Goal: Transaction & Acquisition: Purchase product/service

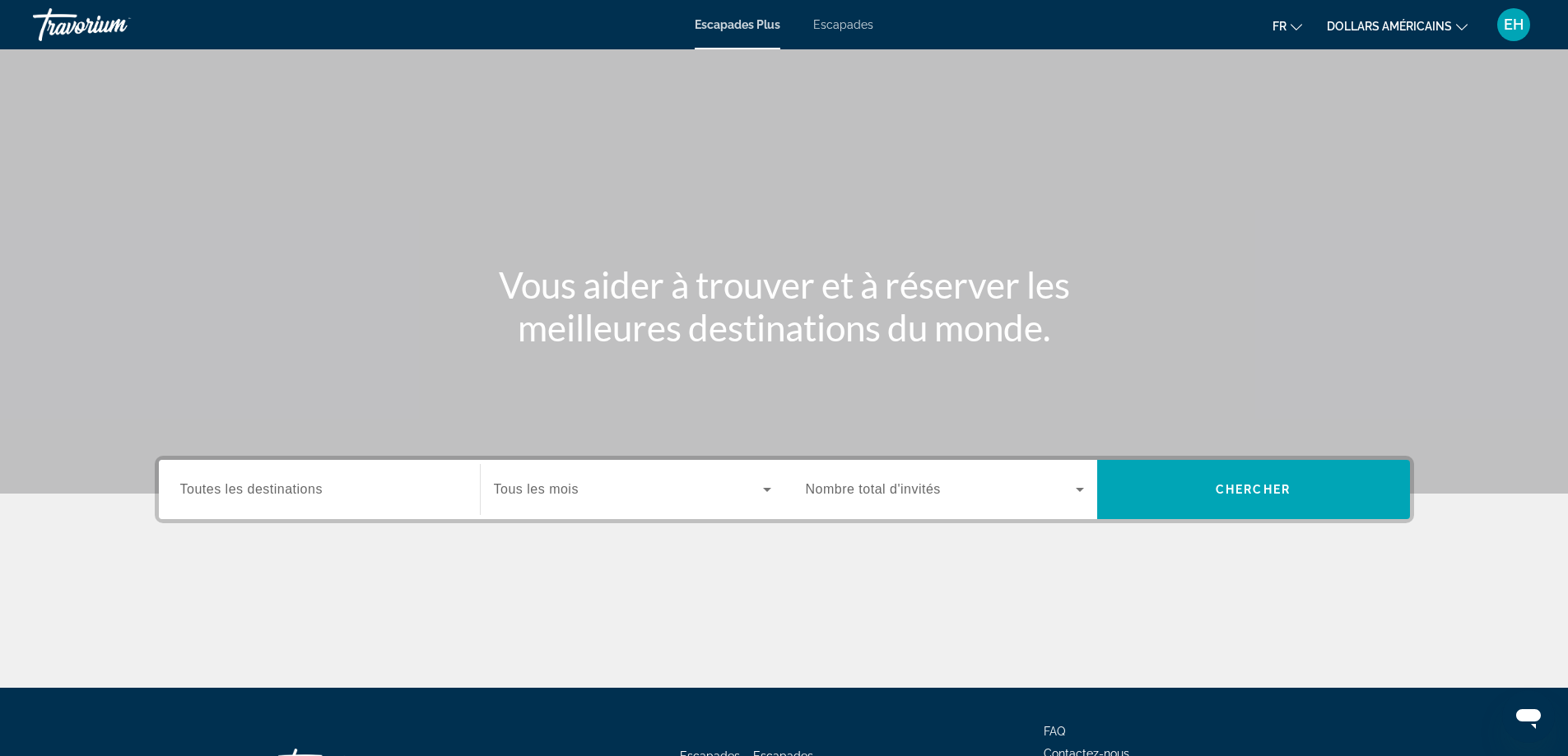
click at [384, 500] on div "Widget de recherche" at bounding box center [319, 490] width 278 height 47
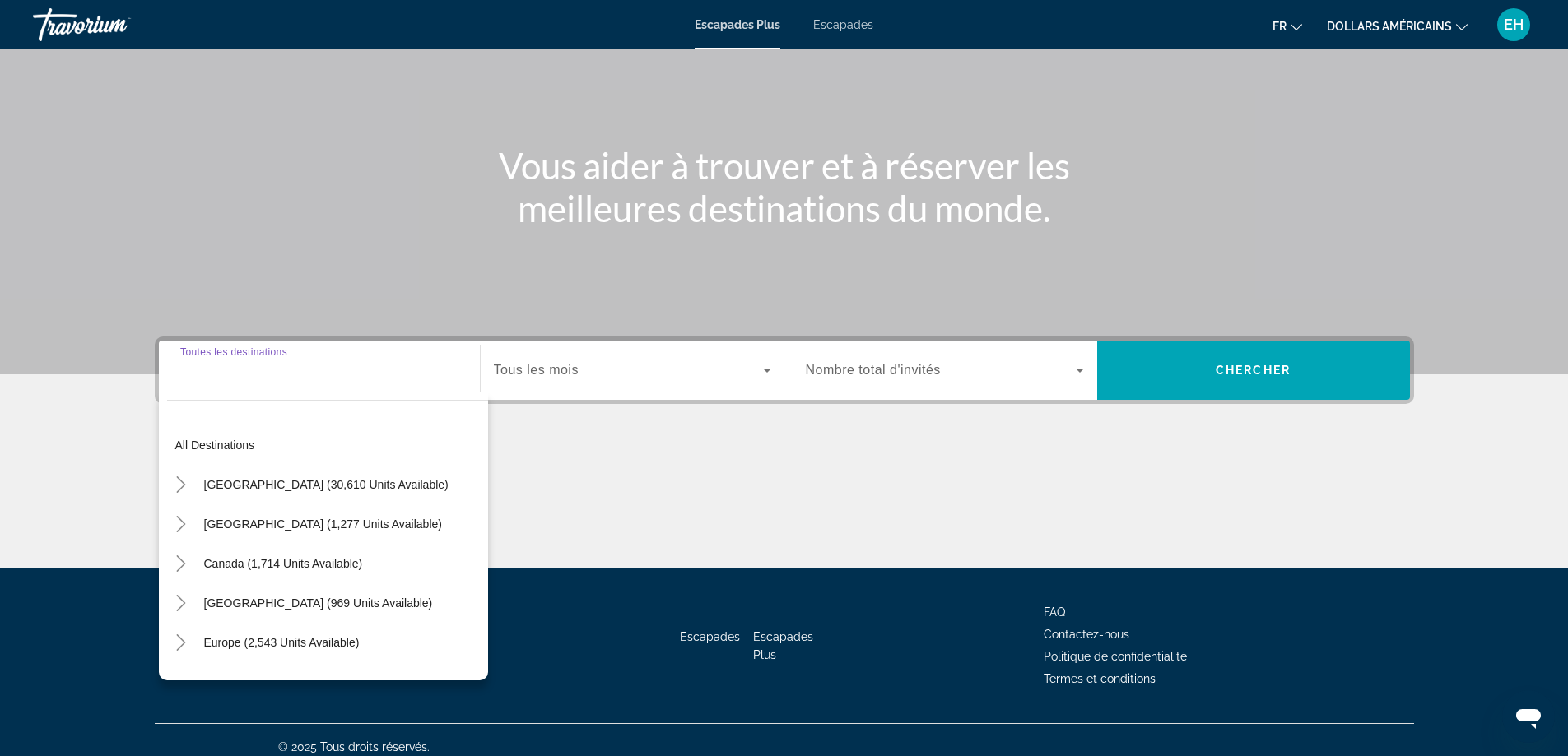
scroll to position [134, 0]
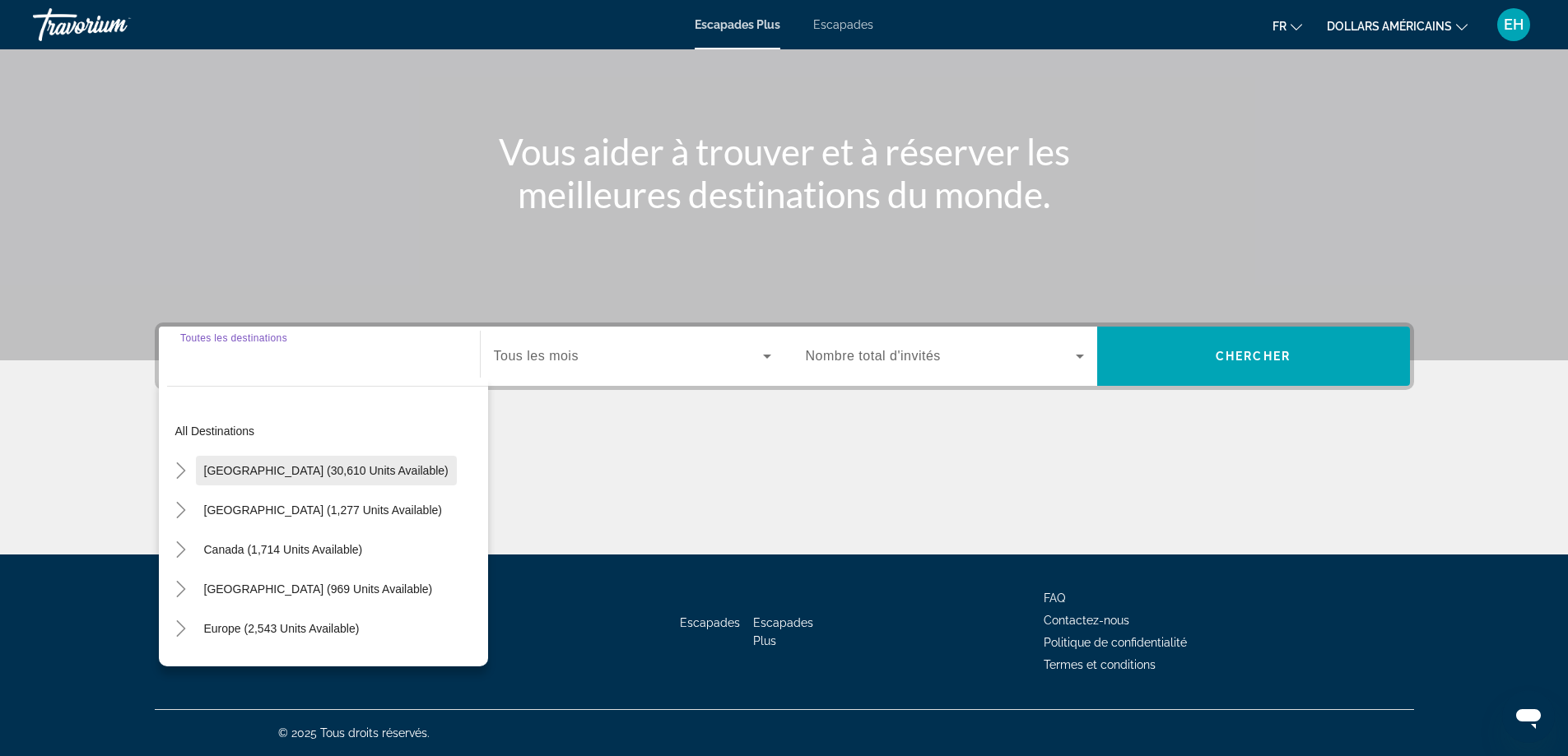
click at [294, 465] on span "[GEOGRAPHIC_DATA] (30,610 units available)" at bounding box center [327, 470] width 244 height 13
type input "**********"
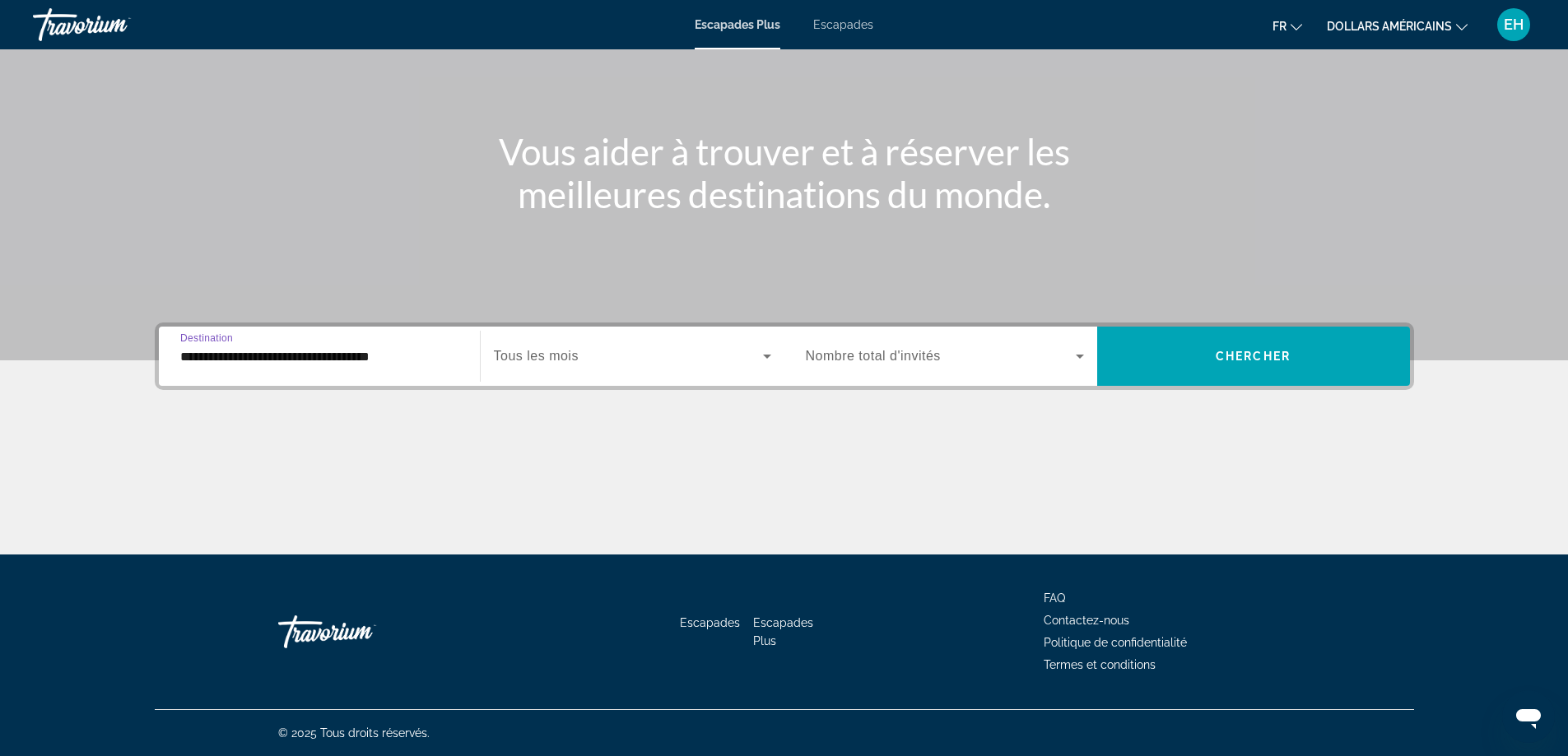
click at [767, 352] on icon "Widget de recherche" at bounding box center [767, 356] width 20 height 20
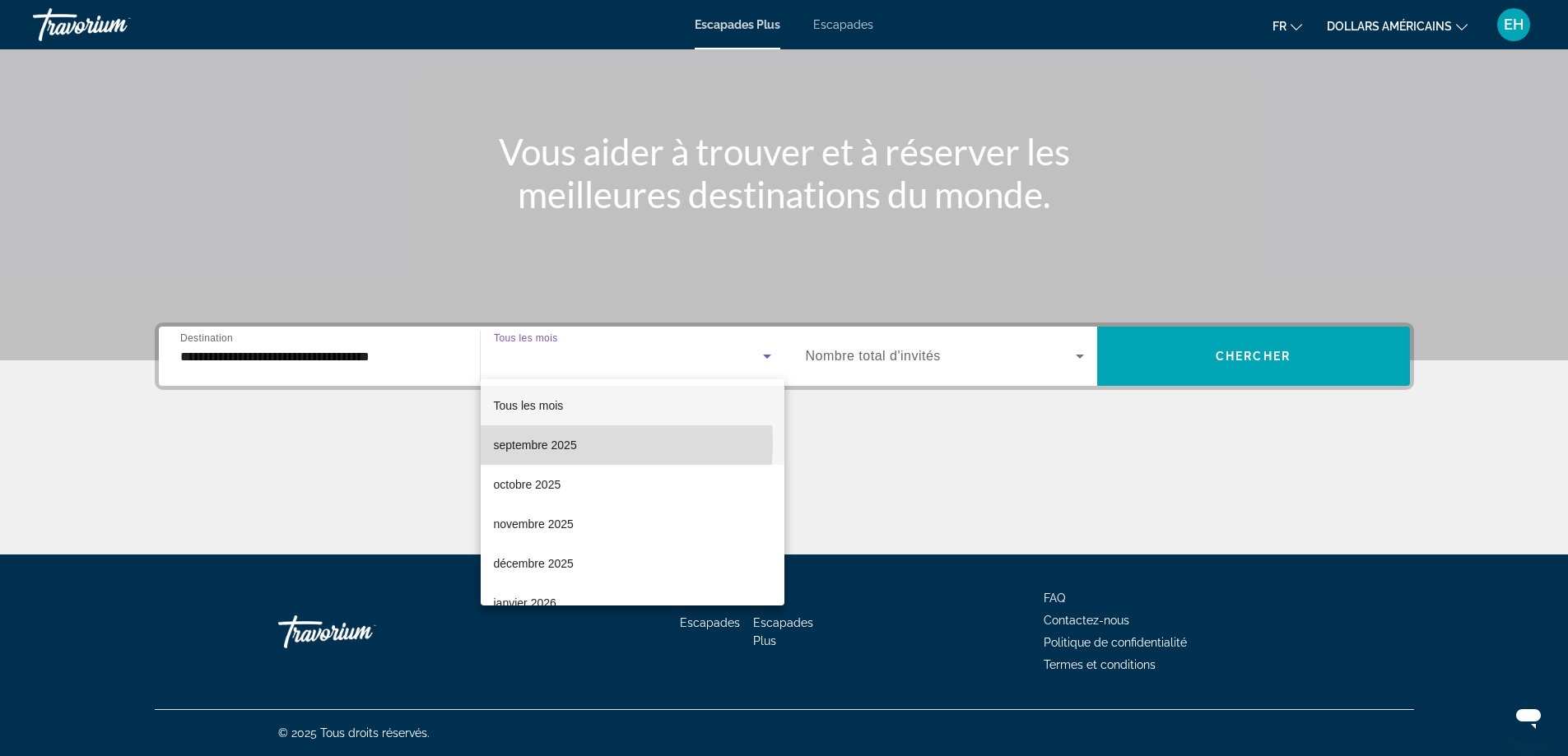
click at [561, 444] on font "septembre 2025" at bounding box center [536, 445] width 83 height 13
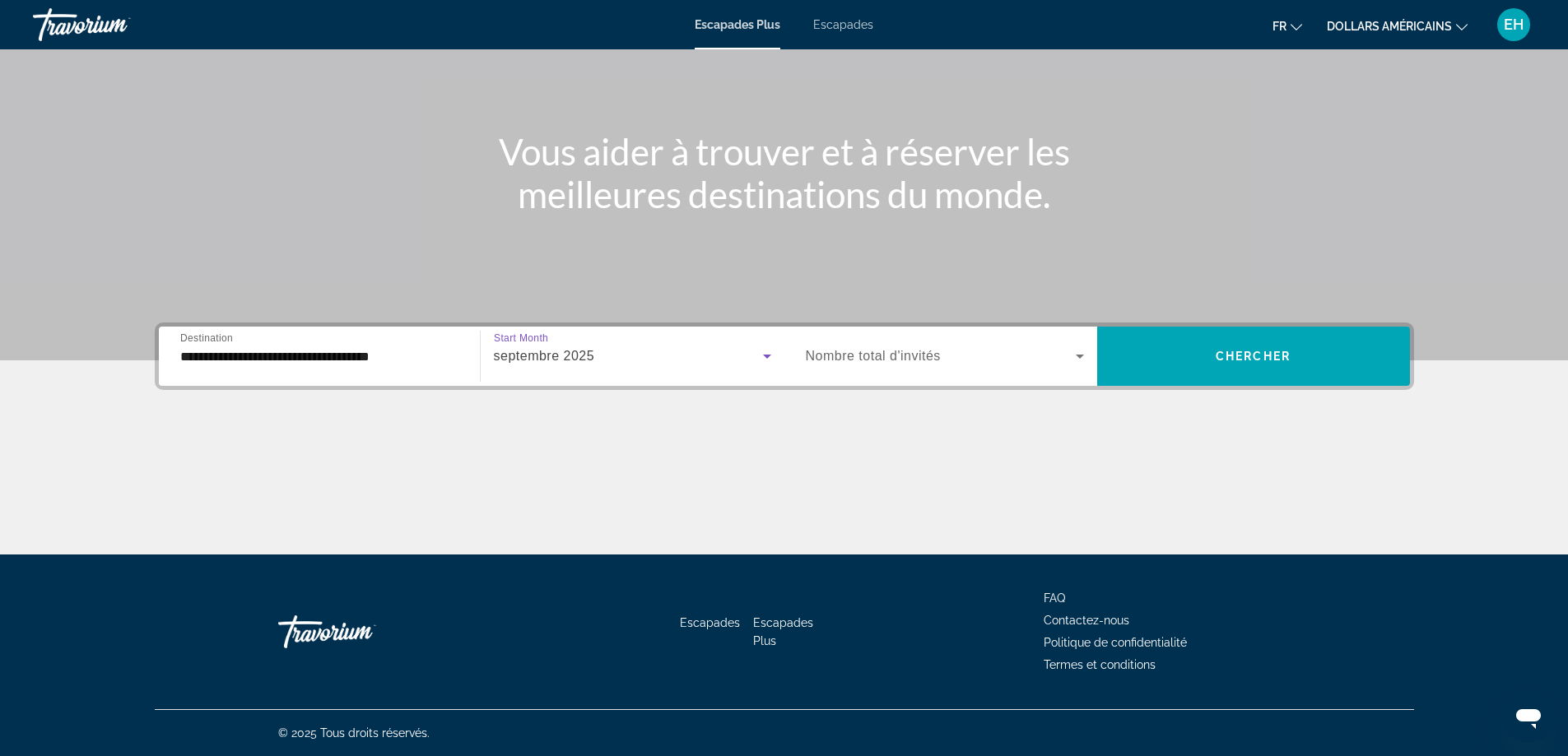
click at [1077, 352] on icon "Widget de recherche" at bounding box center [1080, 356] width 20 height 20
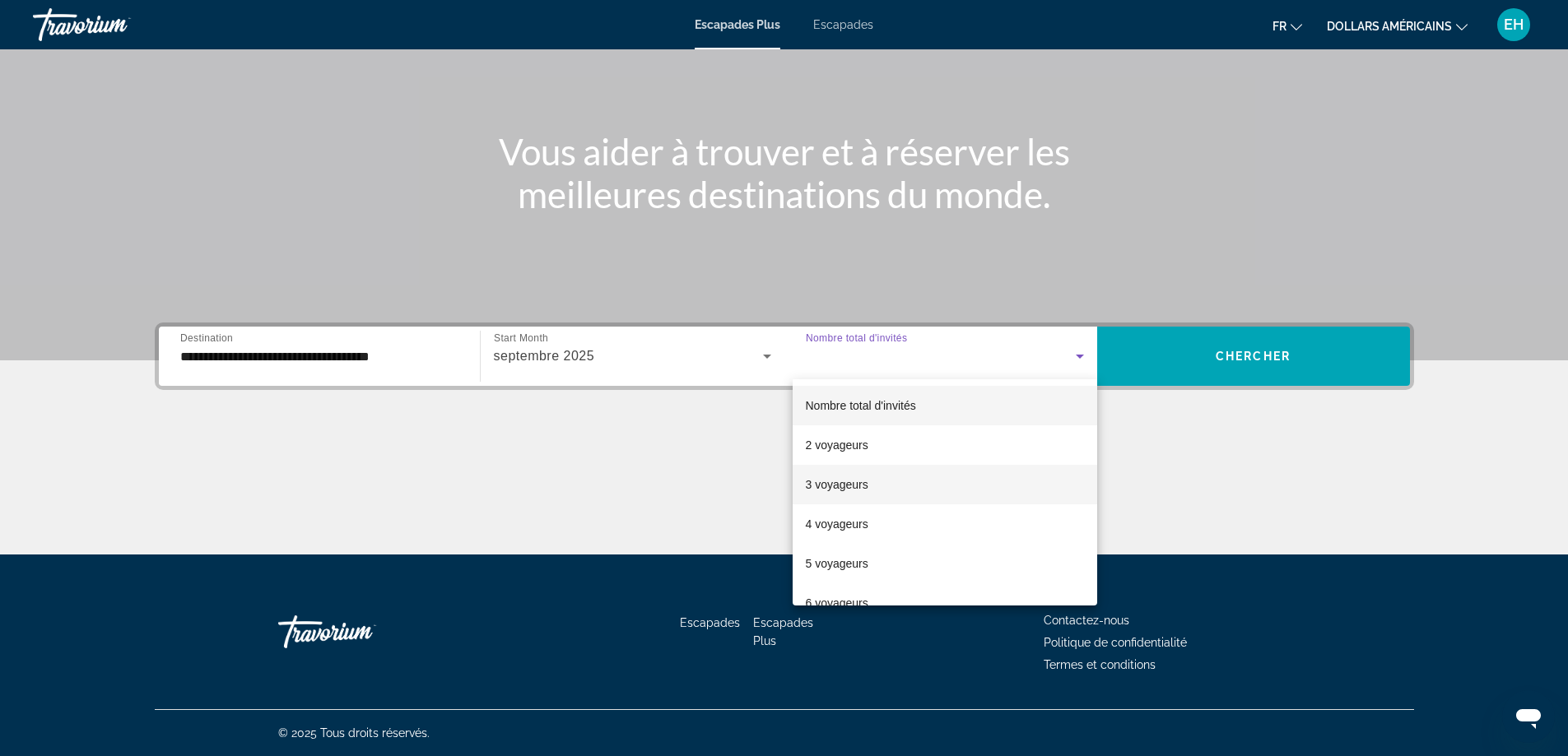
click at [870, 483] on mat-option "3 voyageurs" at bounding box center [945, 484] width 304 height 39
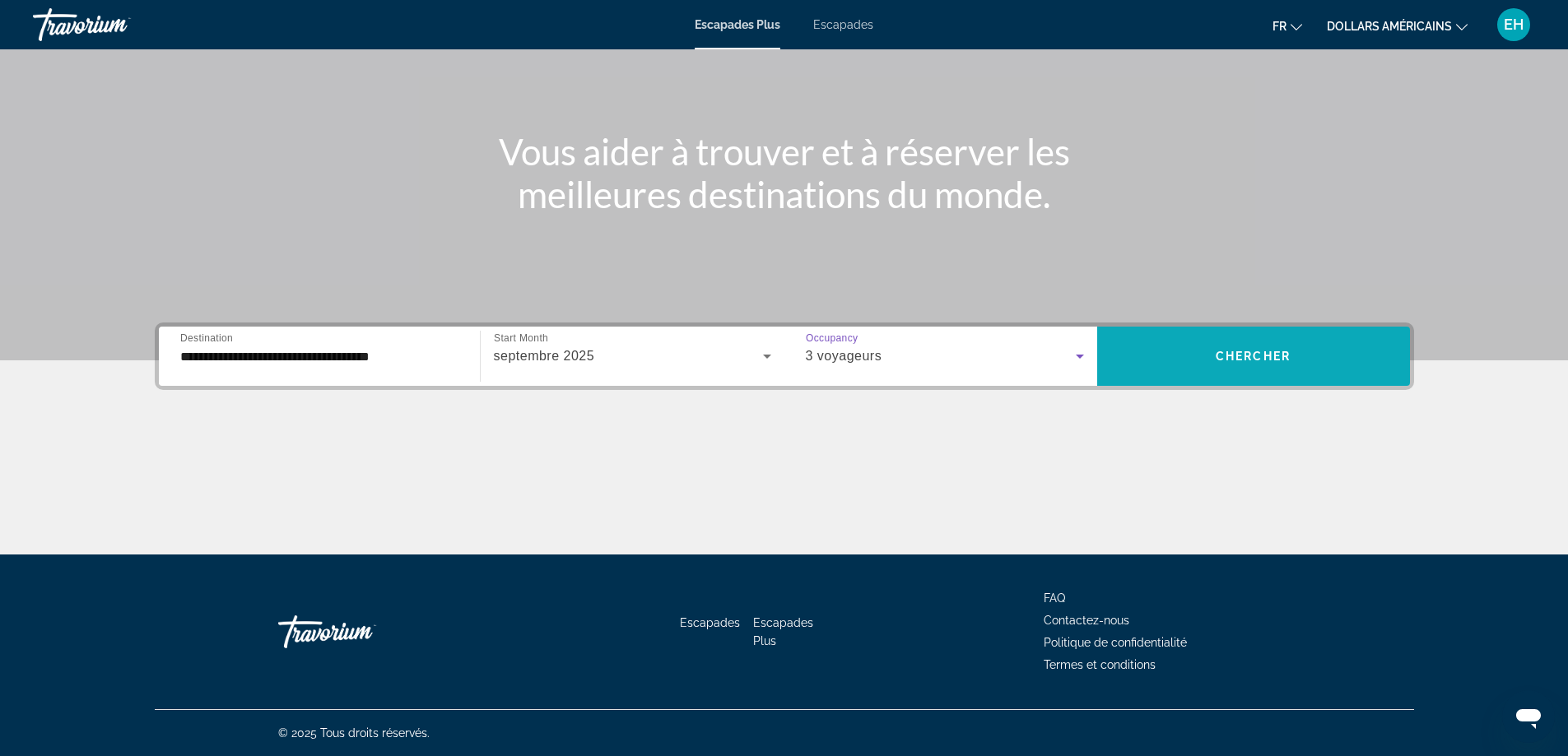
click at [1247, 357] on span "Chercher" at bounding box center [1252, 356] width 74 height 13
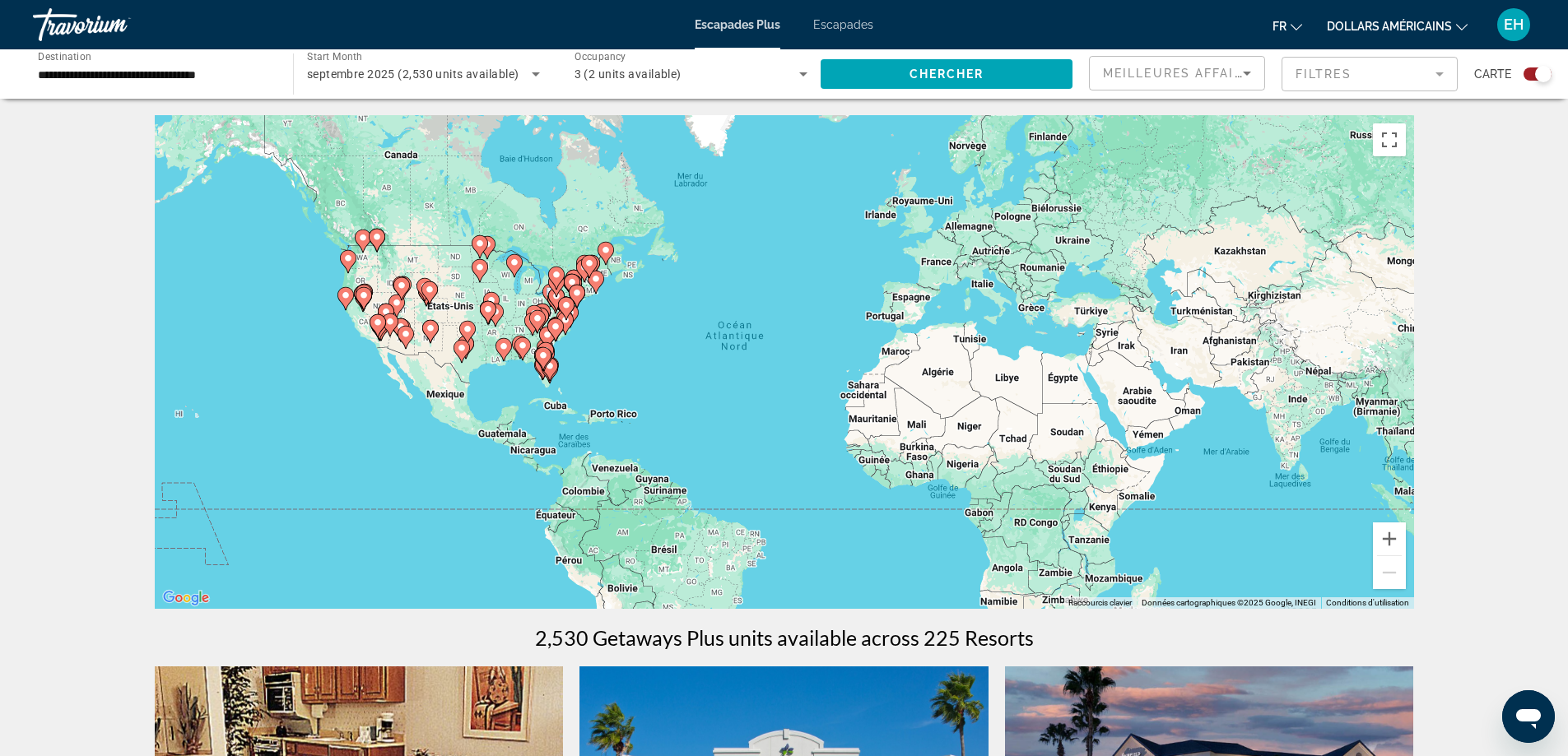
click at [294, 329] on div "Pour activer le glissement avec le clavier, appuyez sur Alt+Entrée. Une fois ce…" at bounding box center [784, 361] width 1259 height 494
click at [1392, 545] on button "Zoom avant" at bounding box center [1389, 539] width 33 height 33
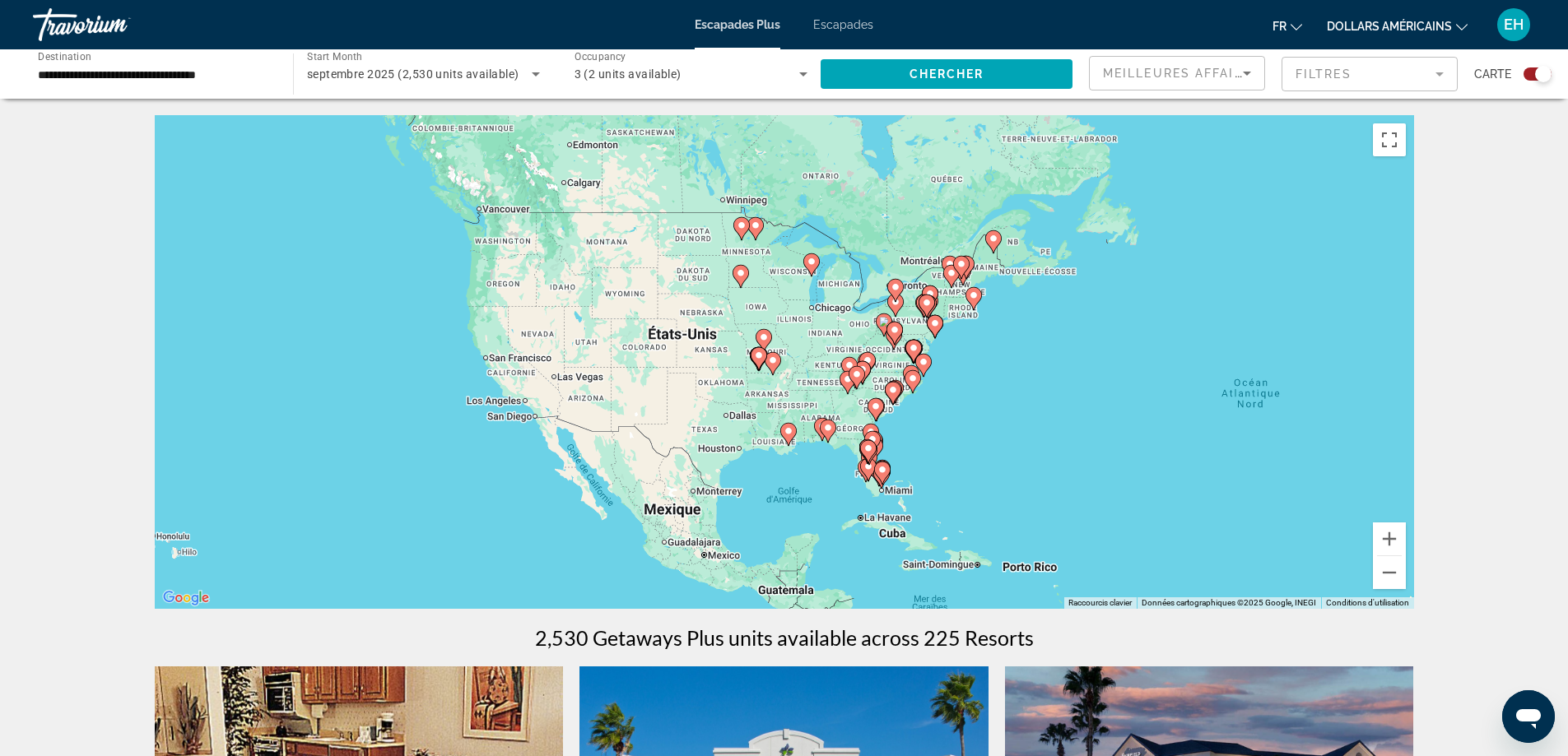
drag, startPoint x: 475, startPoint y: 323, endPoint x: 1052, endPoint y: 411, distance: 583.7
click at [1052, 411] on div "Pour activer le glissement avec le clavier, appuyez sur Alt+Entrée. Une fois ce…" at bounding box center [784, 361] width 1259 height 494
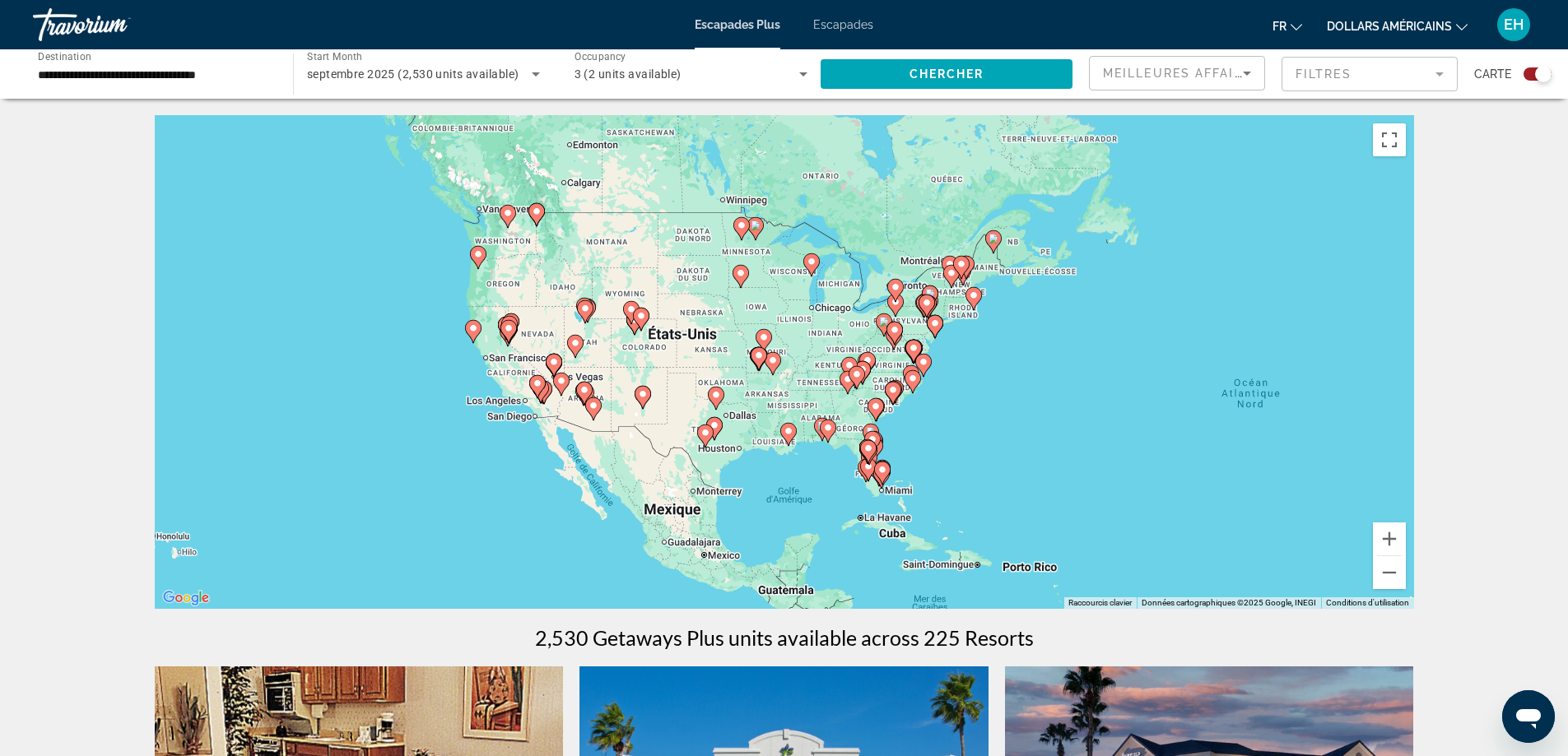
click at [507, 360] on div "Pour activer le glissement avec le clavier, appuyez sur Alt+Entrée. Une fois ce…" at bounding box center [784, 361] width 1259 height 494
click at [273, 75] on div "**********" at bounding box center [155, 74] width 260 height 47
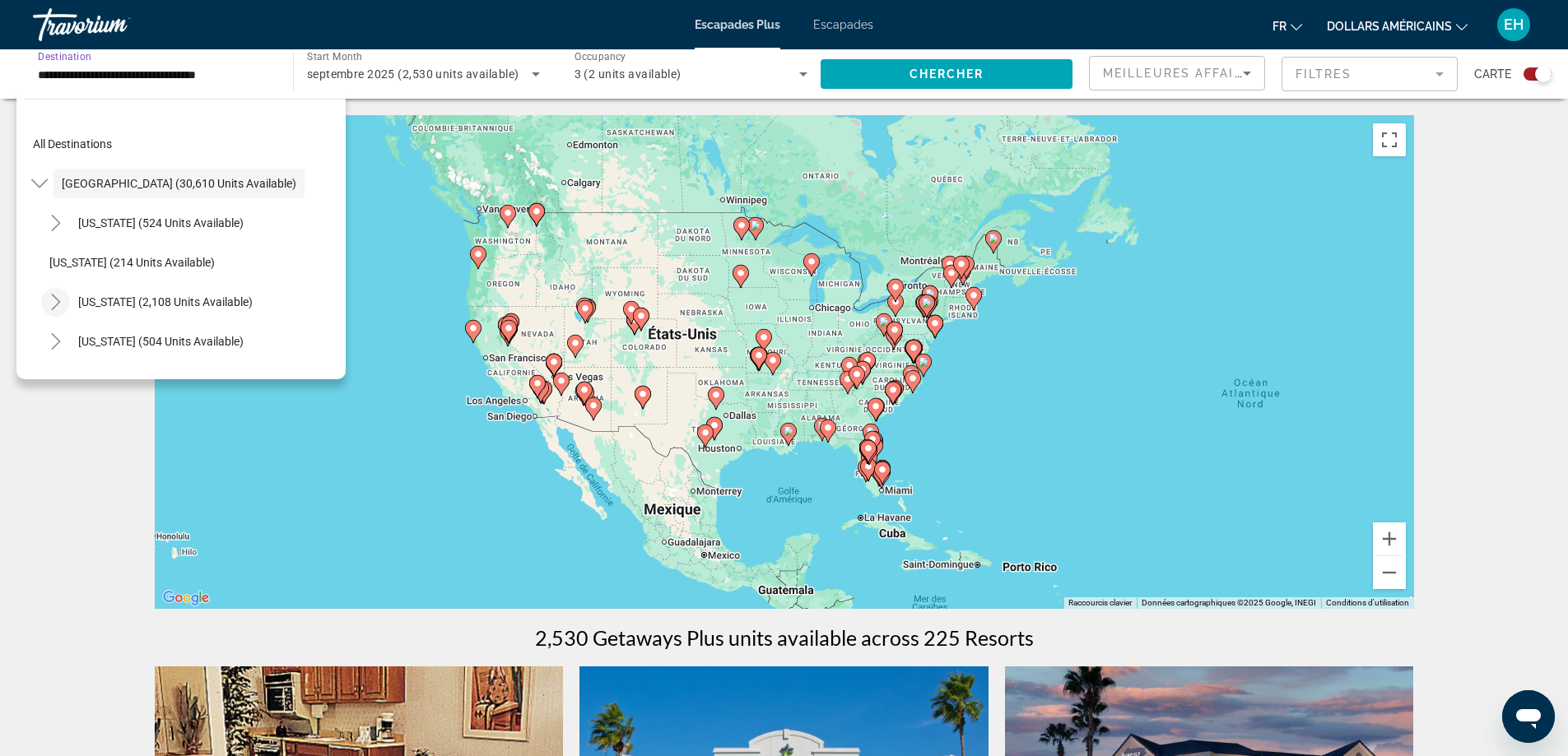
click at [57, 302] on icon "Toggle California (2,108 units available)" at bounding box center [56, 302] width 16 height 16
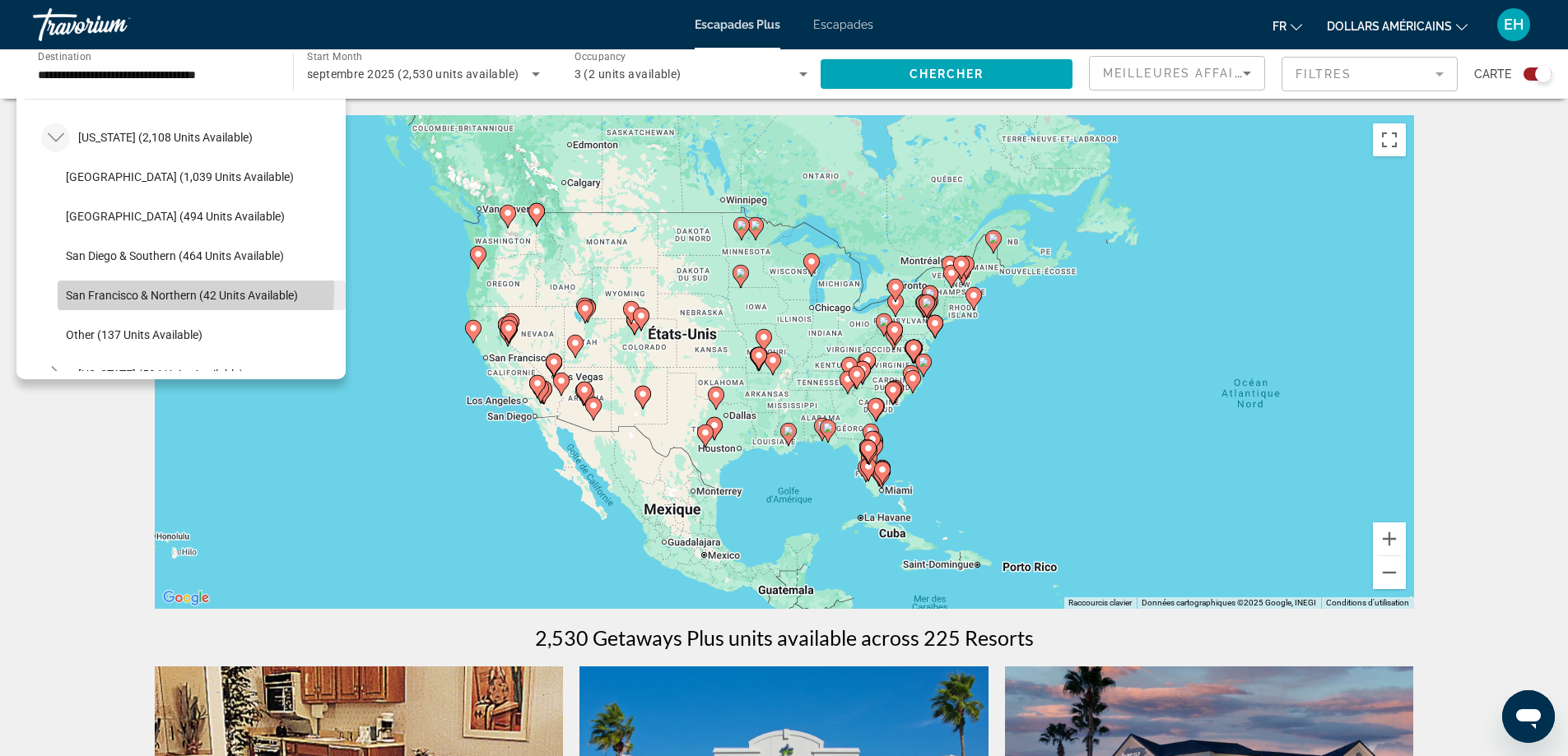
click at [144, 293] on span "San Francisco & Northern (42 units available)" at bounding box center [181, 295] width 232 height 13
type input "**********"
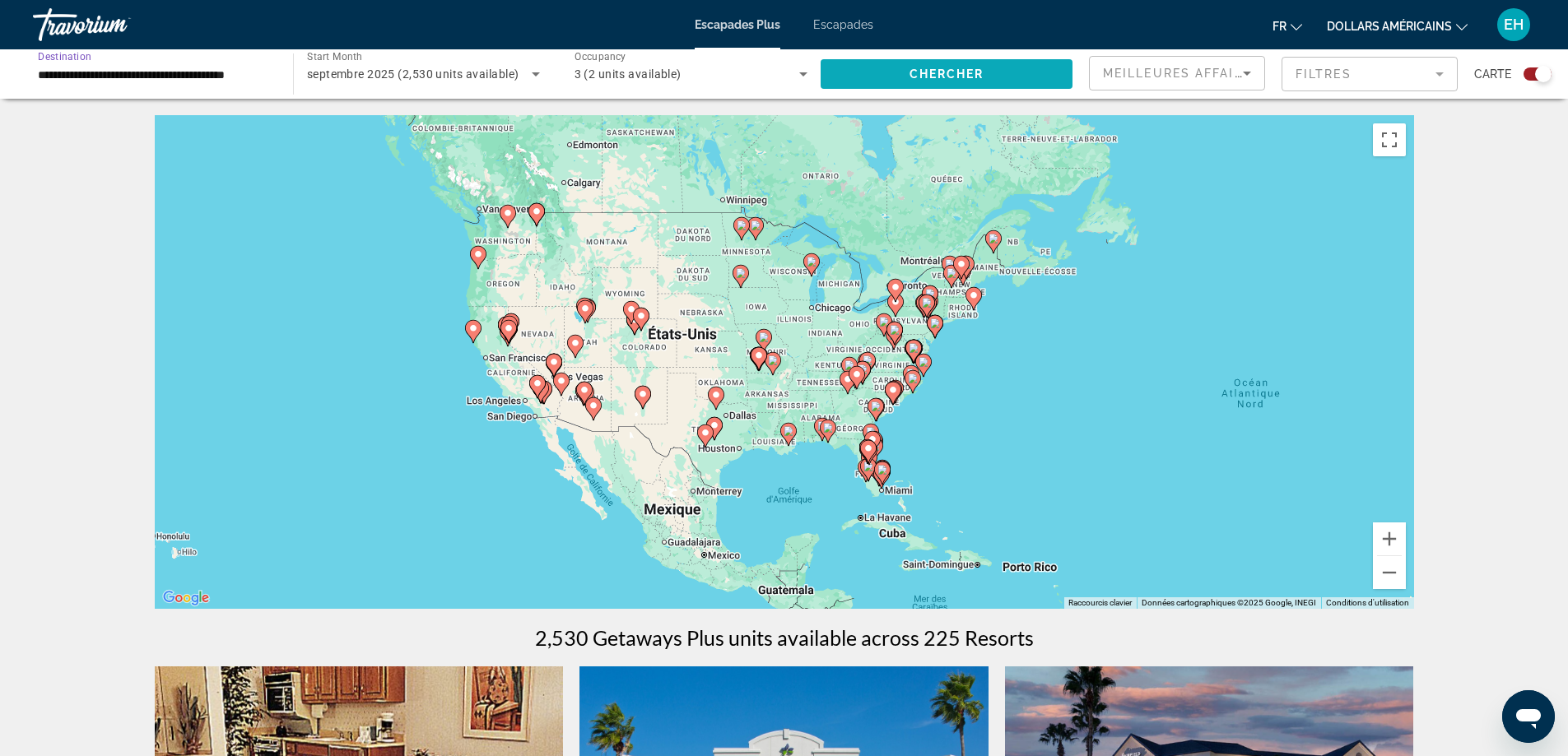
click at [982, 65] on span "Search widget" at bounding box center [946, 74] width 252 height 39
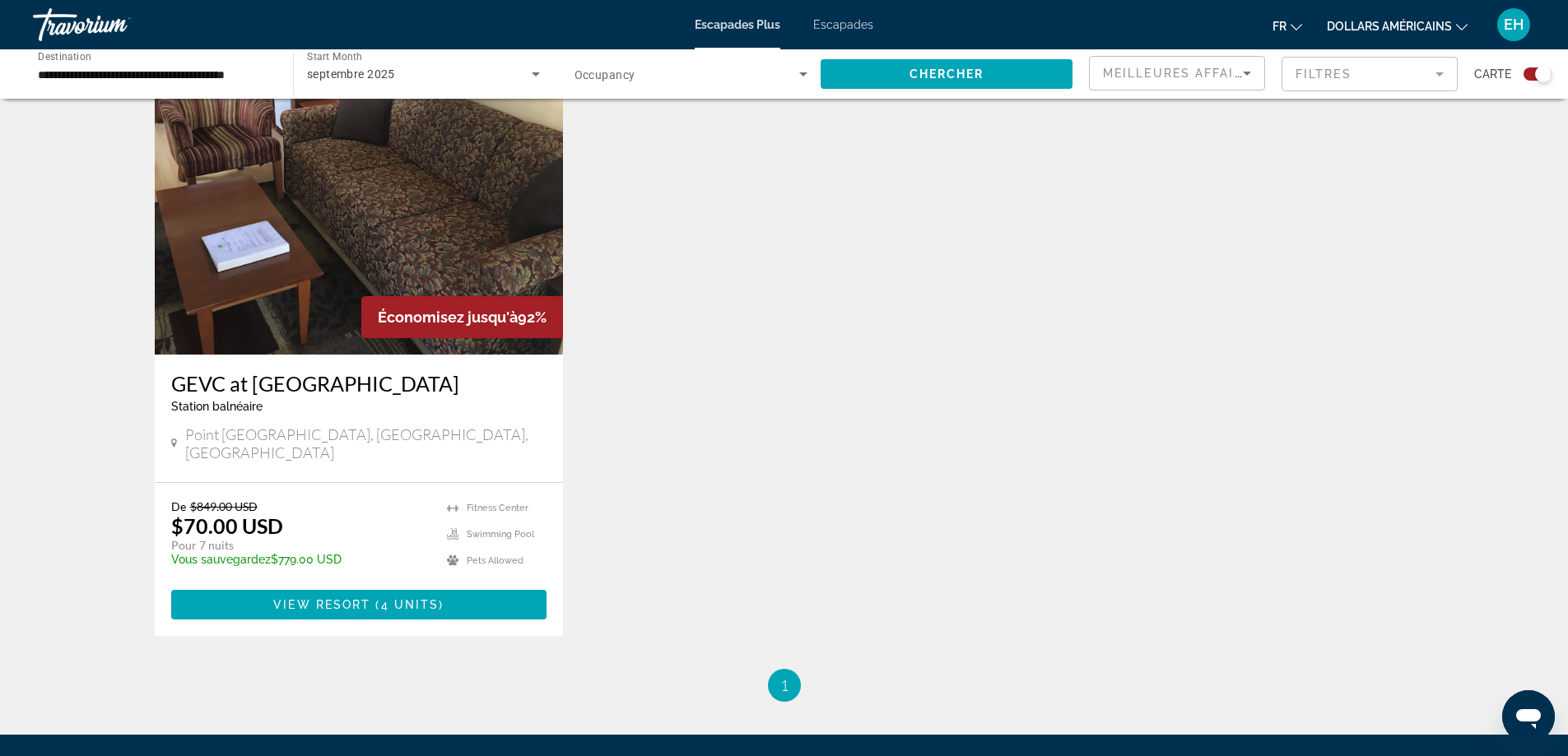
scroll to position [576, 0]
click at [374, 597] on span "Contenu principal" at bounding box center [373, 604] width 5 height 13
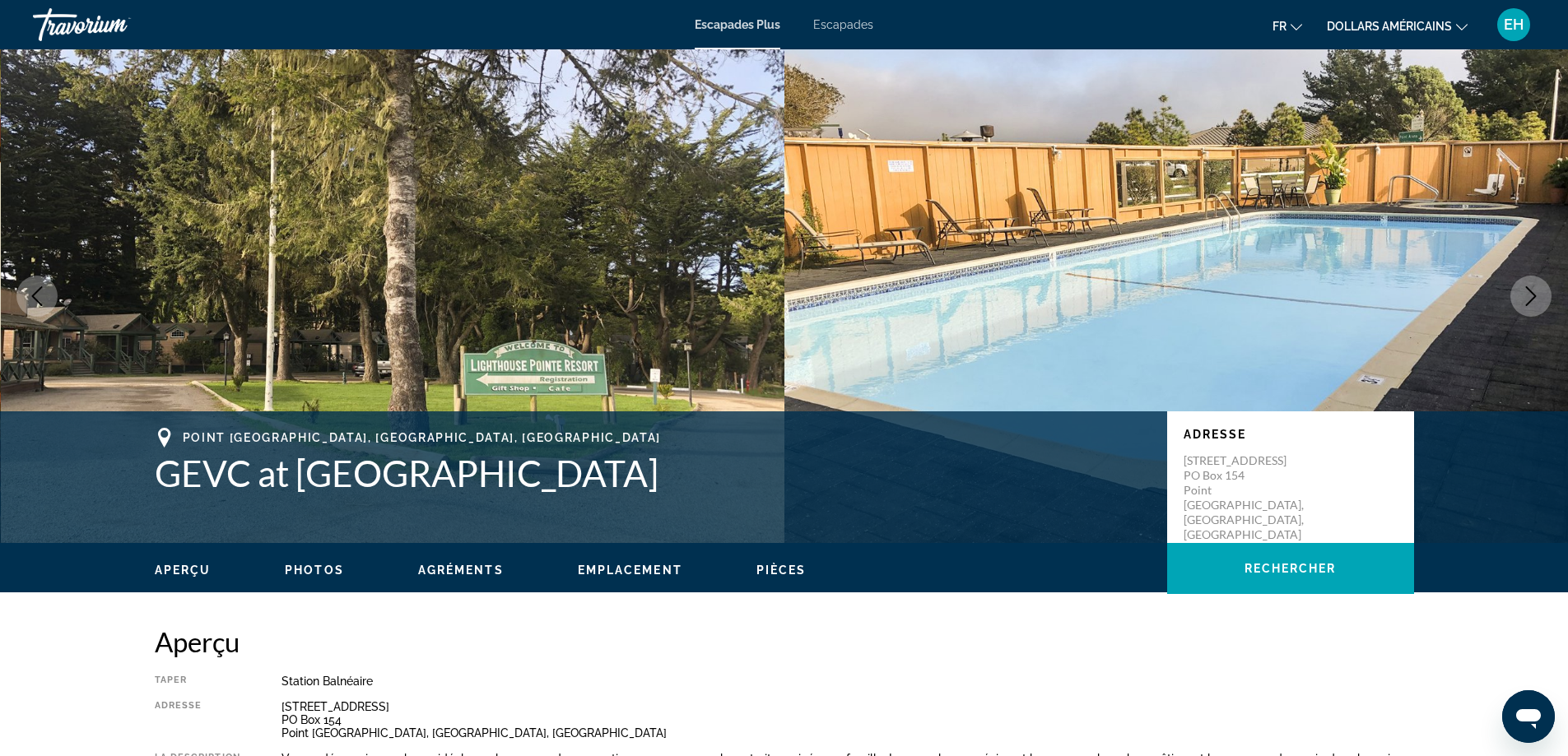
click at [1462, 22] on icon "Changer de devise" at bounding box center [1461, 27] width 12 height 12
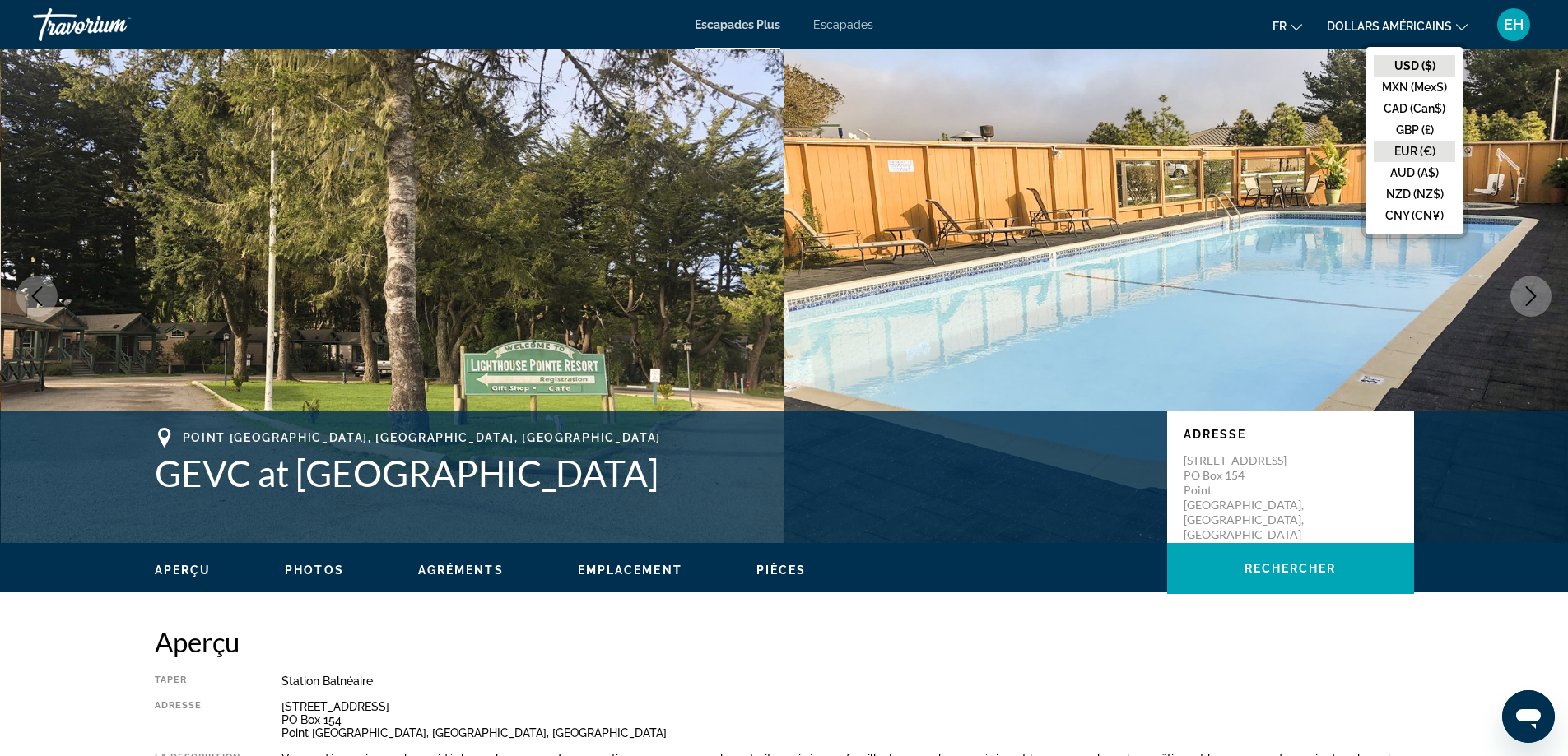
click at [1403, 146] on button "EUR (€)" at bounding box center [1414, 152] width 82 height 22
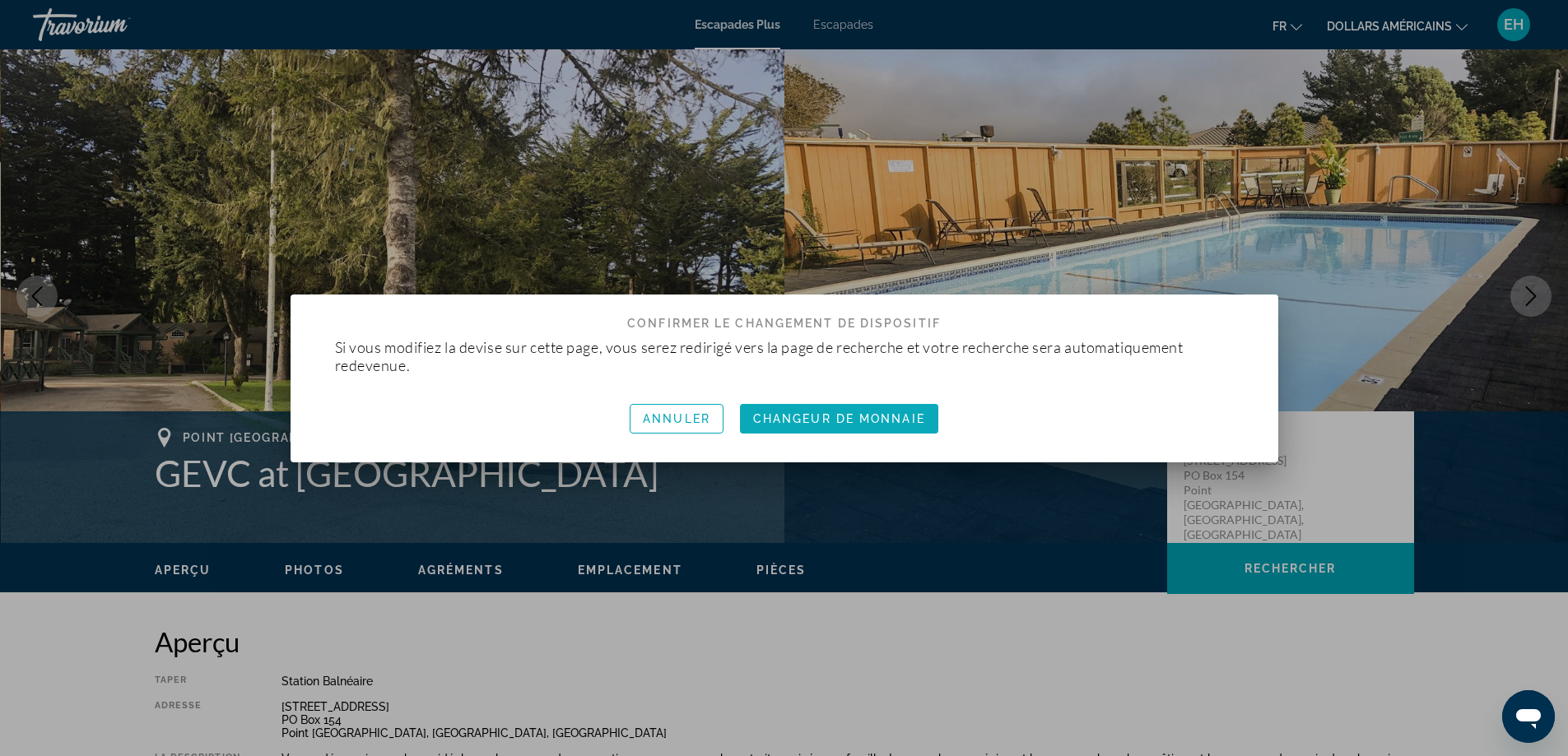
click at [783, 420] on font "Changeur de monnaie" at bounding box center [840, 419] width 172 height 13
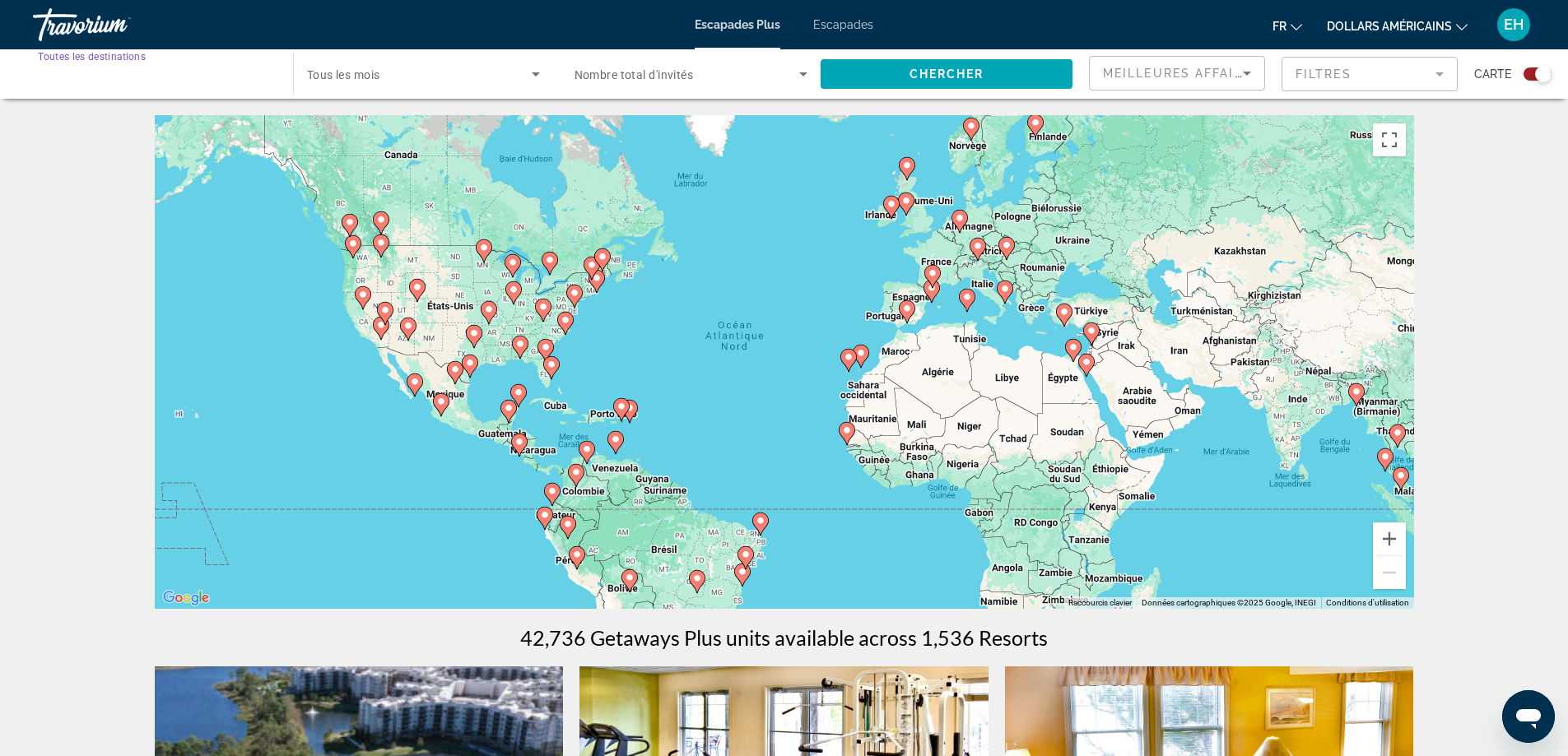
click at [265, 74] on input "Destination Toutes les destinations" at bounding box center [154, 74] width 234 height 20
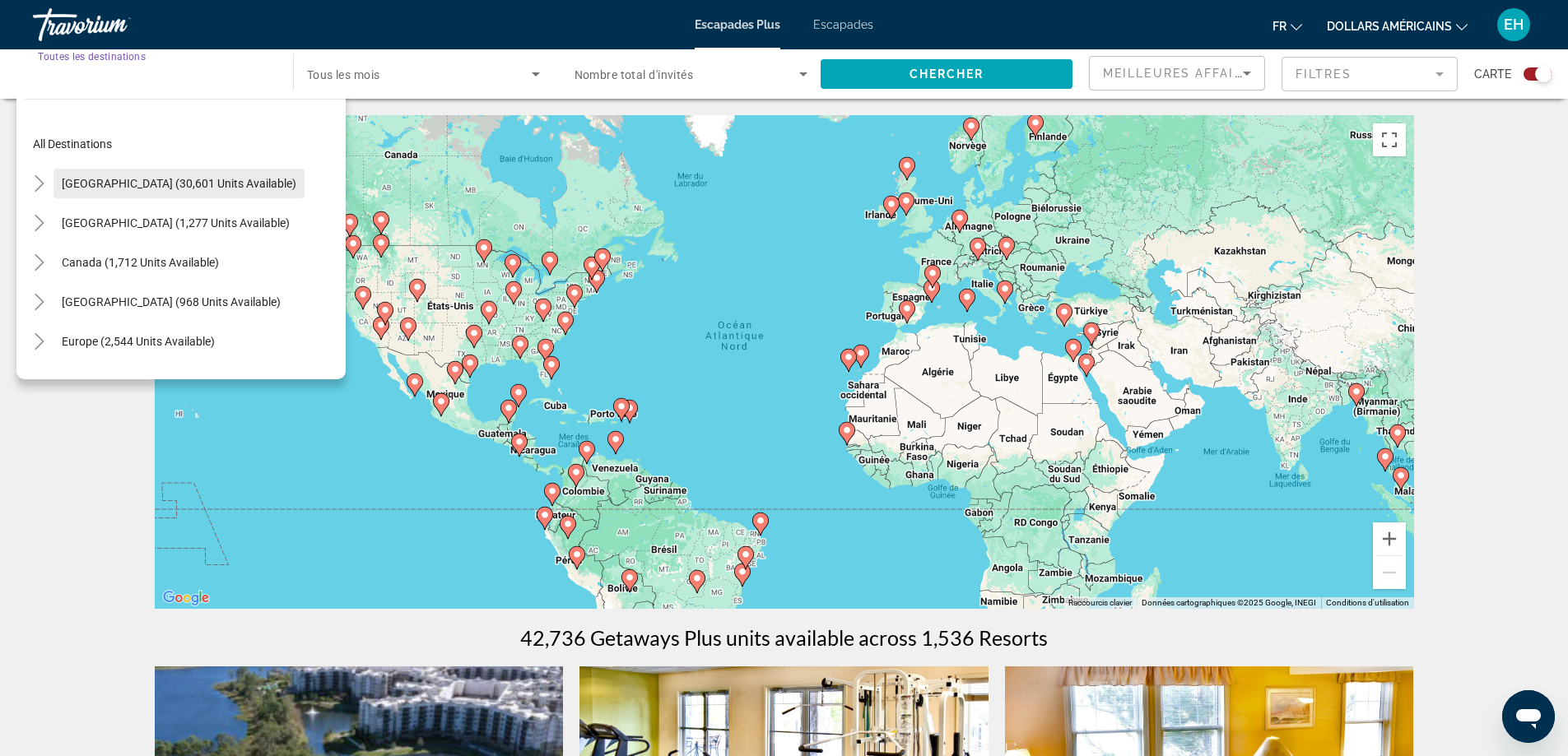
click at [155, 177] on span "United States (30,601 units available)" at bounding box center [179, 183] width 234 height 13
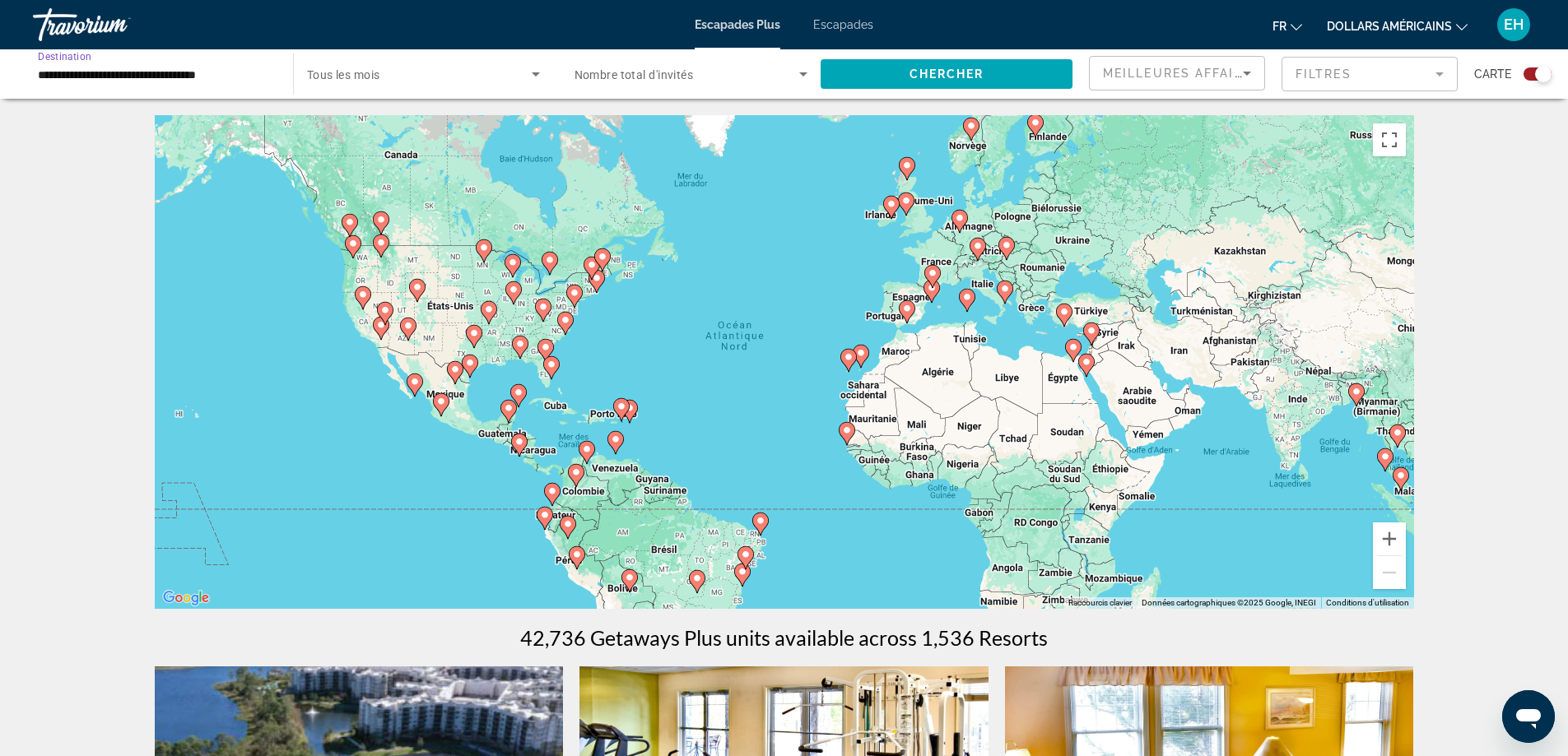
click at [214, 66] on input "**********" at bounding box center [154, 74] width 234 height 20
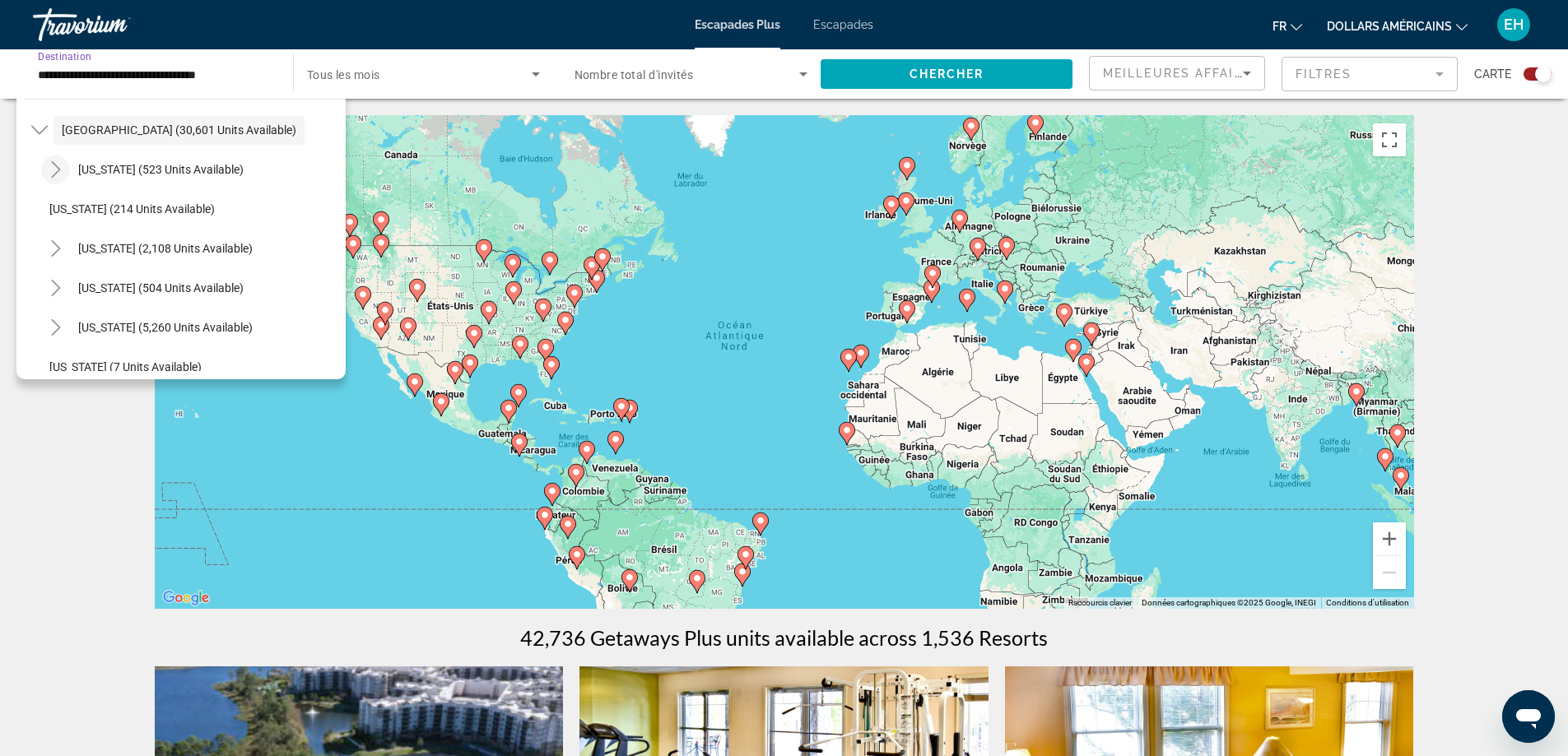
scroll to position [83, 0]
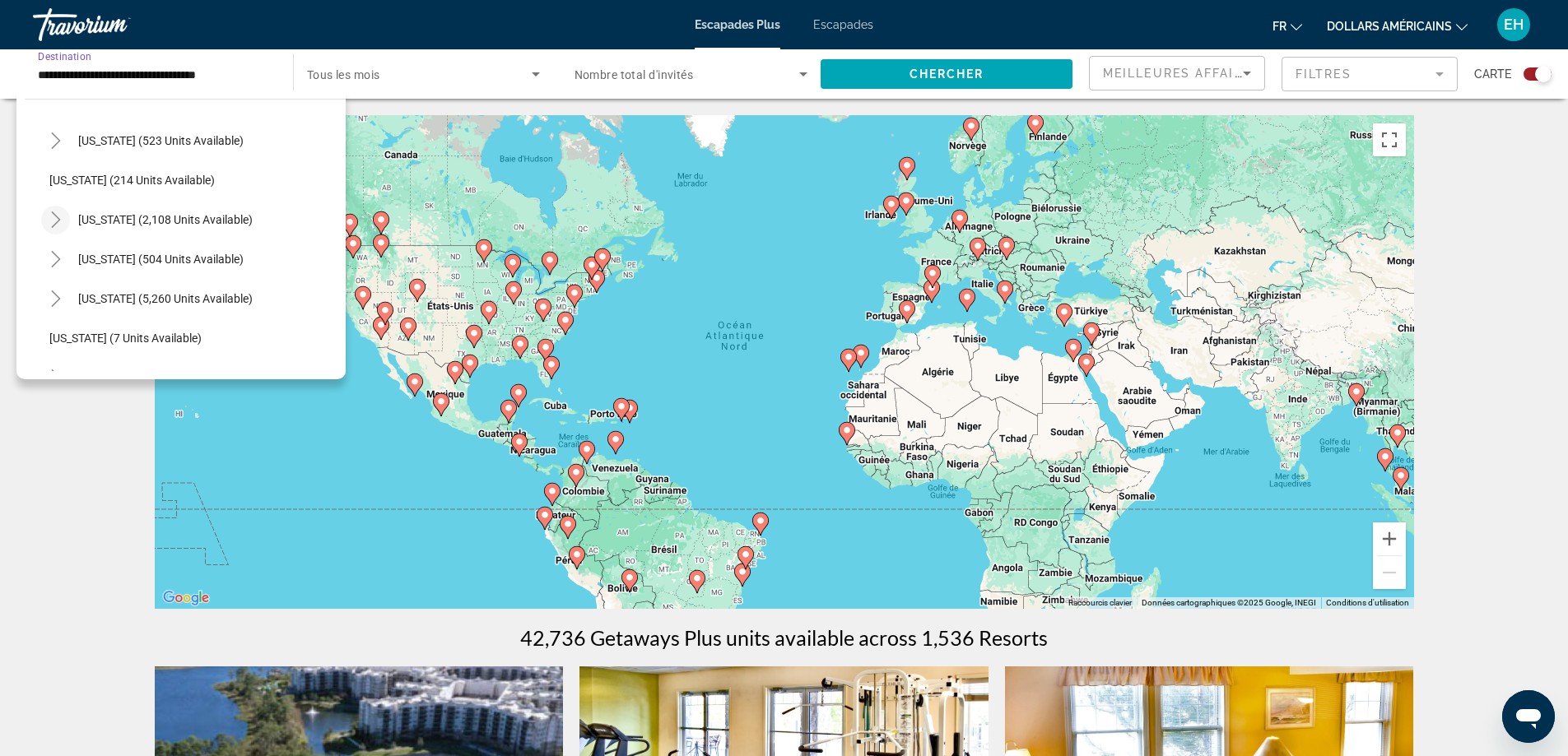
click at [55, 211] on mat-icon "Toggle California (2,108 units available)" at bounding box center [56, 220] width 29 height 29
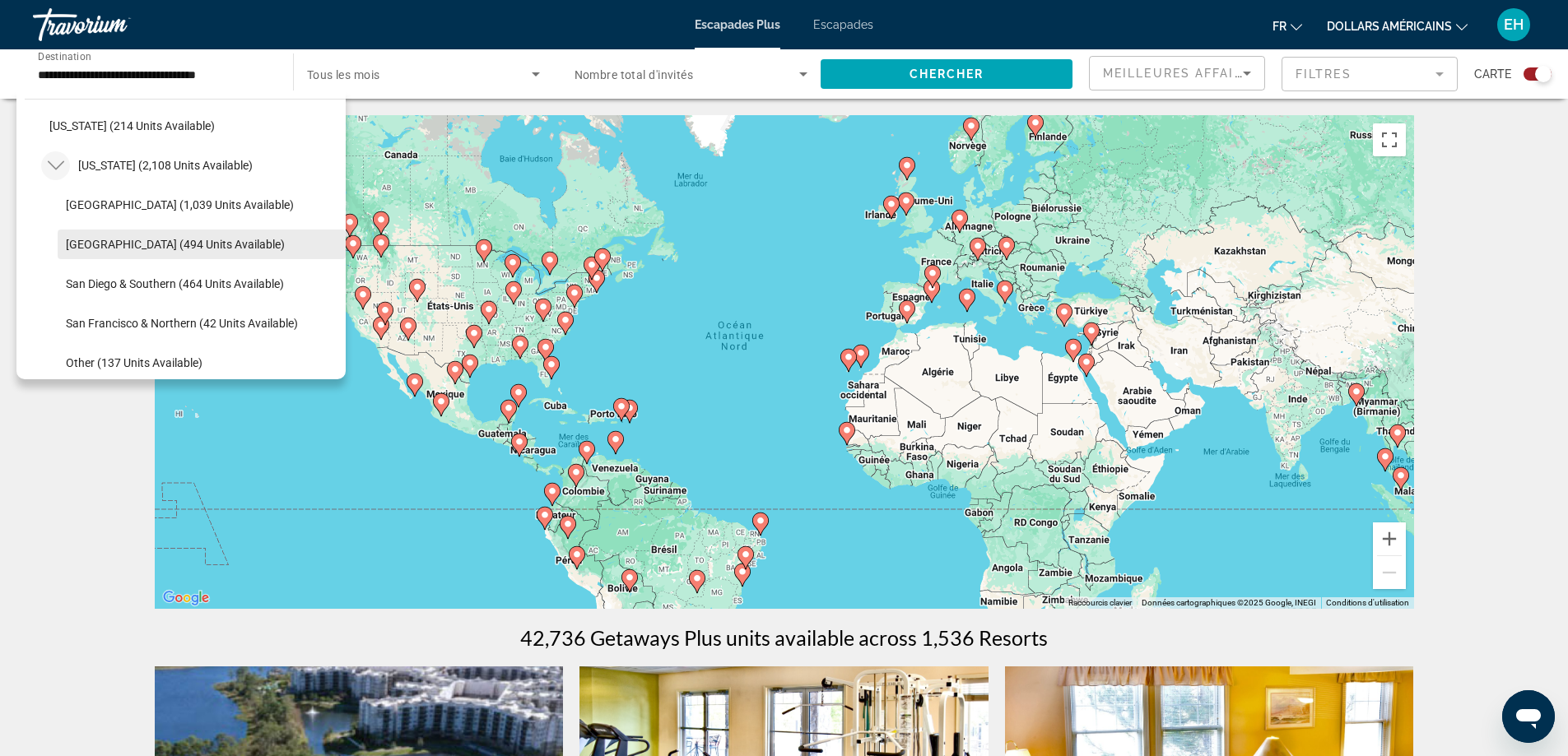
scroll to position [165, 0]
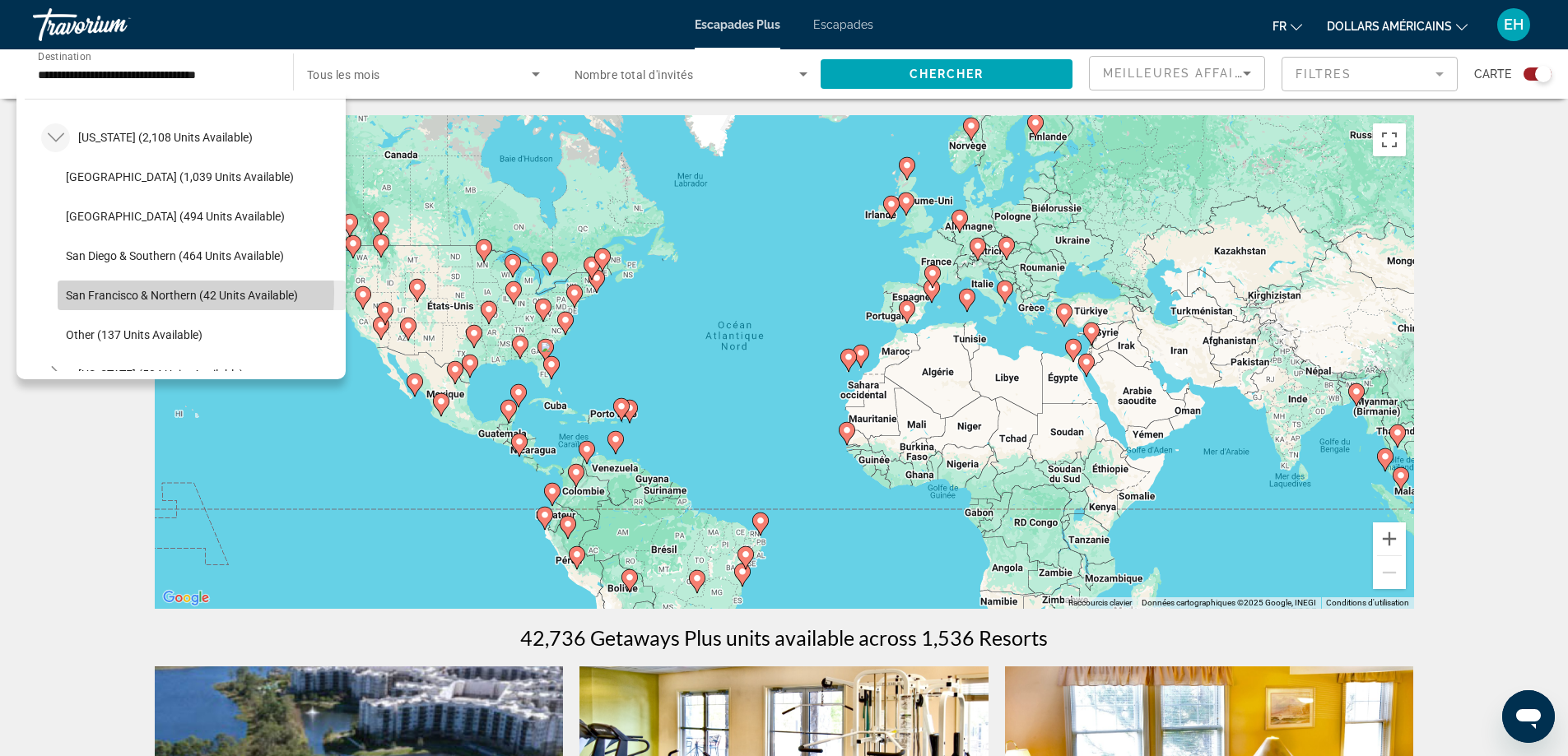
click at [119, 293] on span "San Francisco & Northern (42 units available)" at bounding box center [181, 295] width 232 height 13
type input "**********"
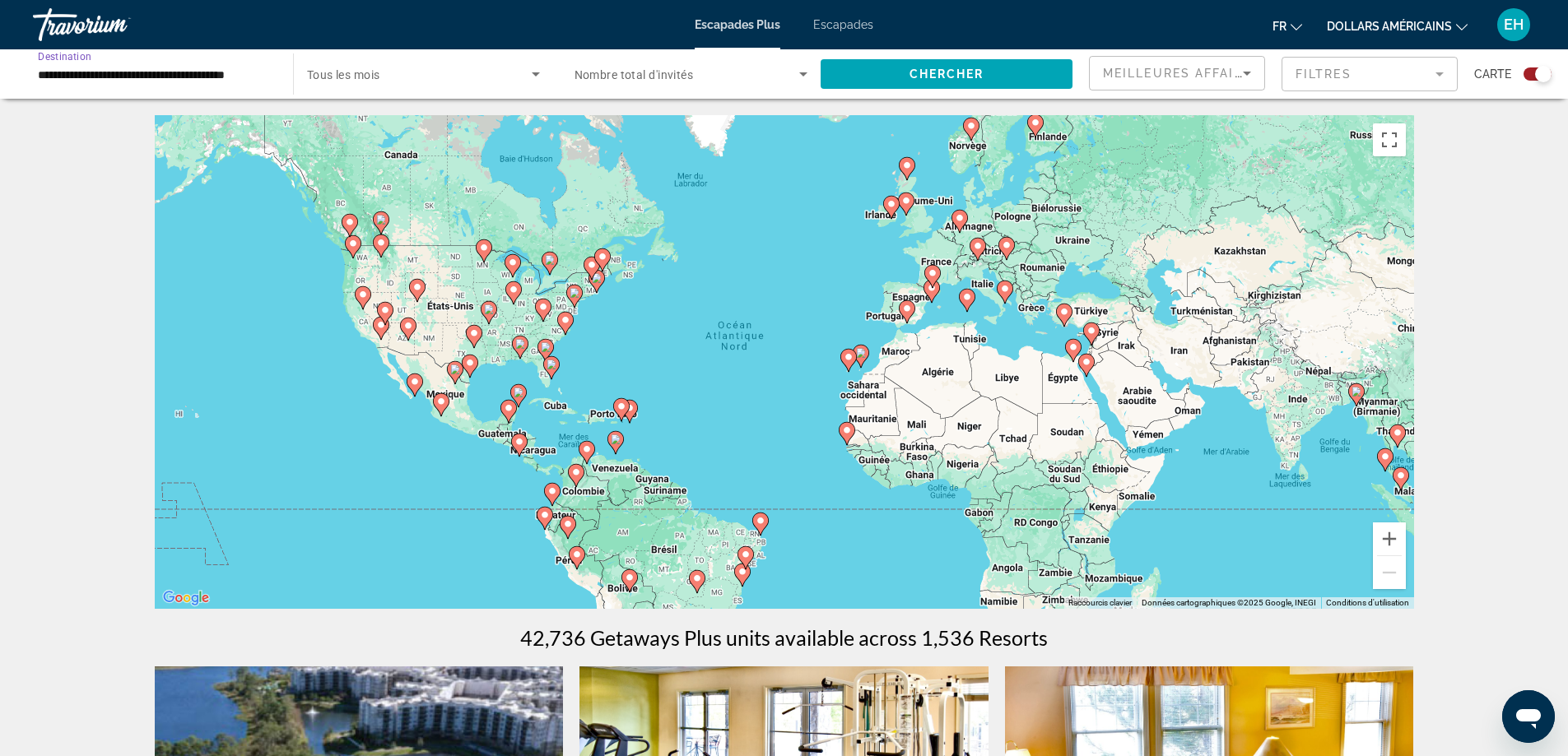
click at [375, 64] on div "Search widget" at bounding box center [423, 74] width 233 height 46
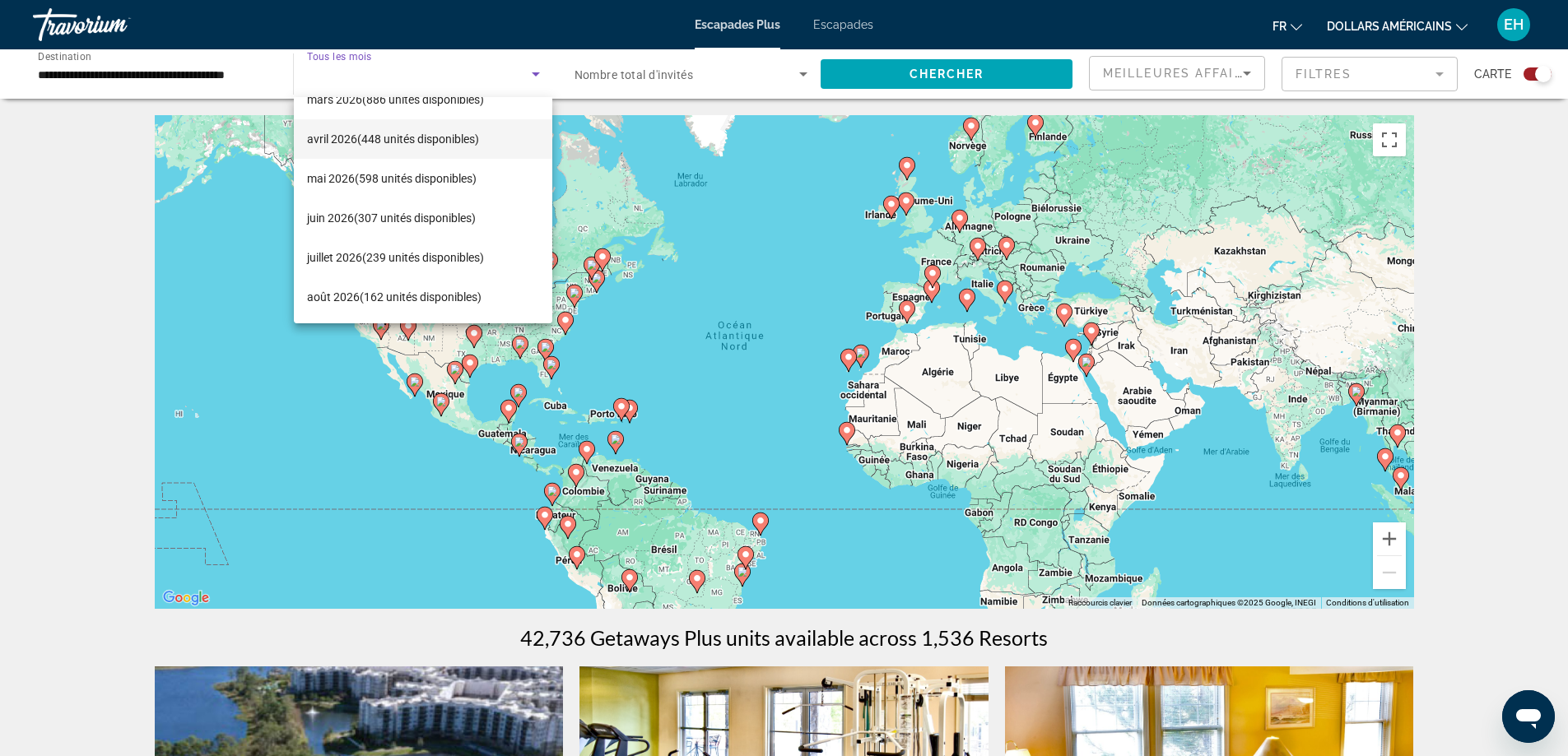
scroll to position [0, 0]
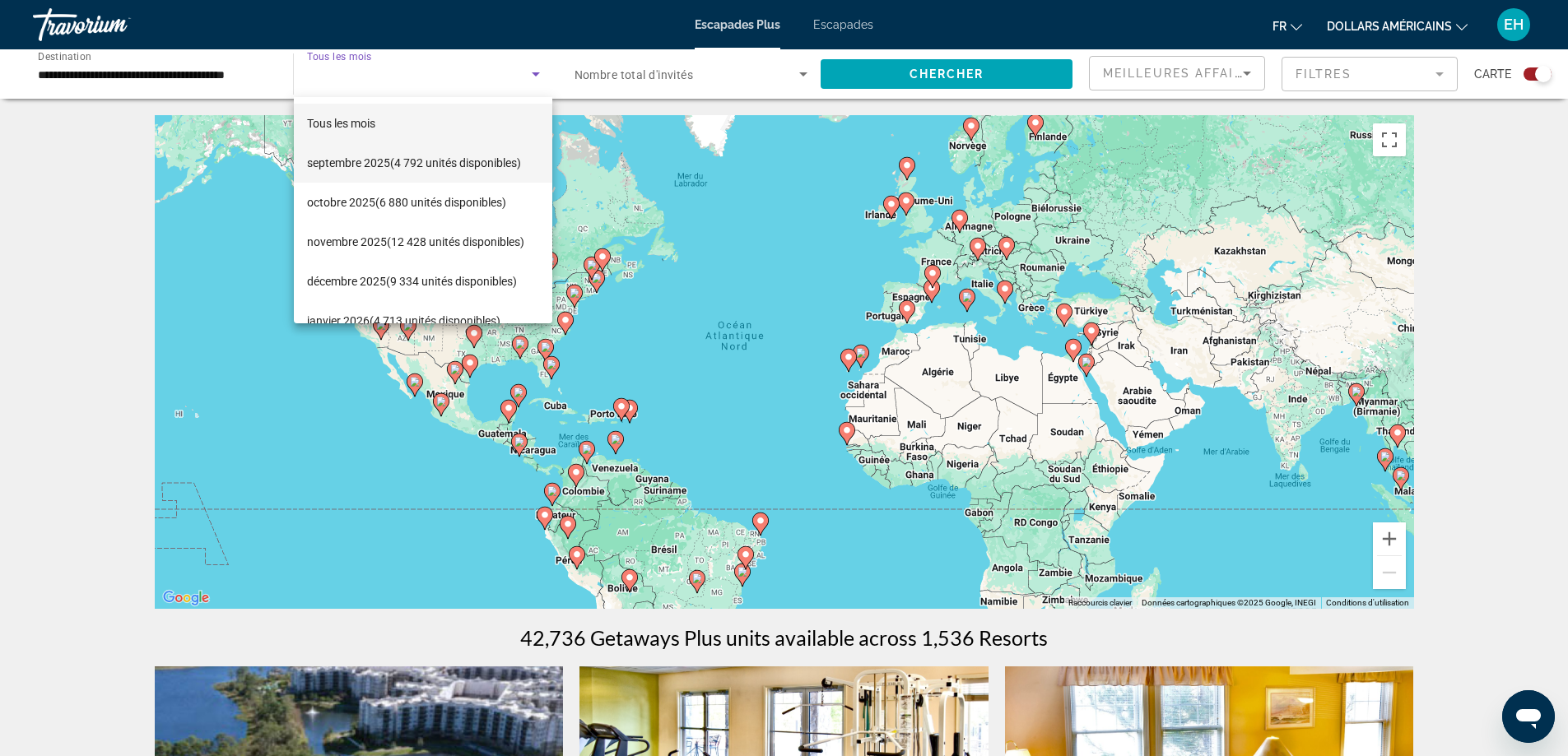
click at [380, 163] on font "septembre 2025" at bounding box center [348, 162] width 83 height 13
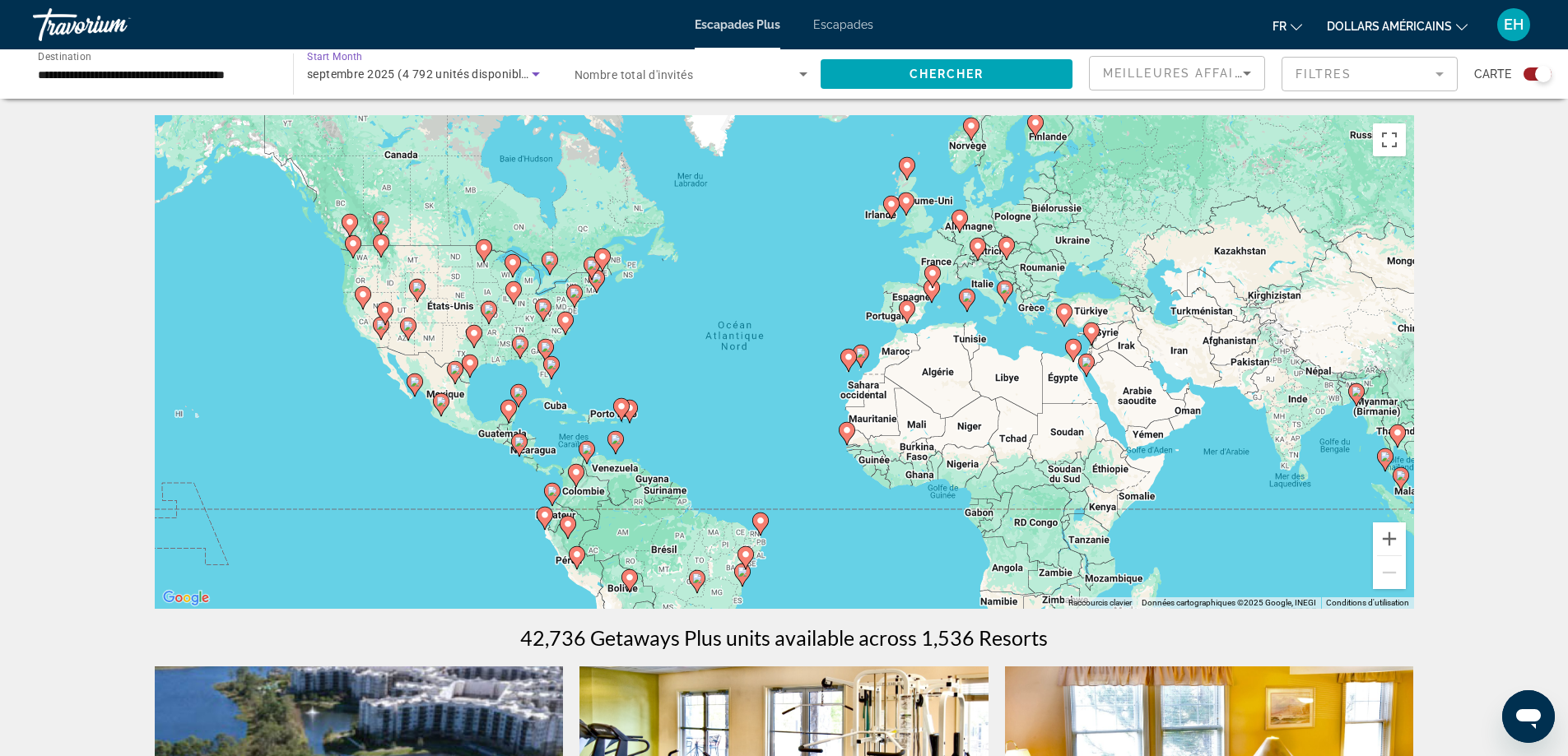
click at [718, 79] on span "Search widget" at bounding box center [686, 74] width 225 height 20
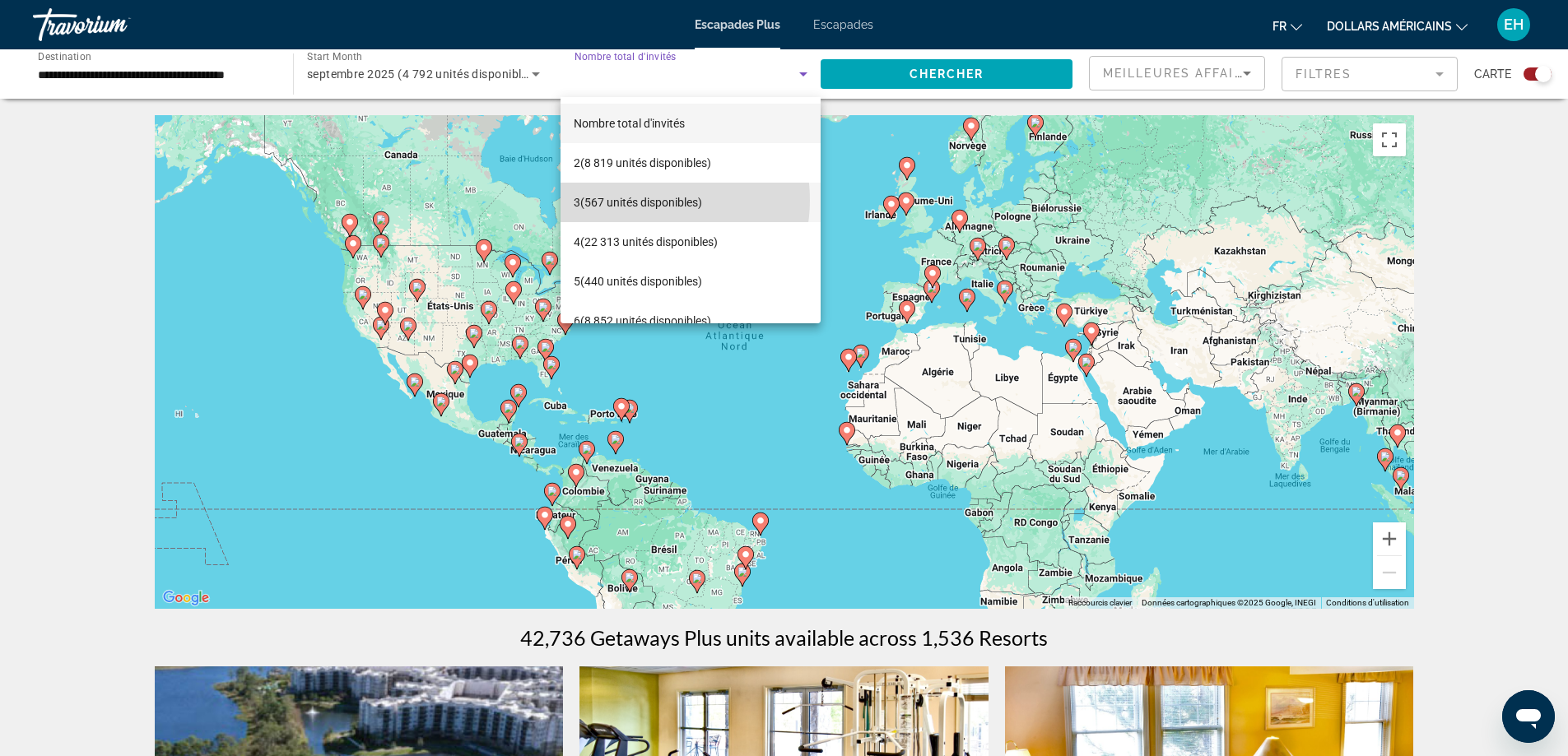
click at [644, 200] on font "(567 unités disponibles)" at bounding box center [641, 202] width 122 height 13
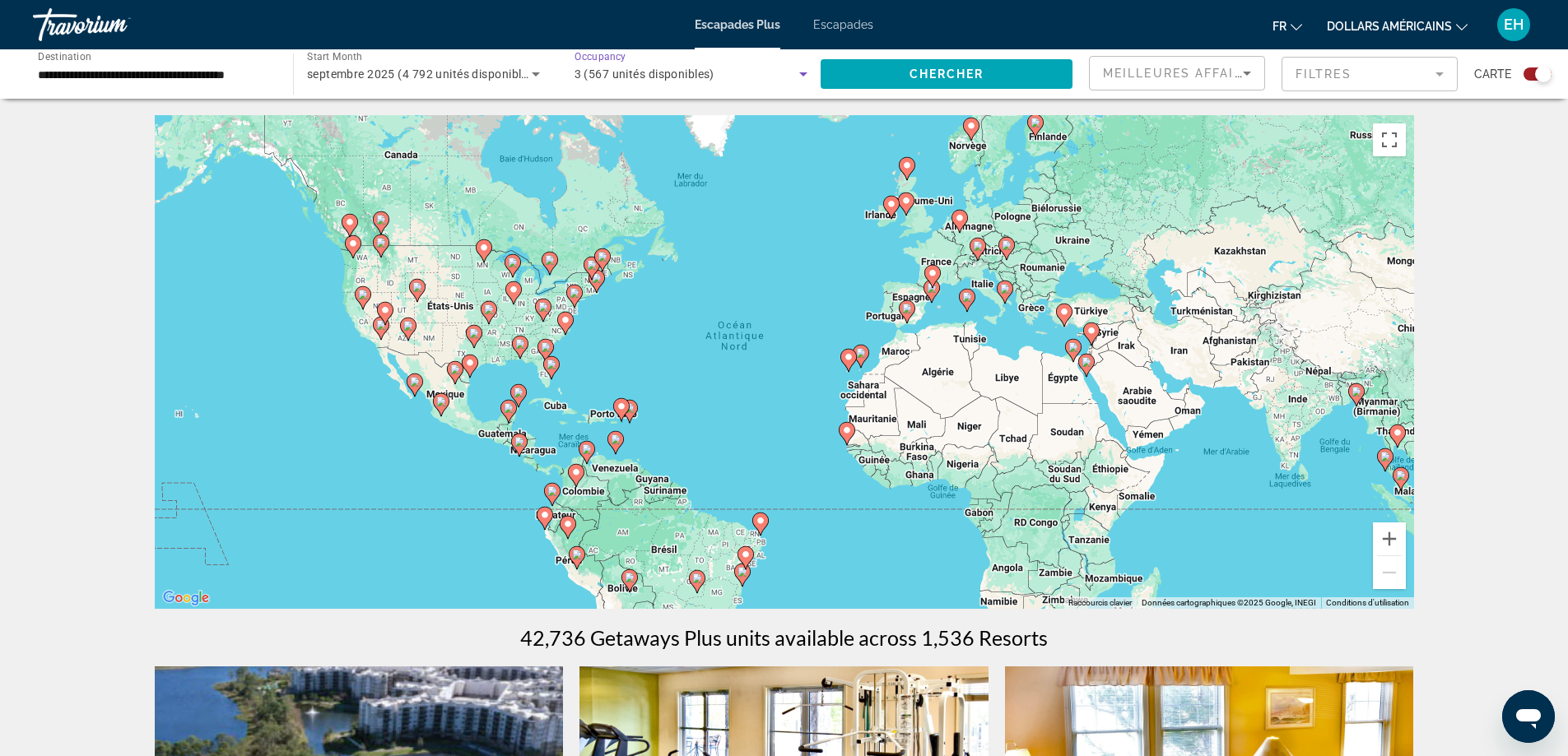
click at [801, 74] on icon "Search widget" at bounding box center [803, 74] width 8 height 4
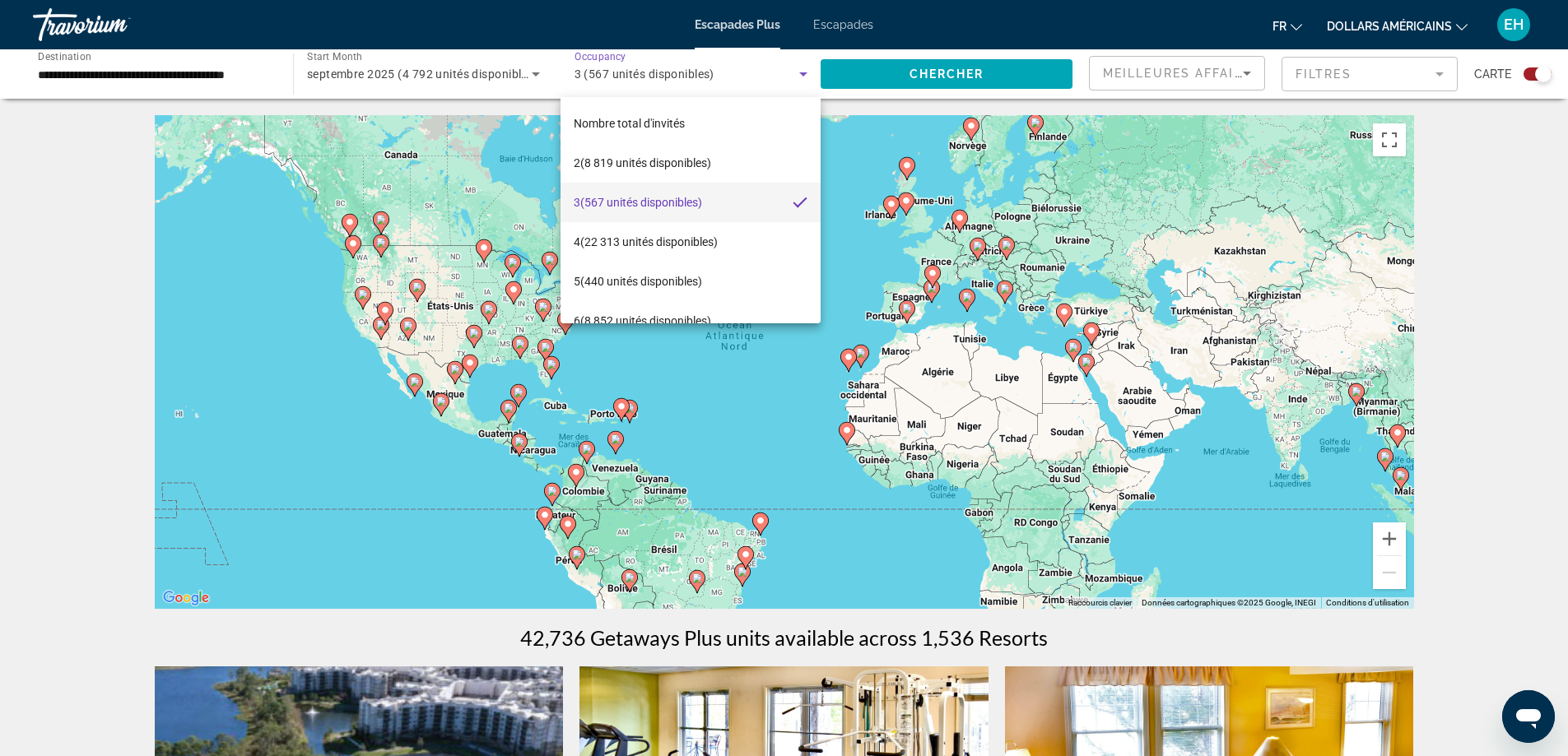
click at [801, 74] on div at bounding box center [784, 378] width 1568 height 756
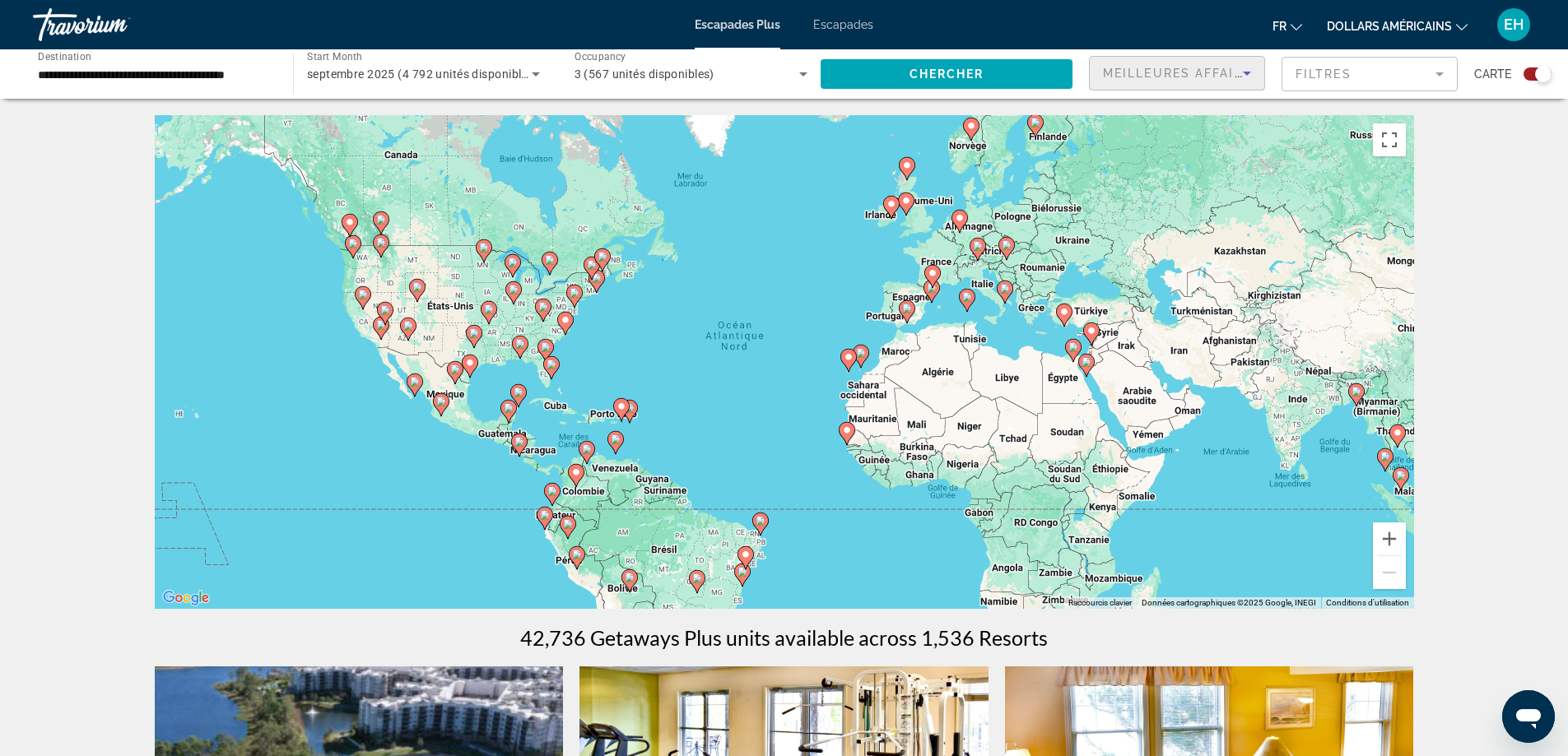
click at [1243, 72] on icon "Sort by" at bounding box center [1246, 74] width 8 height 4
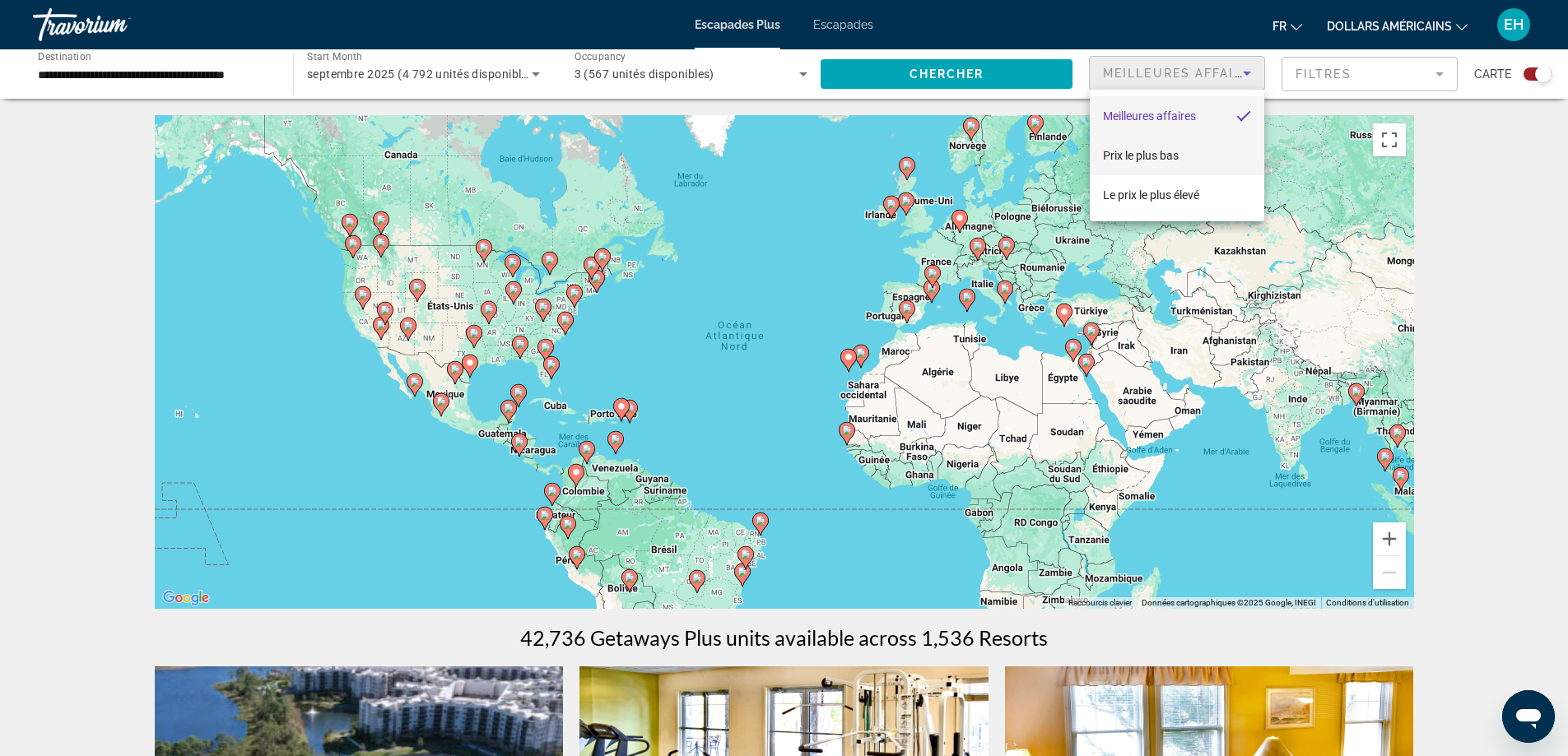
click at [1177, 162] on span "Prix ​​le plus bas" at bounding box center [1140, 155] width 75 height 20
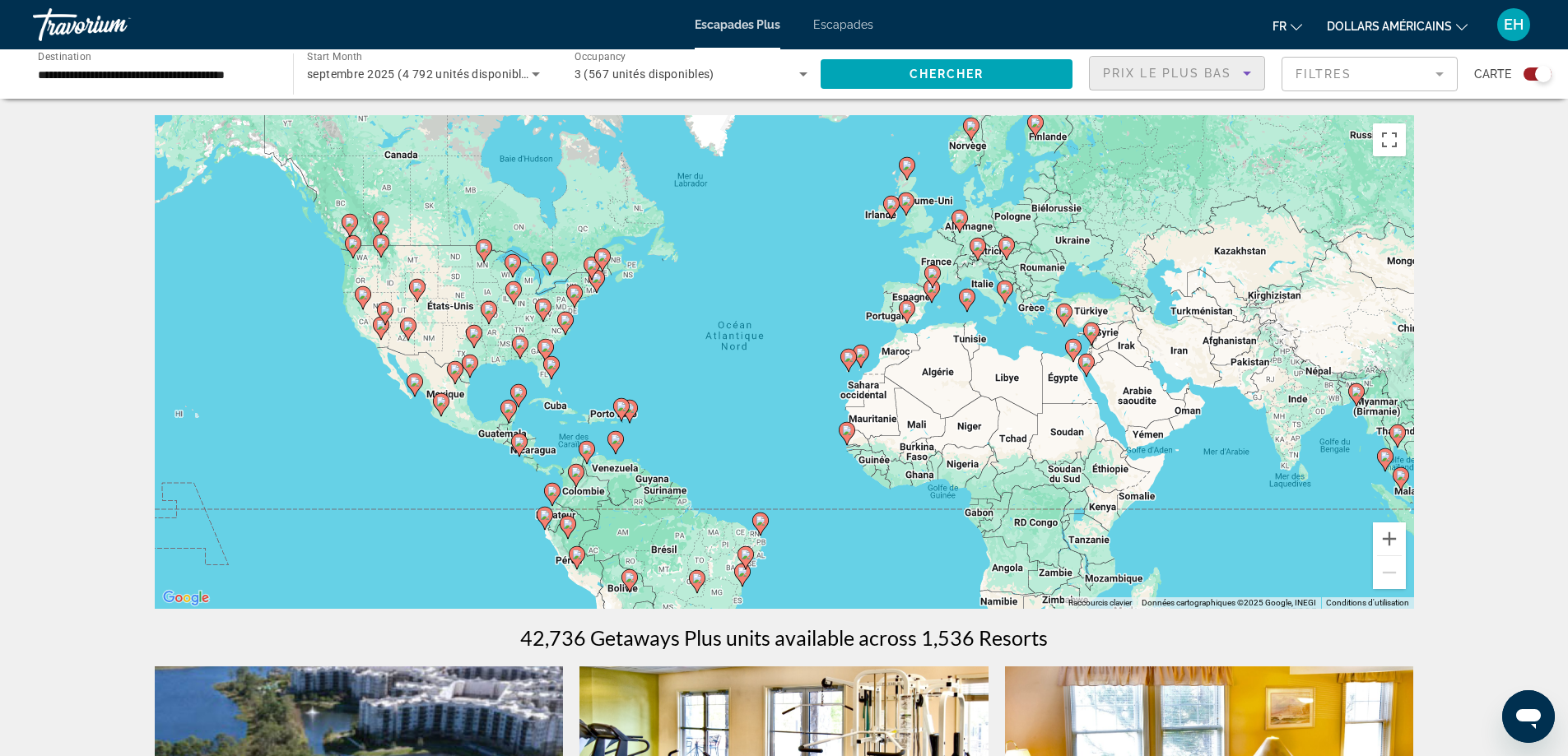
click at [1445, 74] on mat-form-field "Filtres" at bounding box center [1370, 74] width 176 height 35
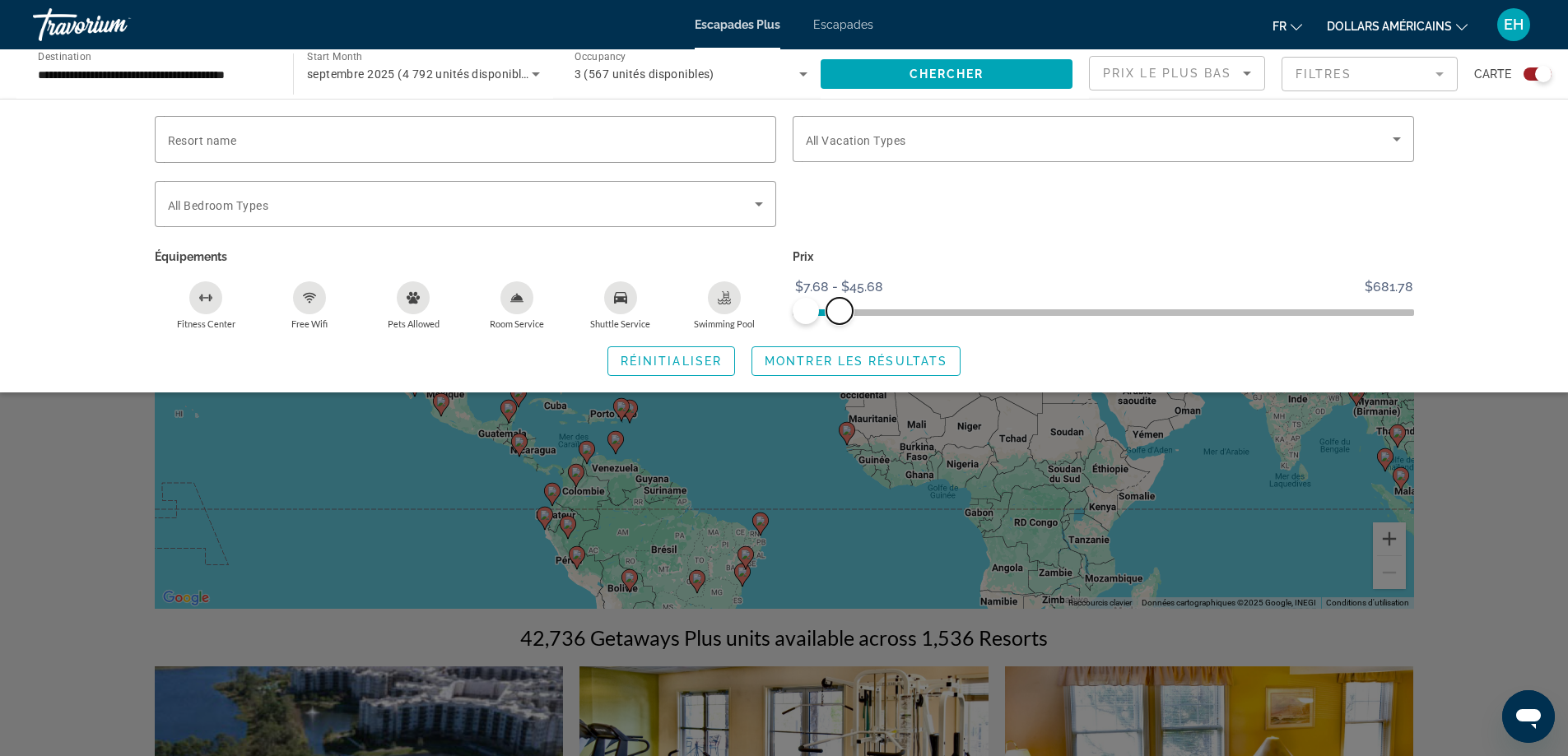
drag, startPoint x: 1394, startPoint y: 311, endPoint x: 839, endPoint y: 335, distance: 555.5
click at [839, 335] on div "Resort name Vacation Types All Vacation Types Bedroom Types All Bedroom Types É…" at bounding box center [784, 246] width 1325 height 260
drag, startPoint x: 843, startPoint y: 314, endPoint x: 825, endPoint y: 312, distance: 18.1
click at [825, 312] on span "ngx-slider-max" at bounding box center [825, 310] width 26 height 26
click at [1396, 142] on icon "Search widget" at bounding box center [1397, 139] width 20 height 20
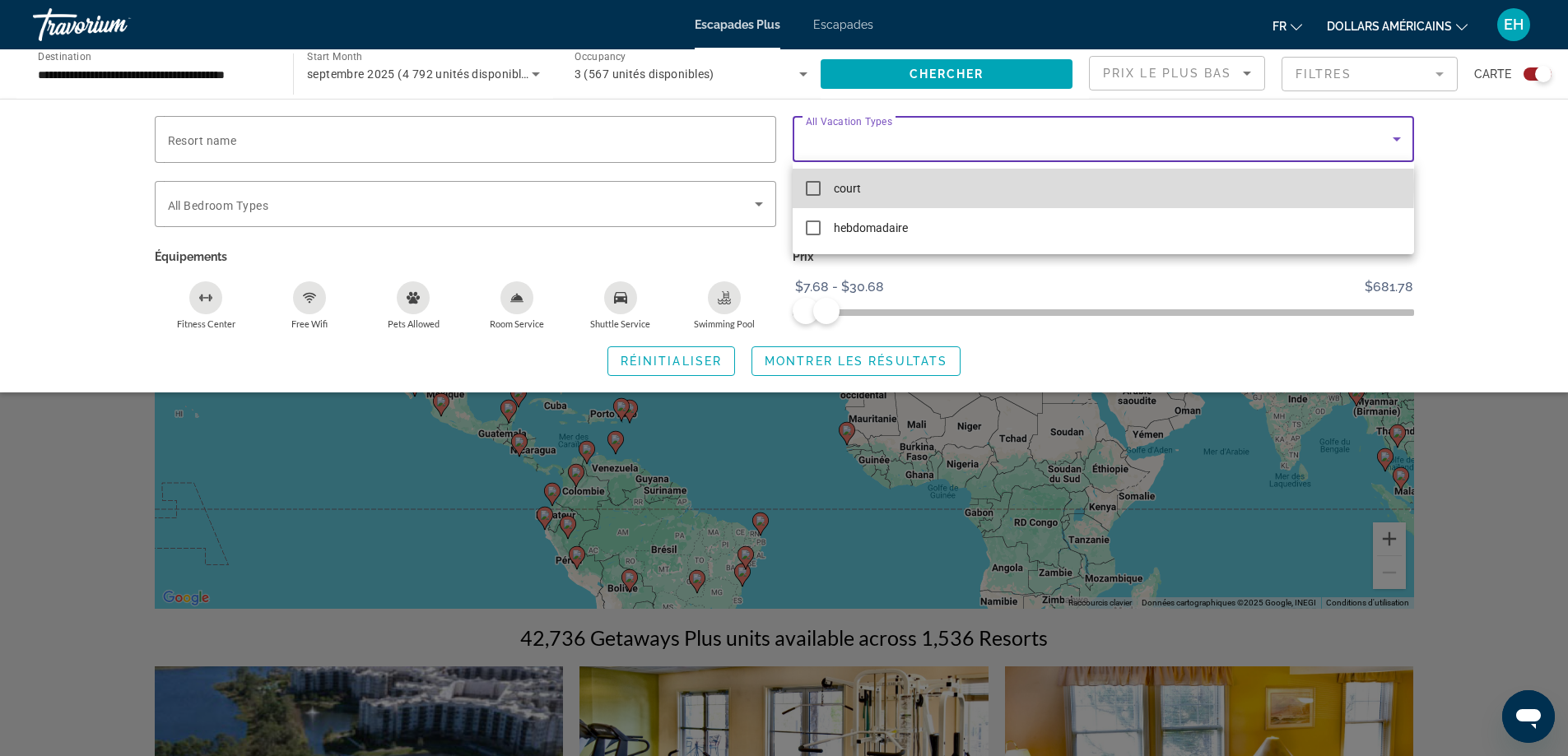
click at [852, 187] on font "court" at bounding box center [847, 188] width 27 height 13
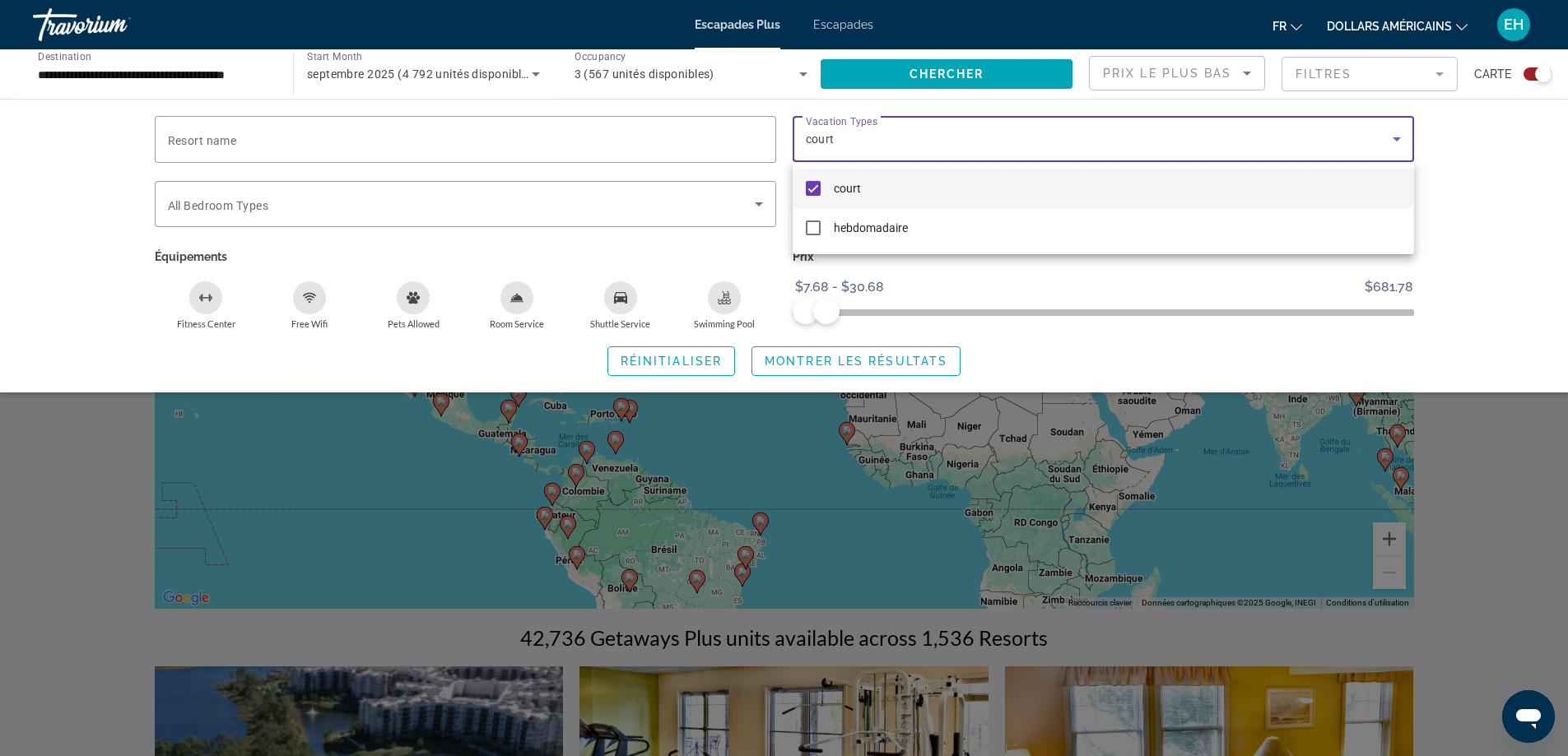
click at [814, 186] on mat-pseudo-checkbox at bounding box center [813, 188] width 15 height 15
click at [838, 190] on font "court" at bounding box center [847, 188] width 27 height 13
click at [1451, 170] on div at bounding box center [784, 378] width 1568 height 756
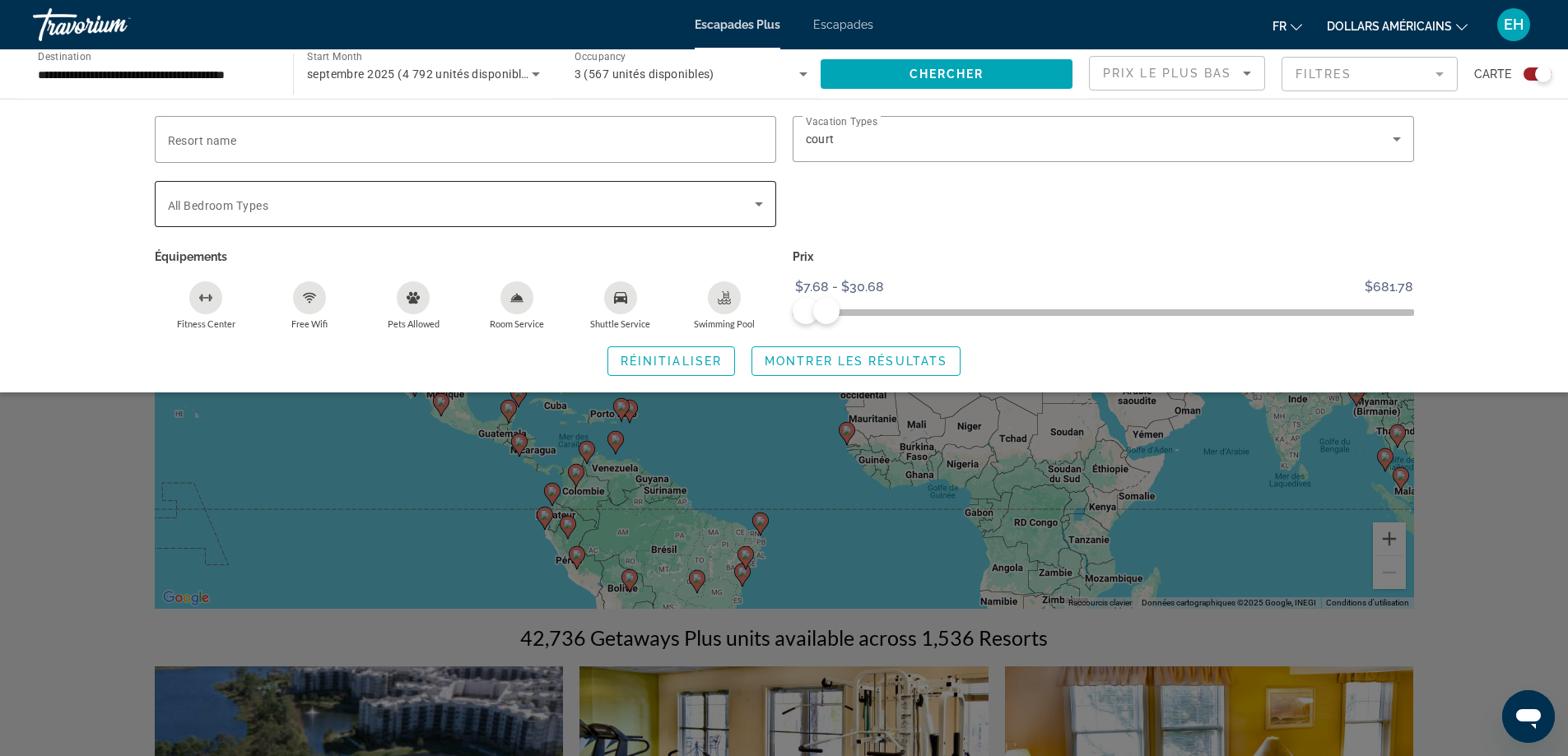
click at [759, 193] on div "Search widget" at bounding box center [465, 204] width 595 height 46
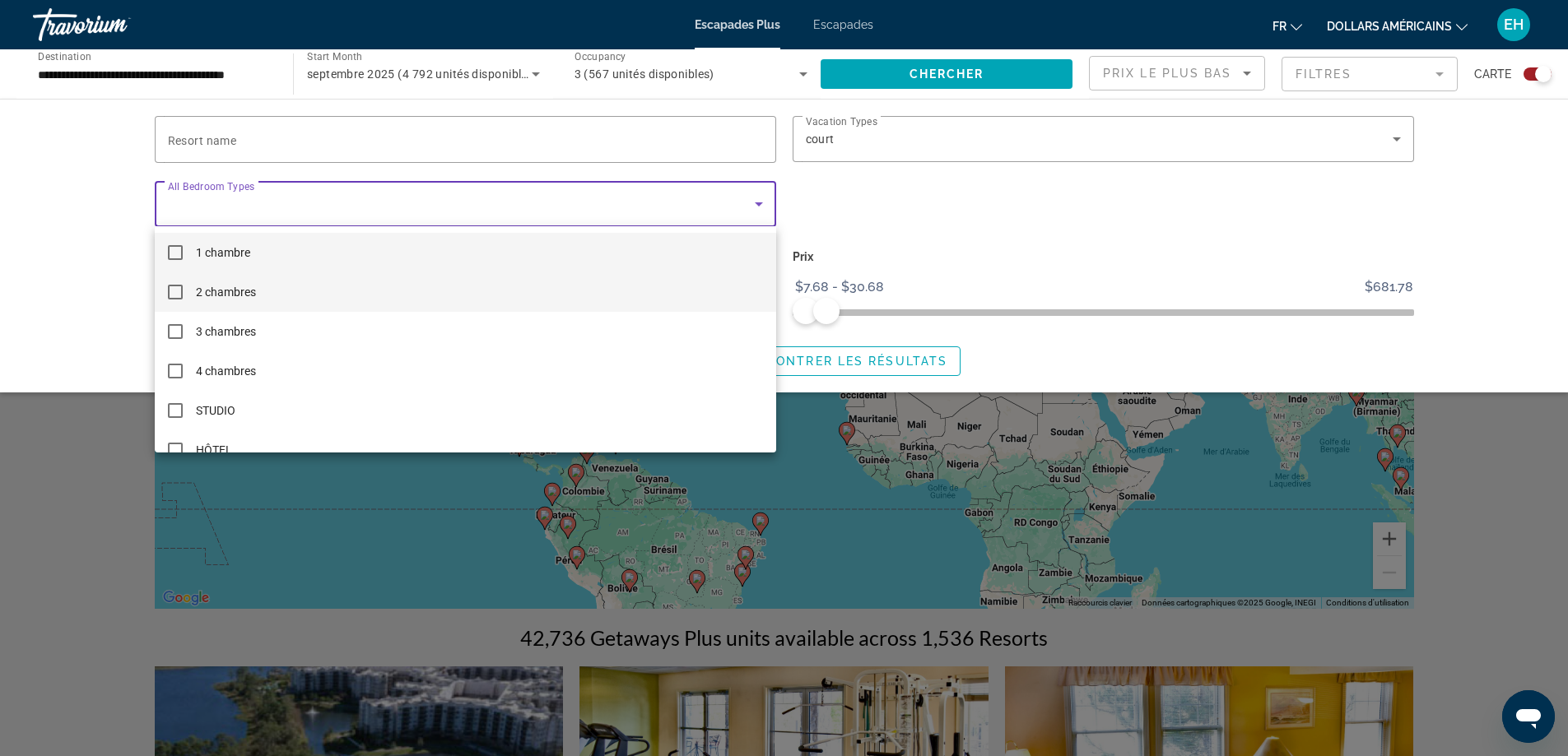
click at [174, 294] on mat-pseudo-checkbox at bounding box center [175, 291] width 15 height 15
click at [840, 228] on div at bounding box center [784, 378] width 1568 height 756
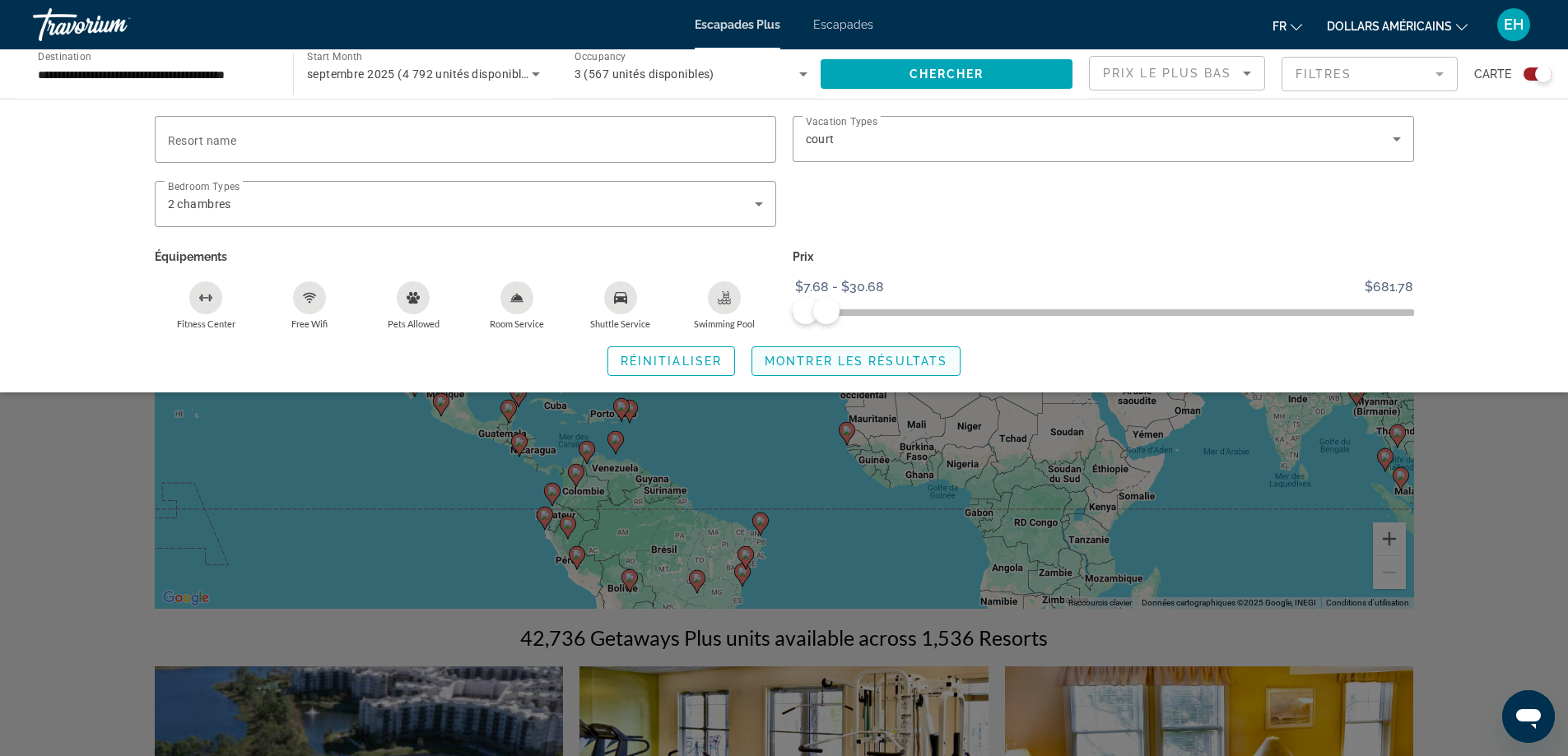
click at [793, 364] on span "Montrer les résultats" at bounding box center [856, 361] width 183 height 13
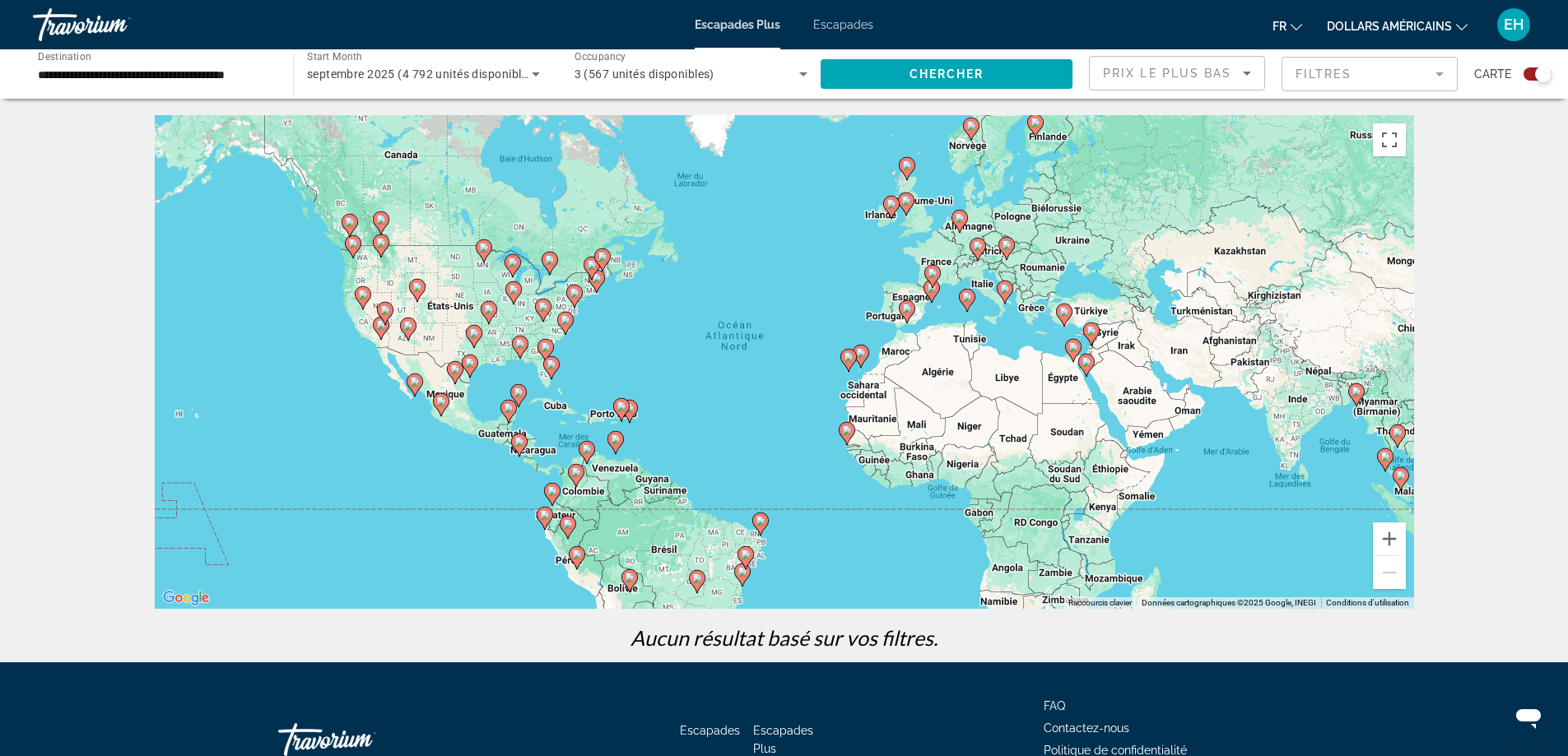
click at [1242, 74] on icon "Sort by" at bounding box center [1247, 74] width 20 height 20
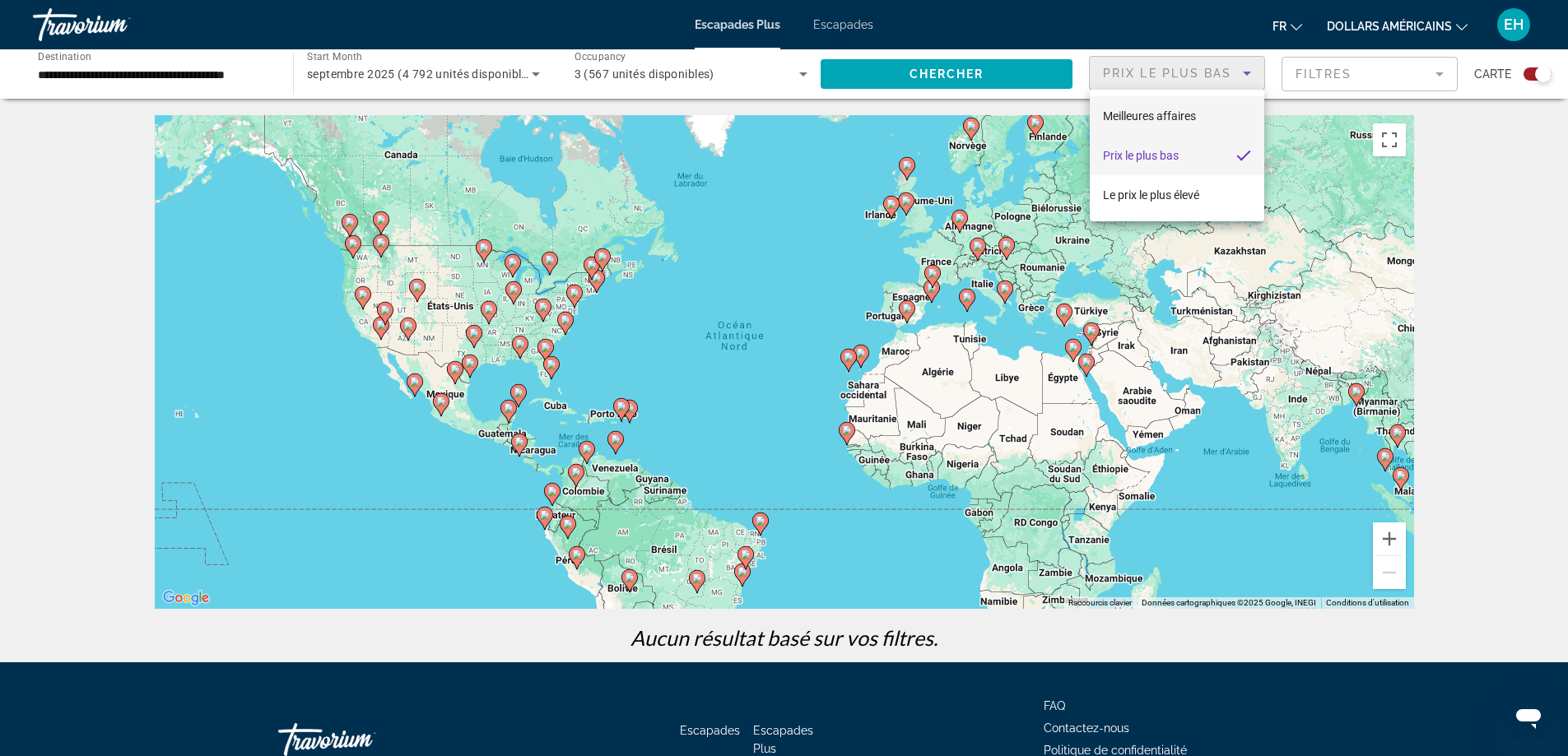
click at [1153, 111] on font "Meilleures affaires" at bounding box center [1149, 116] width 93 height 13
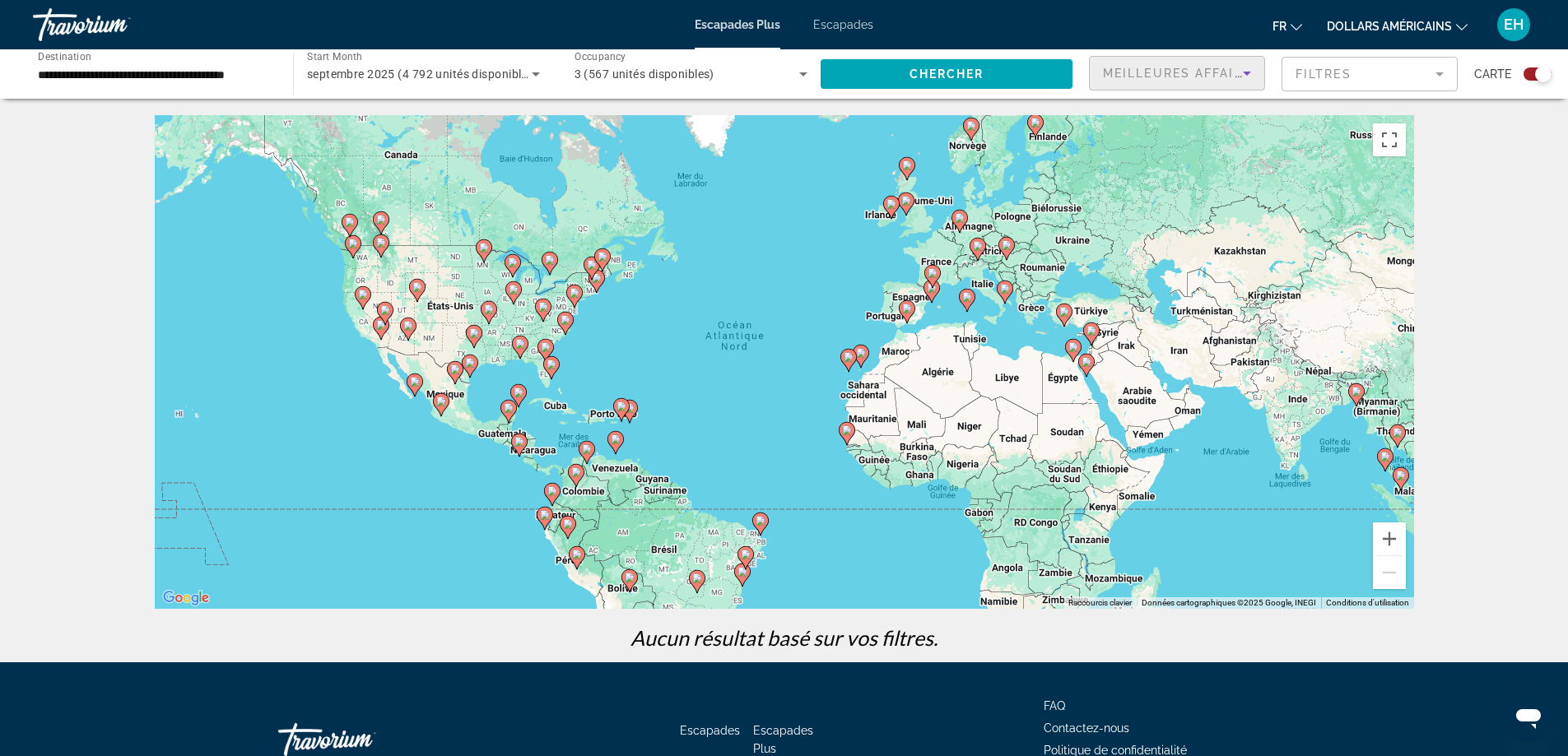
click at [1433, 79] on mat-form-field "Filtres" at bounding box center [1370, 74] width 176 height 35
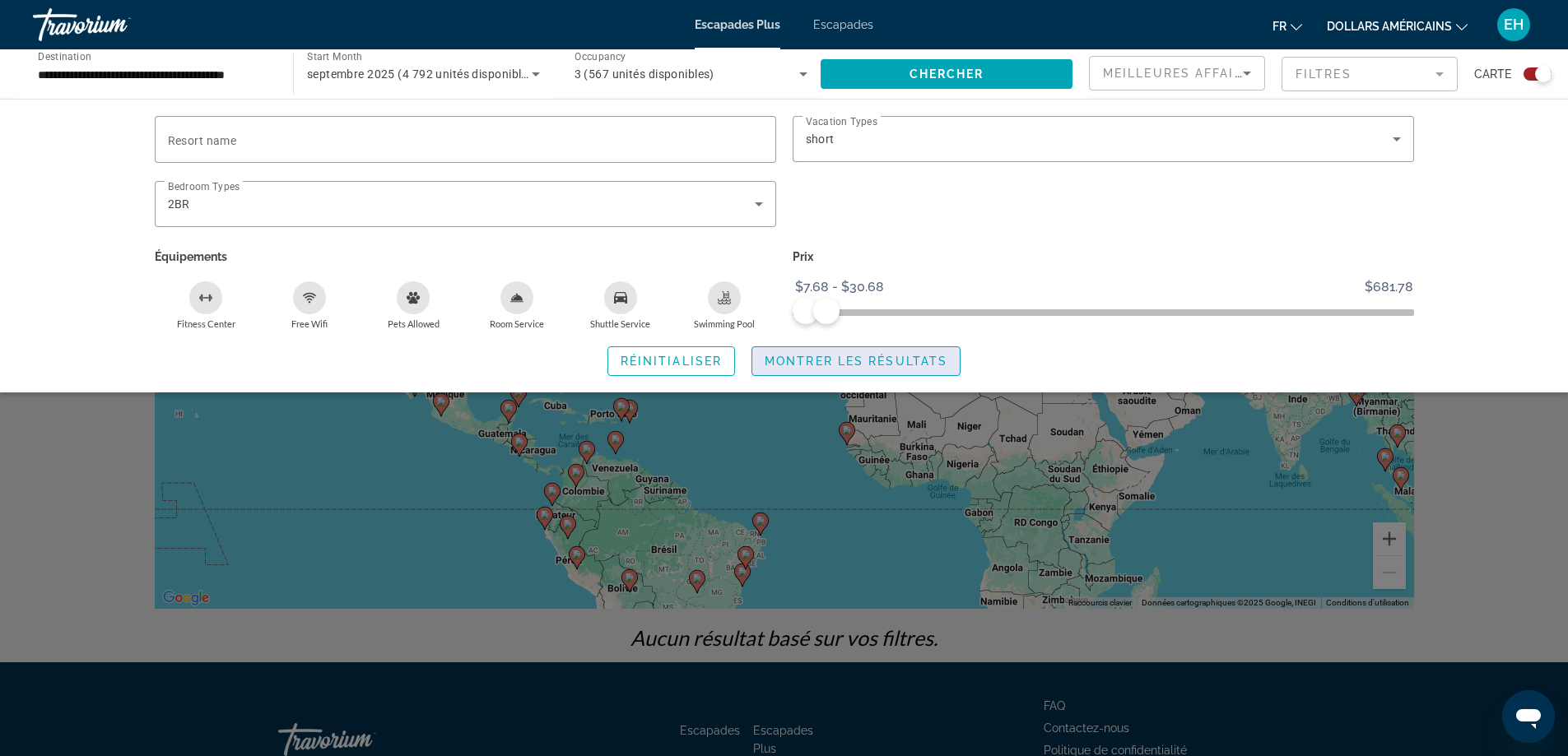
click at [842, 361] on span "Montrer les résultats" at bounding box center [856, 361] width 183 height 13
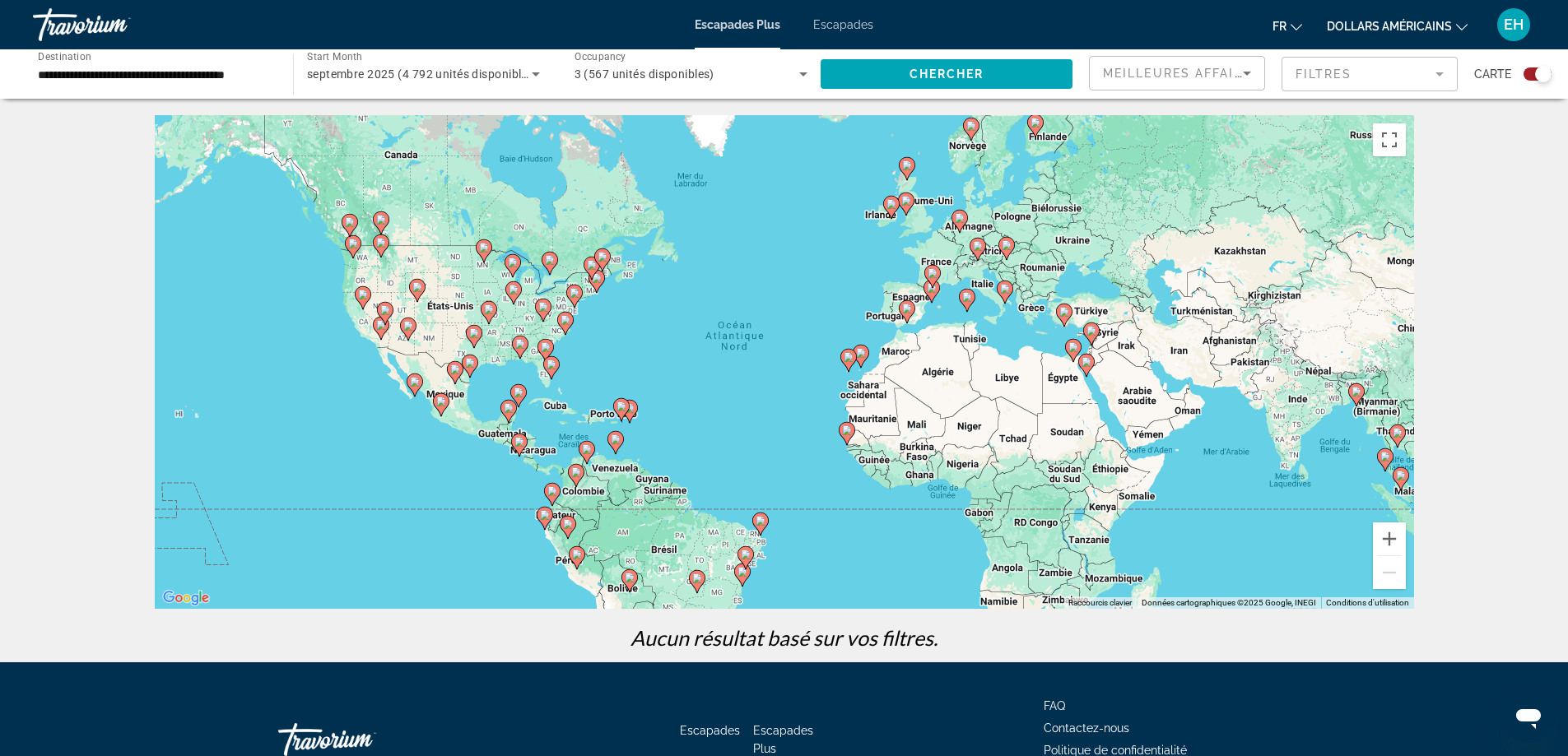
click at [1432, 74] on mat-form-field "Filtres" at bounding box center [1370, 74] width 176 height 35
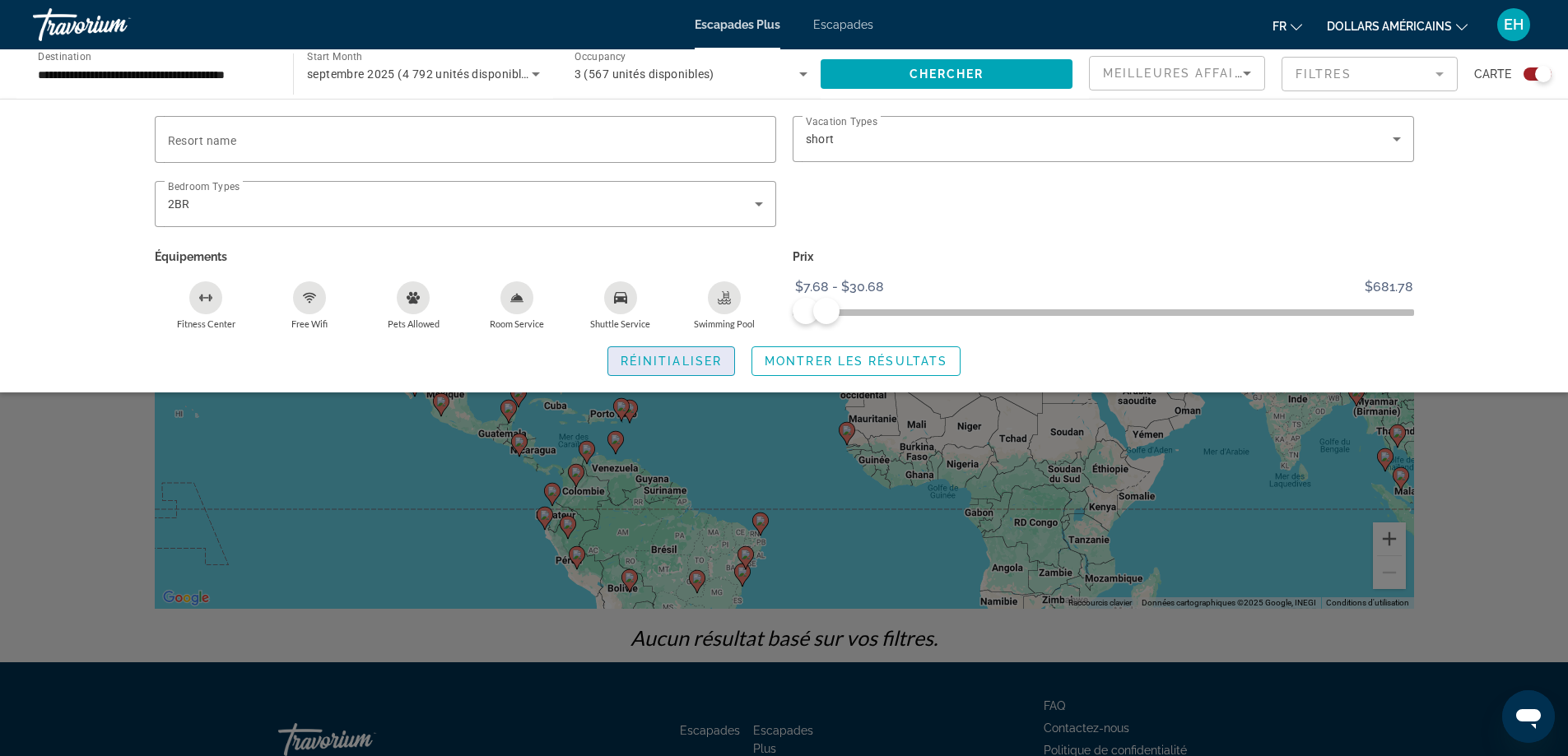
click at [655, 352] on span "Search widget" at bounding box center [671, 361] width 126 height 39
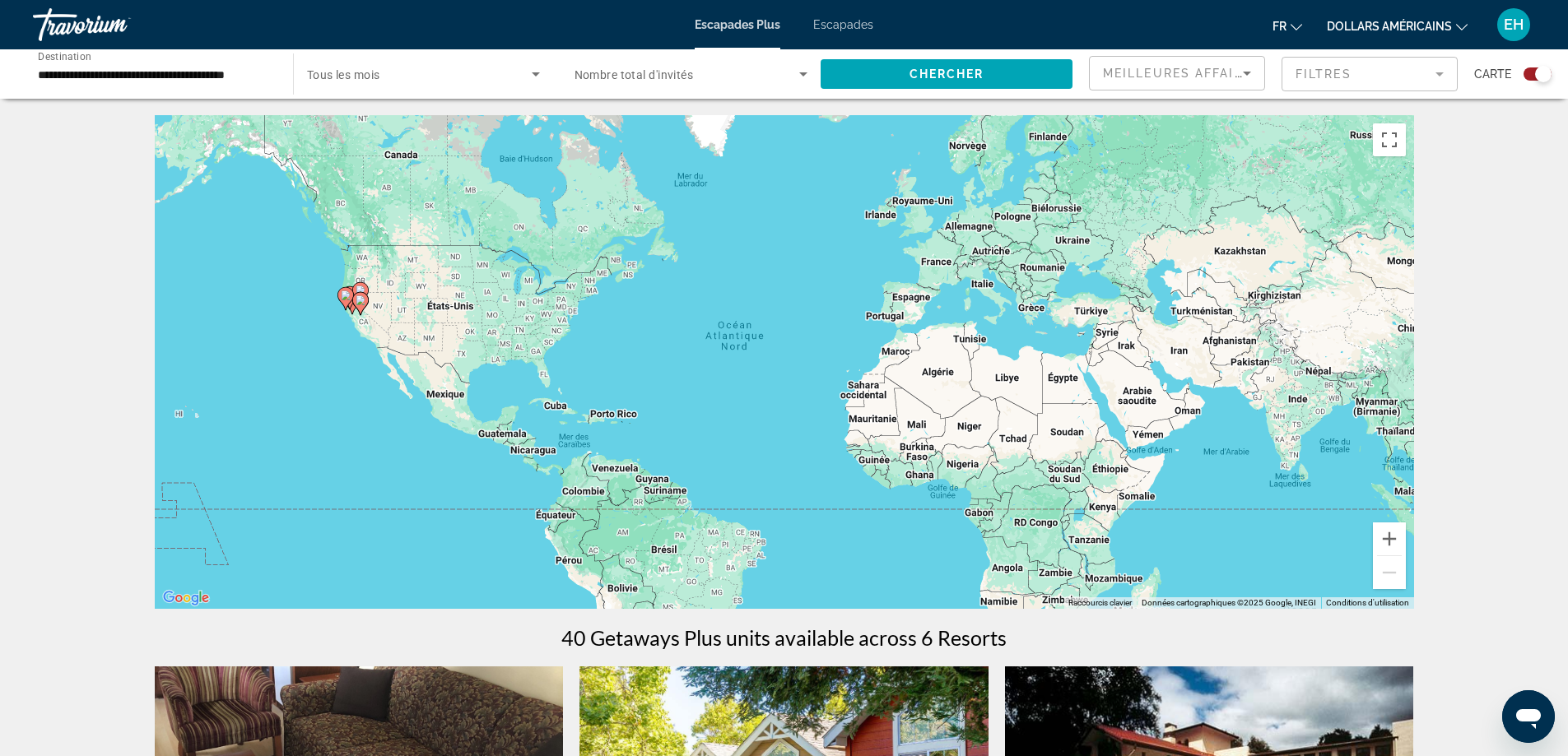
click at [1466, 23] on icon "Changer de devise" at bounding box center [1461, 27] width 12 height 12
click at [1400, 149] on button "EUR (€)" at bounding box center [1414, 152] width 82 height 22
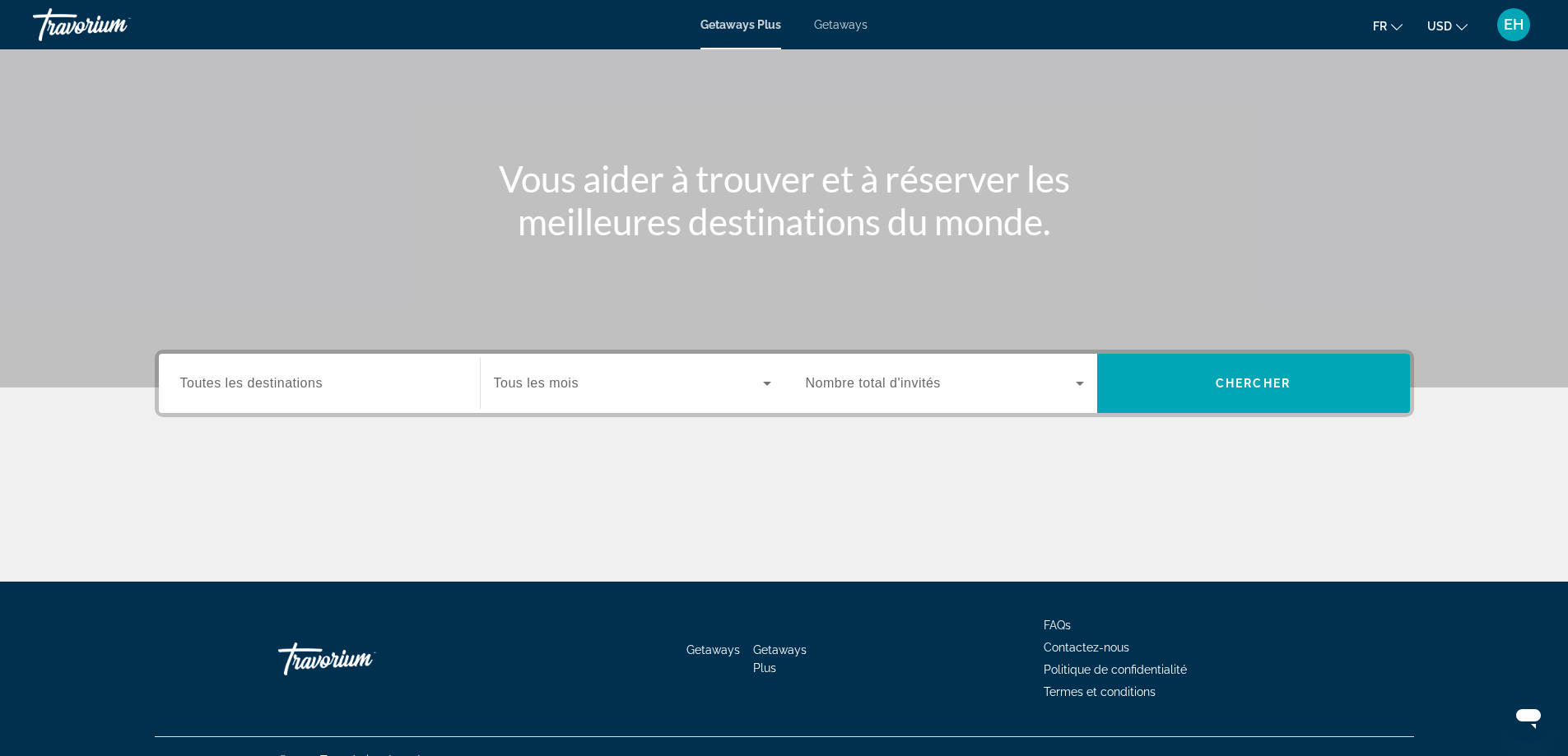
scroll to position [134, 0]
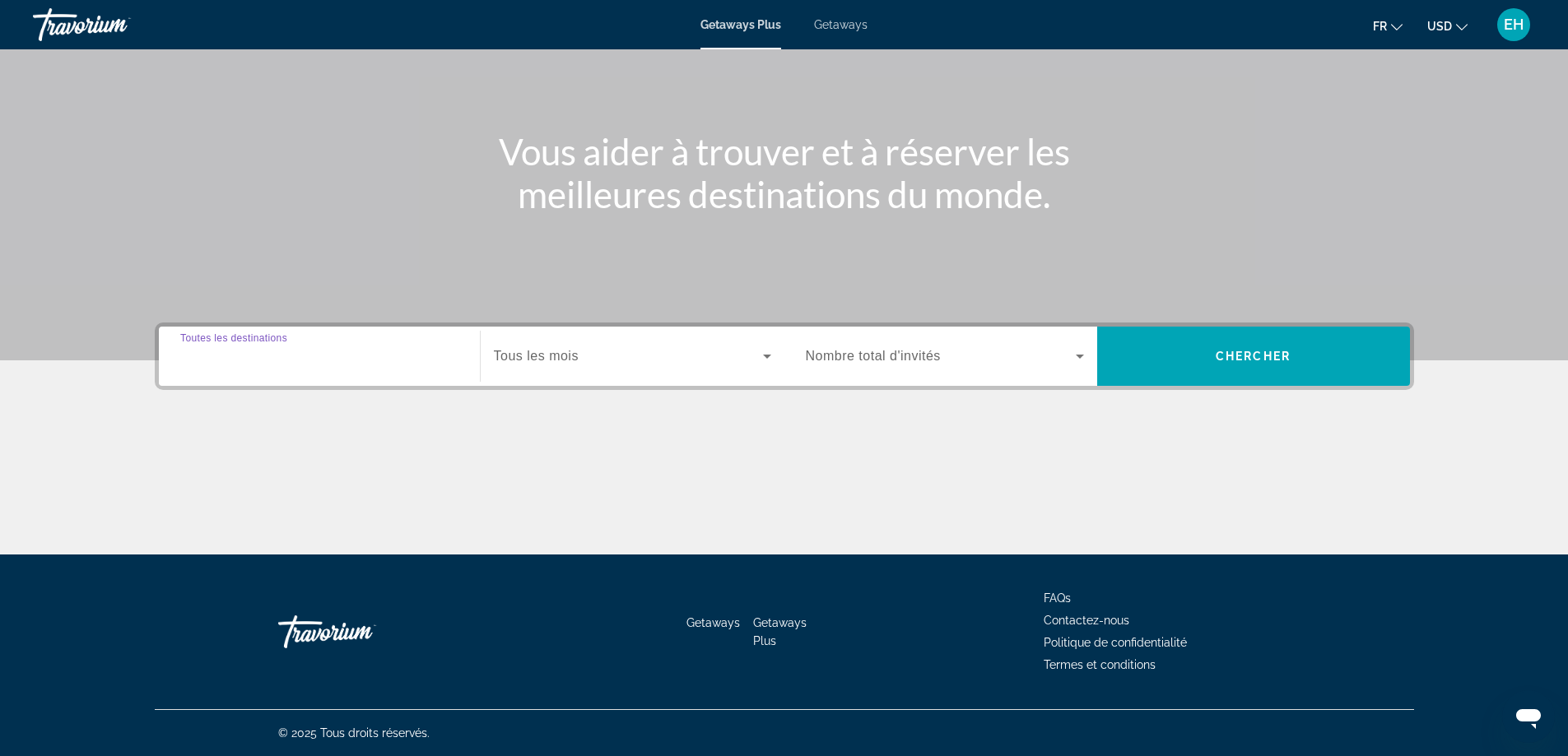
click at [324, 347] on input "Destination Toutes les destinations" at bounding box center [319, 357] width 278 height 20
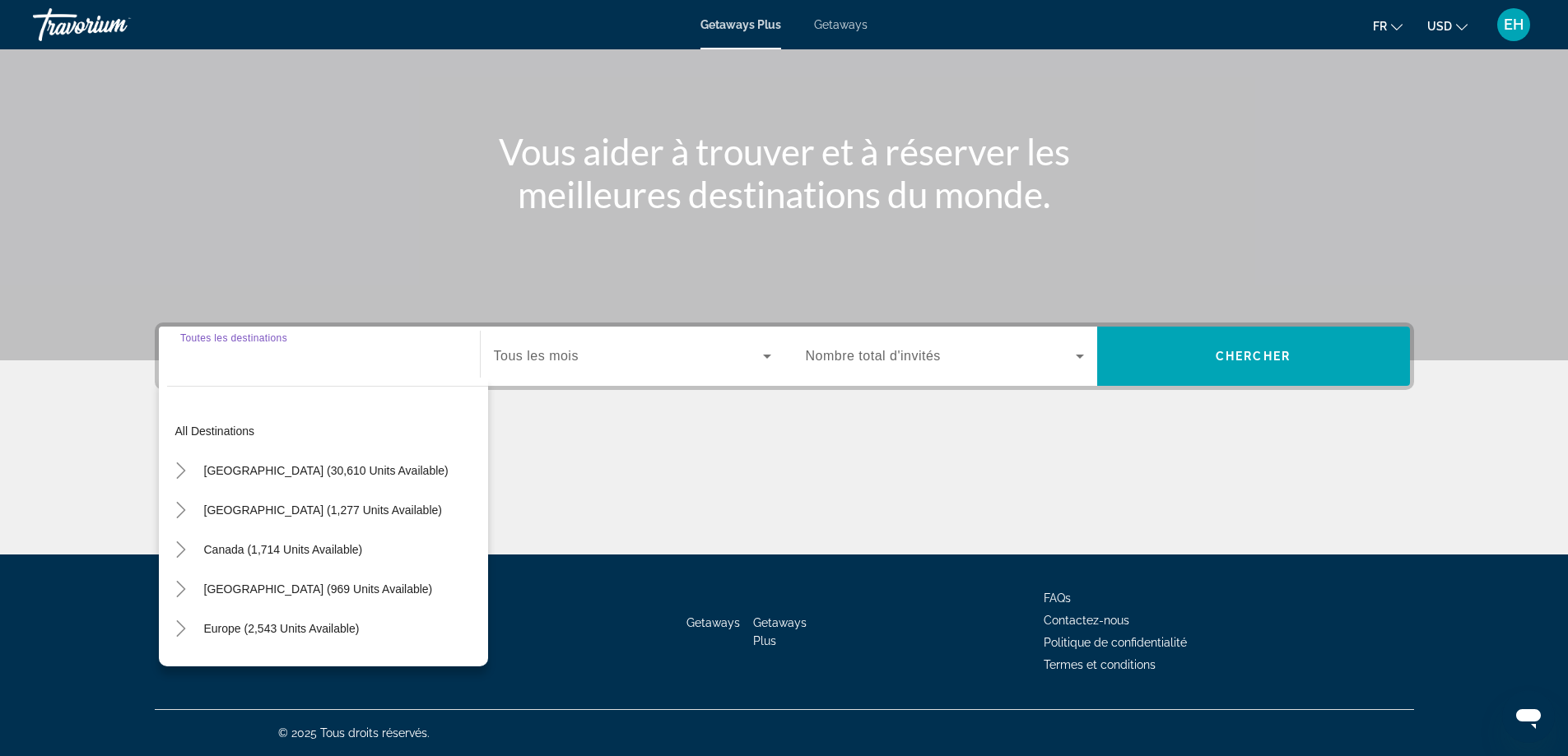
click at [309, 469] on span "[GEOGRAPHIC_DATA] (30,610 units available)" at bounding box center [327, 470] width 244 height 13
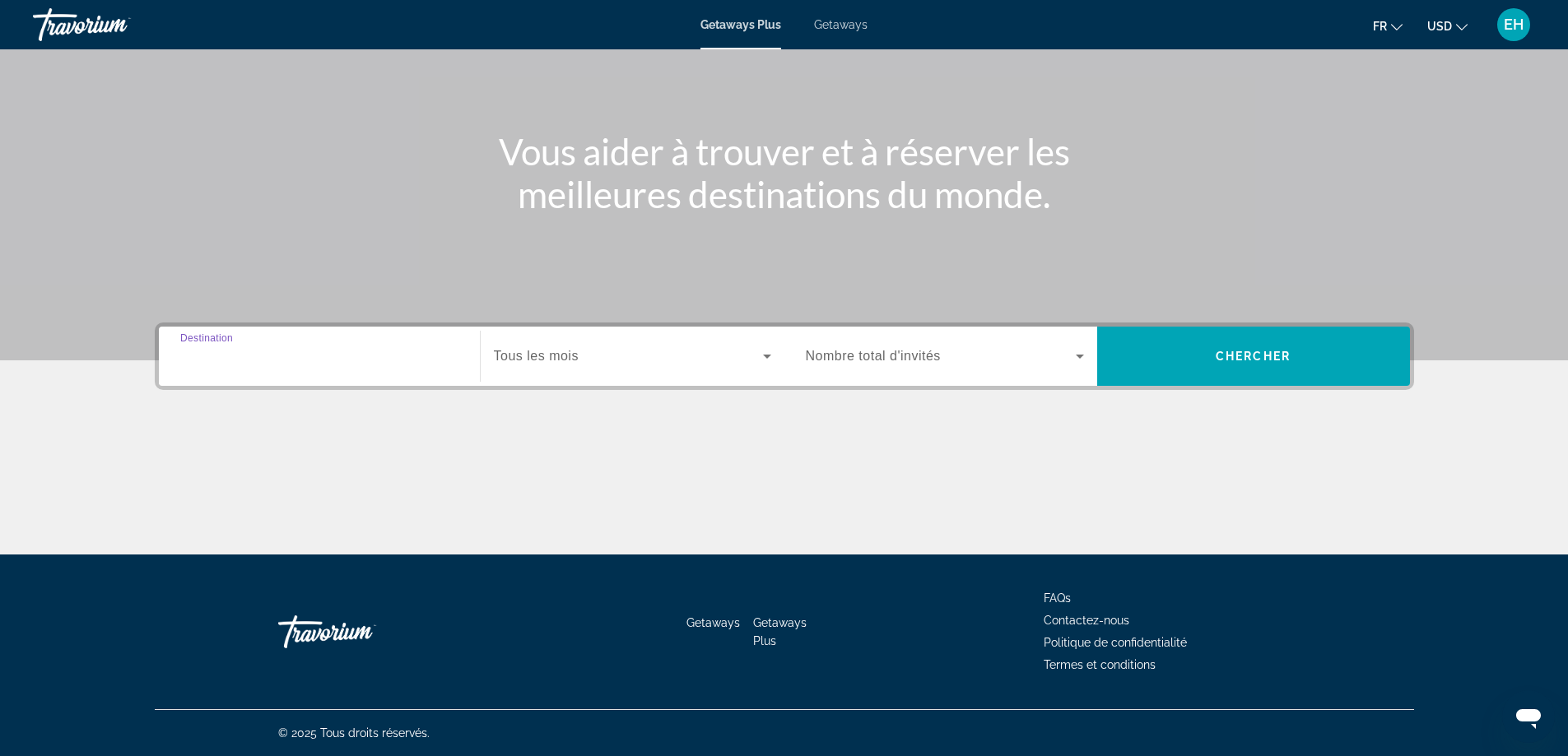
type input "**********"
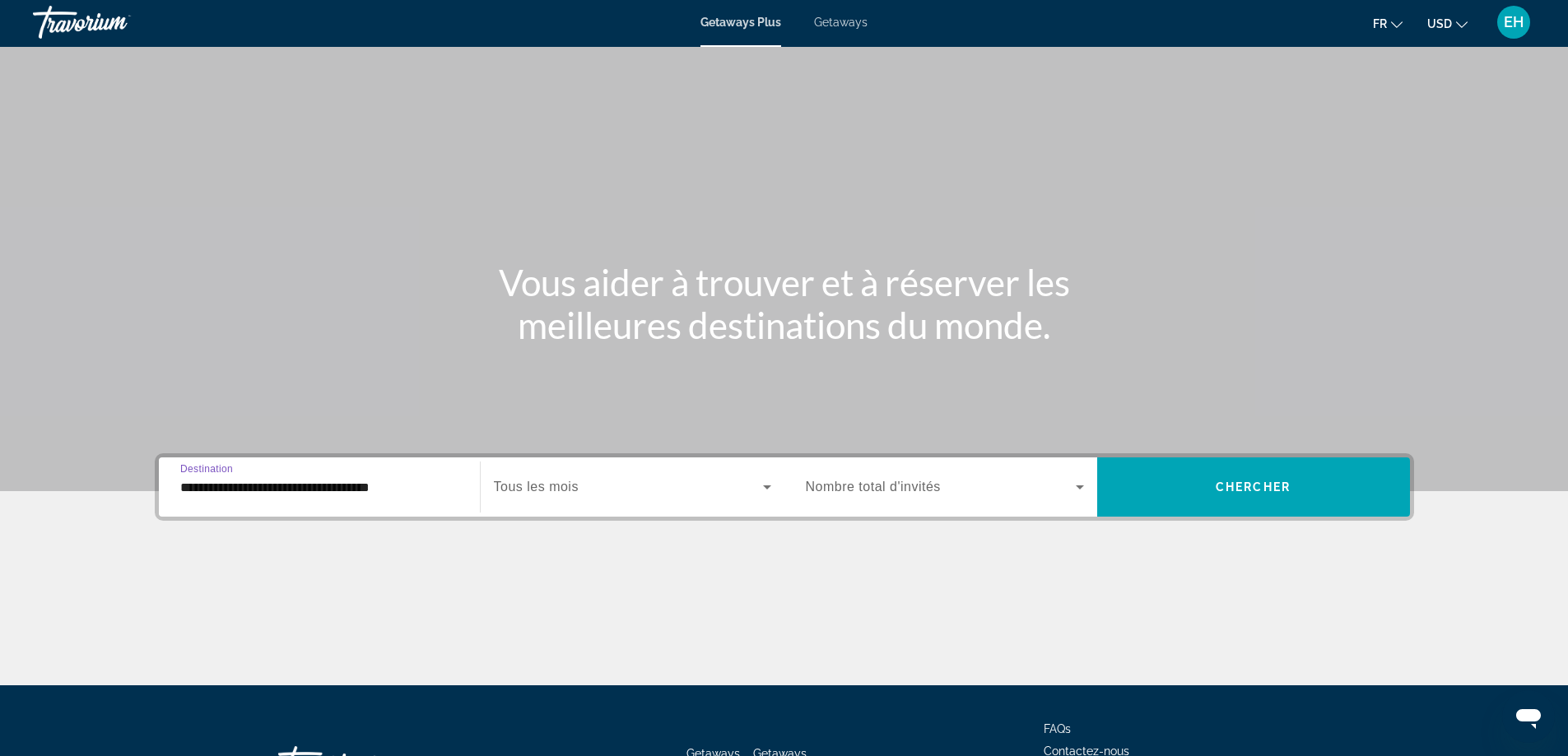
scroll to position [0, 0]
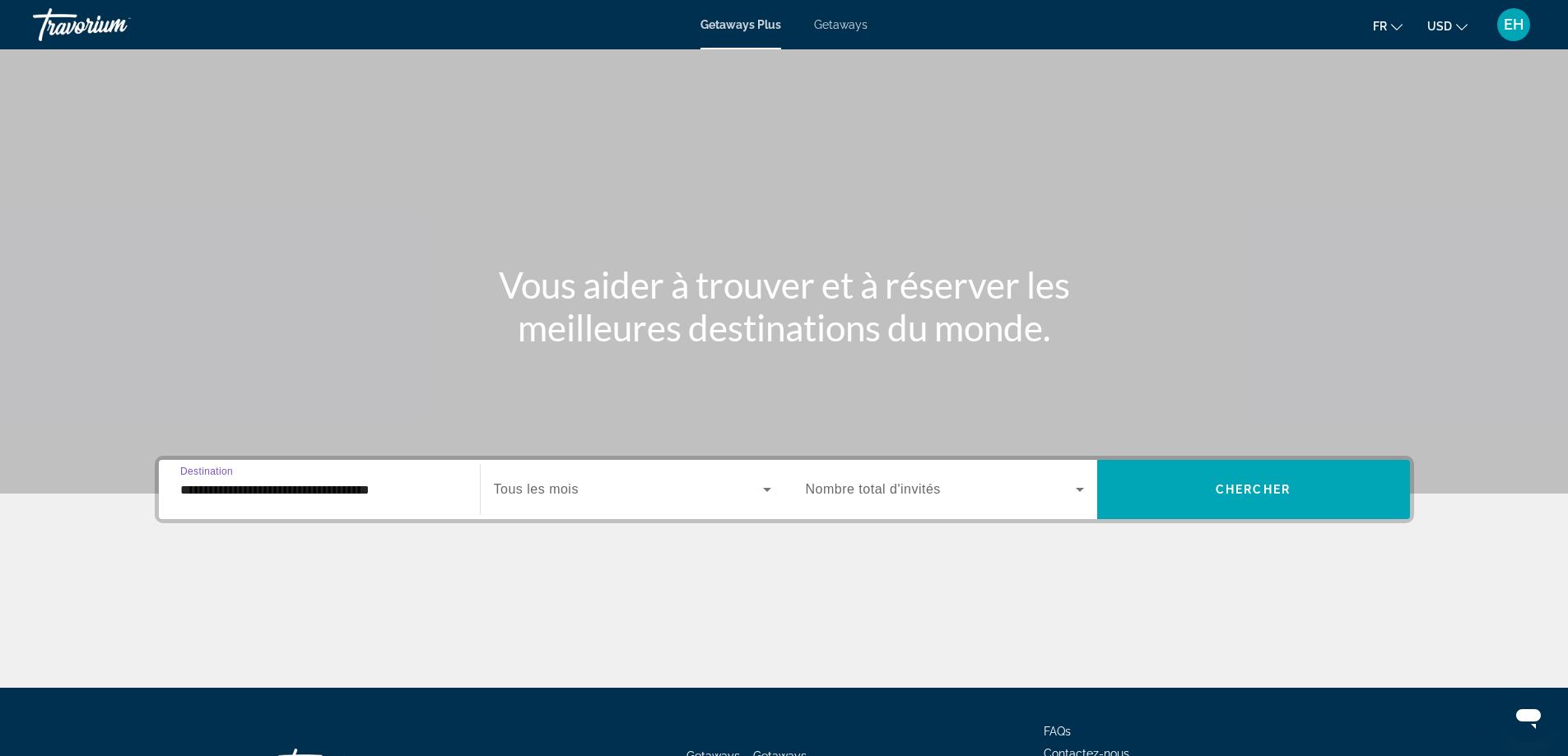
click at [657, 486] on span "Search widget" at bounding box center [629, 490] width 269 height 20
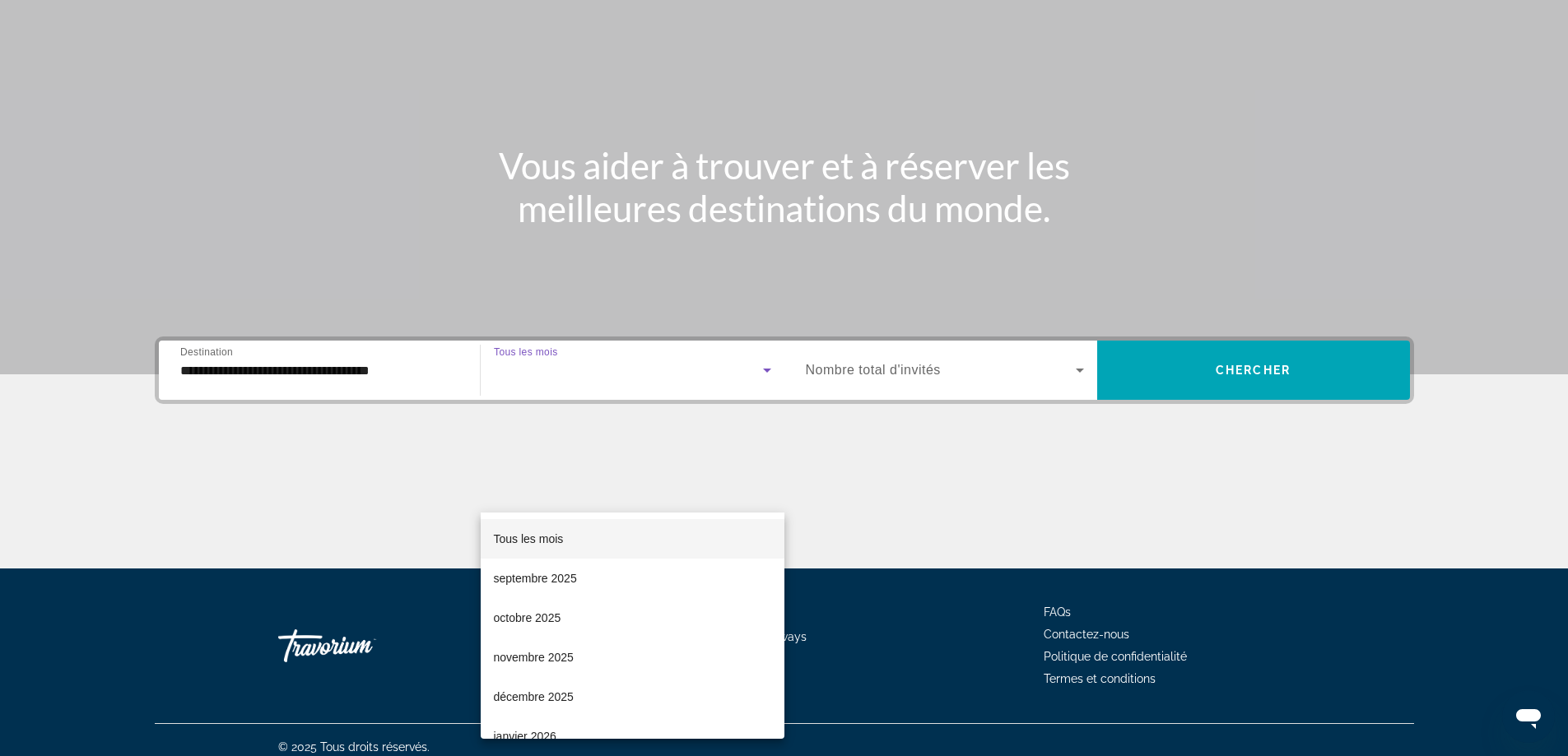
scroll to position [134, 0]
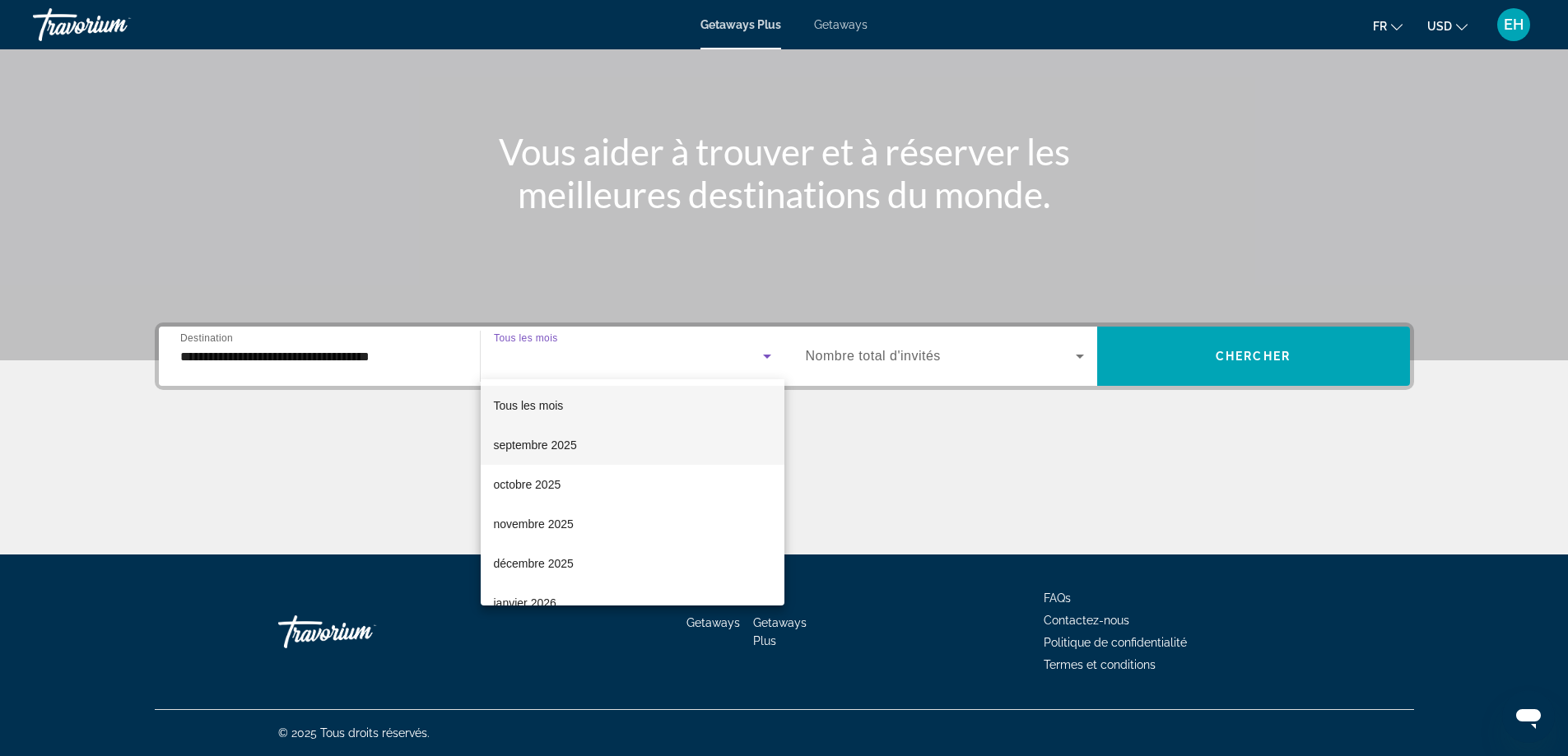
click at [599, 454] on mat-option "septembre 2025" at bounding box center [632, 445] width 304 height 39
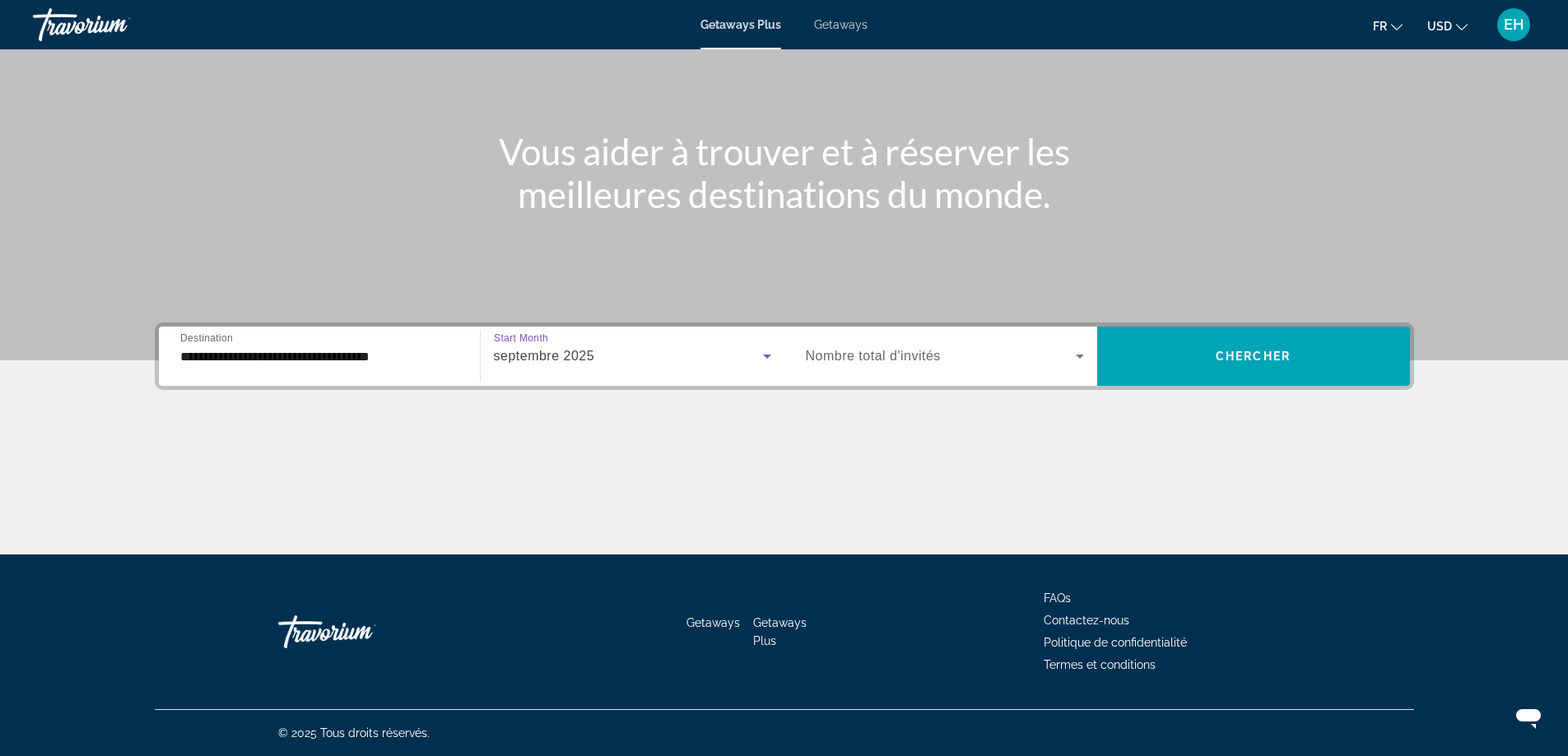
click at [1084, 345] on div "Occupancy Nombre total d'invités" at bounding box center [945, 356] width 304 height 46
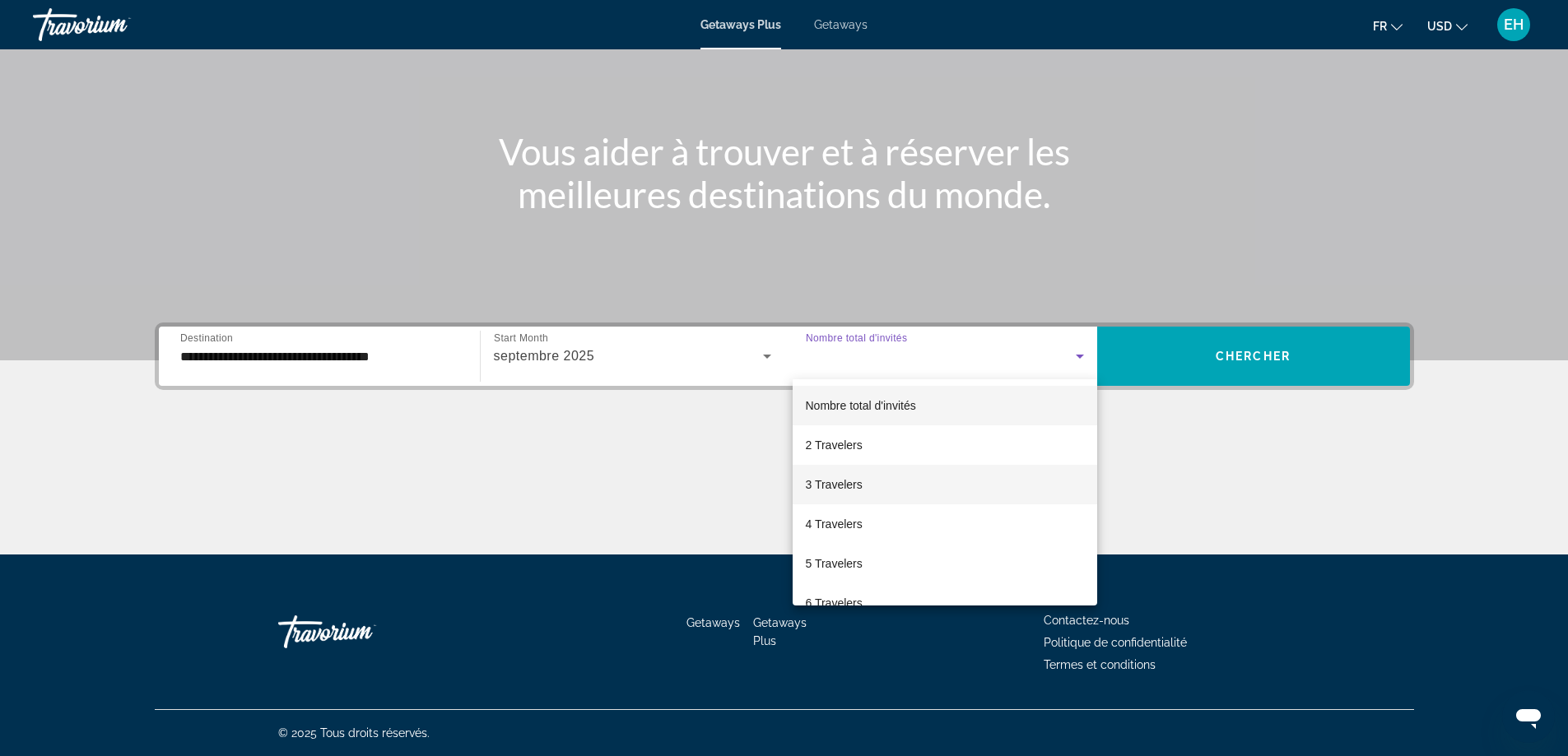
click at [804, 491] on mat-option "3 Travelers" at bounding box center [945, 484] width 304 height 39
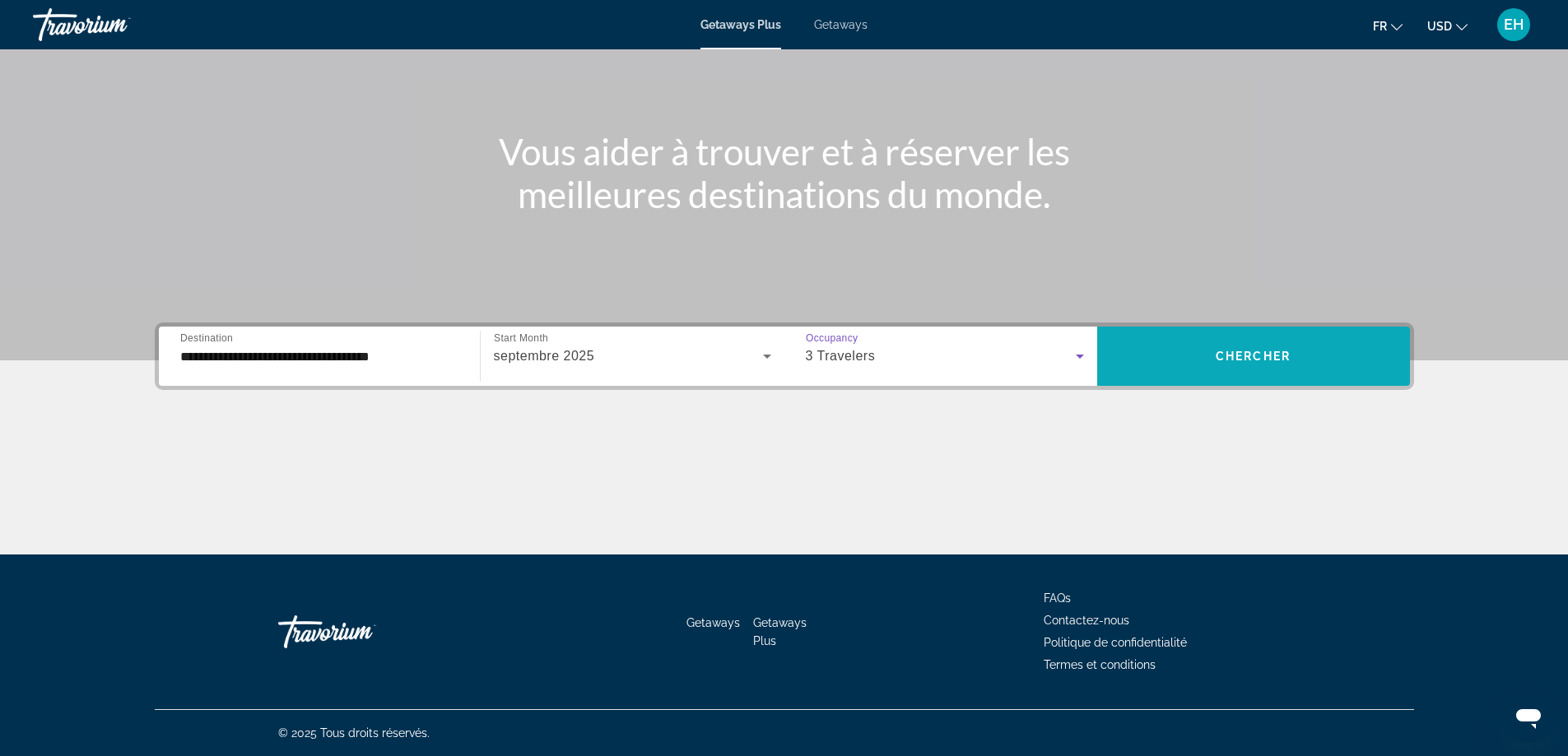
click at [1288, 348] on span "Search widget" at bounding box center [1253, 356] width 313 height 39
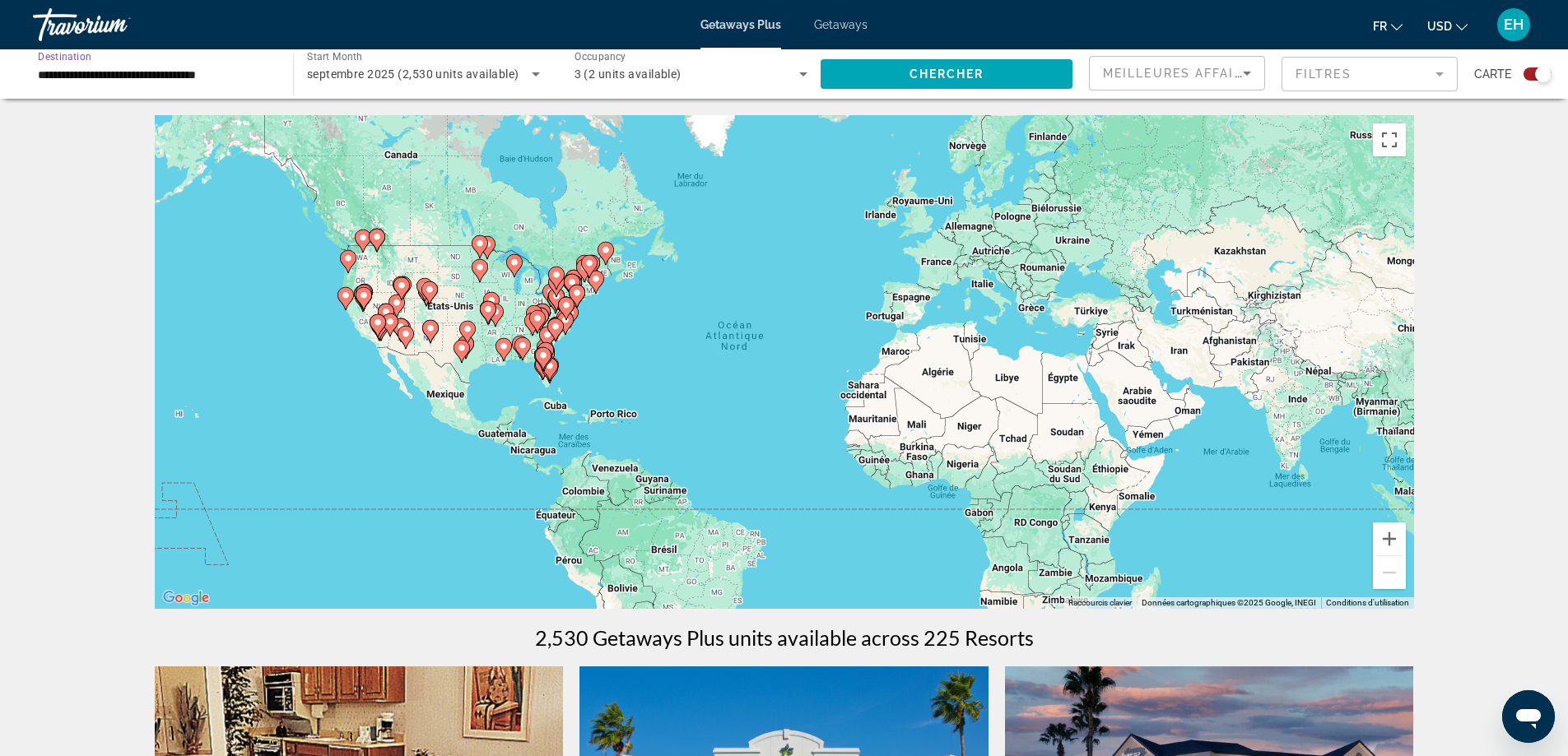
click at [233, 80] on input "**********" at bounding box center [154, 74] width 234 height 20
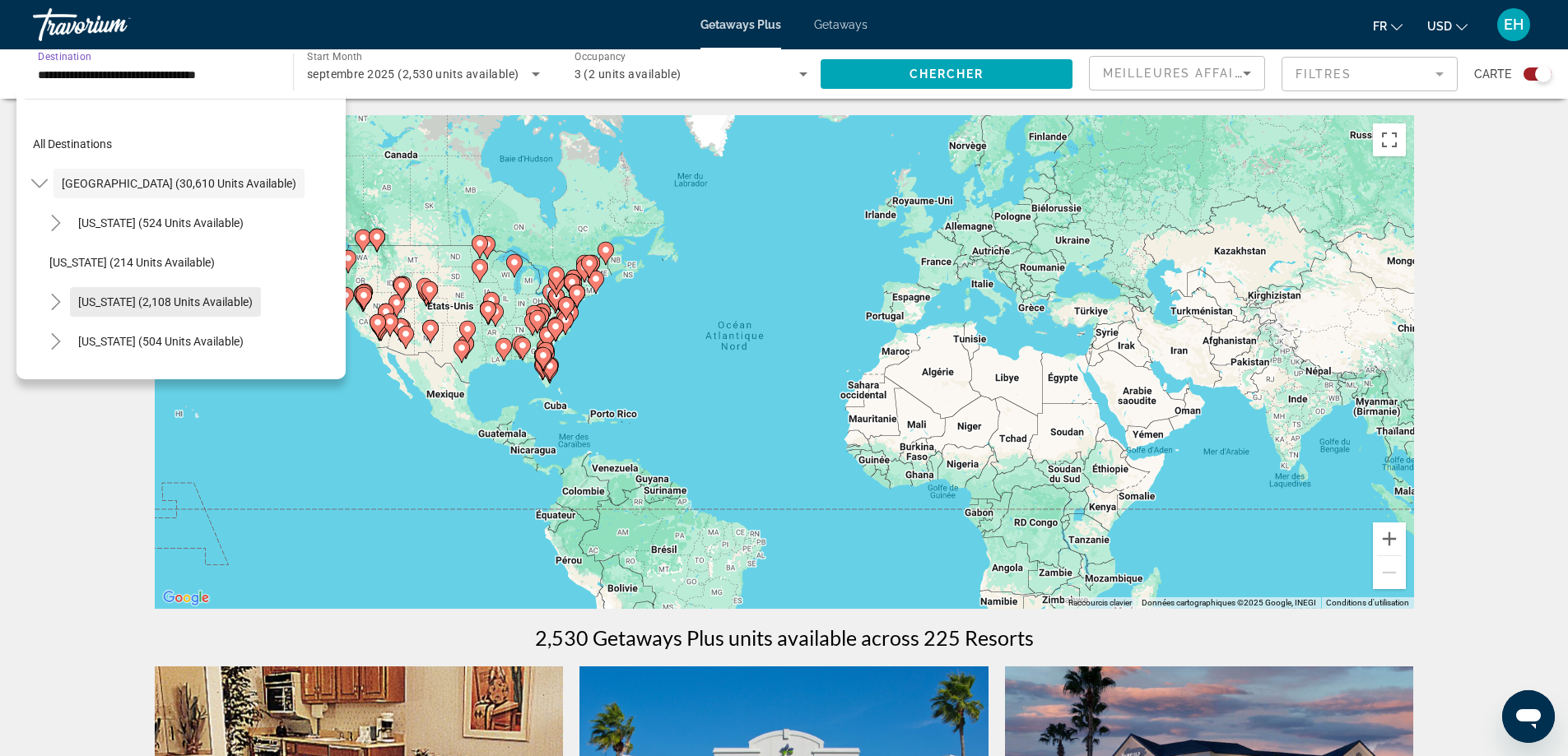
click at [132, 305] on span "[US_STATE] (2,108 units available)" at bounding box center [165, 301] width 175 height 13
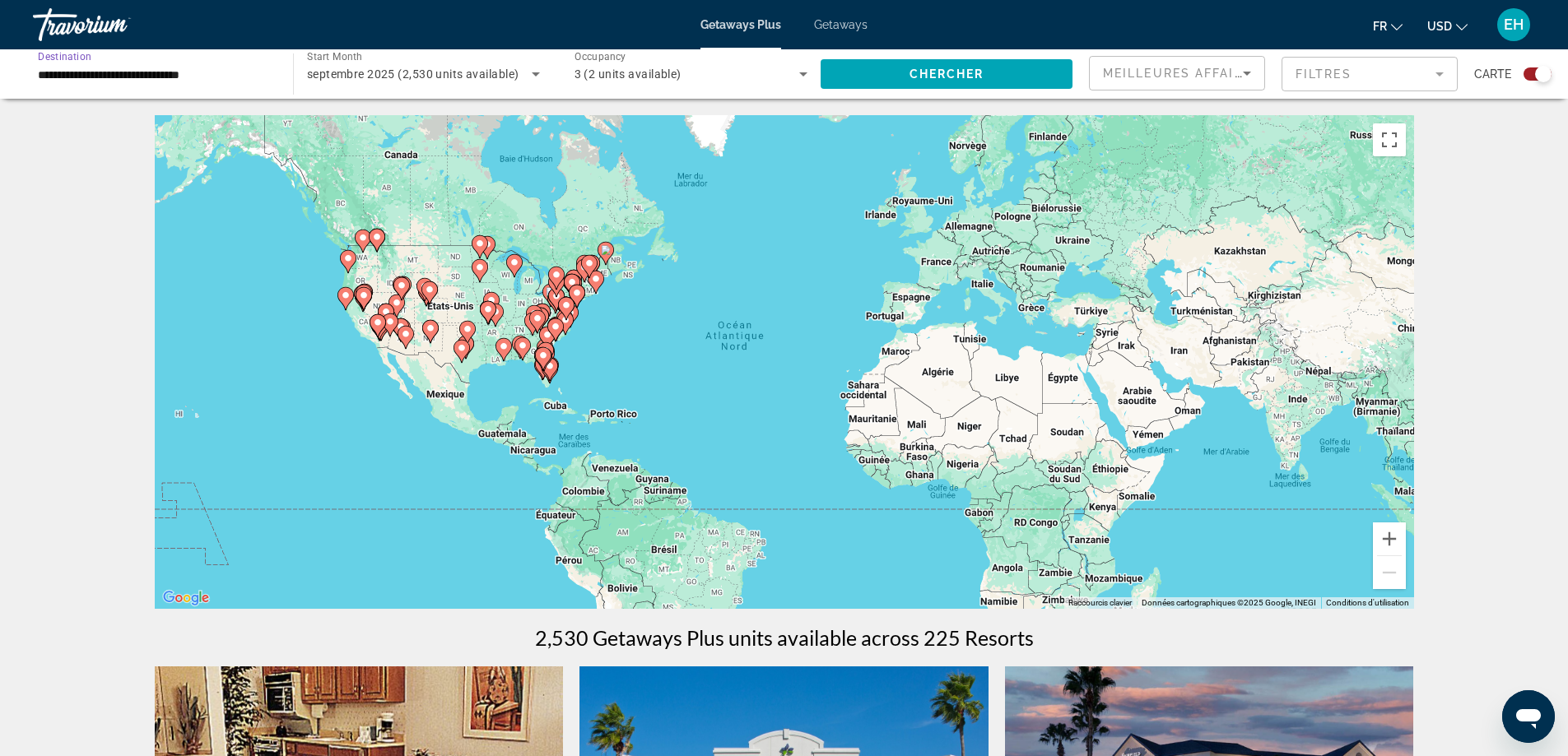
click at [161, 72] on input "**********" at bounding box center [154, 74] width 234 height 20
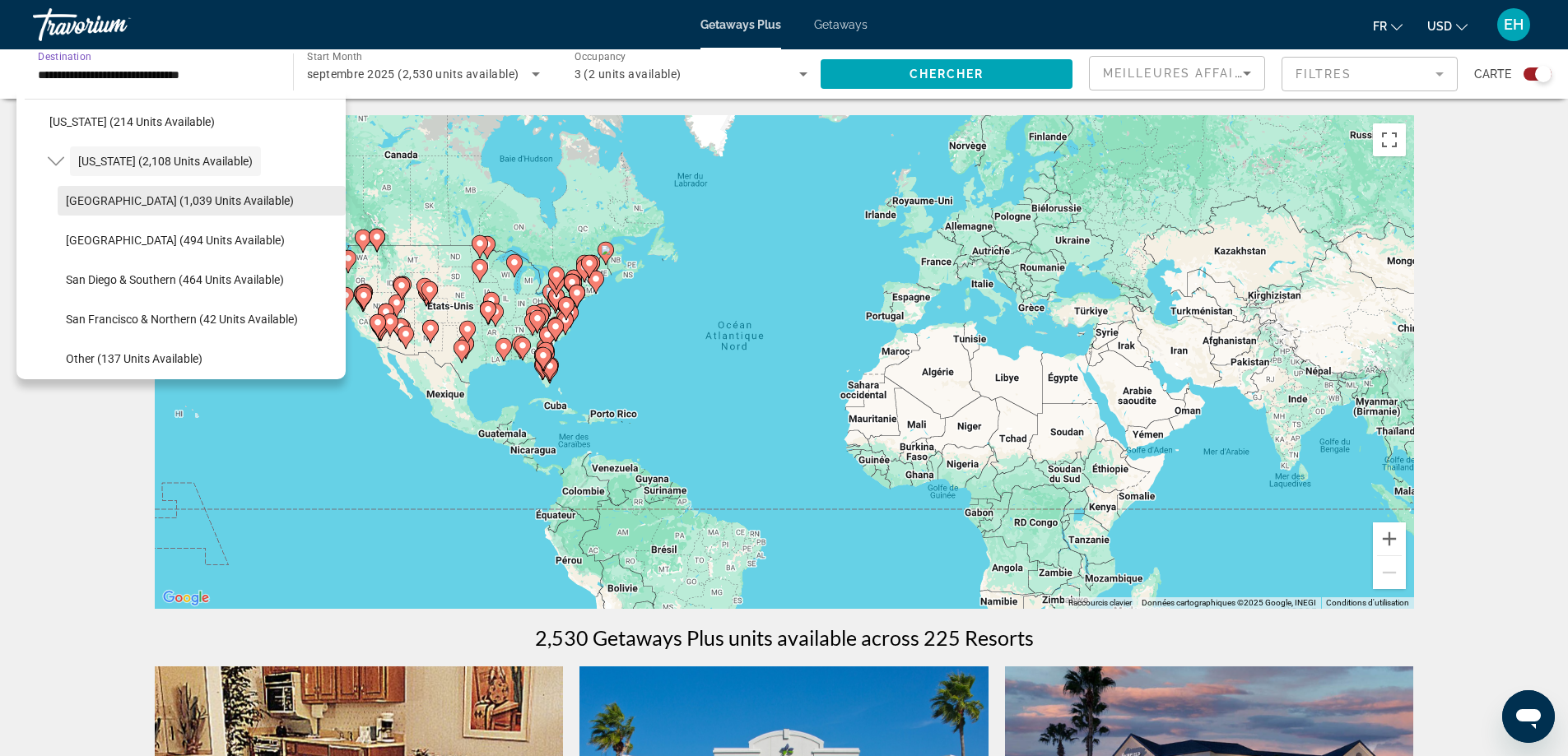
scroll to position [223, 0]
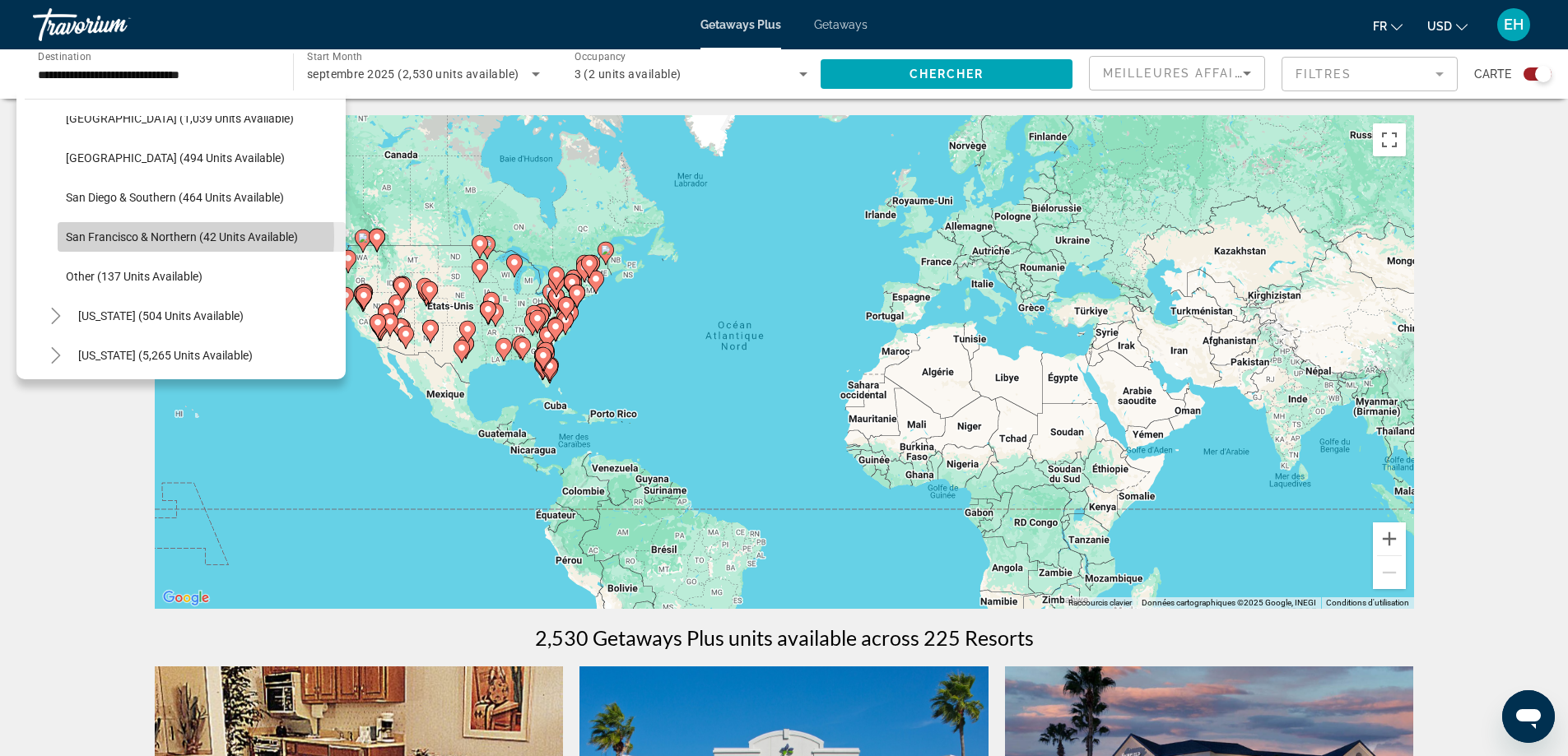
click at [154, 237] on span "San Francisco & Northern (42 units available)" at bounding box center [181, 237] width 232 height 13
type input "**********"
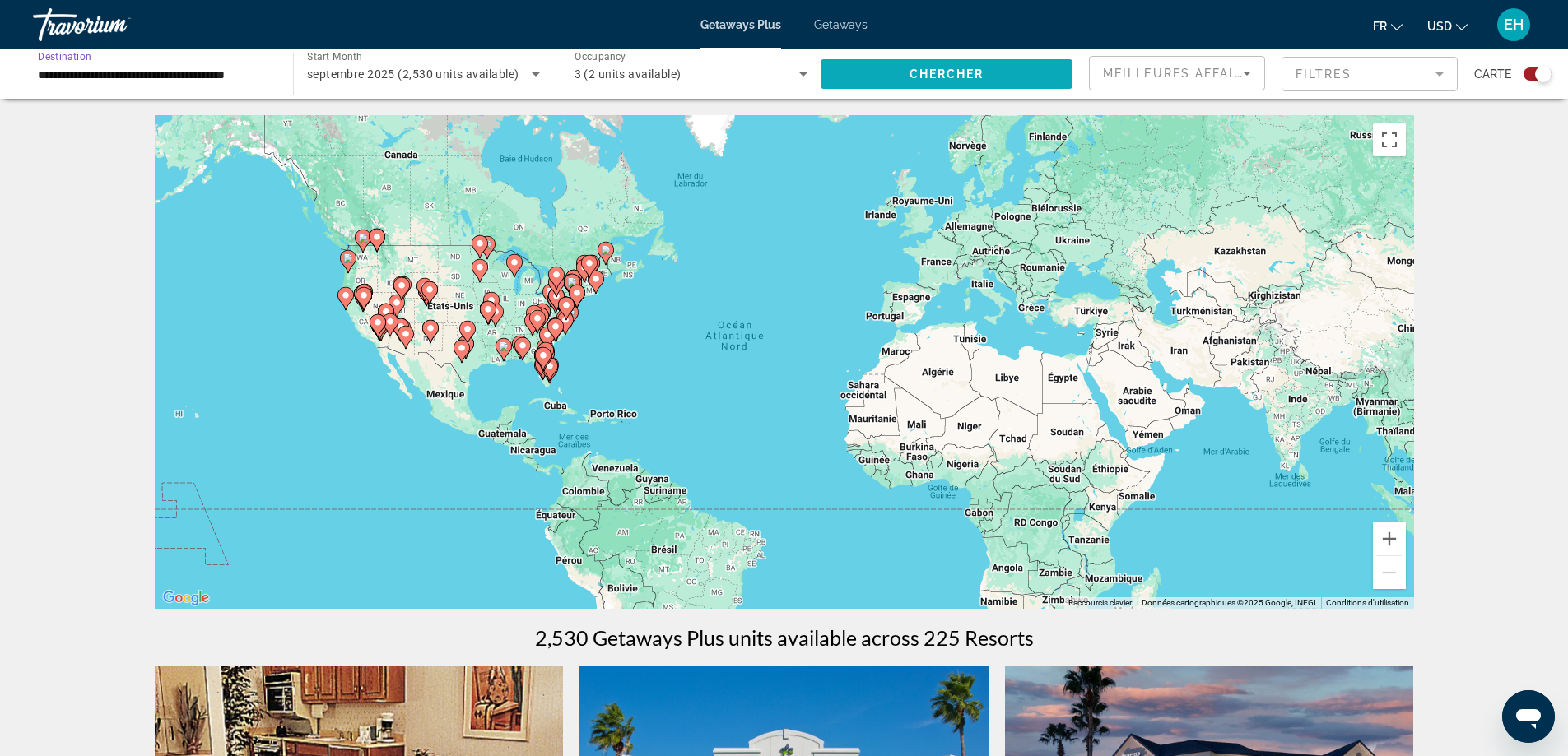
click at [938, 61] on span "Search widget" at bounding box center [946, 74] width 252 height 39
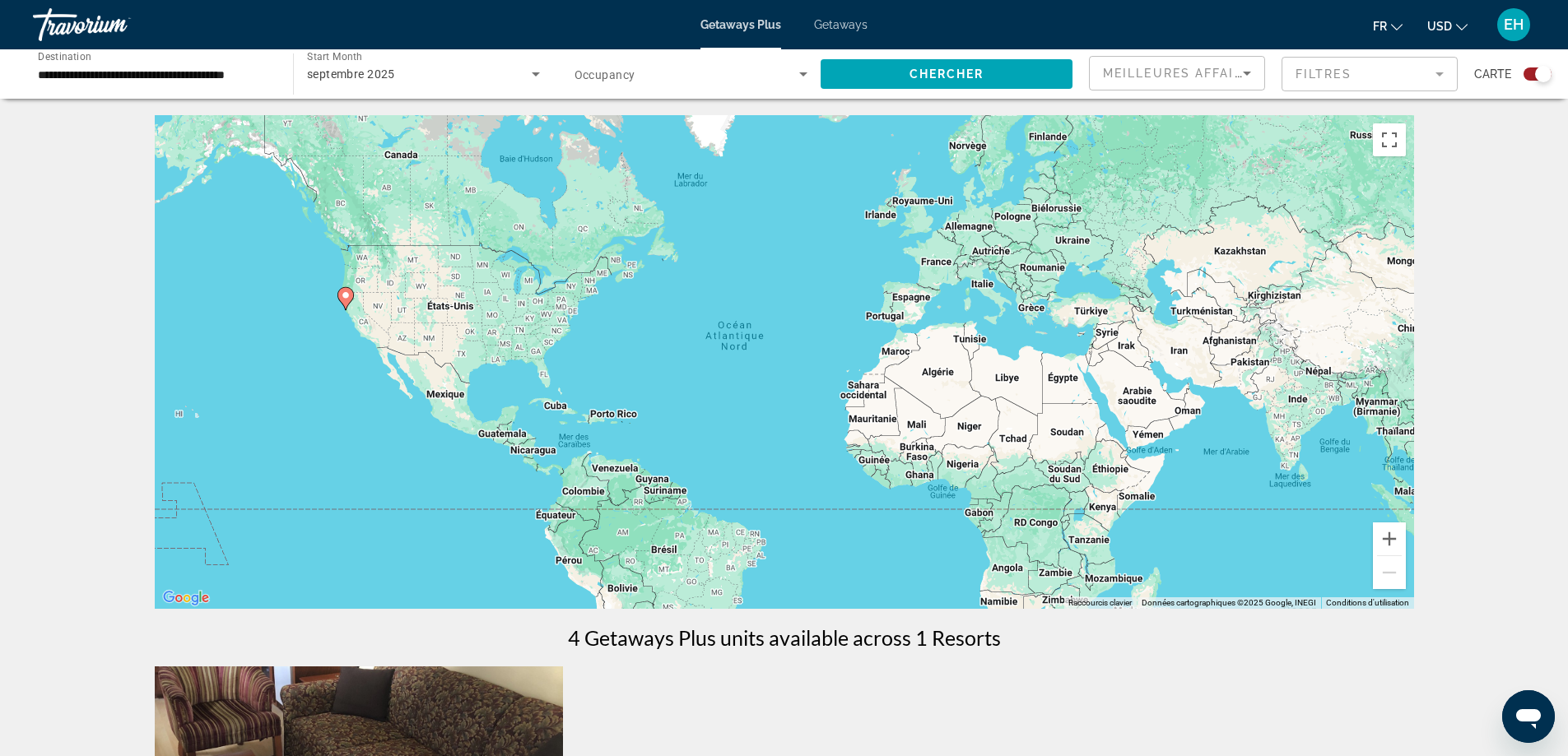
click at [832, 22] on span "Getaways" at bounding box center [841, 24] width 54 height 13
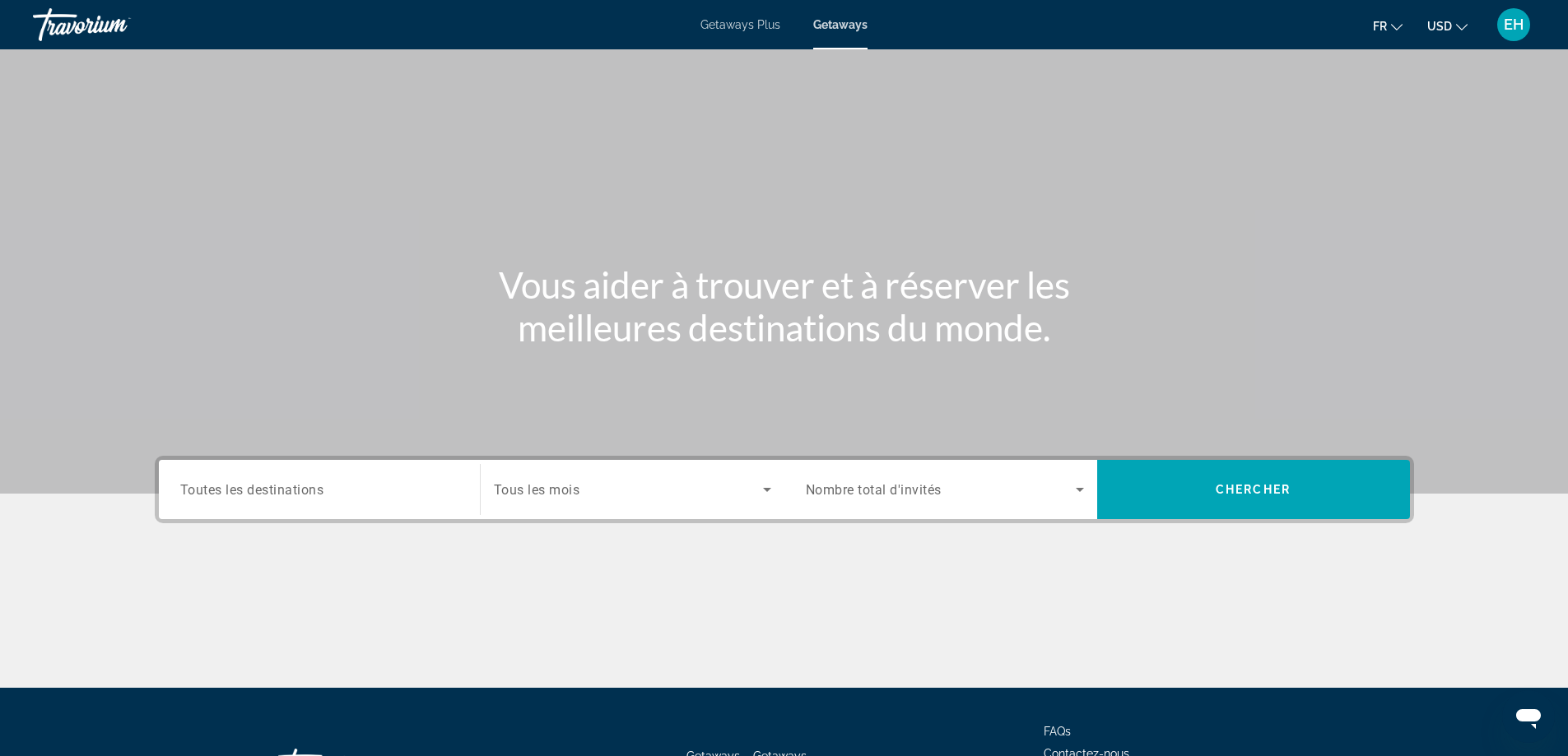
click at [411, 494] on input "Destination Toutes les destinations" at bounding box center [319, 491] width 278 height 20
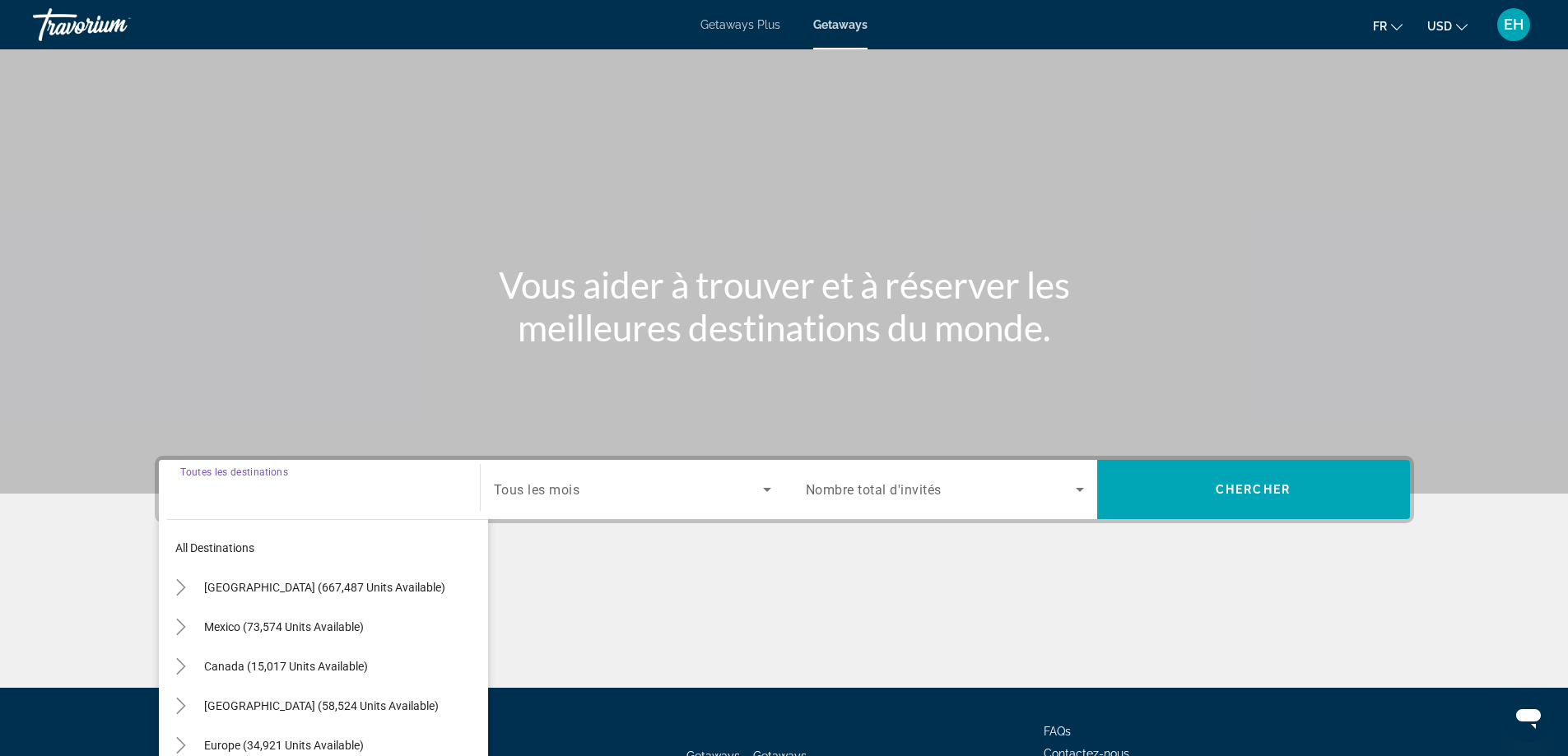
scroll to position [134, 0]
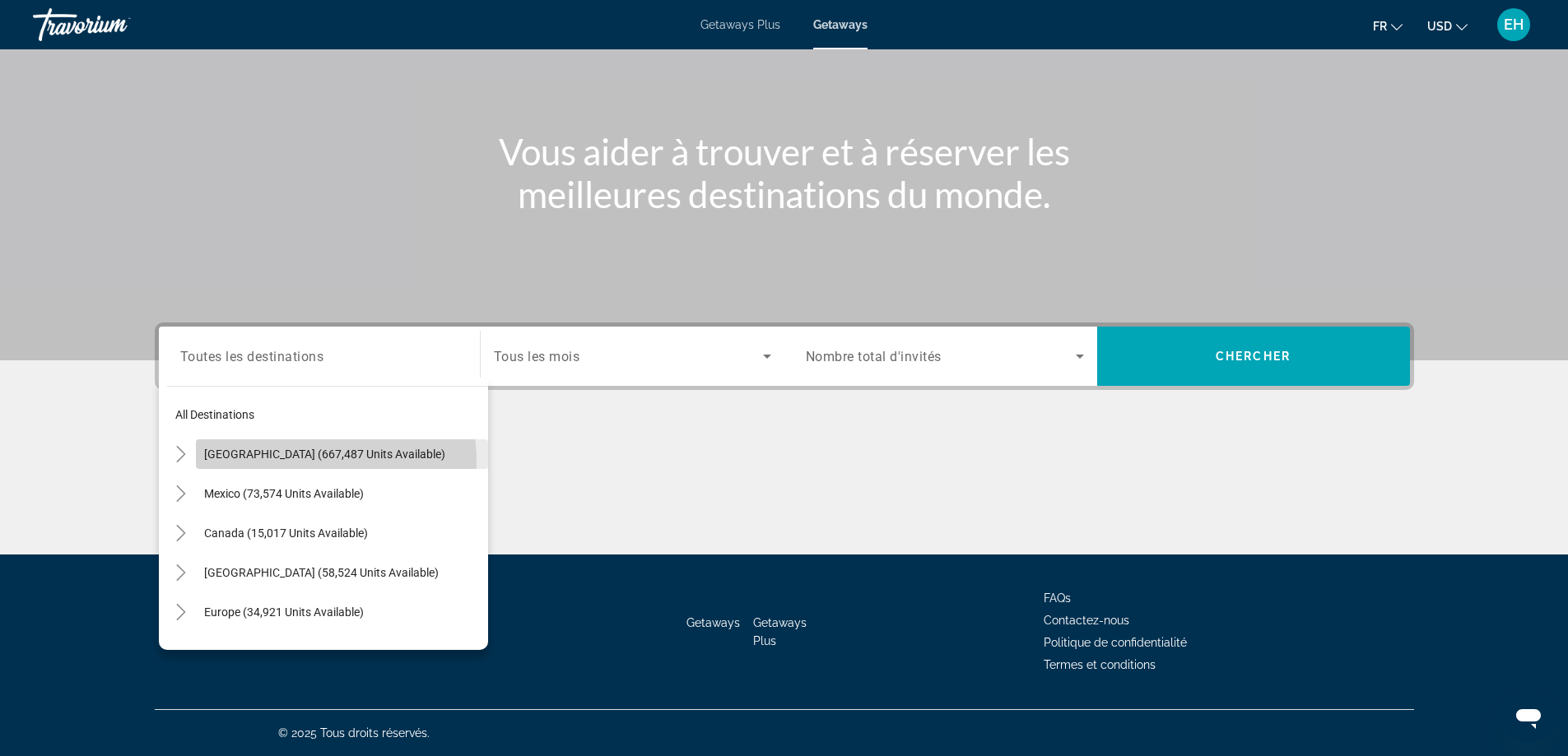
click at [296, 462] on span "Search widget" at bounding box center [342, 454] width 292 height 39
type input "**********"
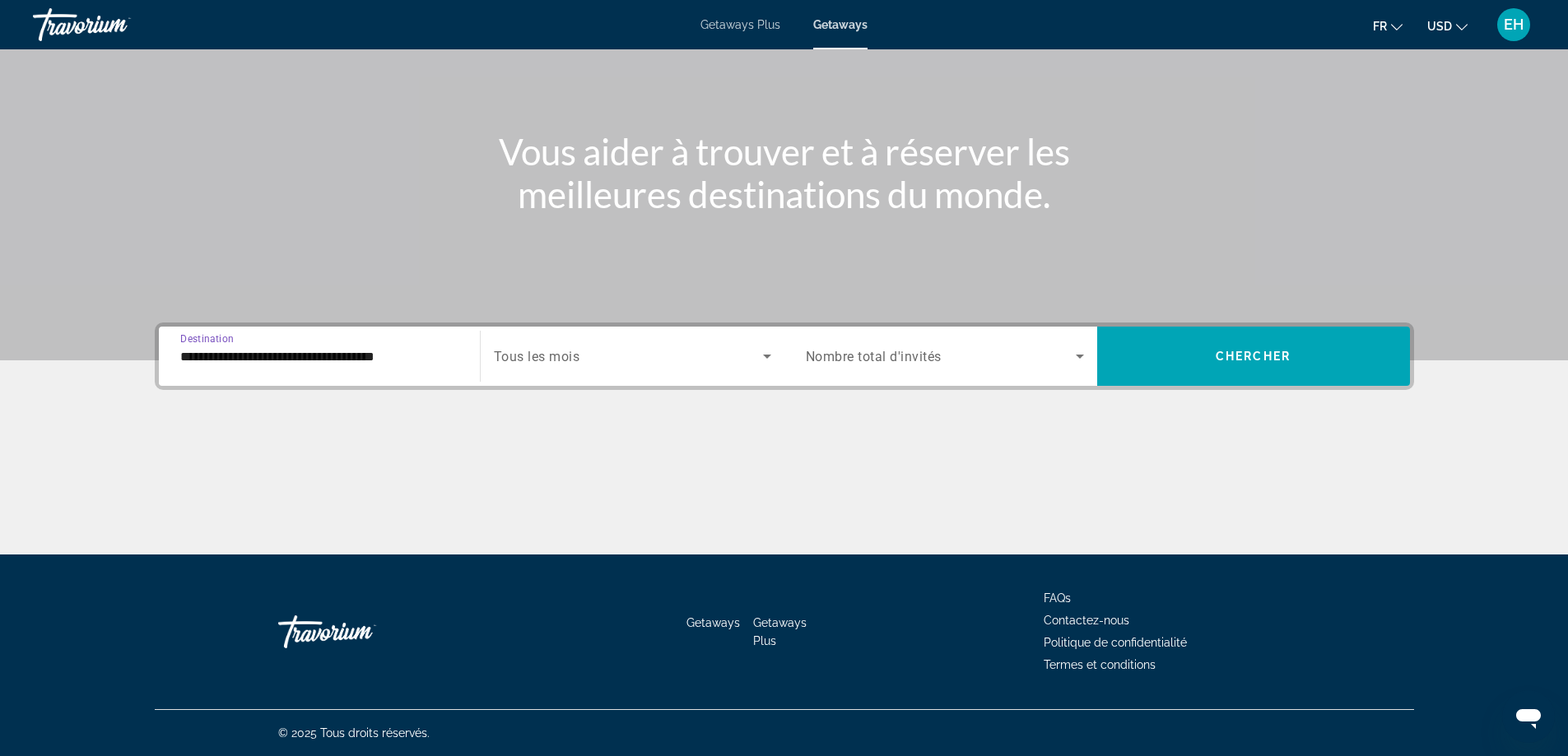
click at [762, 352] on icon "Search widget" at bounding box center [767, 356] width 20 height 20
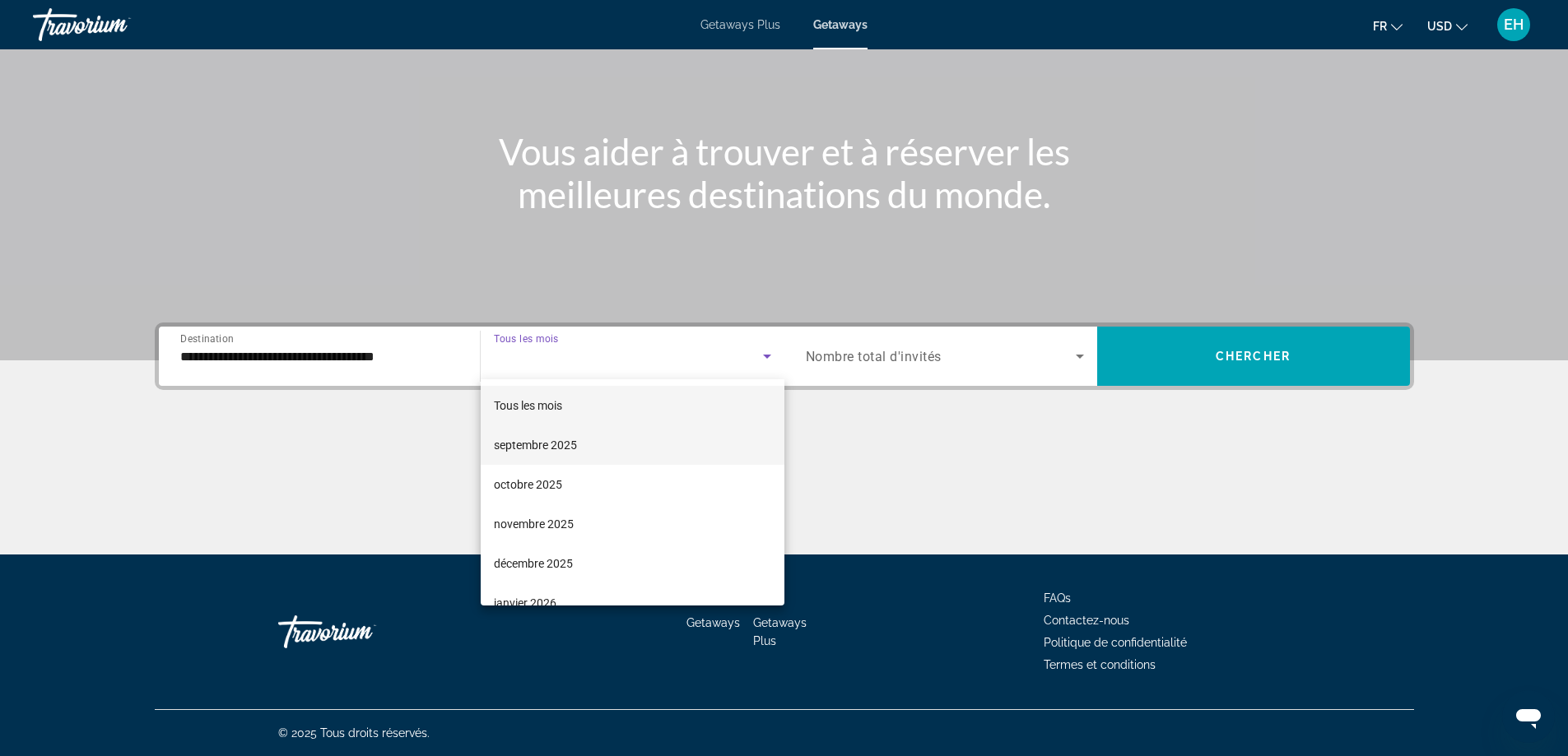
click at [547, 446] on span "septembre 2025" at bounding box center [536, 445] width 83 height 20
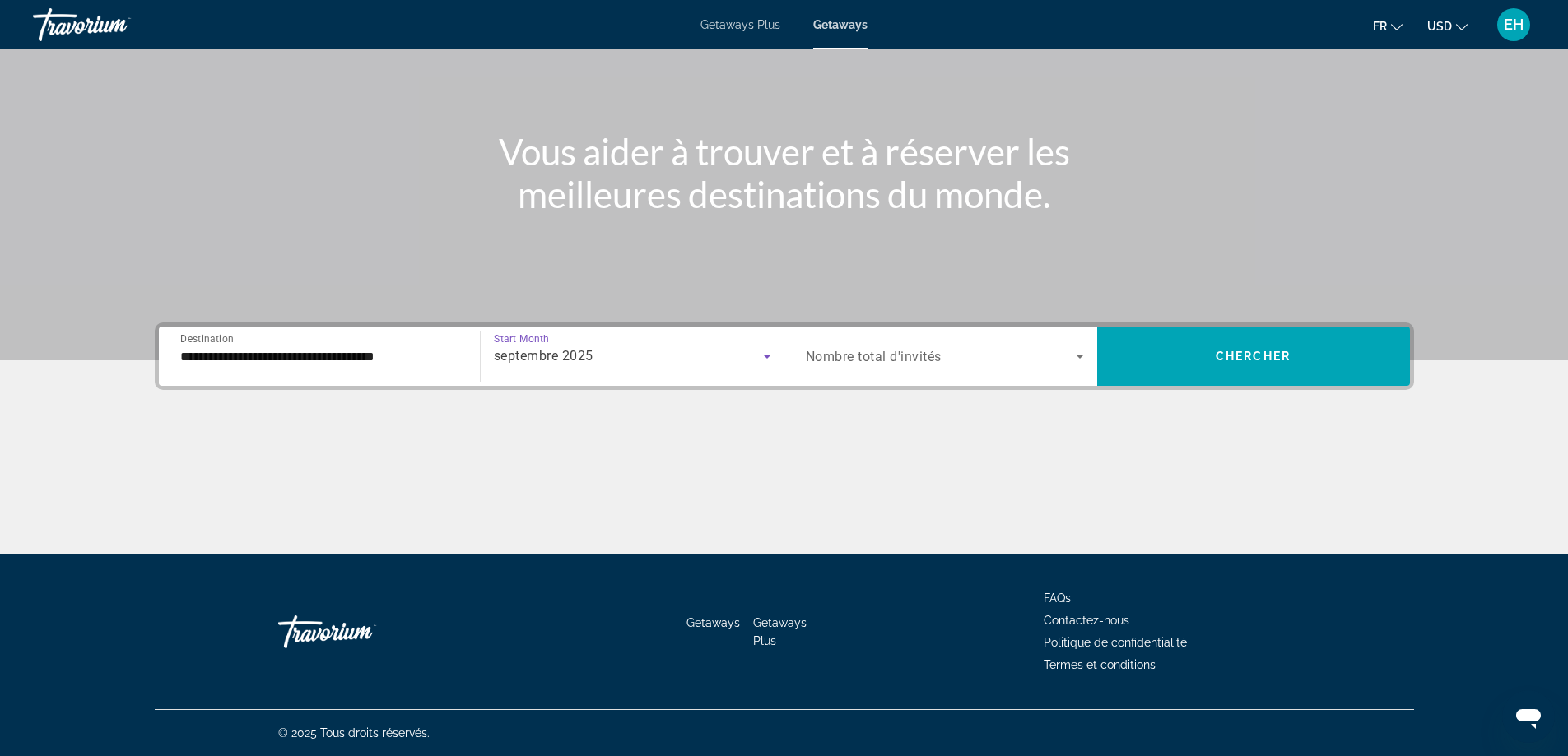
click at [1081, 357] on icon "Search widget" at bounding box center [1079, 356] width 8 height 4
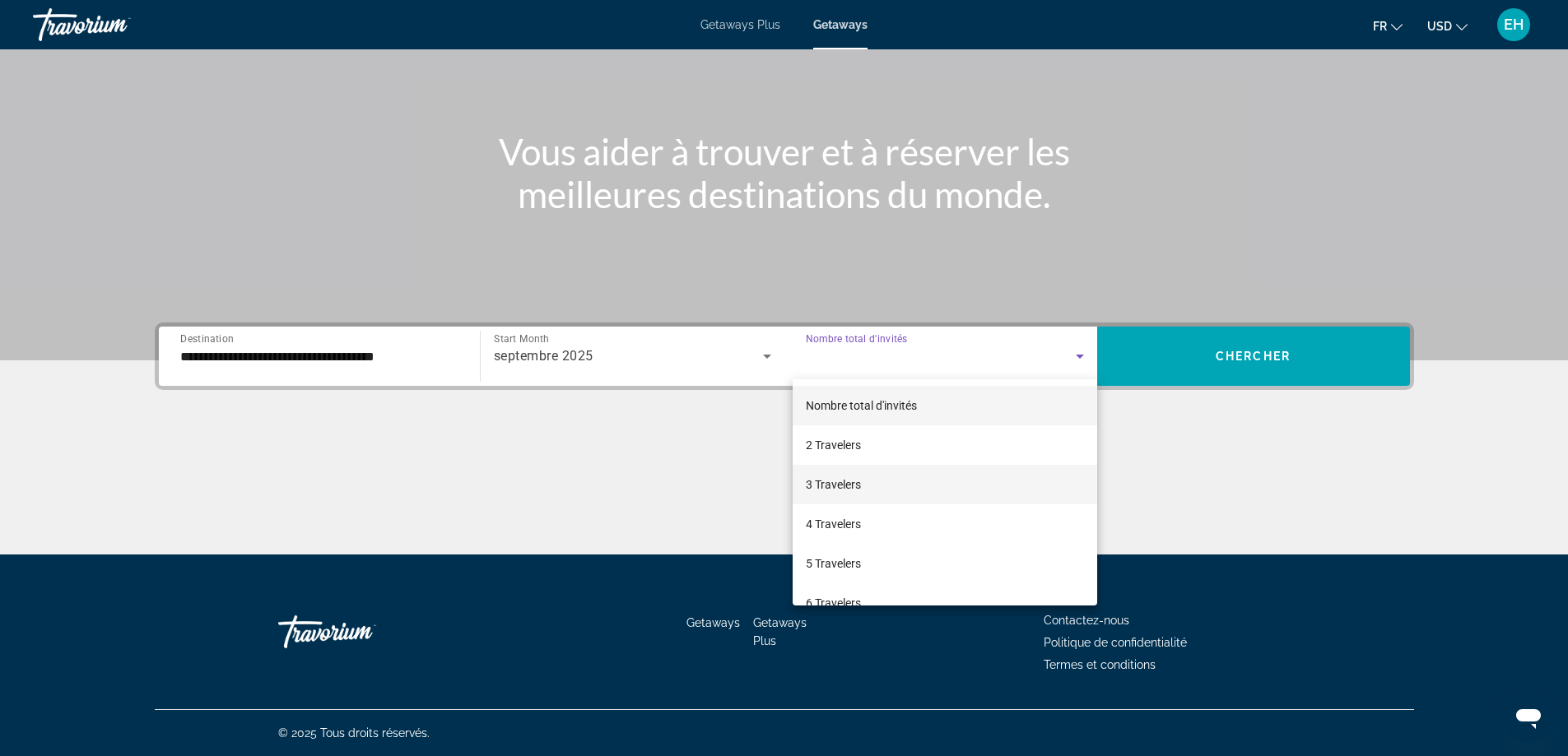
click at [874, 481] on mat-option "3 Travelers" at bounding box center [945, 484] width 304 height 39
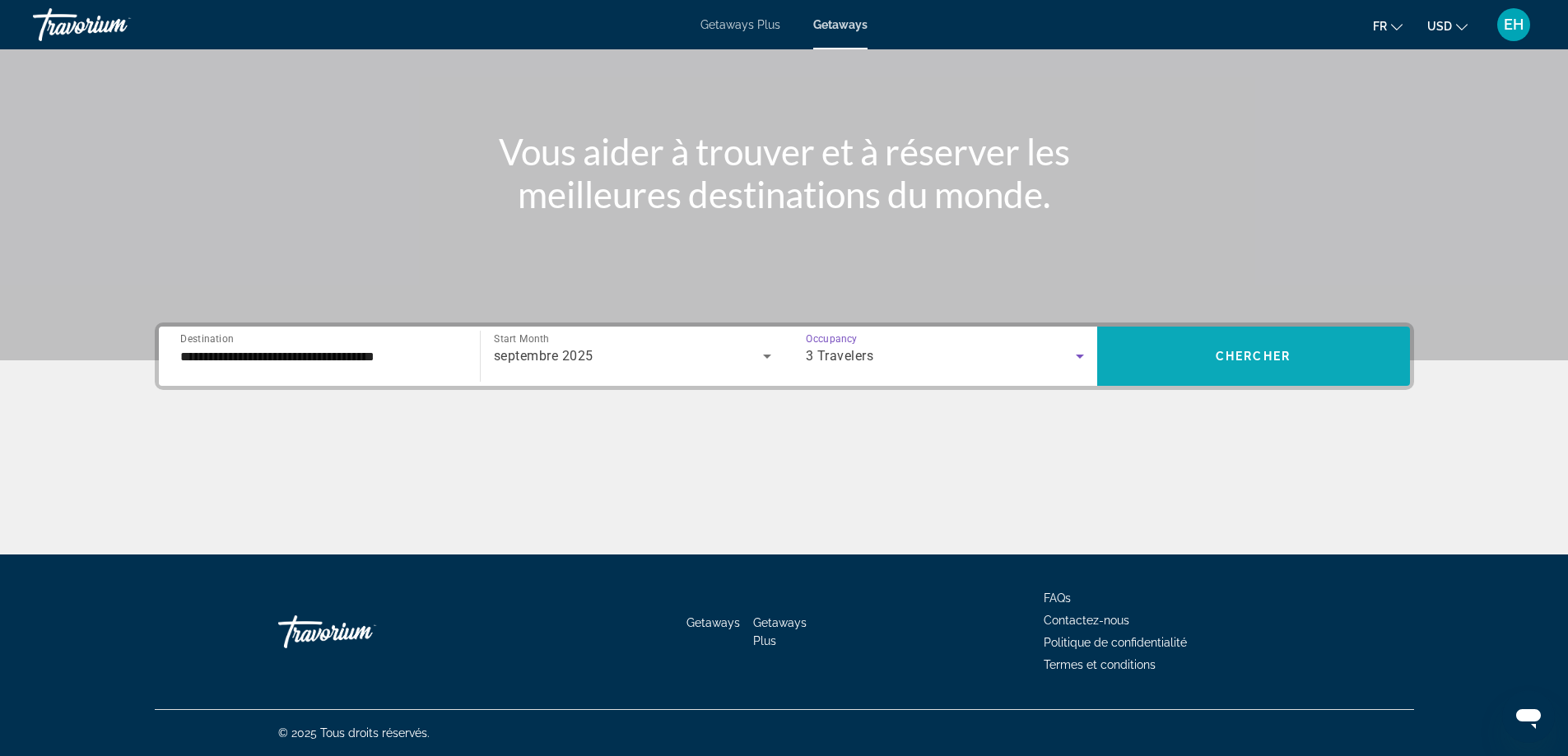
click at [1245, 346] on span "Search widget" at bounding box center [1253, 356] width 313 height 39
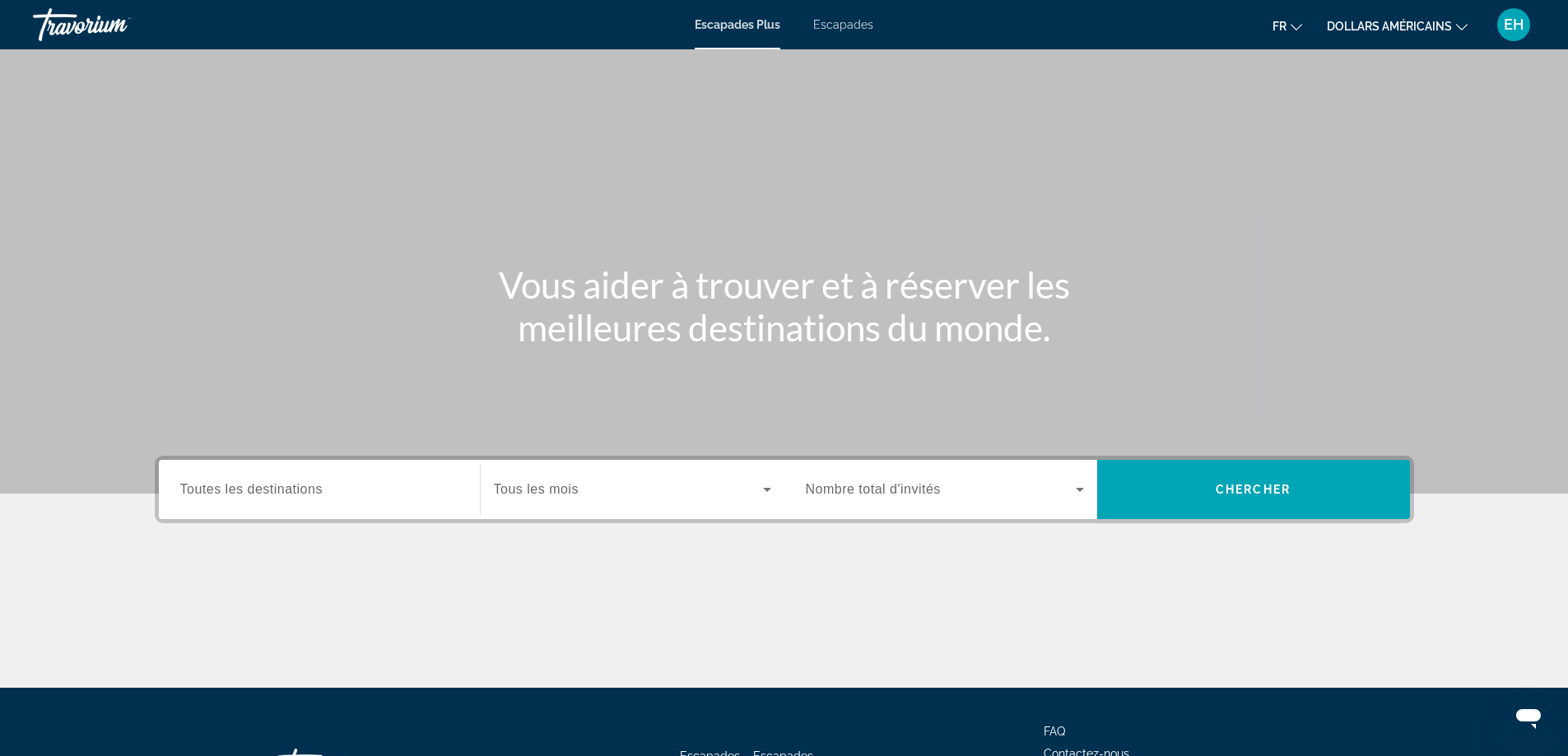
click at [318, 491] on span "Toutes les destinations" at bounding box center [251, 490] width 143 height 14
click at [318, 491] on input "Destination Toutes les destinations" at bounding box center [319, 491] width 278 height 20
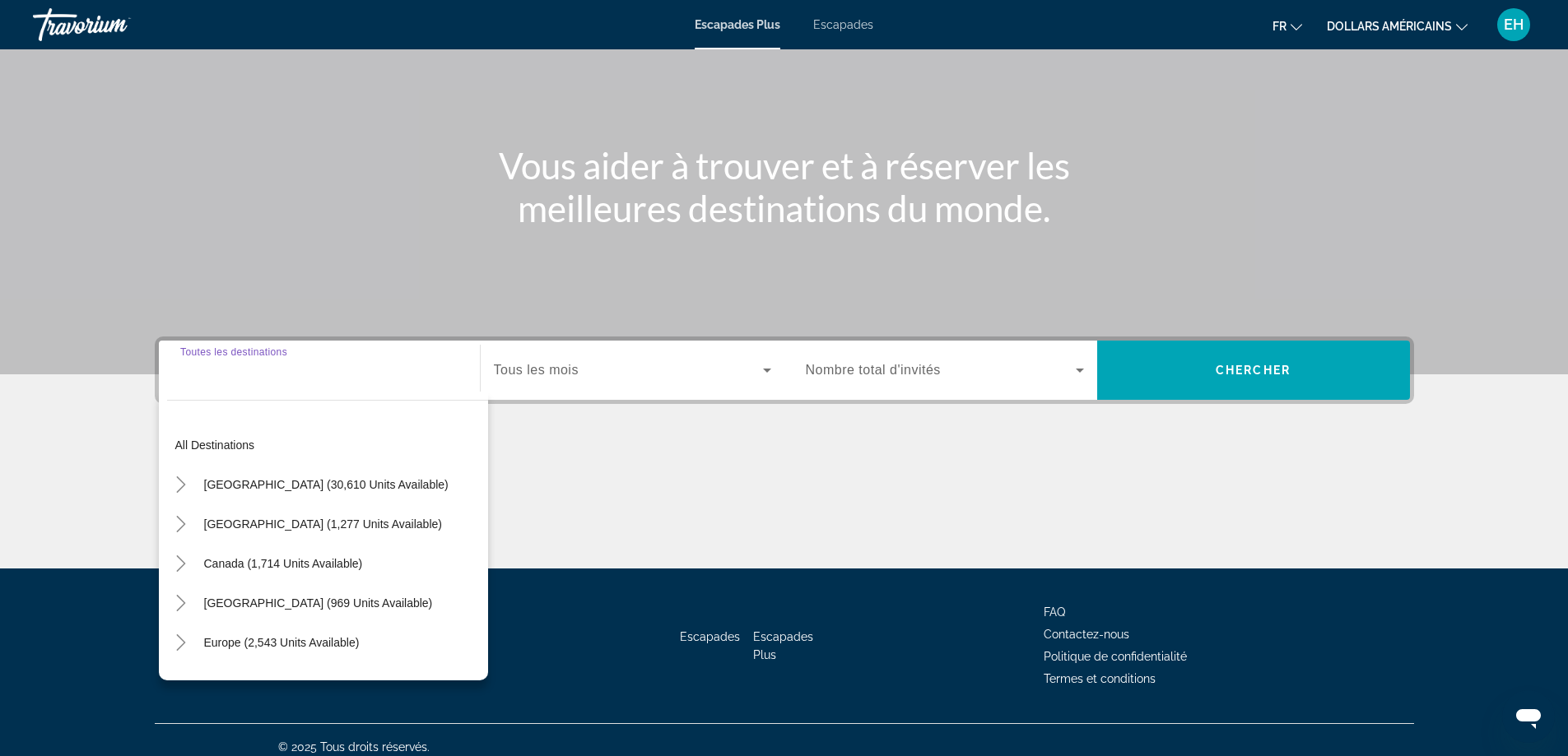
scroll to position [134, 0]
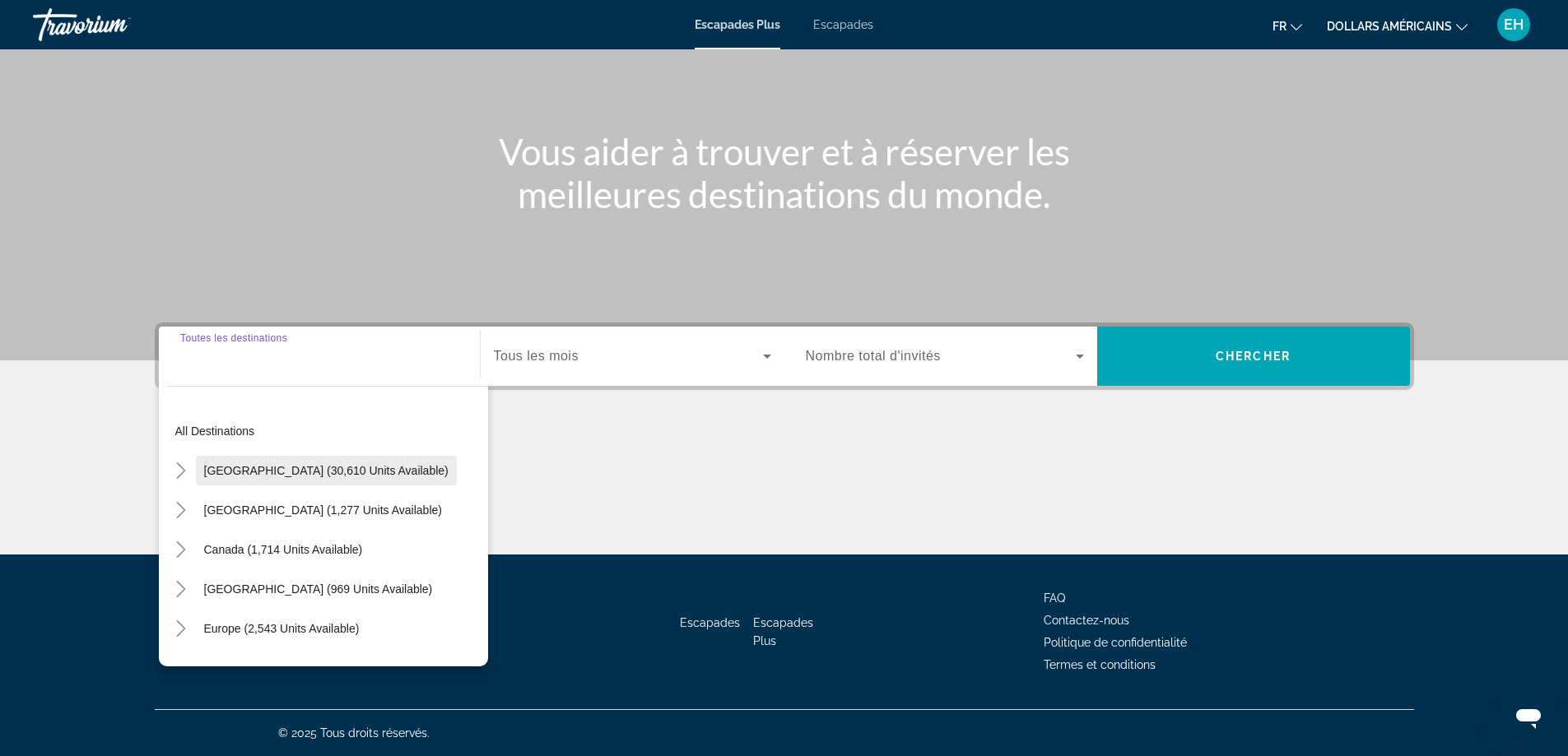
click at [285, 479] on span "Widget de recherche" at bounding box center [326, 471] width 261 height 39
type input "**********"
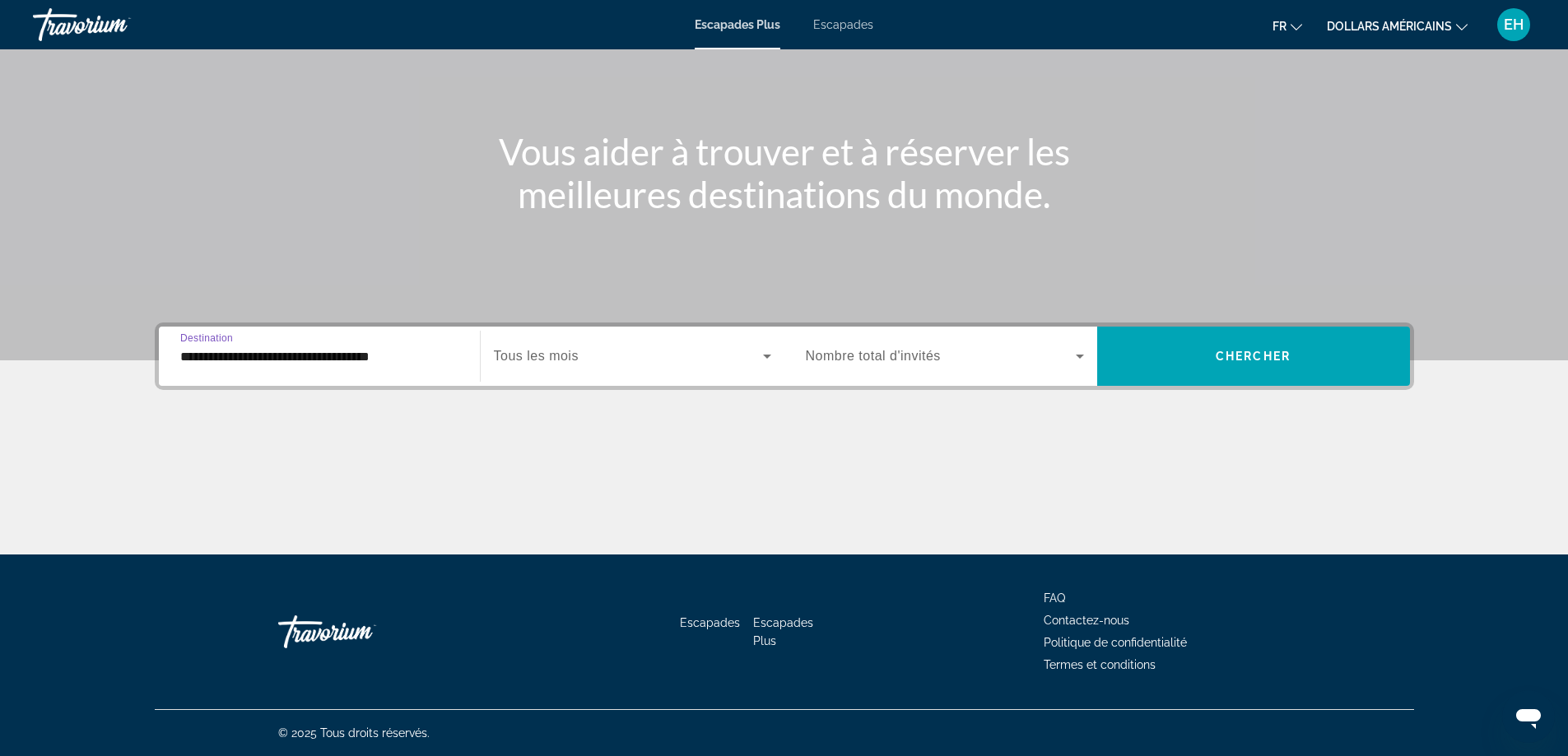
click at [608, 355] on span "Widget de recherche" at bounding box center [629, 356] width 269 height 20
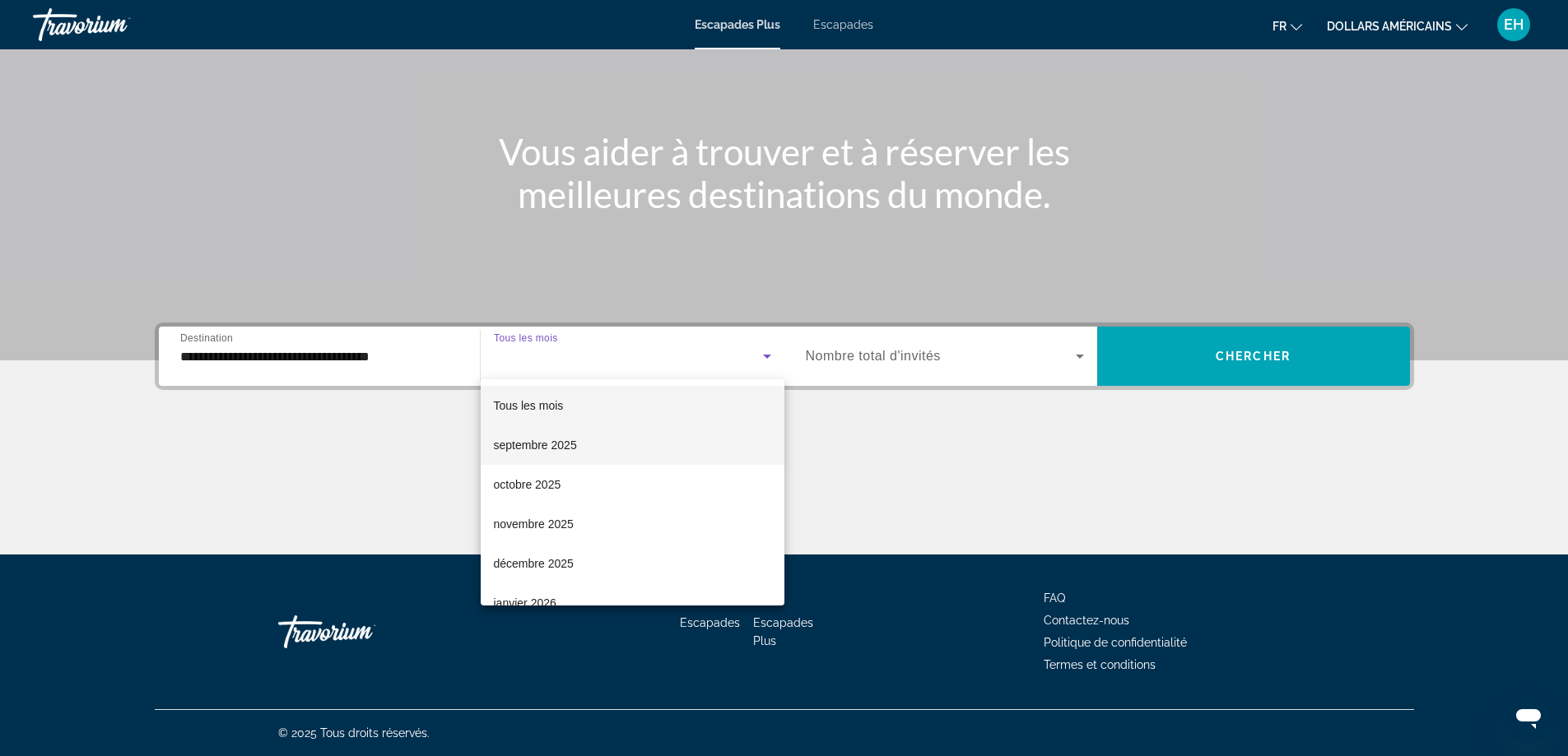
click at [568, 445] on font "septembre 2025" at bounding box center [536, 445] width 83 height 13
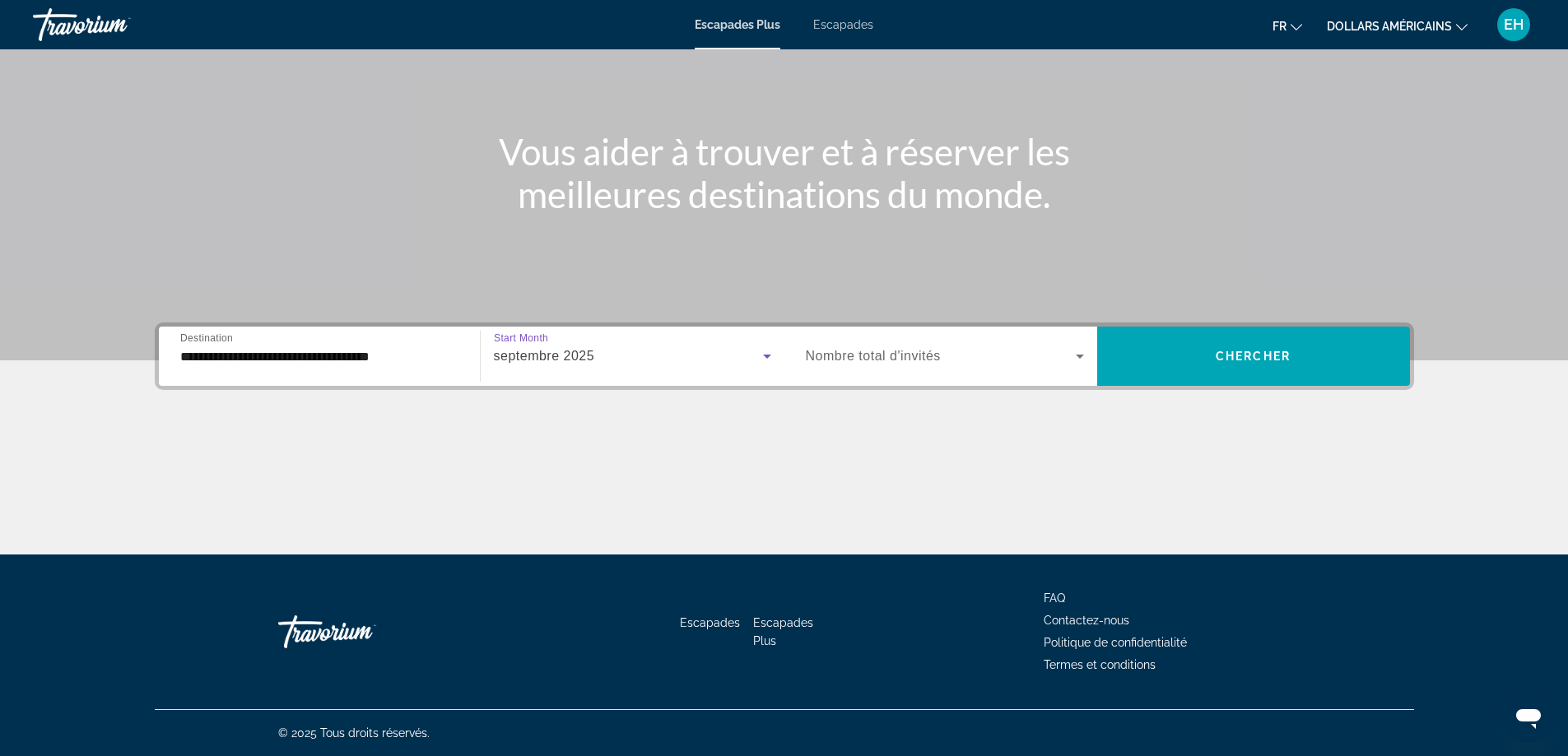
click at [882, 355] on span "Nombre total d'invités" at bounding box center [873, 356] width 135 height 14
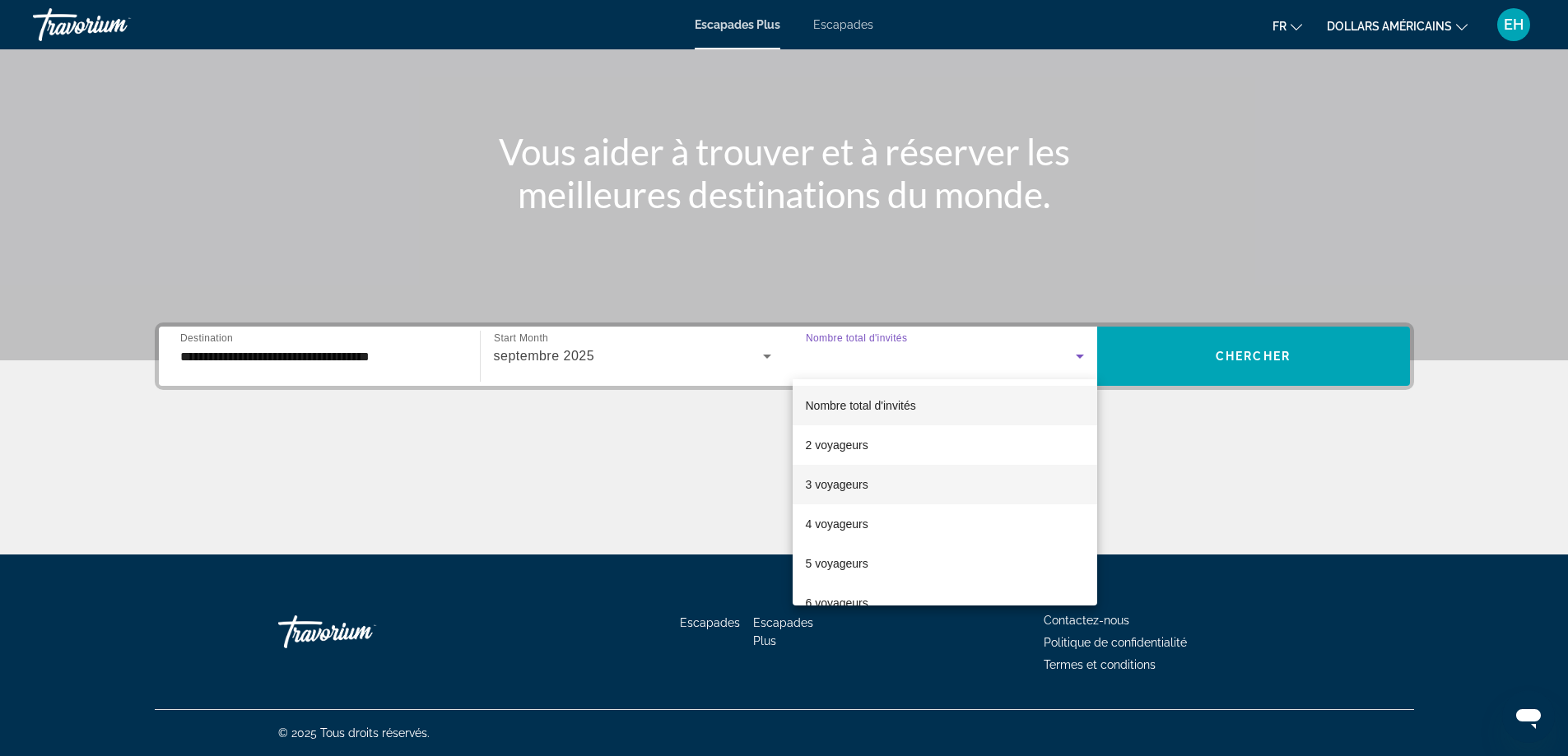
click at [842, 486] on font "3 voyageurs" at bounding box center [837, 484] width 63 height 13
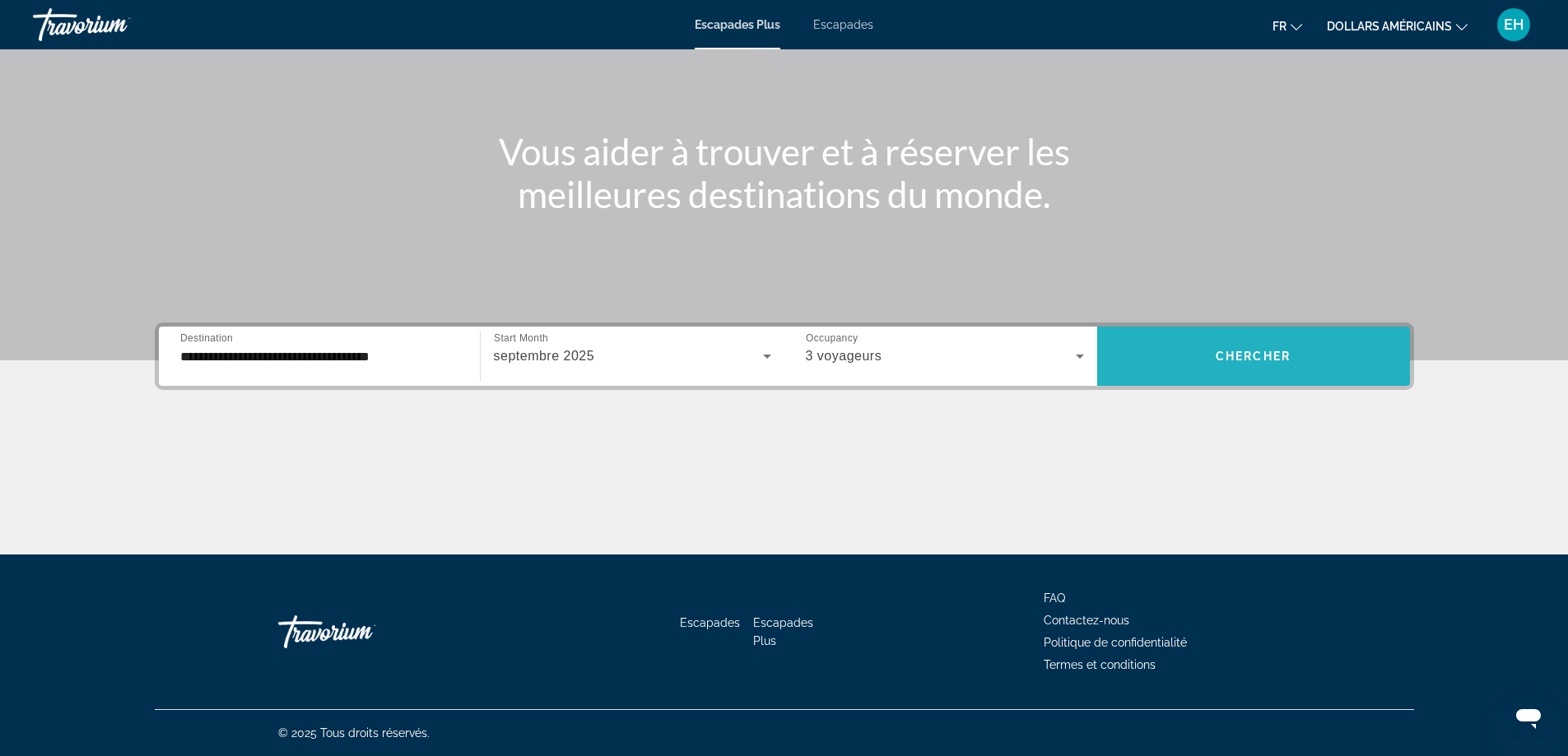
click at [1259, 352] on span "Chercher" at bounding box center [1252, 356] width 74 height 13
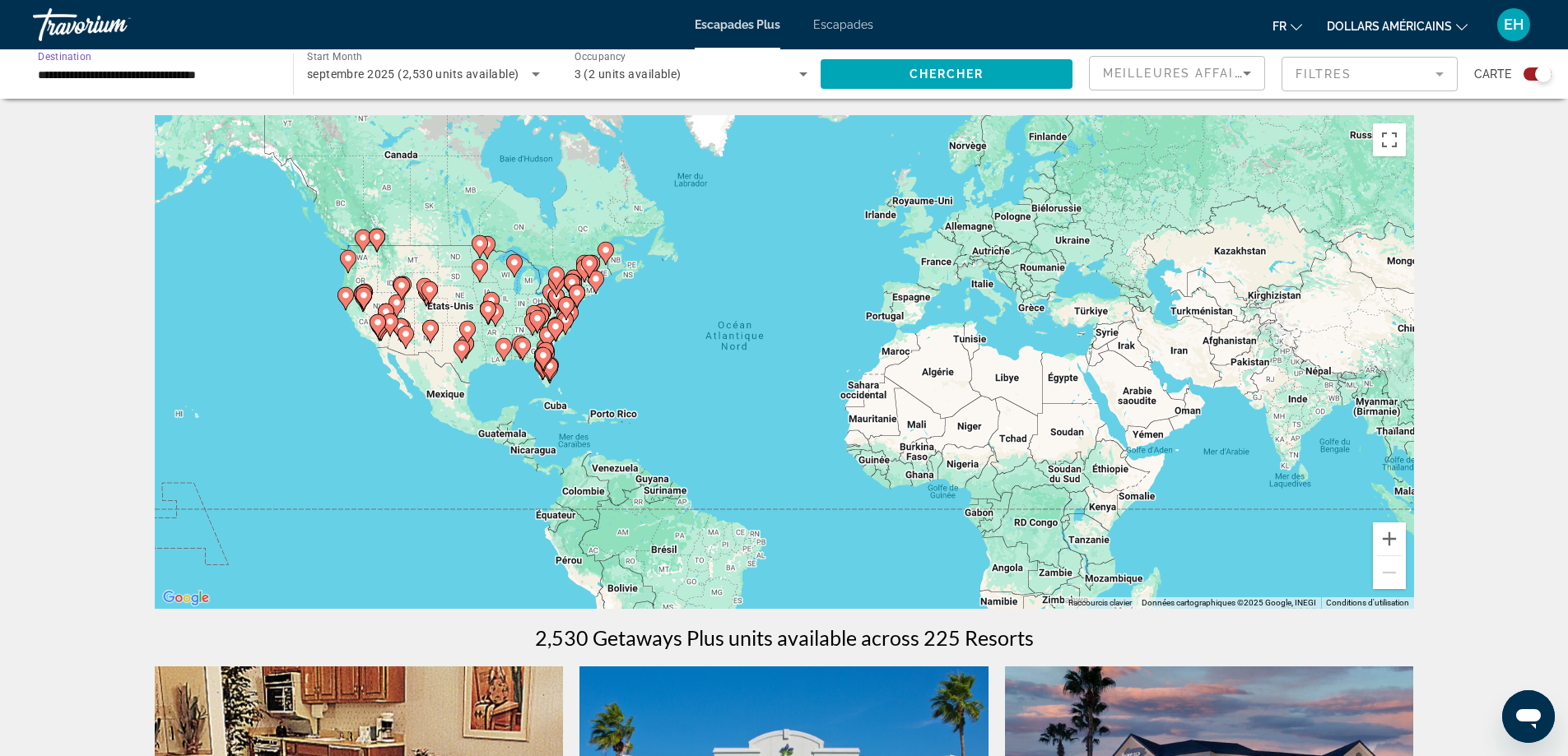
click at [225, 73] on input "**********" at bounding box center [154, 74] width 234 height 20
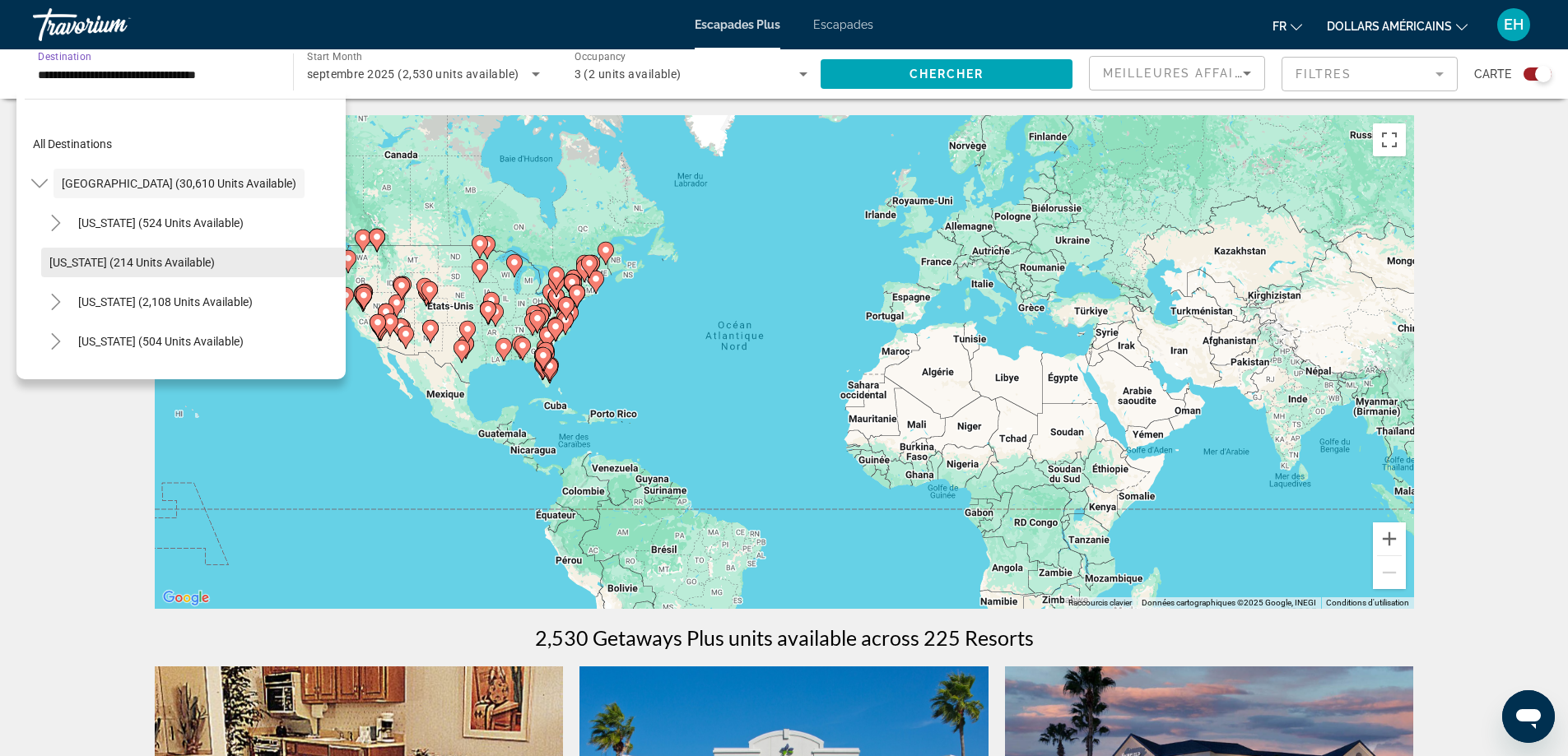
scroll to position [83, 0]
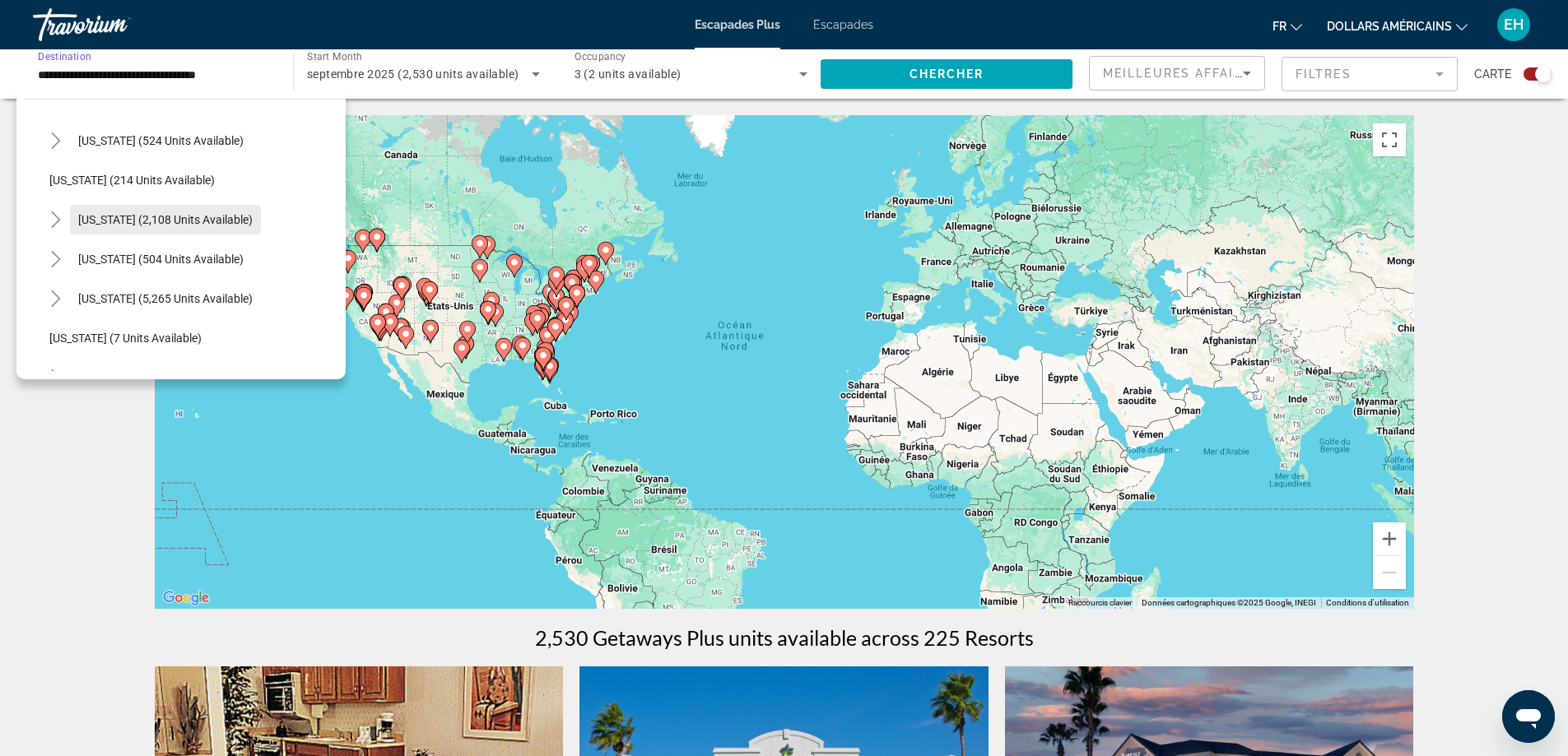
click at [132, 222] on span "[US_STATE] (2,108 units available)" at bounding box center [165, 220] width 175 height 13
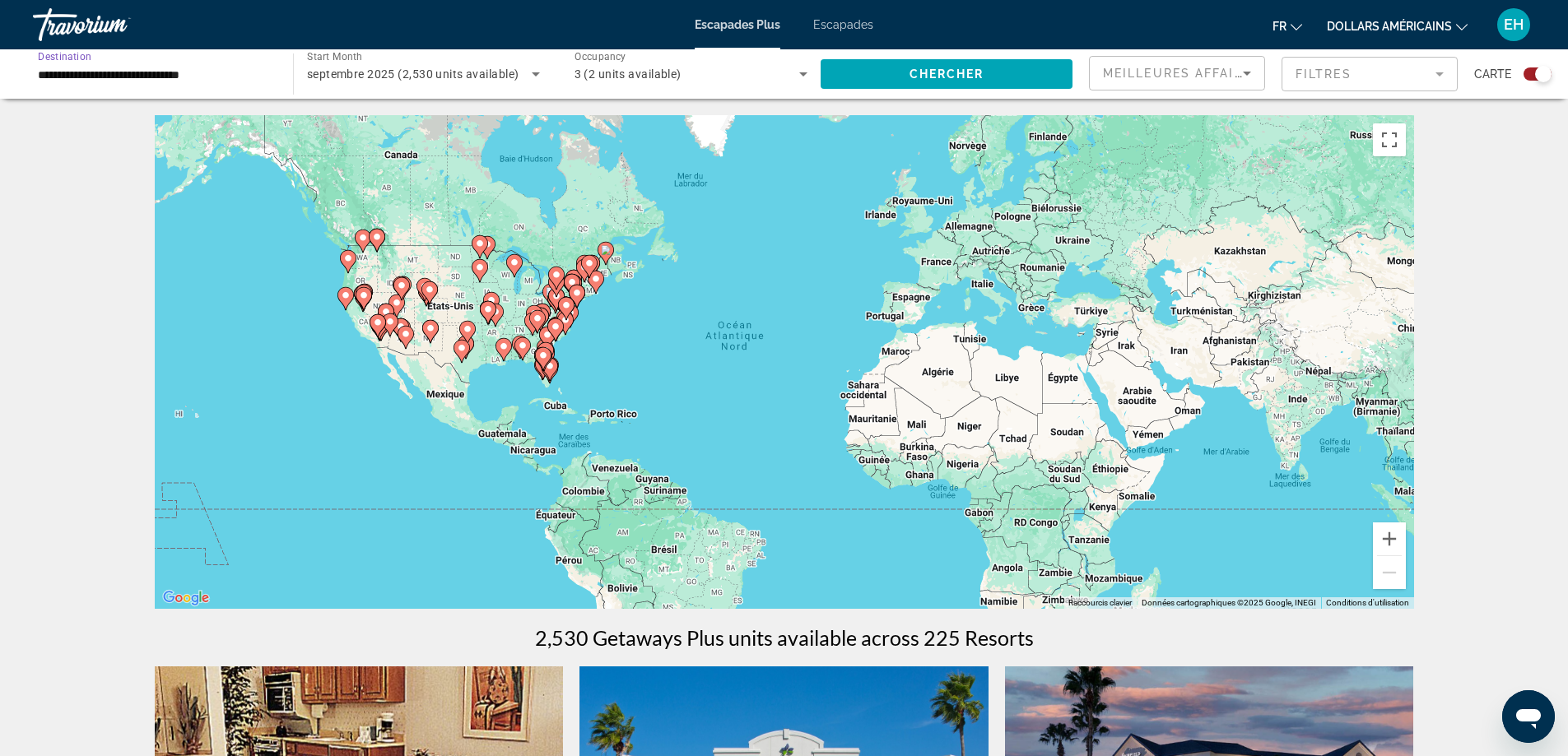
drag, startPoint x: 156, startPoint y: 71, endPoint x: 147, endPoint y: 65, distance: 10.8
click at [155, 69] on input "**********" at bounding box center [154, 74] width 234 height 20
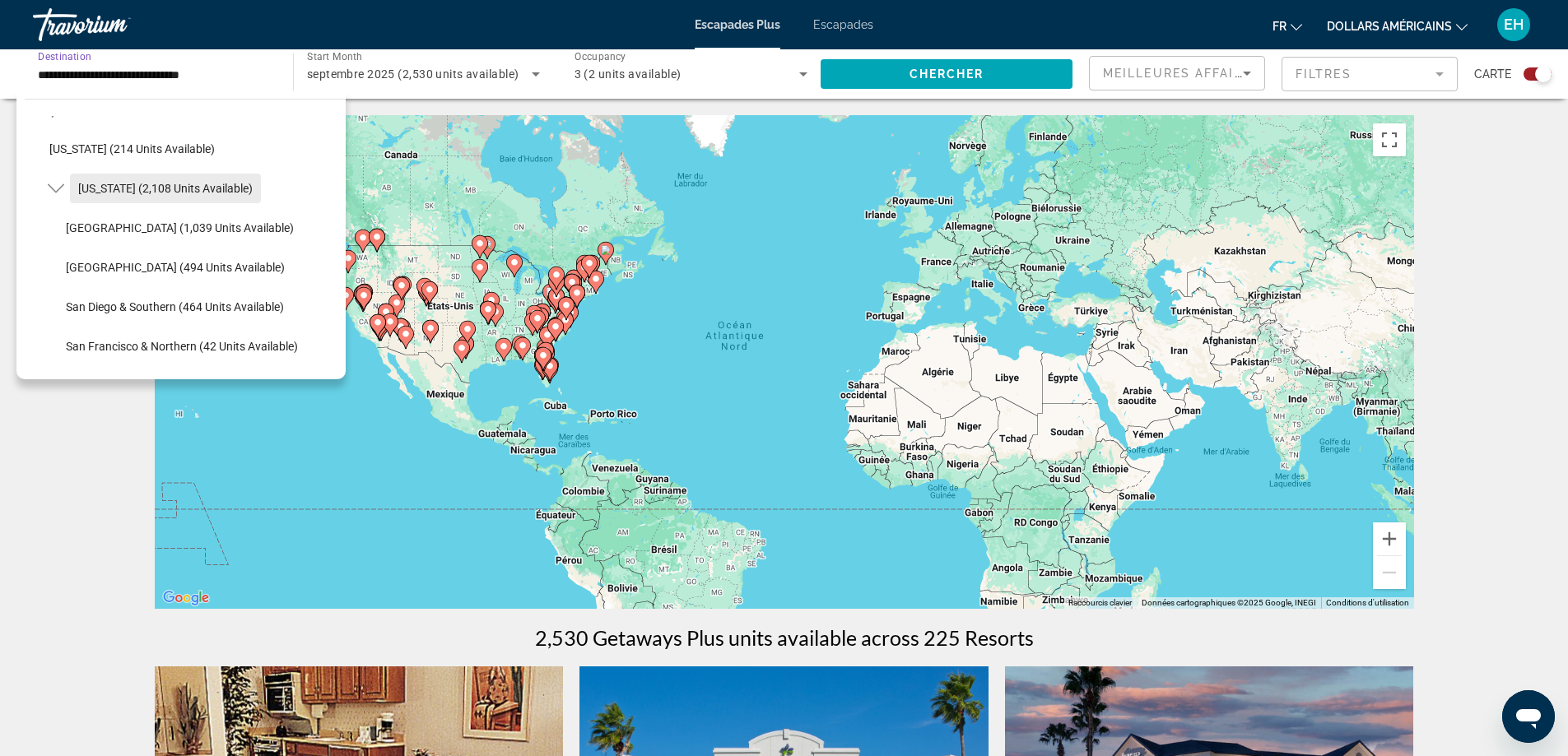
scroll to position [141, 0]
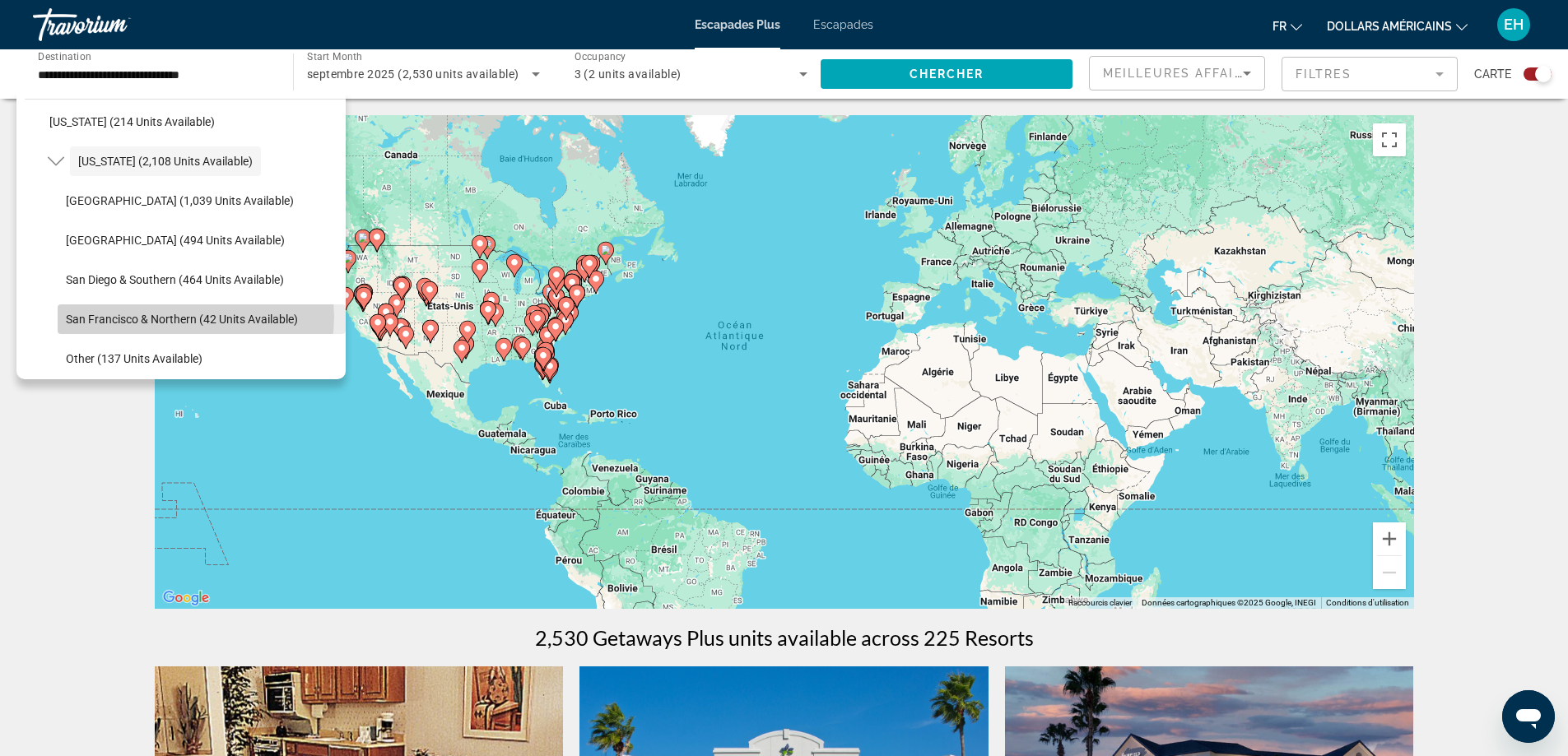
click at [186, 317] on span "San Francisco & Northern (42 units available)" at bounding box center [181, 319] width 232 height 13
type input "**********"
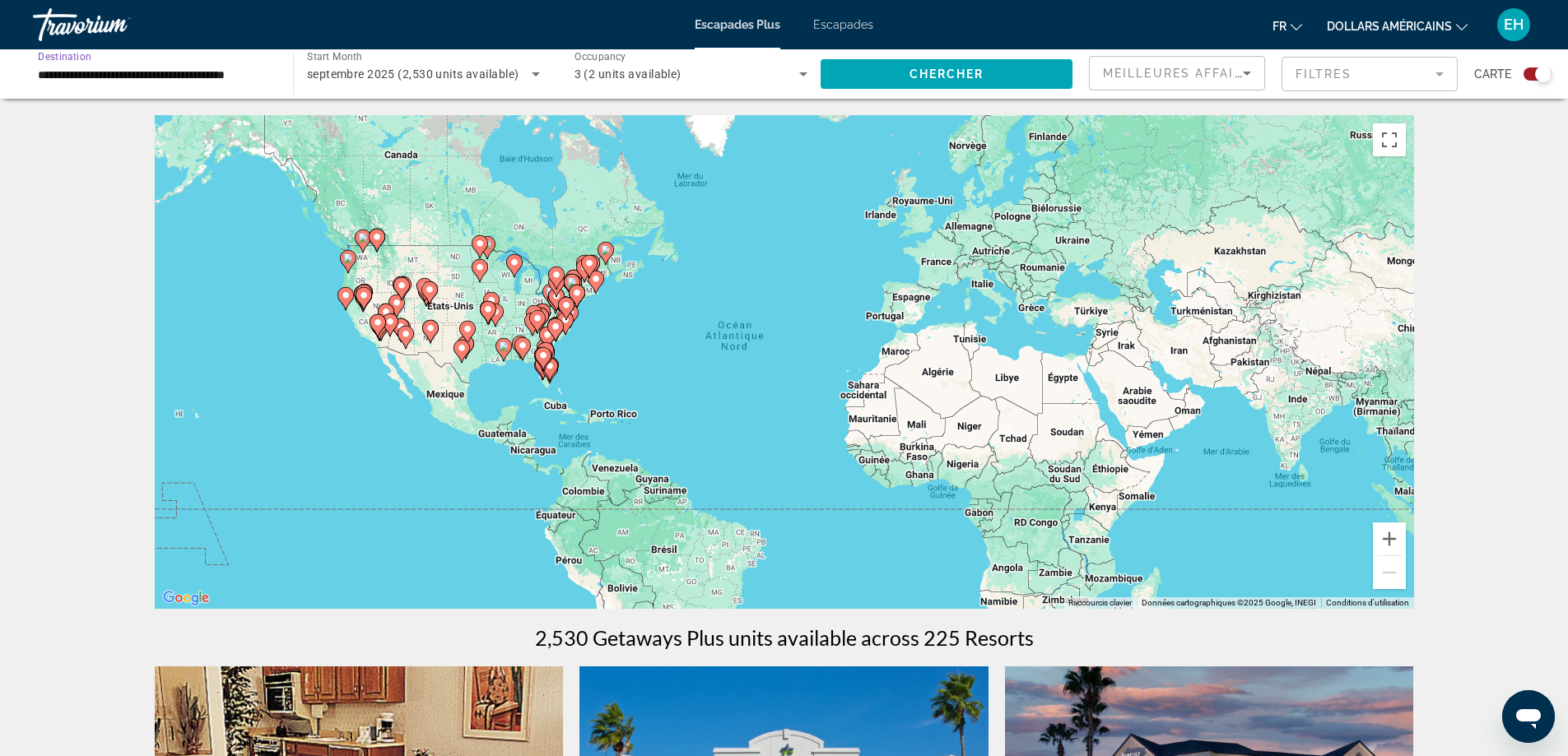
click at [237, 73] on input "**********" at bounding box center [154, 74] width 234 height 20
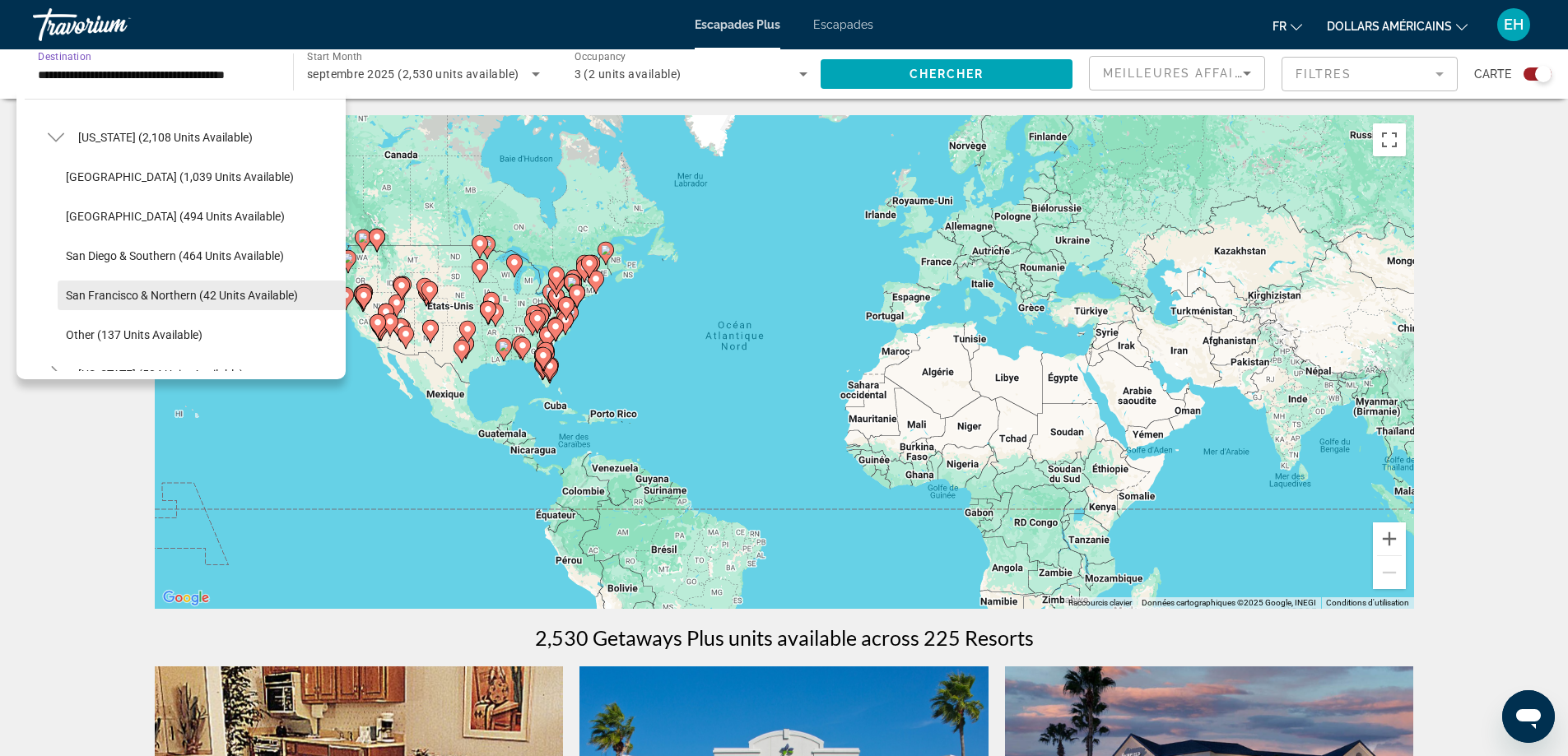
scroll to position [247, 0]
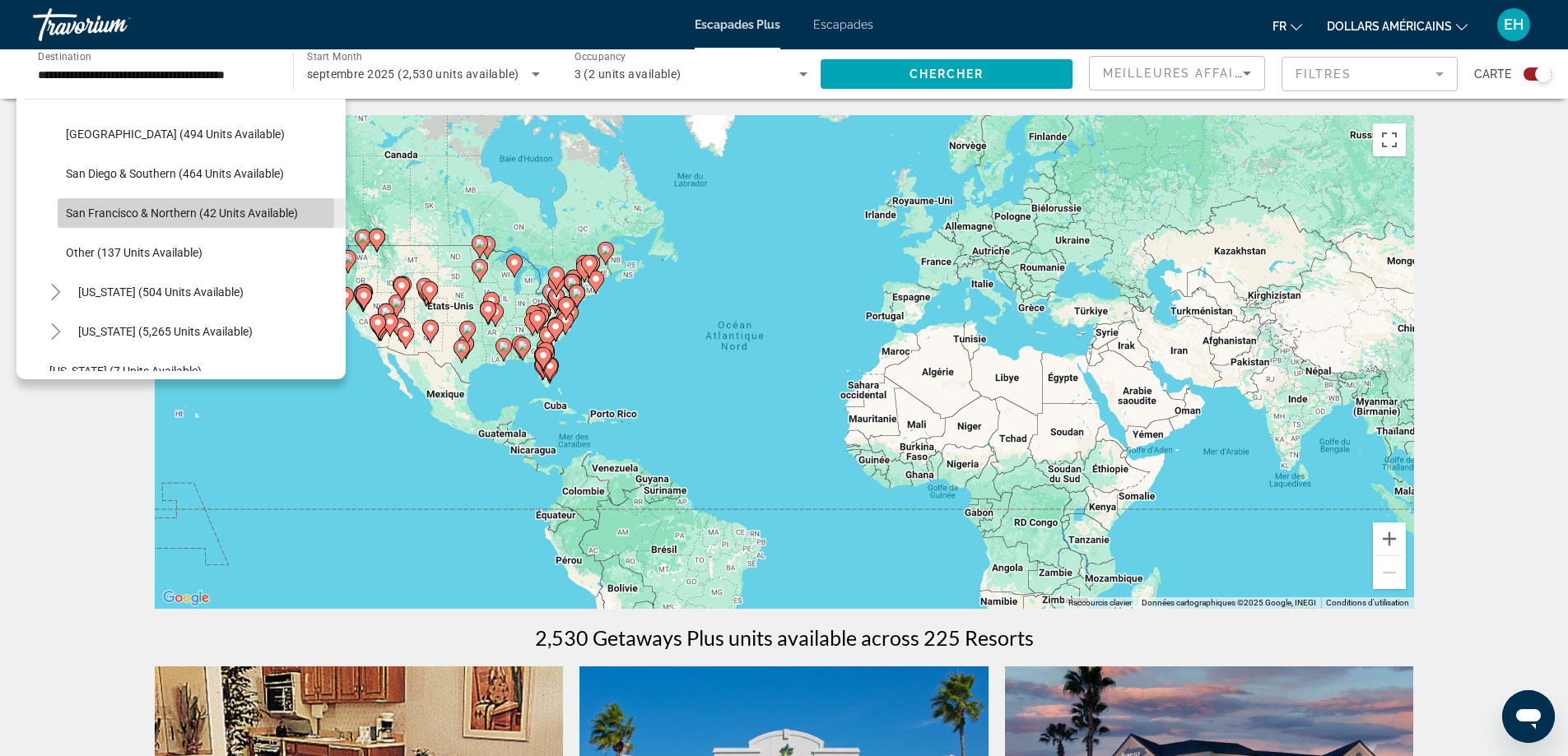
click at [162, 214] on span "San Francisco & Northern (42 units available)" at bounding box center [181, 213] width 232 height 13
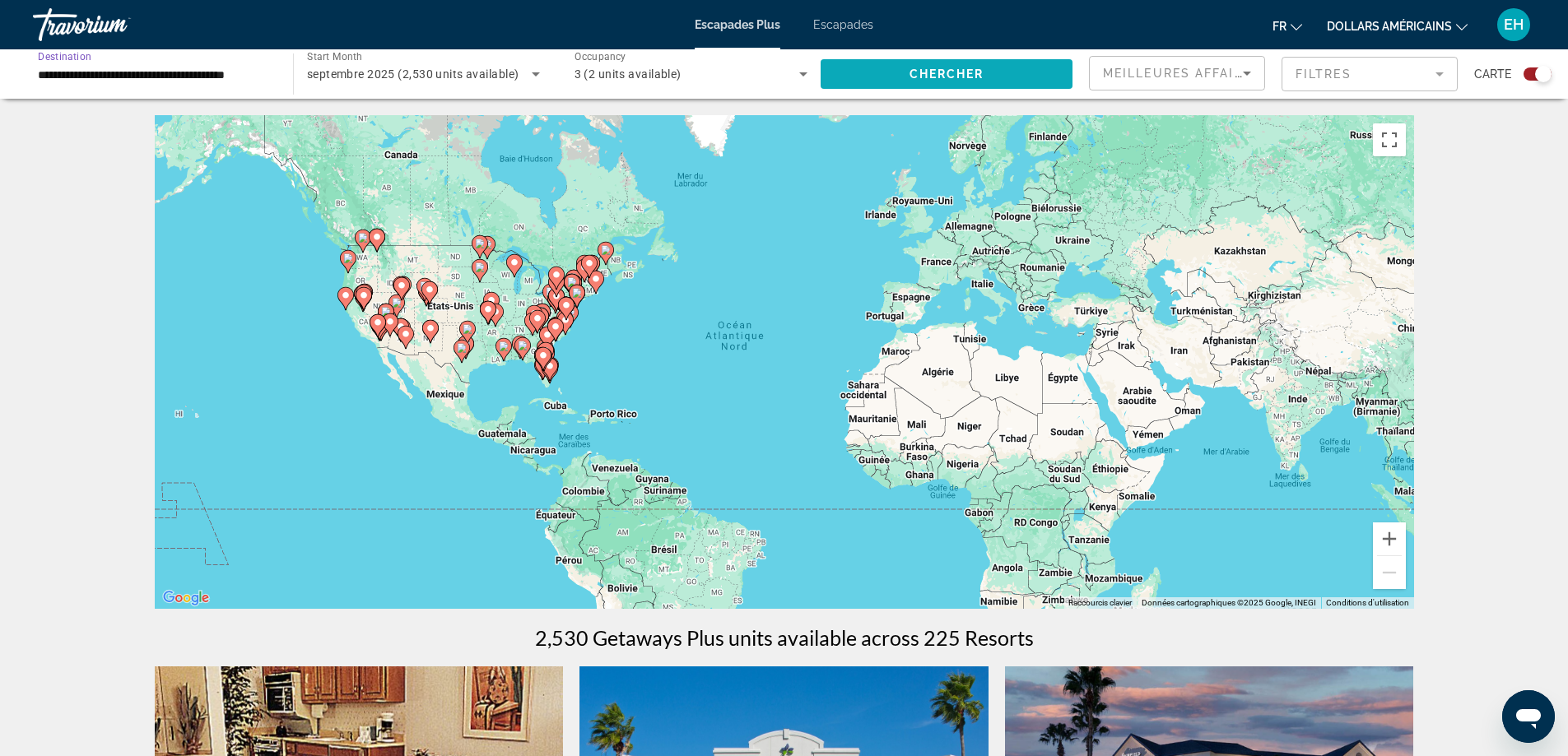
click at [960, 68] on span "Chercher" at bounding box center [946, 74] width 74 height 13
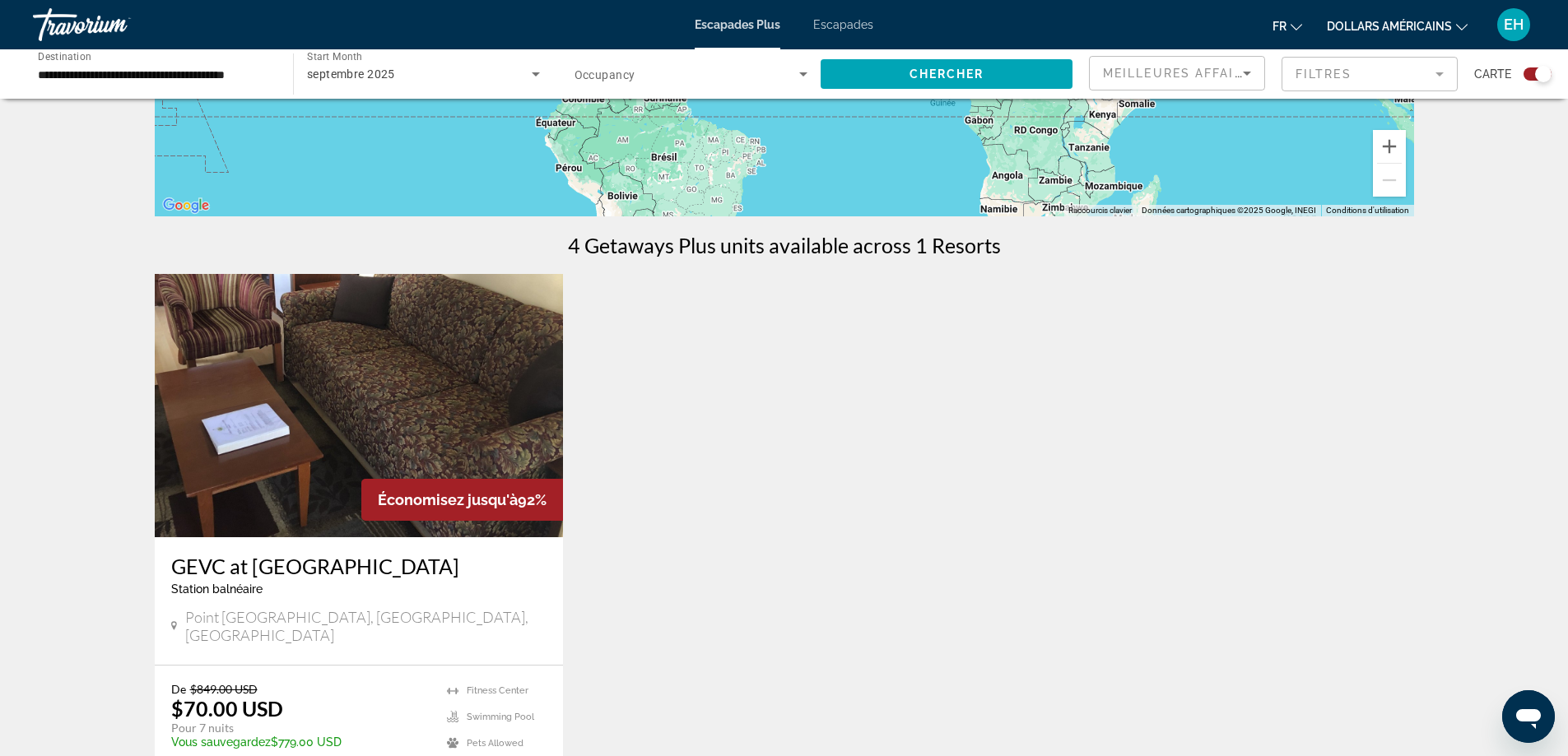
scroll to position [408, 0]
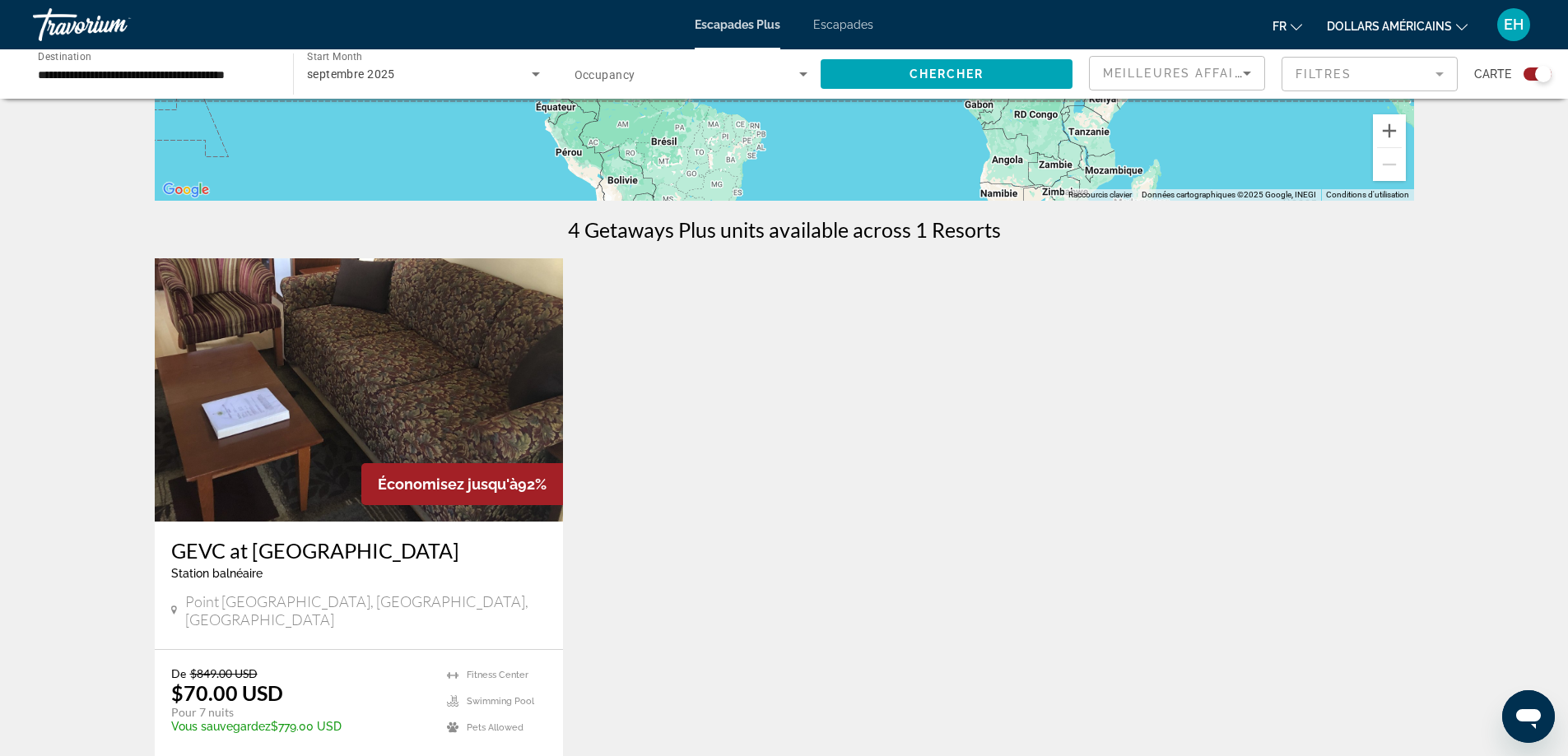
click at [844, 20] on font "Escapades" at bounding box center [842, 24] width 60 height 13
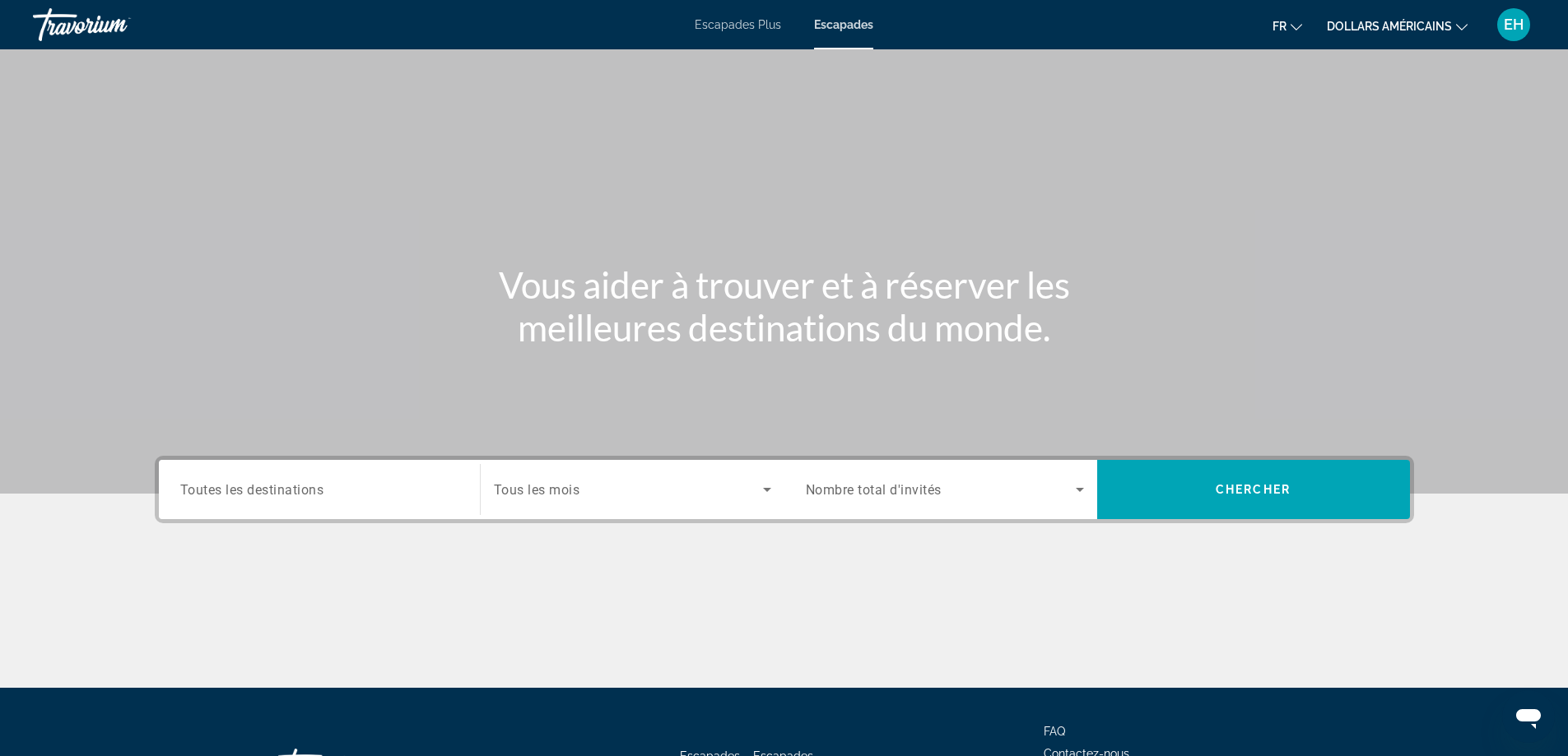
click at [283, 493] on span "Toutes les destinations" at bounding box center [252, 489] width 144 height 15
click at [283, 493] on input "Destination Toutes les destinations" at bounding box center [319, 491] width 278 height 20
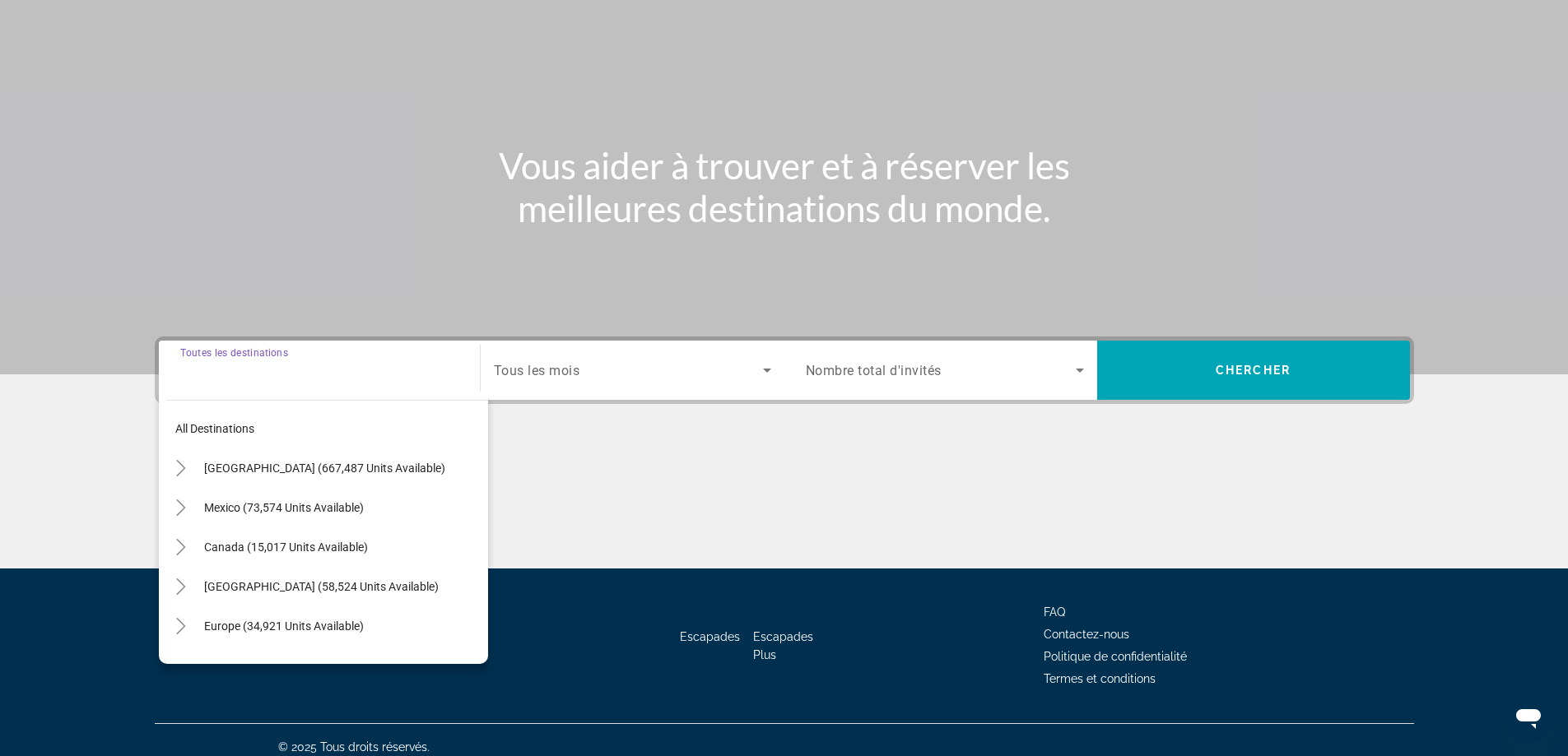
scroll to position [134, 0]
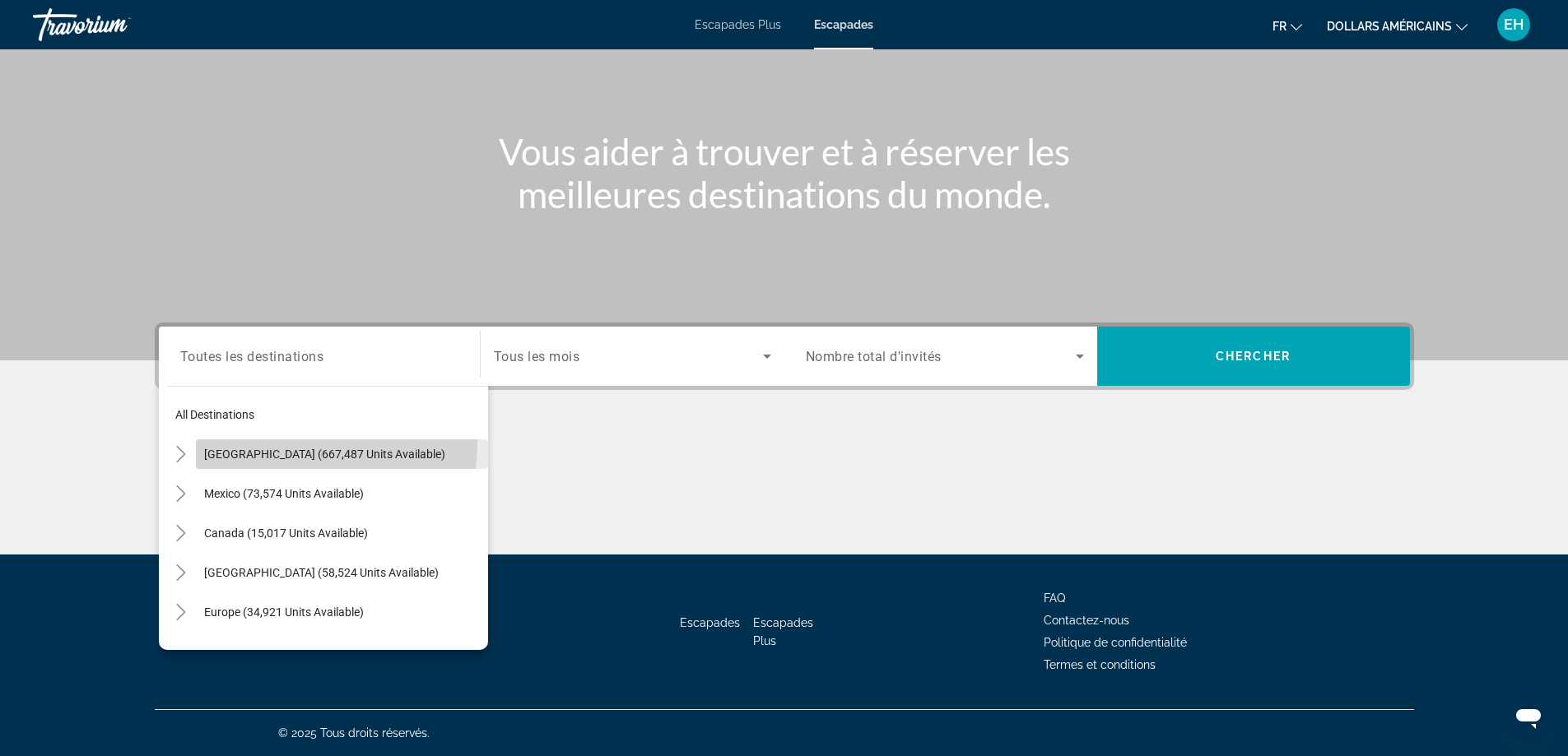
click at [283, 443] on span "Search widget" at bounding box center [342, 454] width 292 height 39
type input "**********"
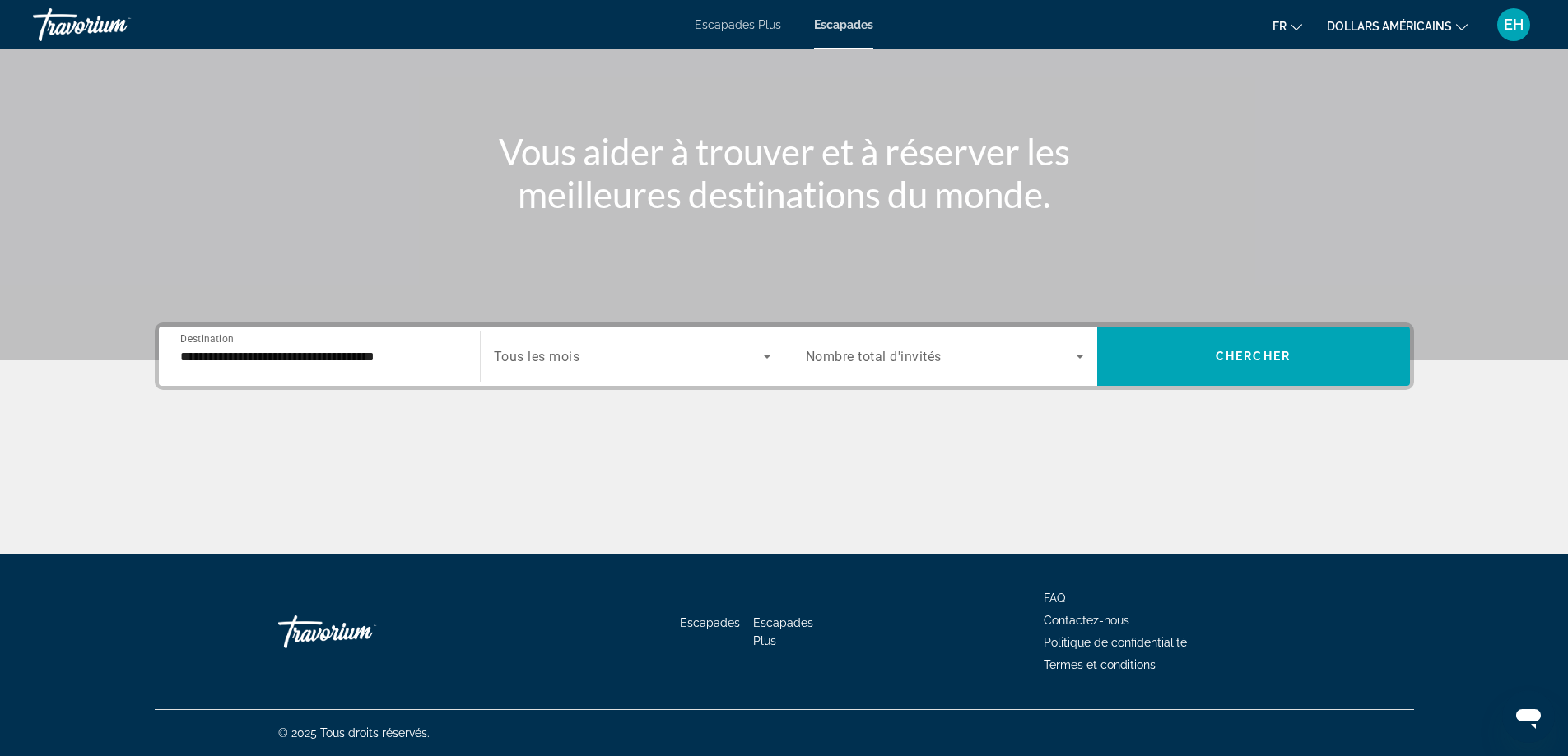
click at [576, 351] on span "Tous les mois" at bounding box center [537, 356] width 86 height 15
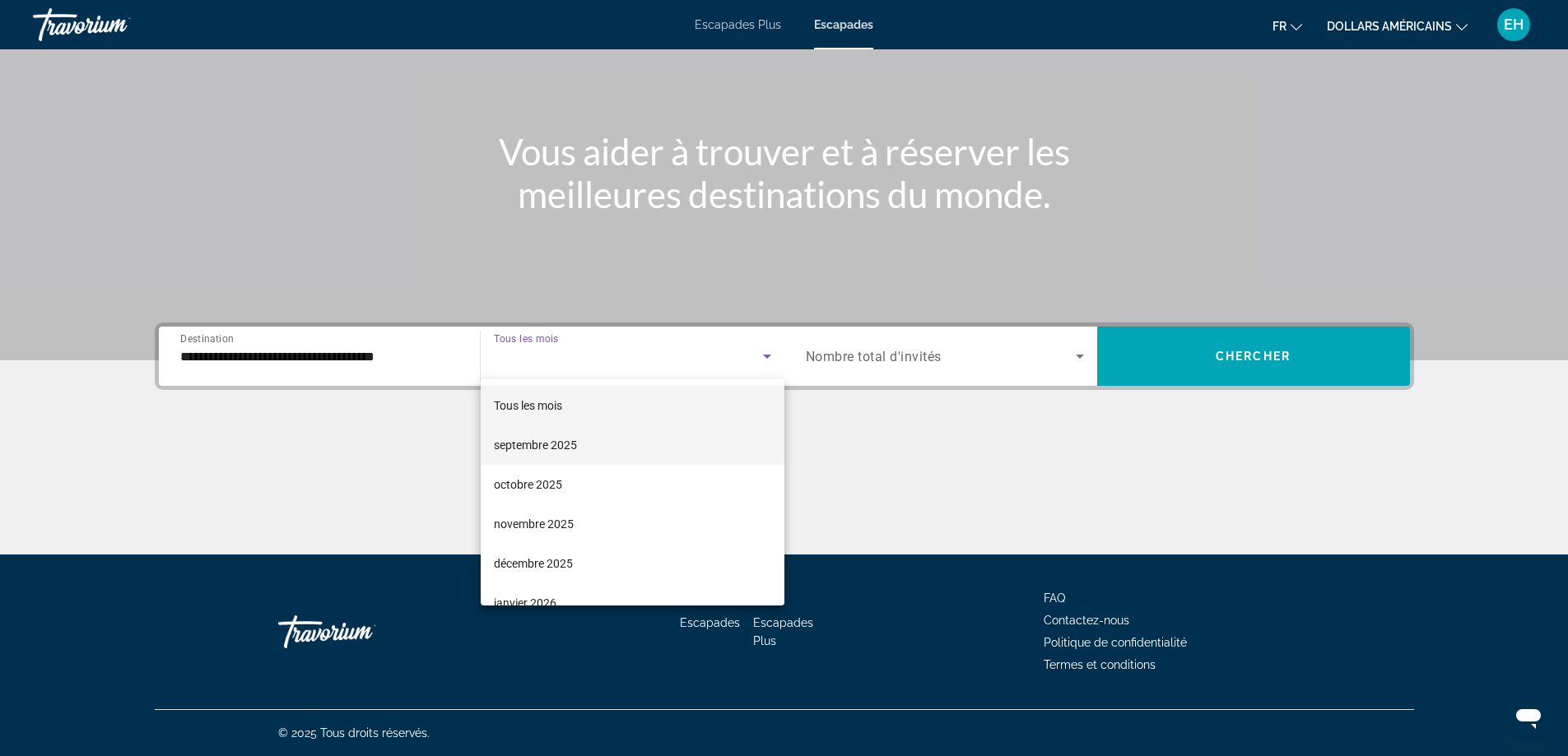
click at [553, 452] on span "septembre 2025" at bounding box center [536, 445] width 83 height 20
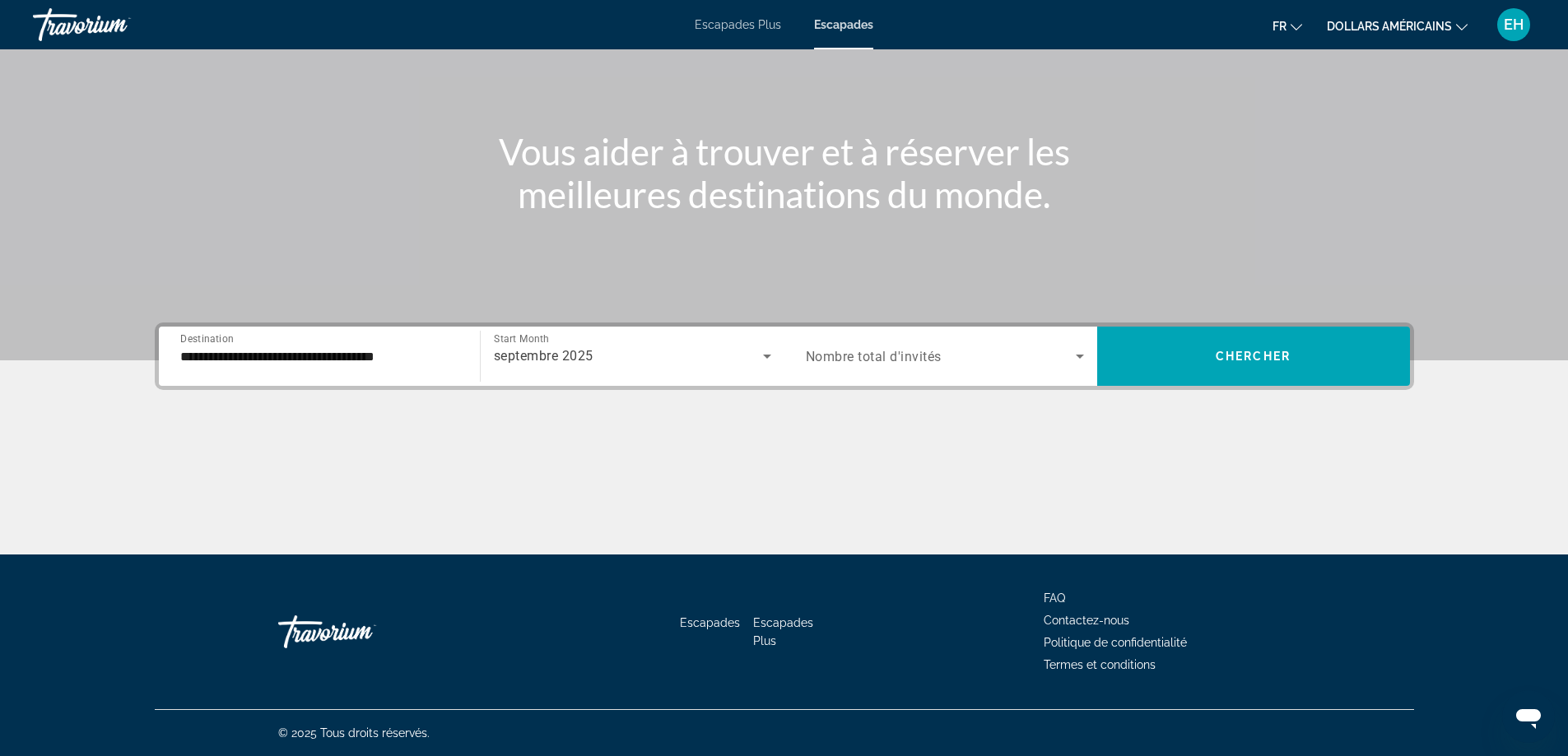
click at [878, 360] on span "Nombre total d'invités" at bounding box center [873, 356] width 135 height 15
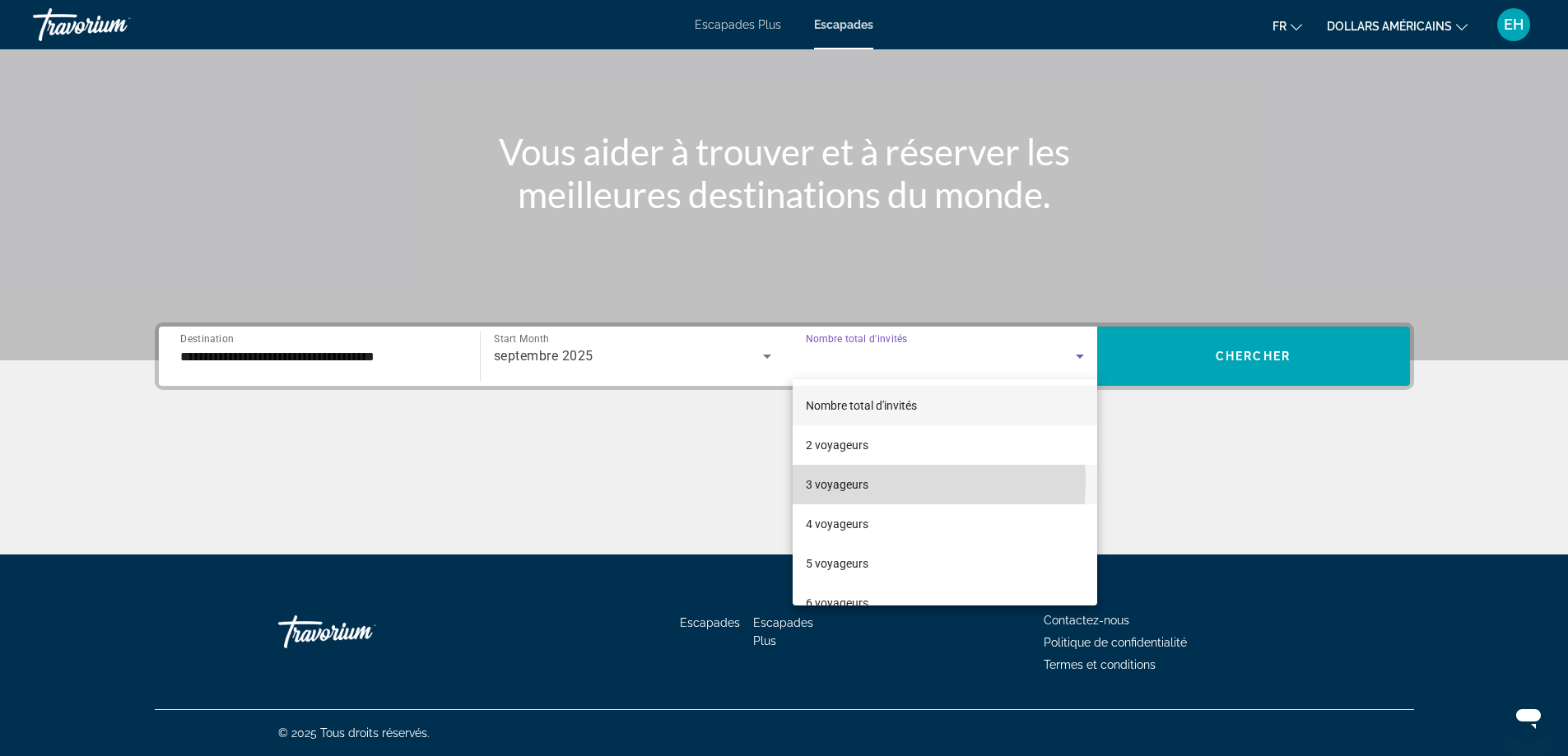
click at [846, 481] on font "3 voyageurs" at bounding box center [837, 484] width 63 height 13
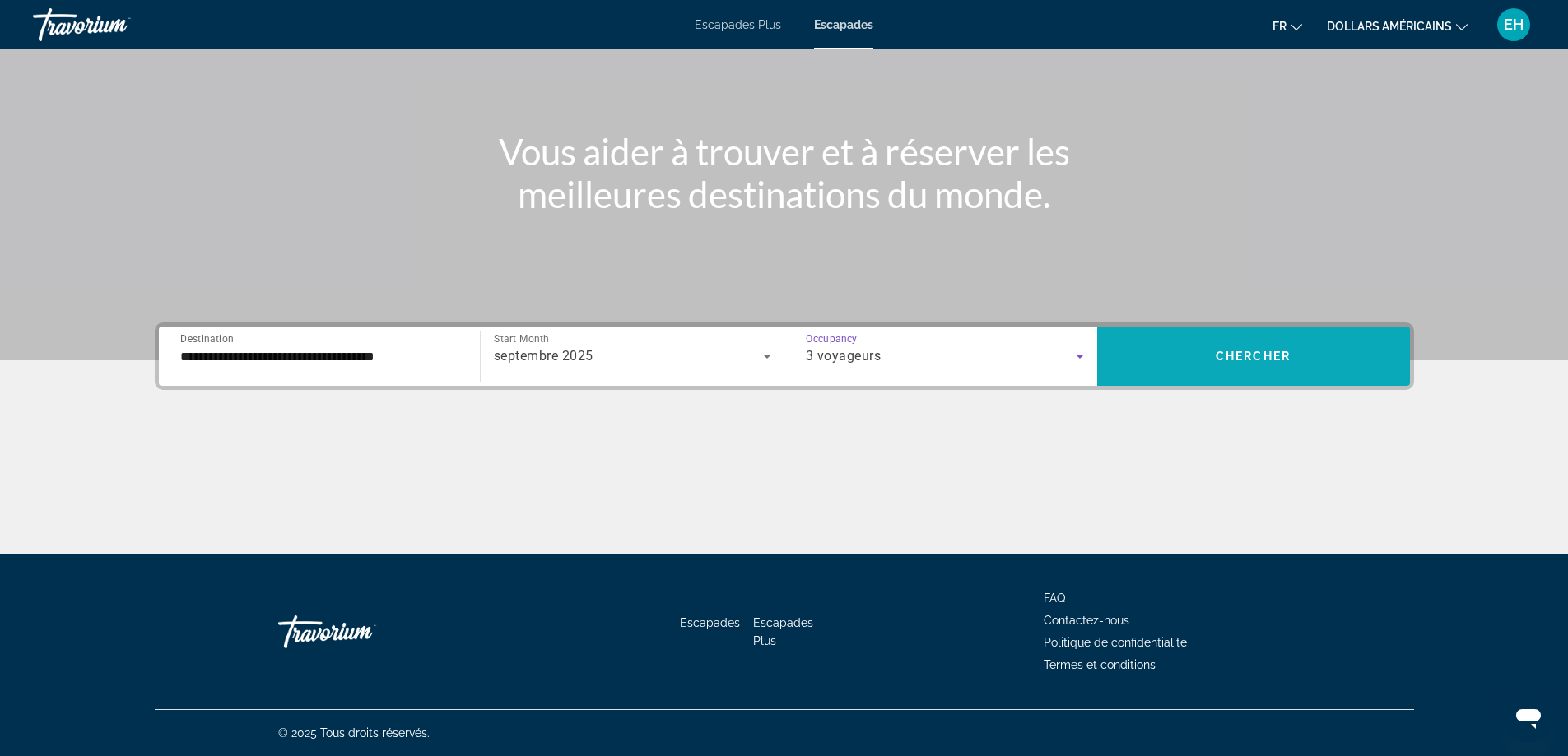
click at [1268, 349] on span "Search widget" at bounding box center [1253, 356] width 313 height 39
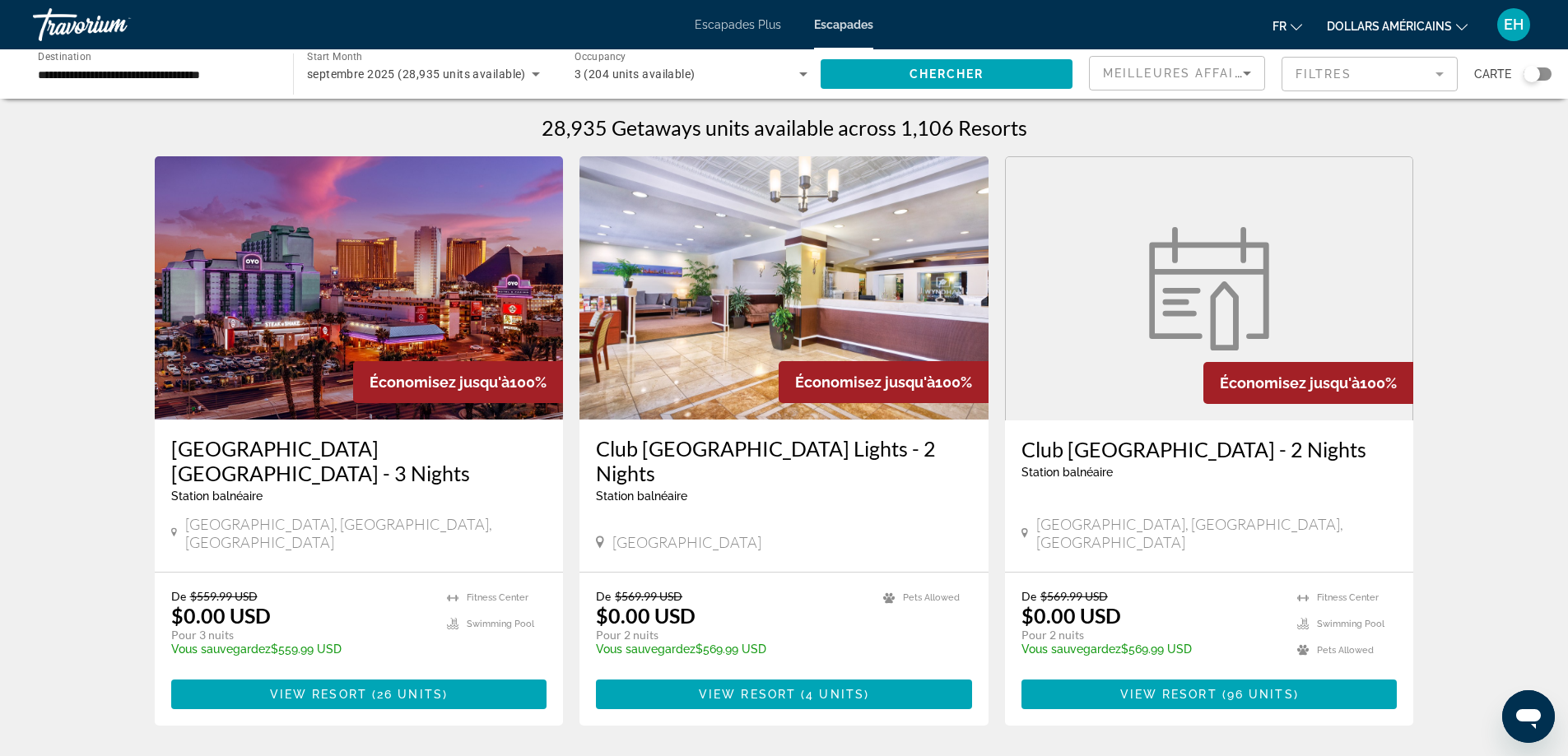
click at [210, 68] on input "**********" at bounding box center [154, 74] width 234 height 20
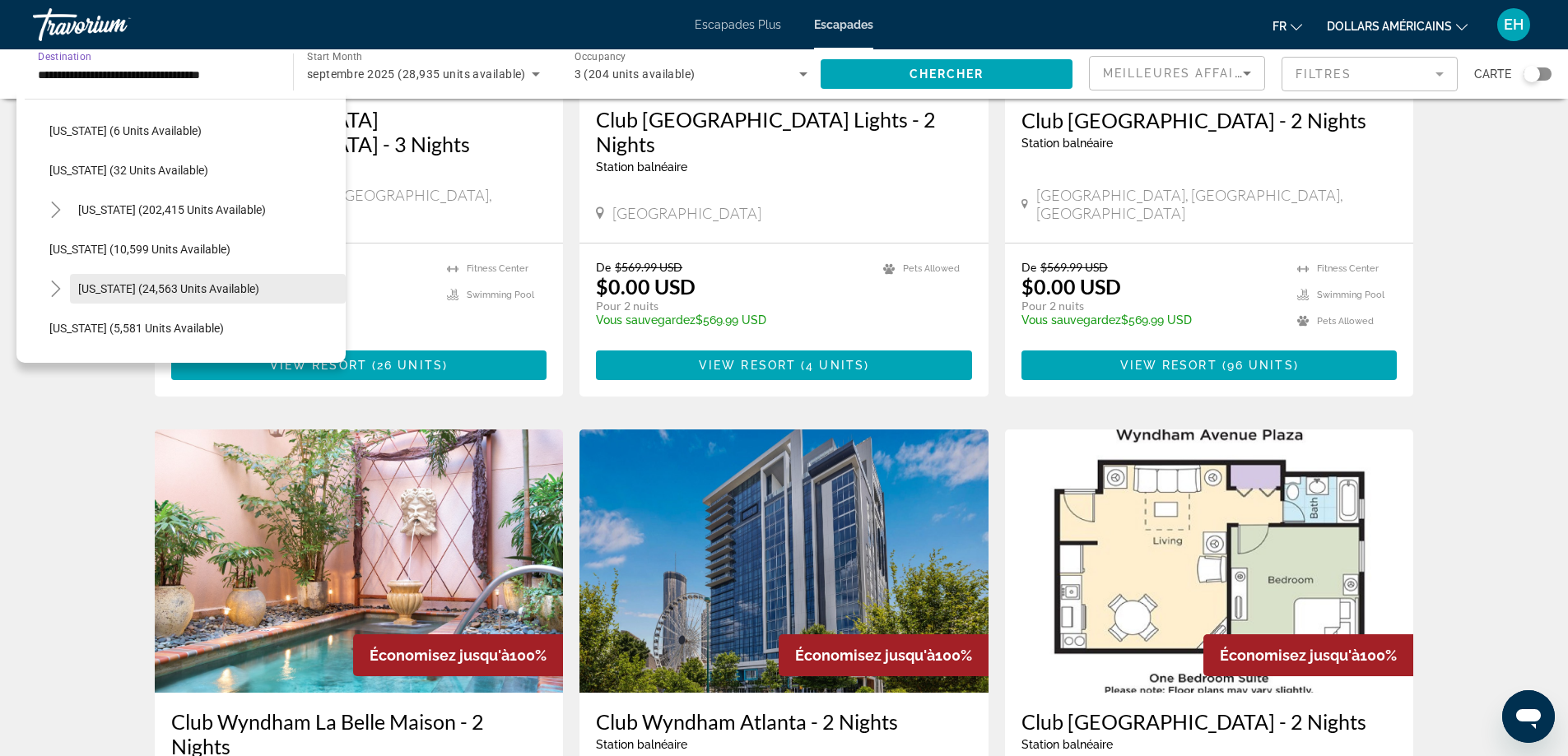
scroll to position [152, 0]
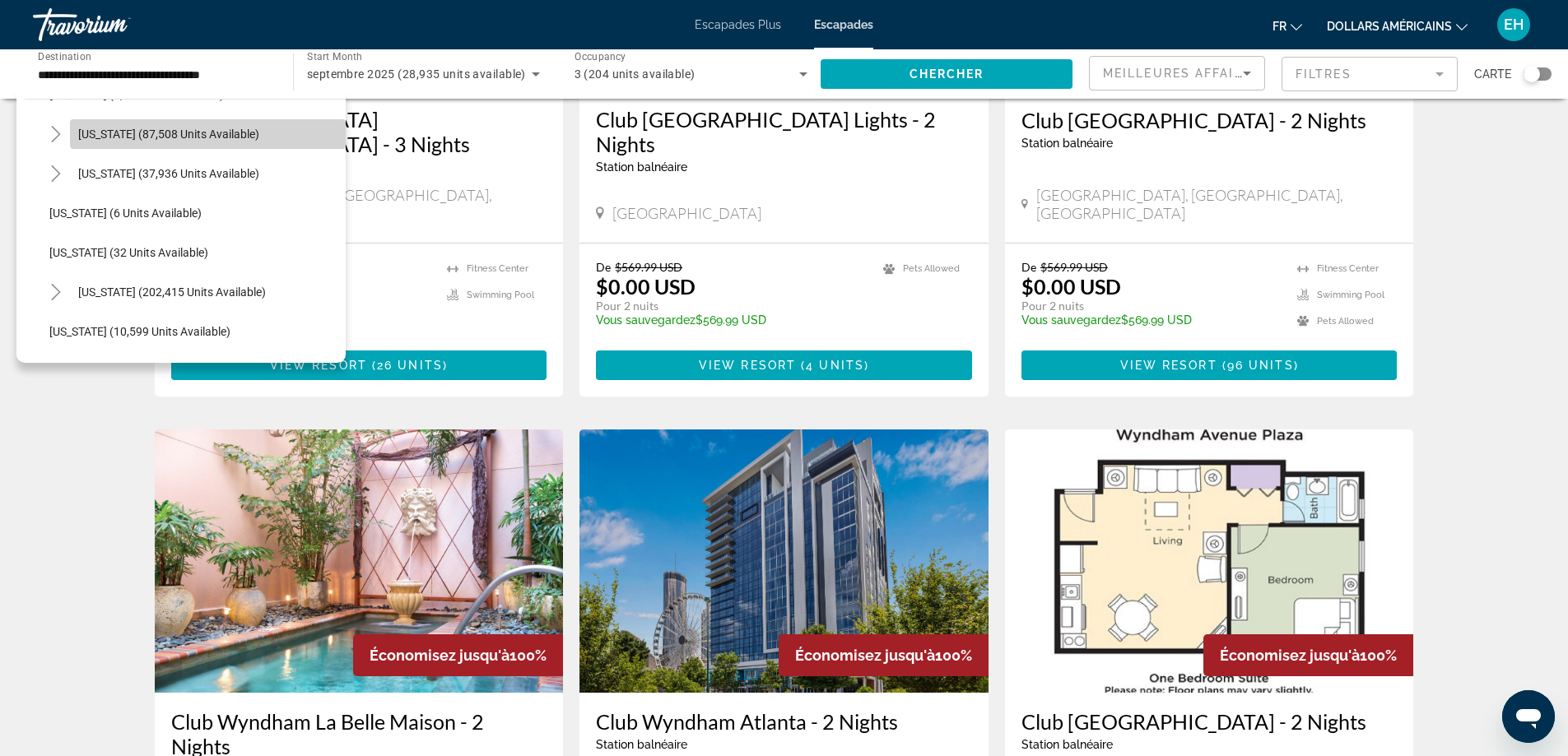
click at [249, 131] on span "California (87,508 units available)" at bounding box center [169, 134] width 181 height 13
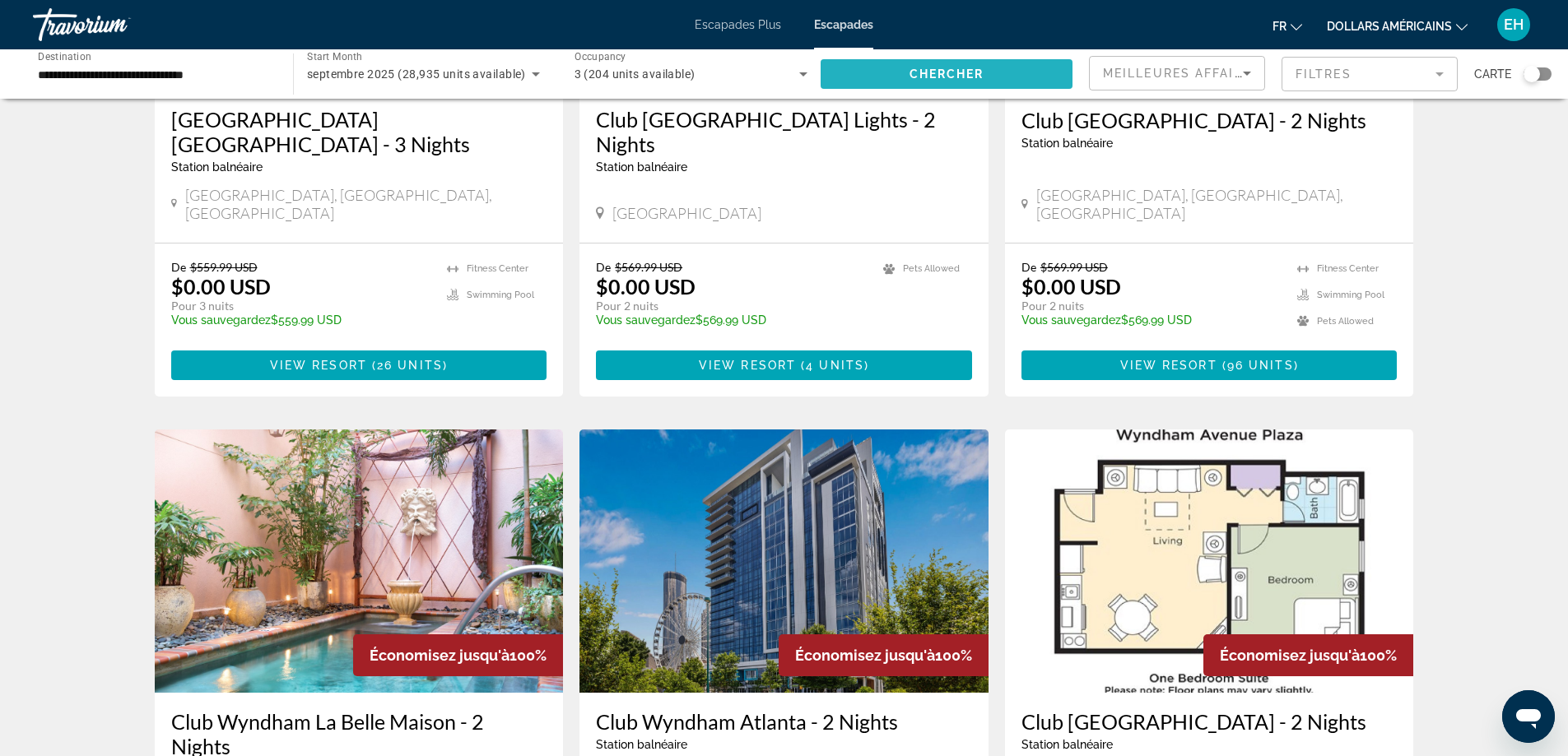
click at [928, 73] on span "Chercher" at bounding box center [946, 74] width 74 height 13
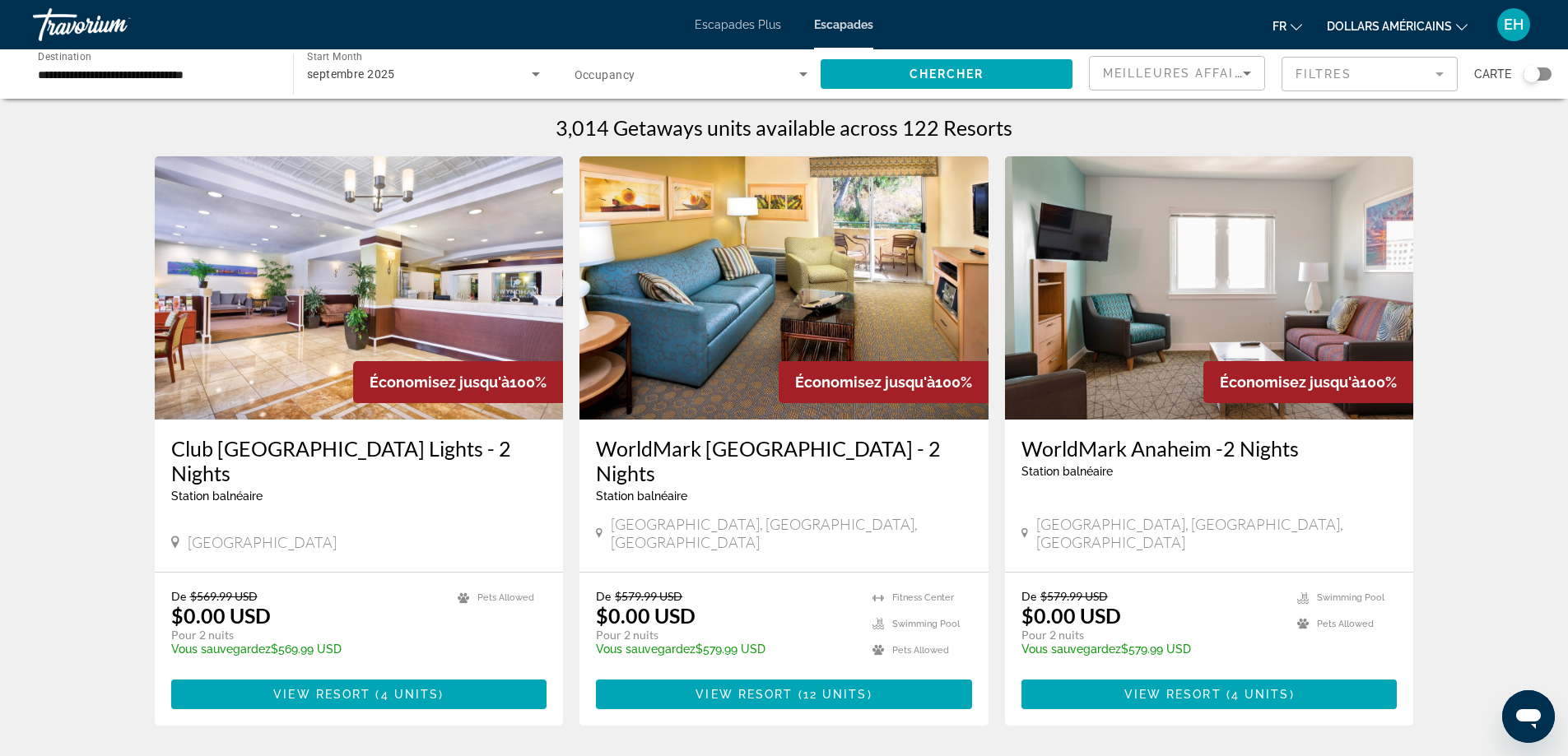
click at [205, 63] on div "**********" at bounding box center [154, 74] width 234 height 47
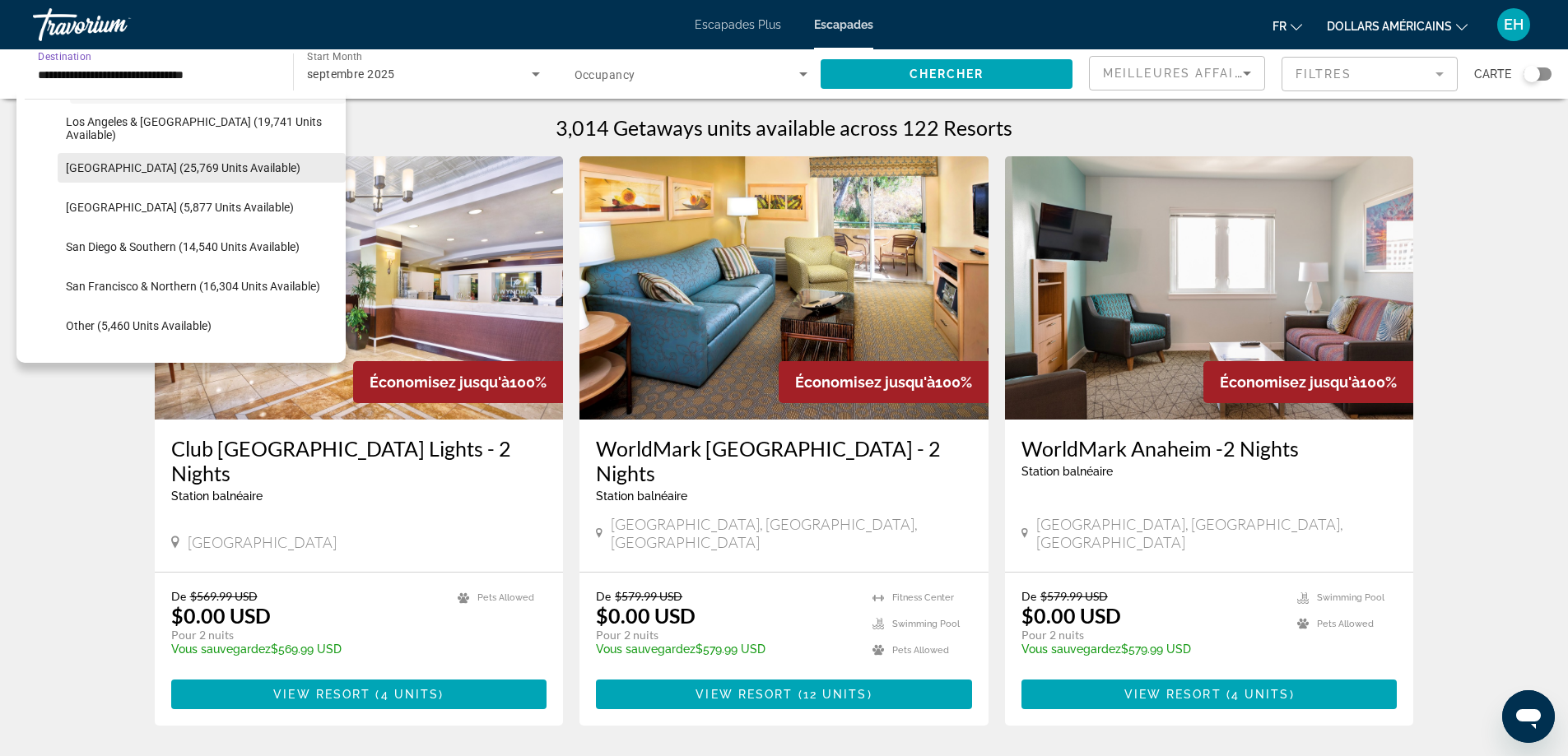
scroll to position [223, 0]
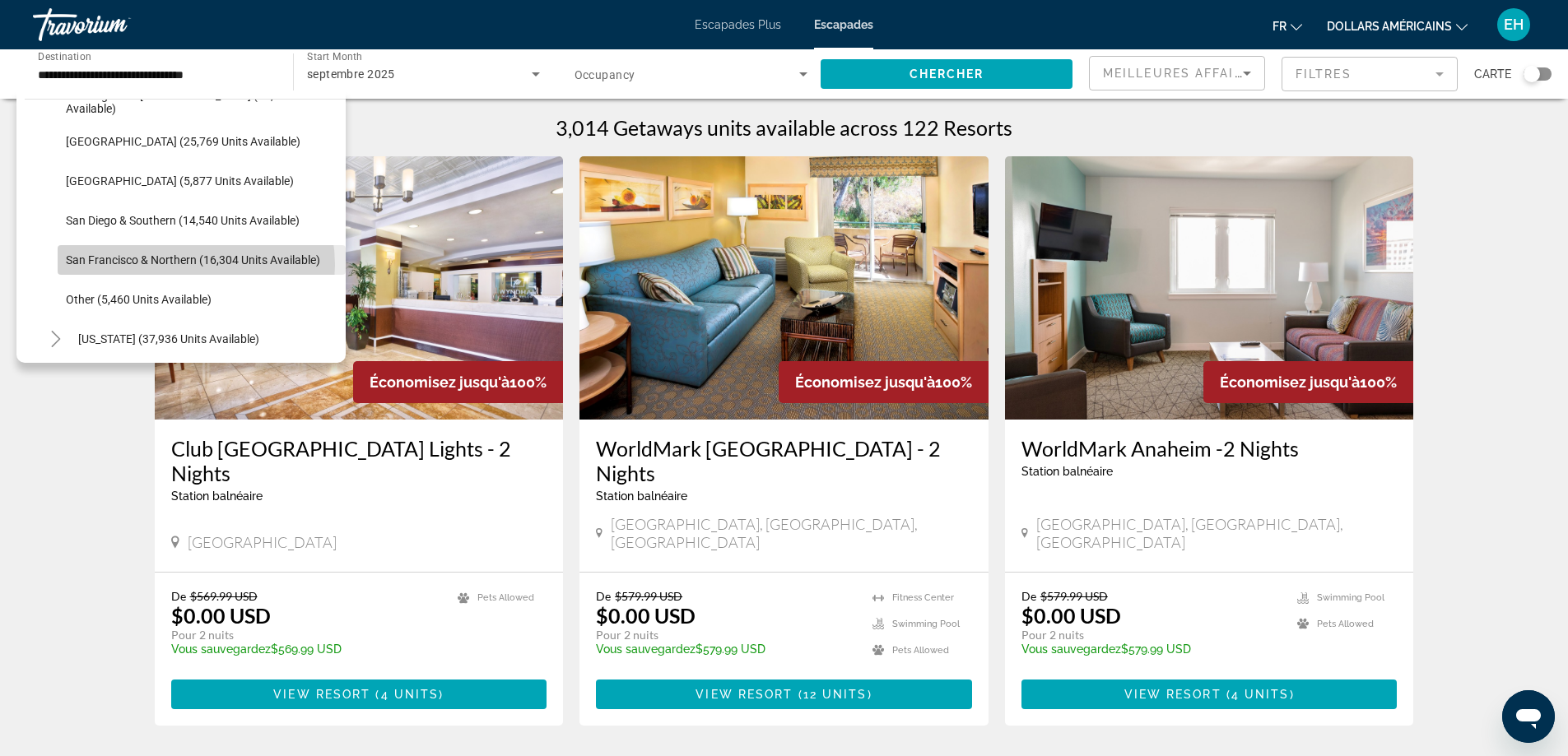
click at [187, 265] on span "San Francisco & Northern (16,304 units available)" at bounding box center [193, 260] width 255 height 13
type input "**********"
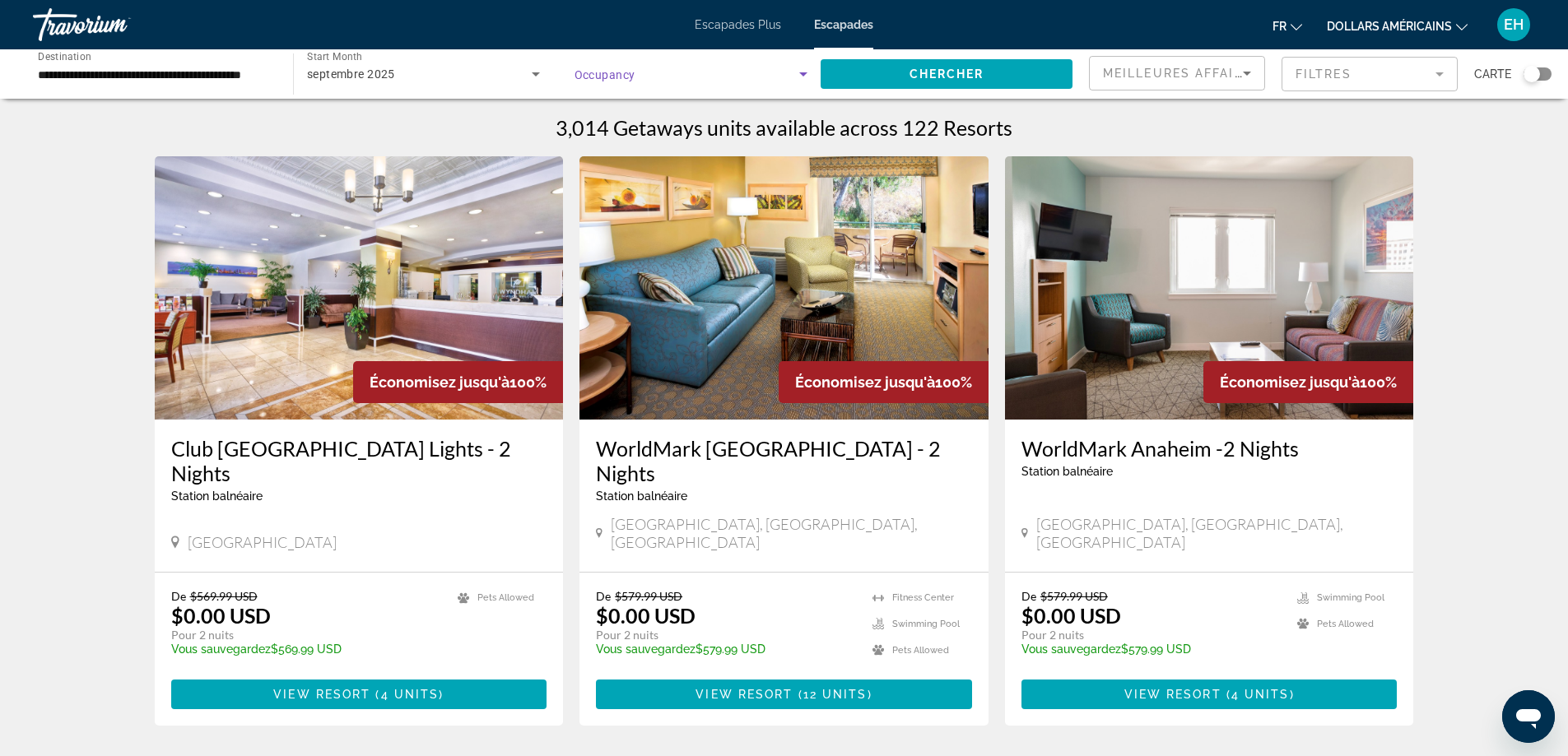
click at [810, 67] on icon "Search widget" at bounding box center [803, 74] width 20 height 20
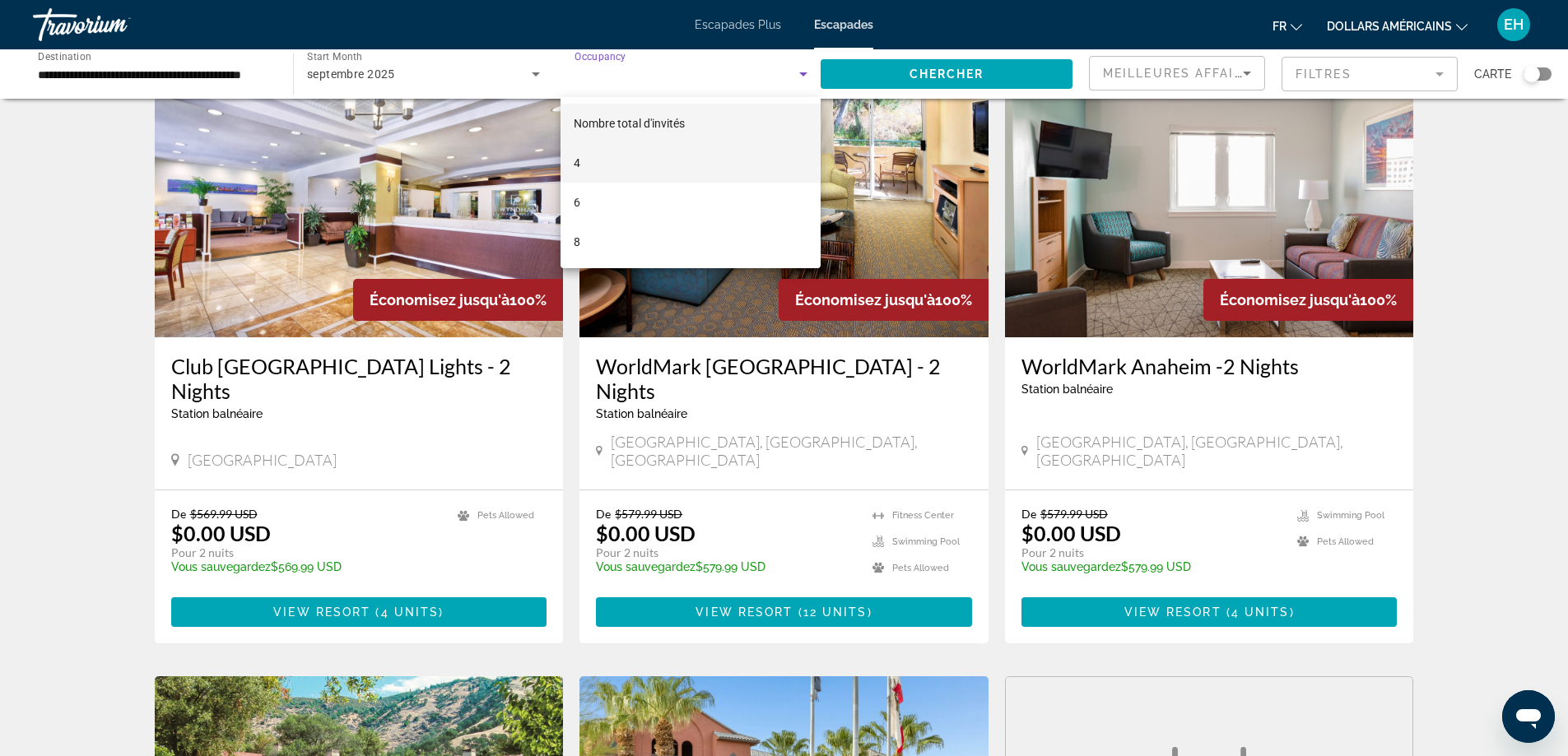
scroll to position [0, 0]
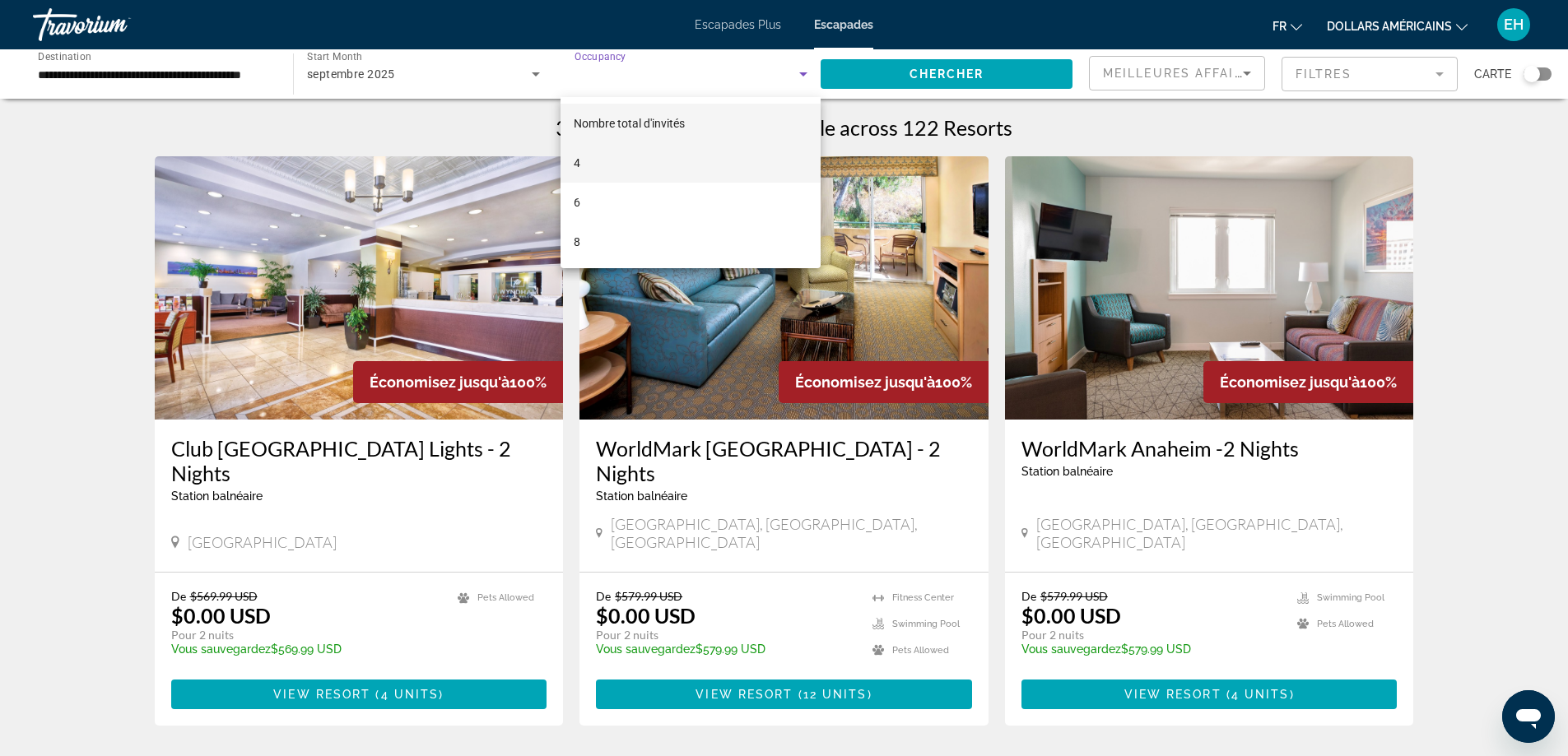
click at [647, 150] on mat-option "4" at bounding box center [691, 163] width 260 height 39
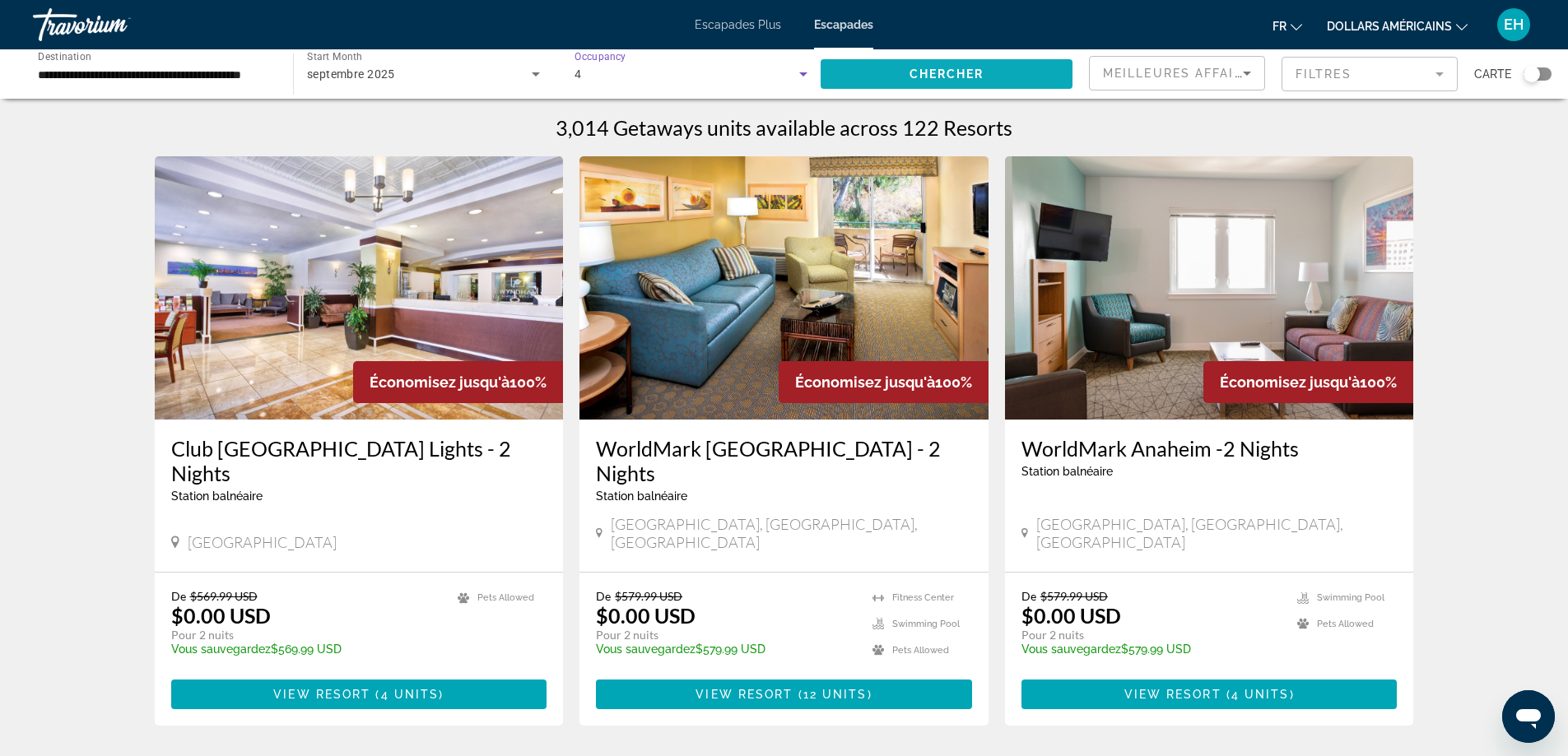
click at [893, 74] on span "Search widget" at bounding box center [946, 74] width 252 height 39
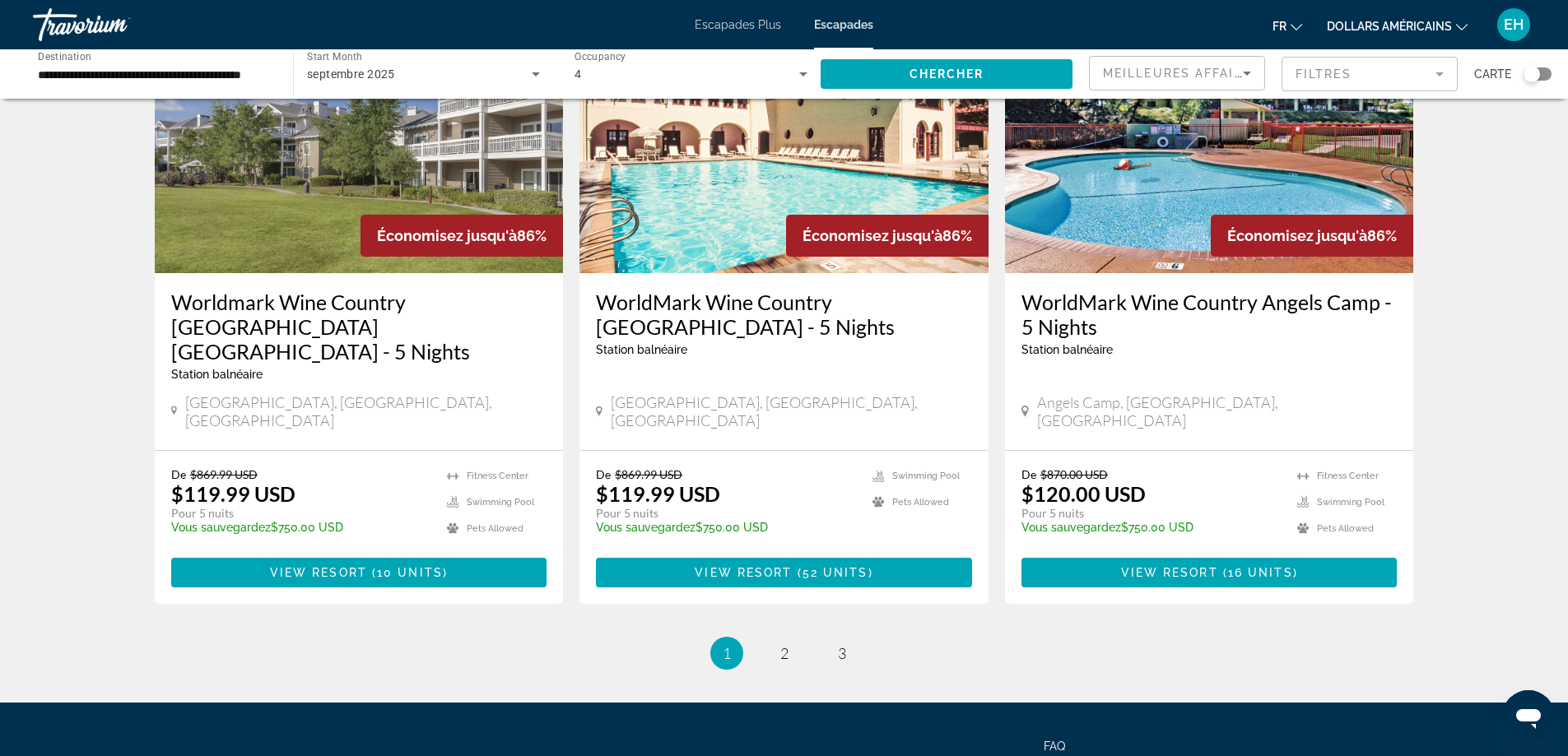
scroll to position [2005, 0]
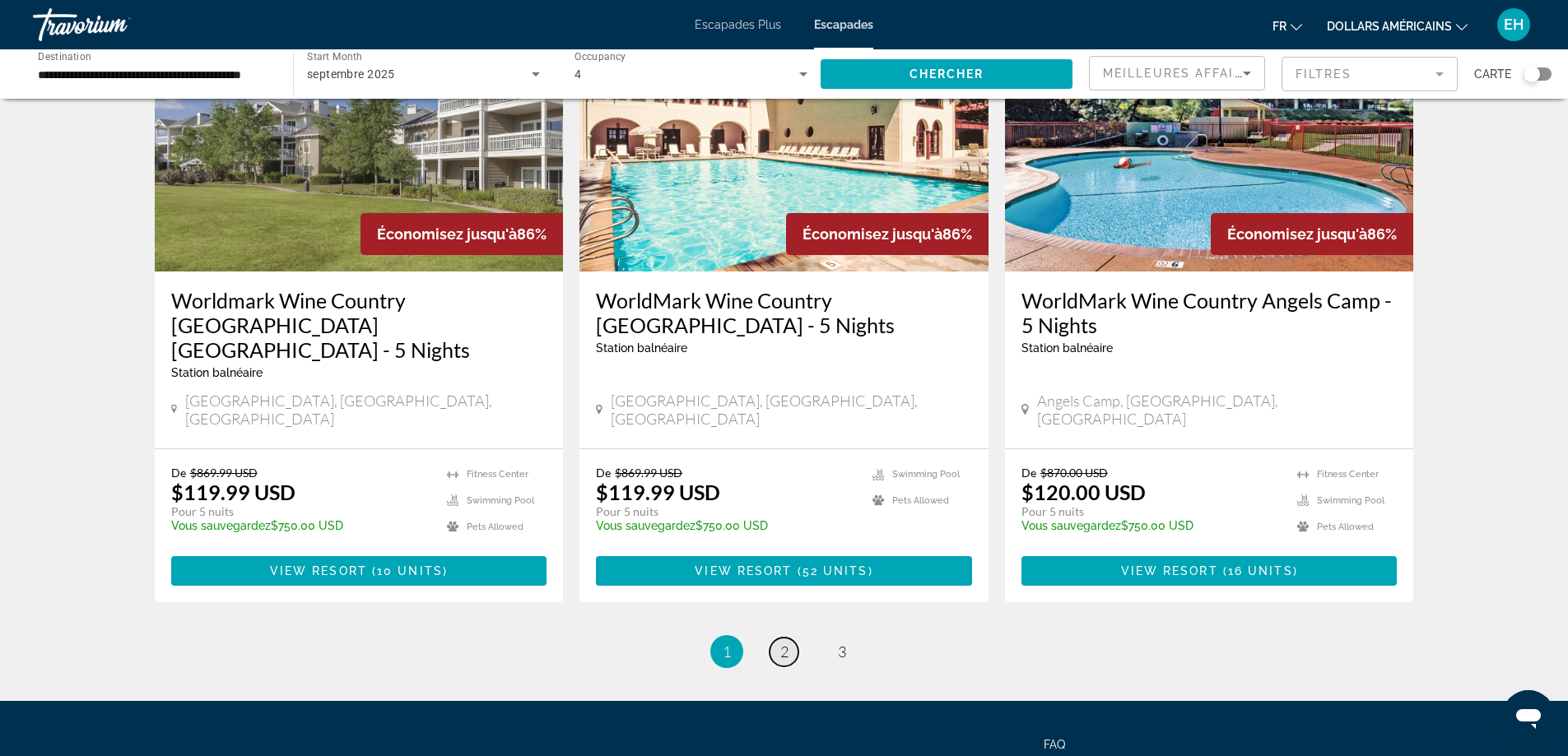
click at [786, 643] on span "2" at bounding box center [784, 652] width 8 height 18
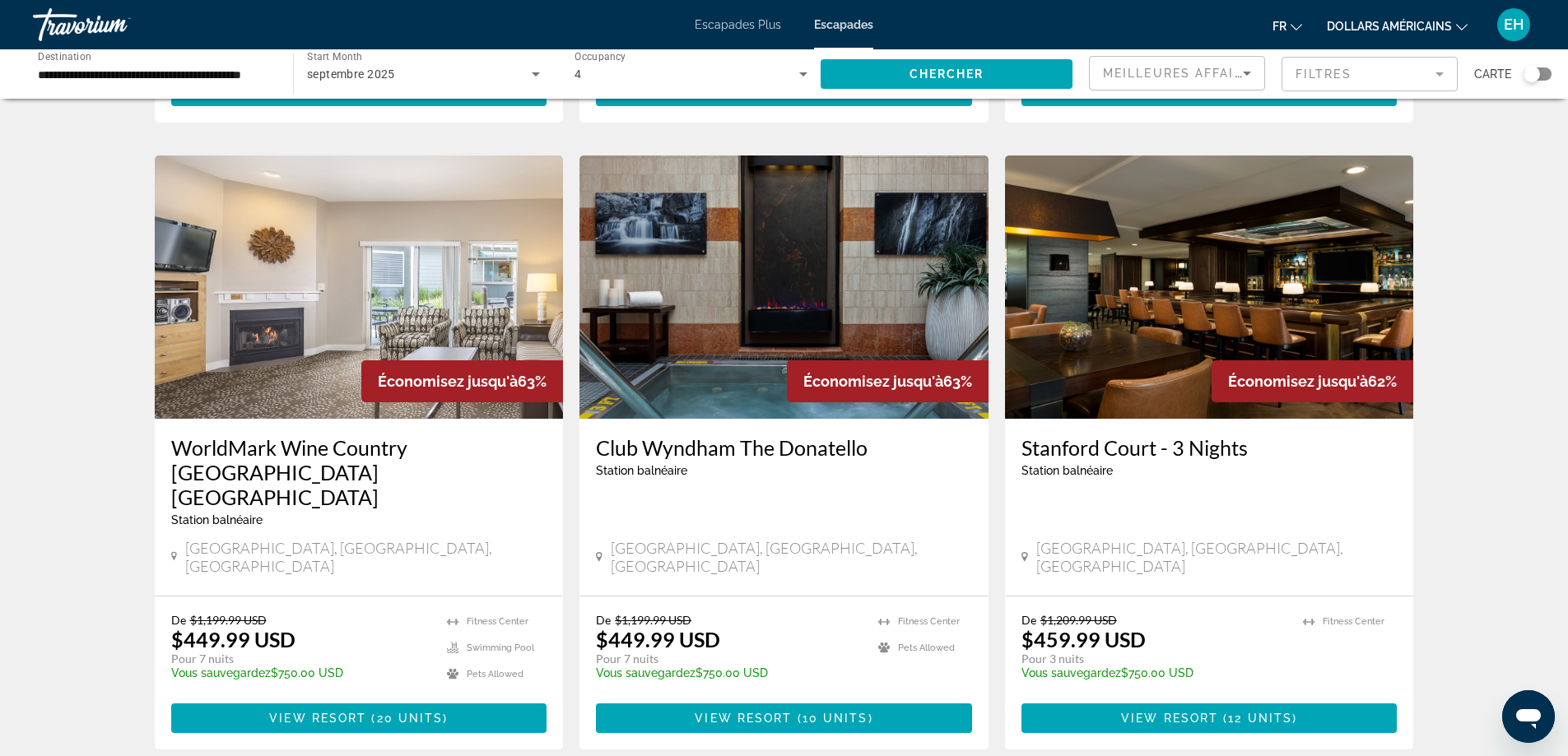
scroll to position [1811, 0]
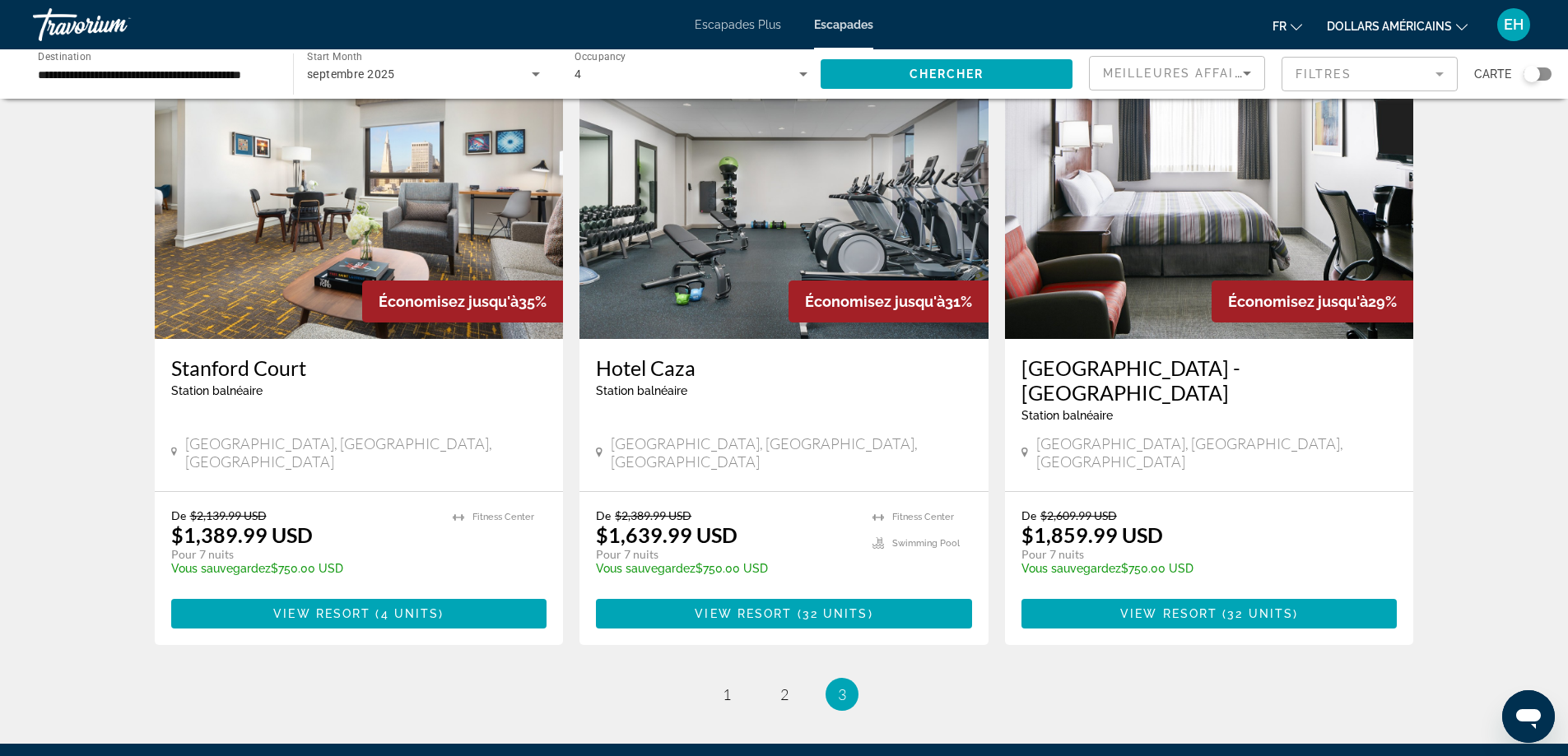
scroll to position [741, 0]
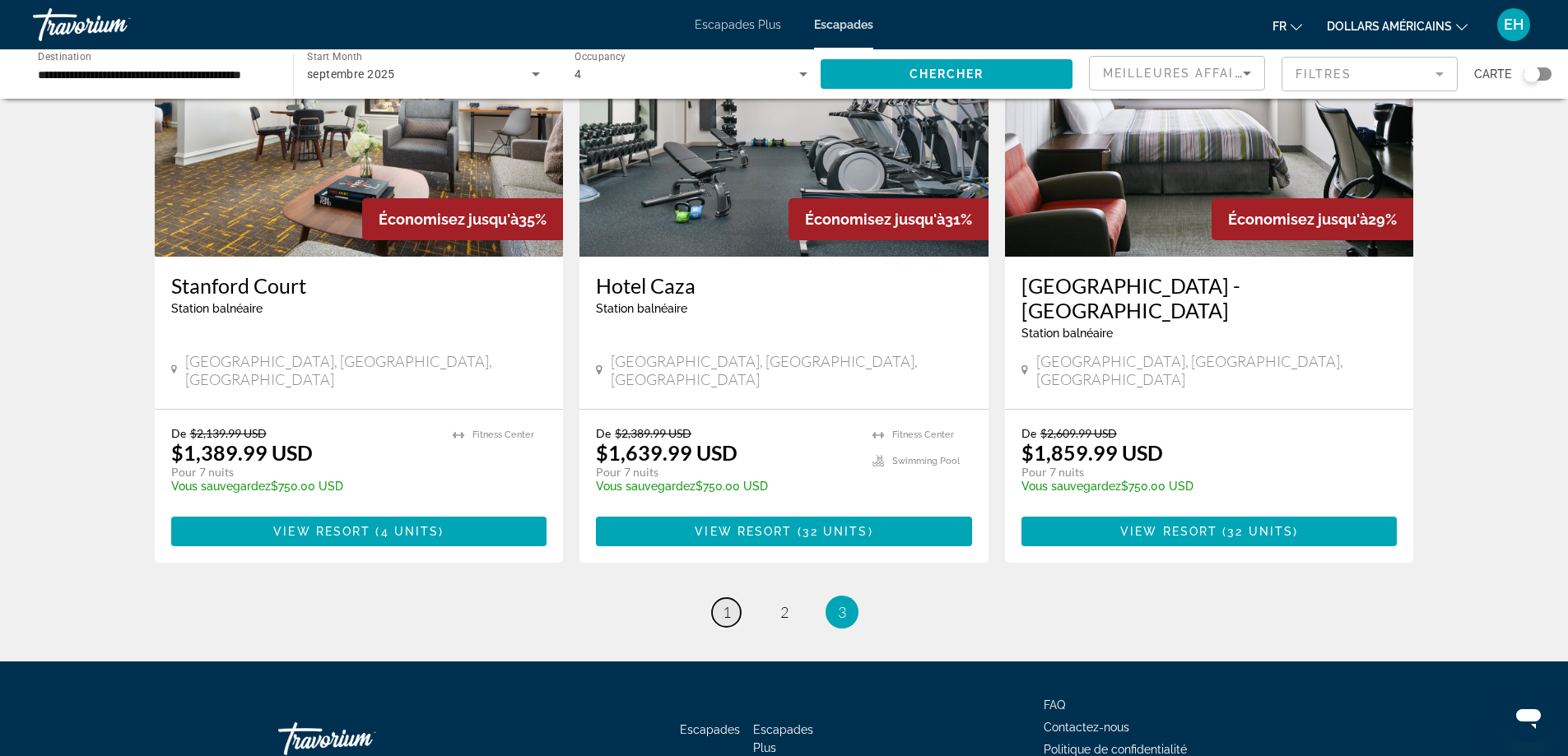
click at [730, 604] on span "1" at bounding box center [727, 613] width 8 height 18
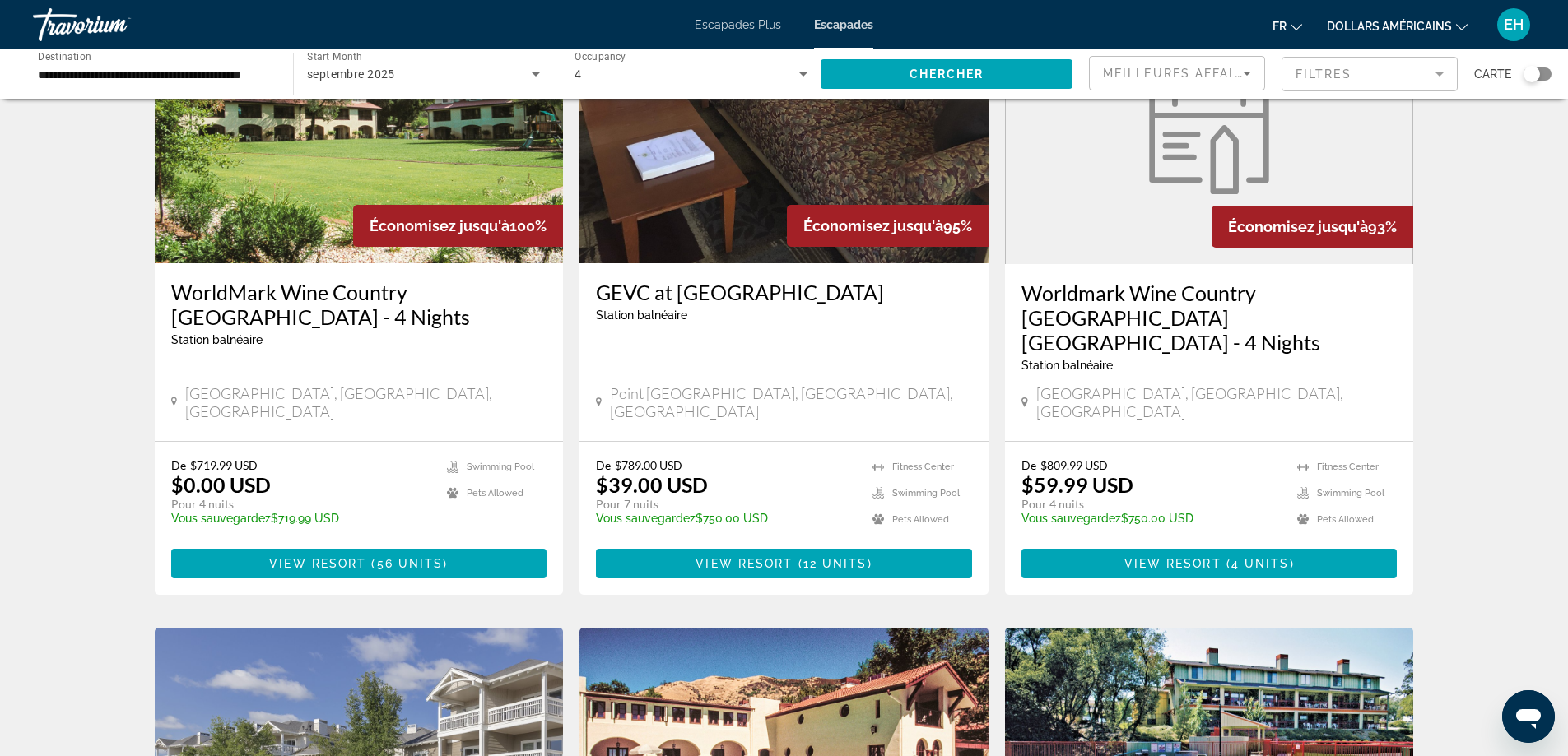
scroll to position [1399, 0]
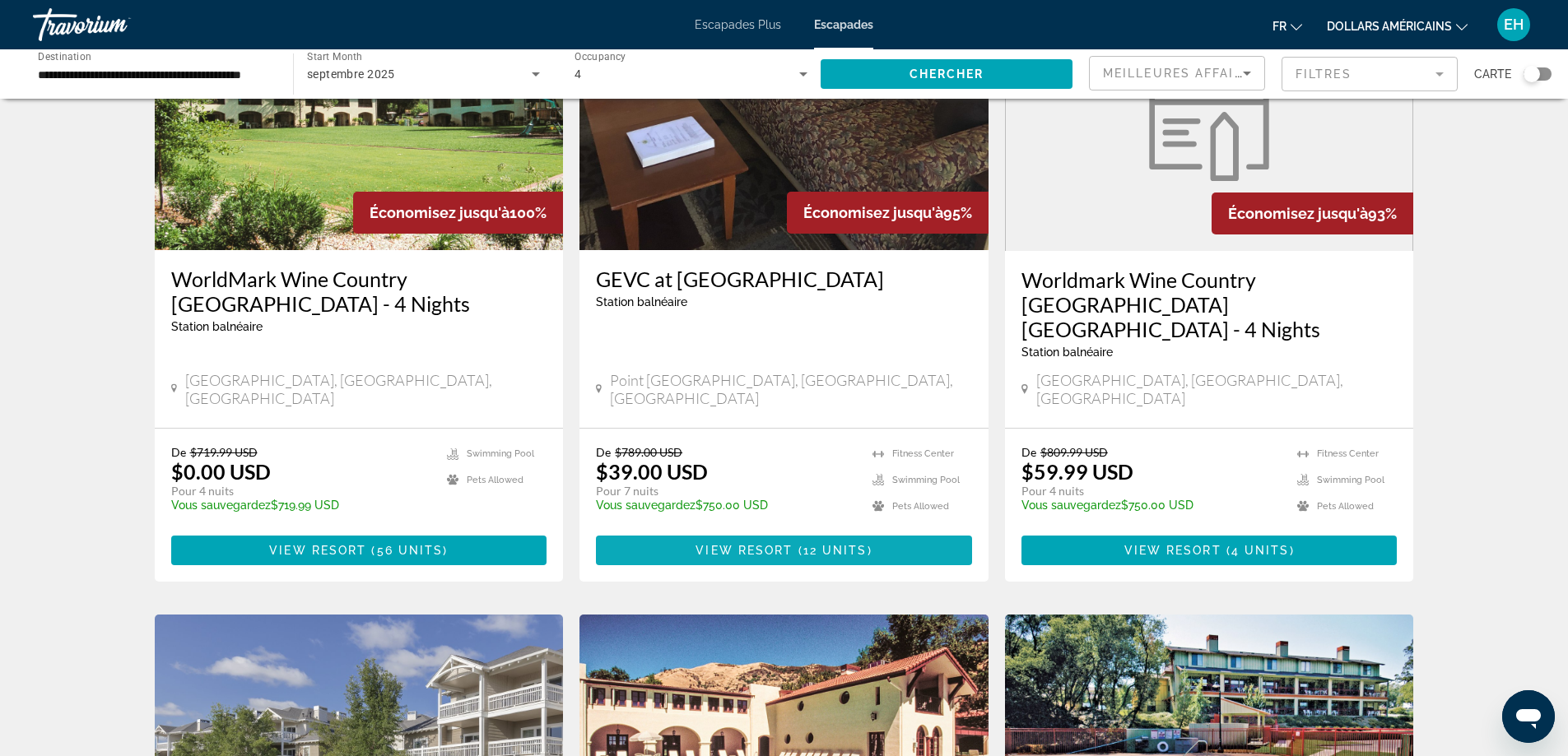
click at [774, 531] on span "Contenu principal" at bounding box center [783, 551] width 376 height 39
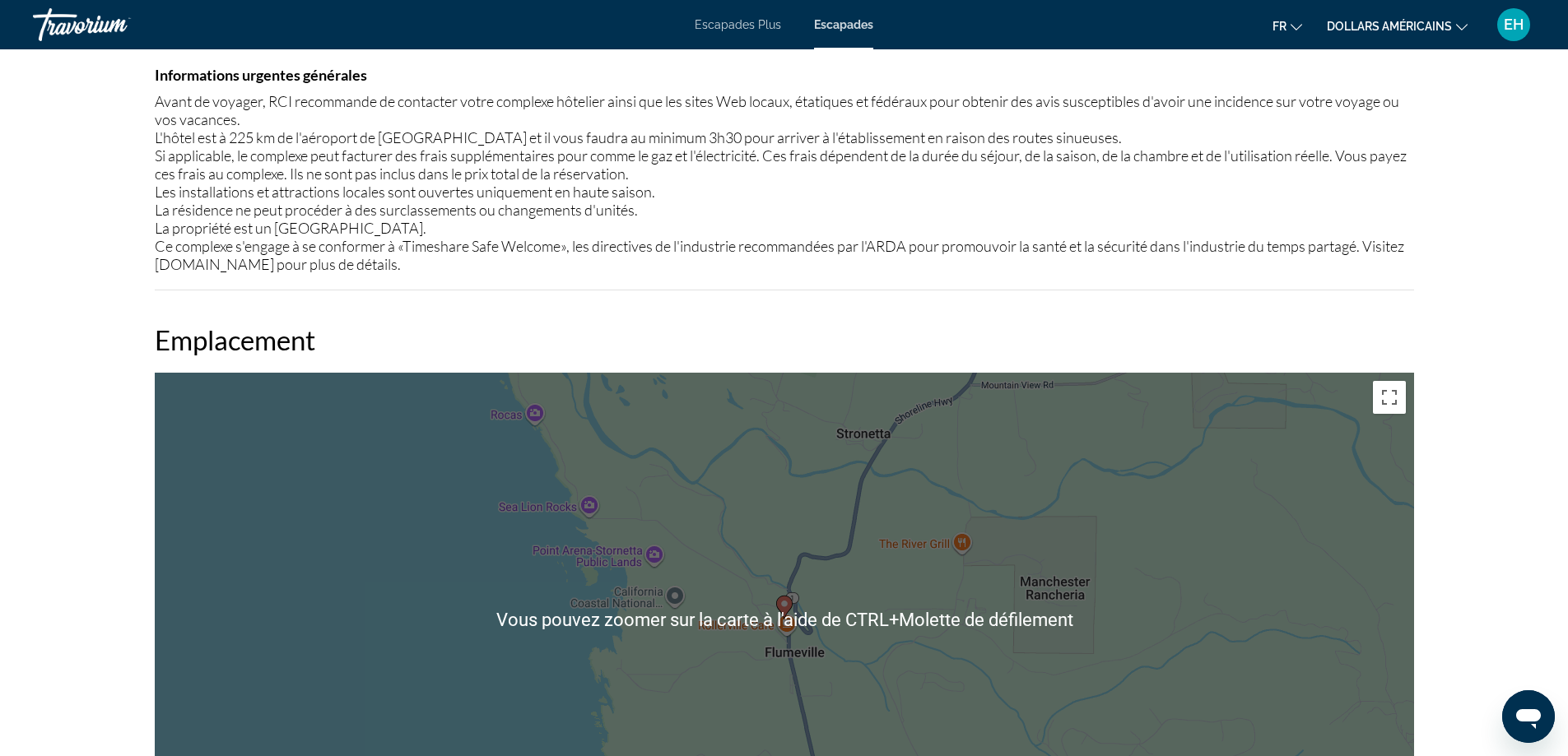
scroll to position [1975, 0]
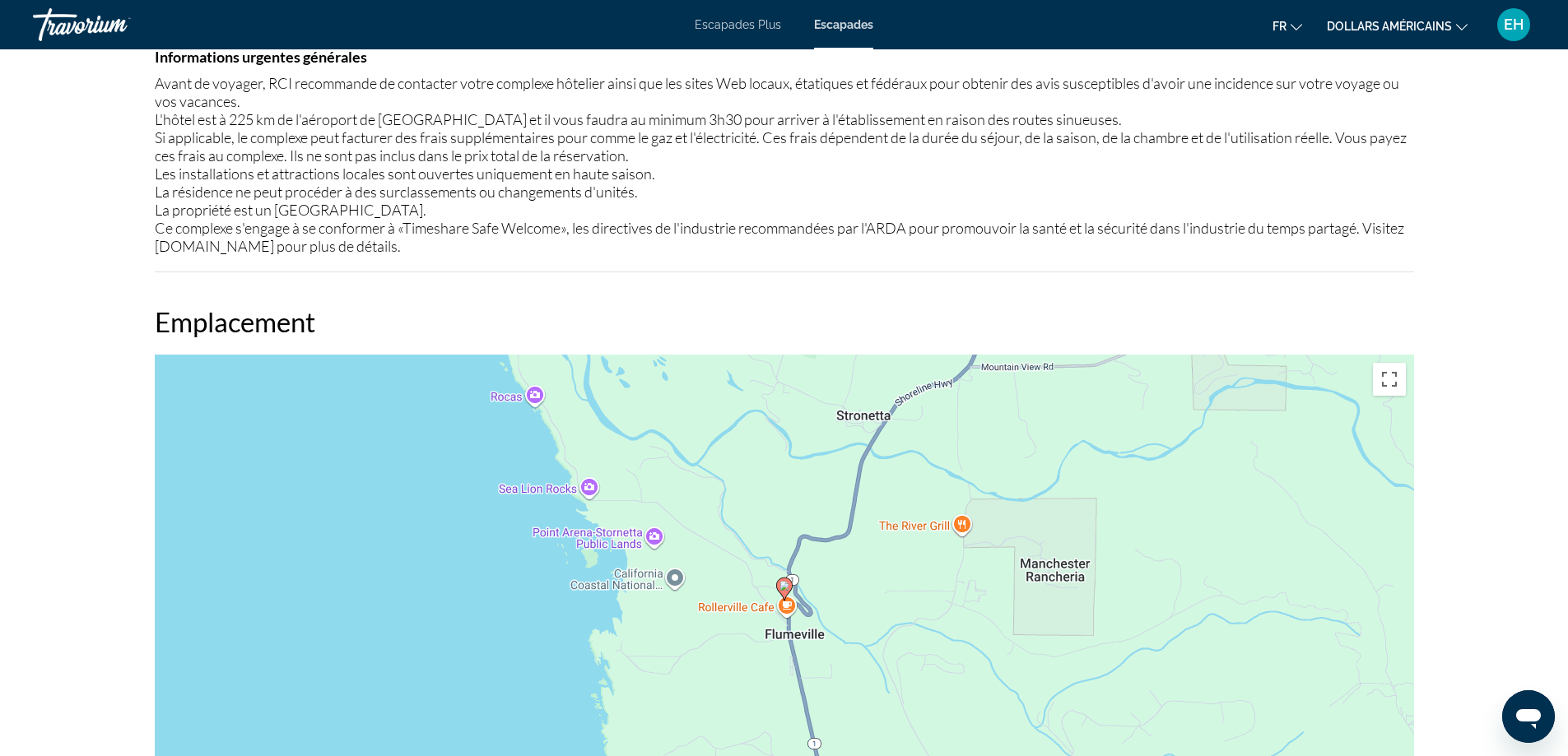
click at [319, 573] on div "Pour activer le glissement avec le clavier, appuyez sur Alt+Entrée. Une fois ce…" at bounding box center [784, 601] width 1259 height 494
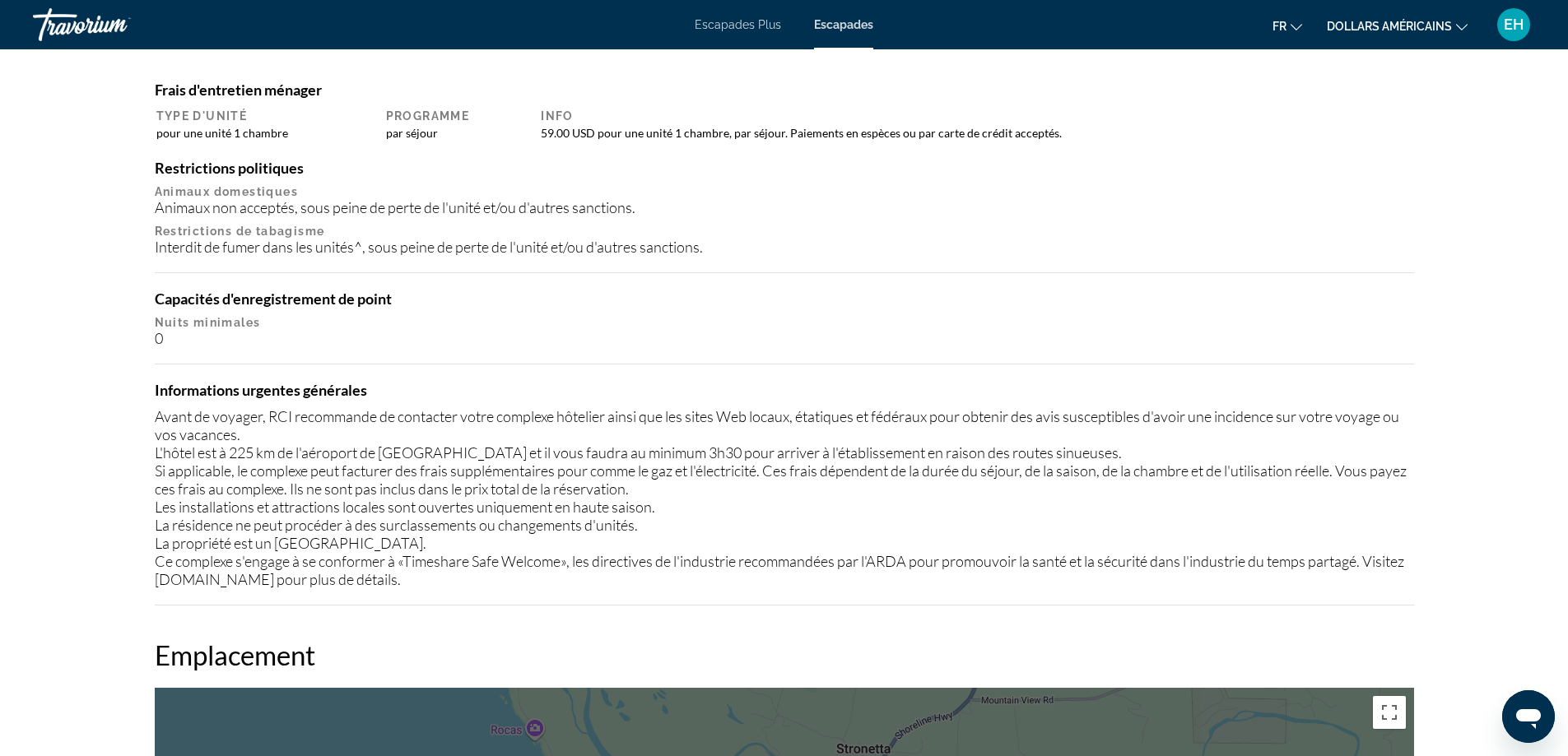
scroll to position [1482, 0]
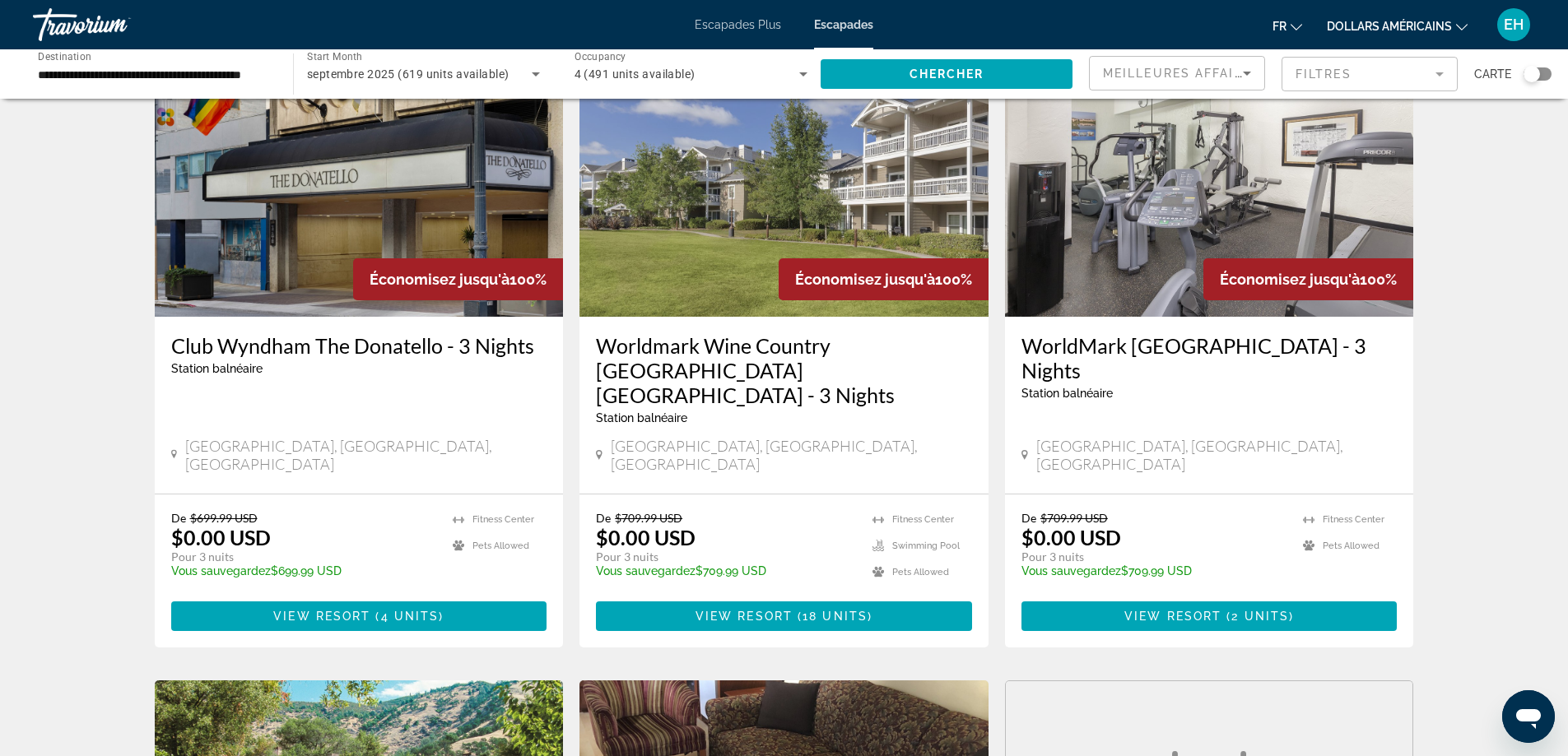
scroll to position [576, 0]
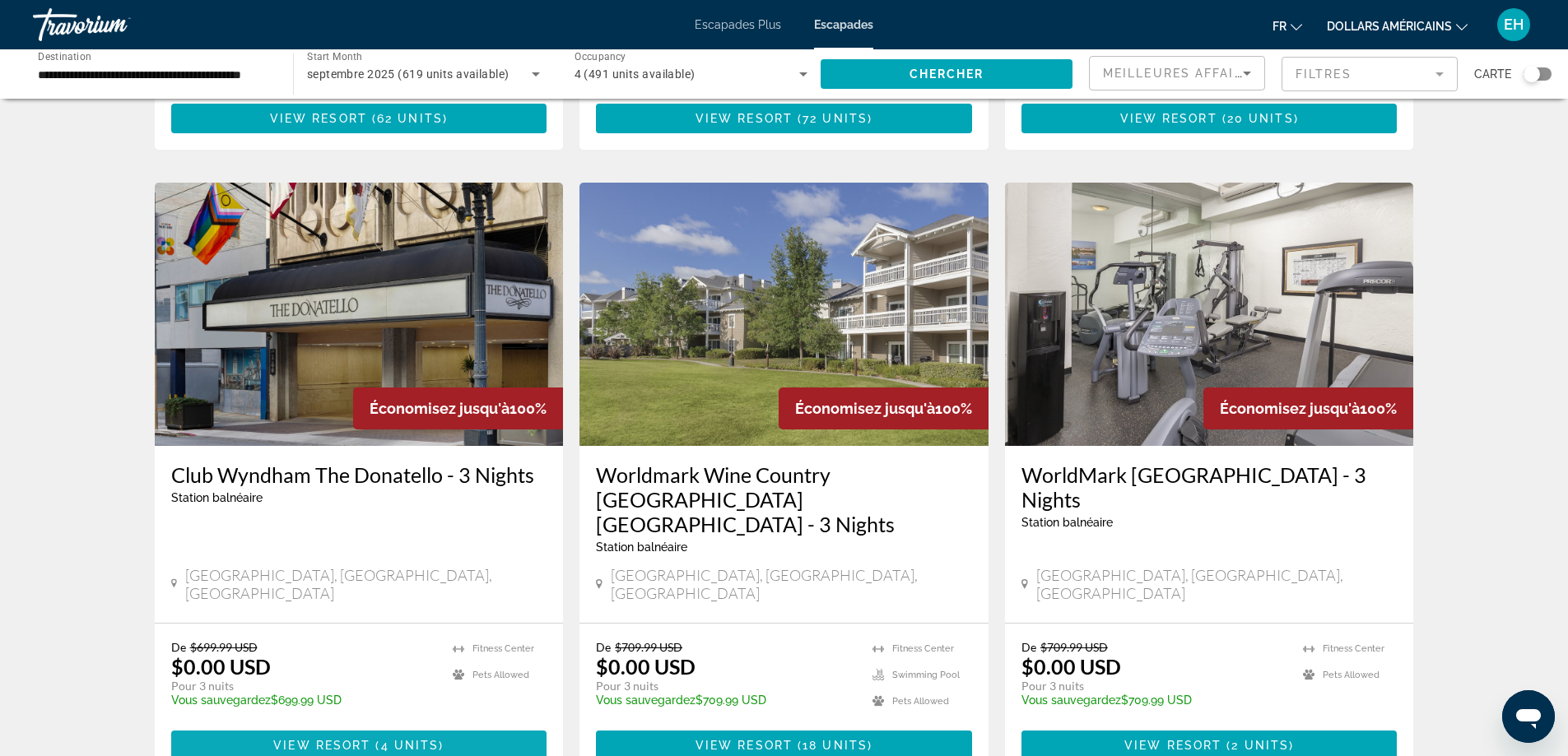
click at [319, 739] on span "View Resort" at bounding box center [322, 745] width 97 height 13
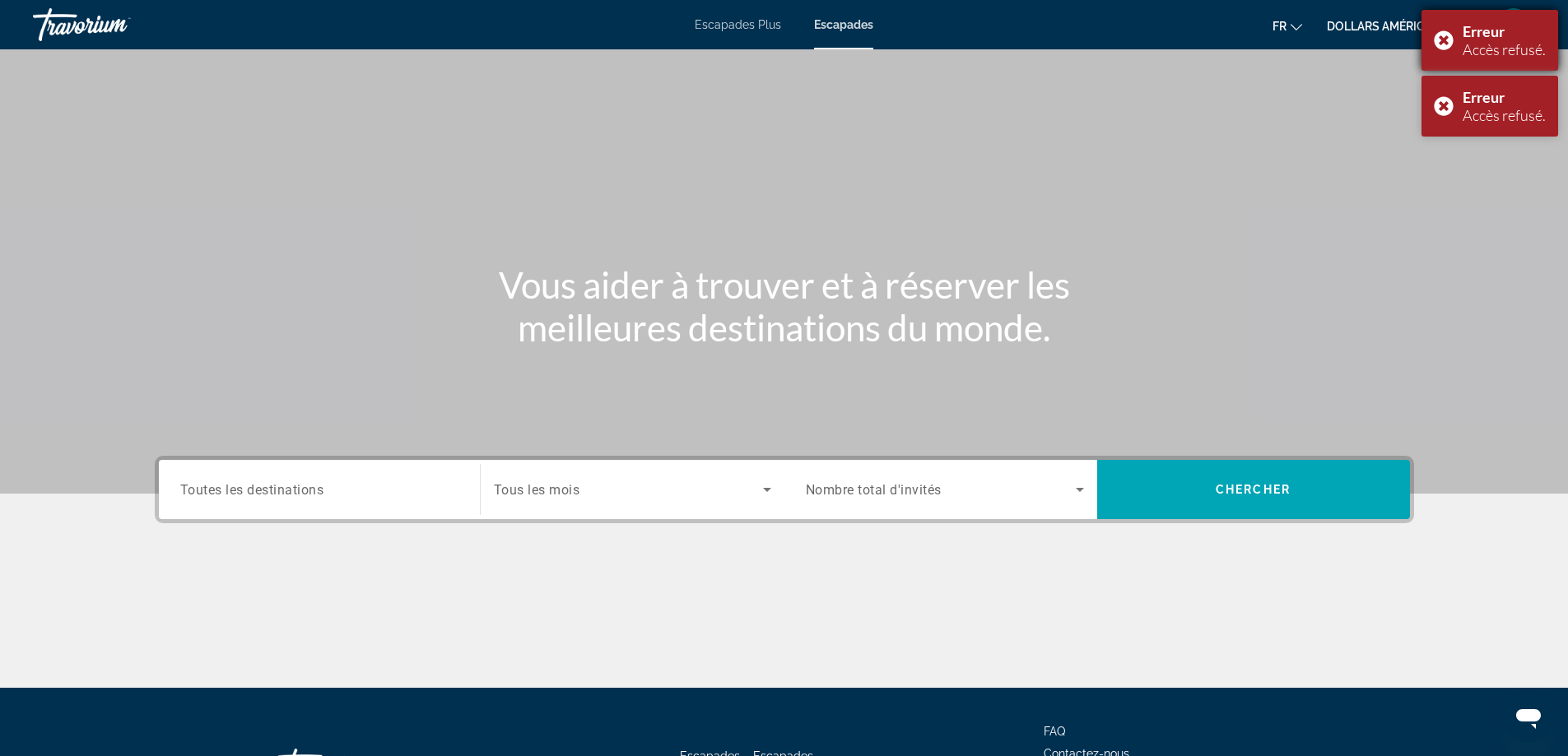
click at [1450, 50] on div "Erreur Accès refusé." at bounding box center [1490, 40] width 136 height 61
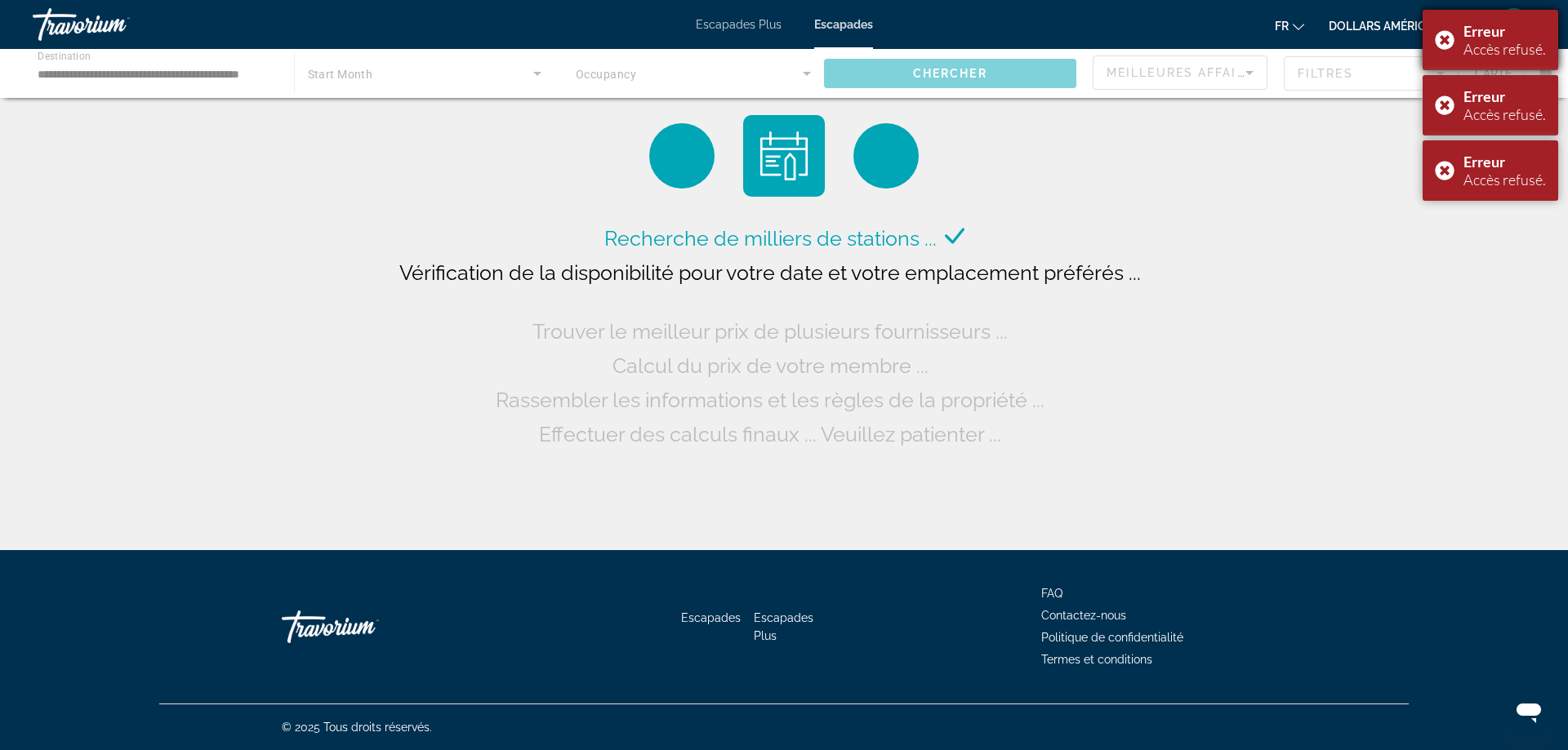
click at [1445, 37] on div "Erreur Accès refusé." at bounding box center [1490, 40] width 135 height 60
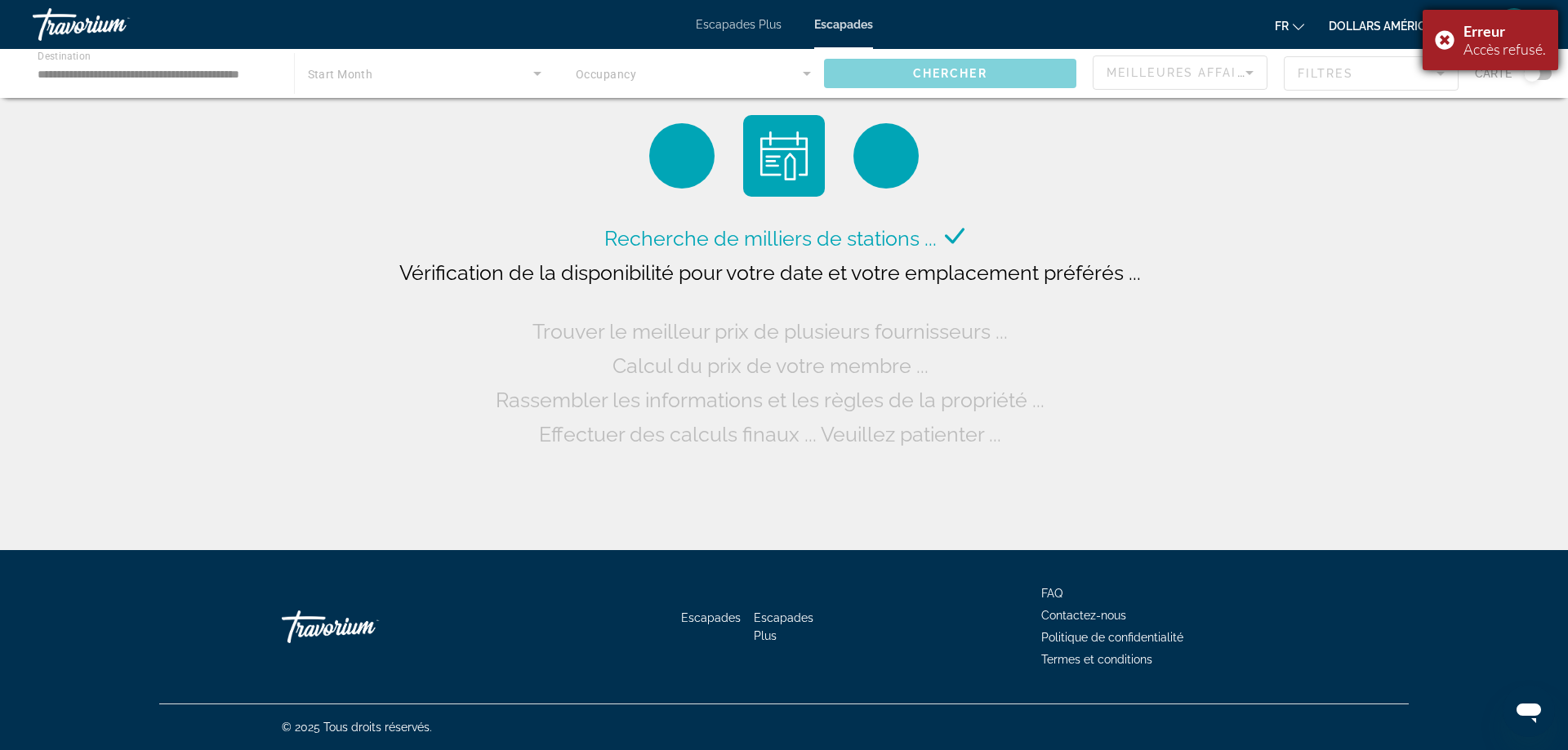
click at [1447, 39] on div "Erreur Accès refusé." at bounding box center [1490, 40] width 135 height 60
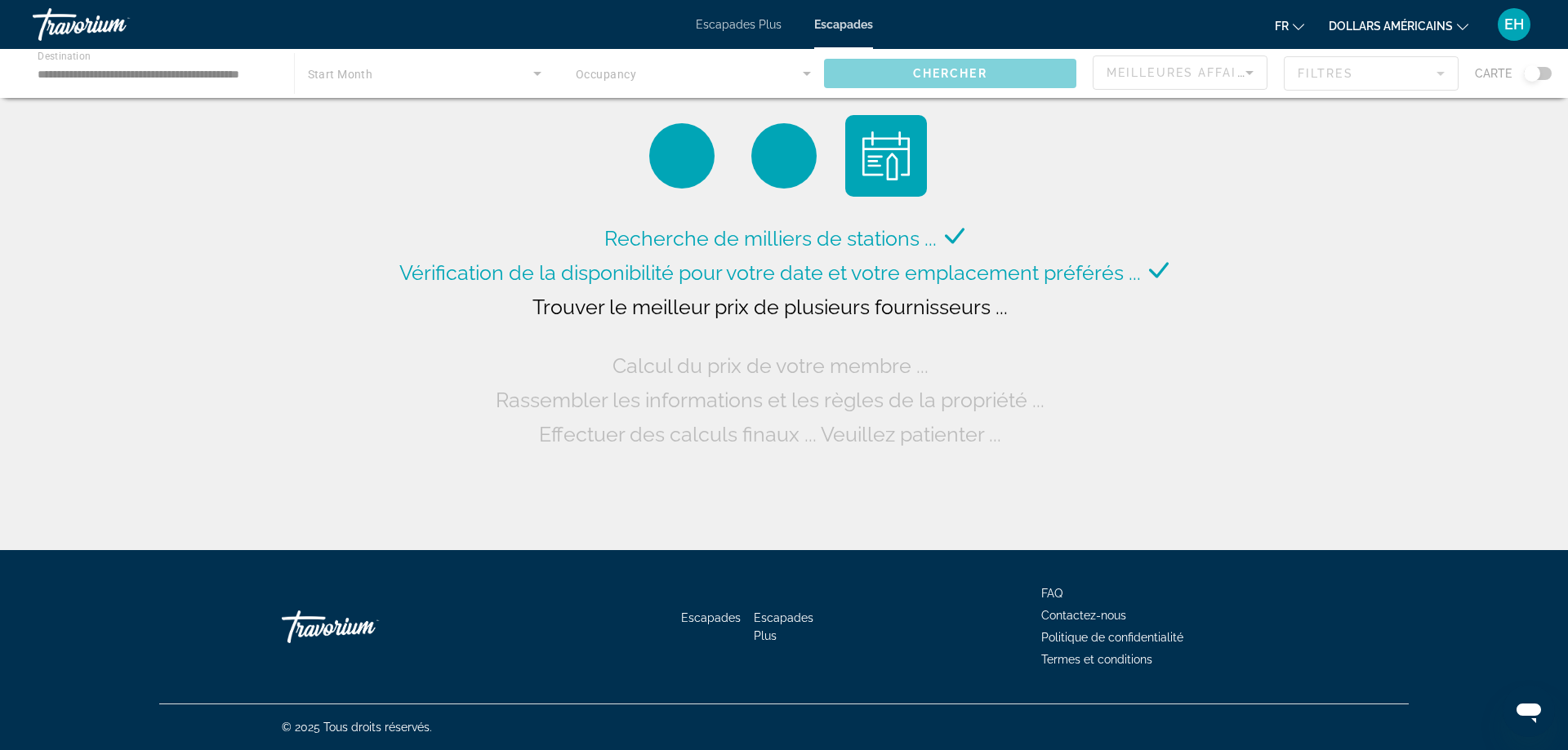
click at [1435, 258] on div "Recherche de milliers de stations ... Vérification de la disponibilité pour vot…" at bounding box center [784, 279] width 1568 height 559
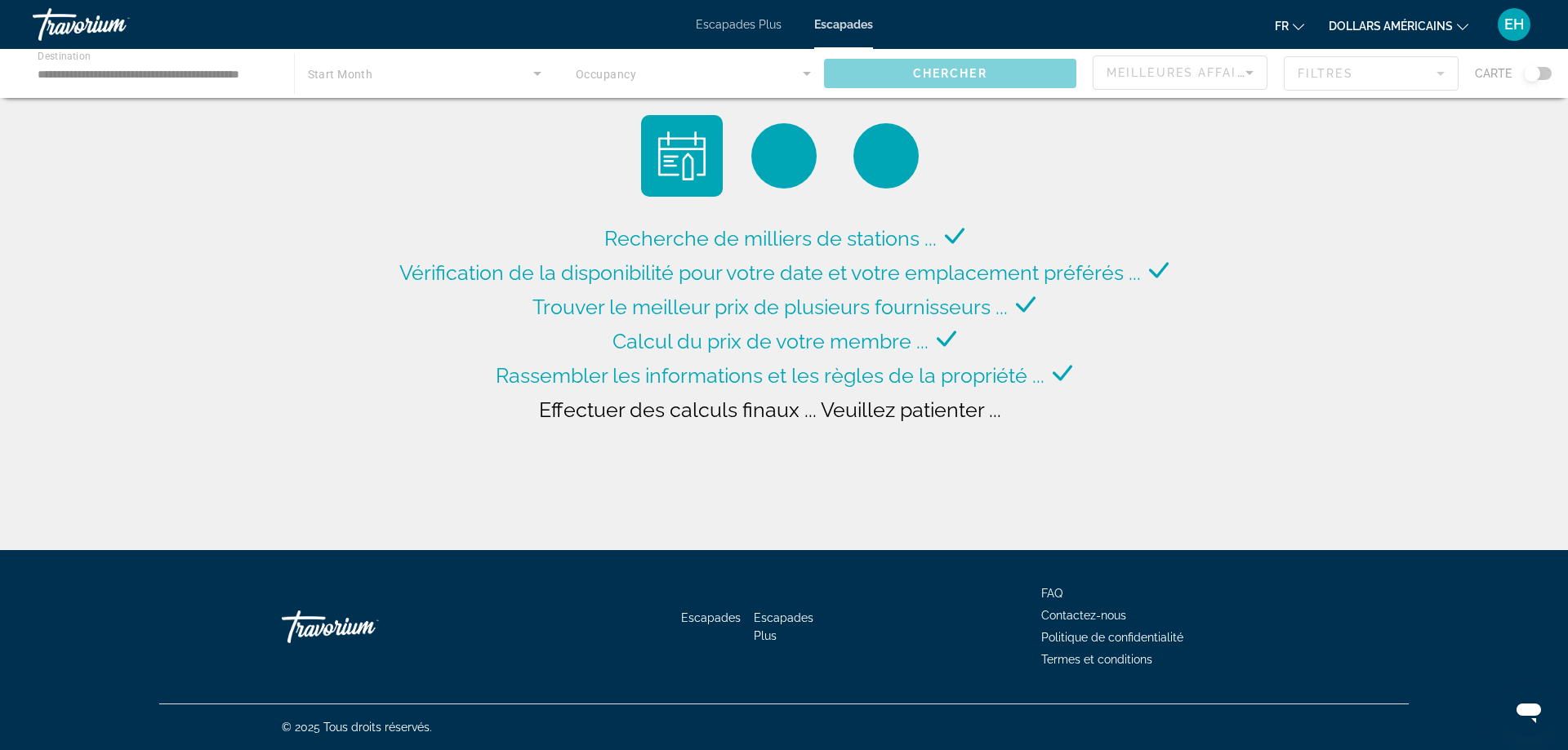
click at [1088, 383] on div "Recherche de milliers de stations ... Vérification de la disponibilité pour vot…" at bounding box center [783, 336] width 777 height 230
click at [898, 74] on div "Contenu principal" at bounding box center [784, 73] width 1568 height 49
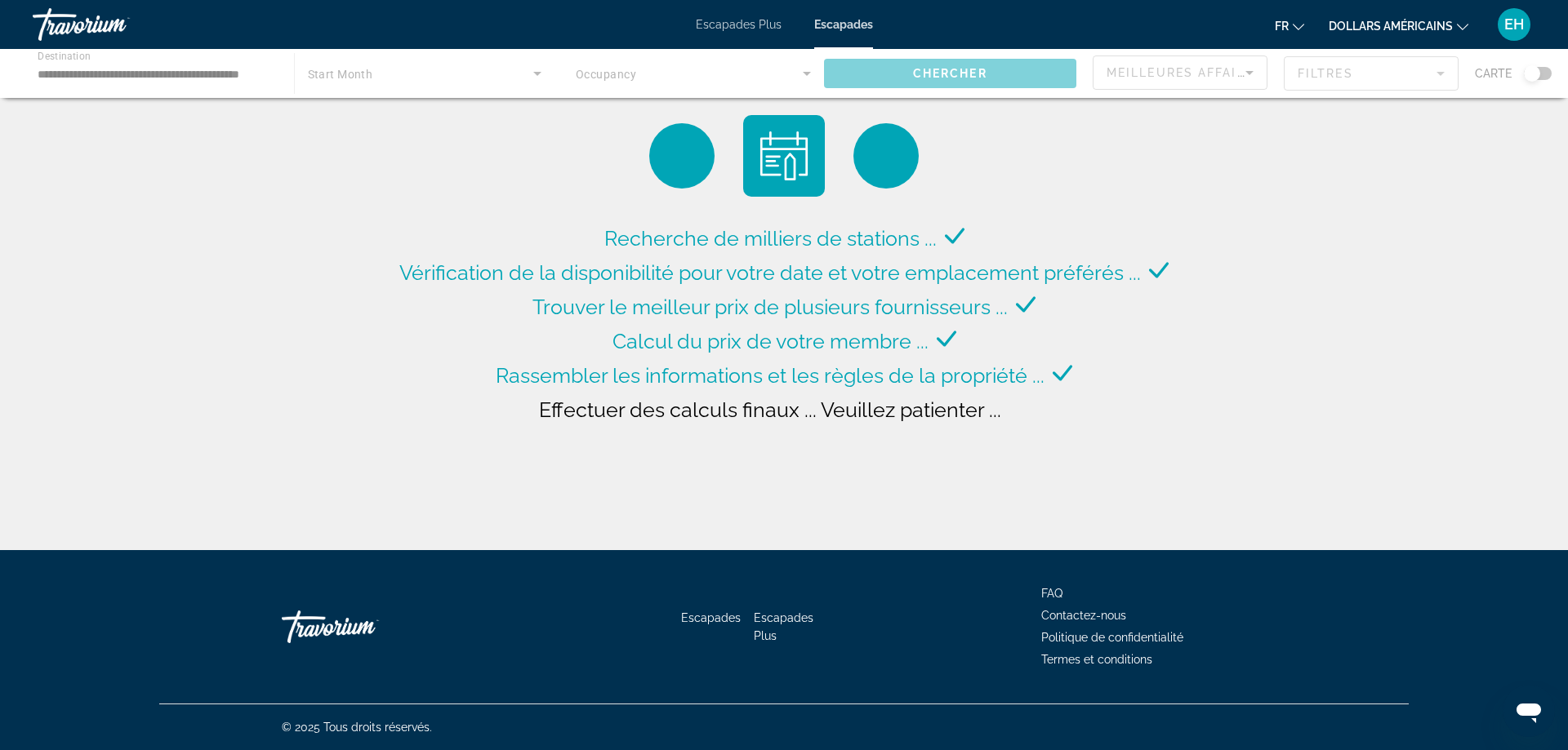
click at [533, 77] on div "Contenu principal" at bounding box center [784, 73] width 1568 height 49
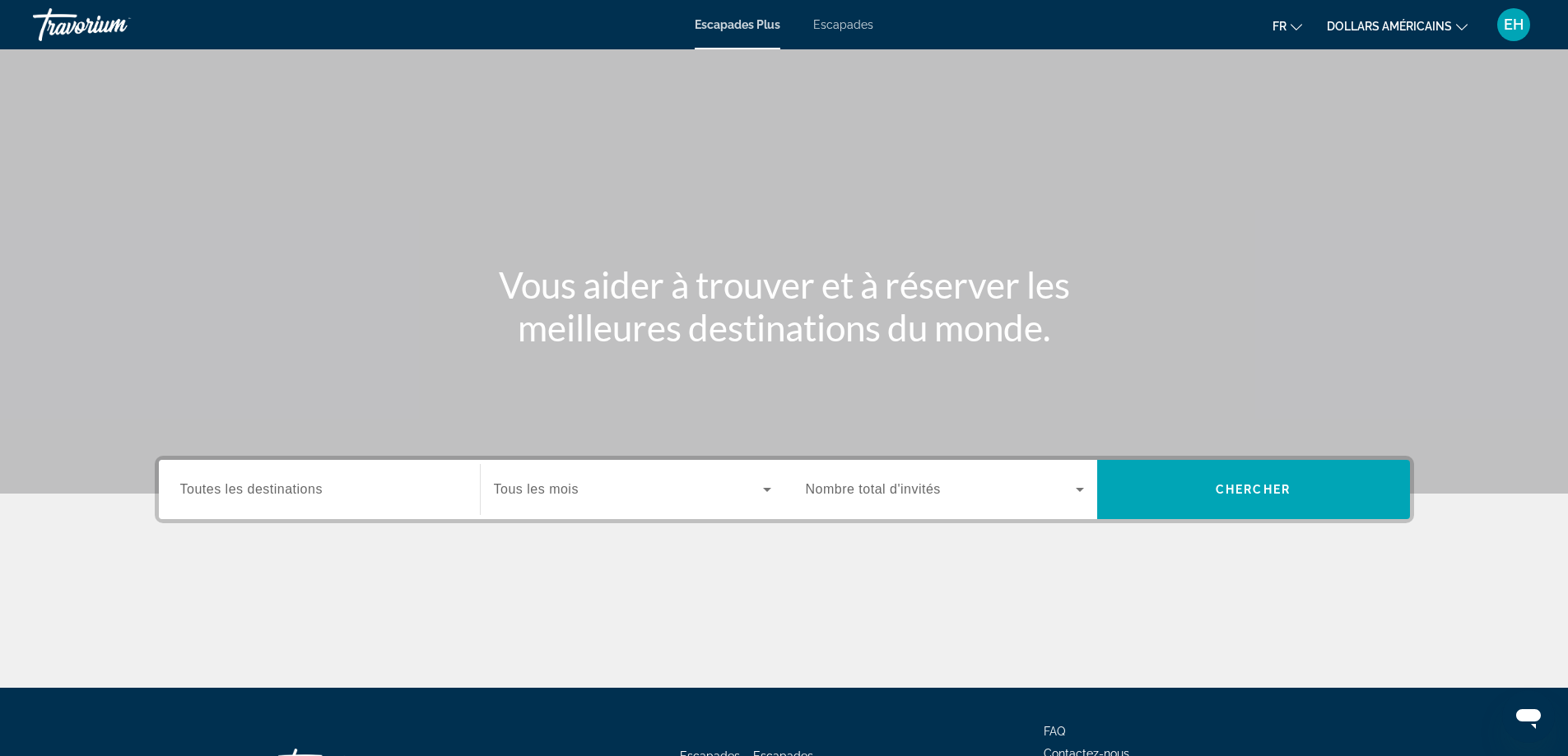
click at [286, 491] on span "Toutes les destinations" at bounding box center [251, 490] width 143 height 14
click at [286, 491] on input "Destination Toutes les destinations" at bounding box center [319, 491] width 278 height 20
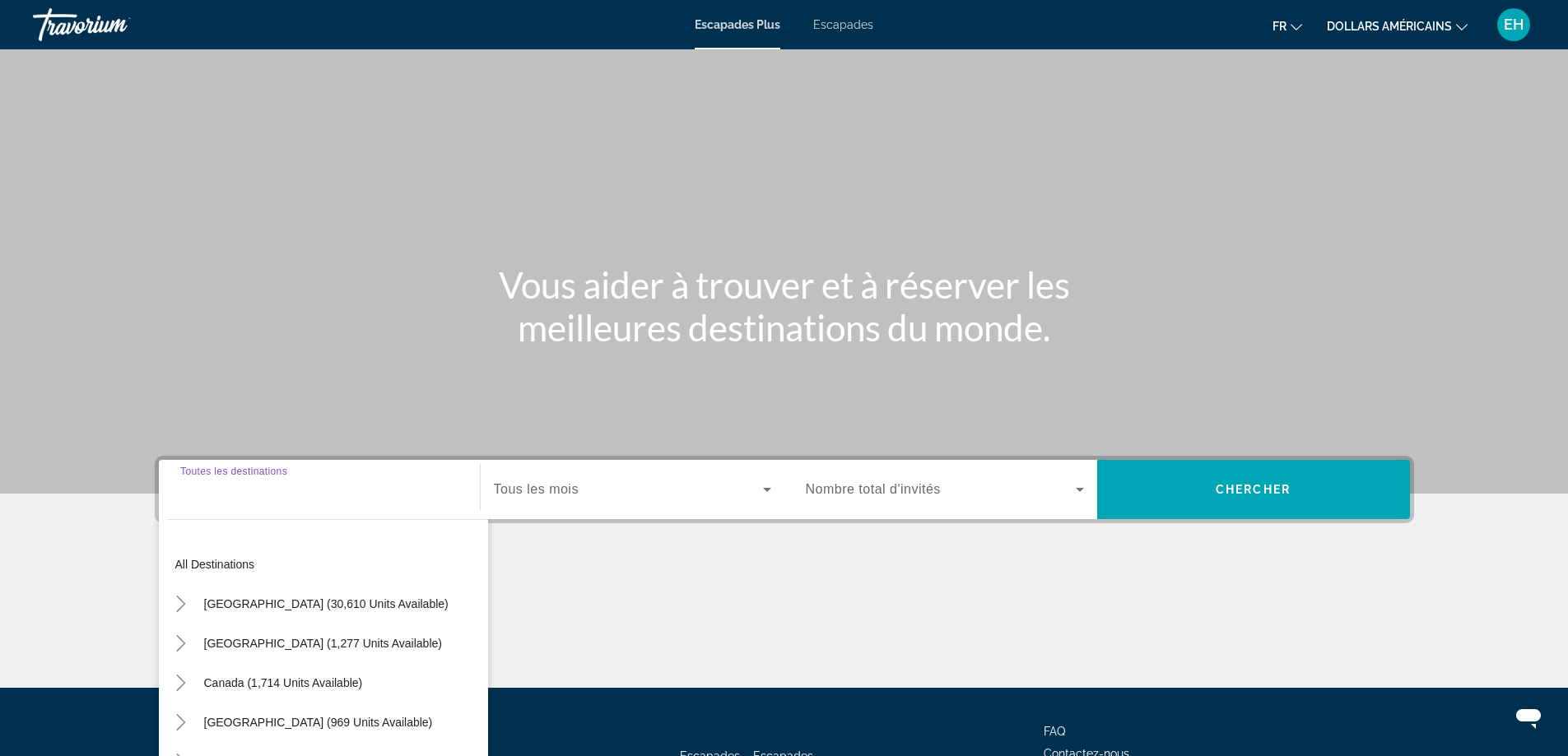
scroll to position [134, 0]
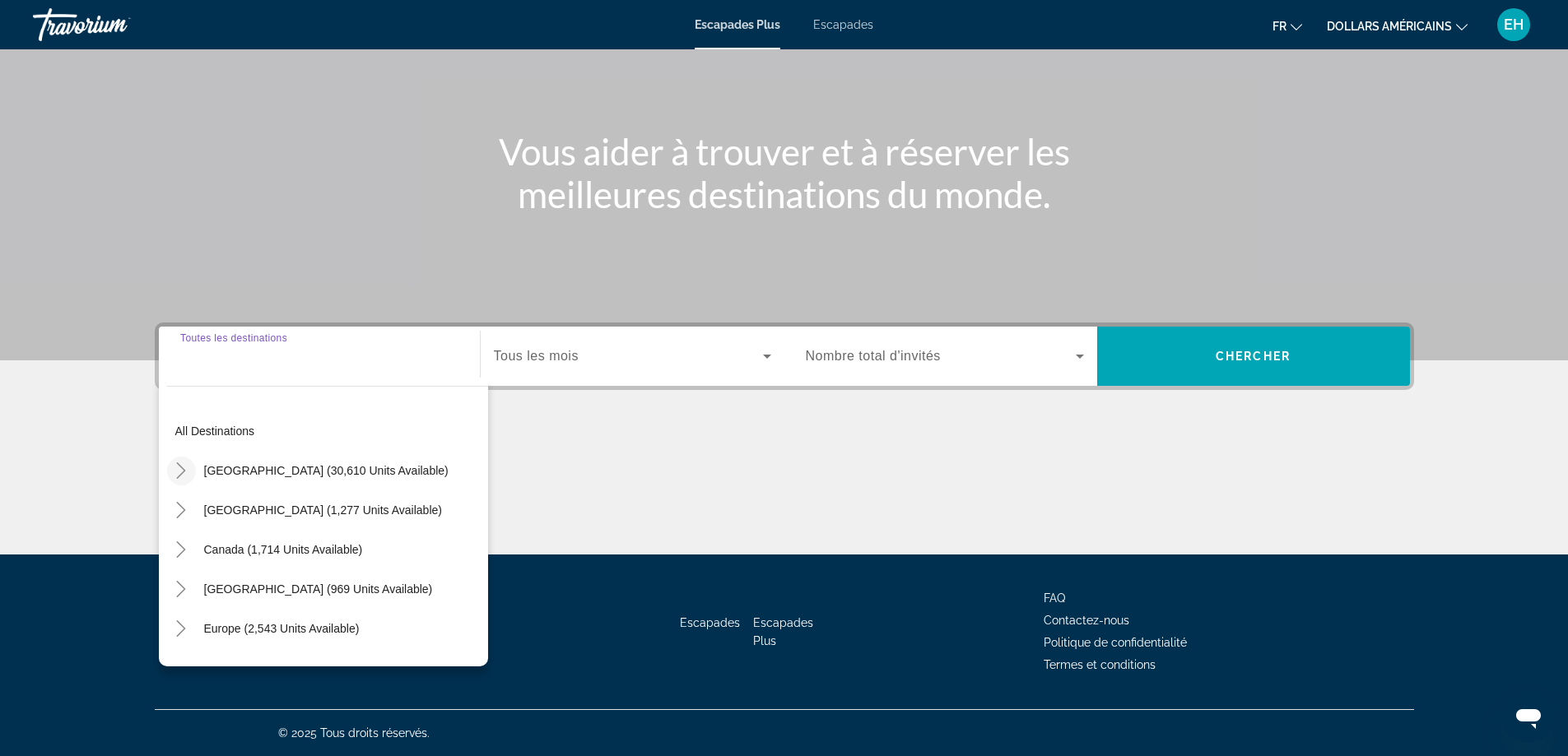
click at [184, 475] on icon "Toggle United States (30,610 units available)" at bounding box center [181, 471] width 16 height 16
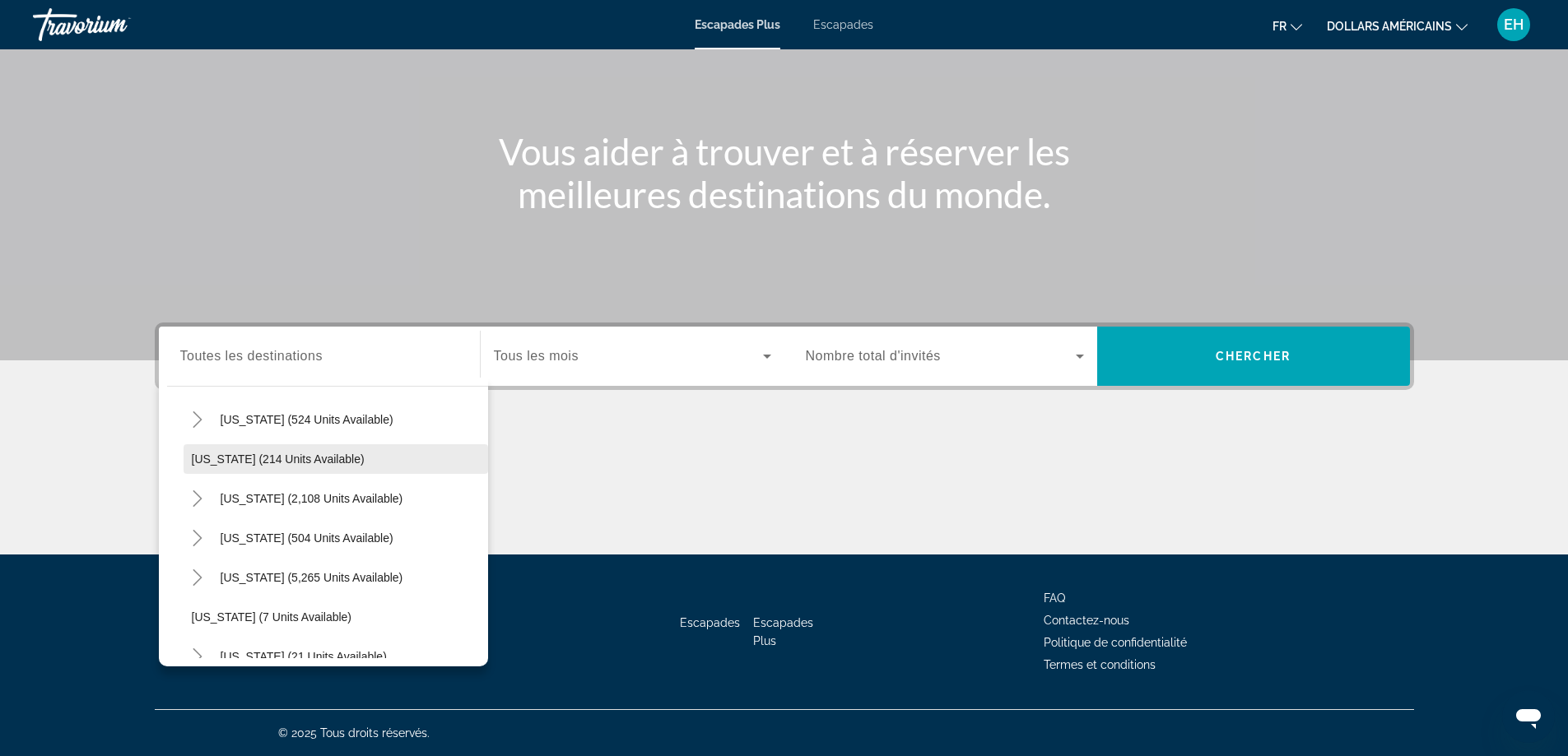
scroll to position [130, 0]
click at [199, 455] on icon "Toggle California (2,108 units available)" at bounding box center [197, 459] width 16 height 16
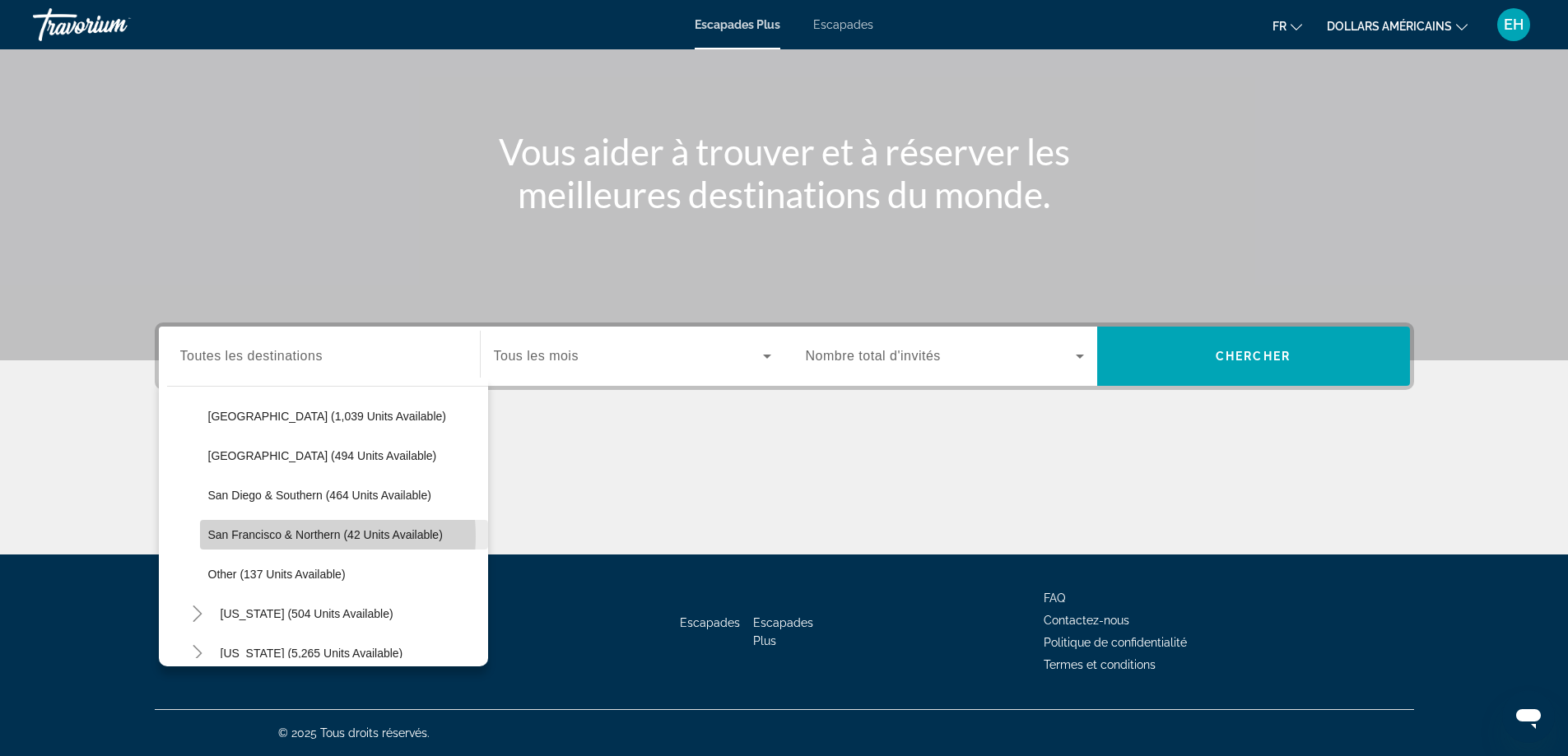
click at [295, 536] on span "San Francisco & Northern (42 units available)" at bounding box center [325, 534] width 234 height 13
type input "**********"
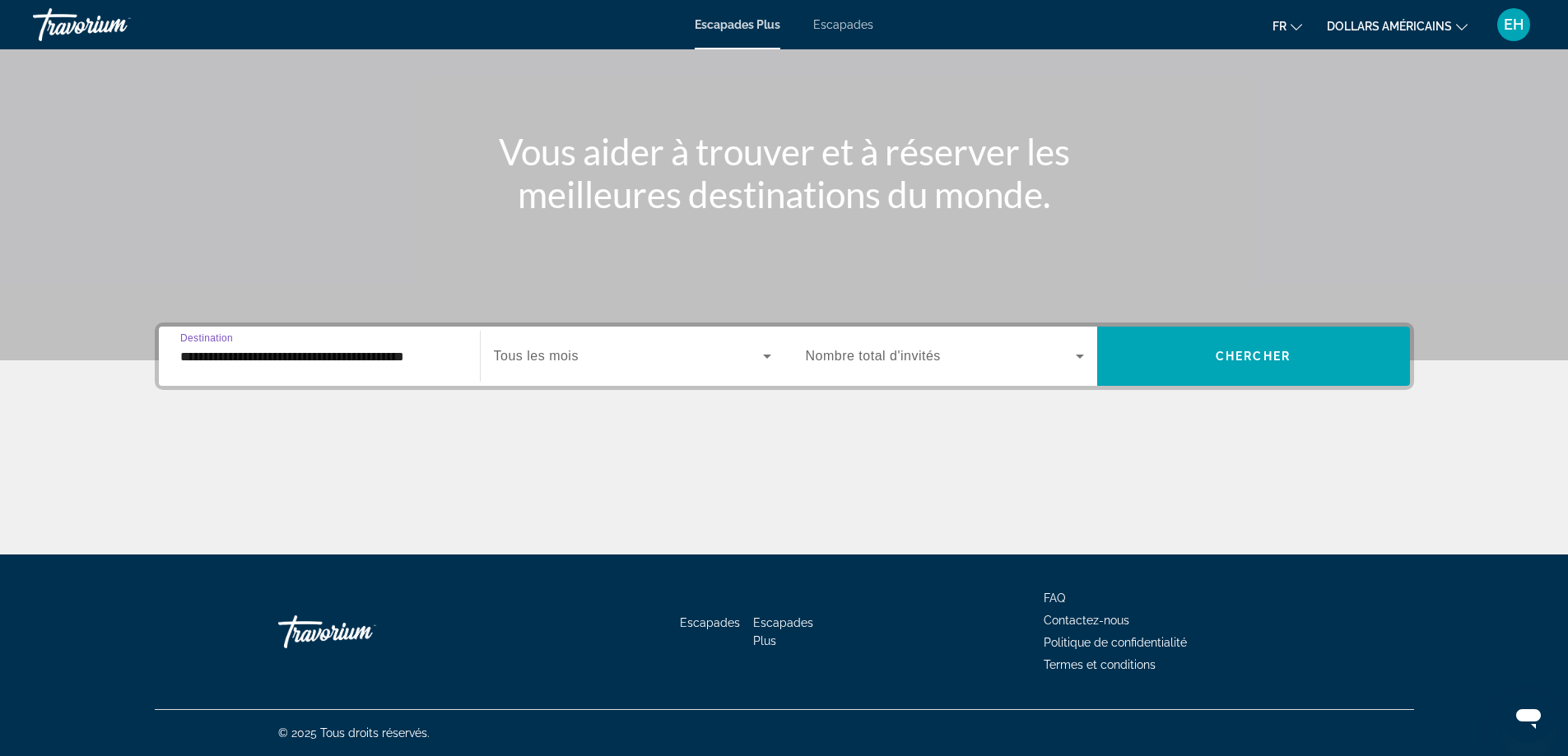
click at [699, 359] on span "Widget de recherche" at bounding box center [629, 356] width 269 height 20
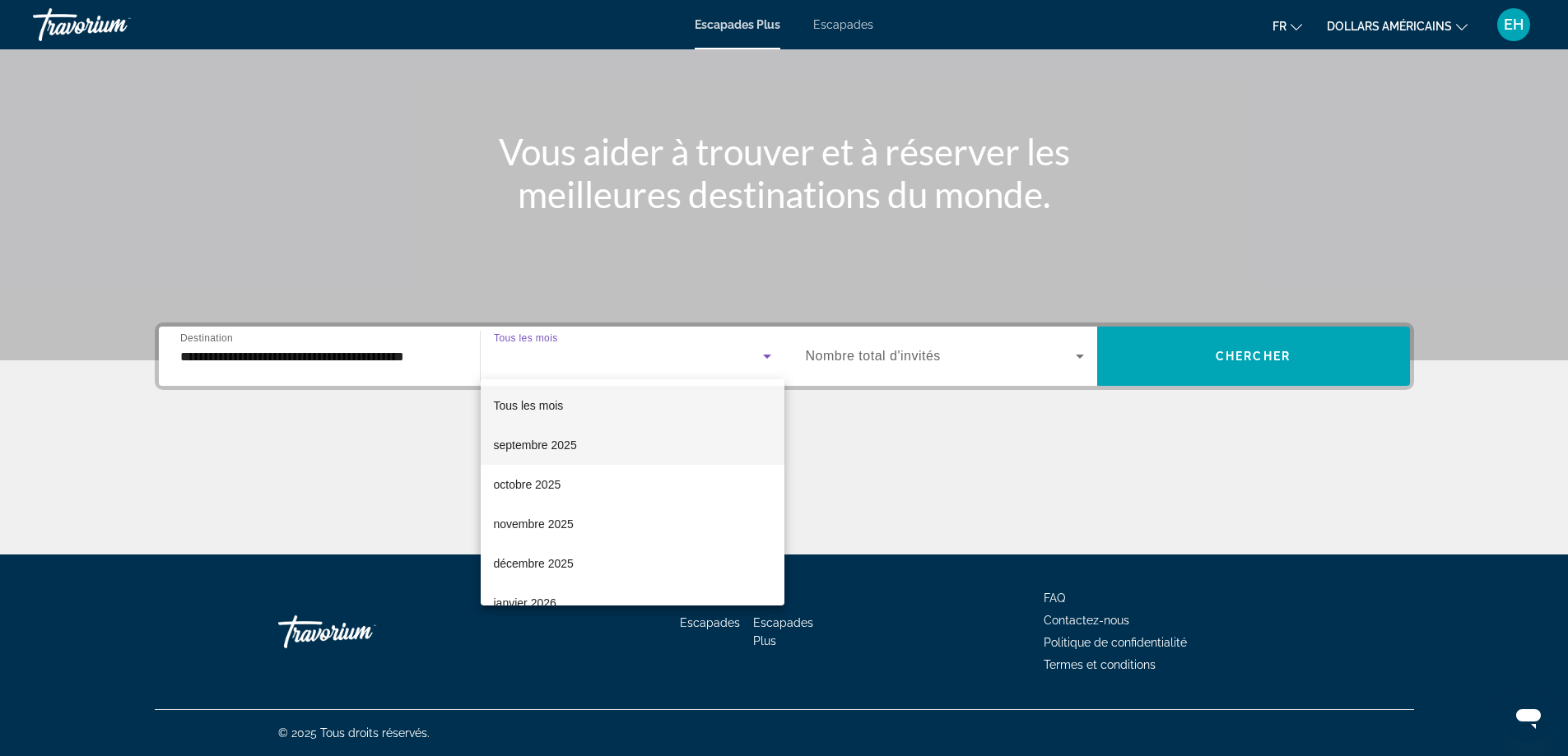
click at [564, 447] on font "septembre 2025" at bounding box center [536, 445] width 83 height 13
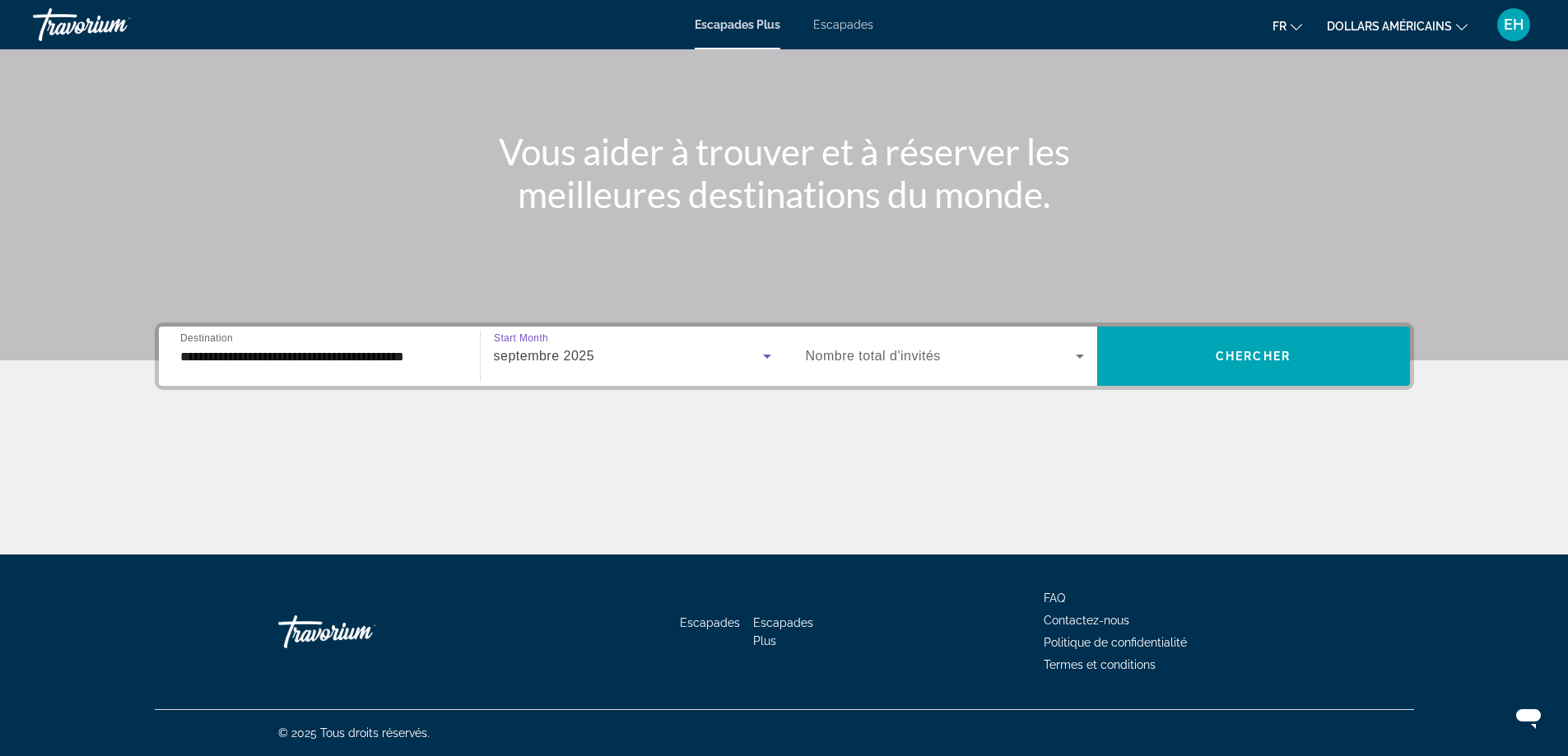
click at [873, 359] on span "Nombre total d'invités" at bounding box center [873, 356] width 135 height 14
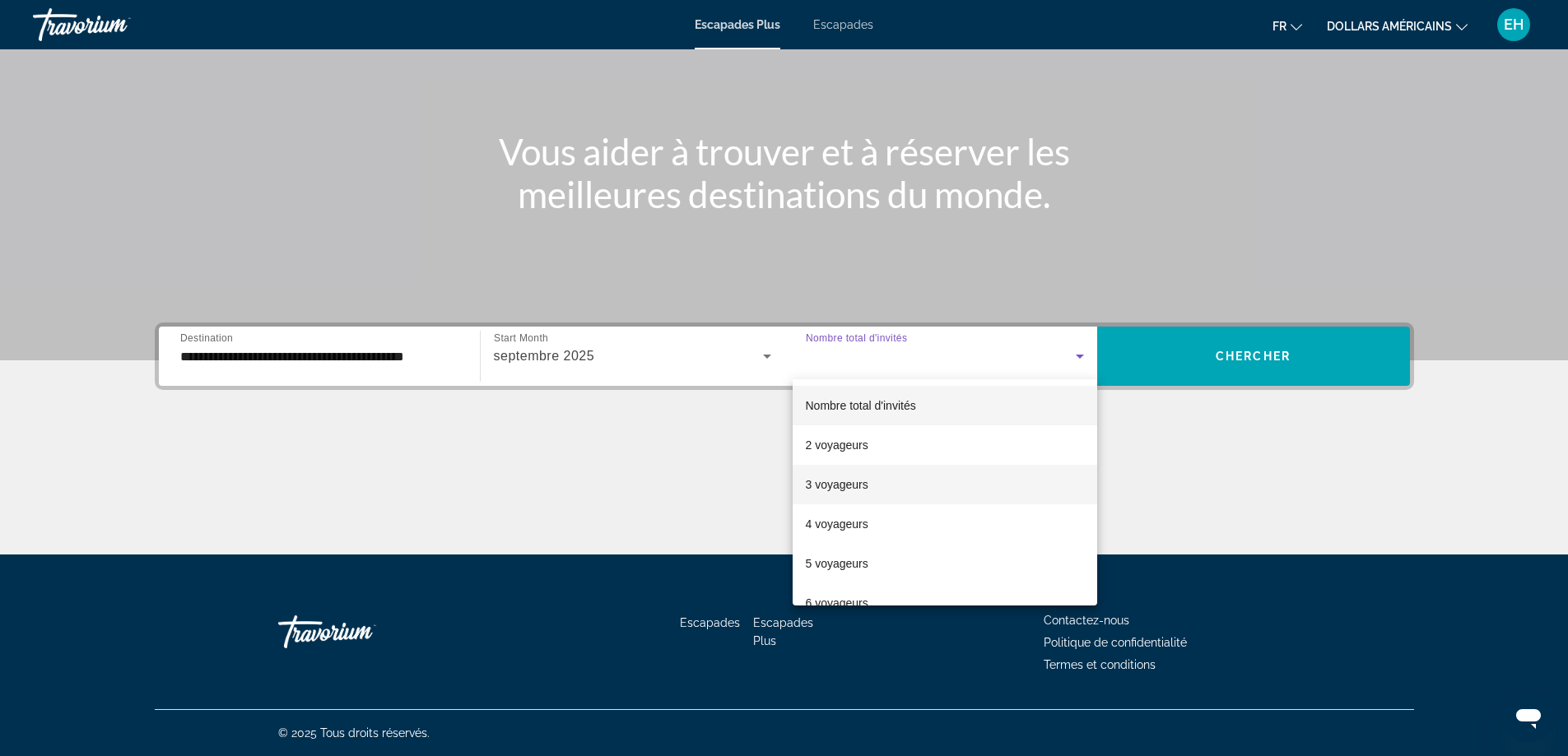
click at [853, 485] on font "3 voyageurs" at bounding box center [837, 484] width 63 height 13
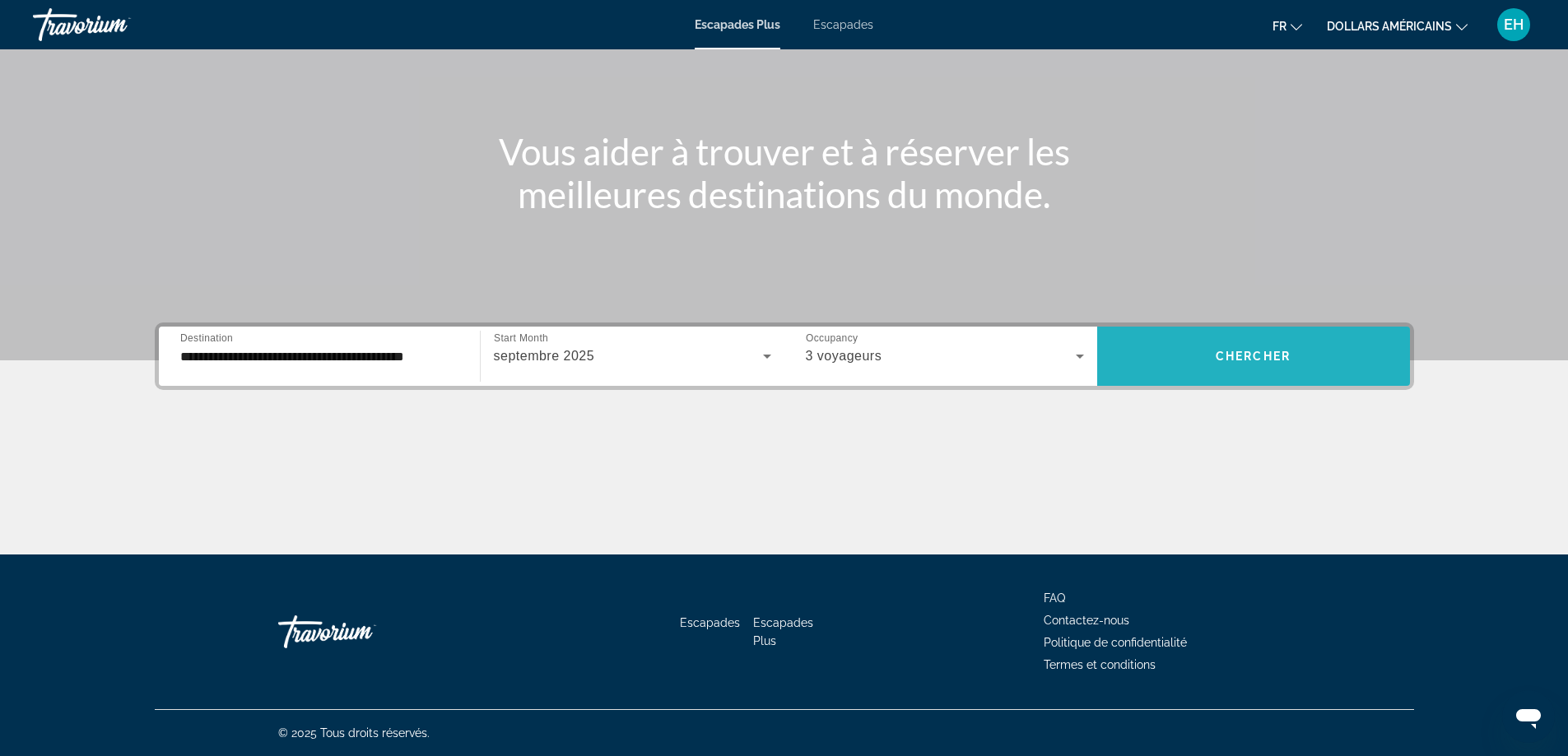
click at [1254, 354] on span "Chercher" at bounding box center [1252, 356] width 74 height 13
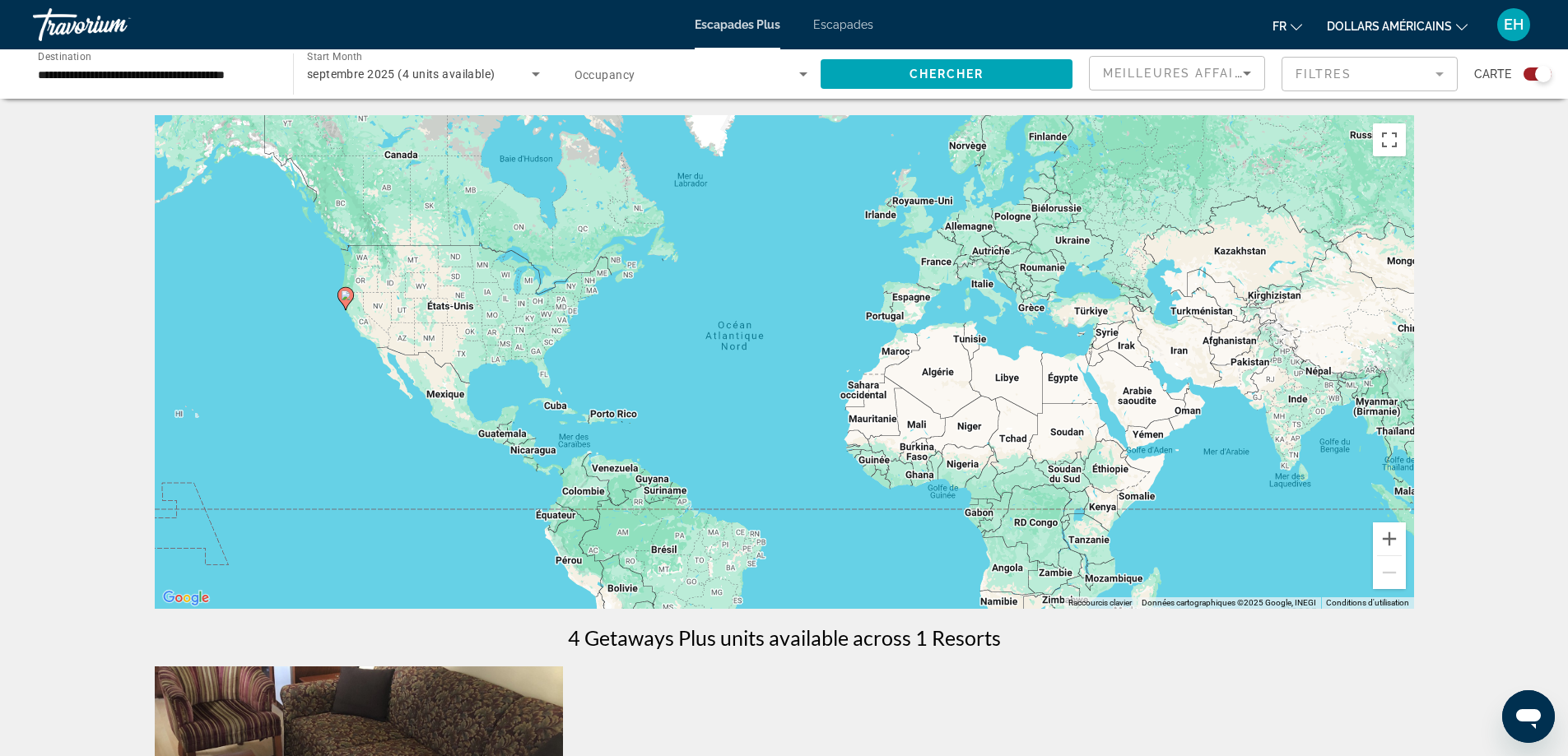
click at [835, 26] on font "Escapades" at bounding box center [842, 24] width 60 height 13
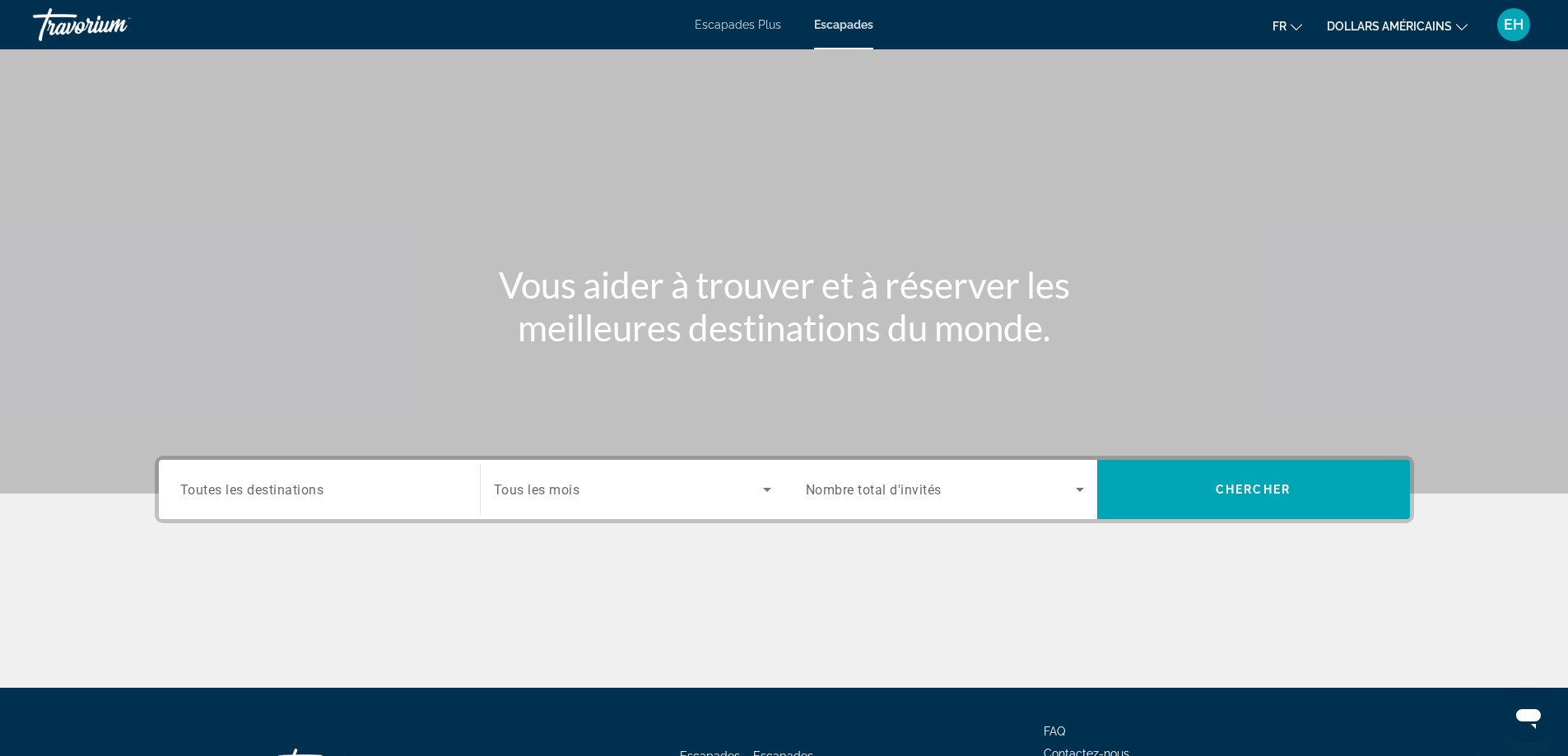
click at [284, 481] on input "Destination Toutes les destinations" at bounding box center [319, 491] width 278 height 20
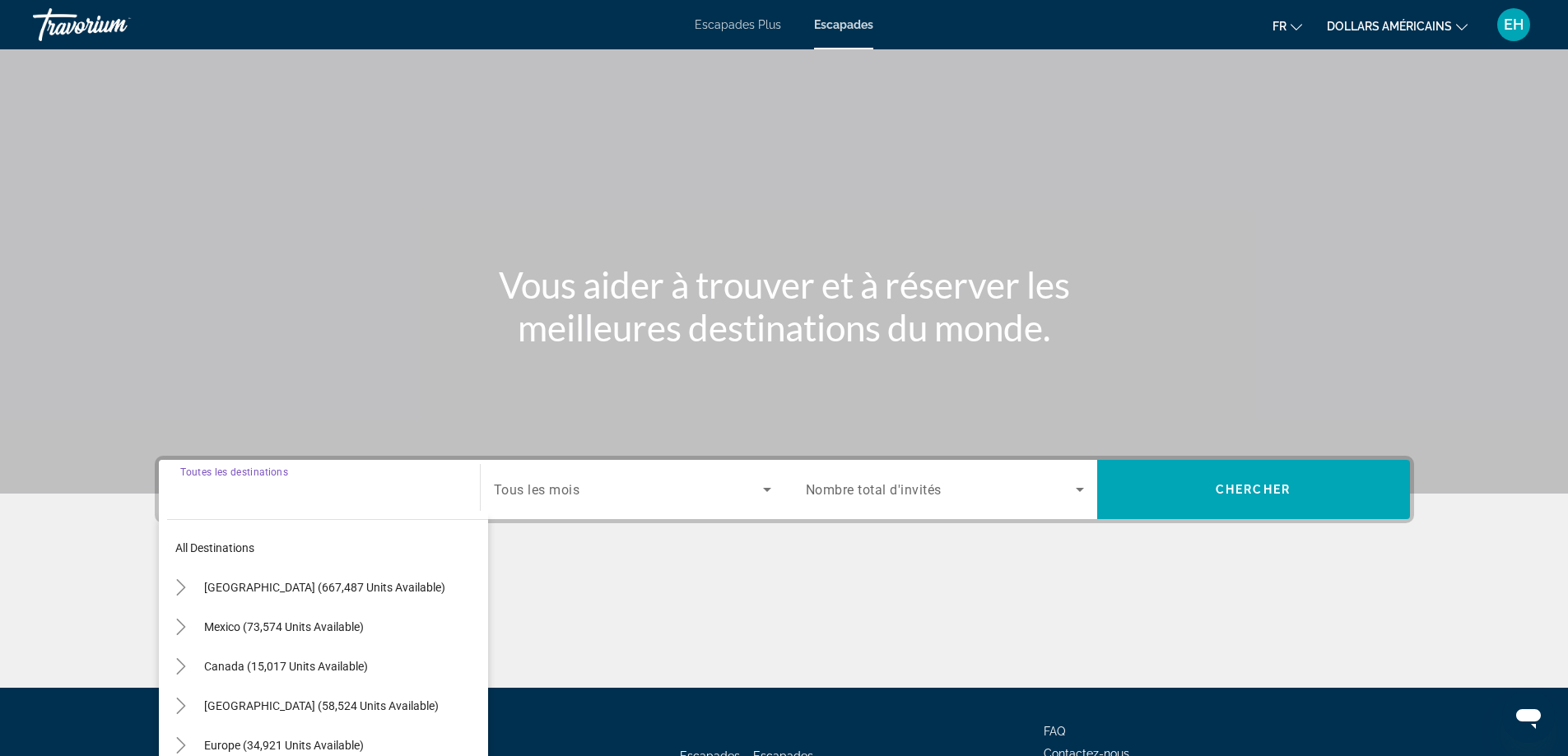
scroll to position [134, 0]
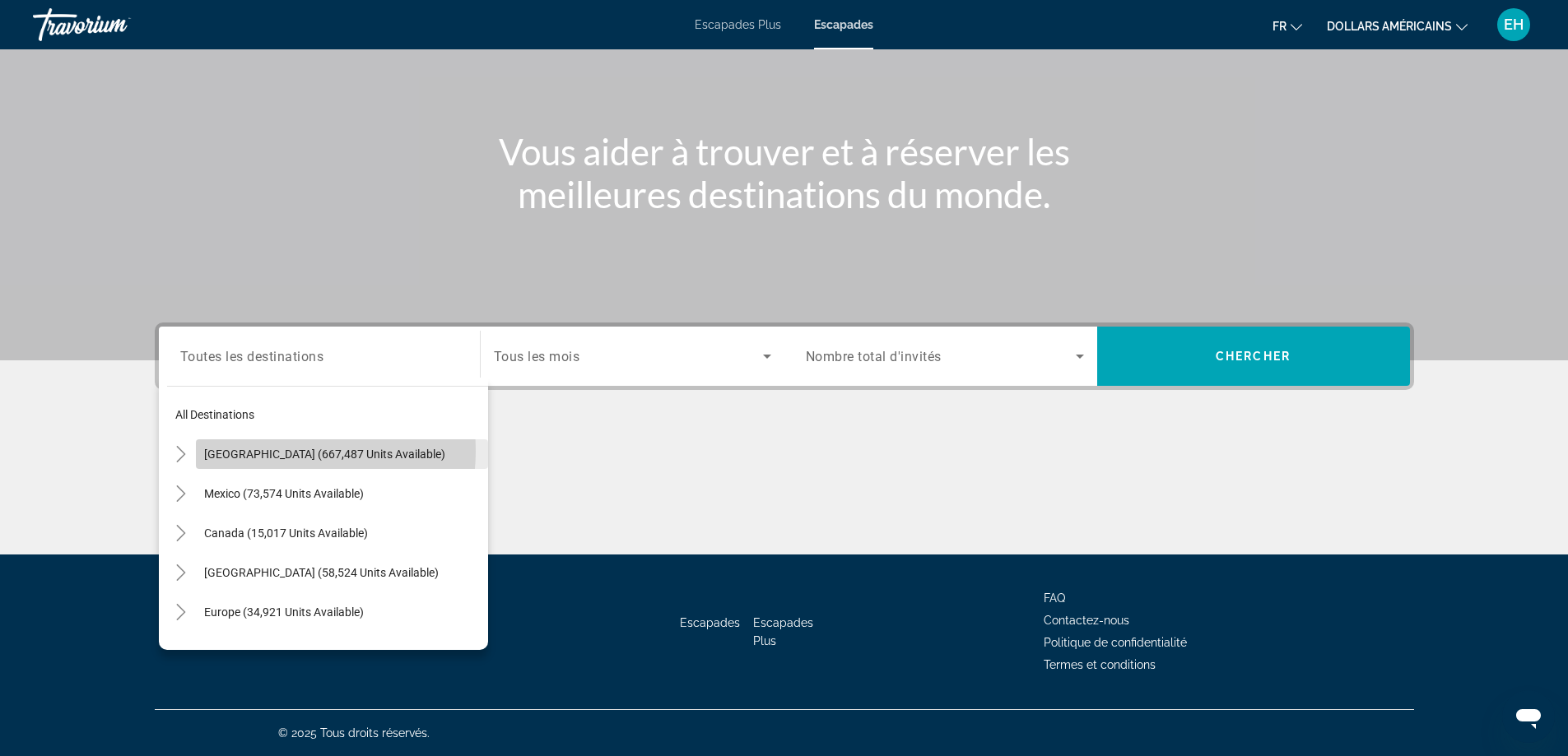
click at [274, 451] on span "United States (667,487 units available)" at bounding box center [325, 454] width 241 height 13
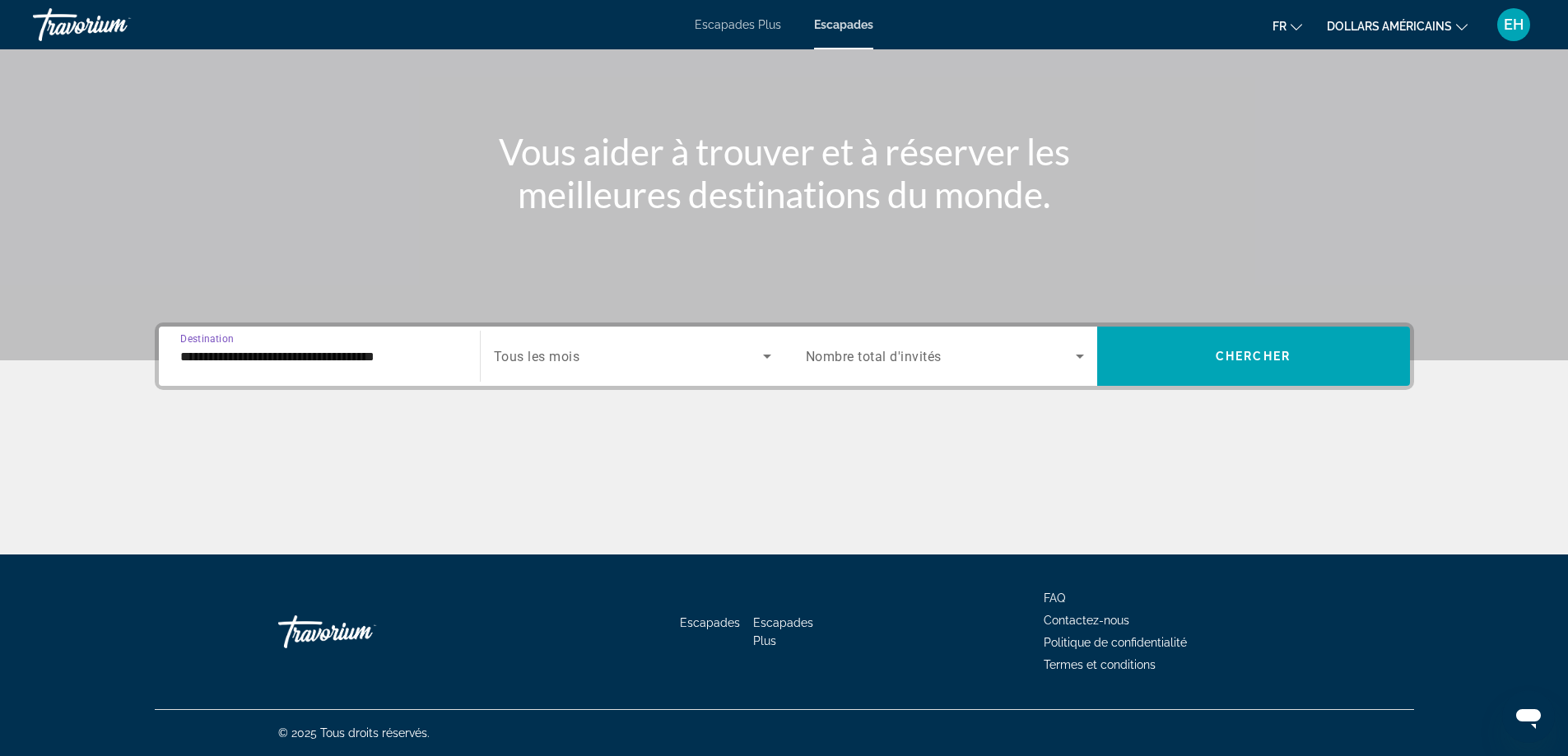
click at [452, 354] on input "**********" at bounding box center [319, 357] width 278 height 20
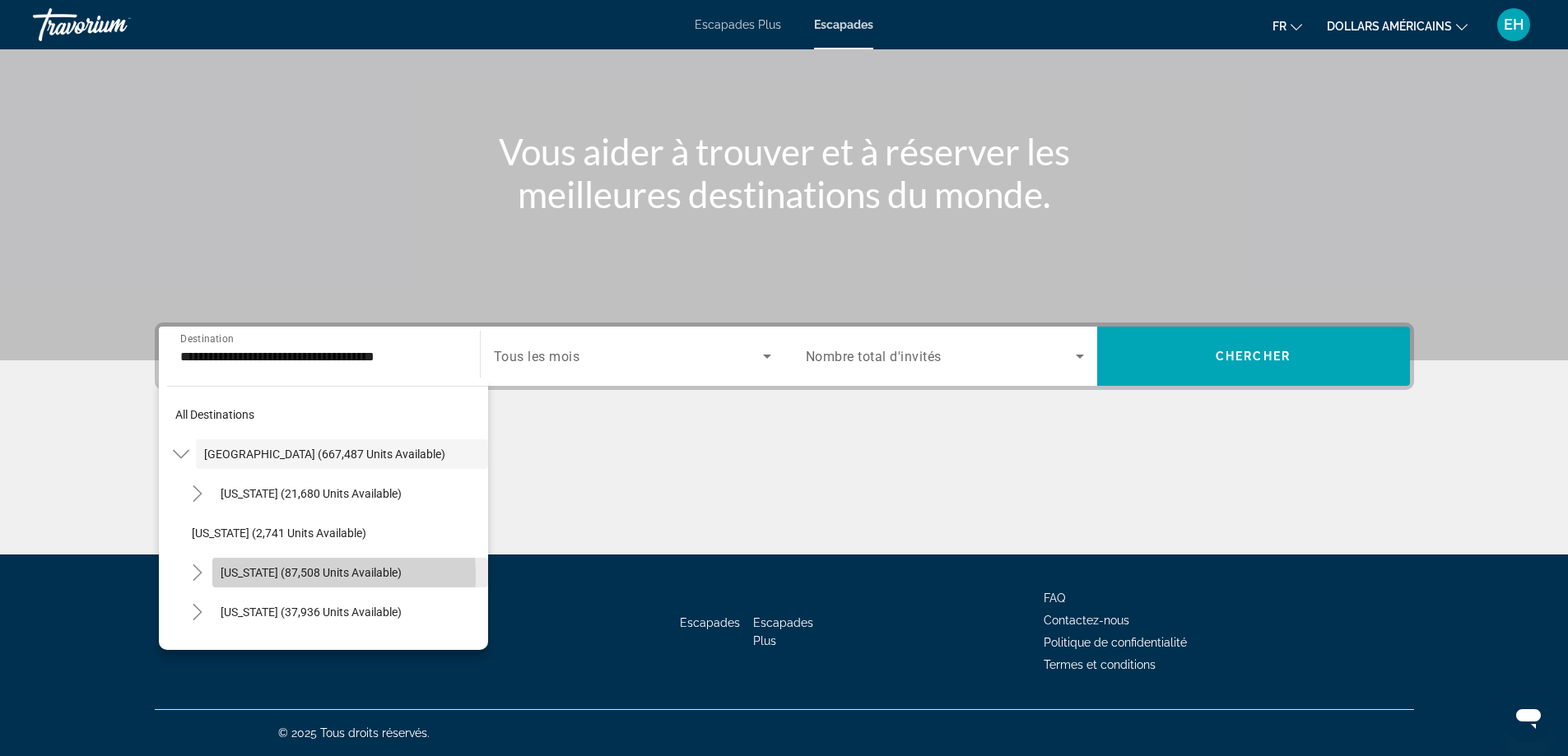
click at [266, 576] on span "California (87,508 units available)" at bounding box center [311, 572] width 181 height 13
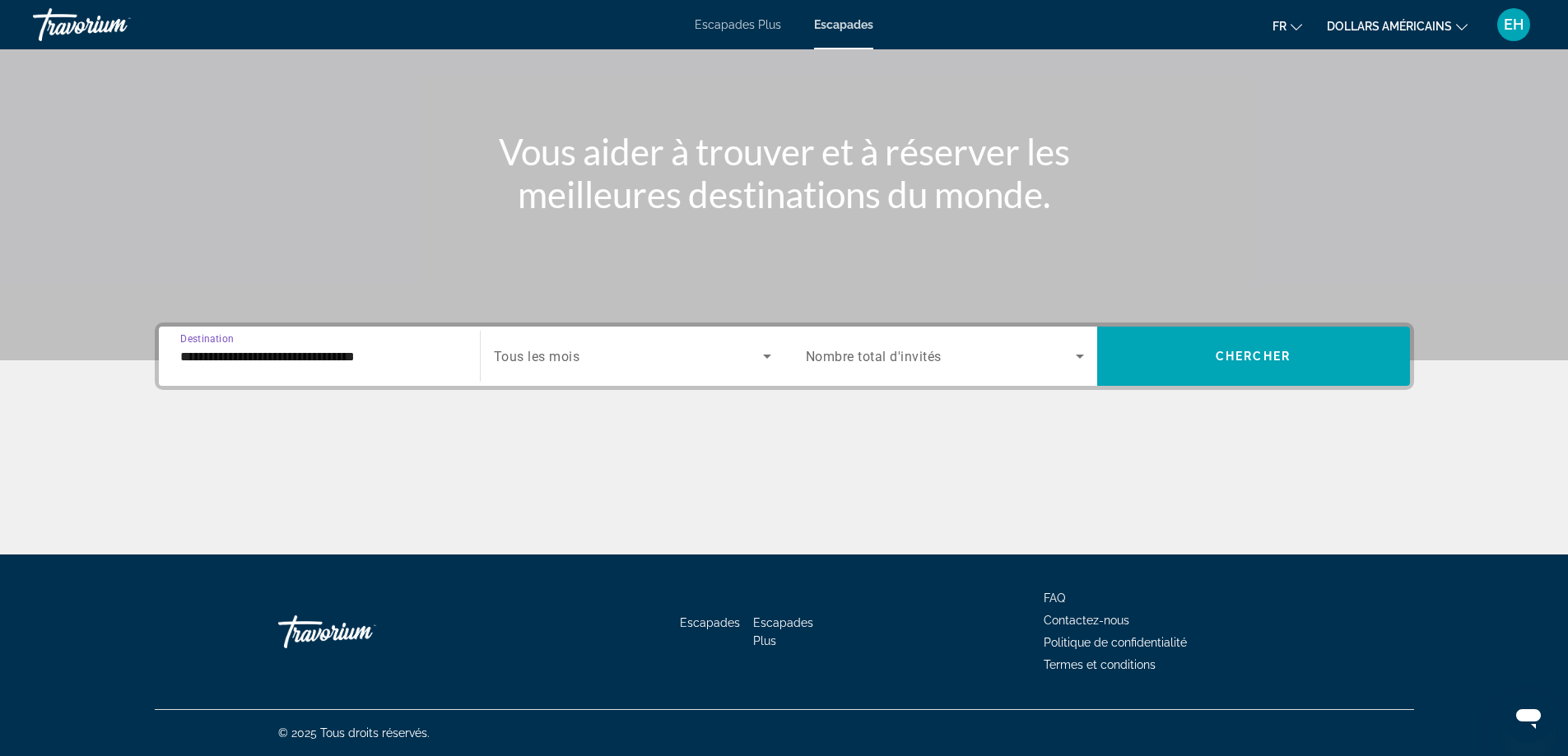
click at [444, 353] on input "**********" at bounding box center [319, 357] width 278 height 20
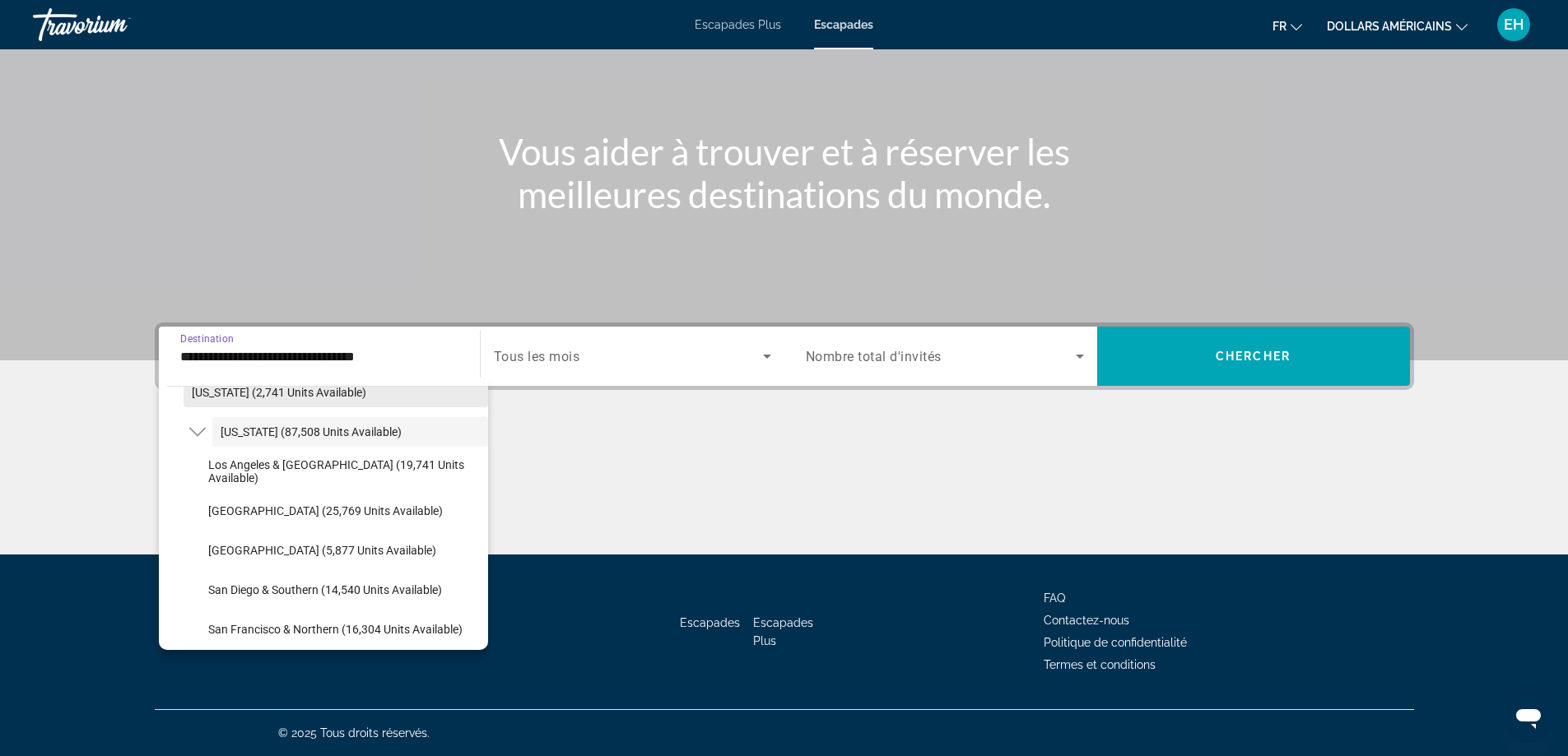
scroll to position [223, 0]
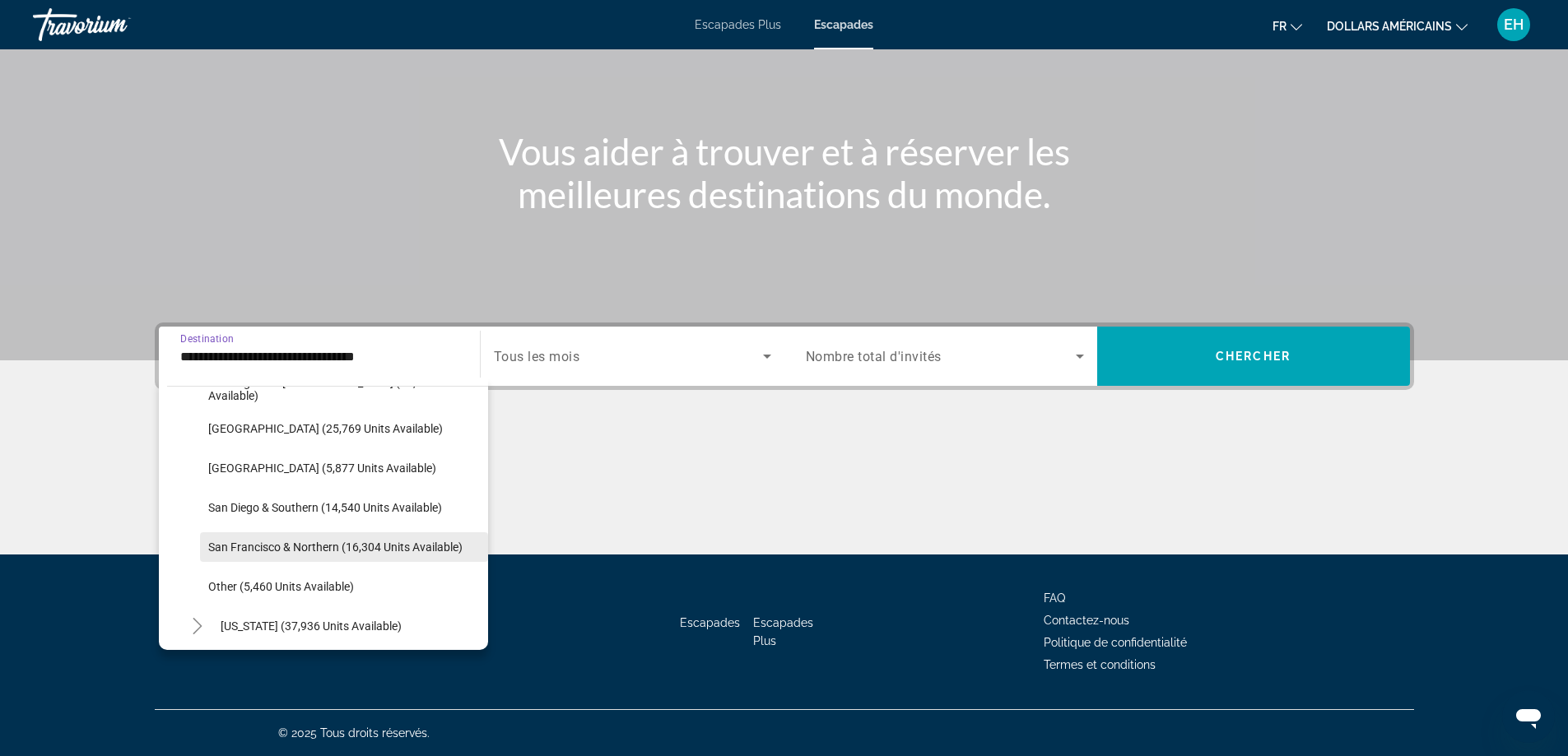
click at [318, 548] on span "San Francisco & Northern (16,304 units available)" at bounding box center [335, 547] width 255 height 13
type input "**********"
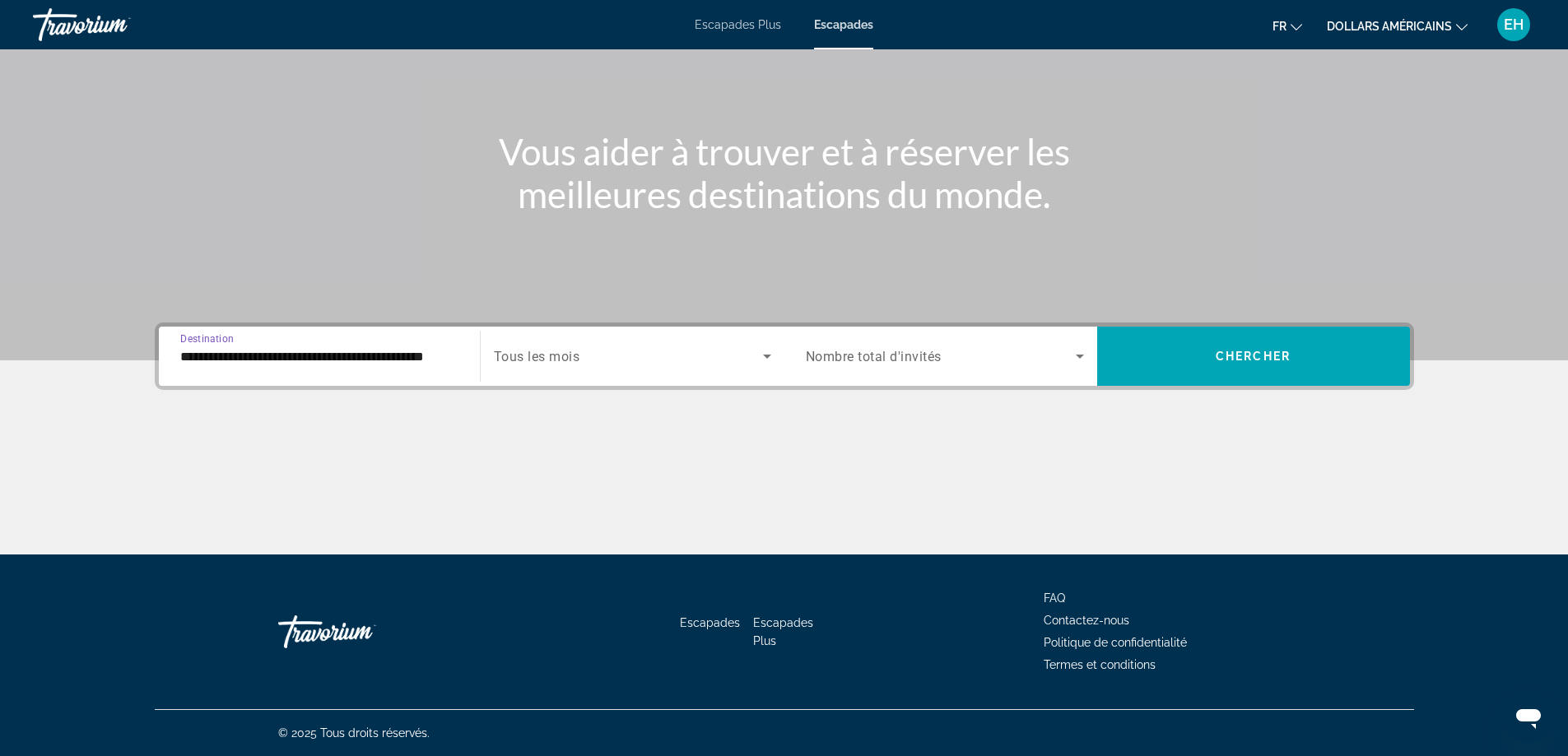
click at [595, 355] on span "Search widget" at bounding box center [629, 356] width 269 height 20
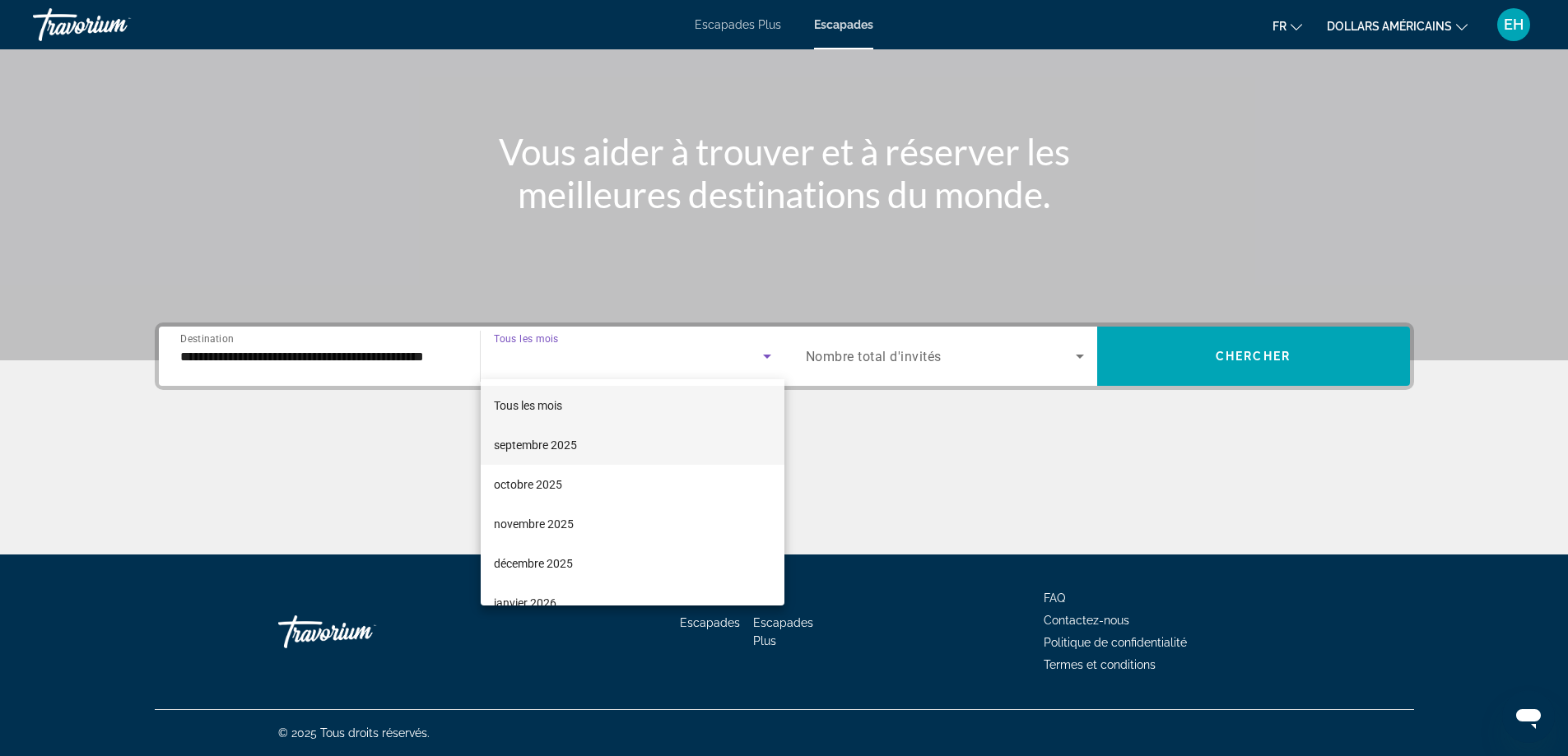
click at [528, 448] on font "septembre 2025" at bounding box center [536, 445] width 83 height 13
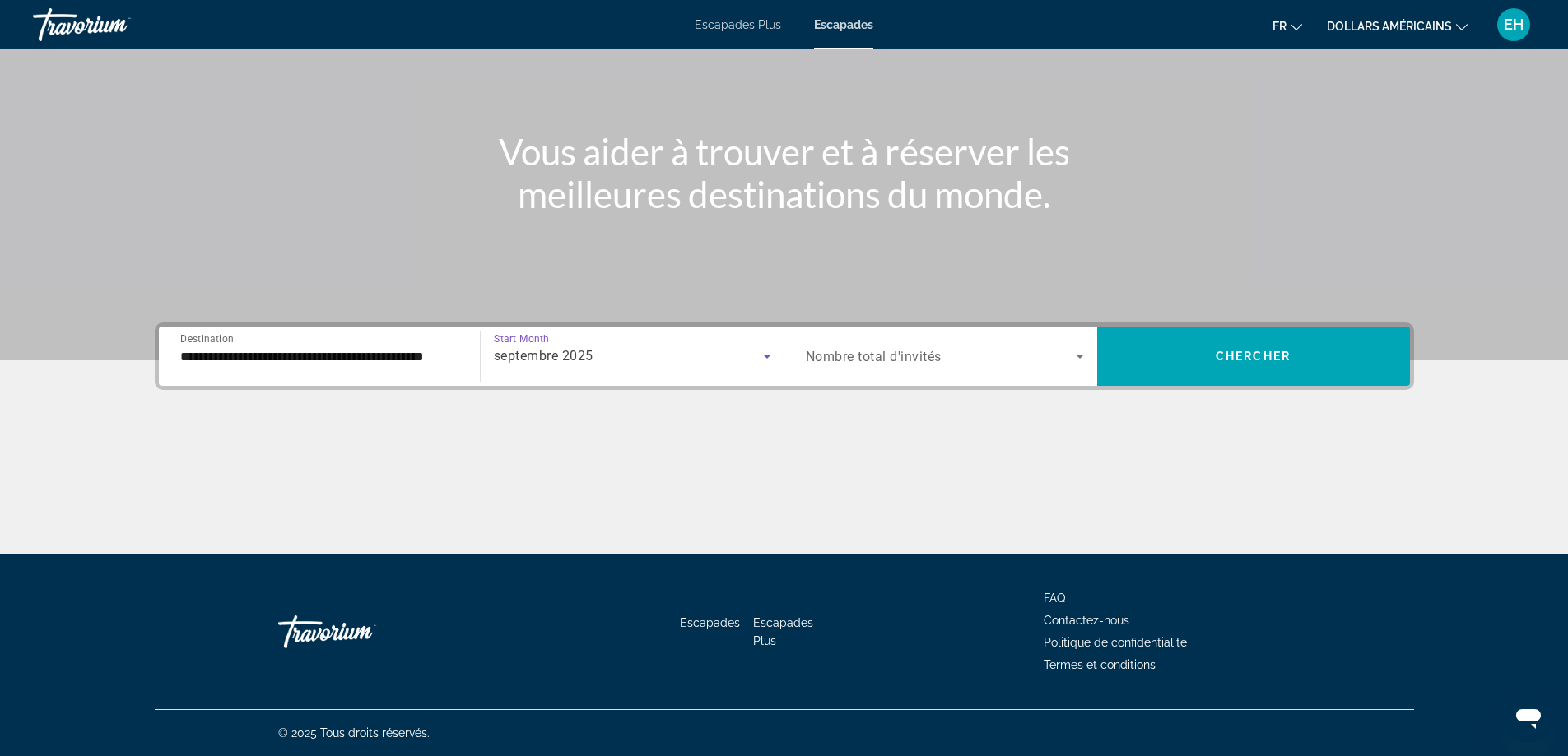
click at [964, 354] on span "Search widget" at bounding box center [940, 356] width 270 height 20
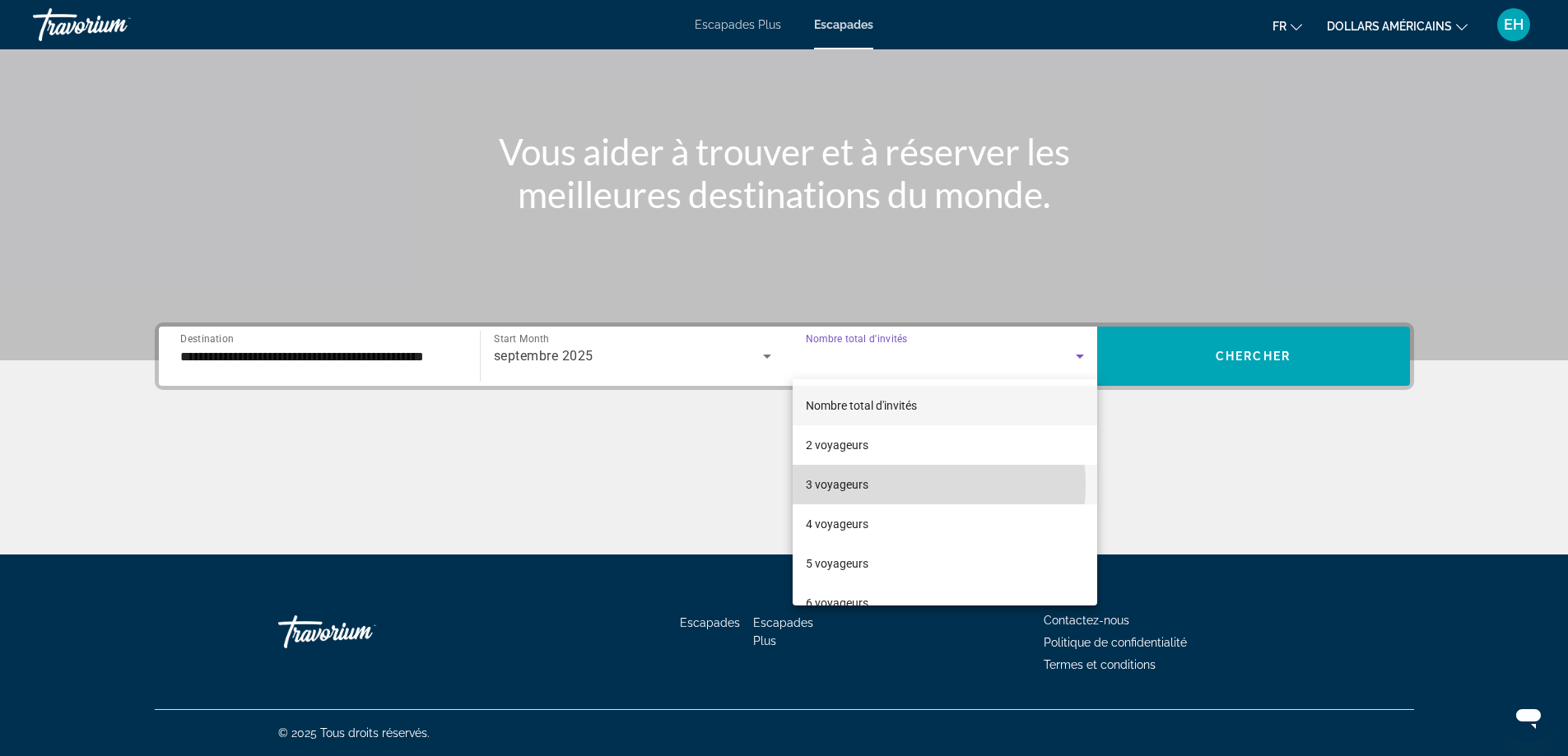
click at [884, 484] on mat-option "3 voyageurs" at bounding box center [945, 484] width 304 height 39
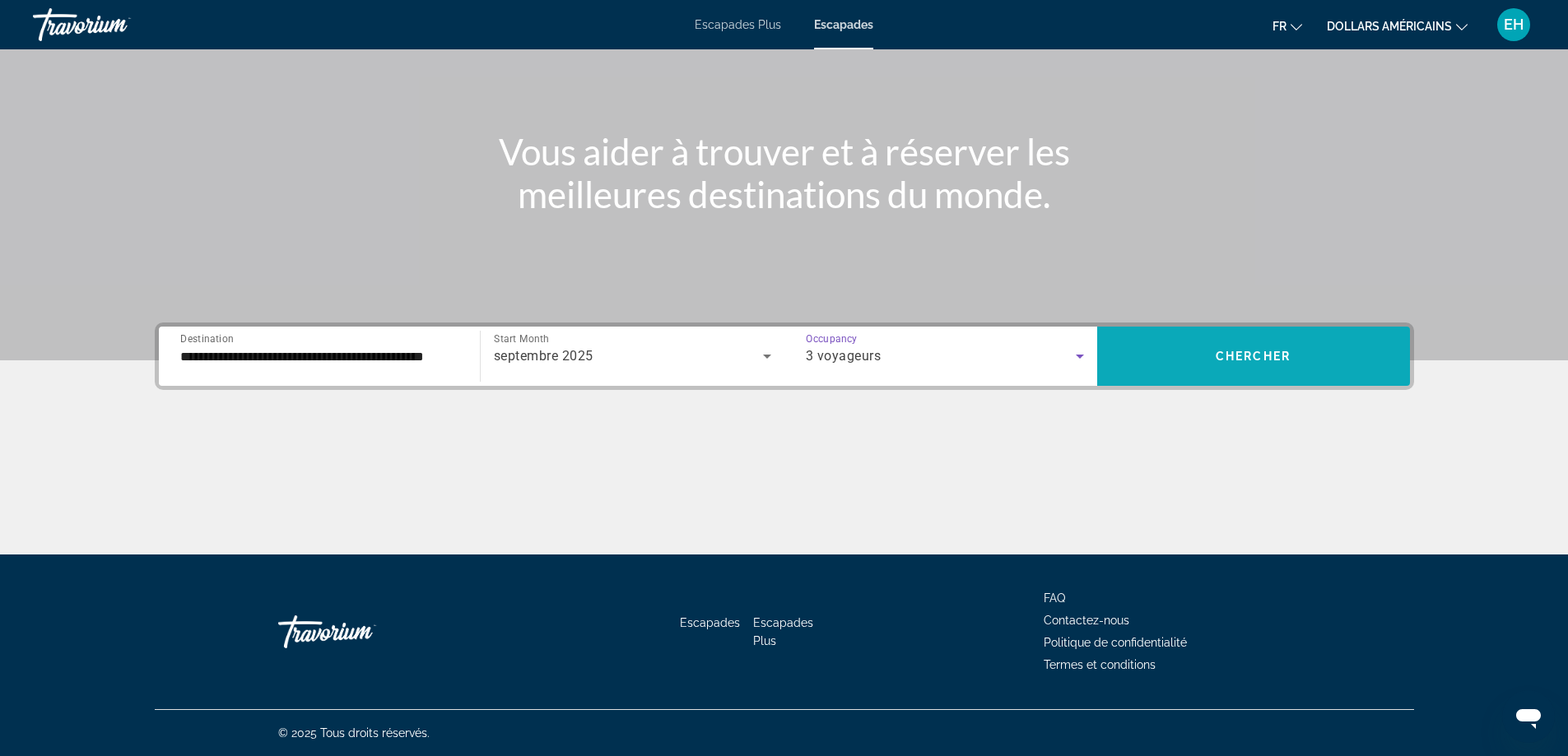
click at [1245, 344] on span "Search widget" at bounding box center [1253, 356] width 313 height 39
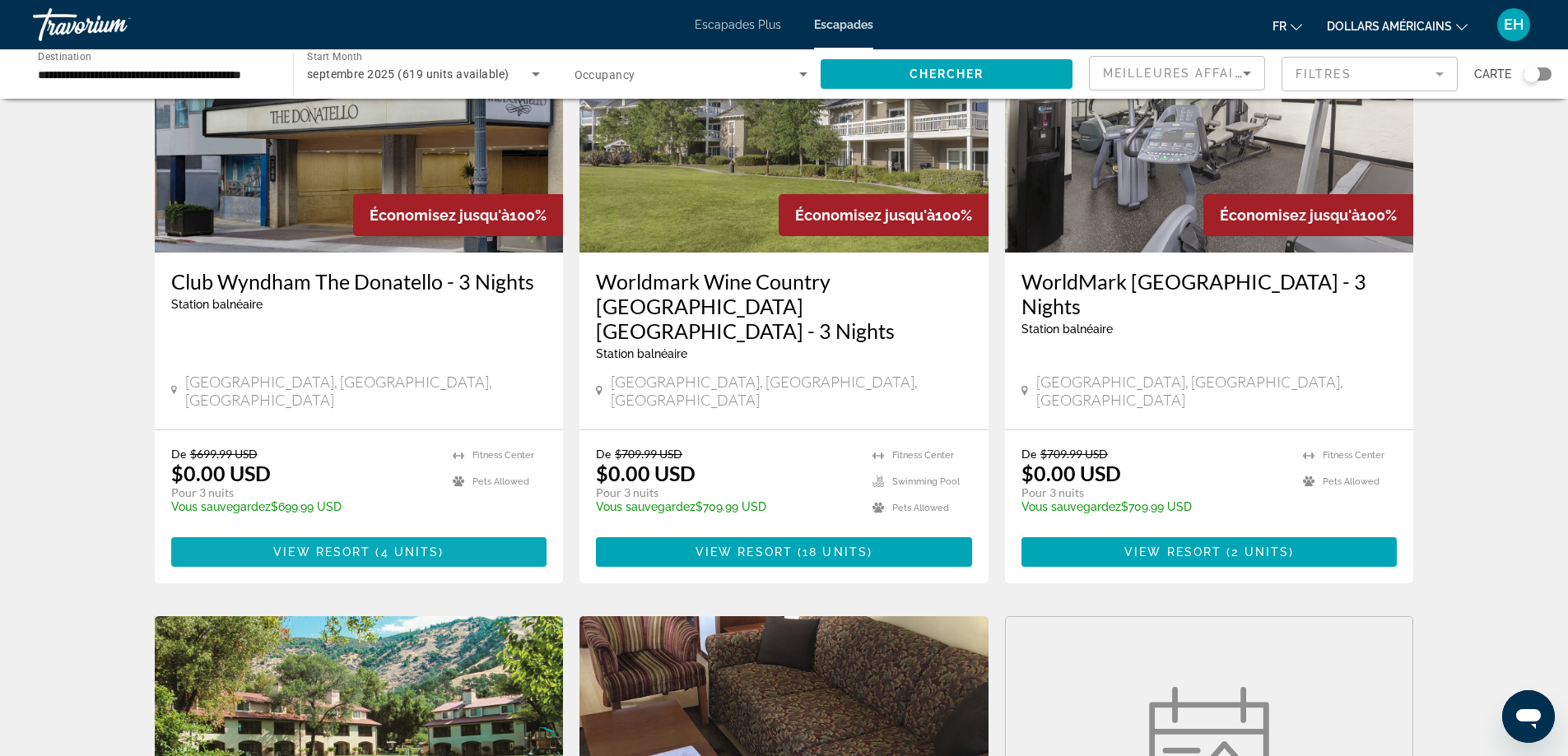
scroll to position [741, 0]
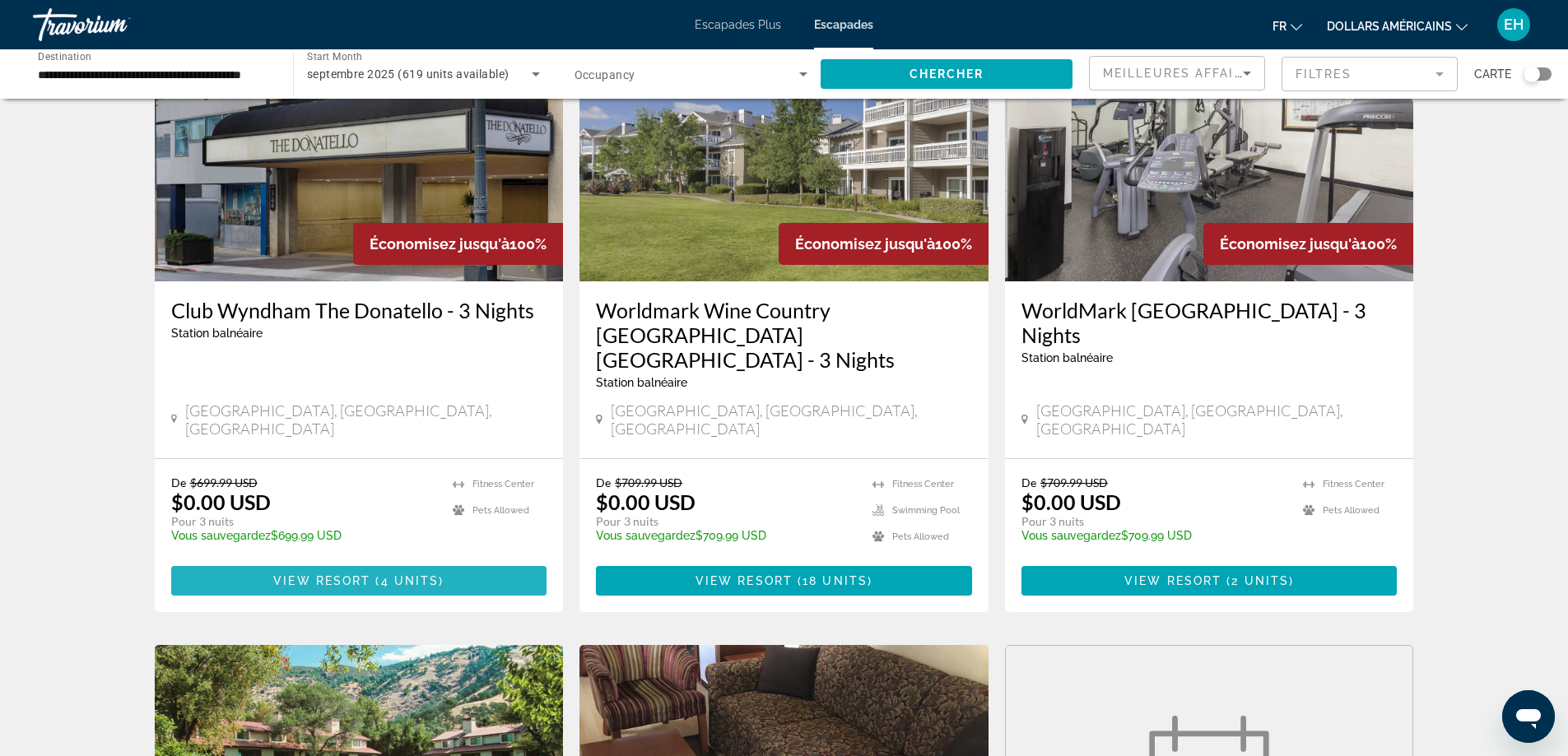
click at [338, 574] on span "View Resort" at bounding box center [322, 580] width 97 height 13
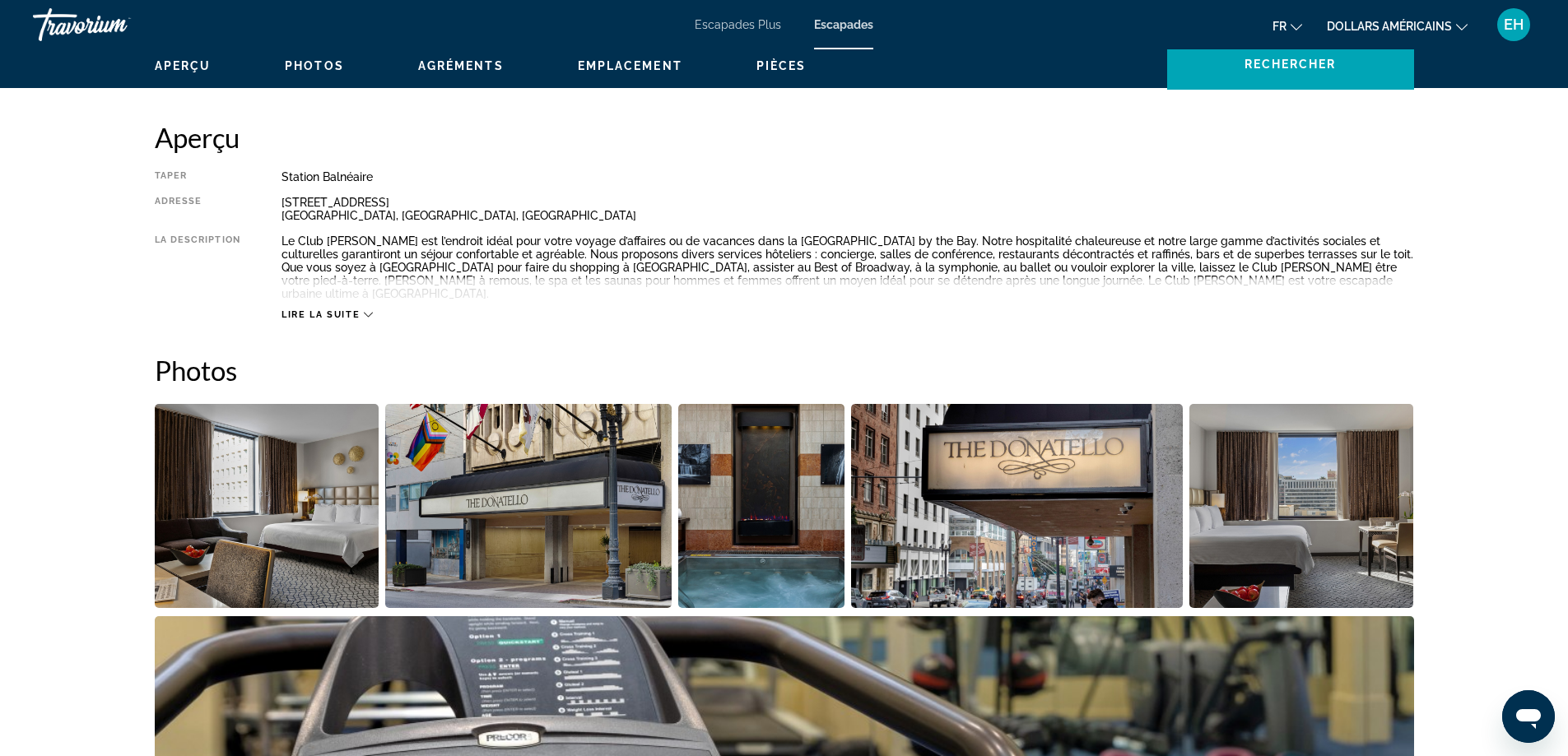
scroll to position [11, 0]
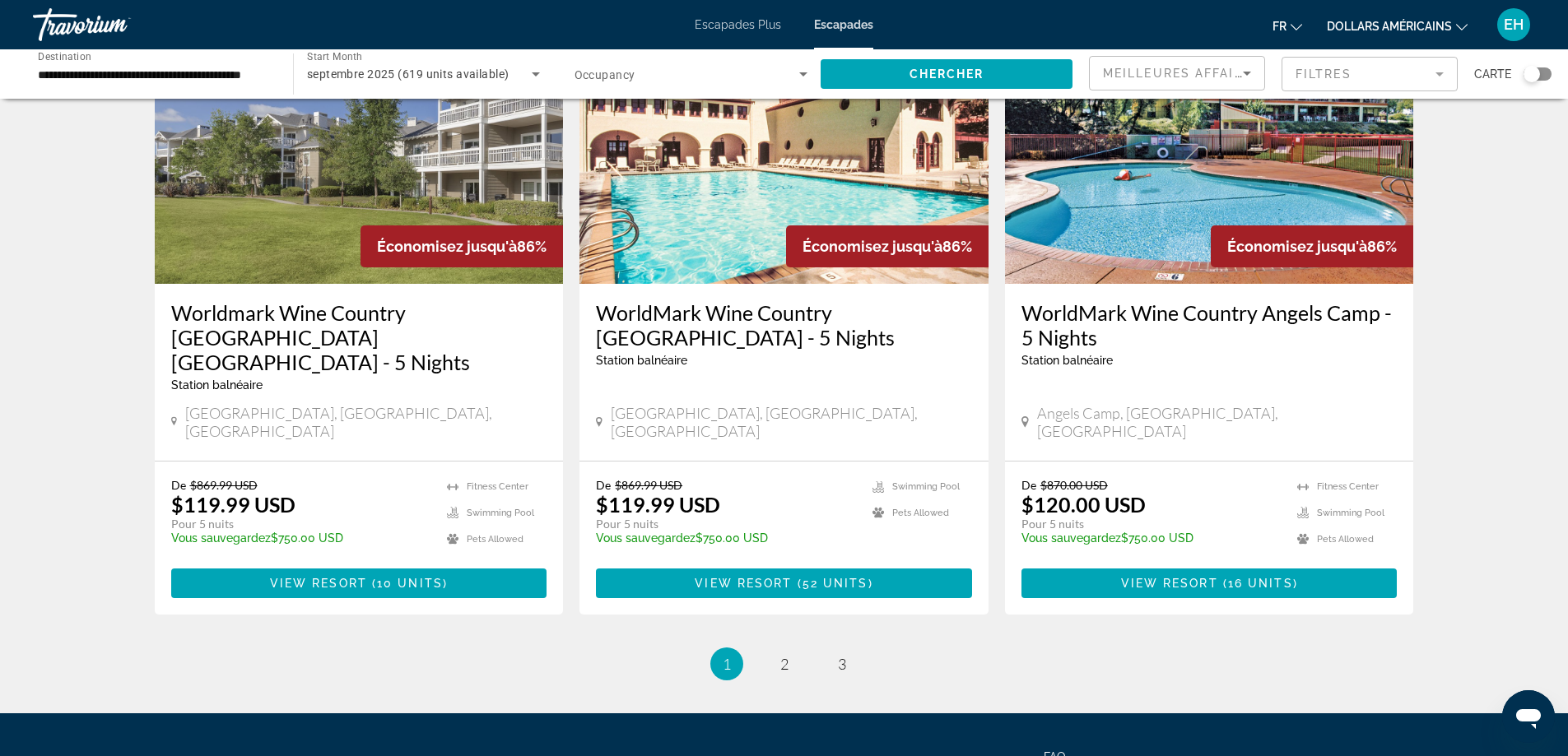
scroll to position [2005, 0]
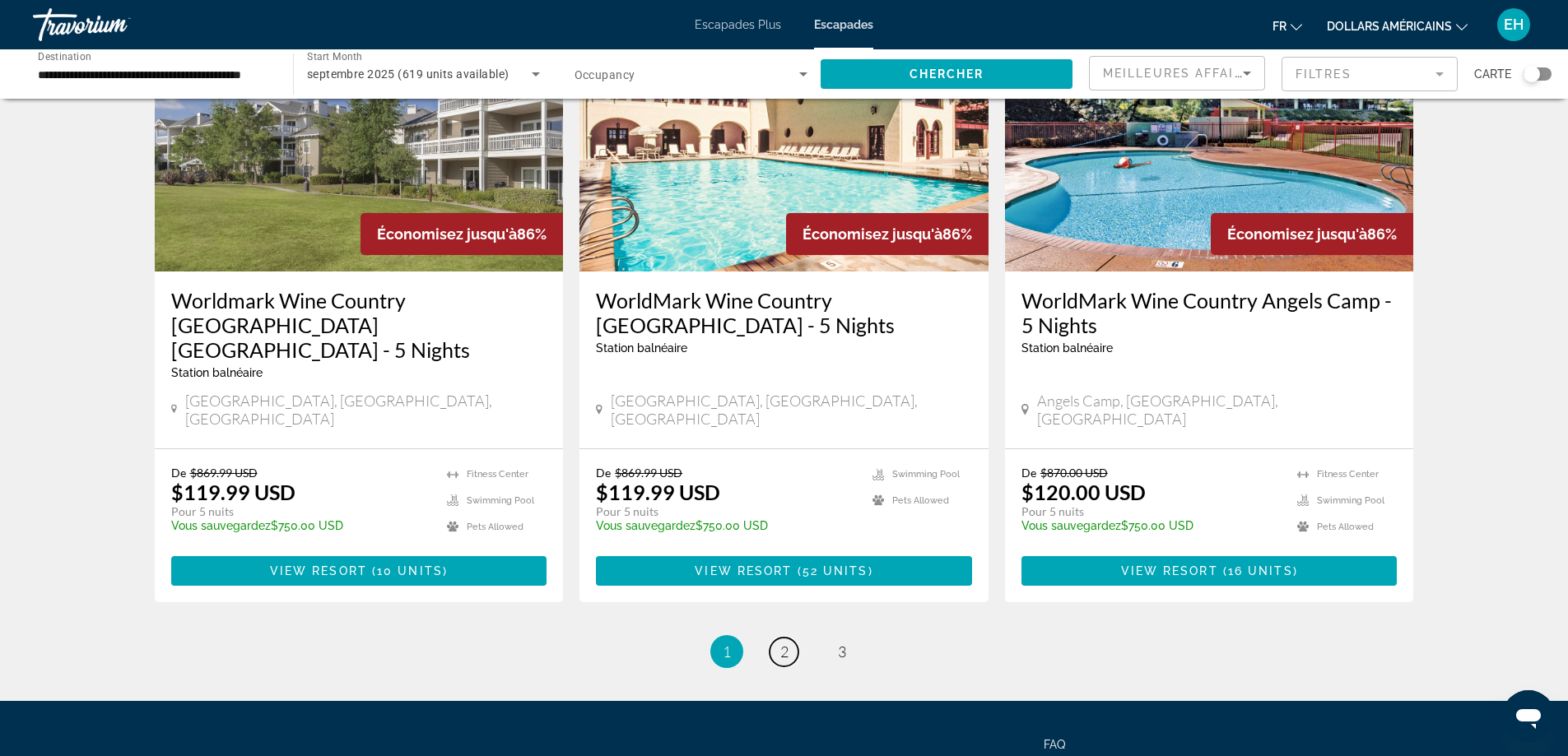
click at [783, 643] on span "2" at bounding box center [784, 652] width 8 height 18
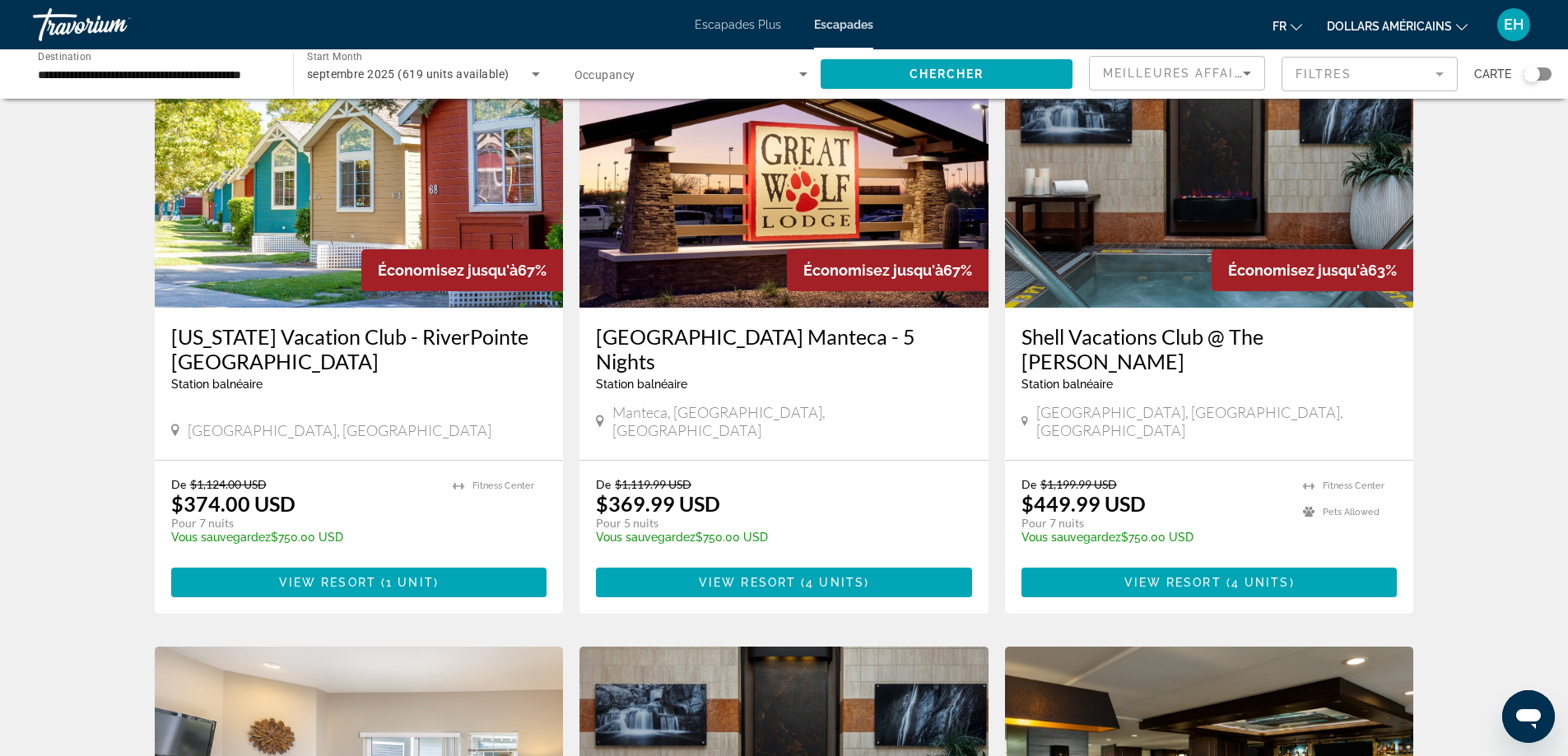
scroll to position [1234, 0]
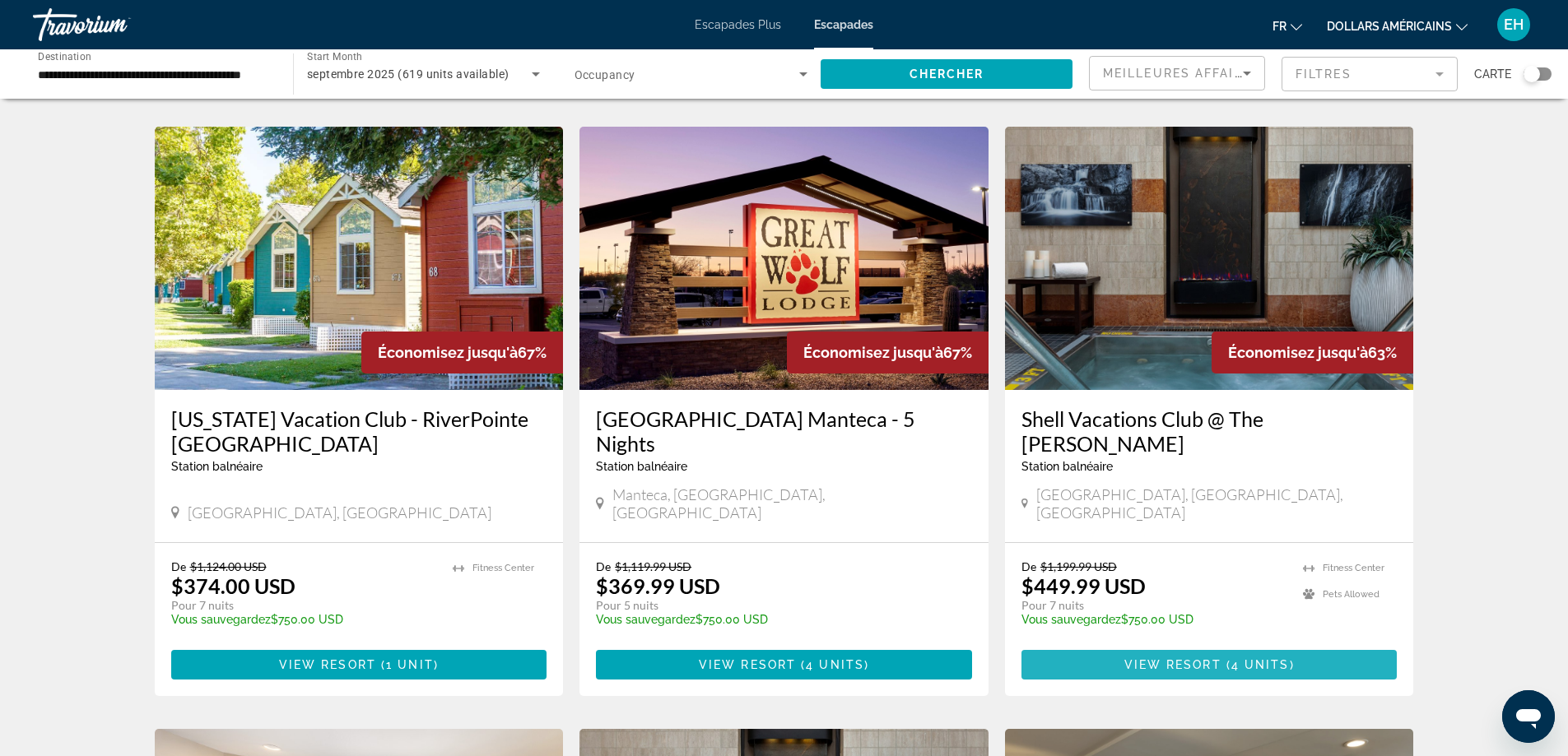
click at [1188, 658] on span "View Resort" at bounding box center [1172, 665] width 97 height 13
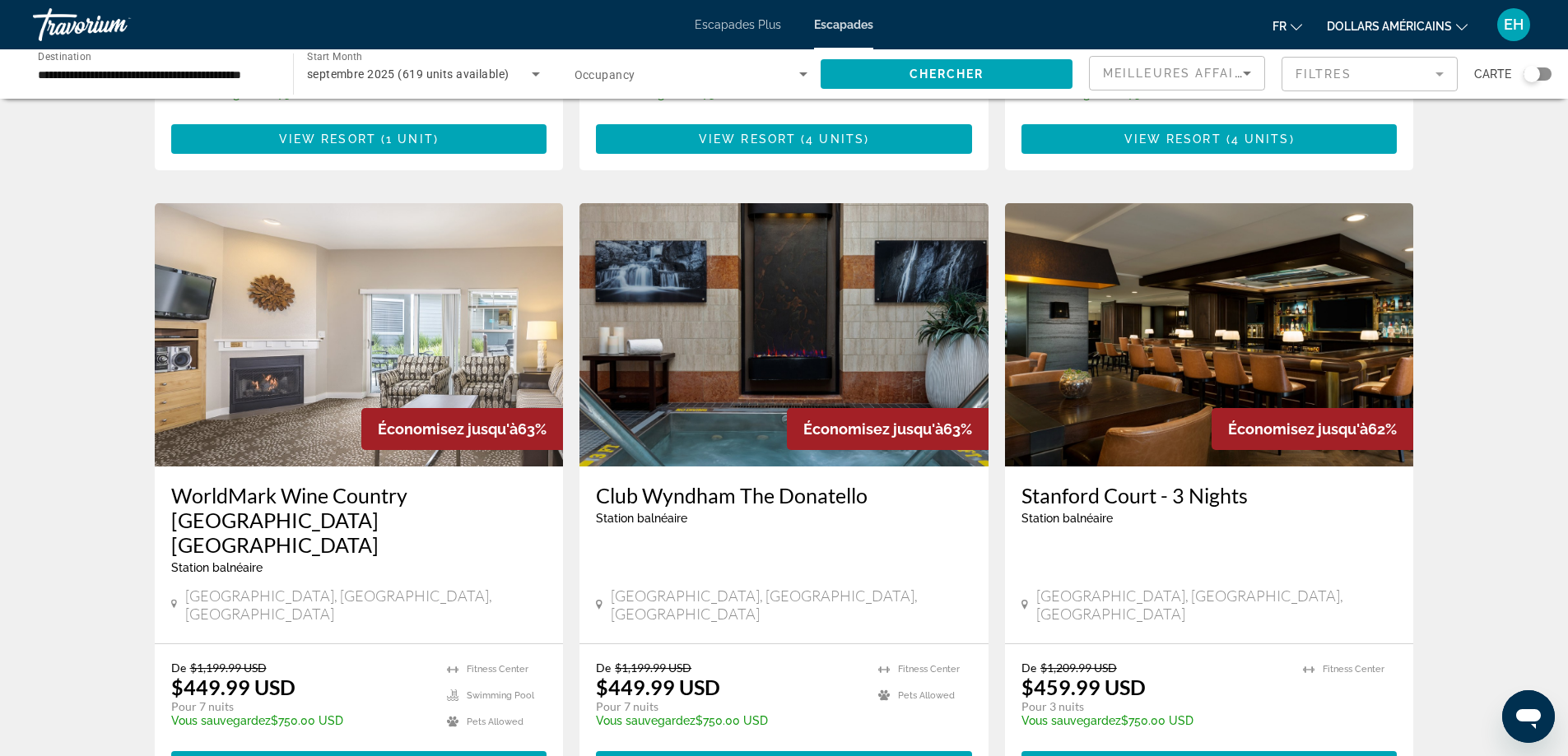
scroll to position [1811, 0]
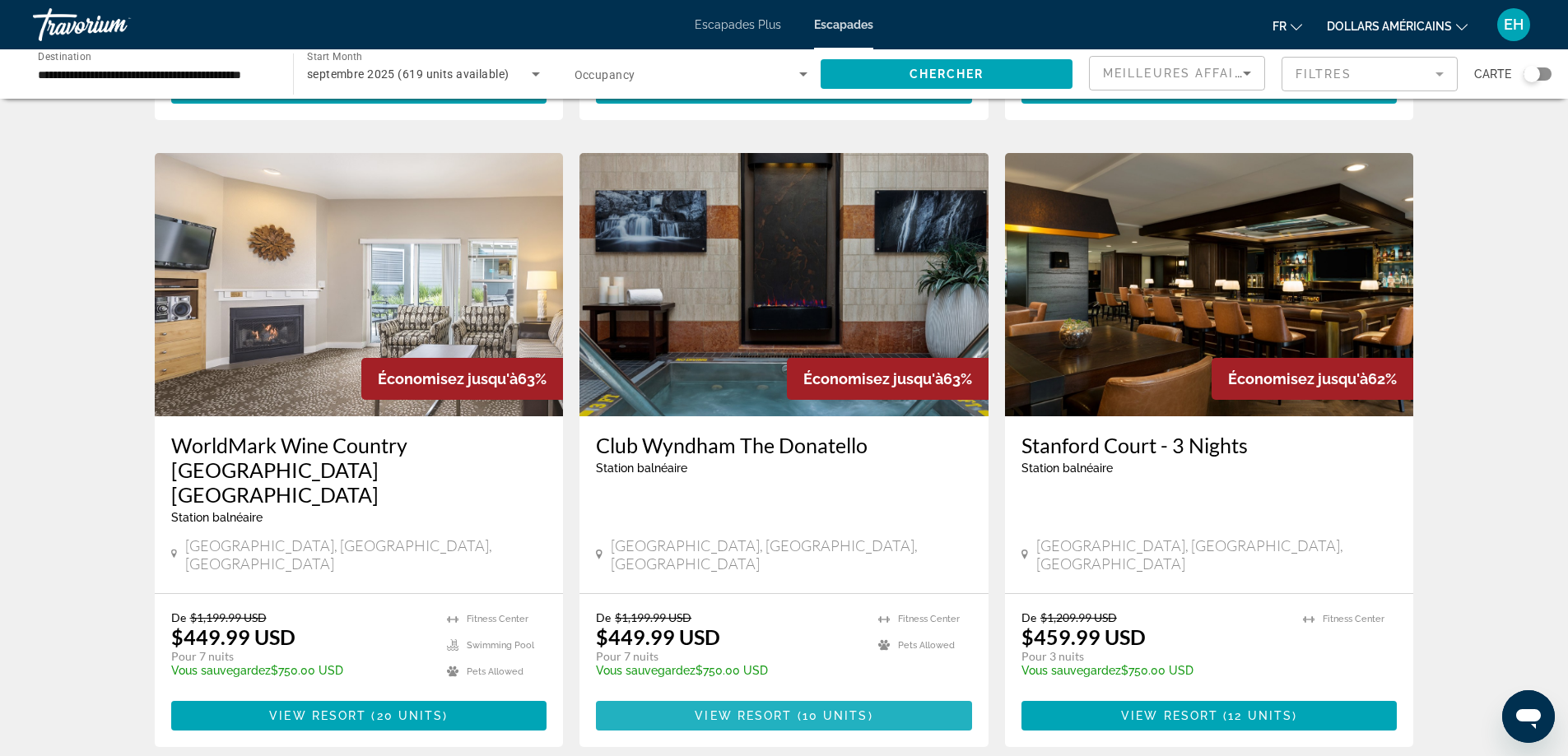
click at [795, 709] on span "Contenu principal" at bounding box center [795, 716] width 5 height 13
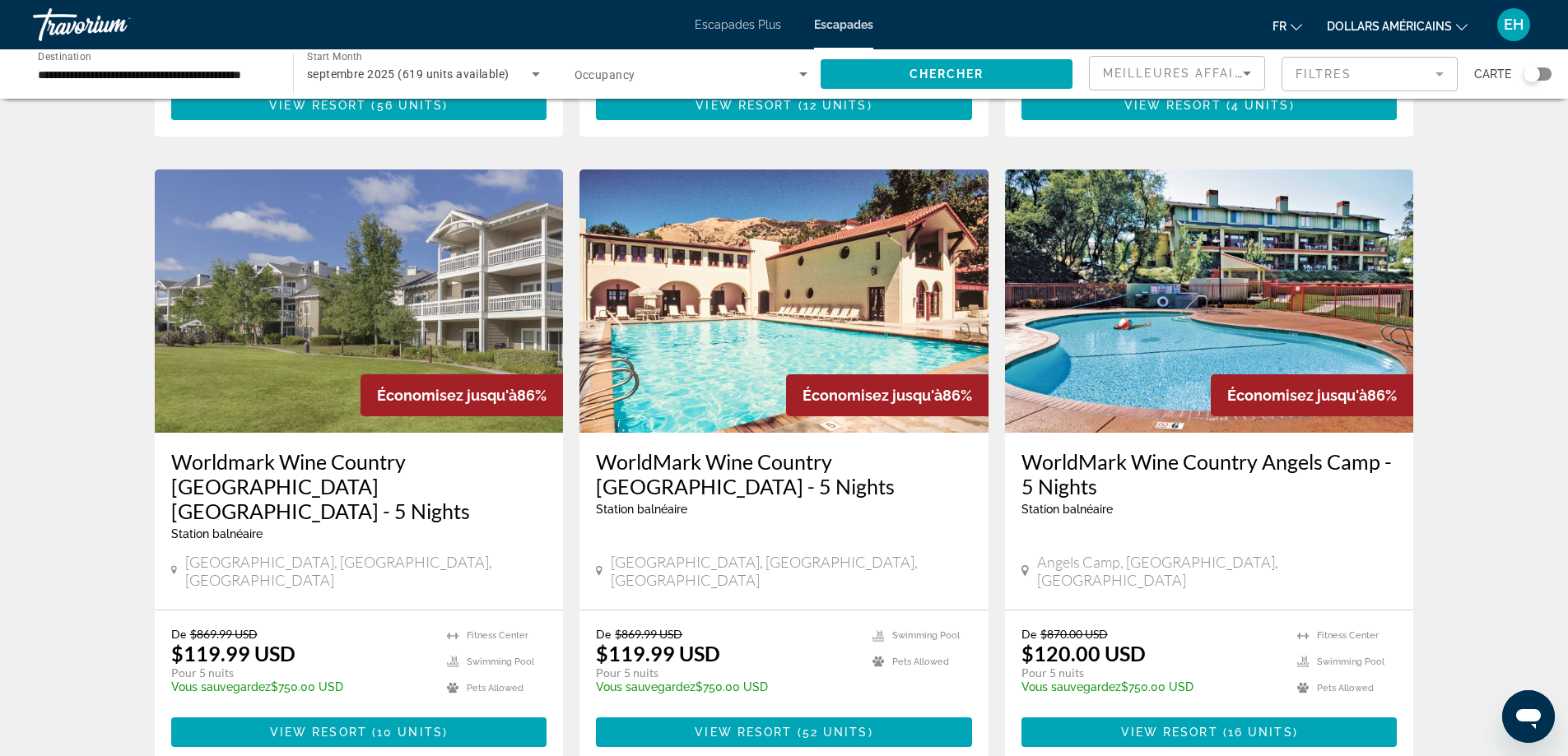
scroll to position [1892, 0]
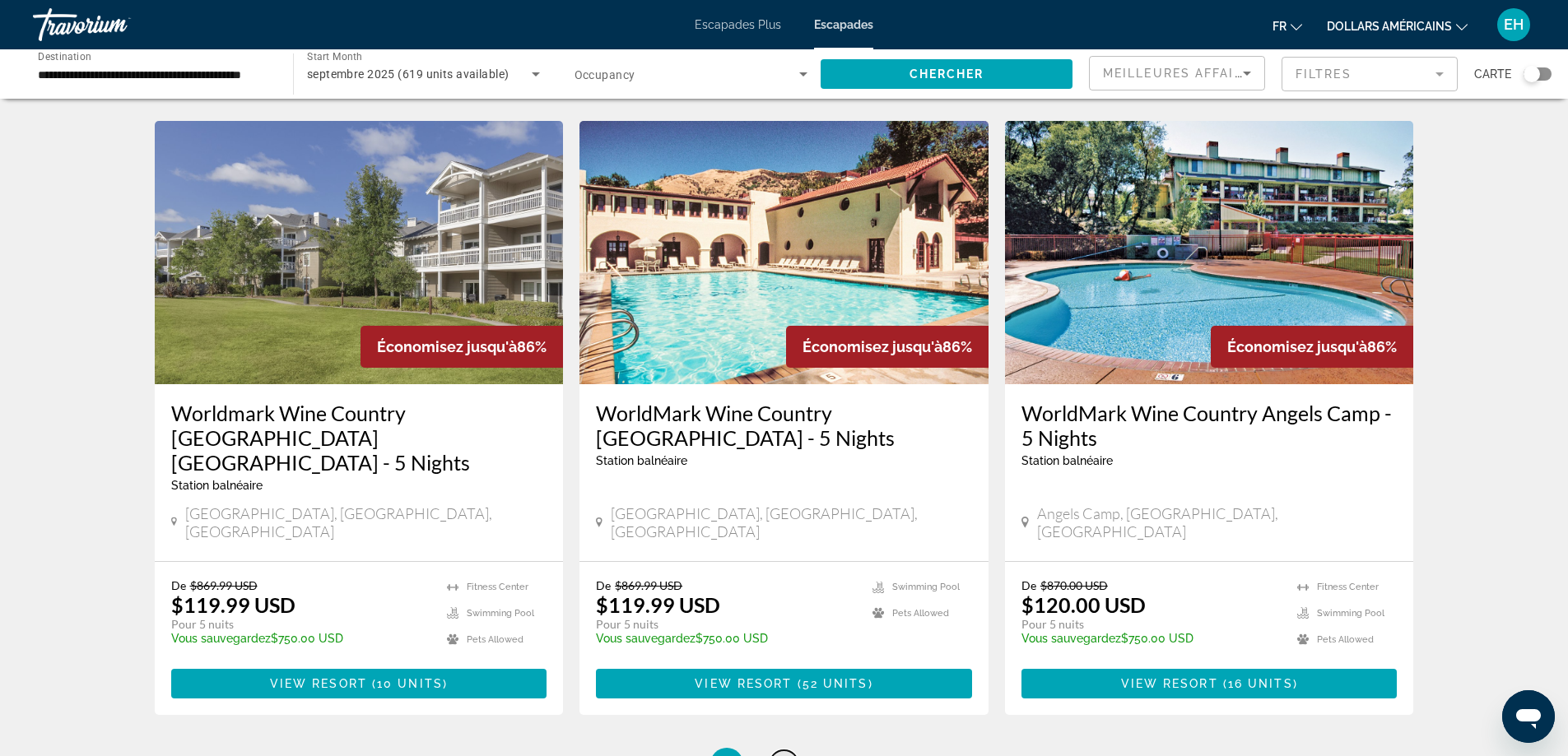
click at [783, 755] on span "2" at bounding box center [784, 764] width 8 height 18
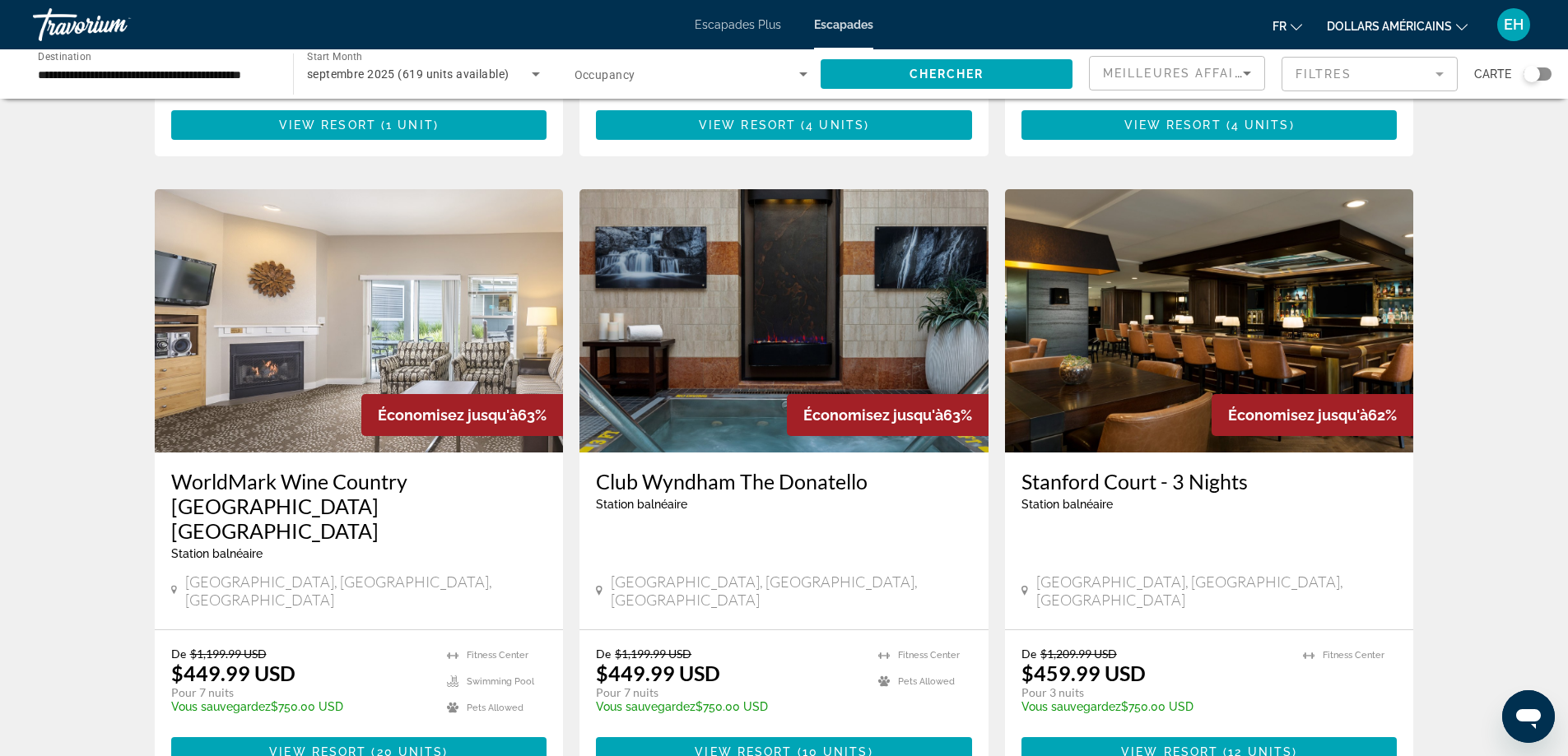
scroll to position [1811, 0]
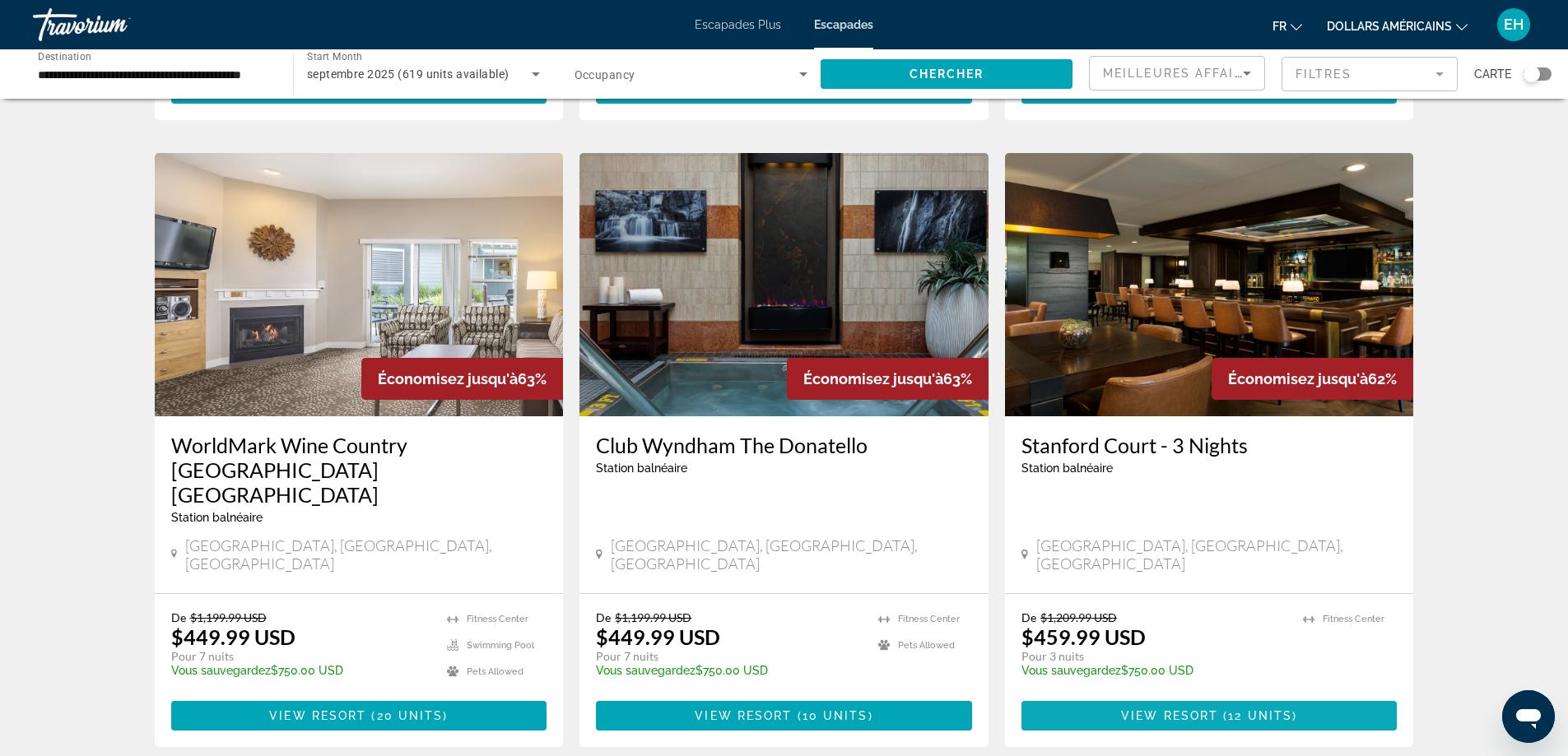
click at [1159, 709] on span "View Resort" at bounding box center [1170, 716] width 97 height 13
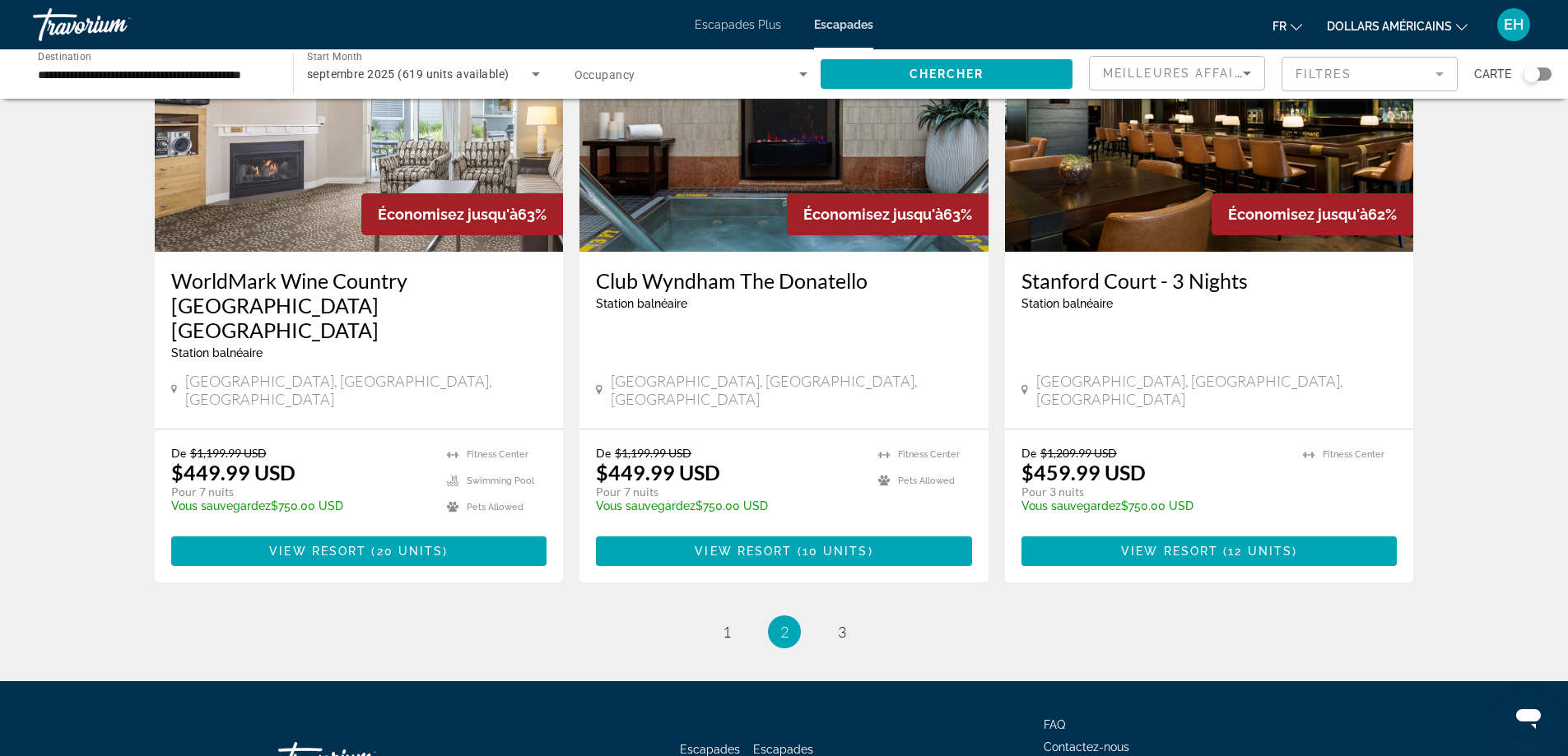
scroll to position [2004, 0]
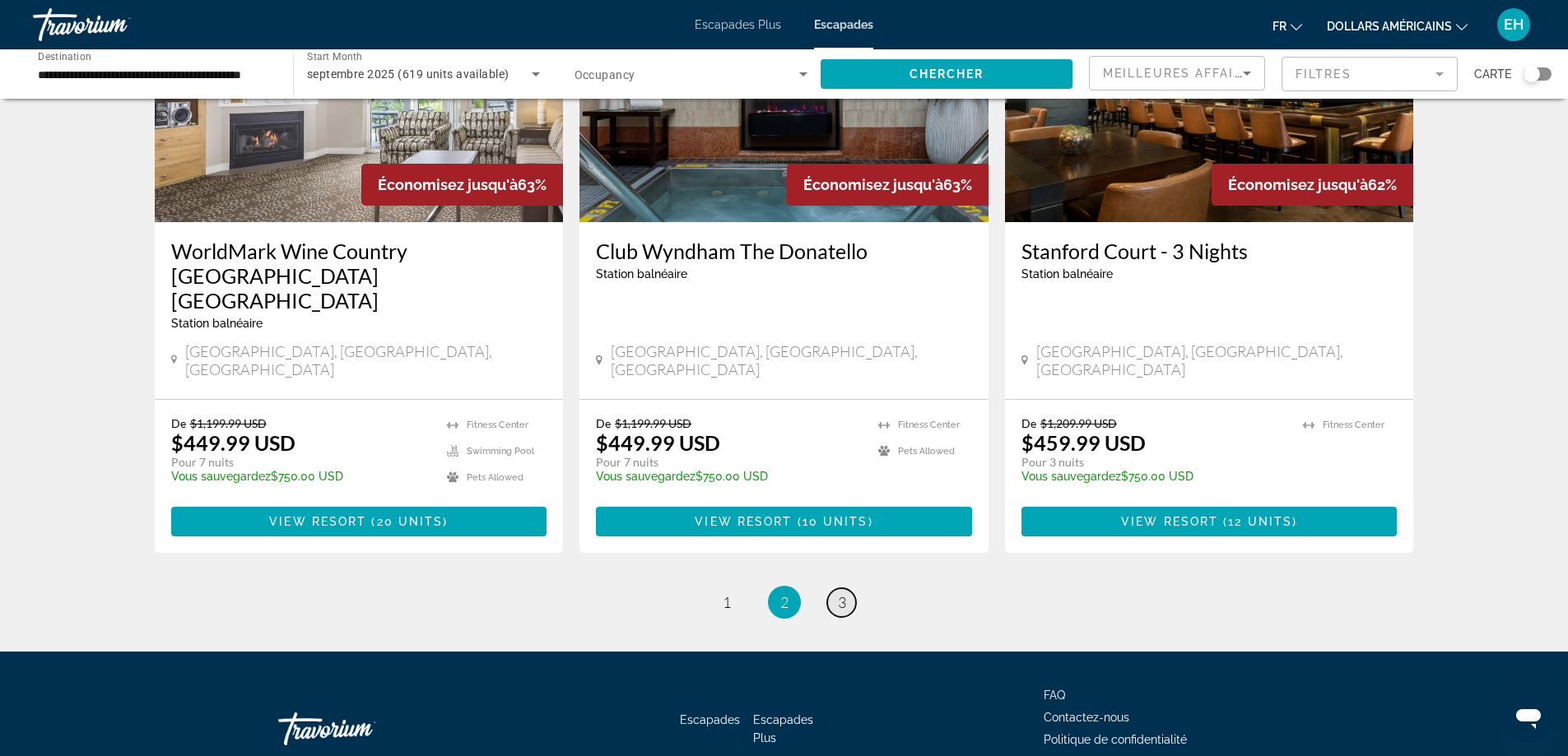
click at [843, 594] on span "3" at bounding box center [841, 603] width 8 height 18
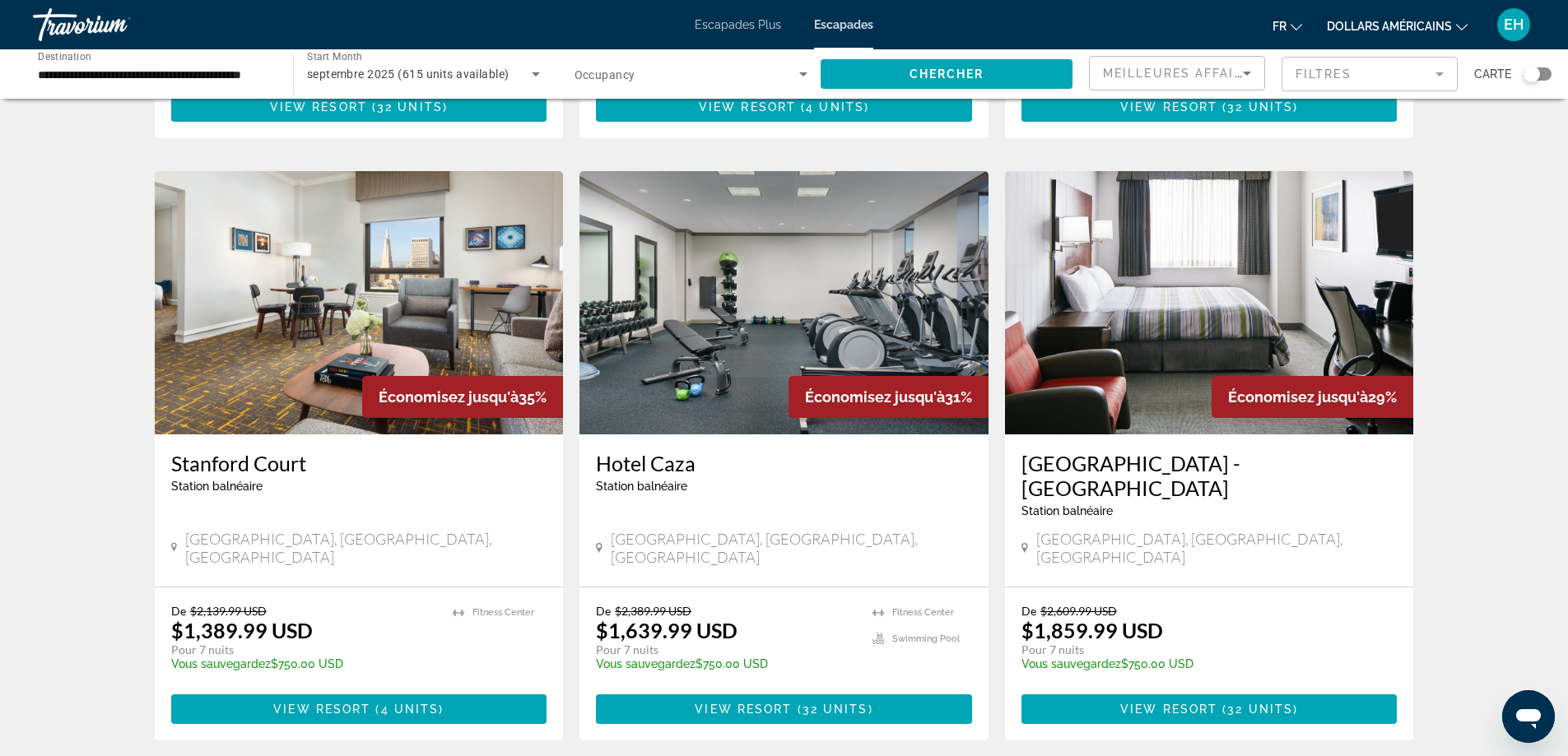
scroll to position [786, 0]
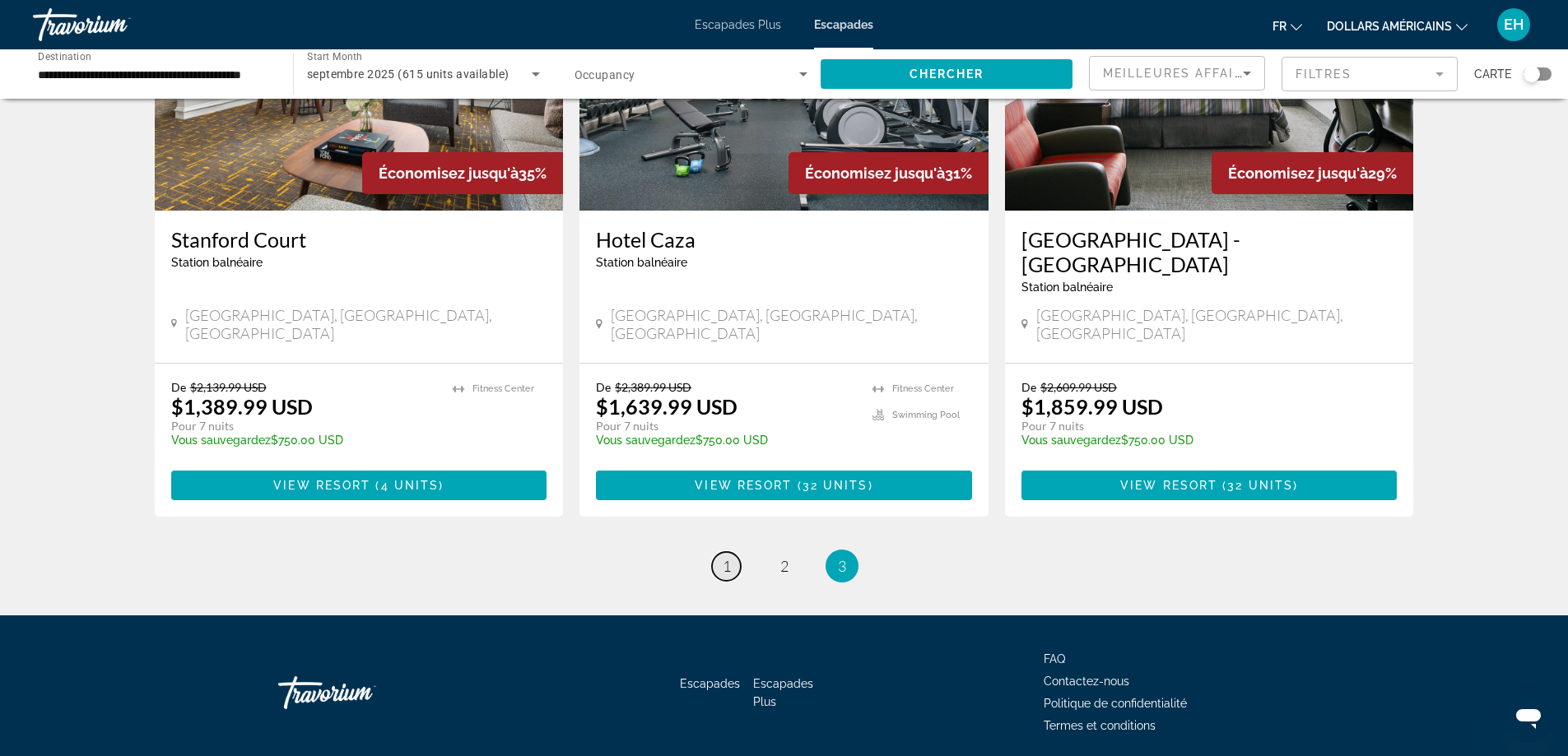
click at [725, 557] on span "1" at bounding box center [727, 566] width 8 height 18
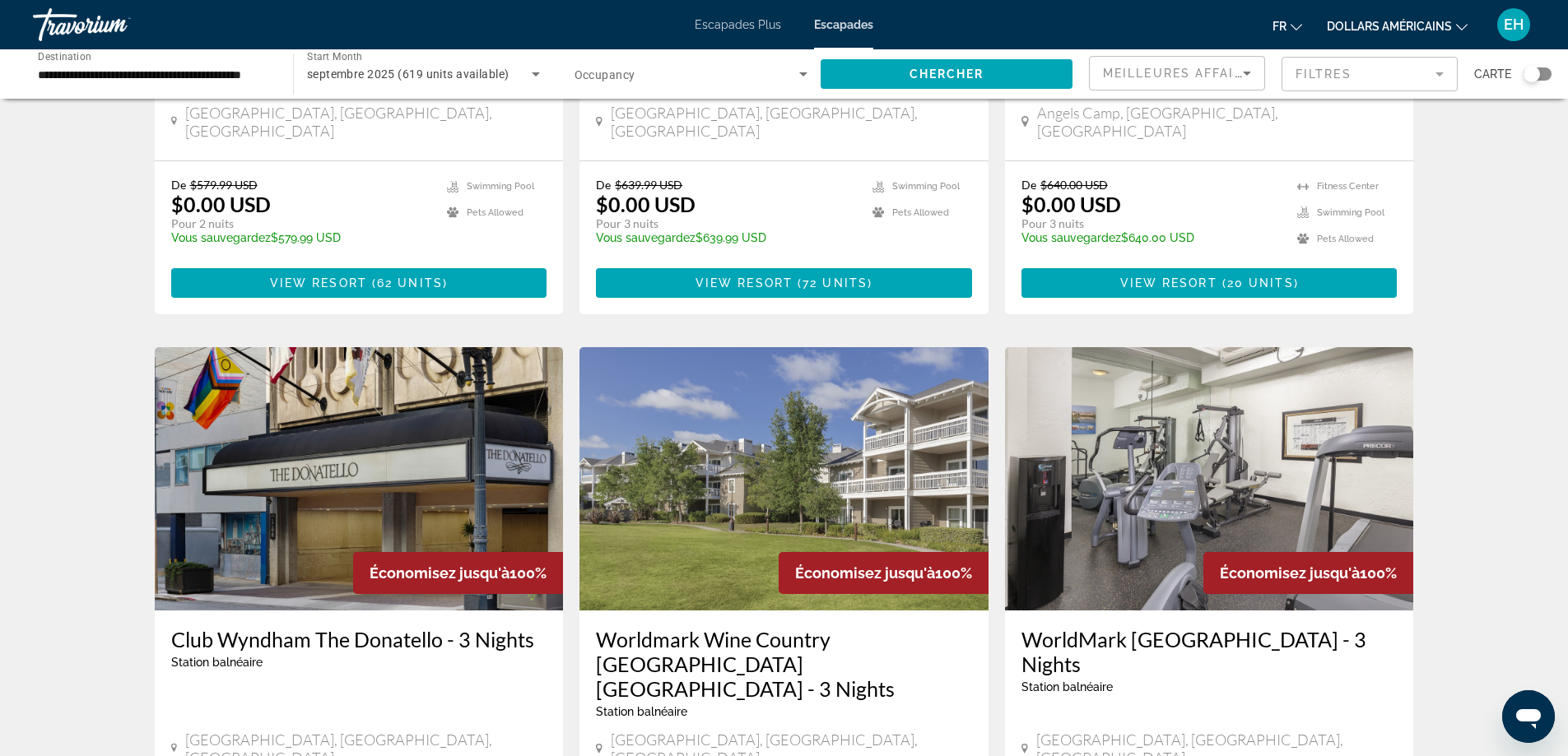
scroll to position [113, 0]
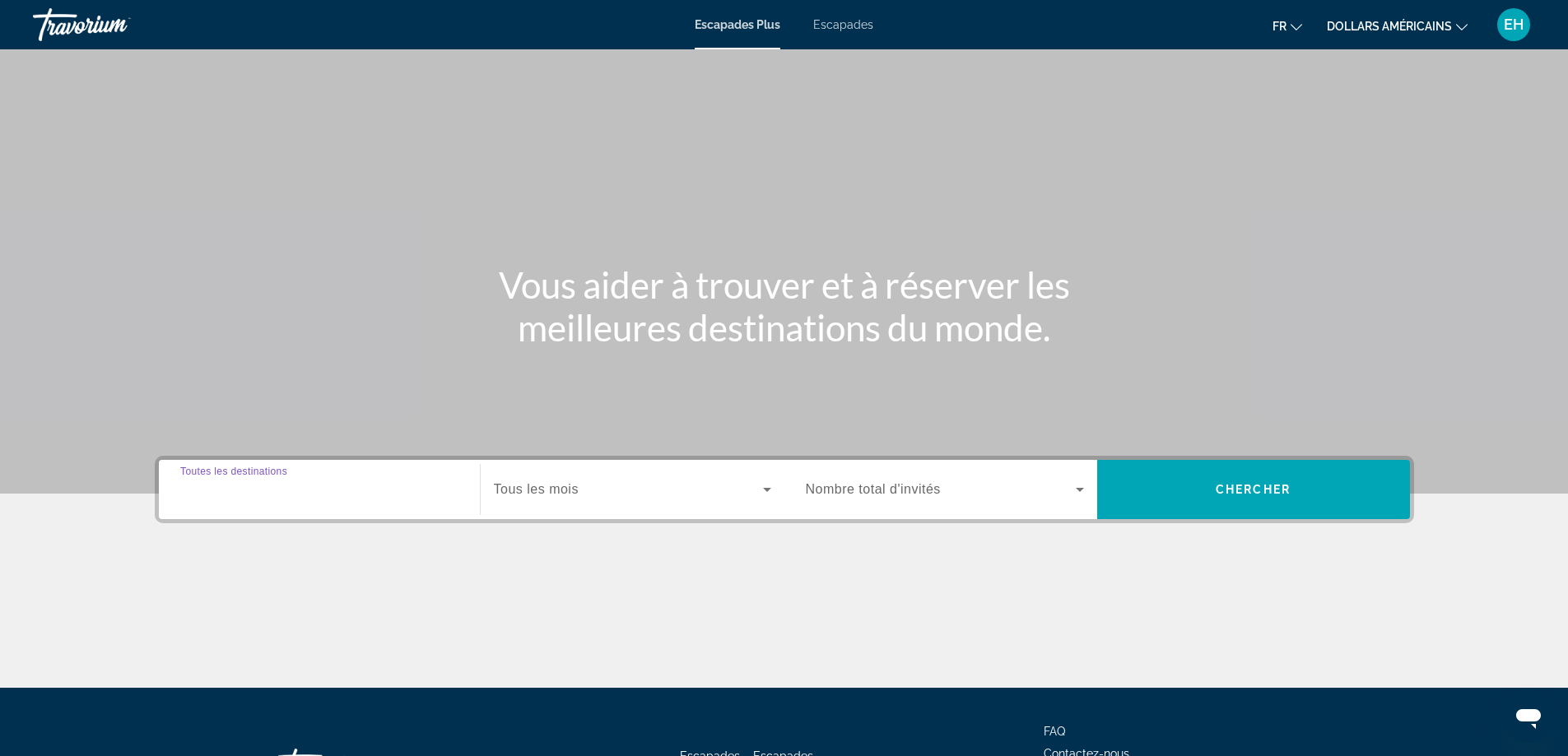
click at [323, 483] on input "Destination Toutes les destinations" at bounding box center [319, 491] width 278 height 20
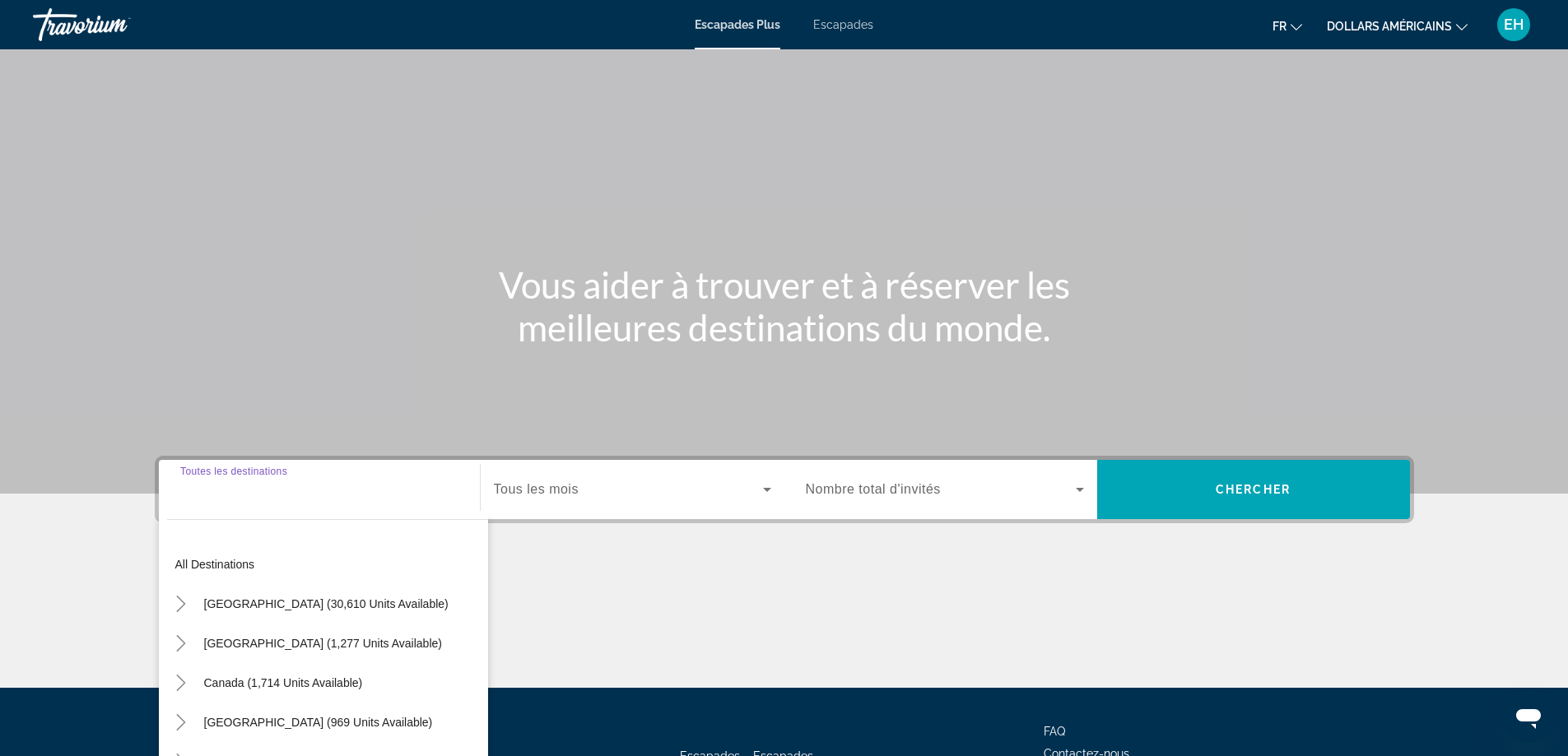
scroll to position [134, 0]
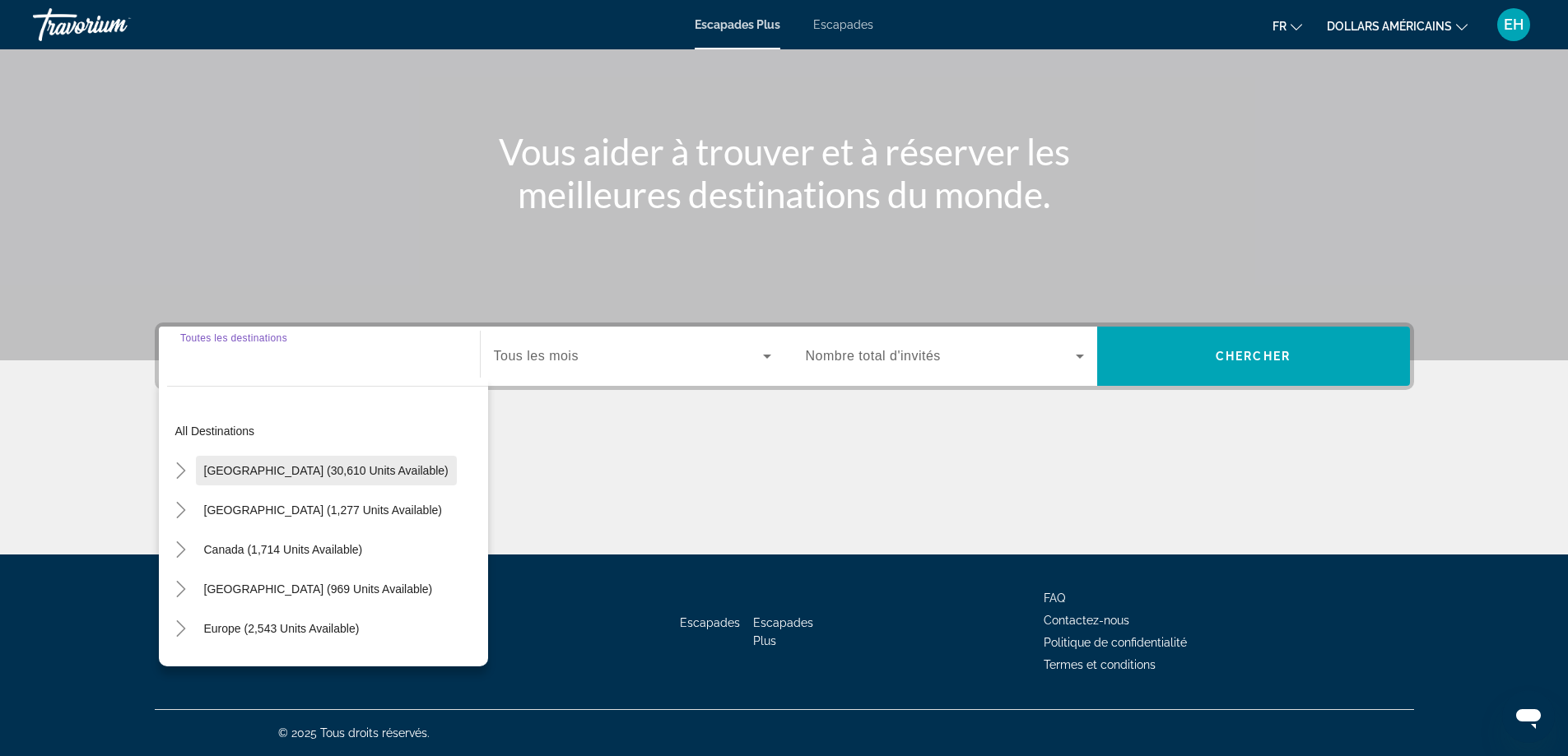
click at [252, 467] on span "United States (30,610 units available)" at bounding box center [327, 470] width 244 height 13
type input "**********"
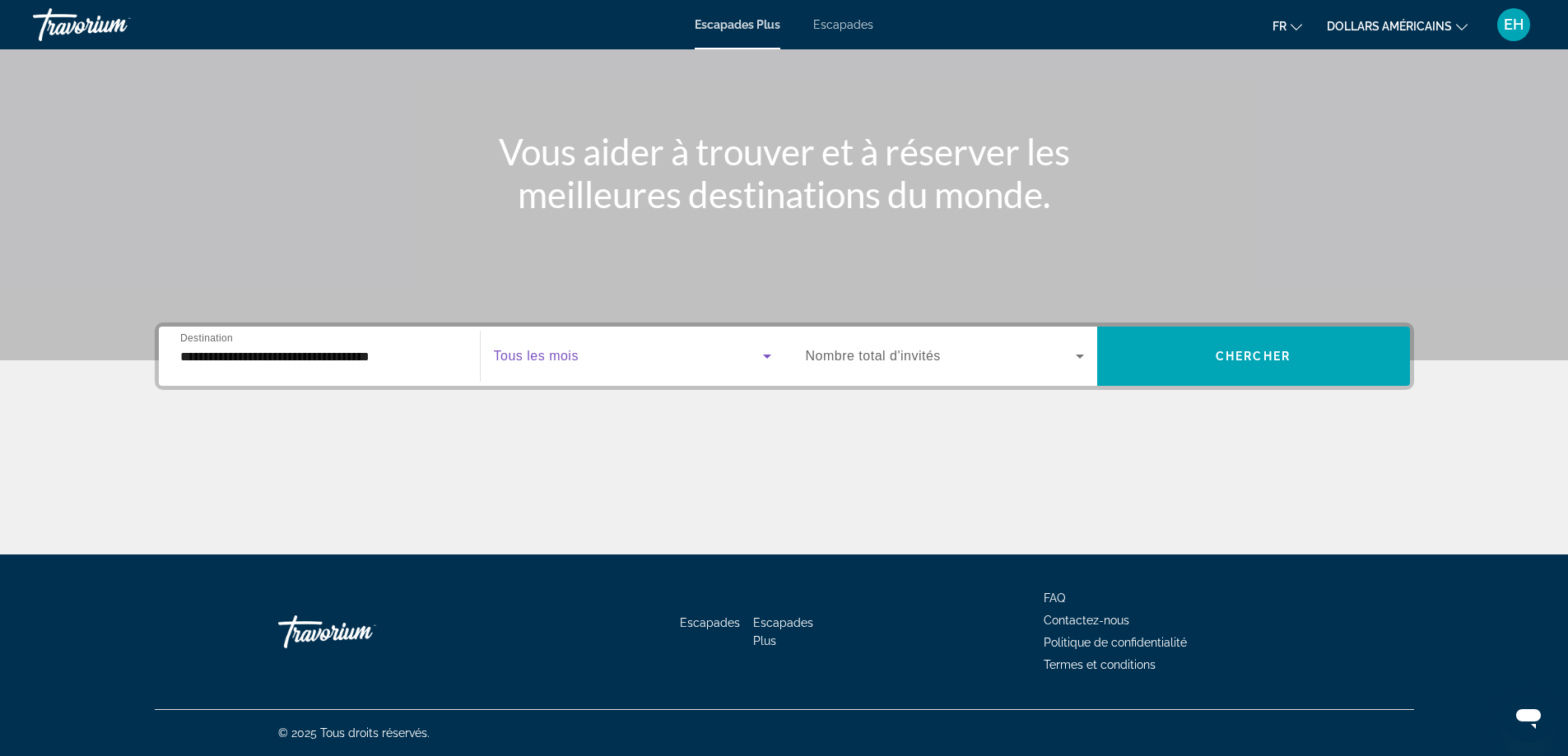
click at [763, 353] on icon "Widget de recherche" at bounding box center [767, 356] width 20 height 20
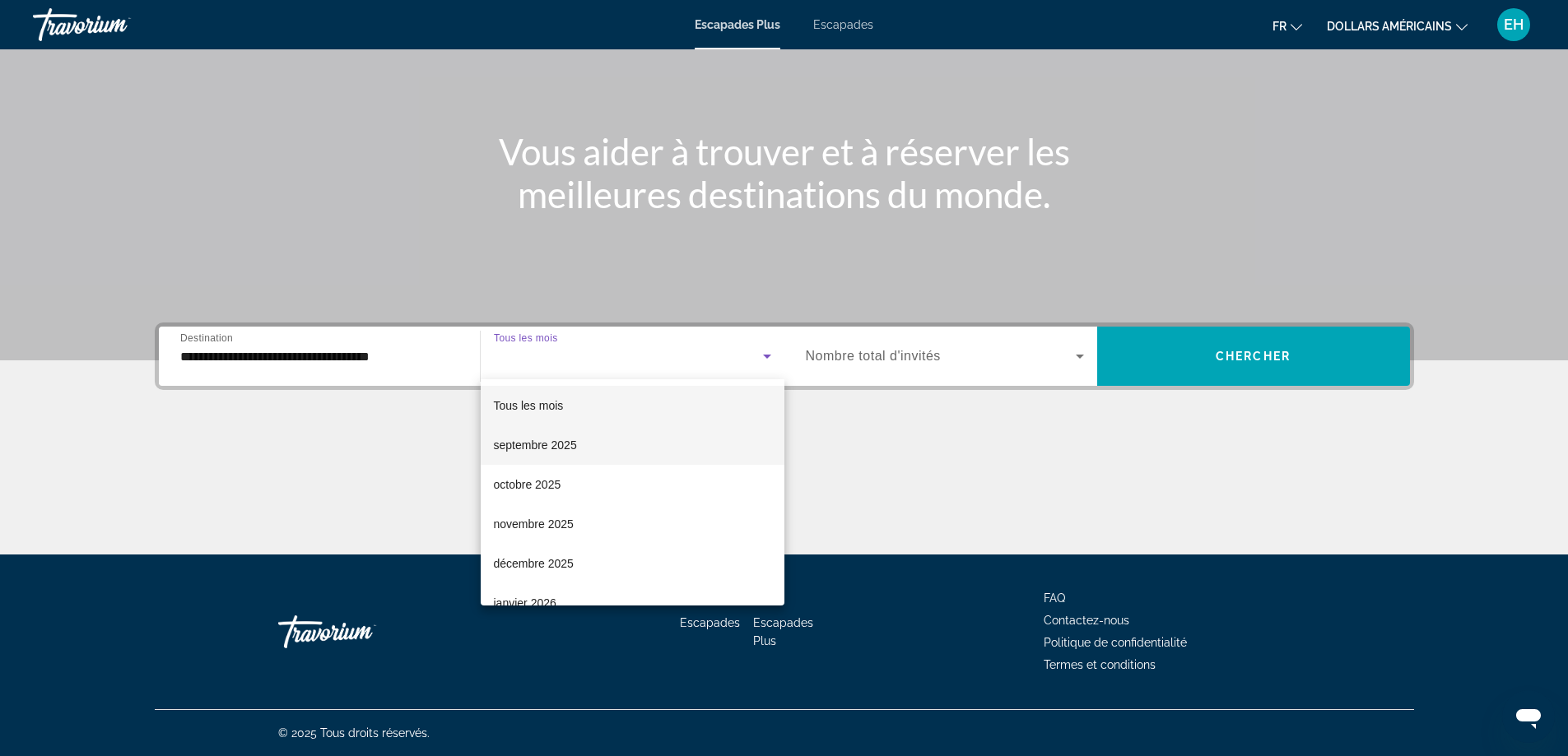
click at [554, 439] on font "septembre 2025" at bounding box center [536, 445] width 83 height 13
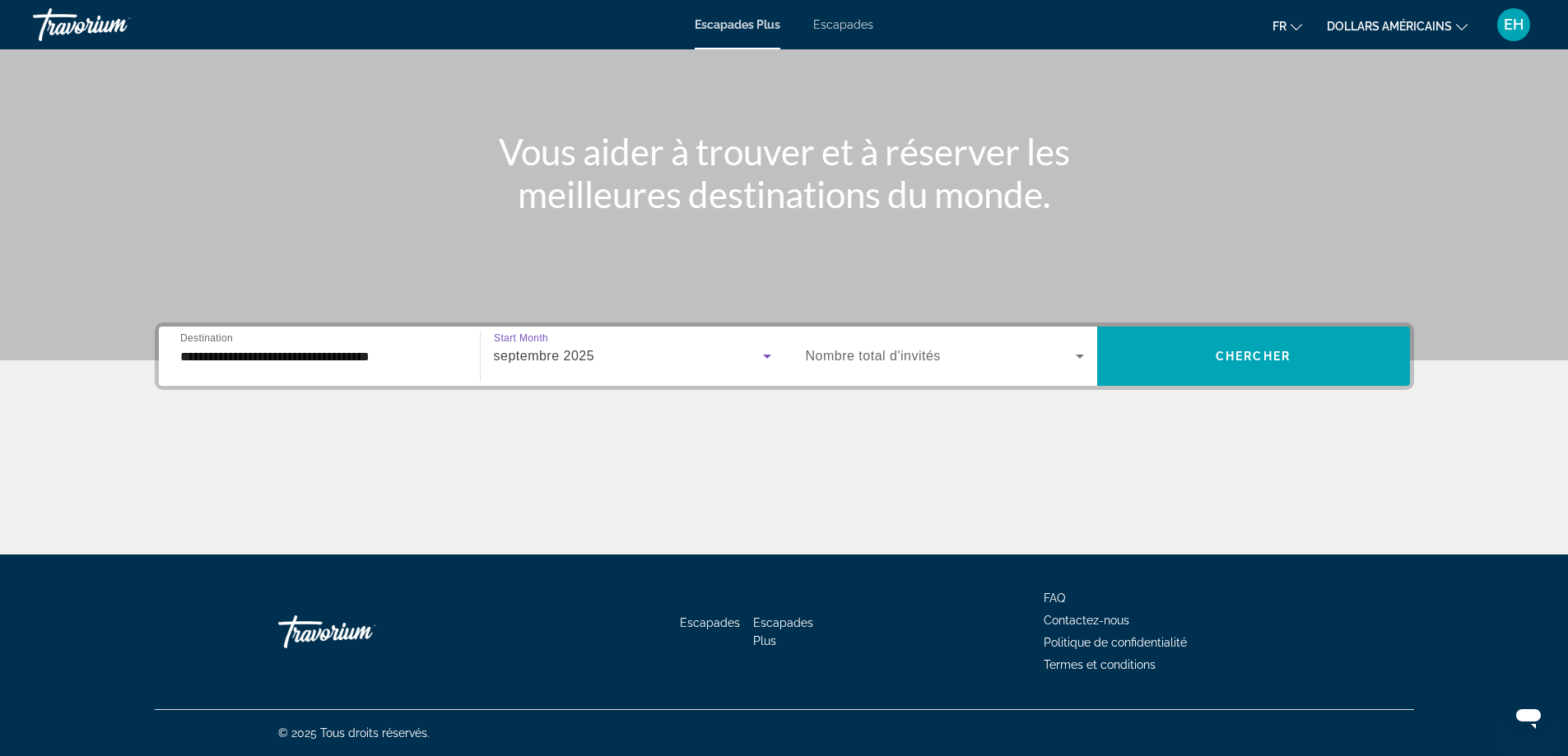
click at [919, 362] on span "Nombre total d'invités" at bounding box center [873, 356] width 135 height 14
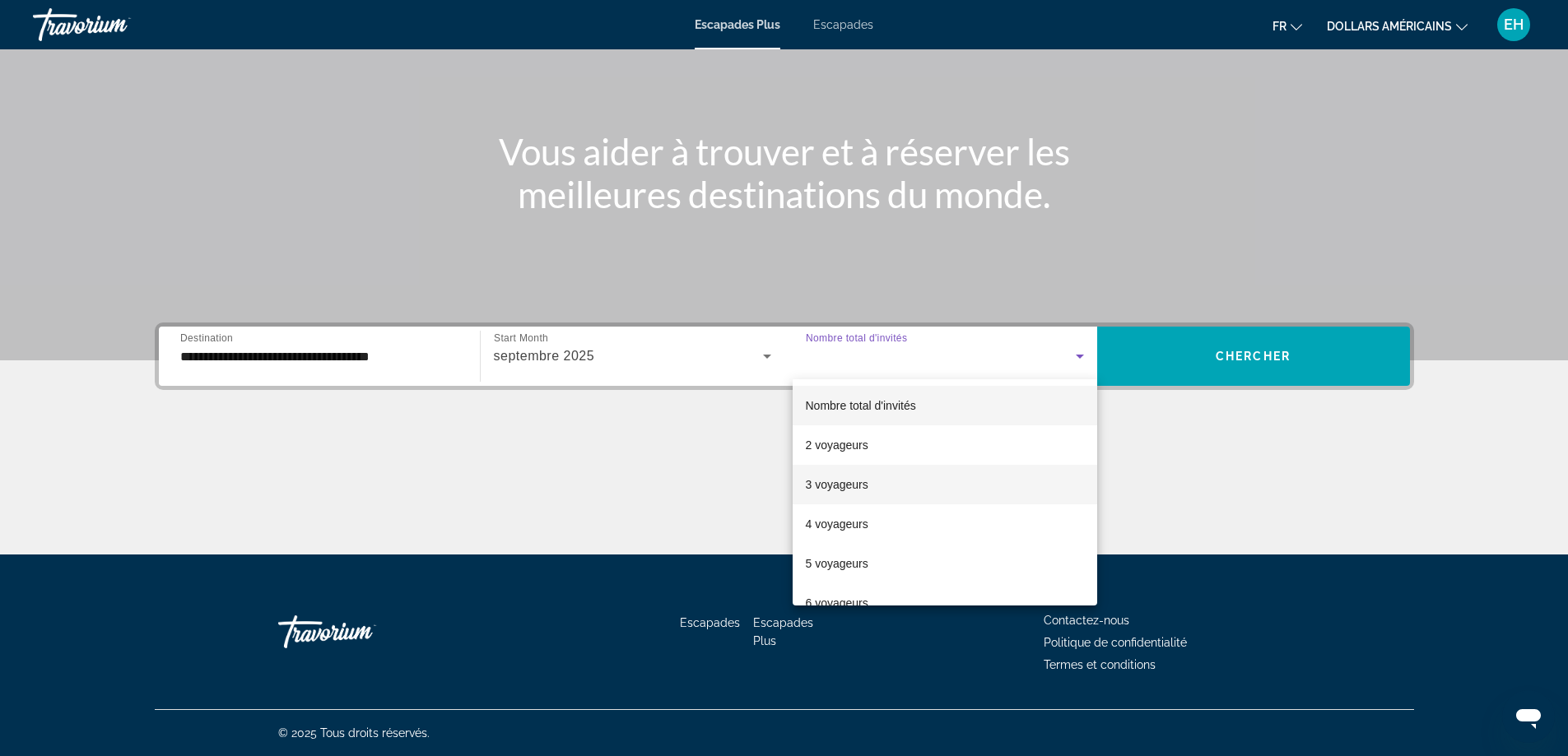
click at [852, 490] on font "3 voyageurs" at bounding box center [837, 484] width 63 height 13
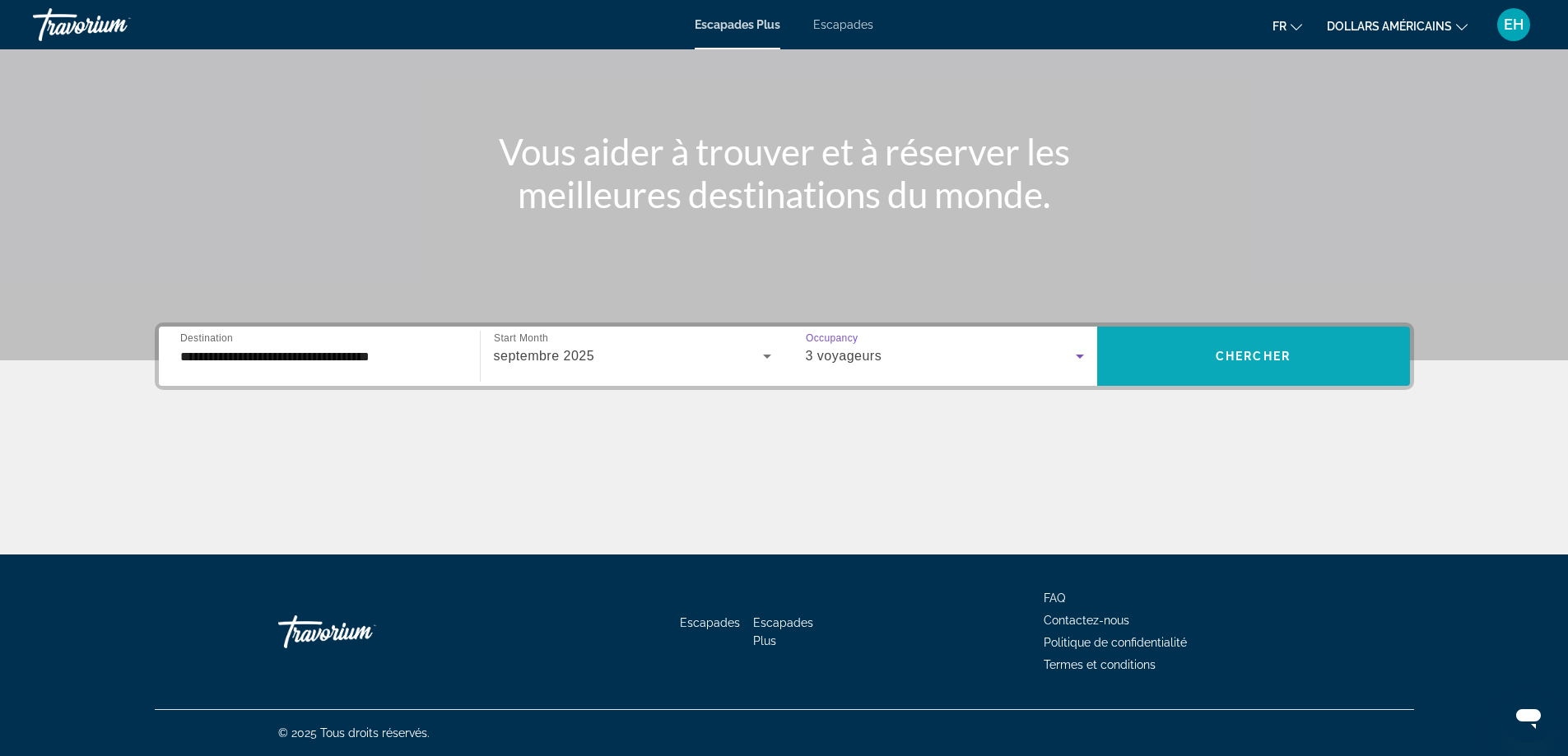
click at [1206, 354] on span "Widget de recherche" at bounding box center [1253, 356] width 313 height 39
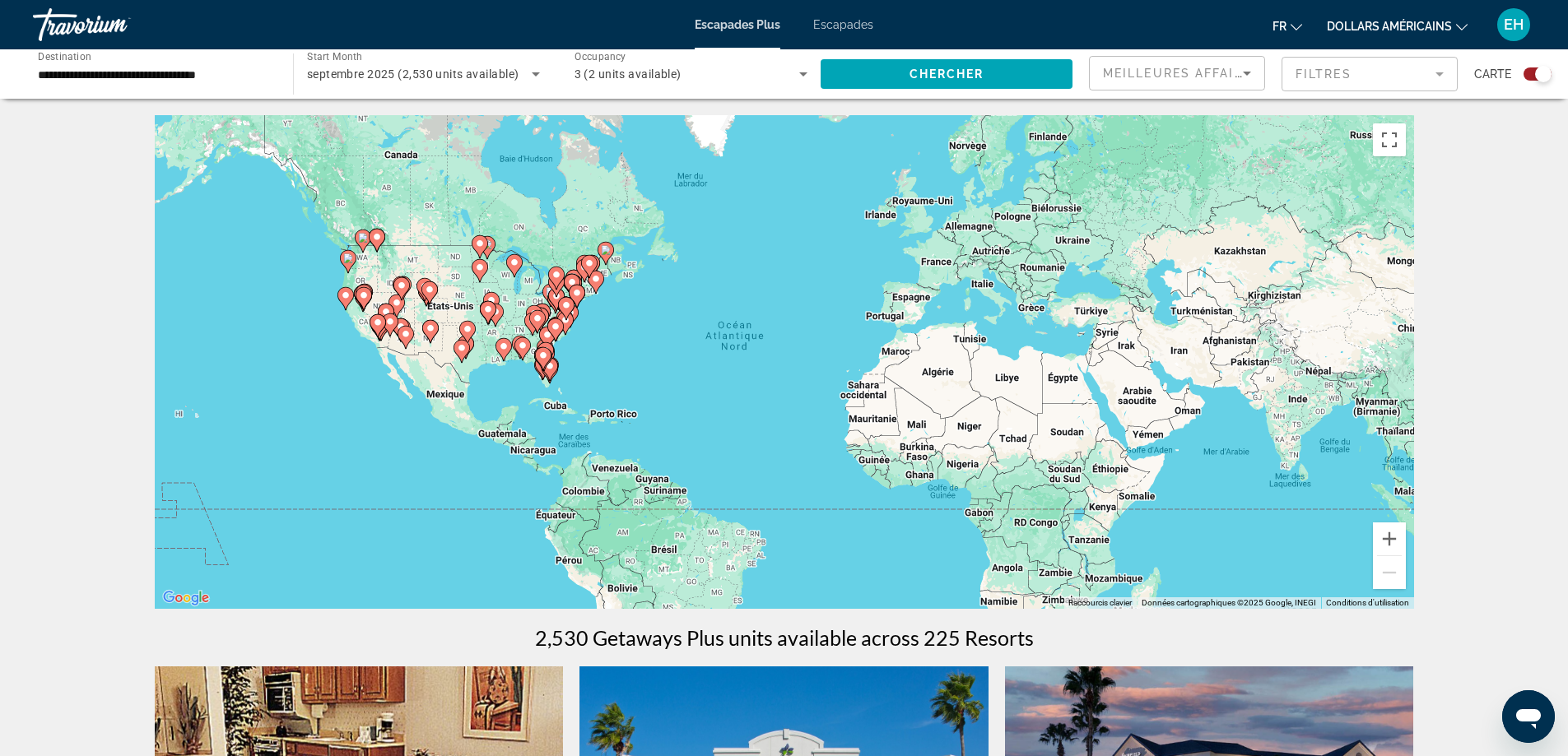
click at [117, 74] on input "**********" at bounding box center [154, 74] width 234 height 20
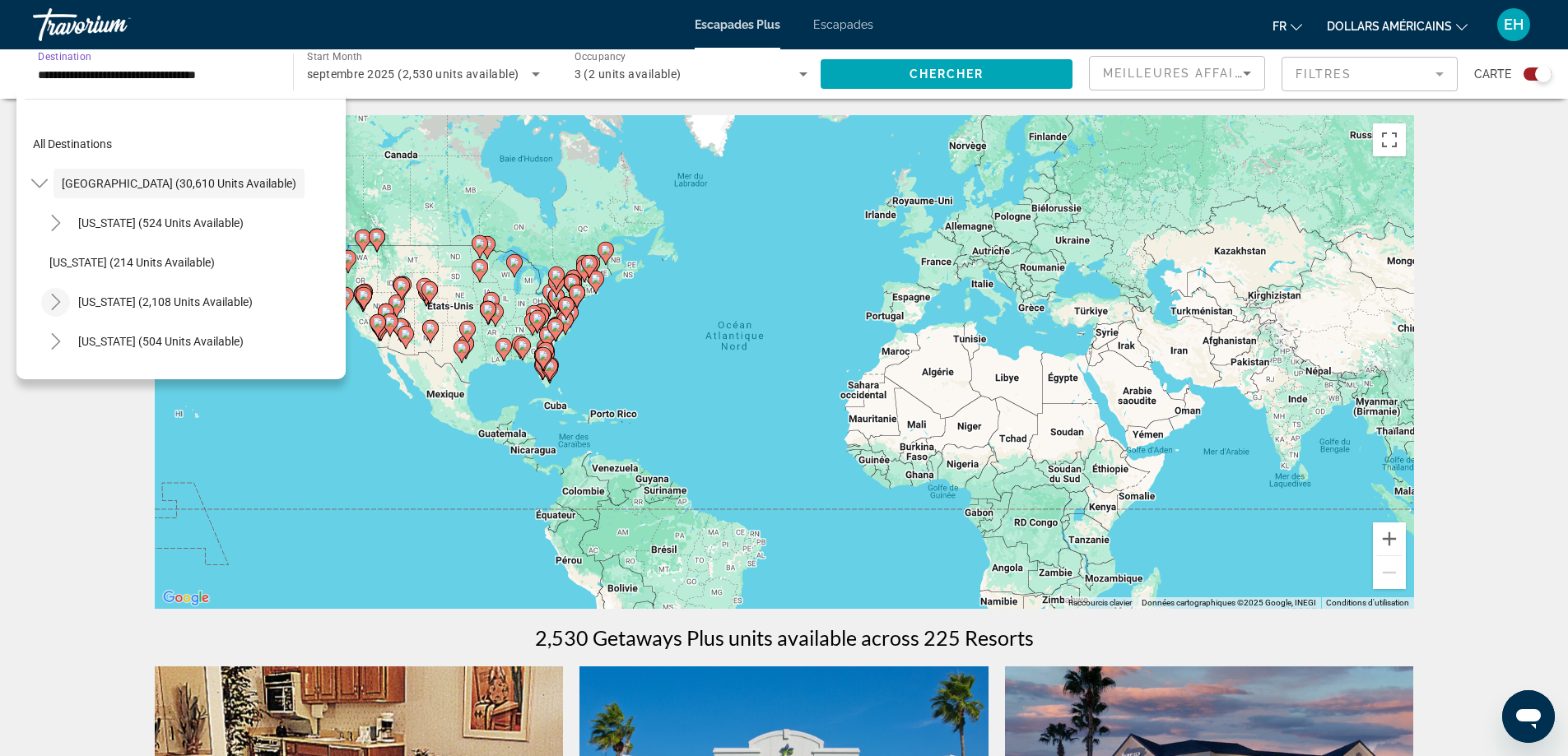
click at [55, 302] on icon "Toggle California (2,108 units available)" at bounding box center [56, 302] width 16 height 16
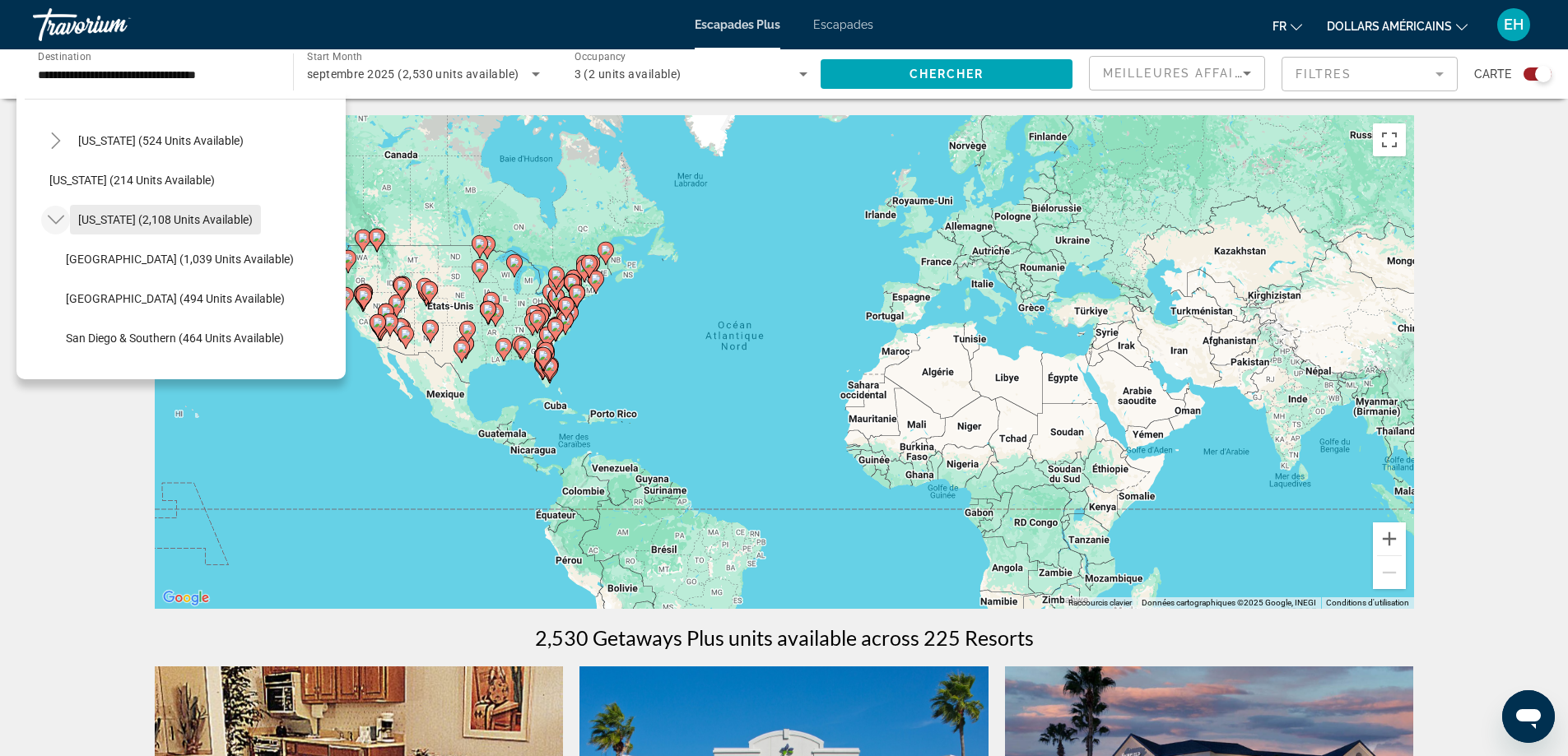
scroll to position [165, 0]
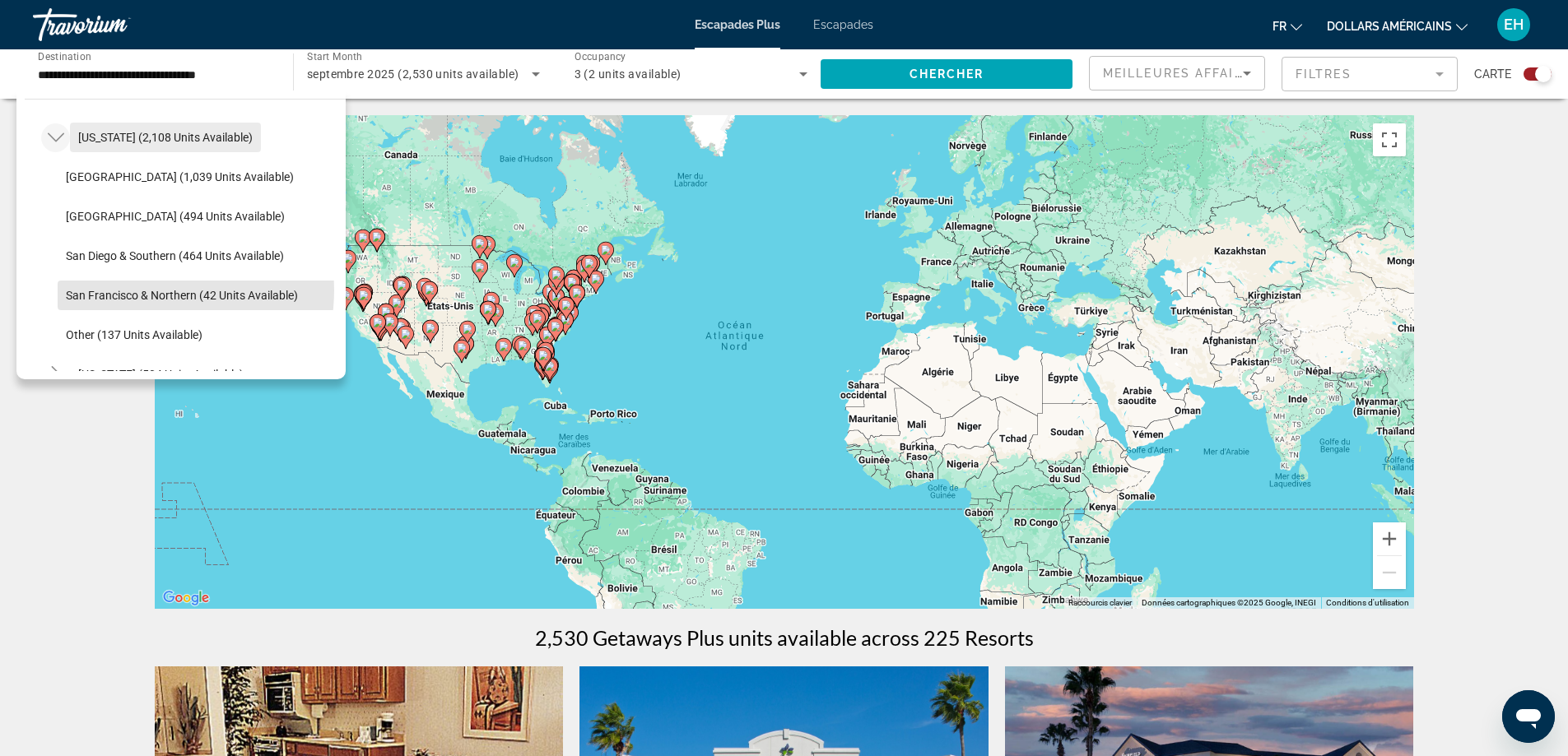
click at [152, 291] on span "San Francisco & Northern (42 units available)" at bounding box center [181, 295] width 232 height 13
type input "**********"
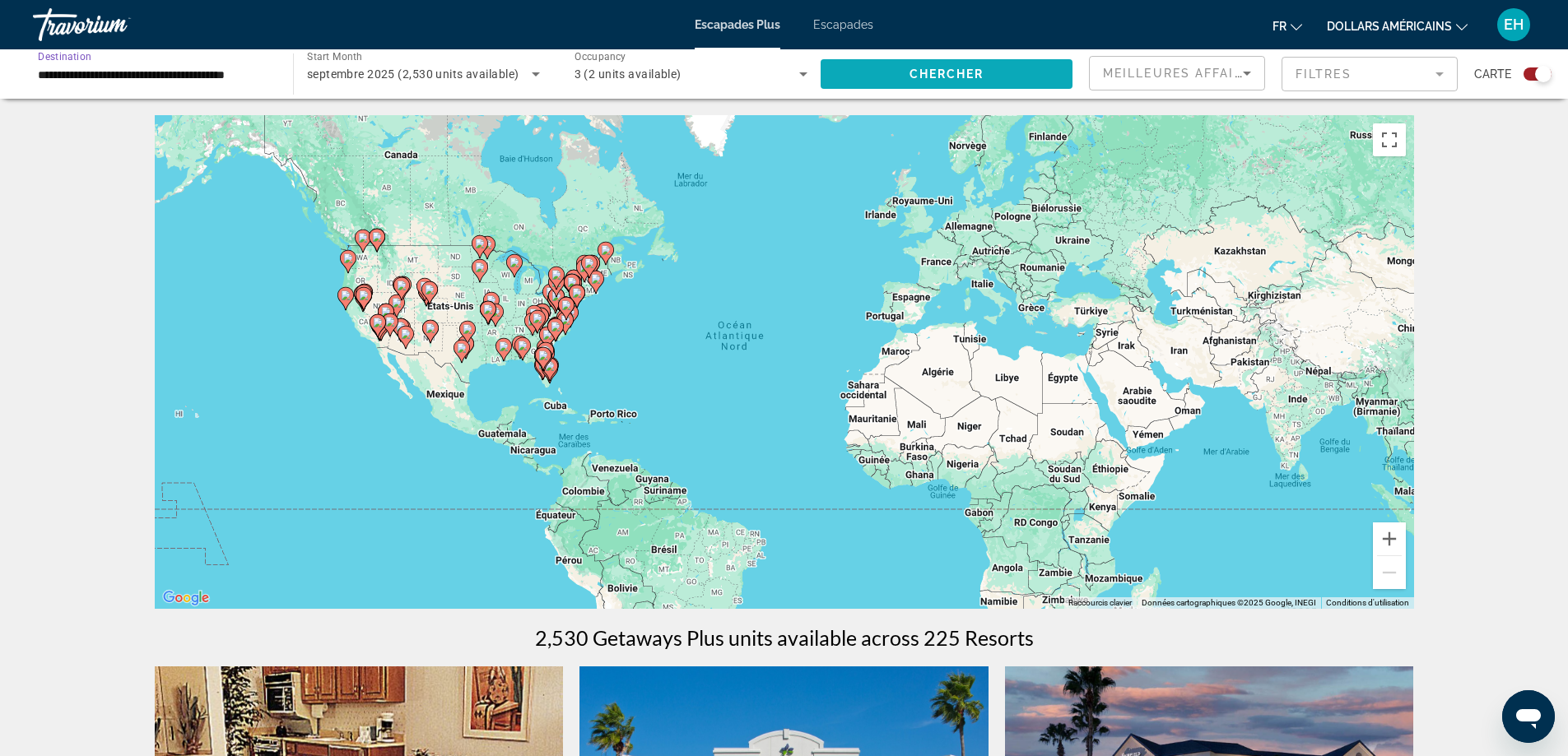
click at [920, 74] on span "Chercher" at bounding box center [946, 74] width 74 height 13
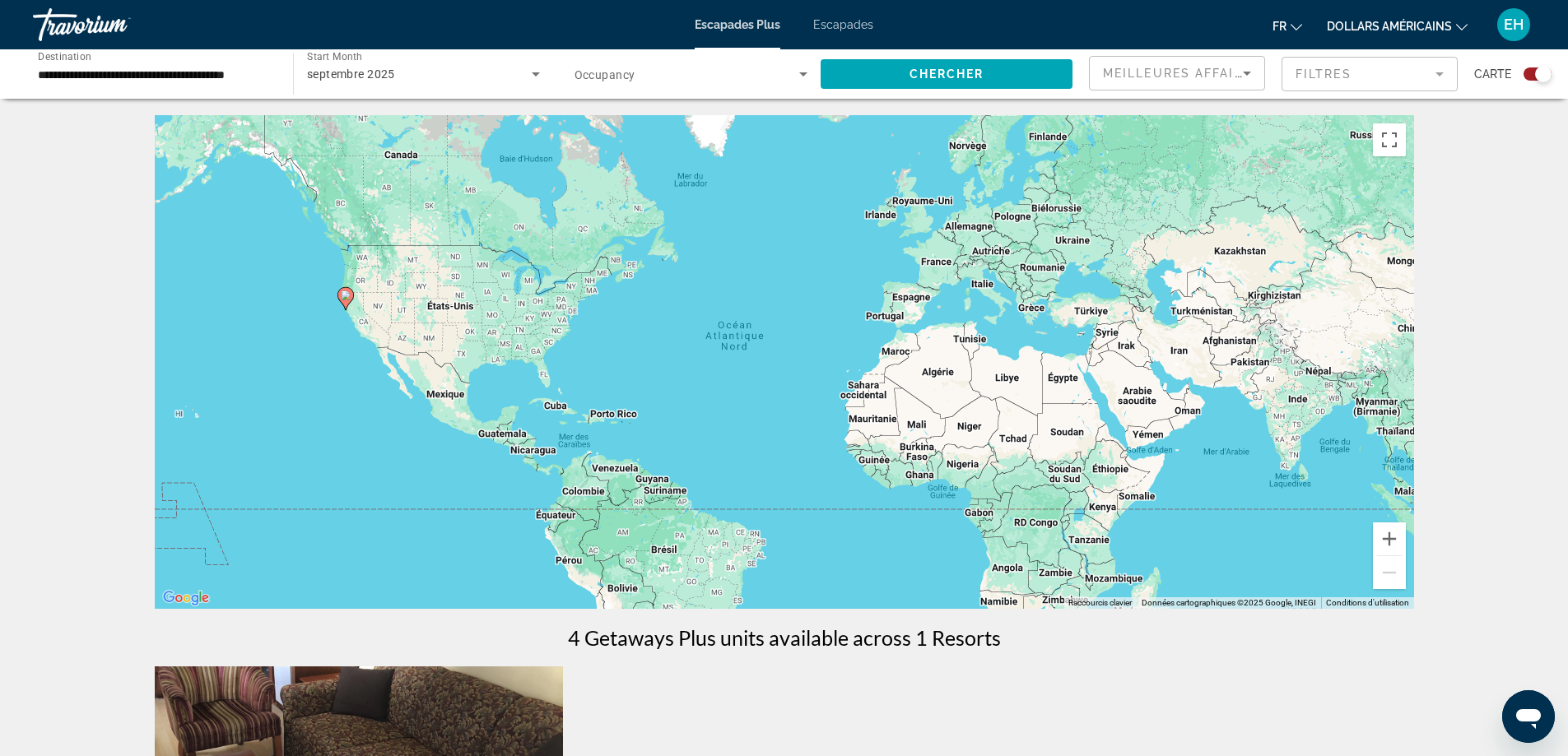
click at [841, 17] on div "Escapades Plus Escapades fr English Español Français Italiano Português русский…" at bounding box center [784, 25] width 1568 height 43
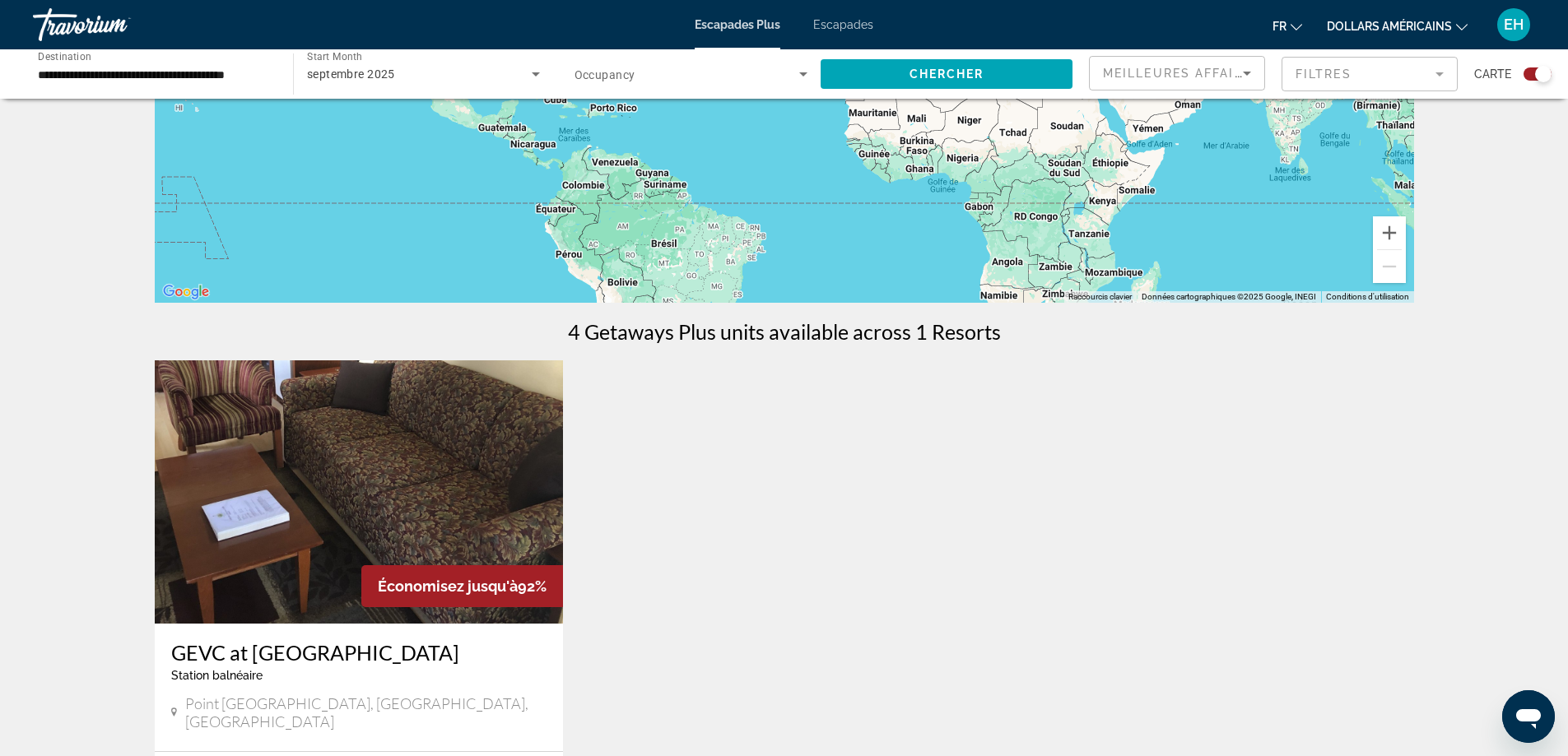
scroll to position [83, 0]
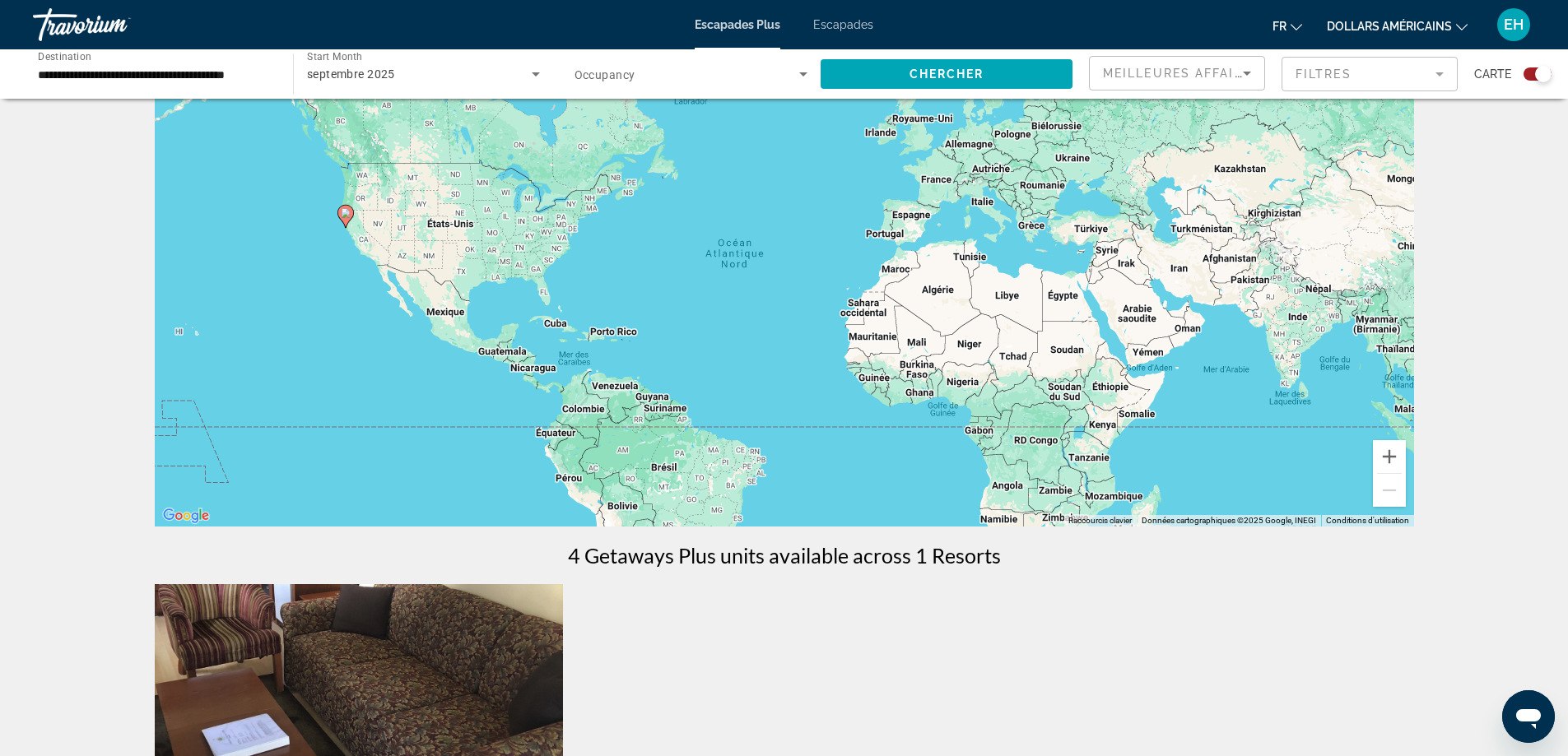
click at [341, 215] on icon "Contenu principal" at bounding box center [344, 216] width 15 height 22
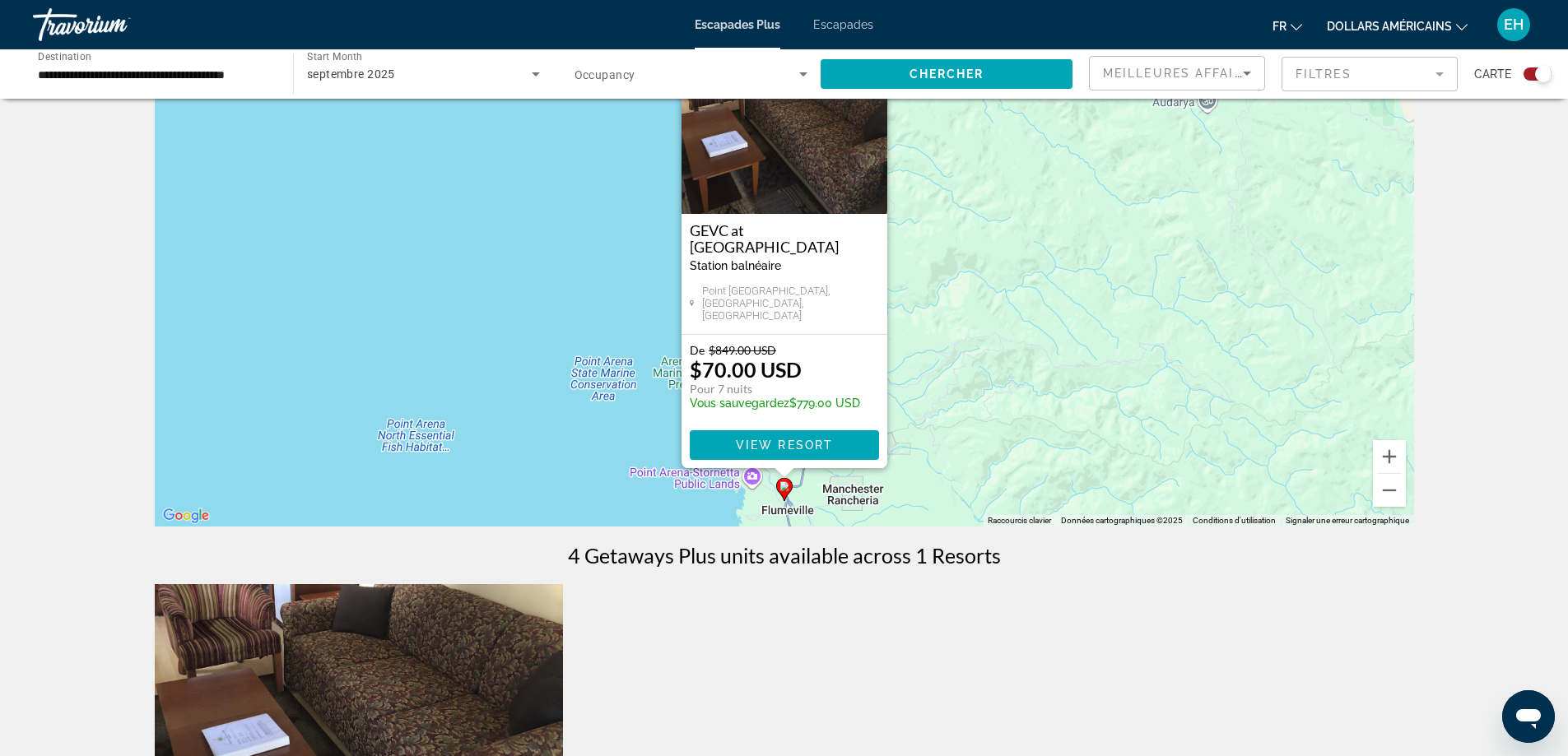
click at [782, 489] on image "Contenu principal" at bounding box center [784, 486] width 10 height 10
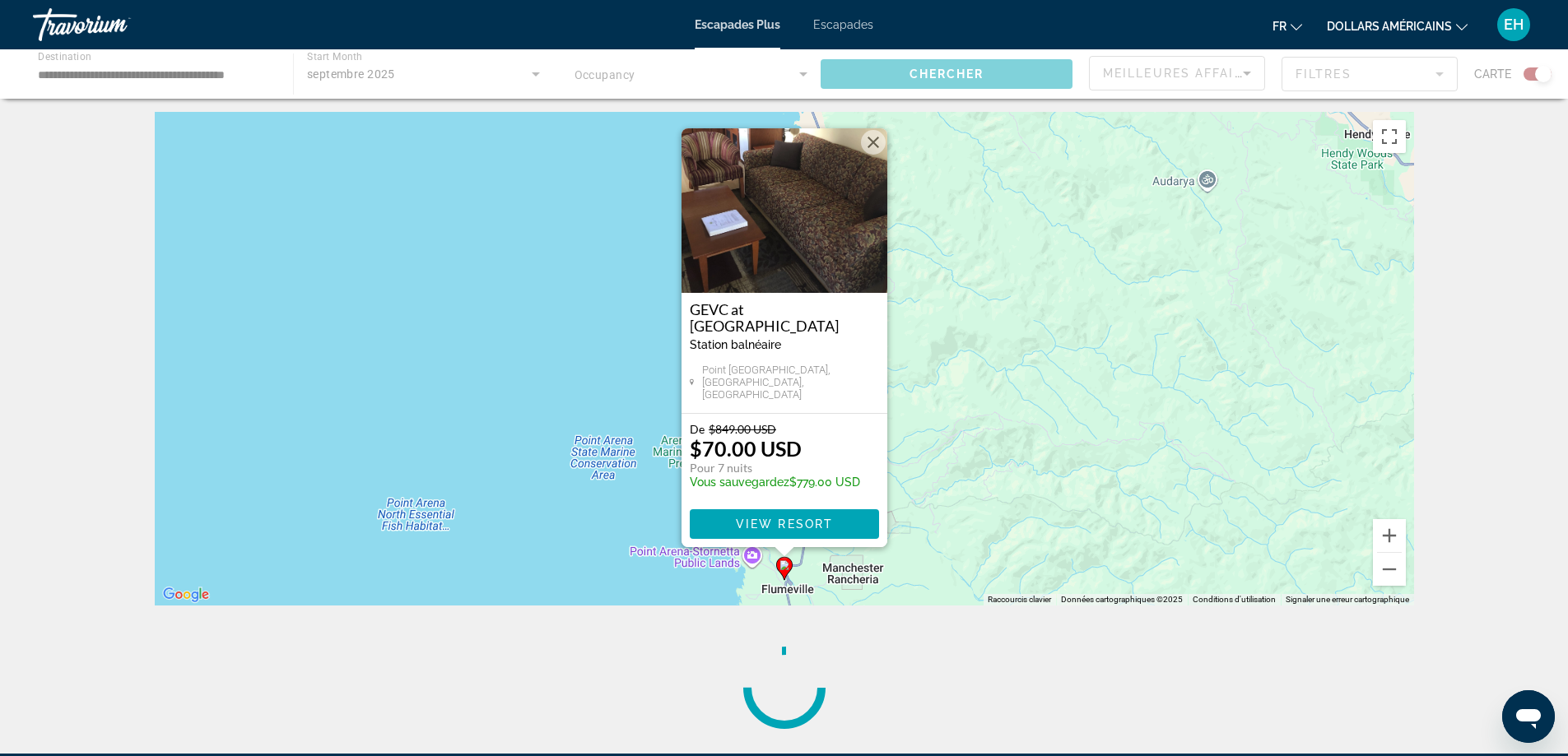
scroll to position [0, 0]
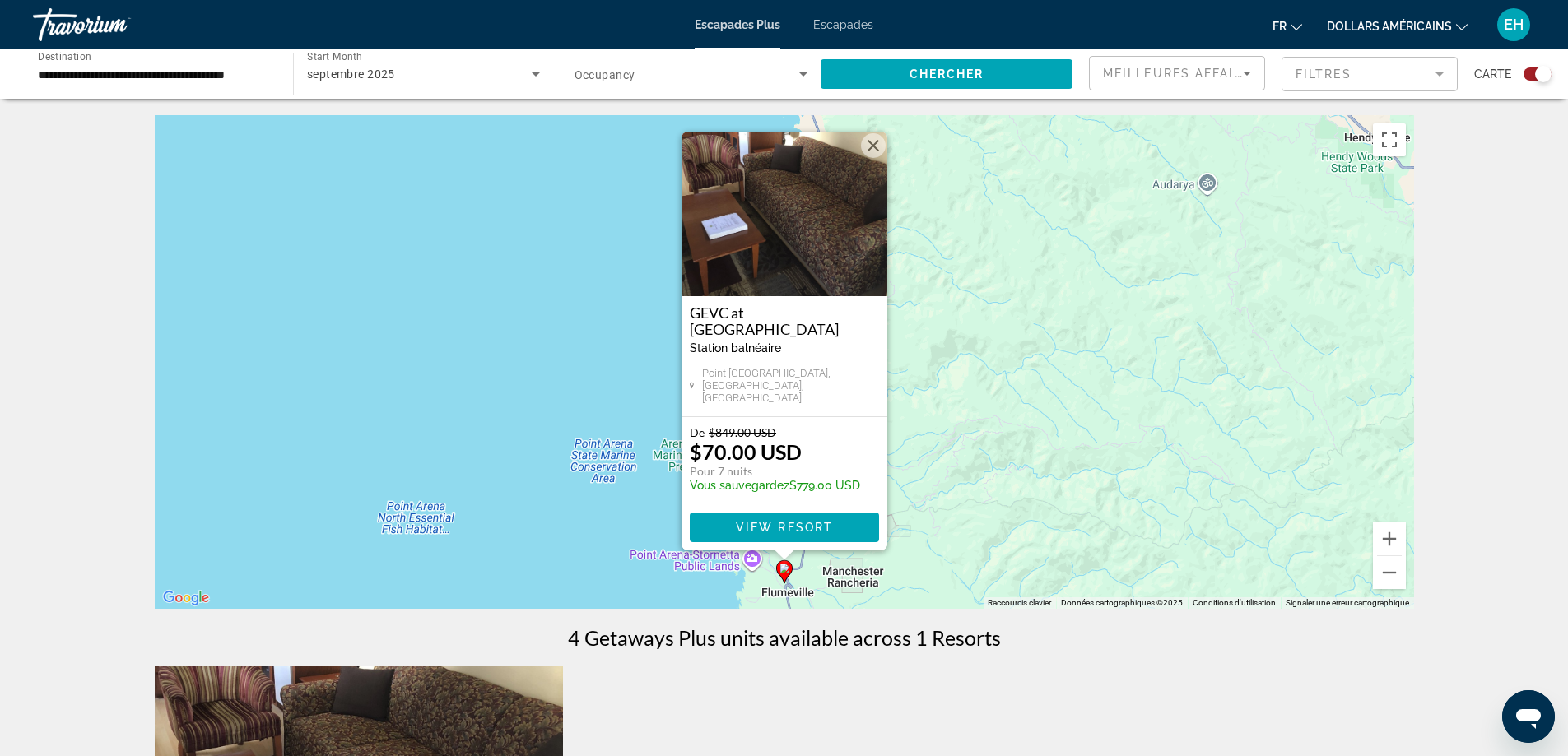
click at [873, 155] on button "Fermer" at bounding box center [874, 146] width 25 height 25
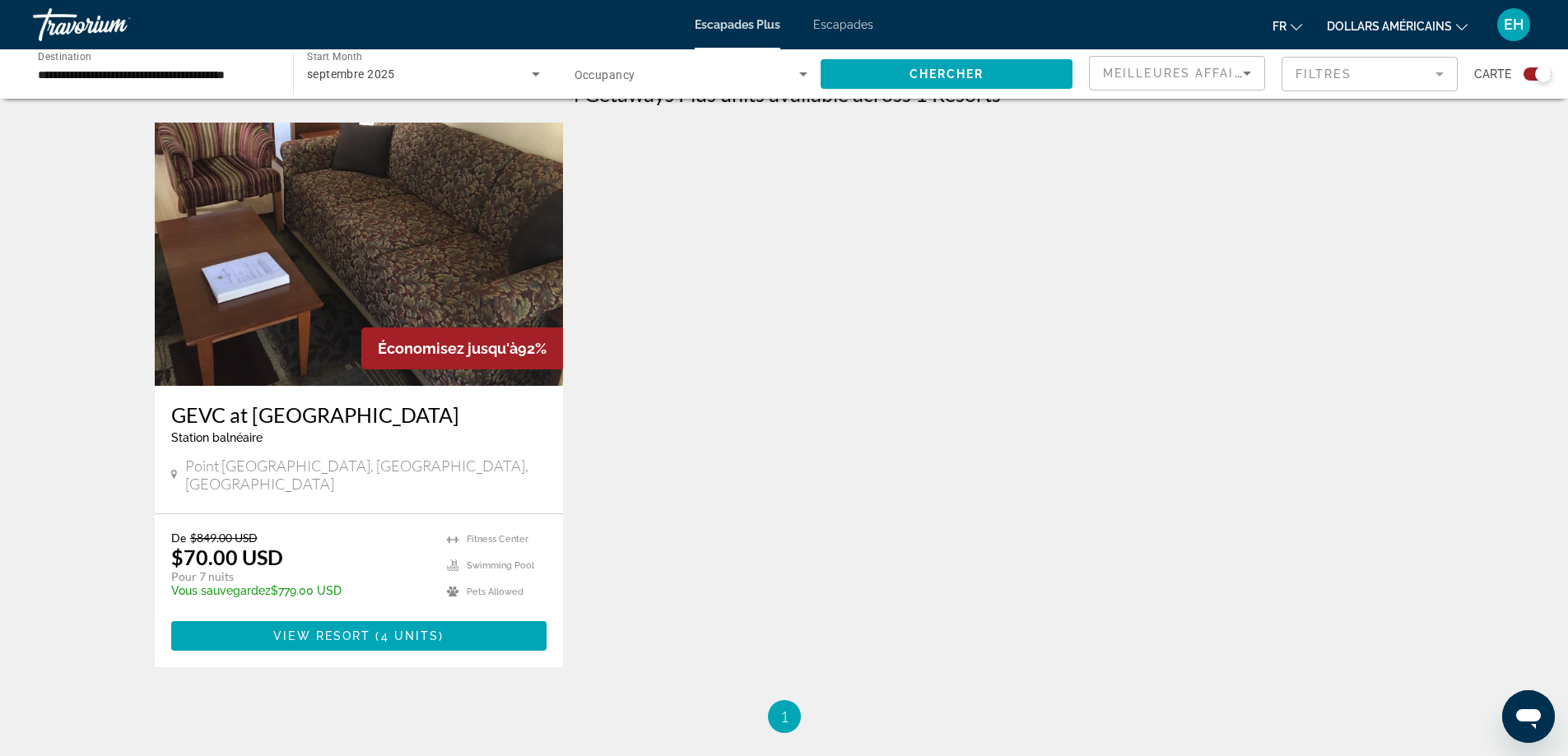
scroll to position [573, 0]
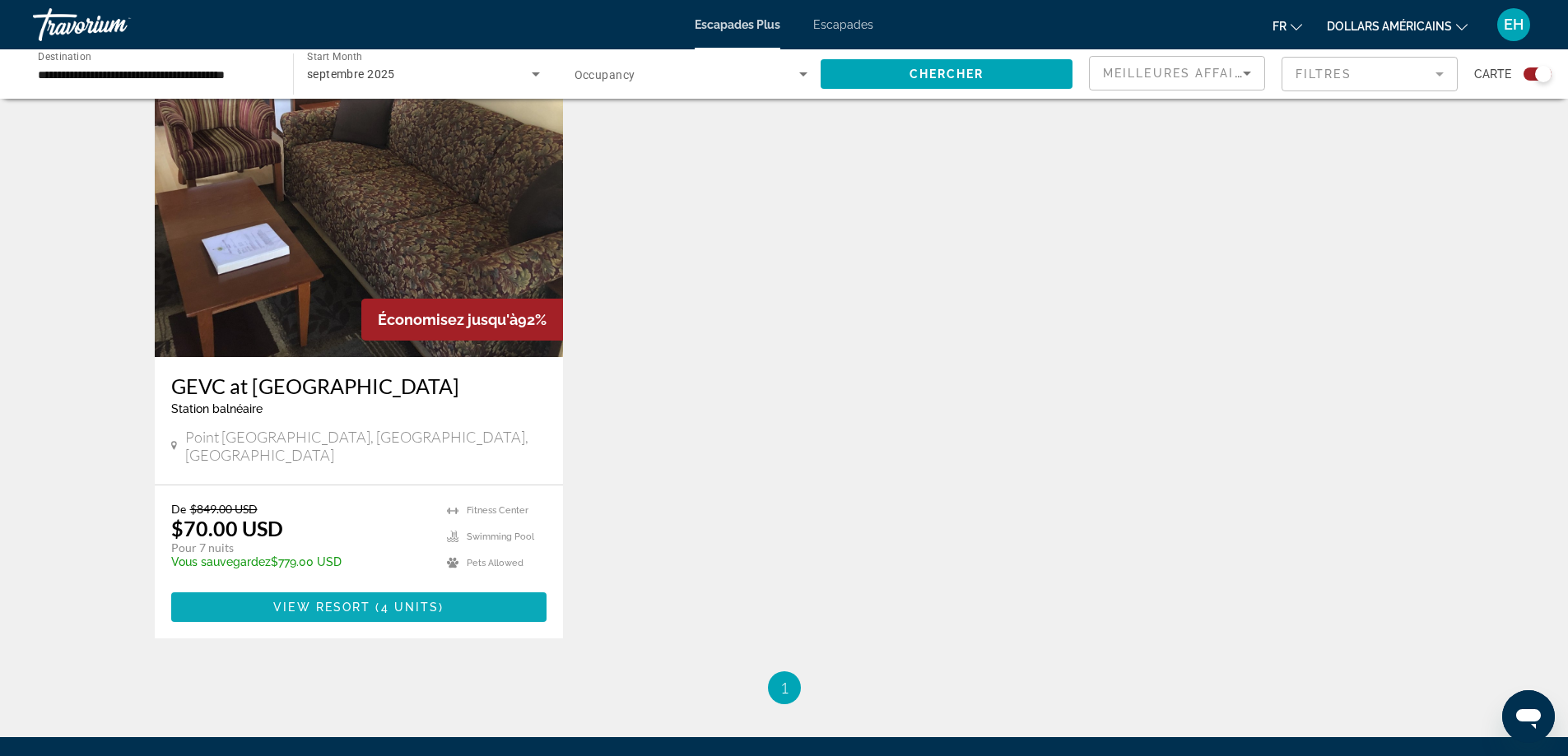
click at [382, 601] on span "4 units" at bounding box center [410, 607] width 58 height 13
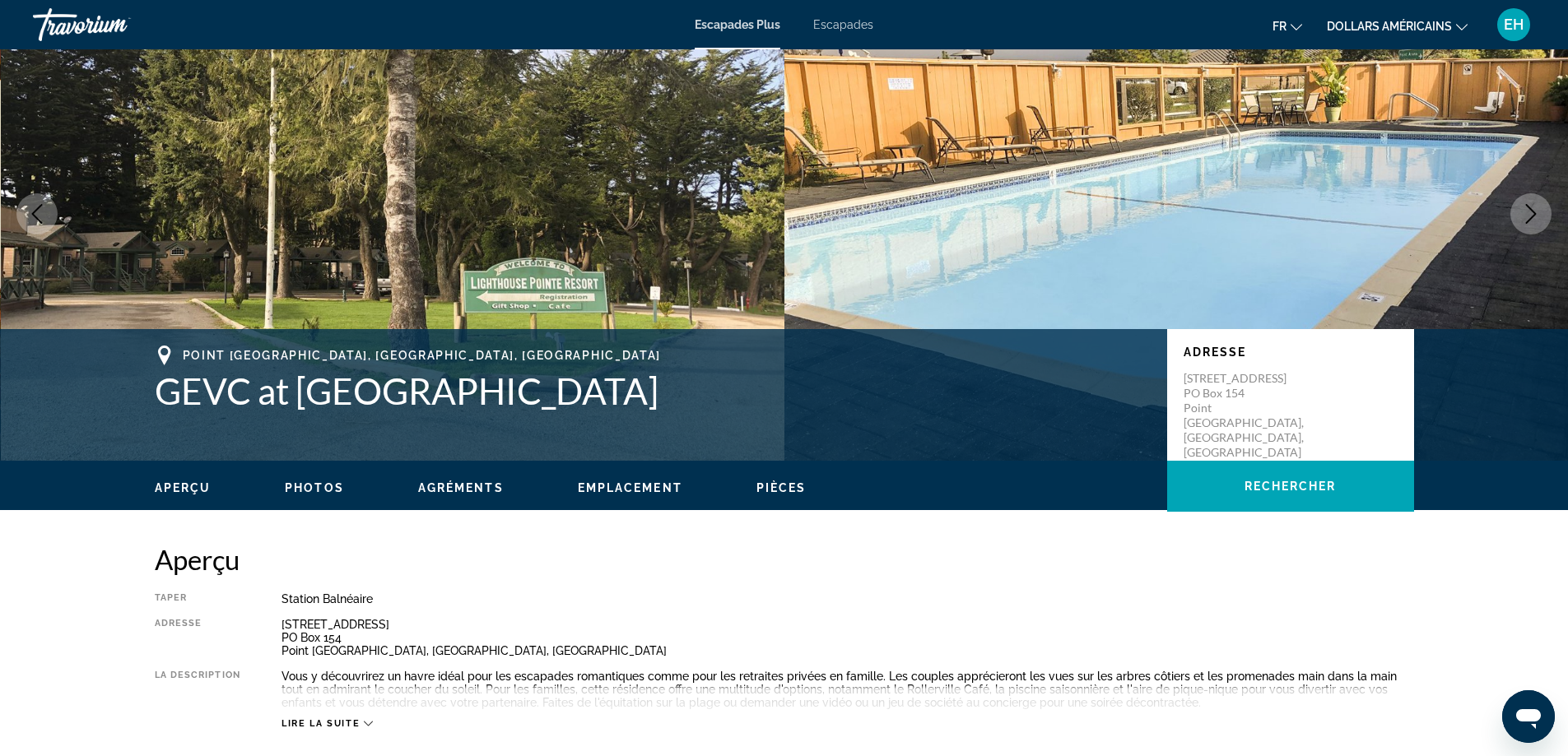
scroll to position [165, 0]
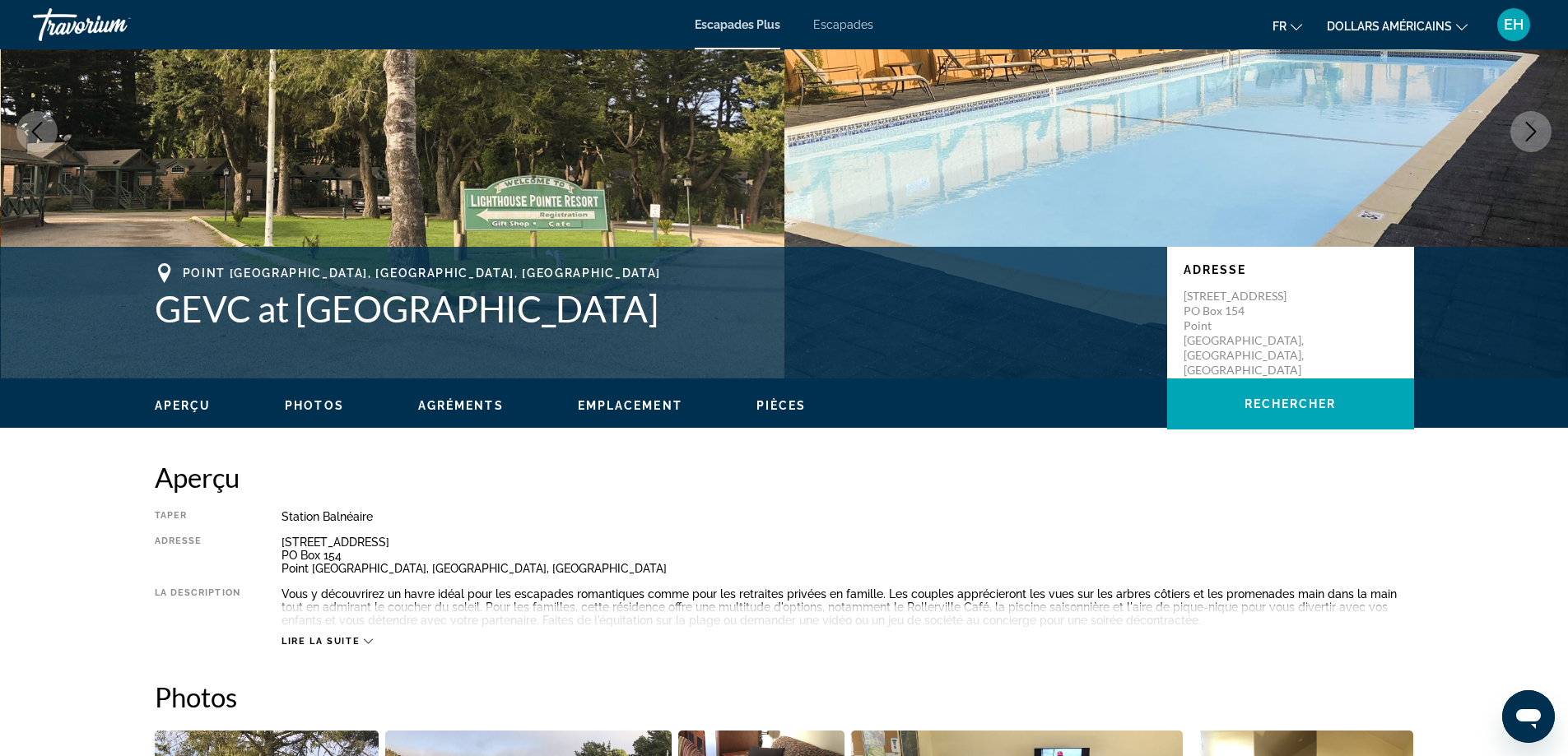
click at [623, 404] on span "Emplacement" at bounding box center [630, 405] width 105 height 13
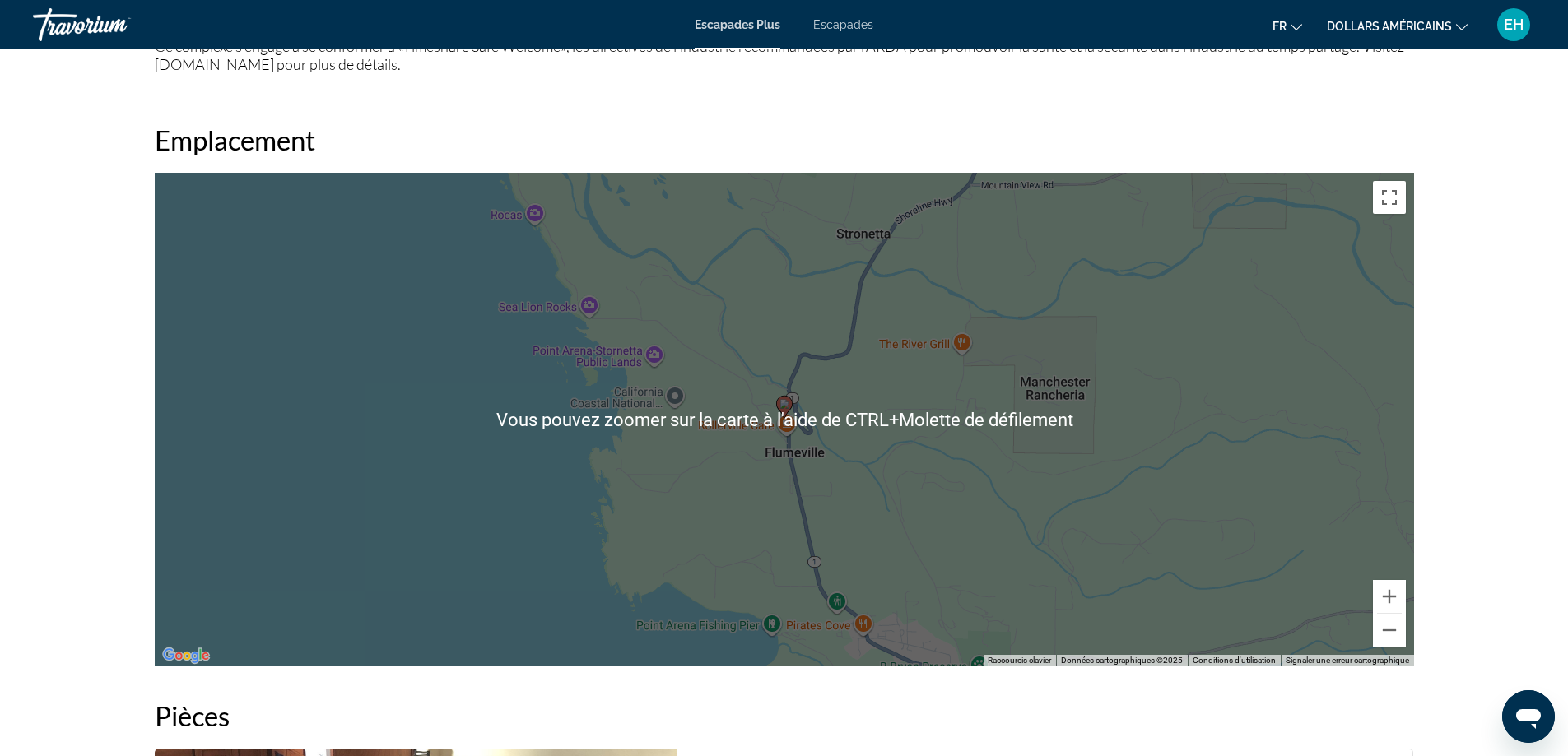
scroll to position [2165, 0]
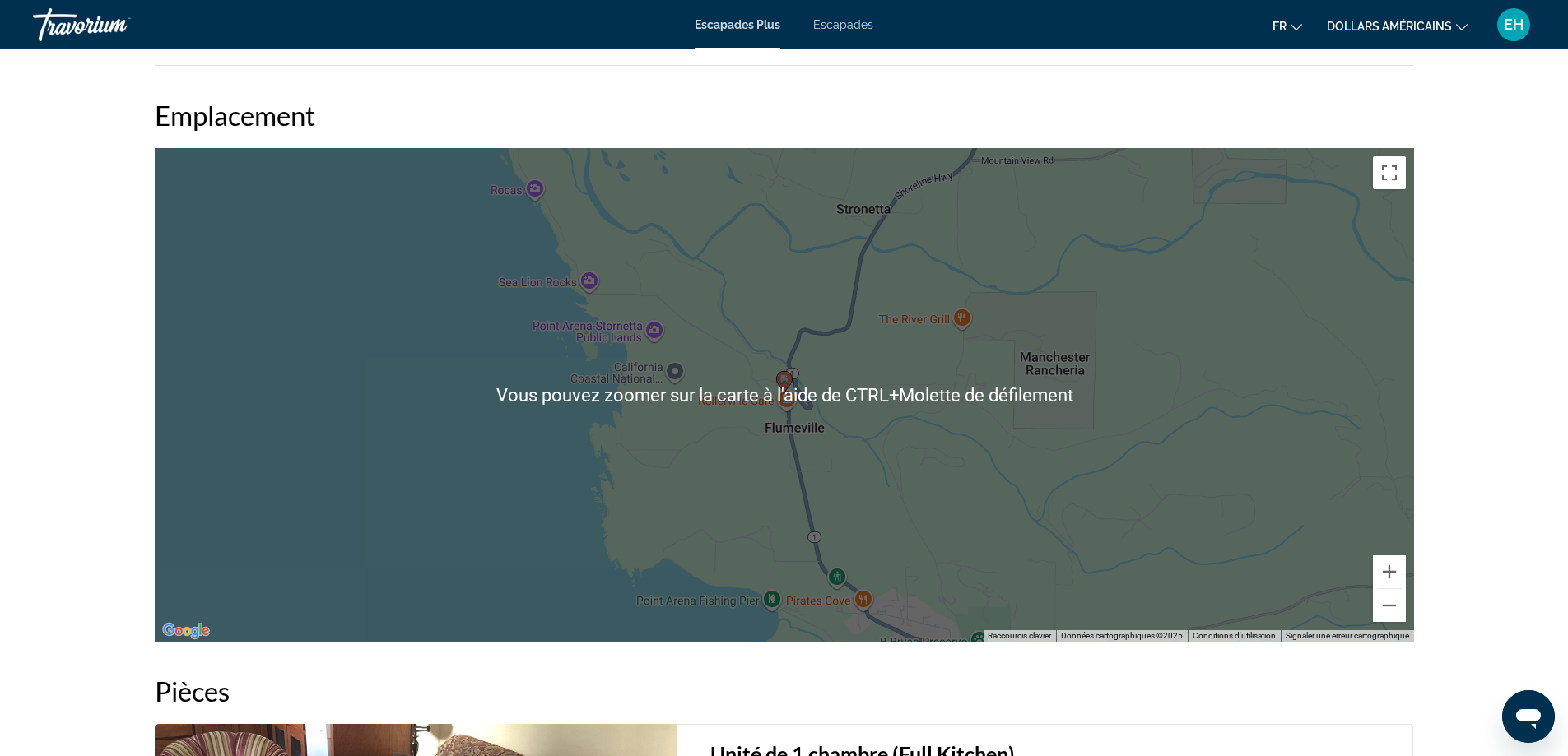
click at [929, 414] on div "Pour activer le glissement avec le clavier, appuyez sur Alt+Entrée. Une fois ce…" at bounding box center [784, 395] width 1259 height 494
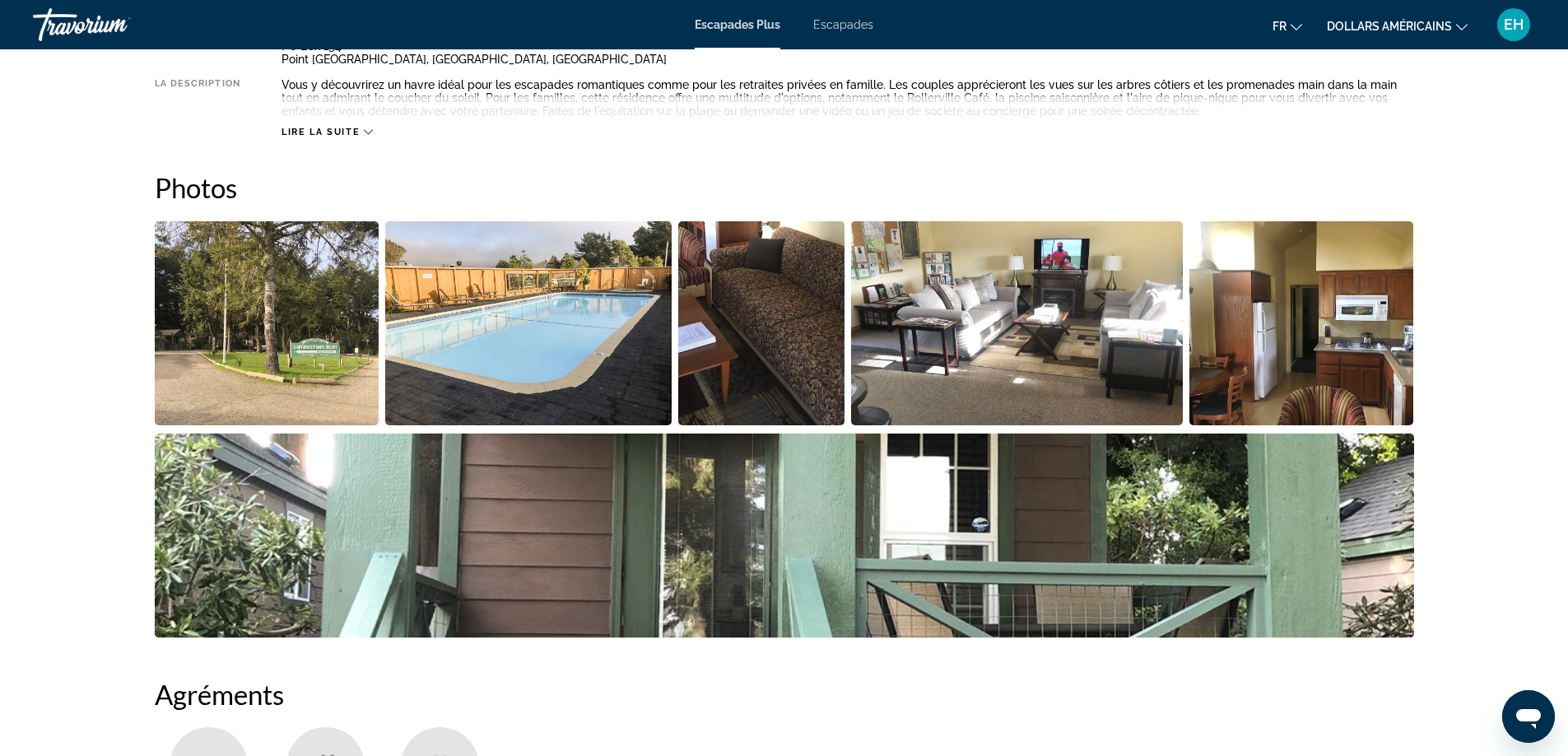
scroll to position [592, 0]
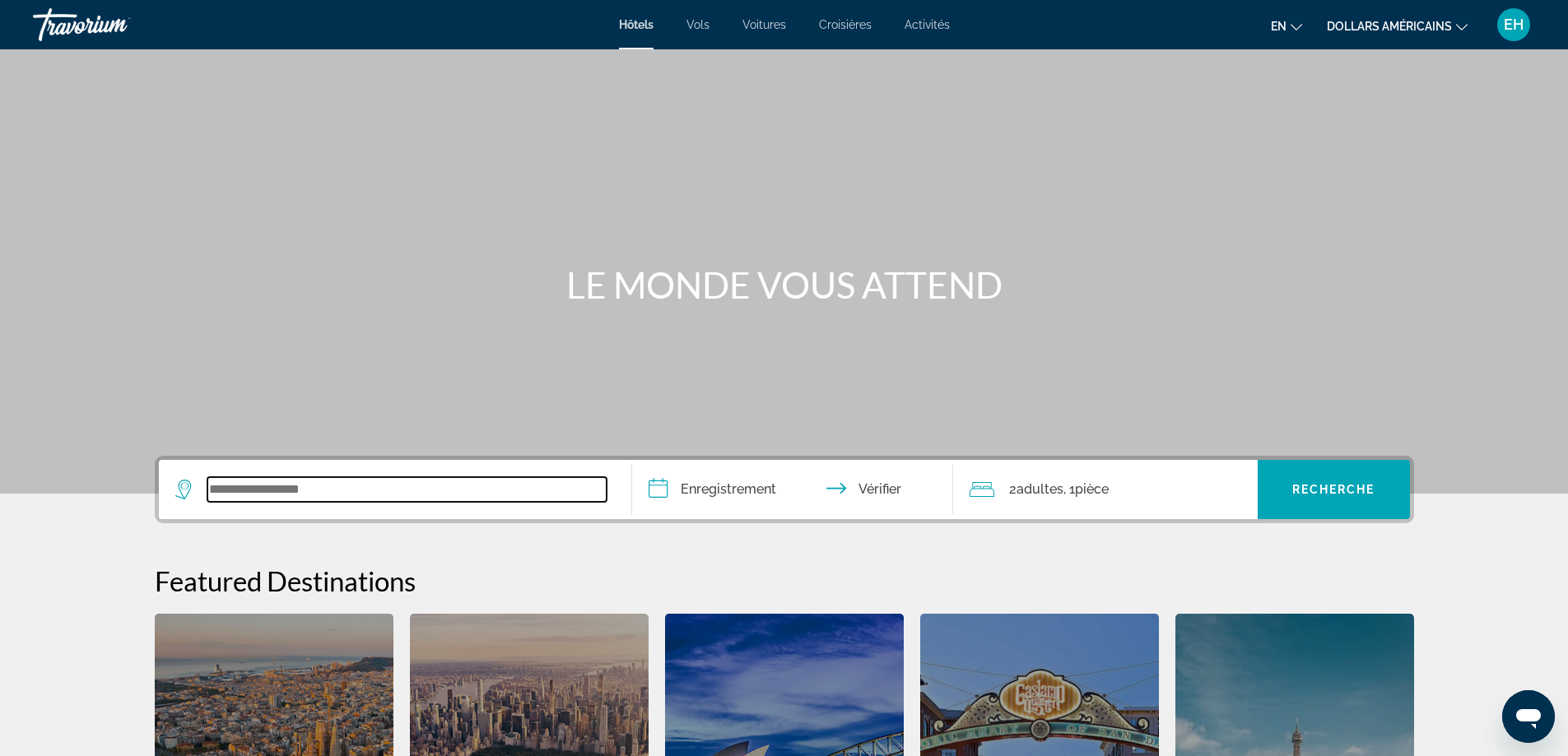
click at [275, 489] on input "Widget de recherche" at bounding box center [406, 490] width 399 height 25
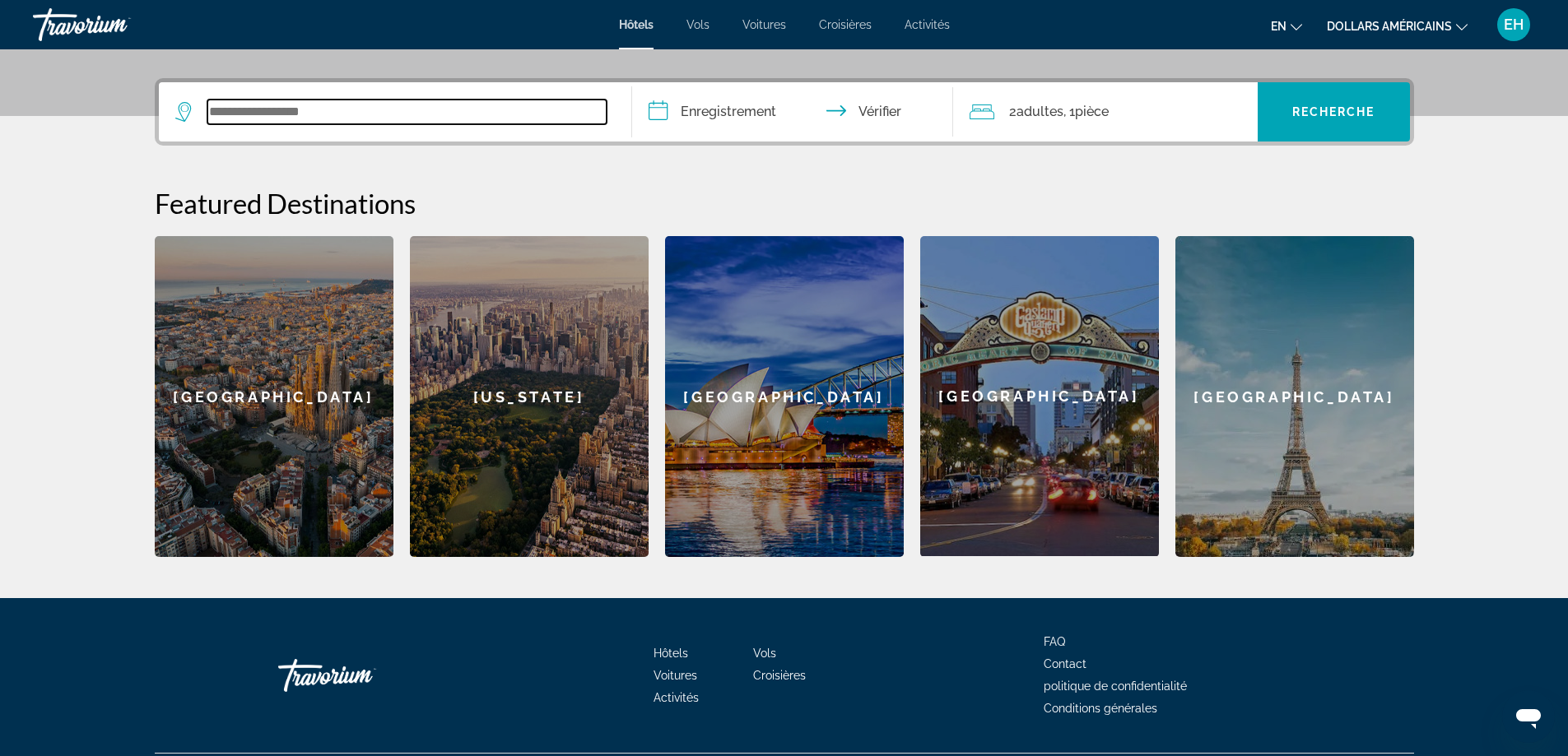
scroll to position [403, 0]
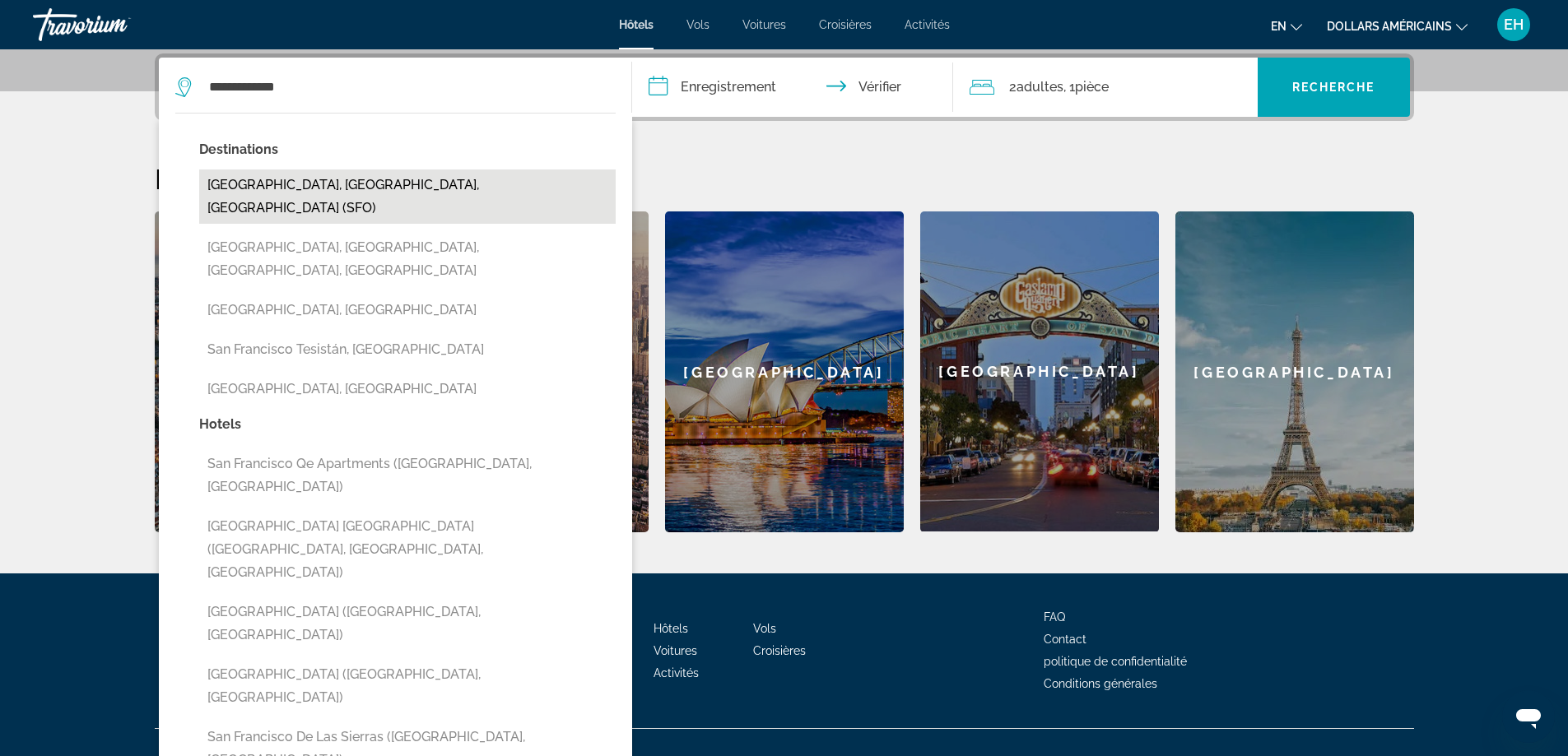
click at [384, 184] on button "[GEOGRAPHIC_DATA], [GEOGRAPHIC_DATA], [GEOGRAPHIC_DATA] (SFO)" at bounding box center [407, 196] width 416 height 55
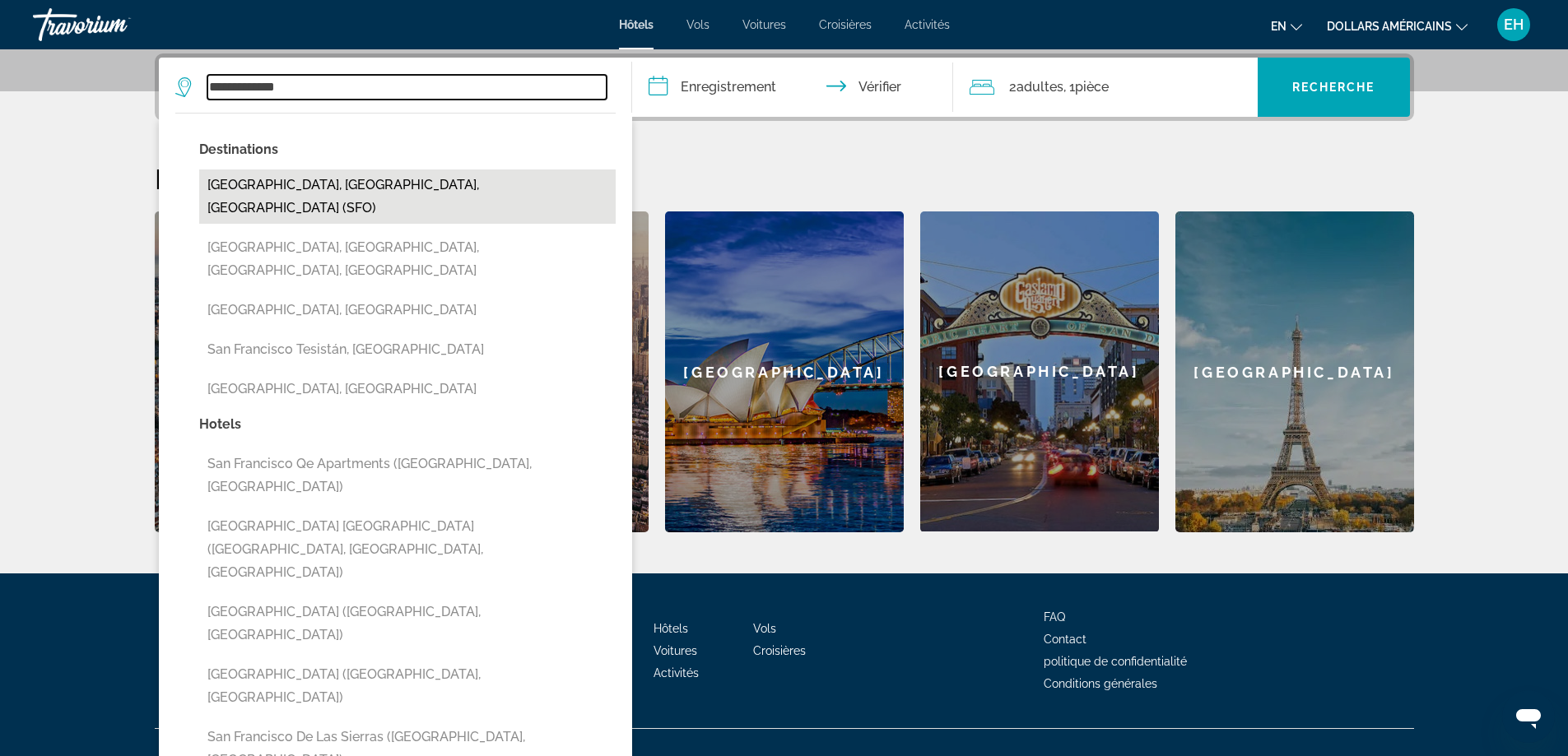
type input "**********"
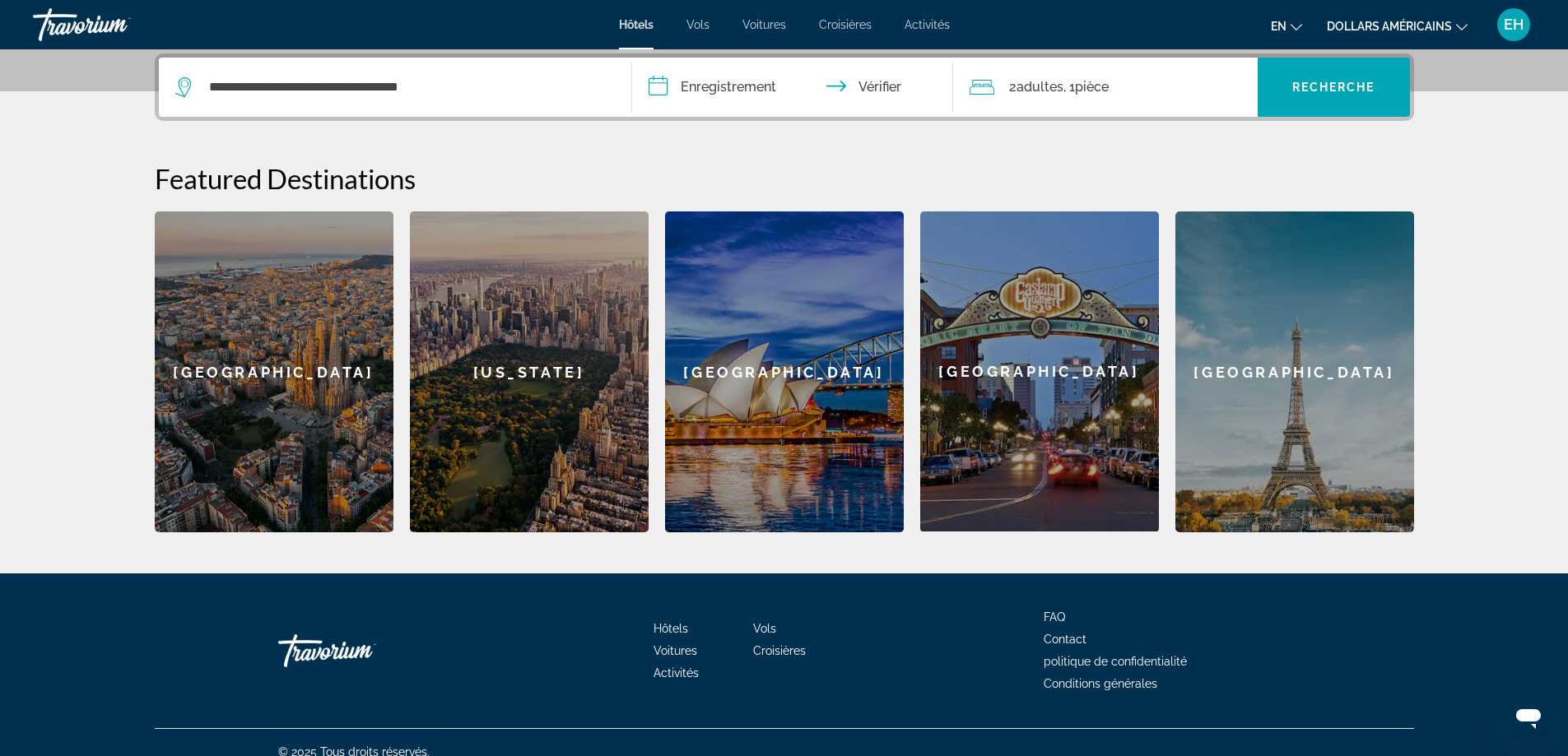
click at [744, 84] on input "**********" at bounding box center [796, 90] width 327 height 65
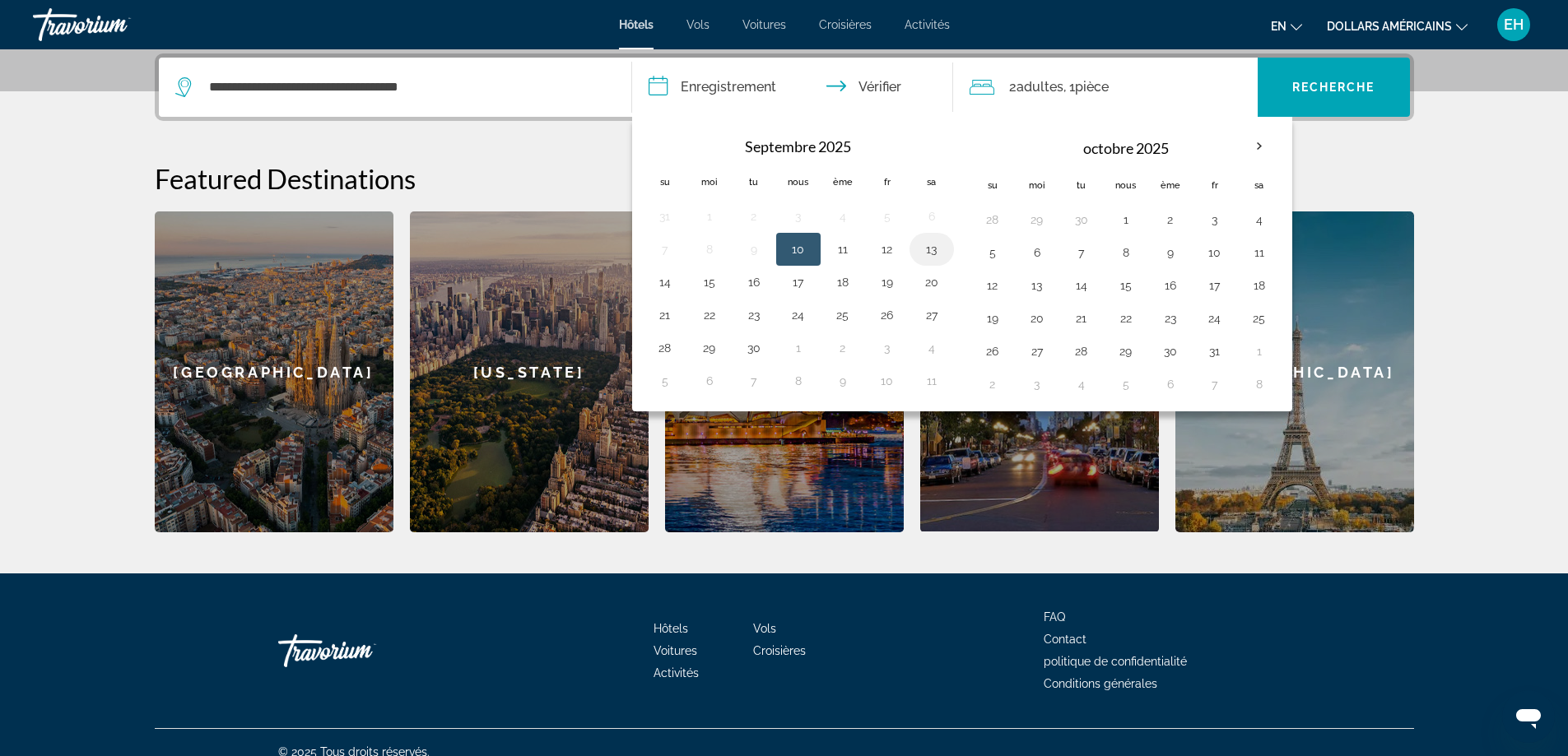
click at [932, 253] on button "13" at bounding box center [931, 249] width 26 height 23
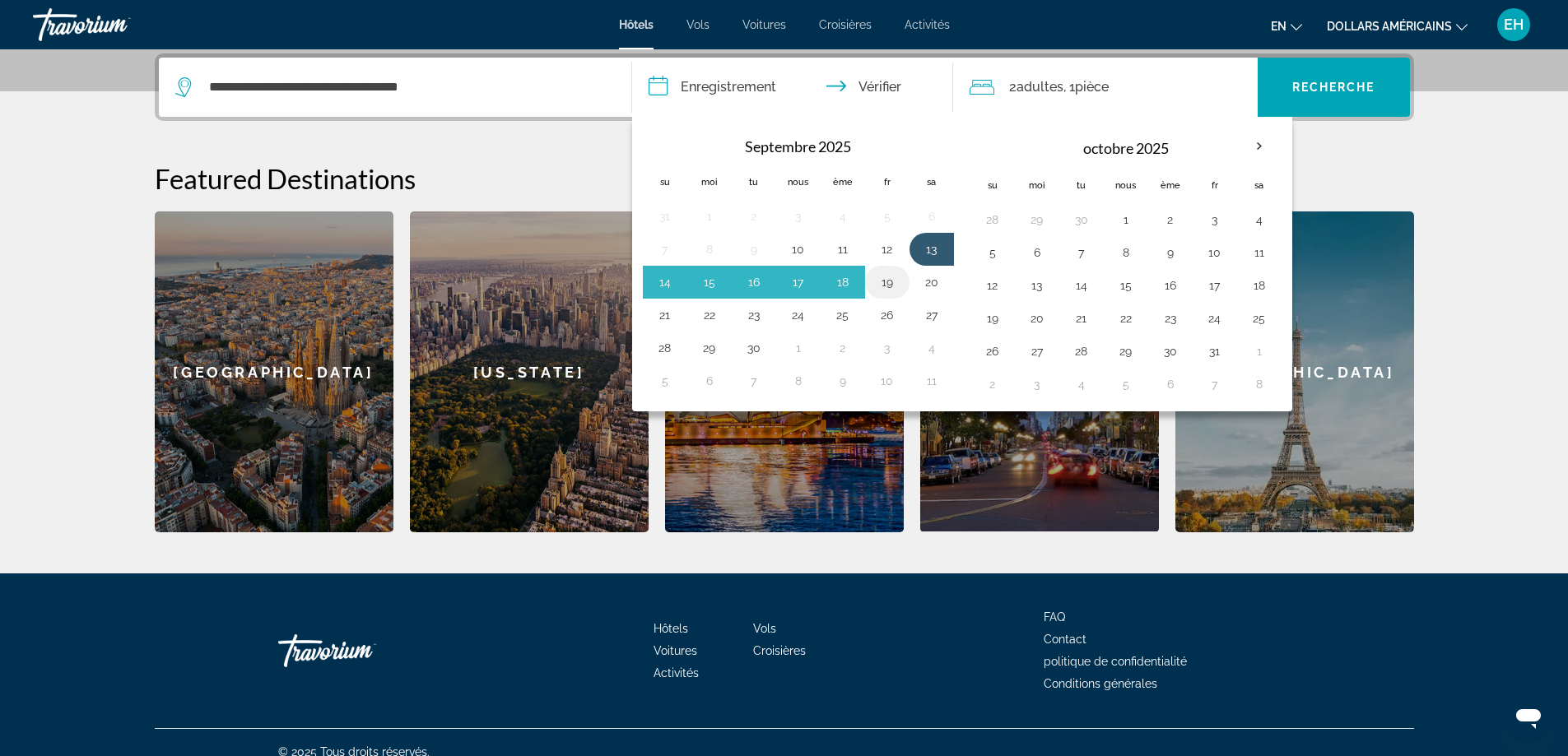
click at [878, 281] on button "19" at bounding box center [886, 282] width 26 height 23
type input "**********"
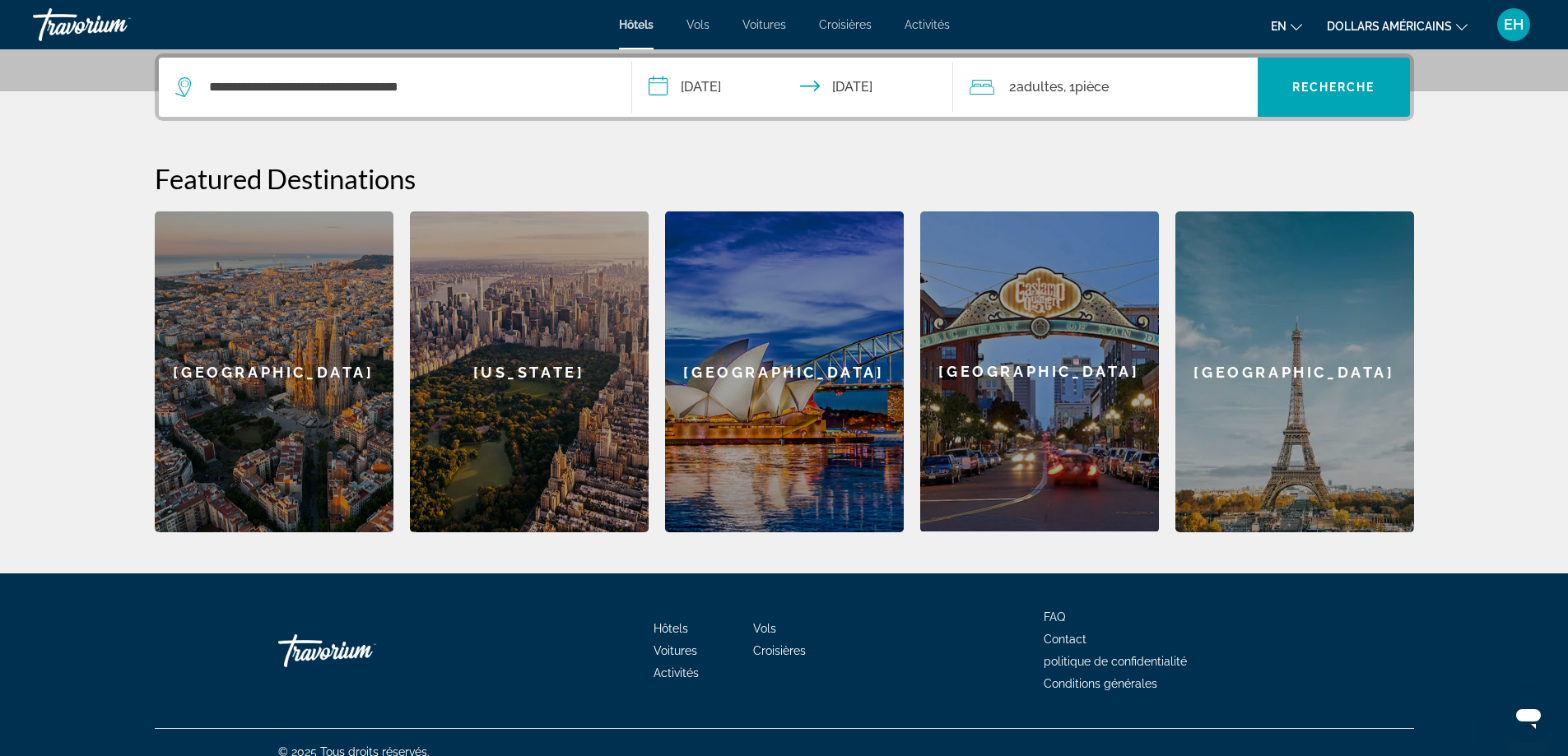
click at [1150, 82] on div "2 adultes Adulte , 1 pièce chambres" at bounding box center [1113, 87] width 288 height 23
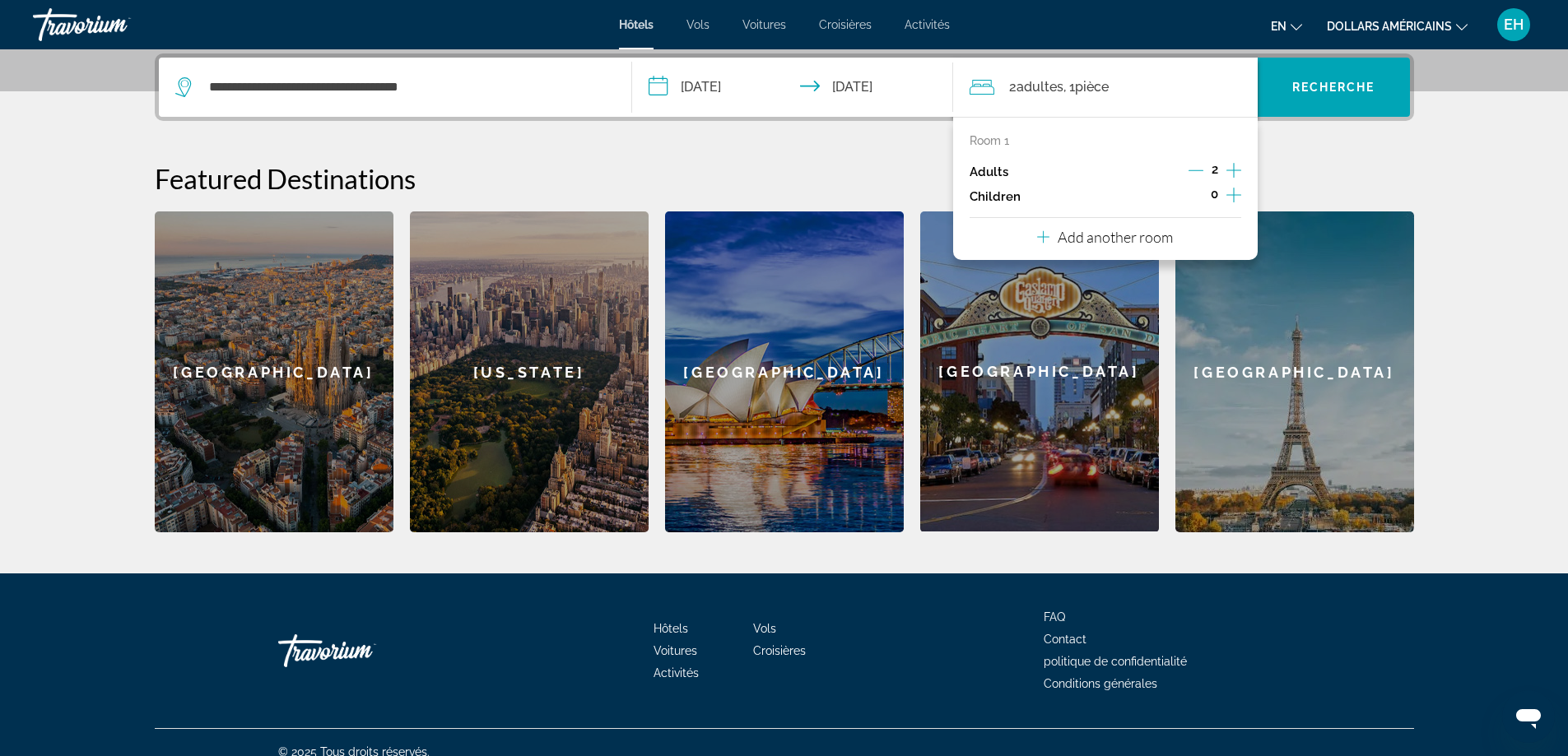
click at [1233, 175] on icon "Increment adults" at bounding box center [1233, 170] width 15 height 20
click at [1327, 86] on font "Recherche" at bounding box center [1333, 87] width 83 height 13
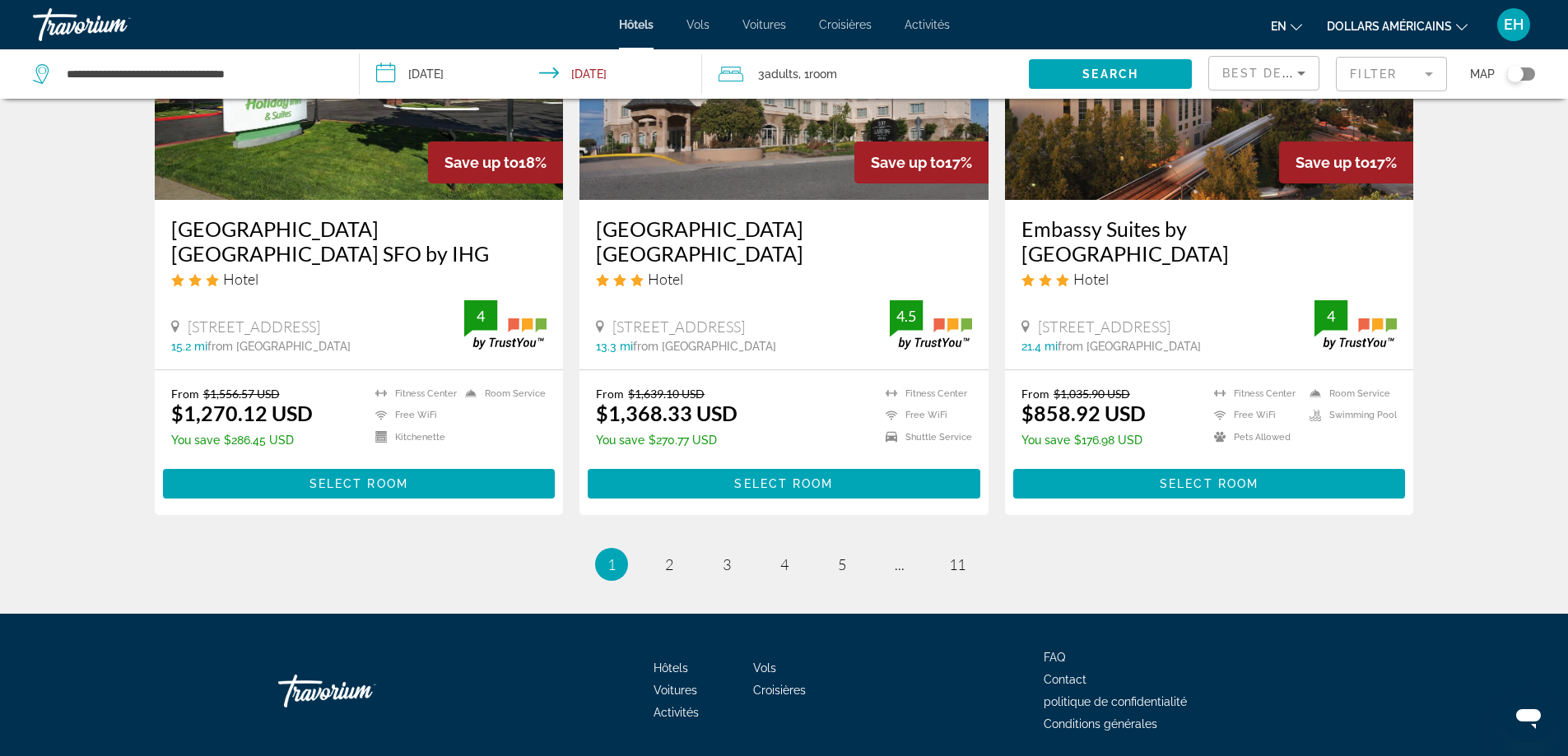
scroll to position [2057, 0]
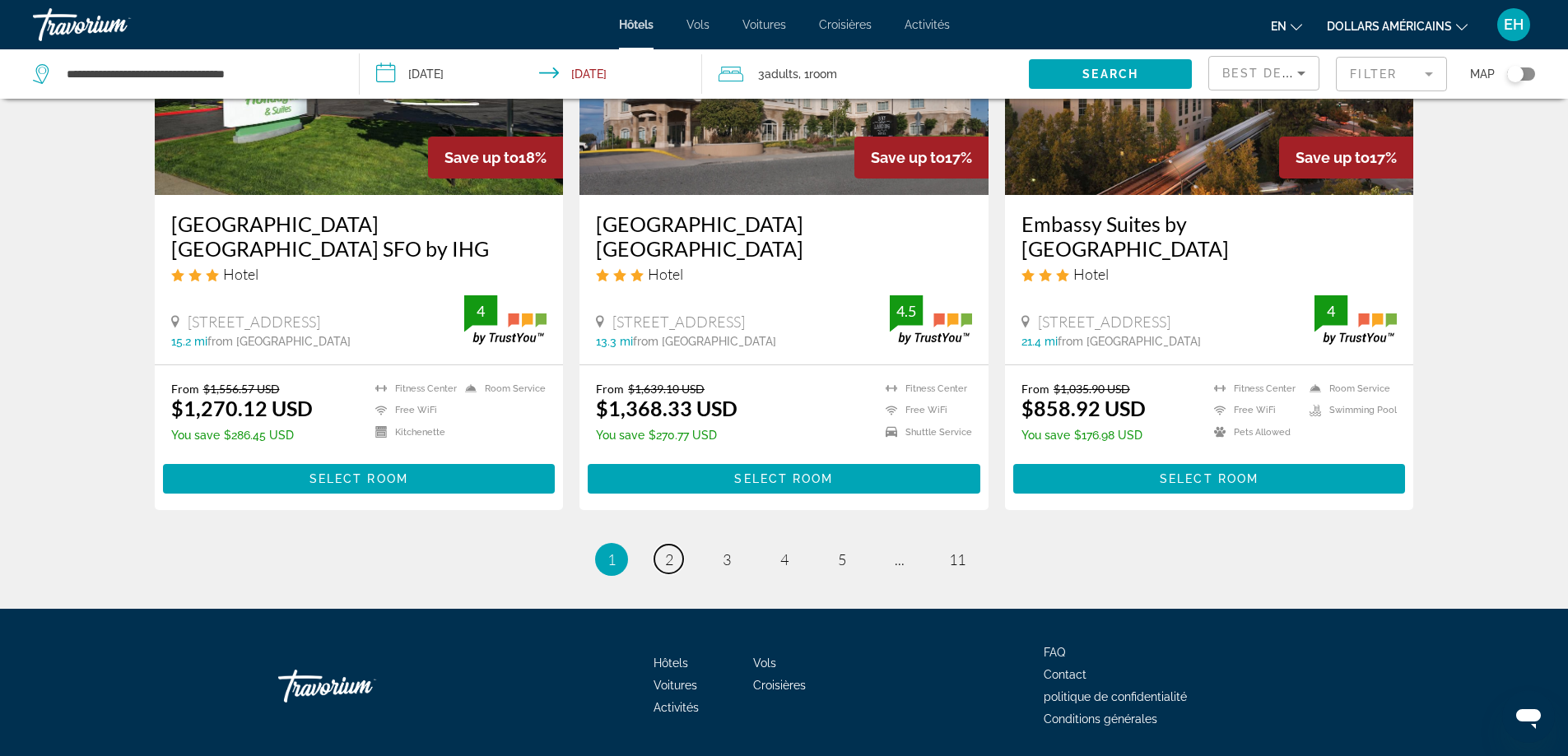
click at [670, 554] on span "2" at bounding box center [668, 560] width 8 height 18
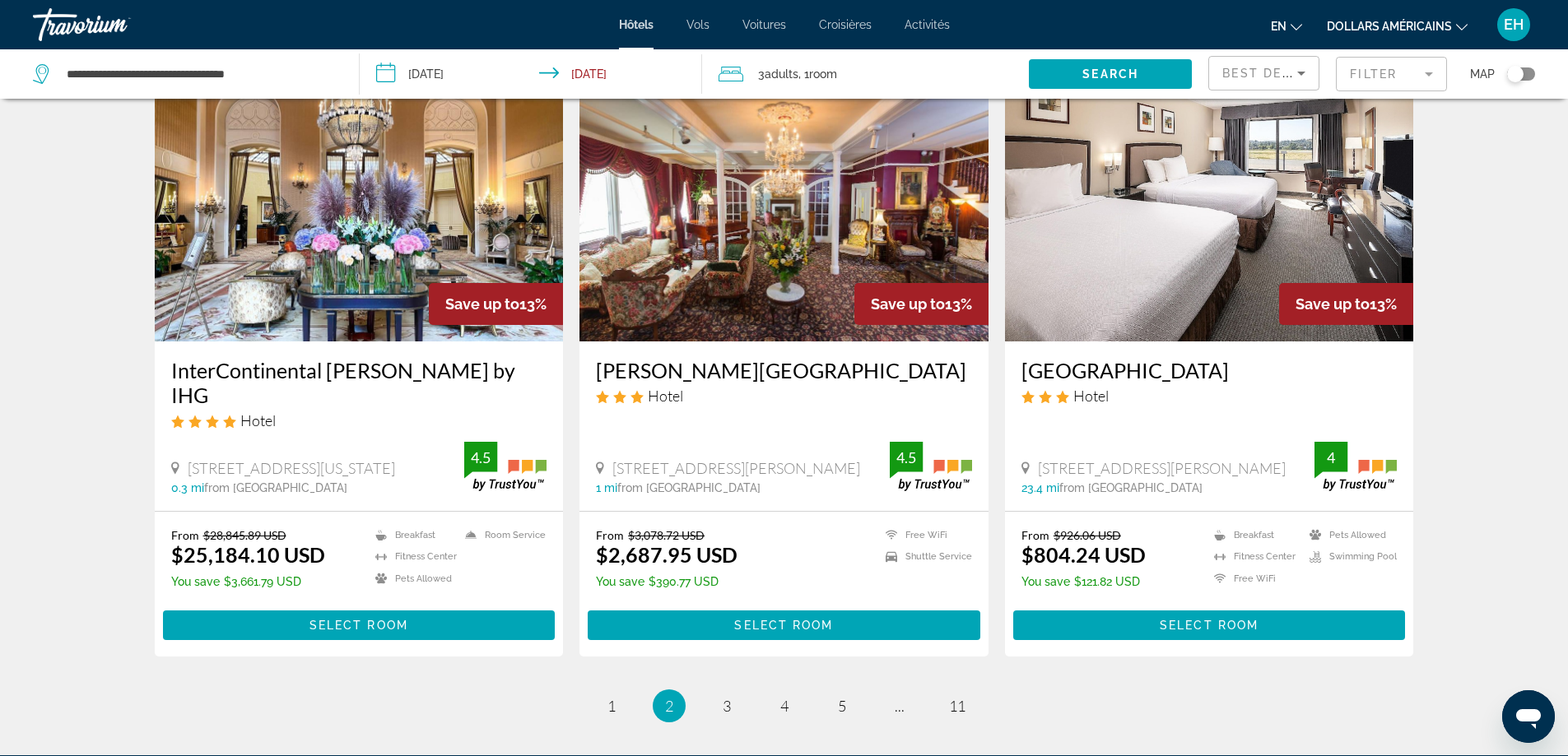
scroll to position [1975, 0]
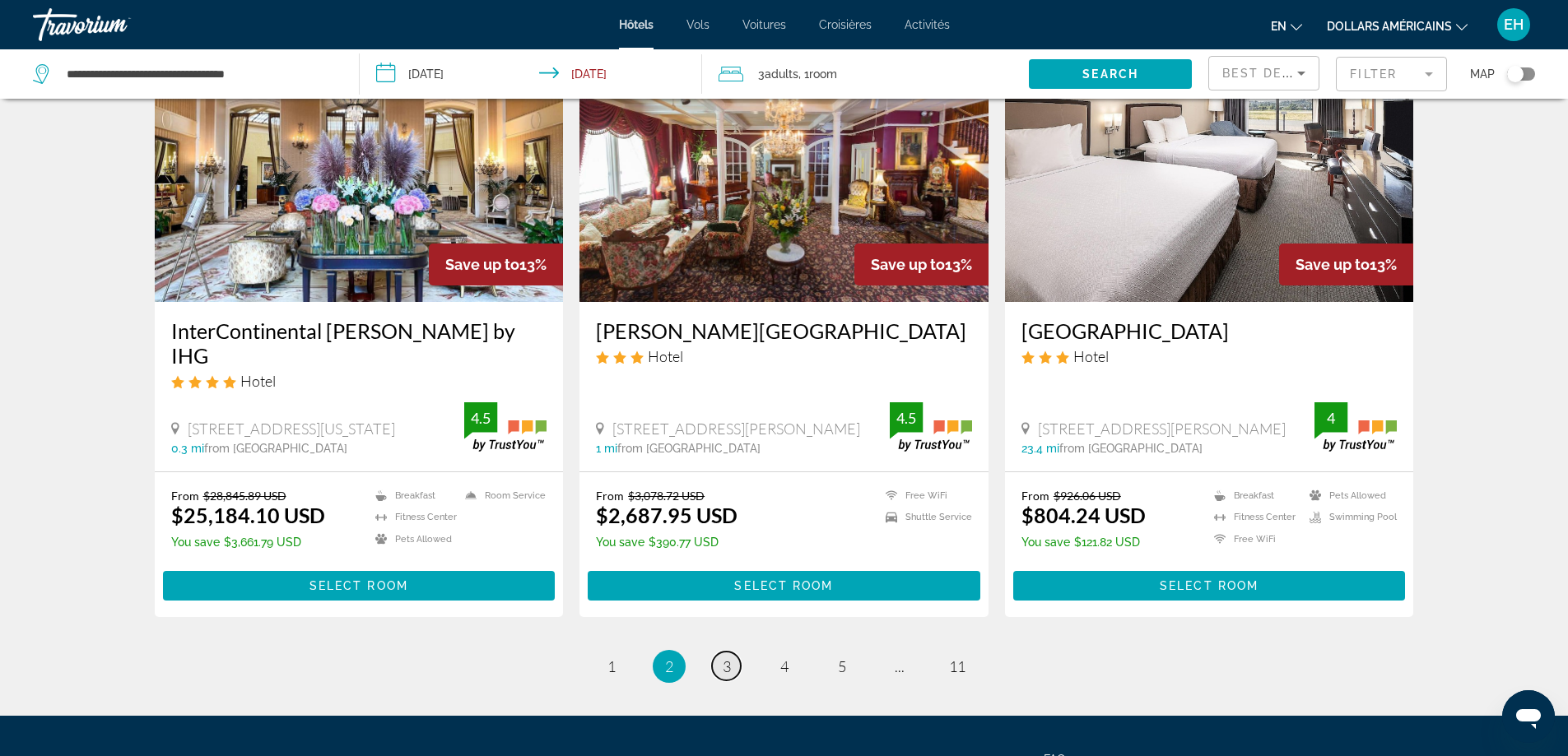
click at [726, 657] on span "3" at bounding box center [727, 666] width 8 height 18
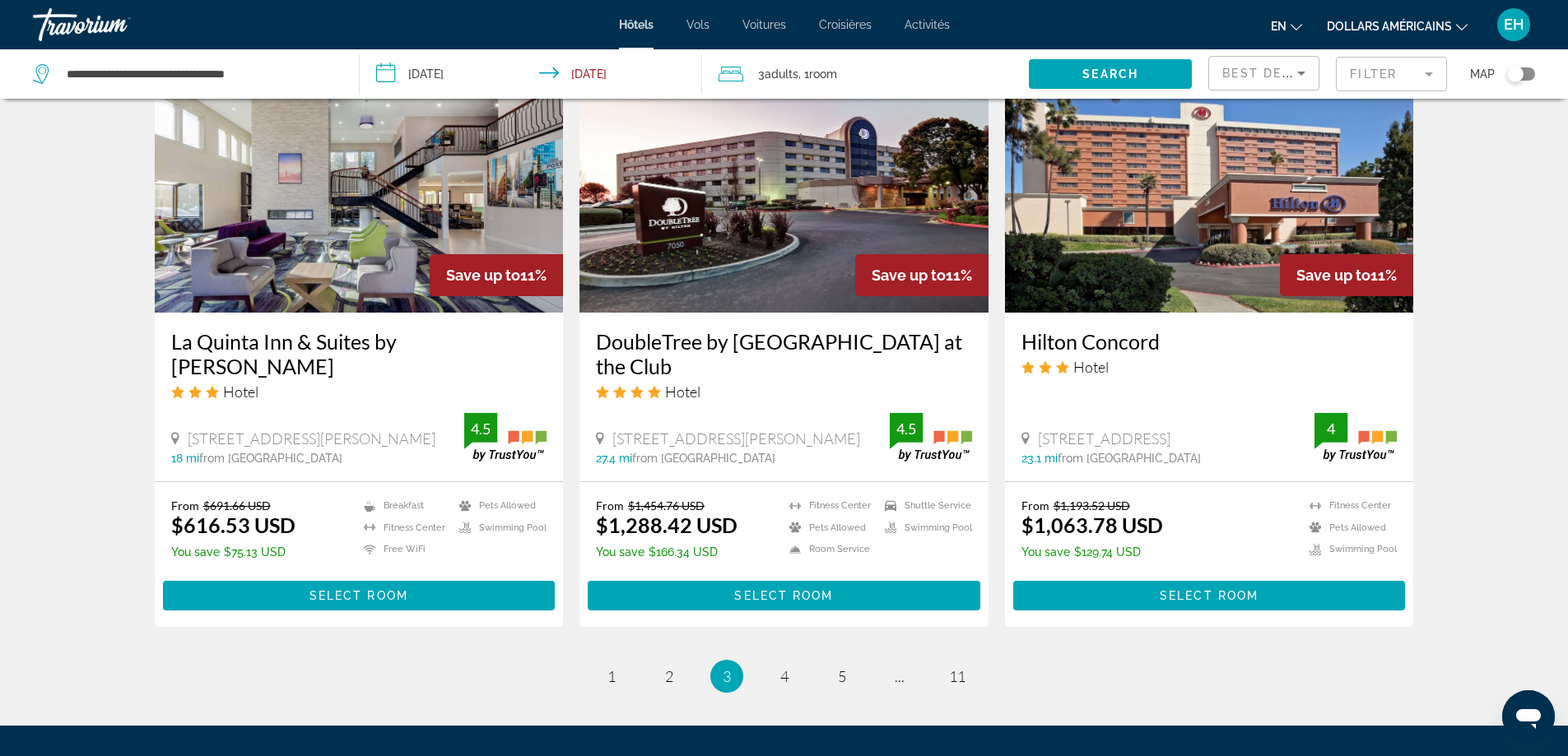
scroll to position [1975, 0]
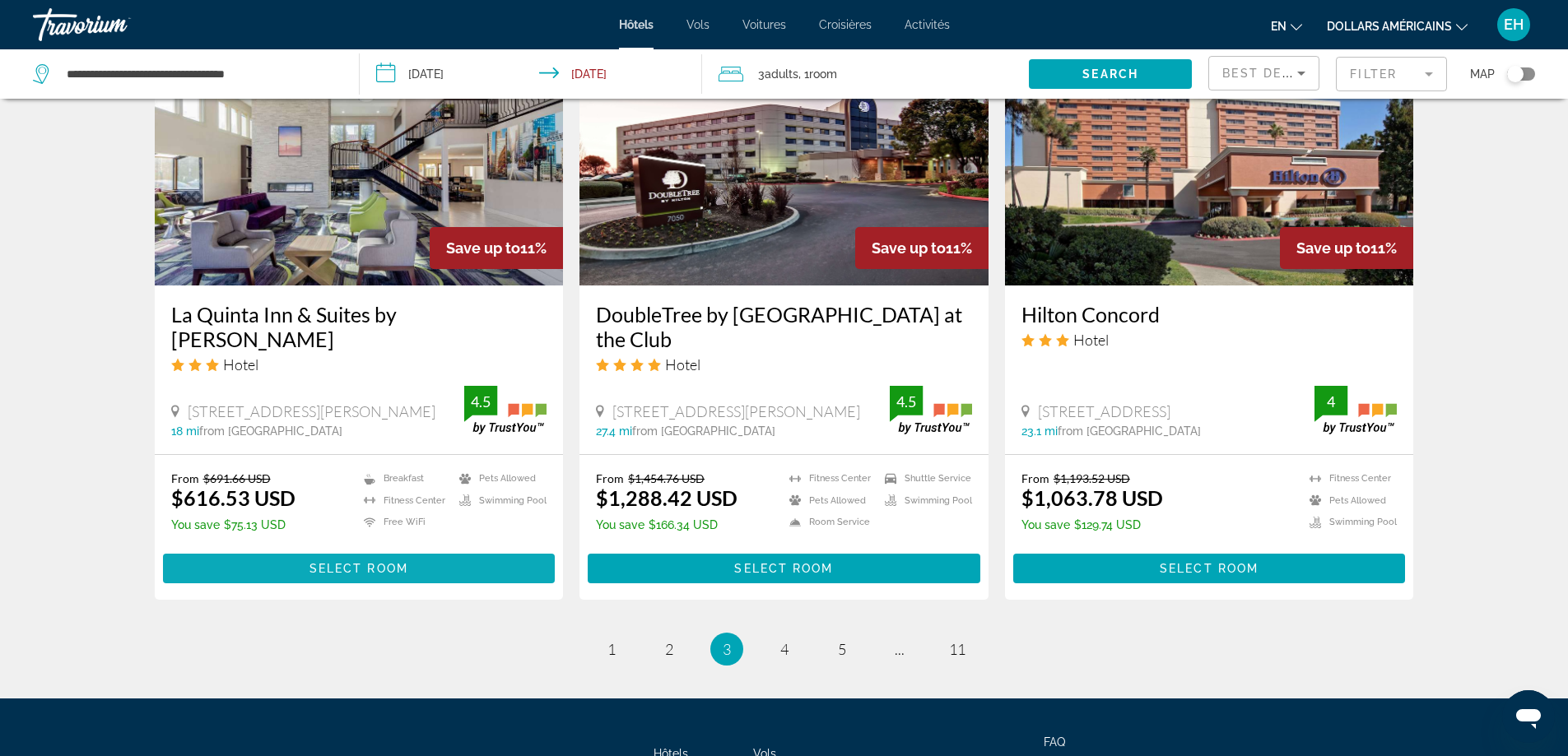
click at [400, 562] on span "Select Room" at bounding box center [359, 569] width 99 height 13
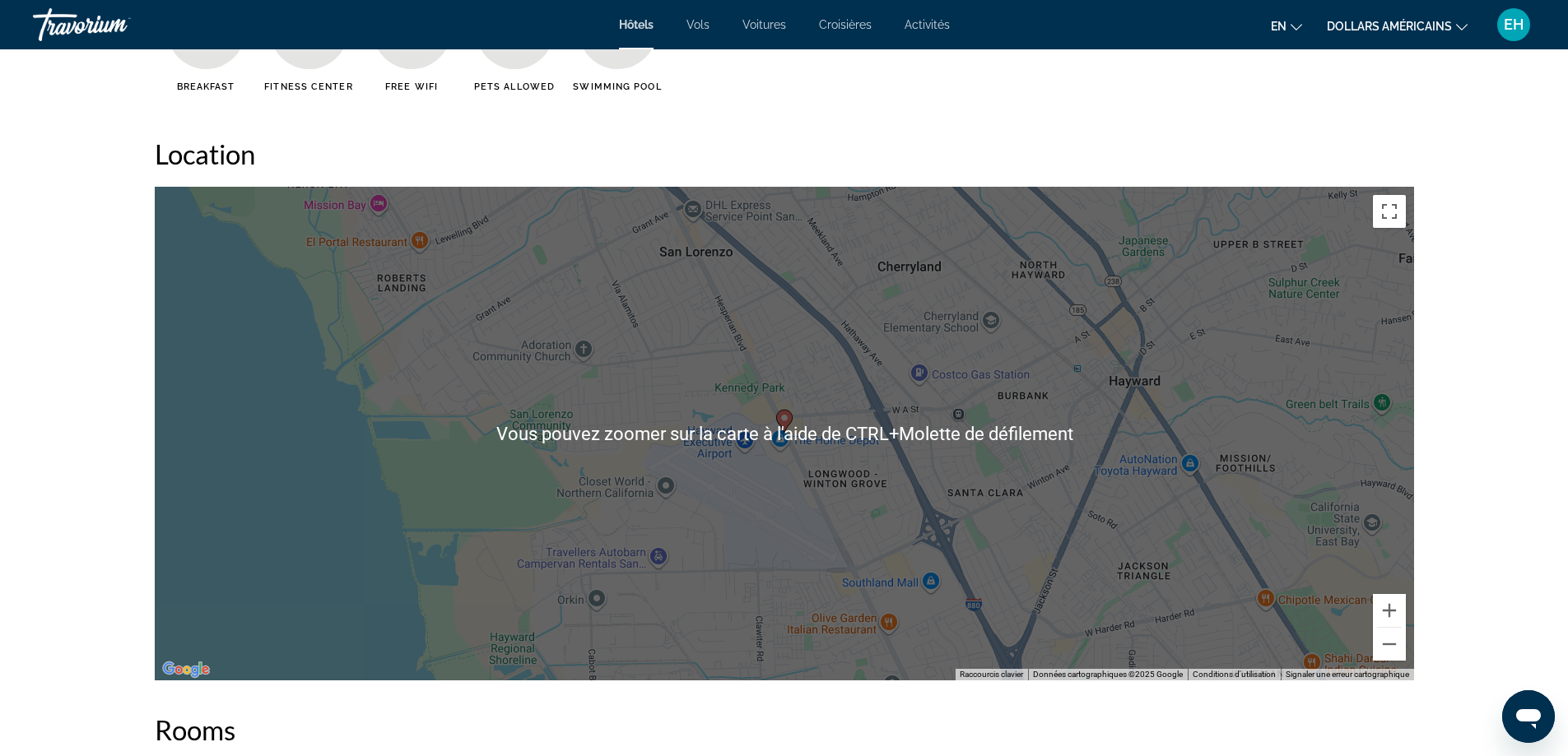
scroll to position [1399, 0]
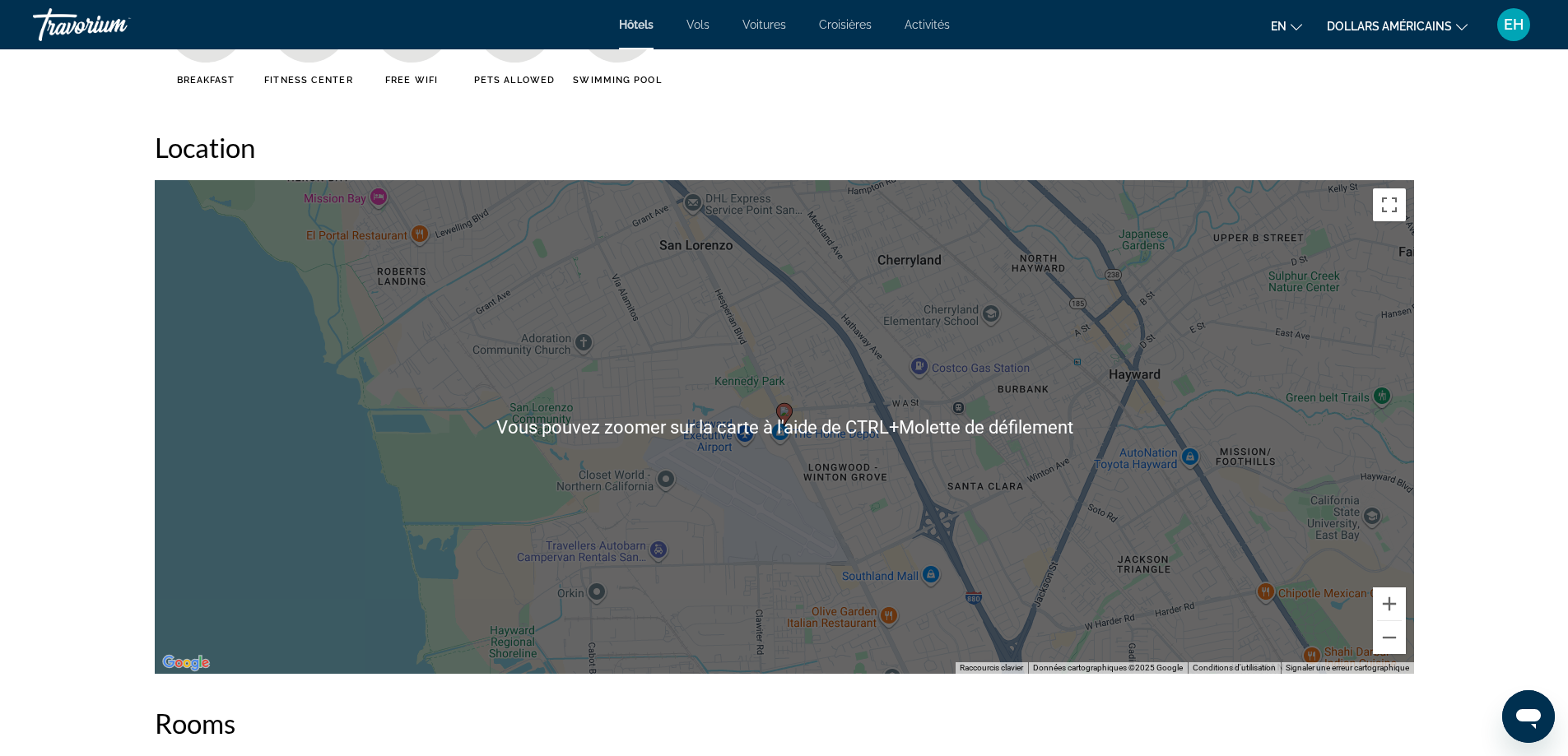
click at [782, 421] on icon "Contenu principal" at bounding box center [784, 415] width 16 height 23
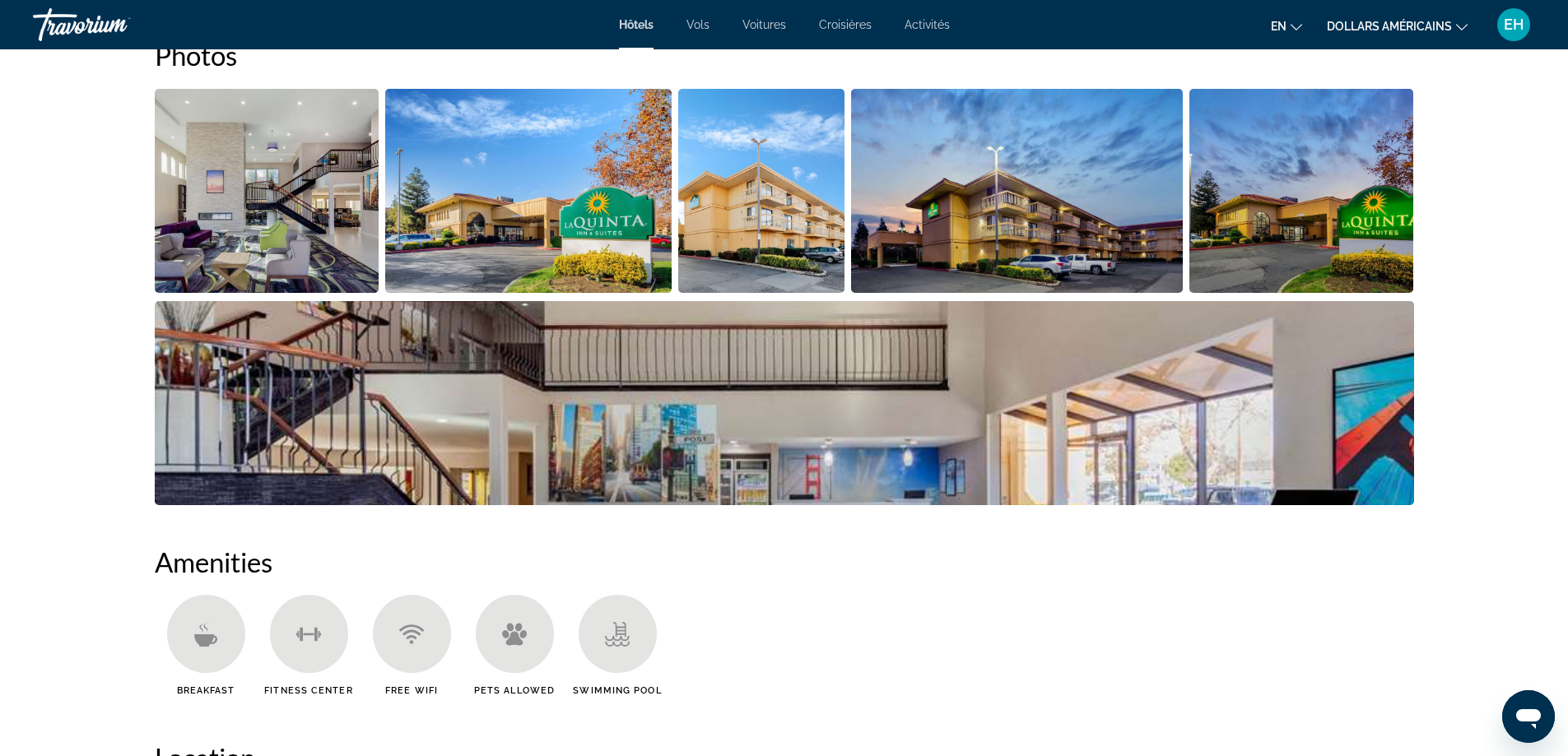
scroll to position [699, 0]
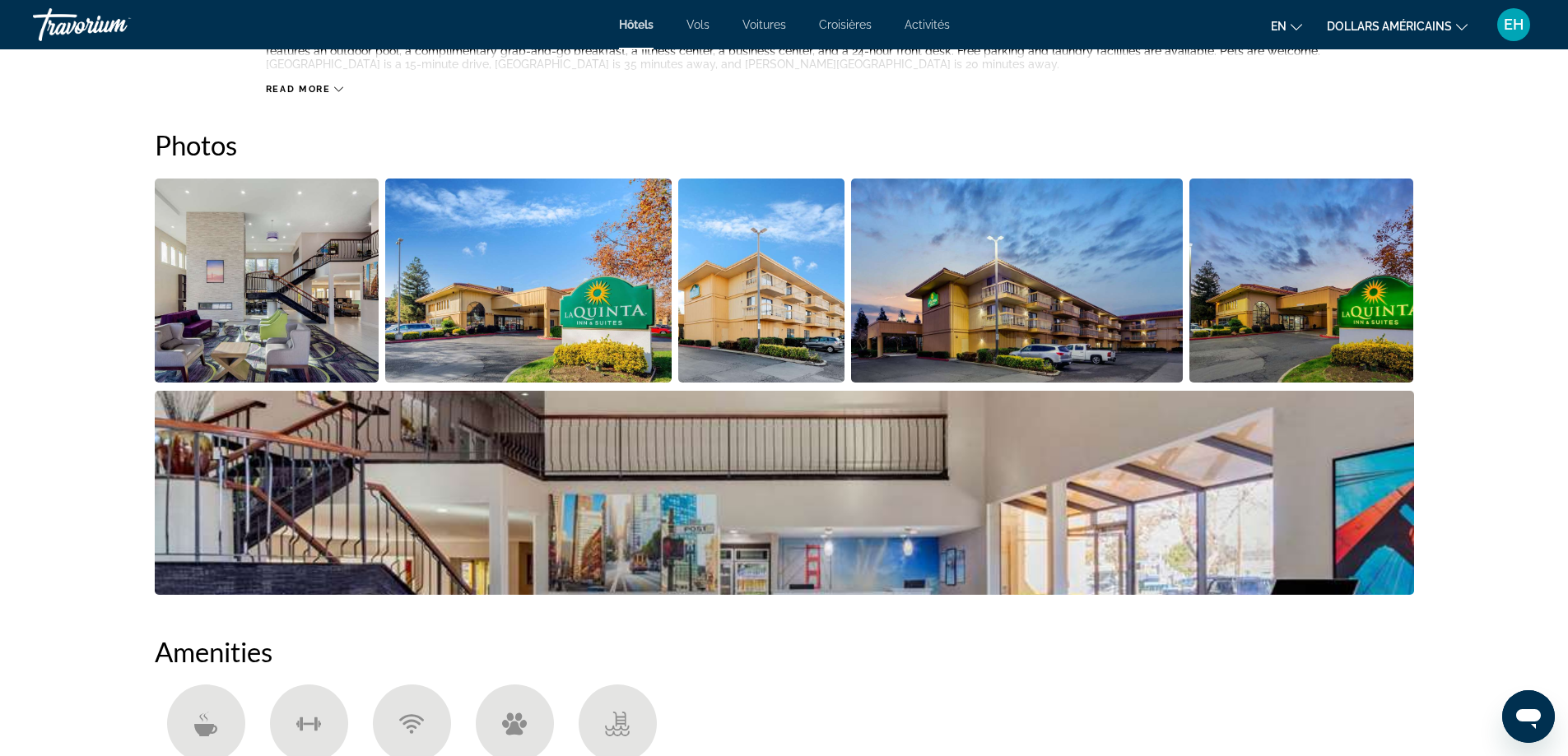
click at [250, 257] on img "Open full-screen image slider" at bounding box center [266, 281] width 224 height 204
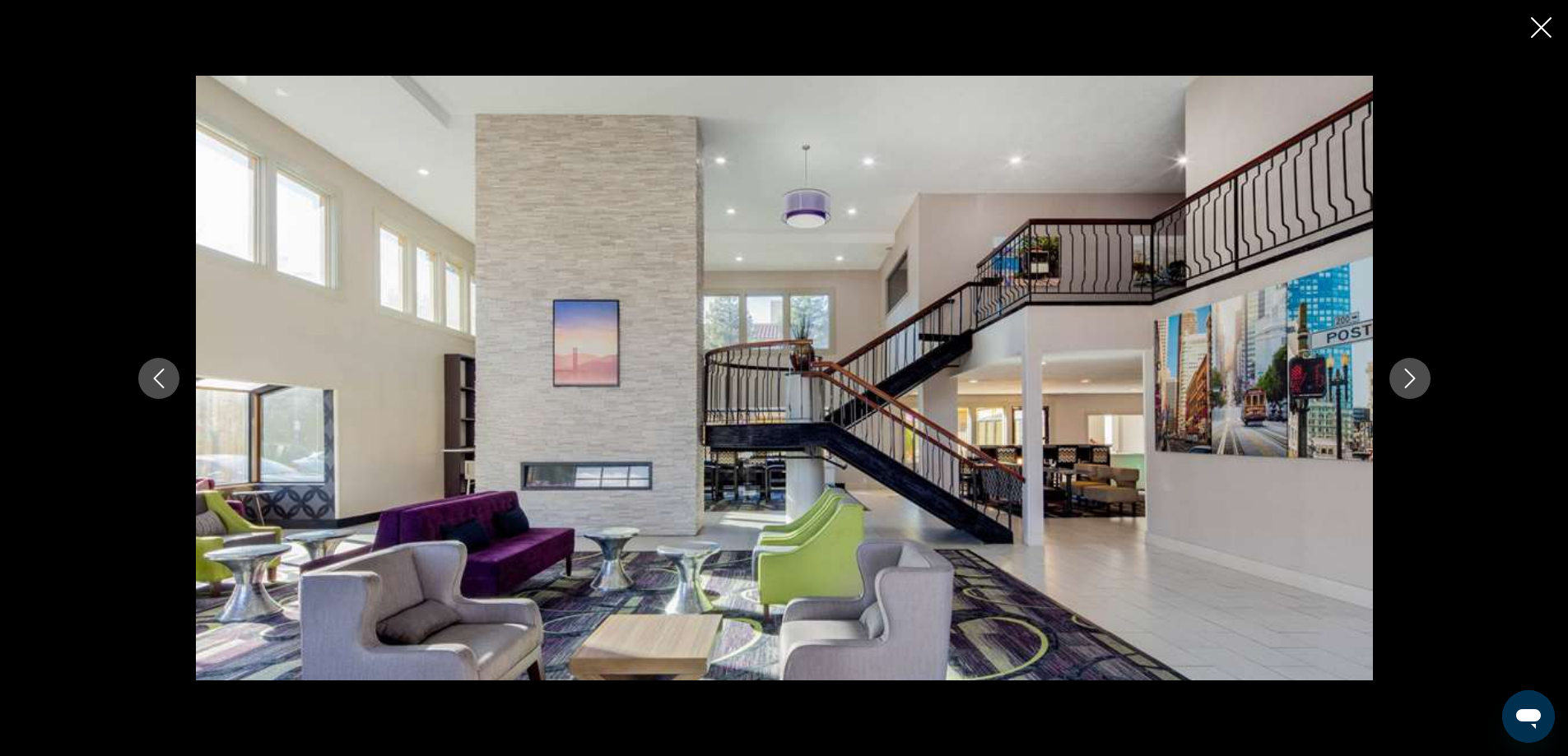
click at [1407, 370] on icon "Next image" at bounding box center [1409, 378] width 11 height 20
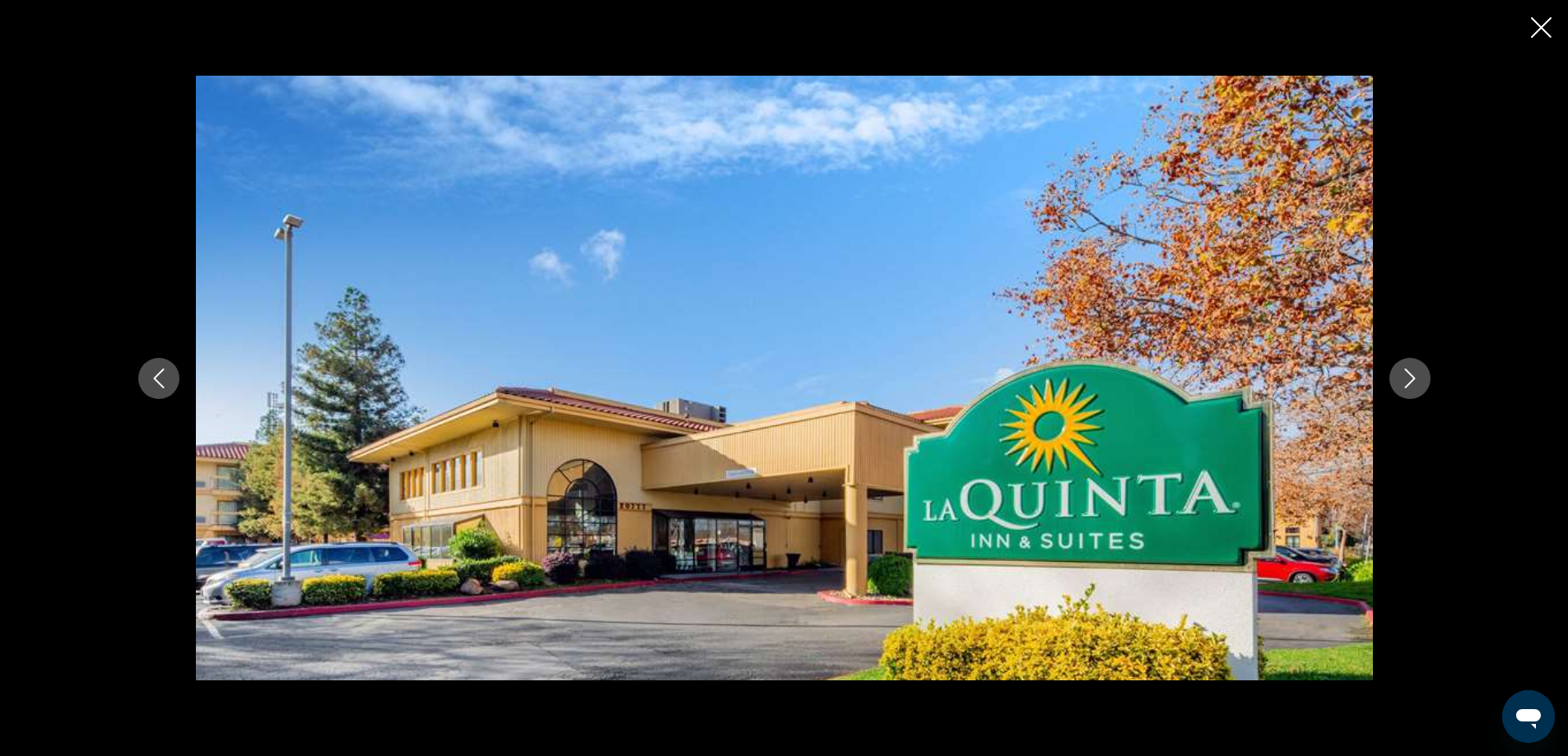
click at [1407, 370] on icon "Next image" at bounding box center [1409, 378] width 11 height 20
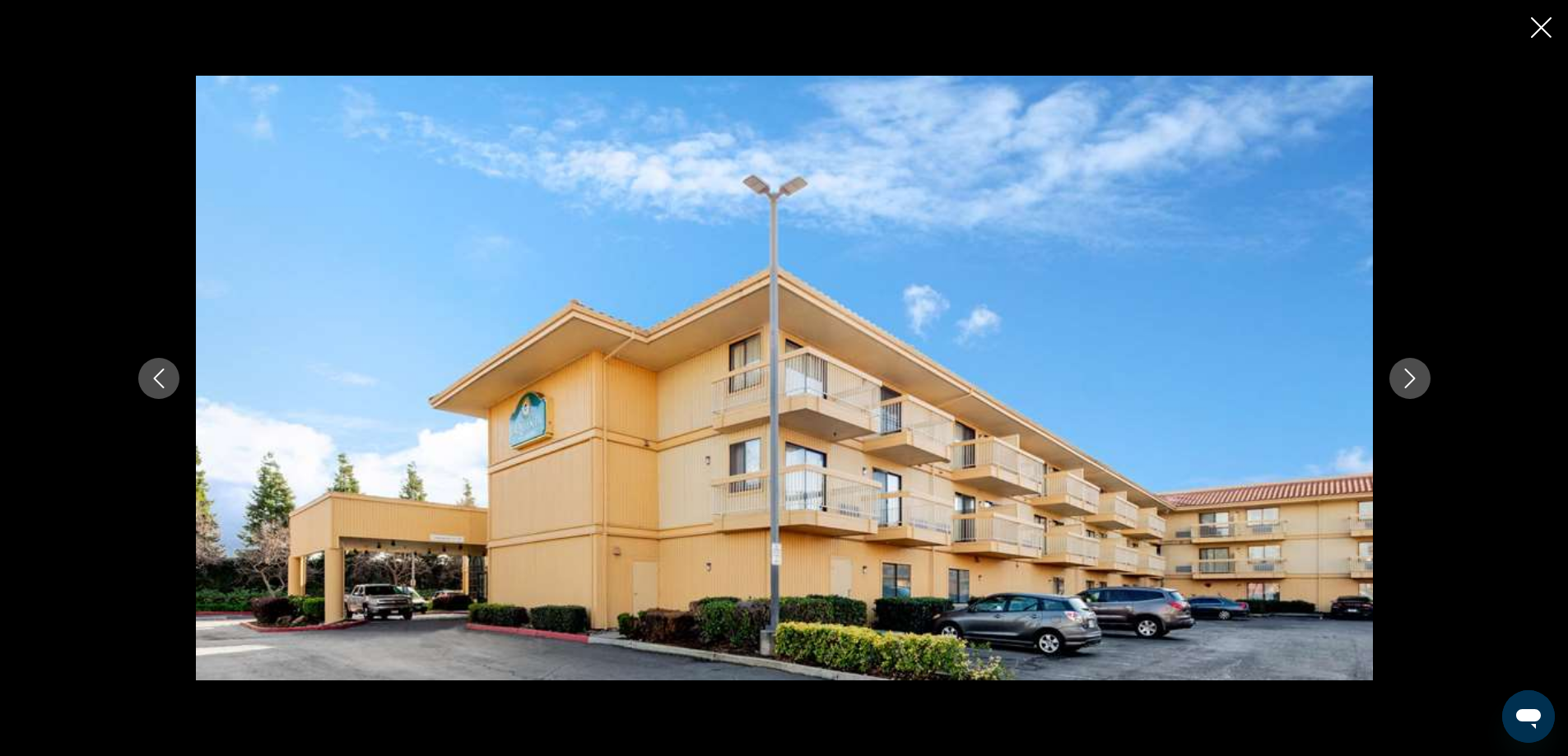
click at [1407, 370] on icon "Next image" at bounding box center [1409, 378] width 11 height 20
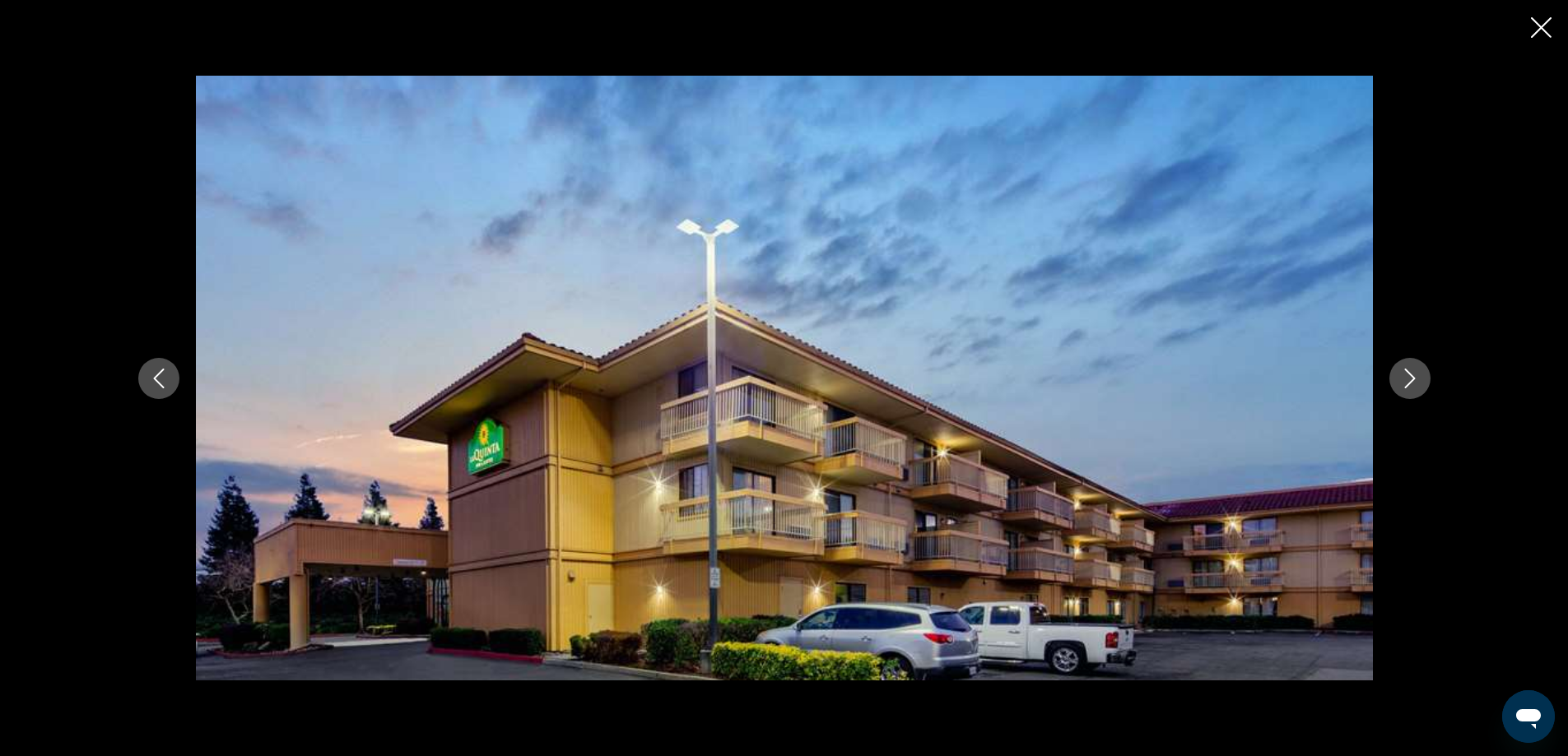
click at [1407, 370] on icon "Next image" at bounding box center [1409, 378] width 11 height 20
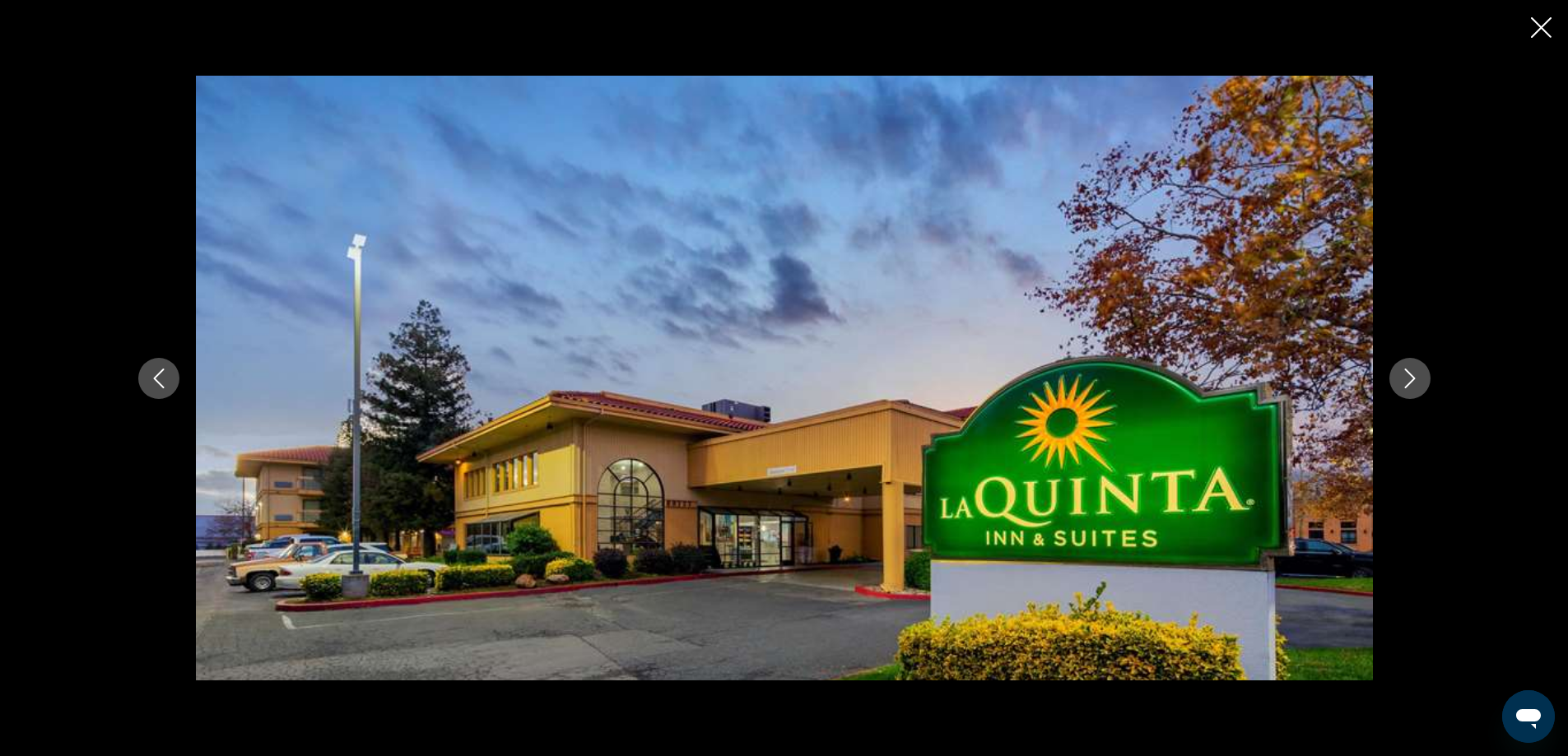
click at [1407, 370] on icon "Next image" at bounding box center [1409, 378] width 11 height 20
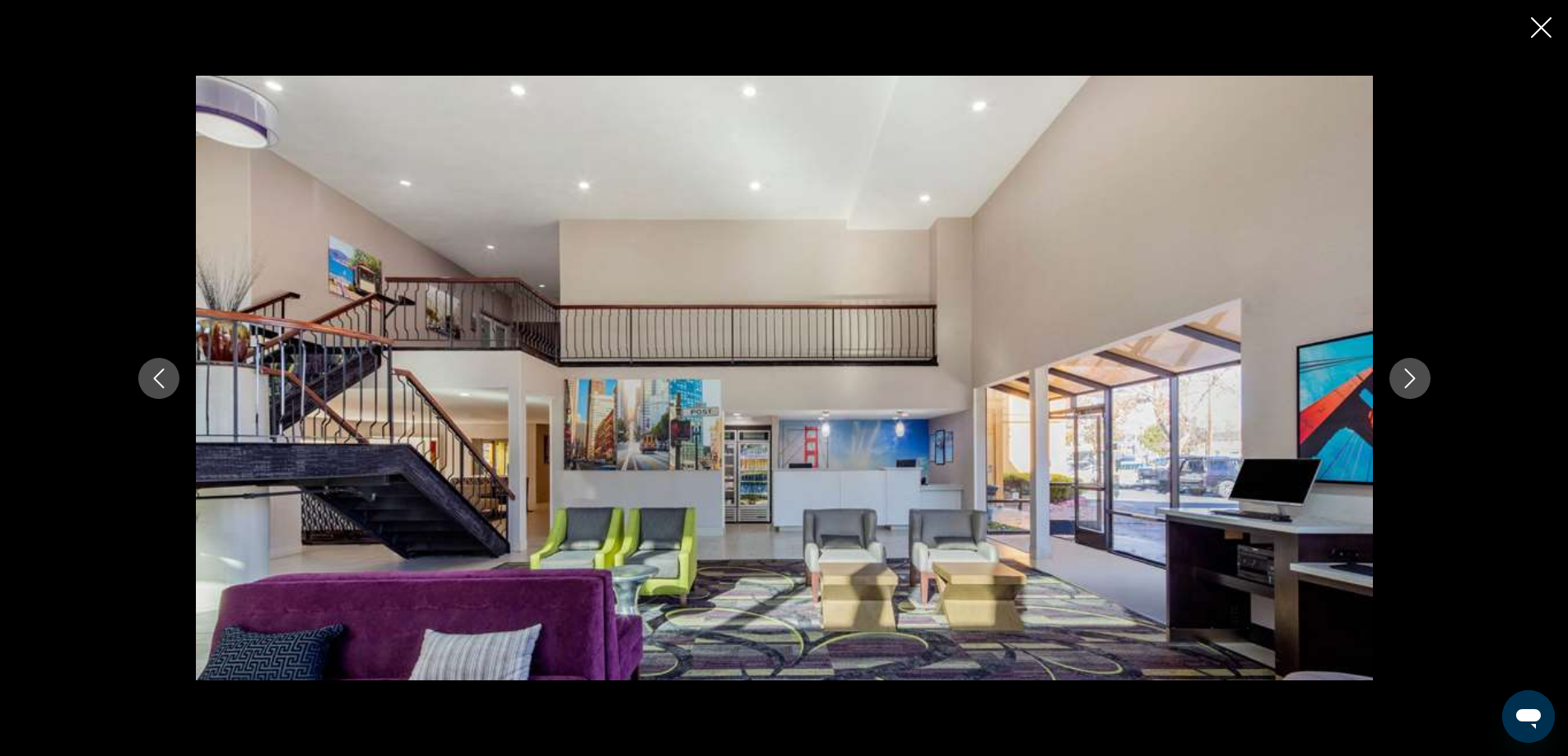
click at [1407, 370] on icon "Next image" at bounding box center [1409, 378] width 11 height 20
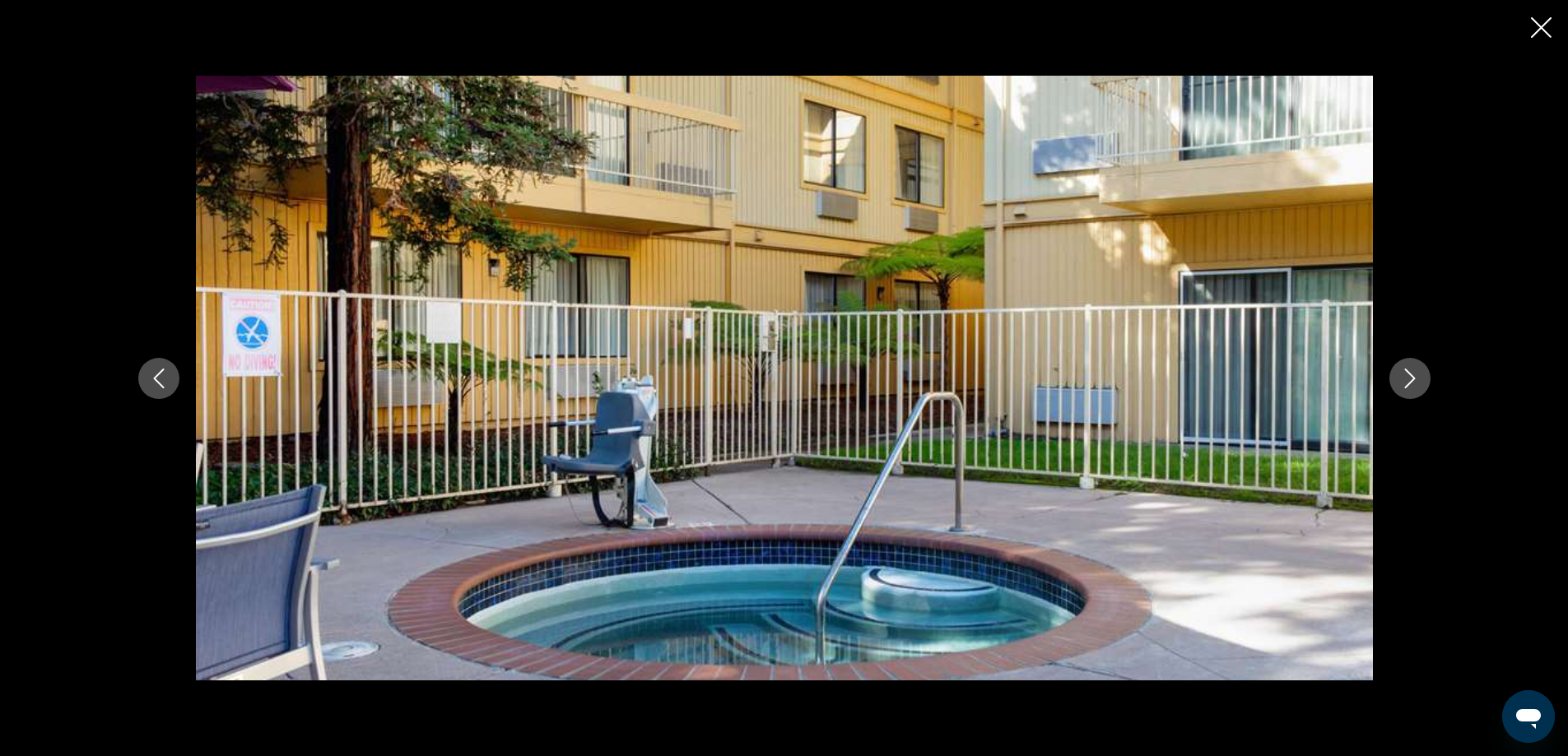
click at [1407, 370] on icon "Next image" at bounding box center [1409, 378] width 11 height 20
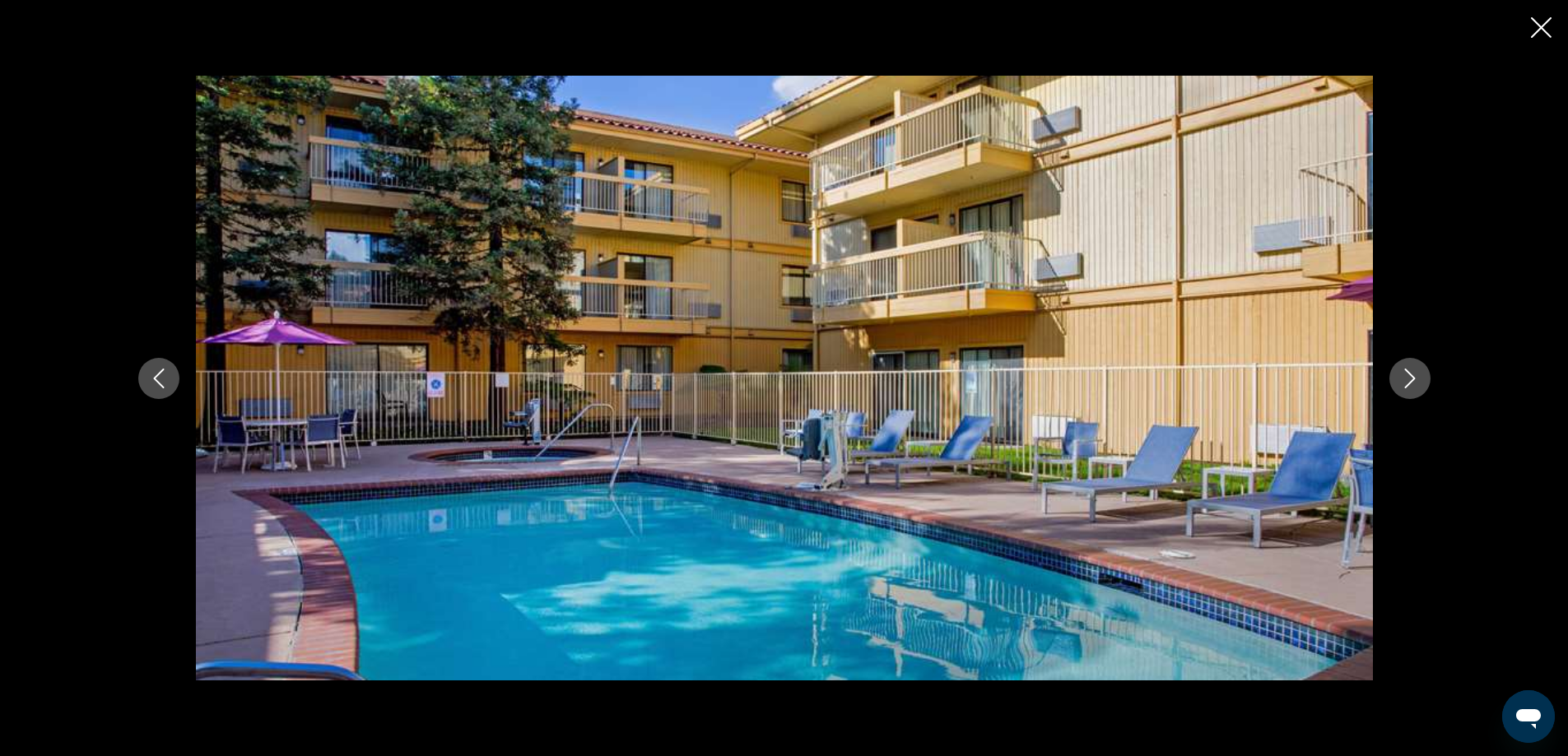
click at [1407, 370] on icon "Next image" at bounding box center [1409, 378] width 11 height 20
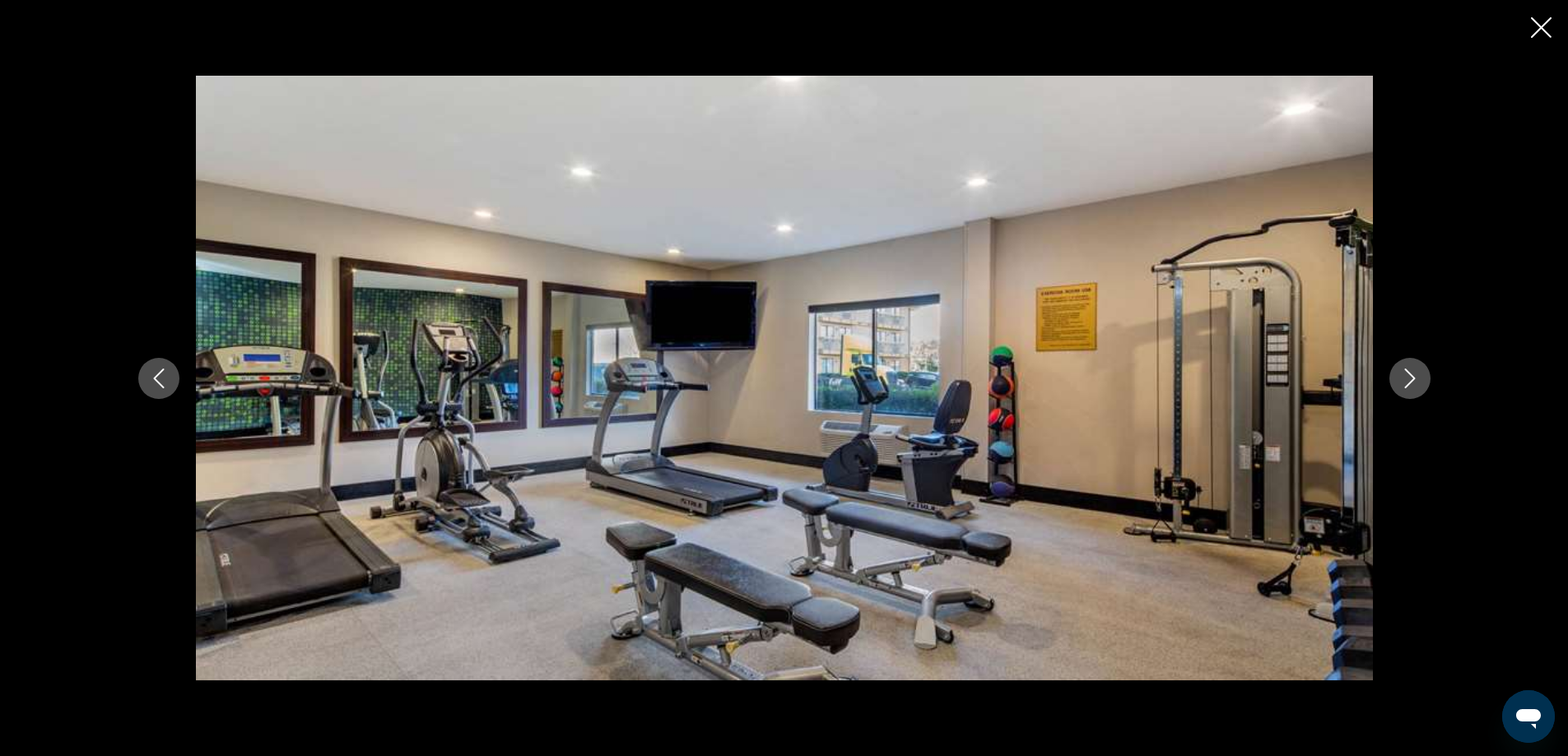
click at [1407, 370] on icon "Next image" at bounding box center [1409, 378] width 11 height 20
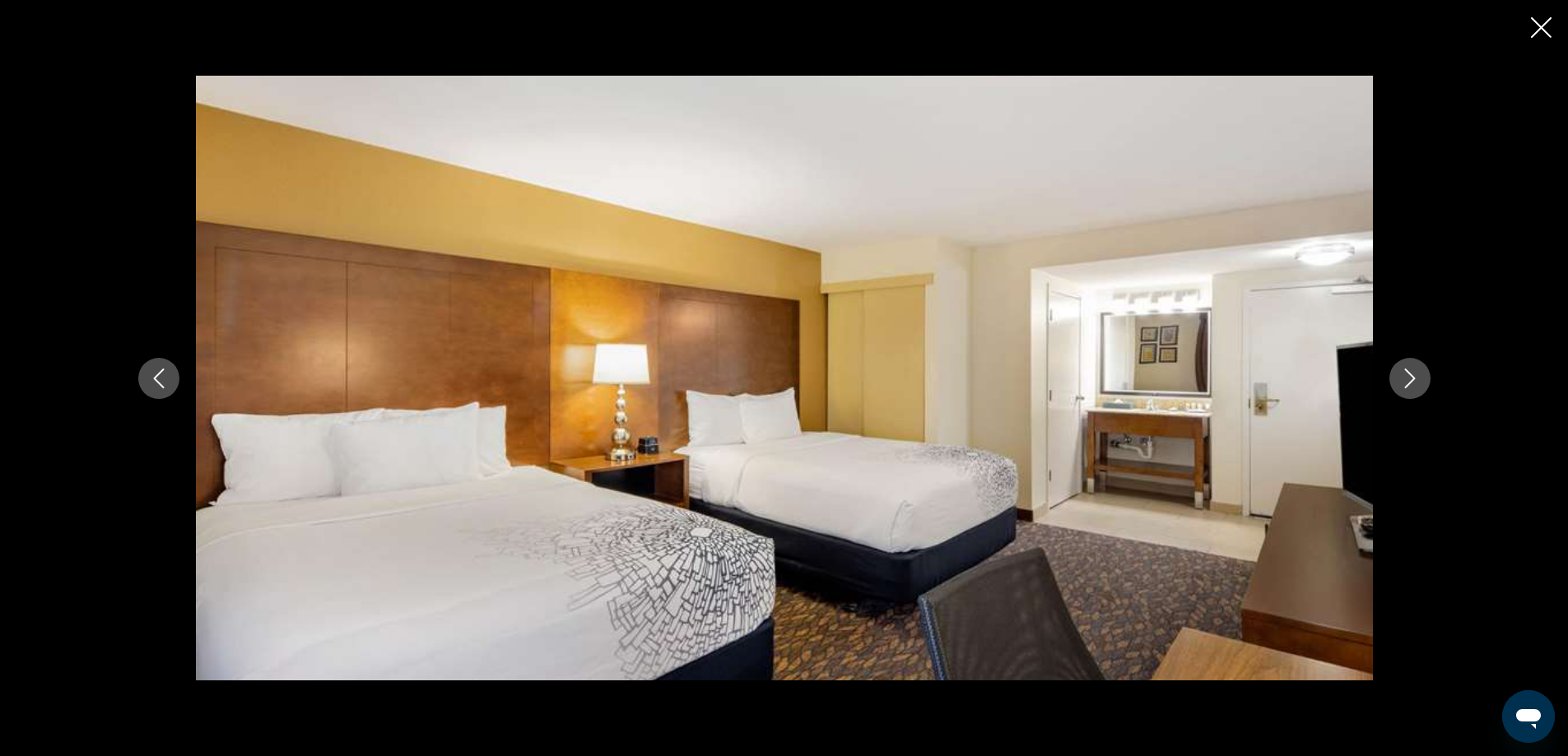
click at [1407, 370] on icon "Next image" at bounding box center [1409, 378] width 11 height 20
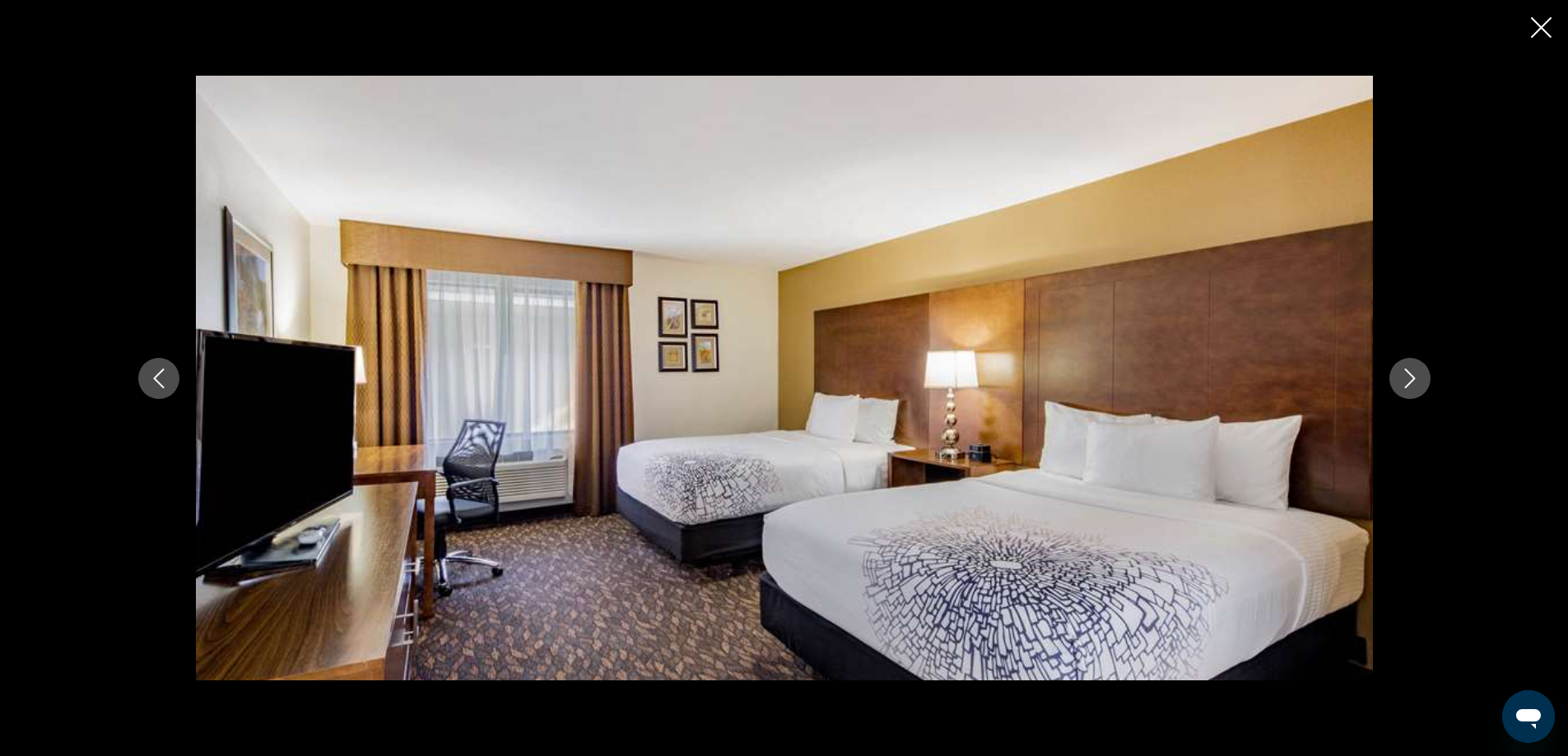
click at [1407, 370] on icon "Next image" at bounding box center [1409, 378] width 11 height 20
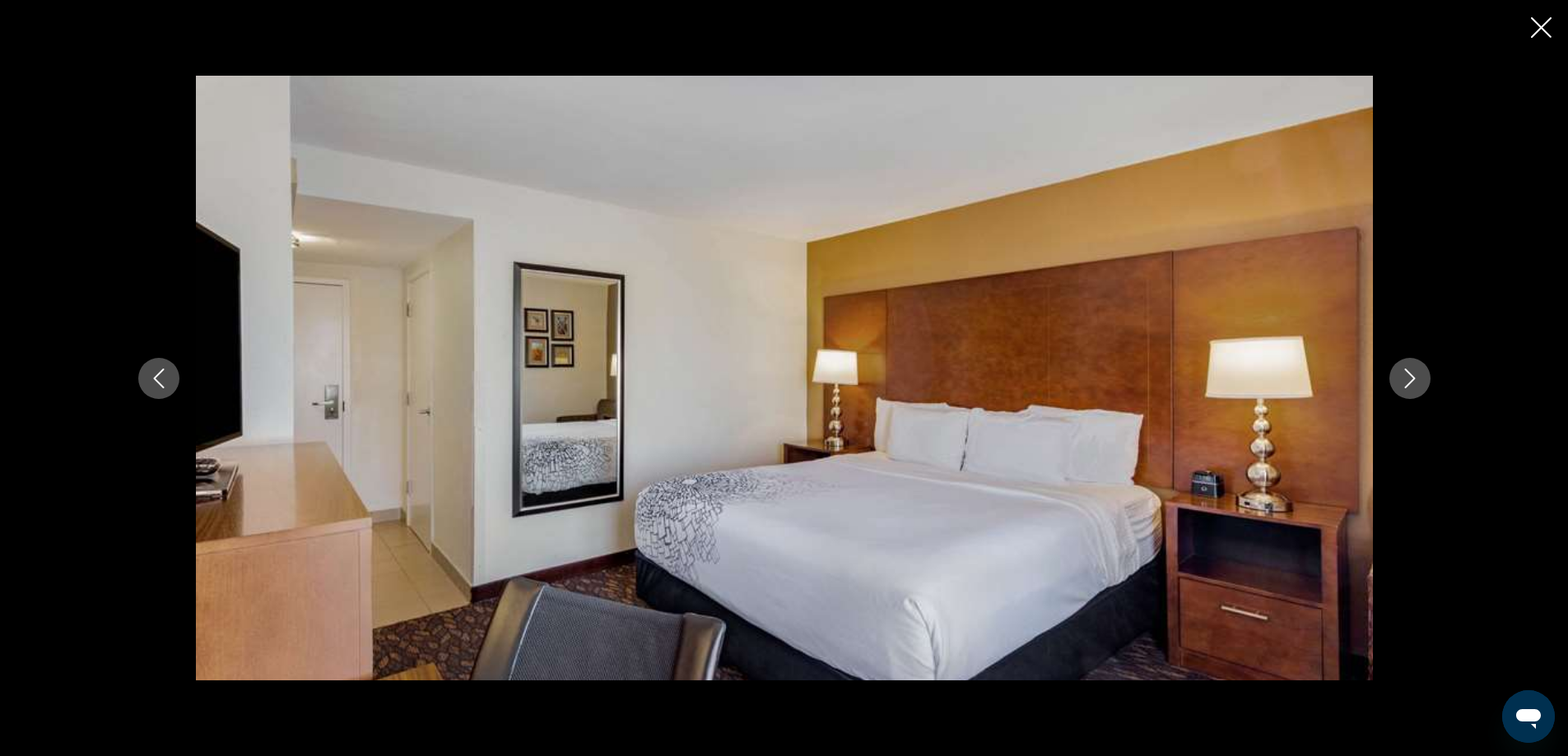
click at [1407, 370] on icon "Next image" at bounding box center [1409, 378] width 11 height 20
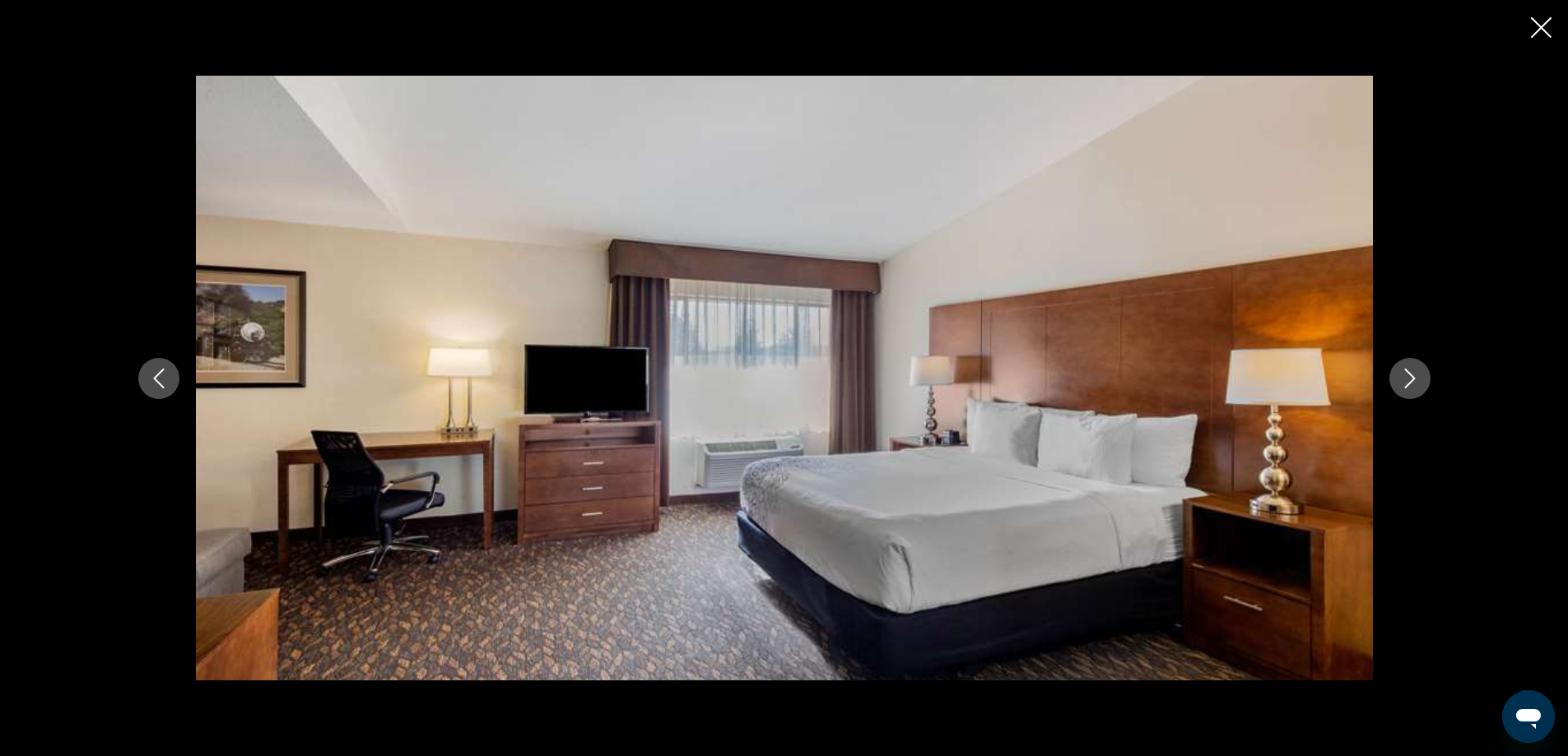
click at [1407, 370] on icon "Next image" at bounding box center [1409, 378] width 11 height 20
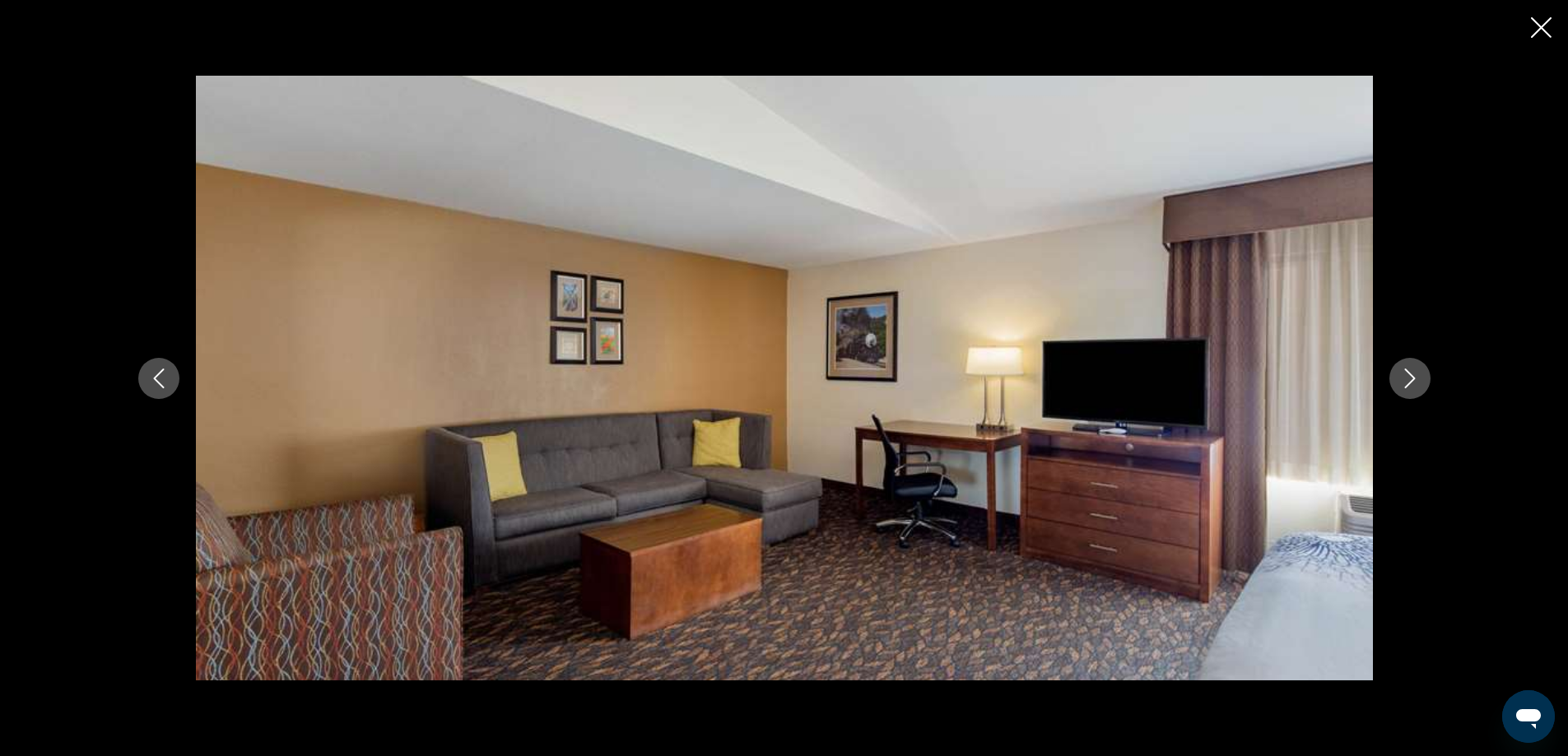
click at [1407, 370] on icon "Next image" at bounding box center [1409, 378] width 11 height 20
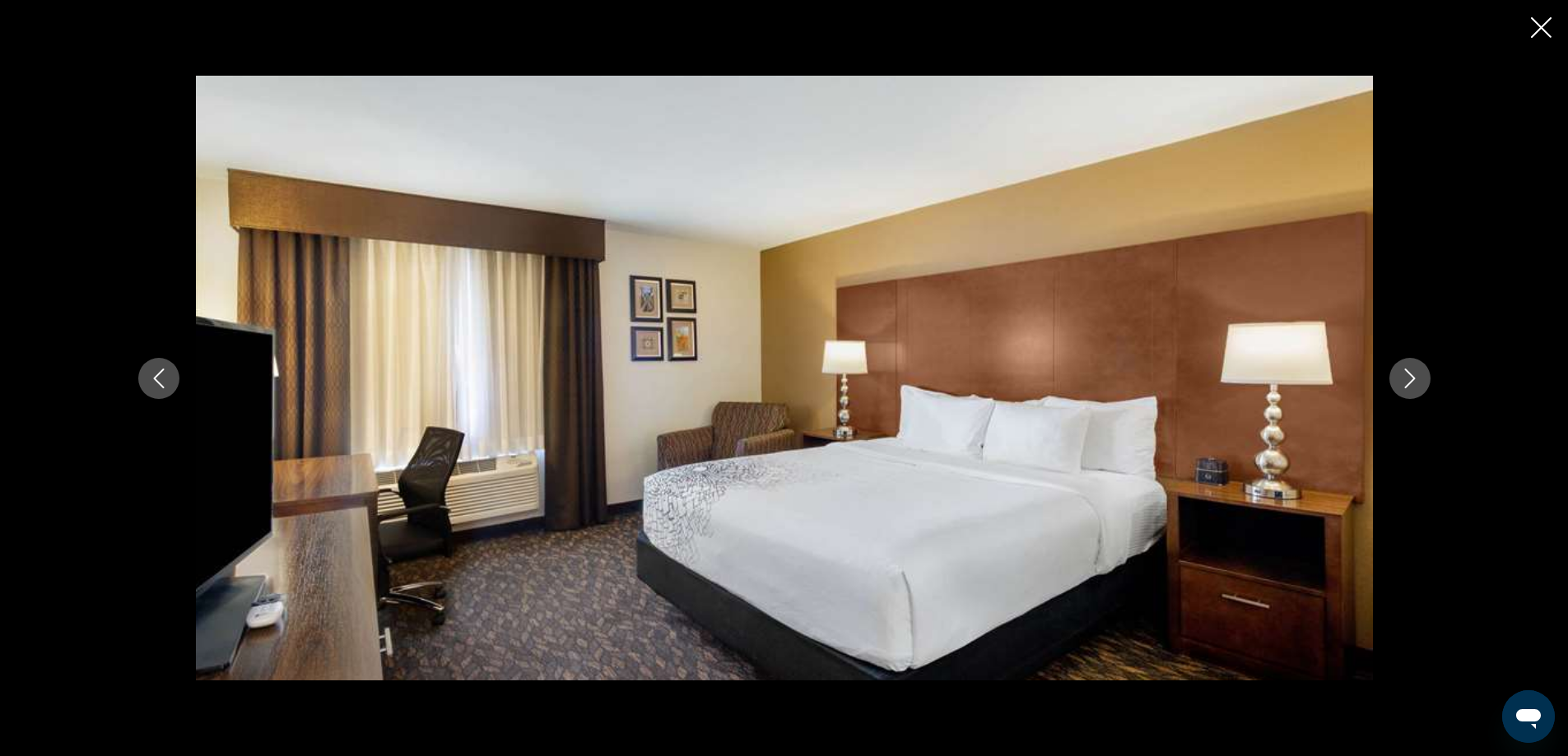
click at [1407, 370] on icon "Next image" at bounding box center [1409, 378] width 11 height 20
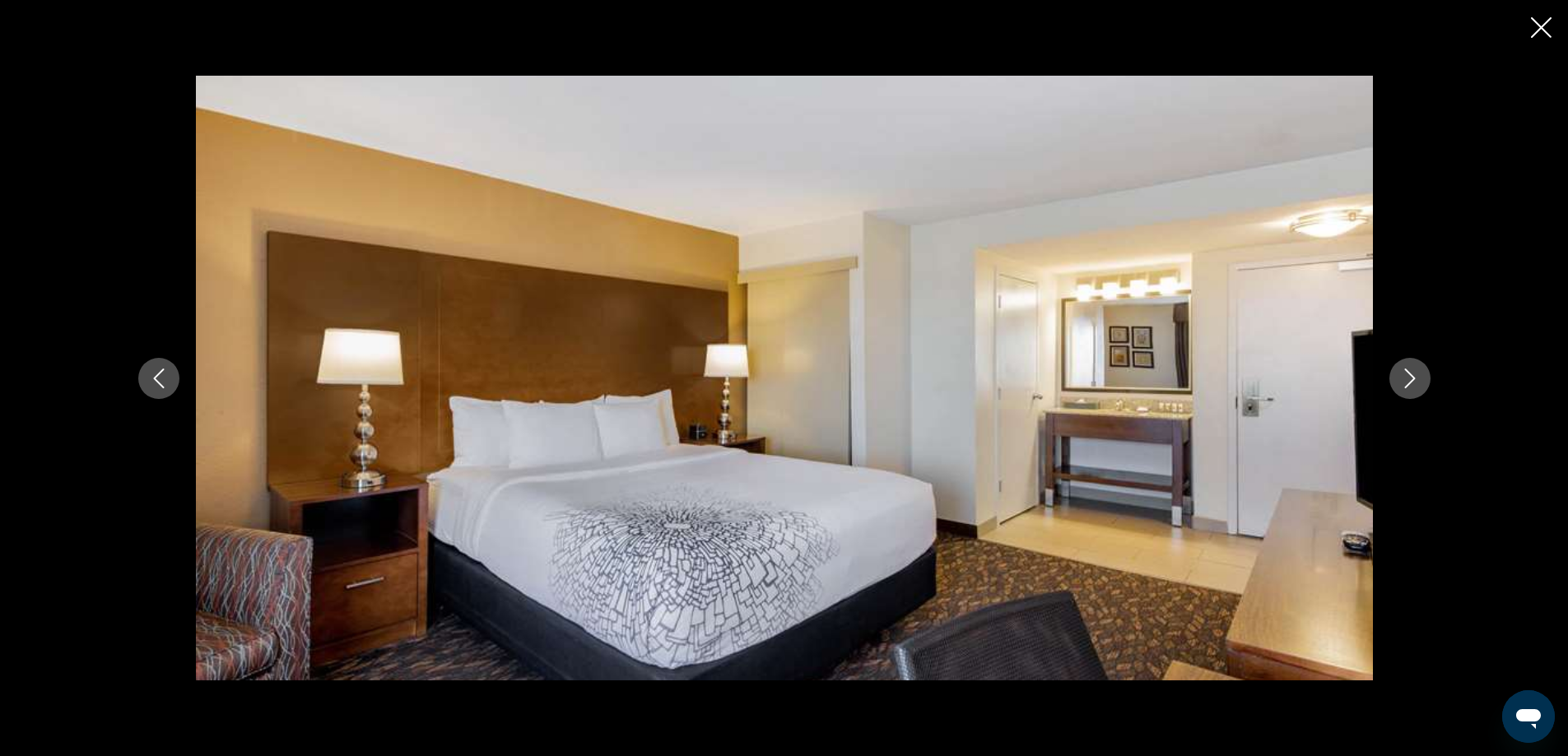
click at [1407, 370] on icon "Next image" at bounding box center [1409, 378] width 11 height 20
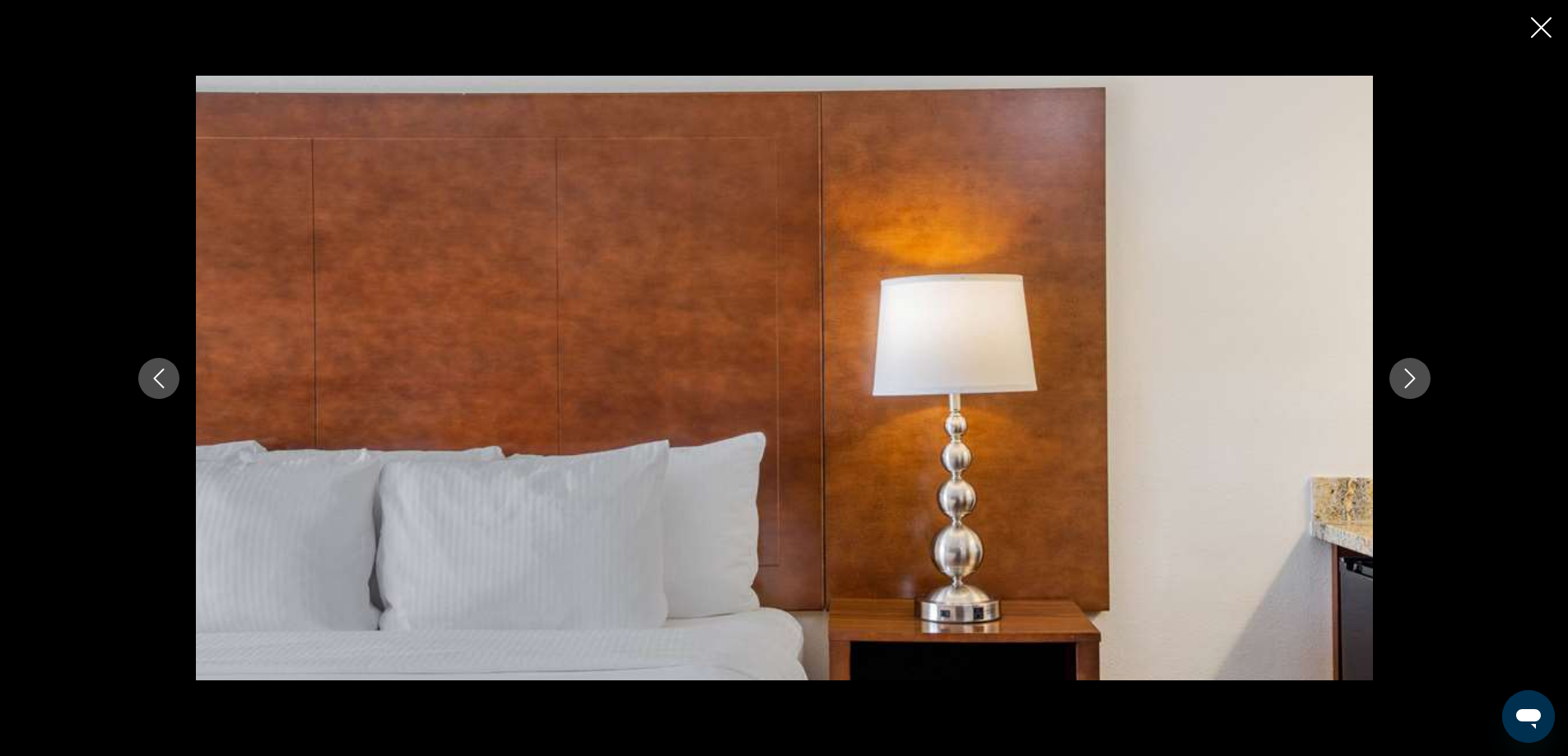
click at [1407, 370] on icon "Next image" at bounding box center [1409, 378] width 11 height 20
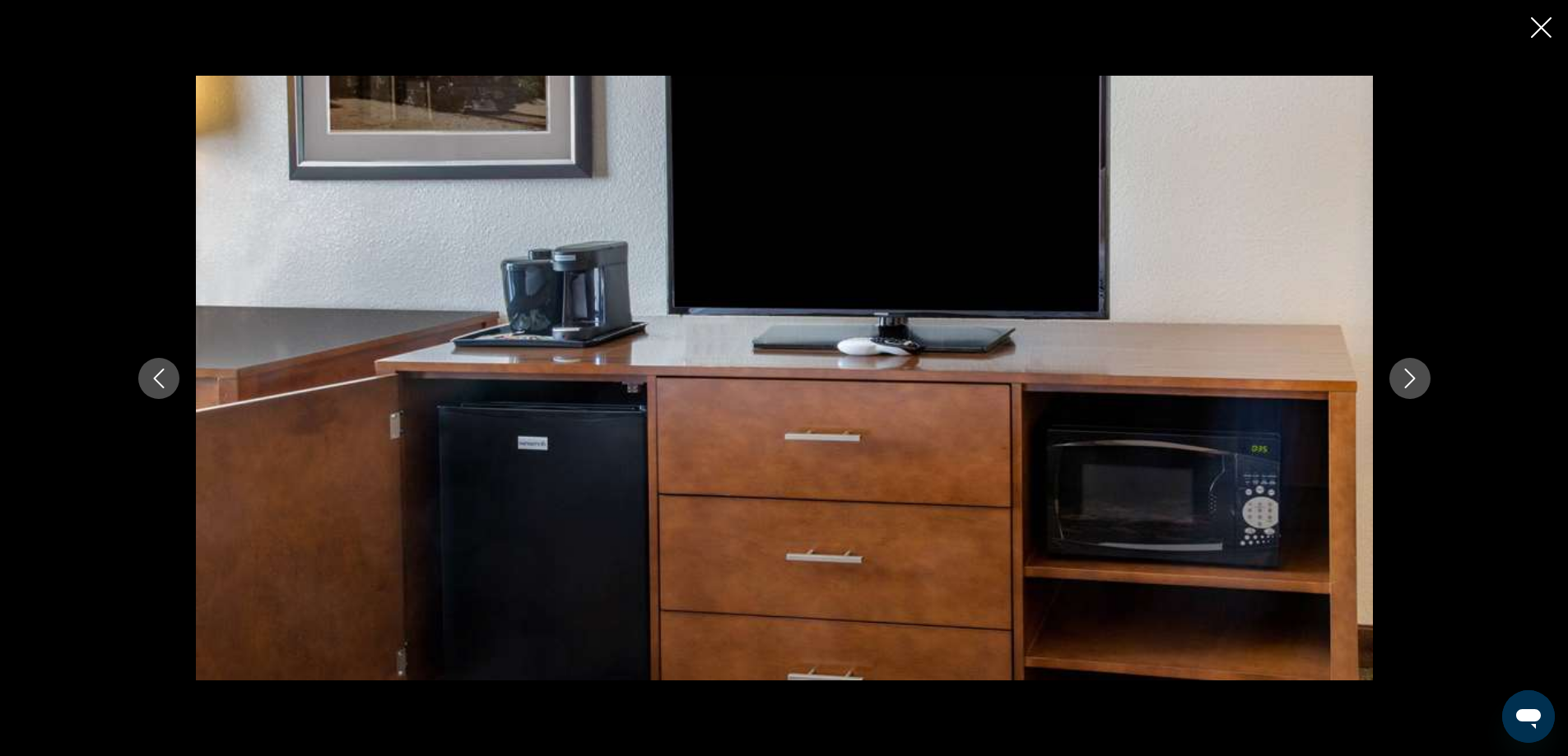
click at [1407, 370] on icon "Next image" at bounding box center [1409, 378] width 11 height 20
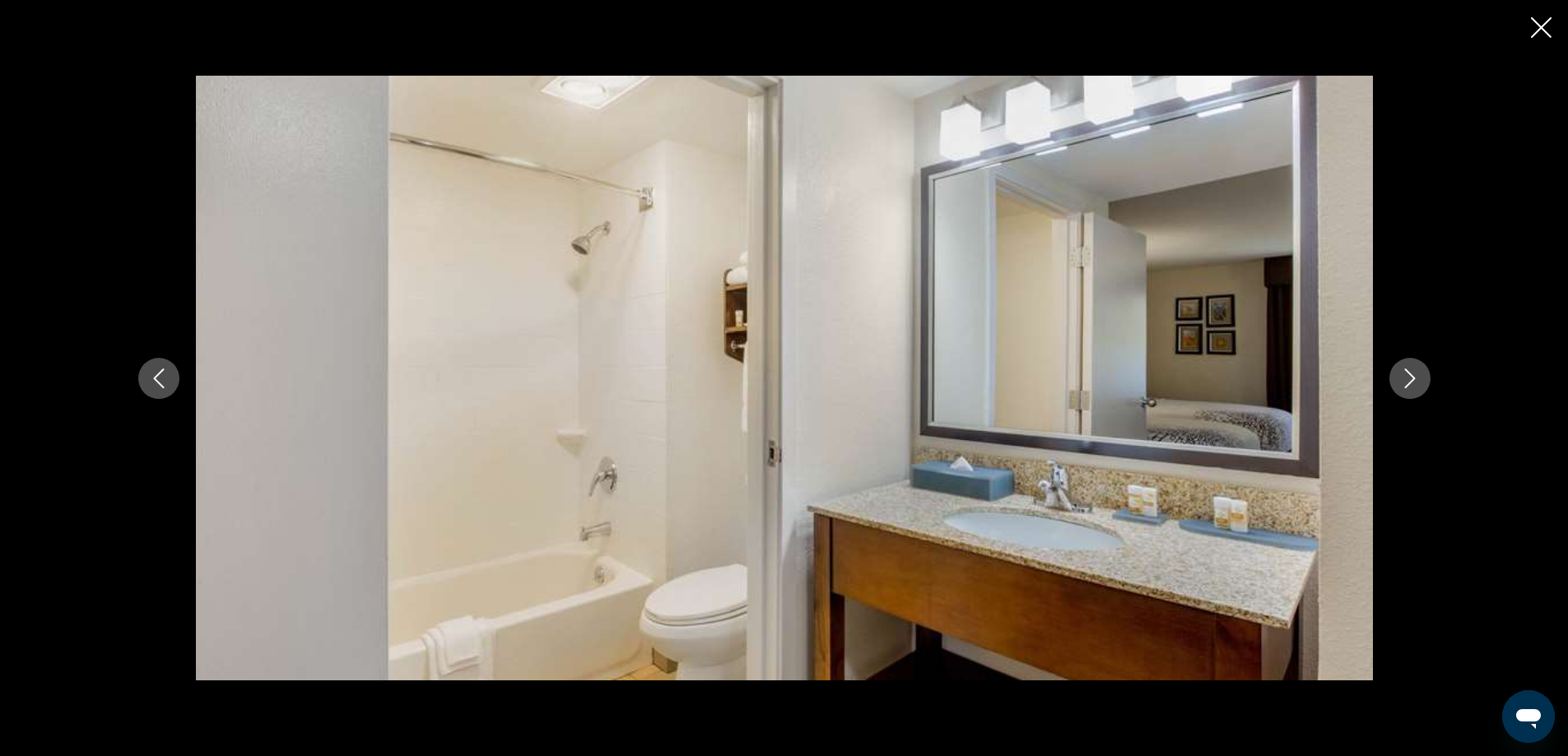
click at [1407, 370] on icon "Next image" at bounding box center [1409, 378] width 11 height 20
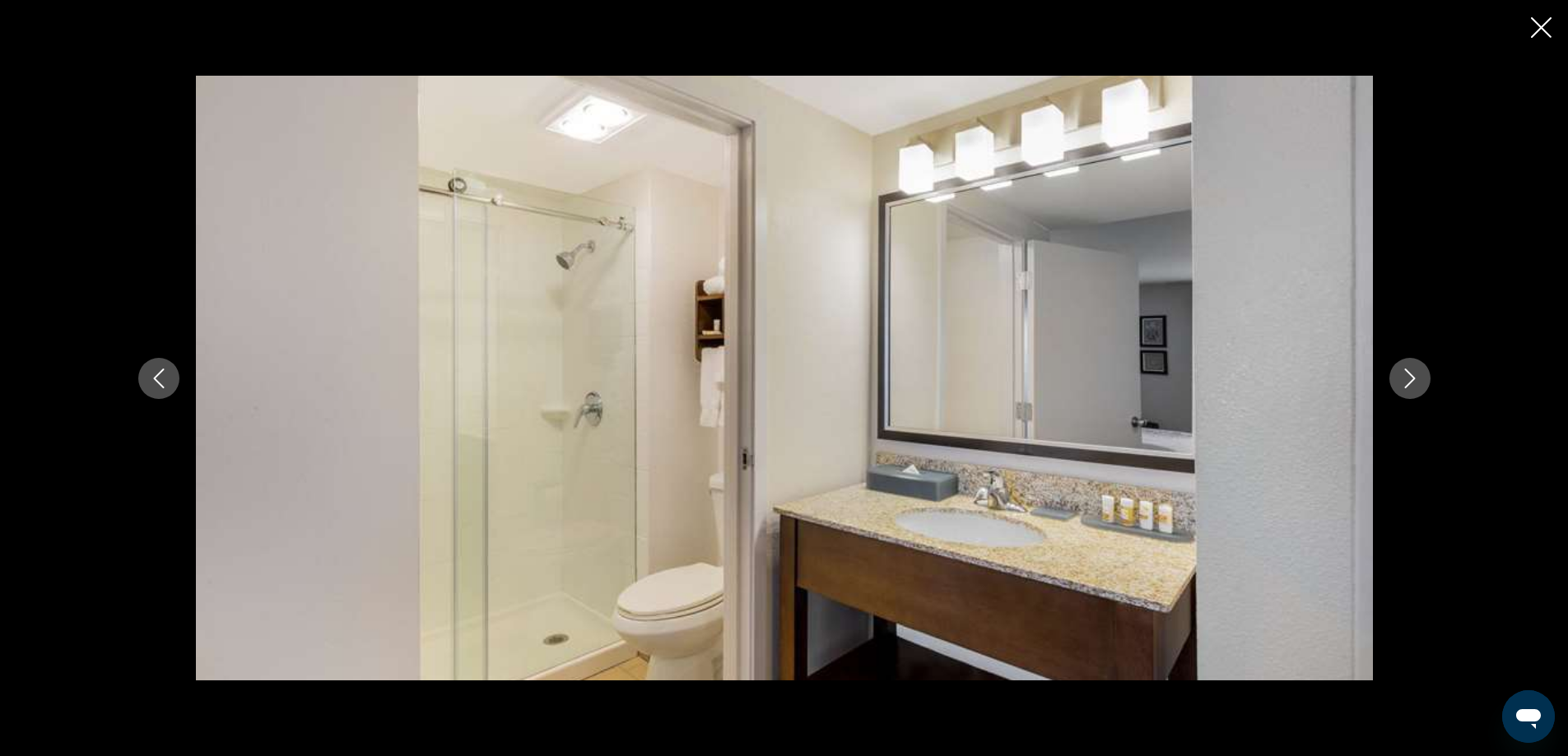
click at [1407, 370] on icon "Next image" at bounding box center [1409, 378] width 11 height 20
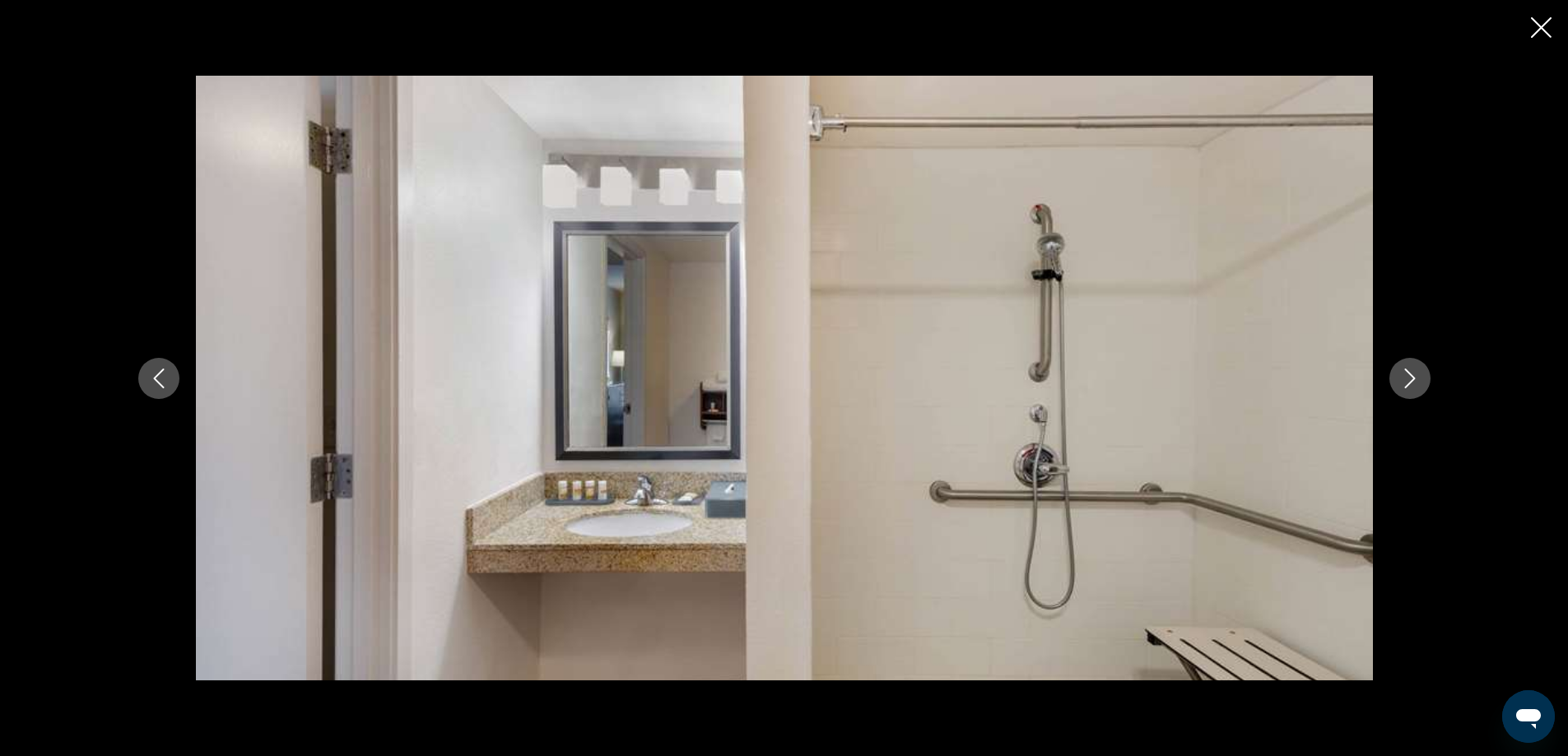
click at [1407, 370] on icon "Next image" at bounding box center [1409, 378] width 11 height 20
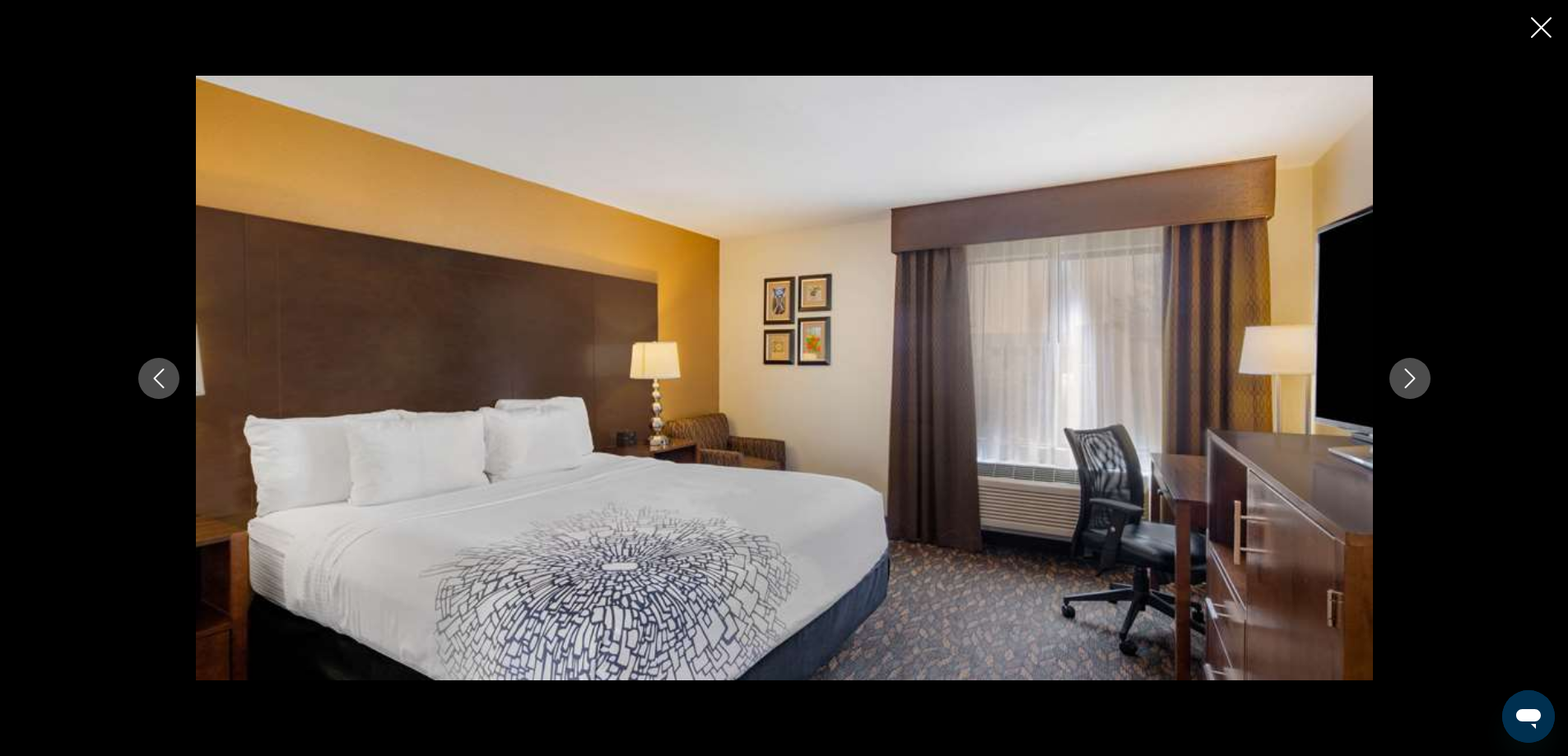
click at [1407, 370] on icon "Next image" at bounding box center [1409, 378] width 11 height 20
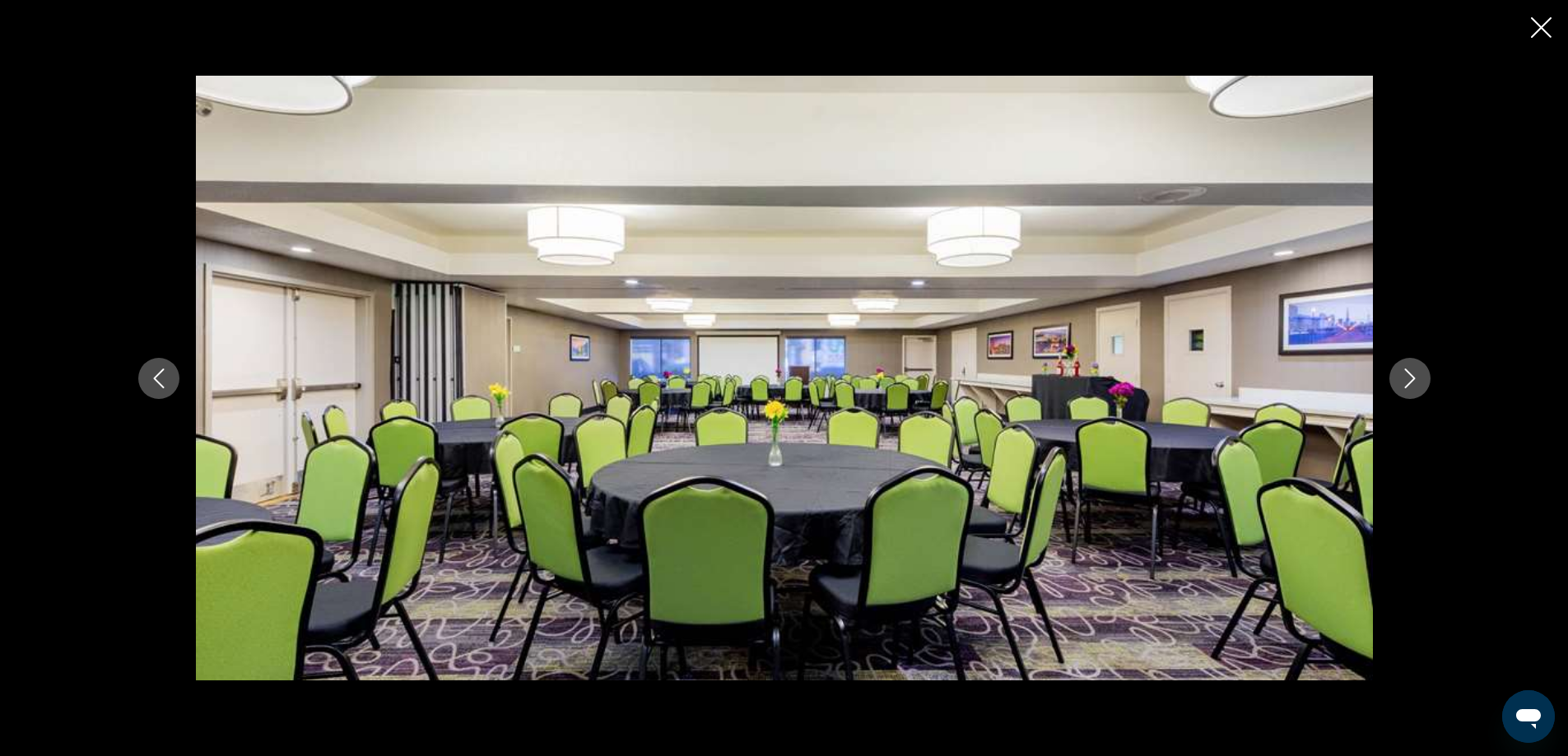
click at [1407, 370] on icon "Next image" at bounding box center [1409, 378] width 11 height 20
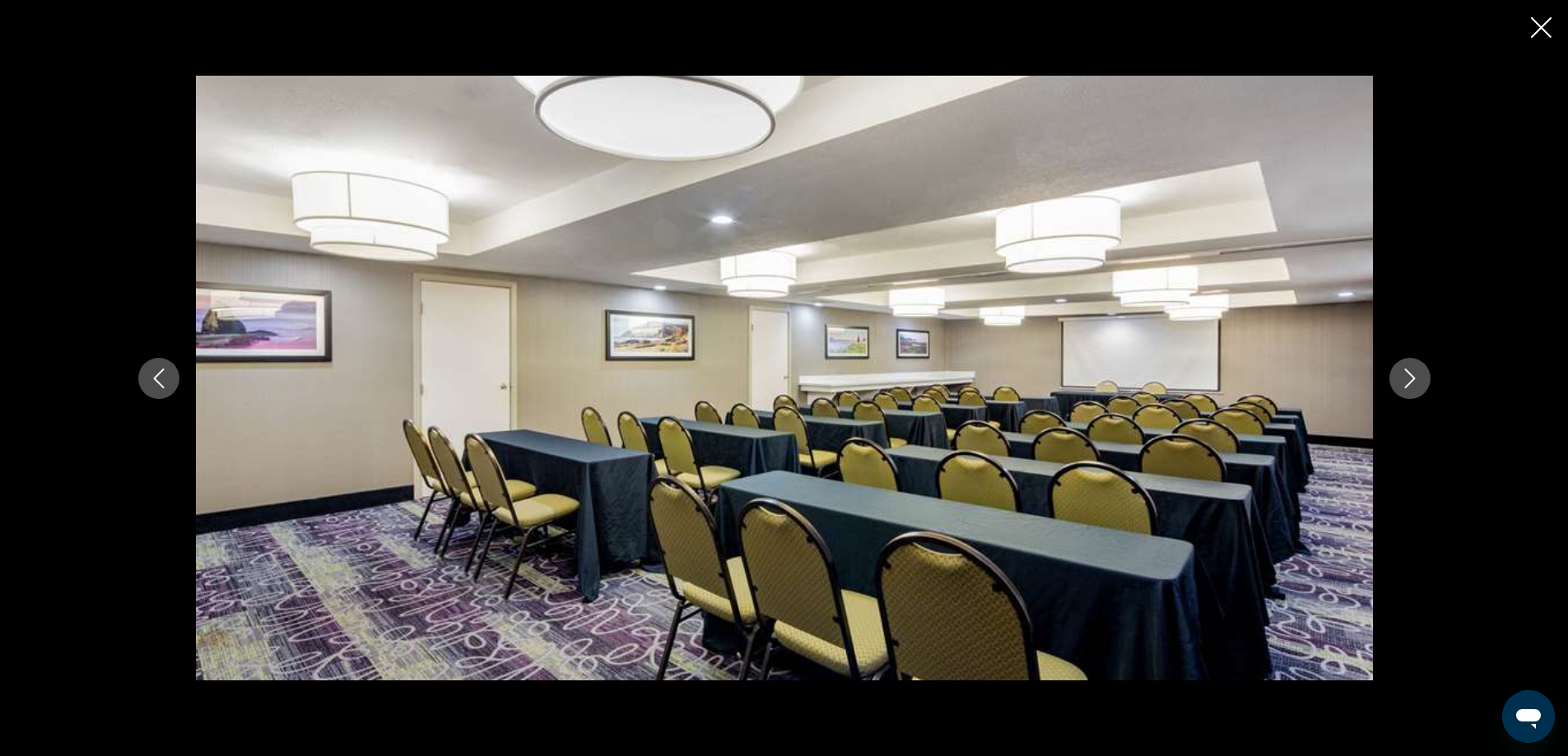
click at [1407, 370] on icon "Next image" at bounding box center [1409, 378] width 11 height 20
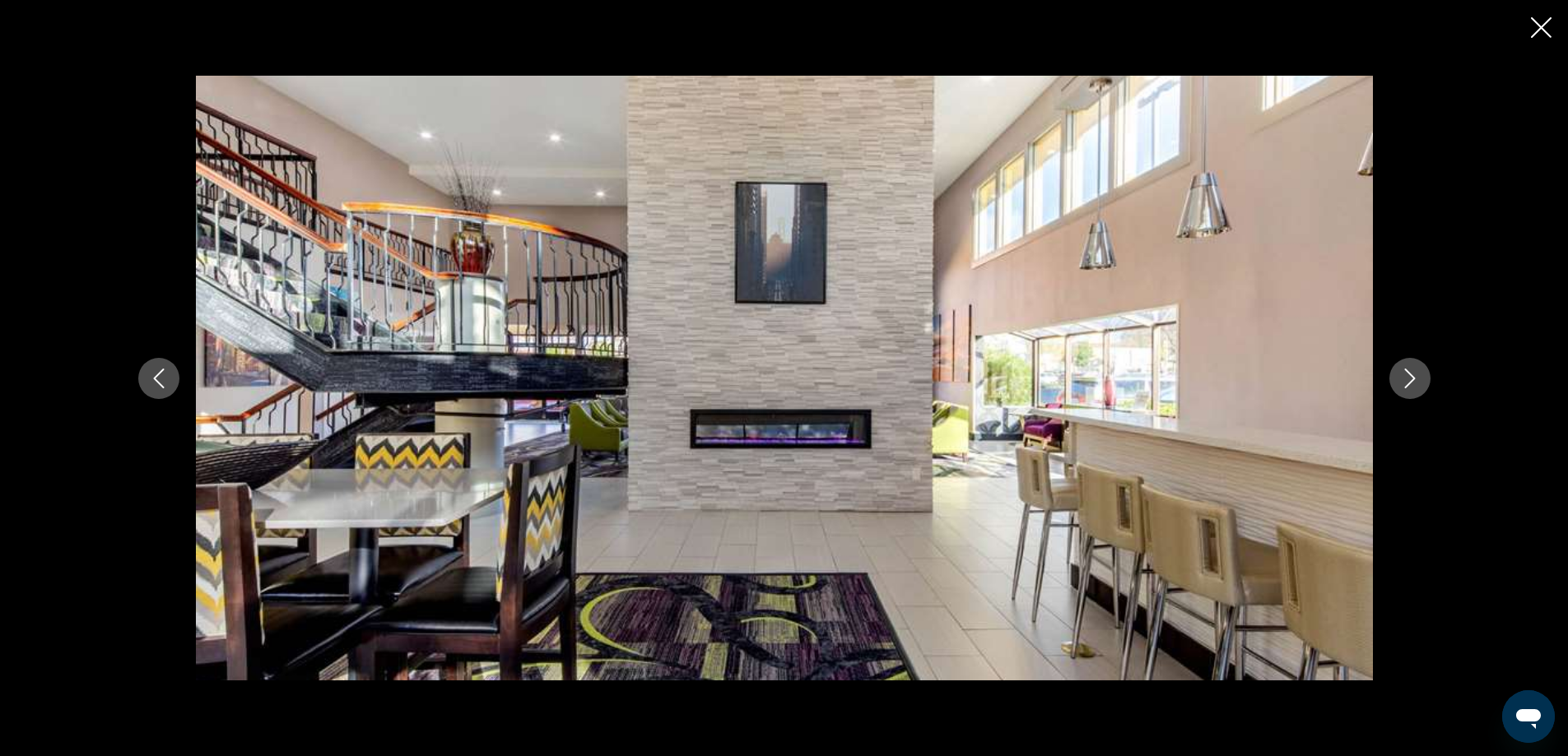
click at [1407, 370] on icon "Next image" at bounding box center [1409, 378] width 11 height 20
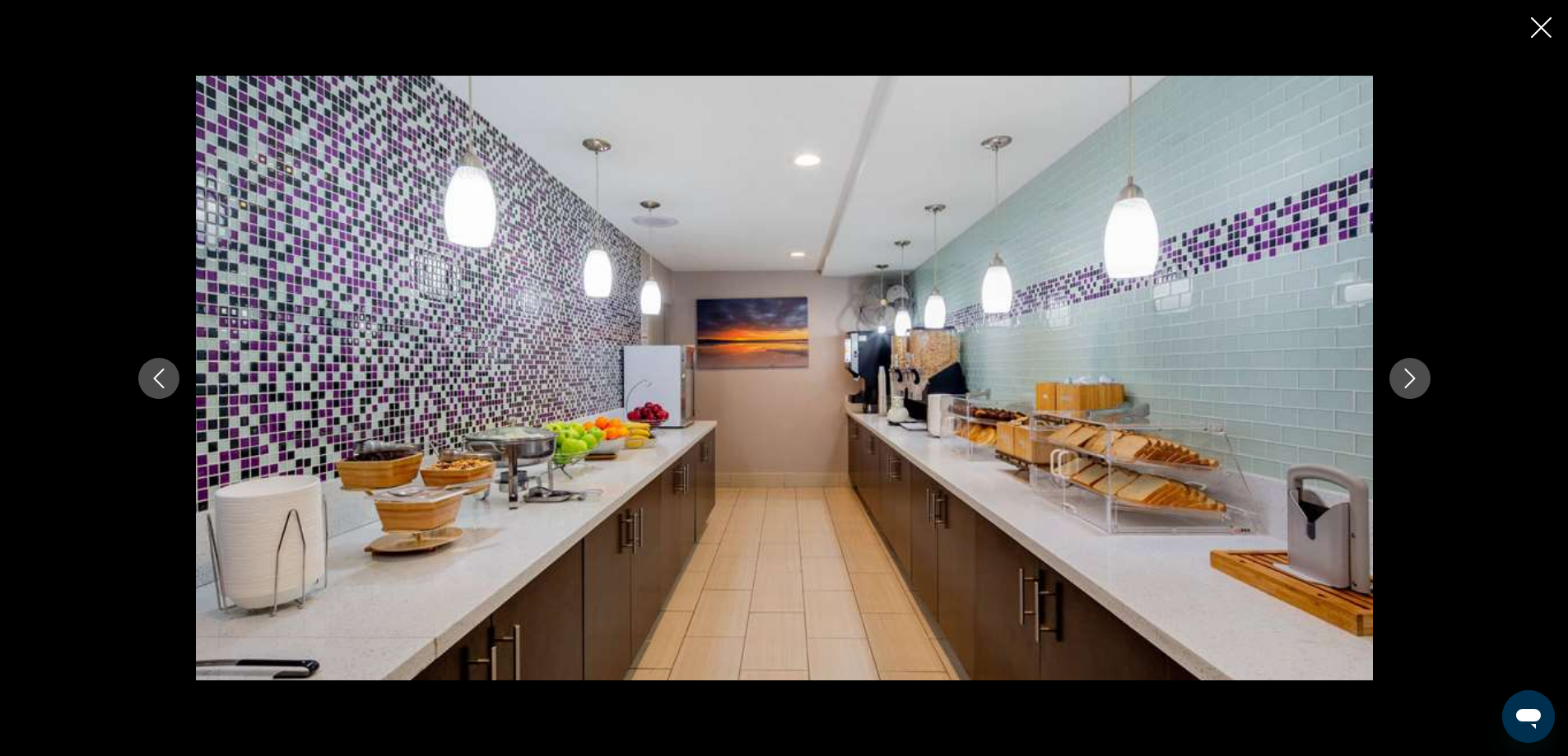
click at [1407, 370] on icon "Next image" at bounding box center [1409, 378] width 11 height 20
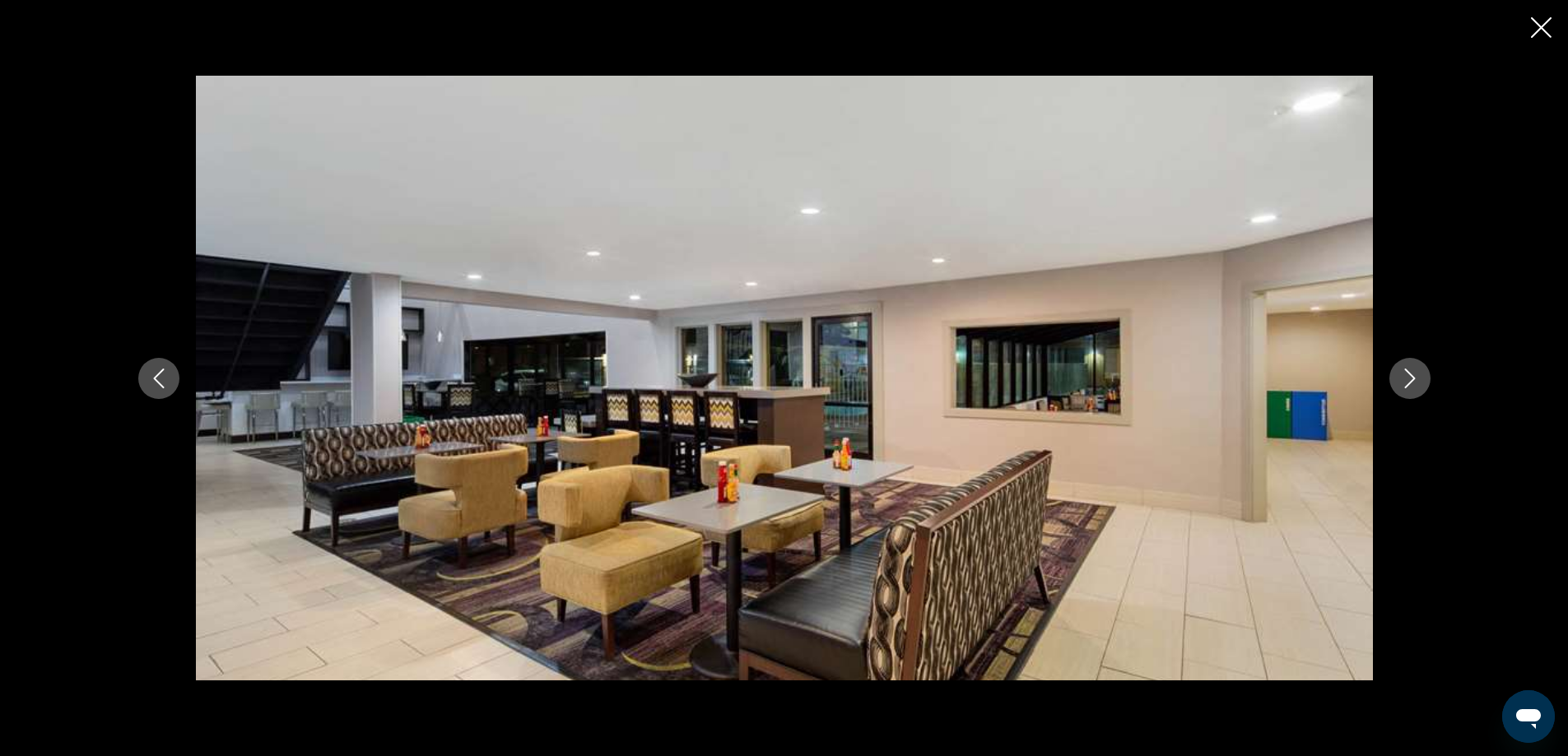
click at [1407, 370] on icon "Next image" at bounding box center [1409, 378] width 11 height 20
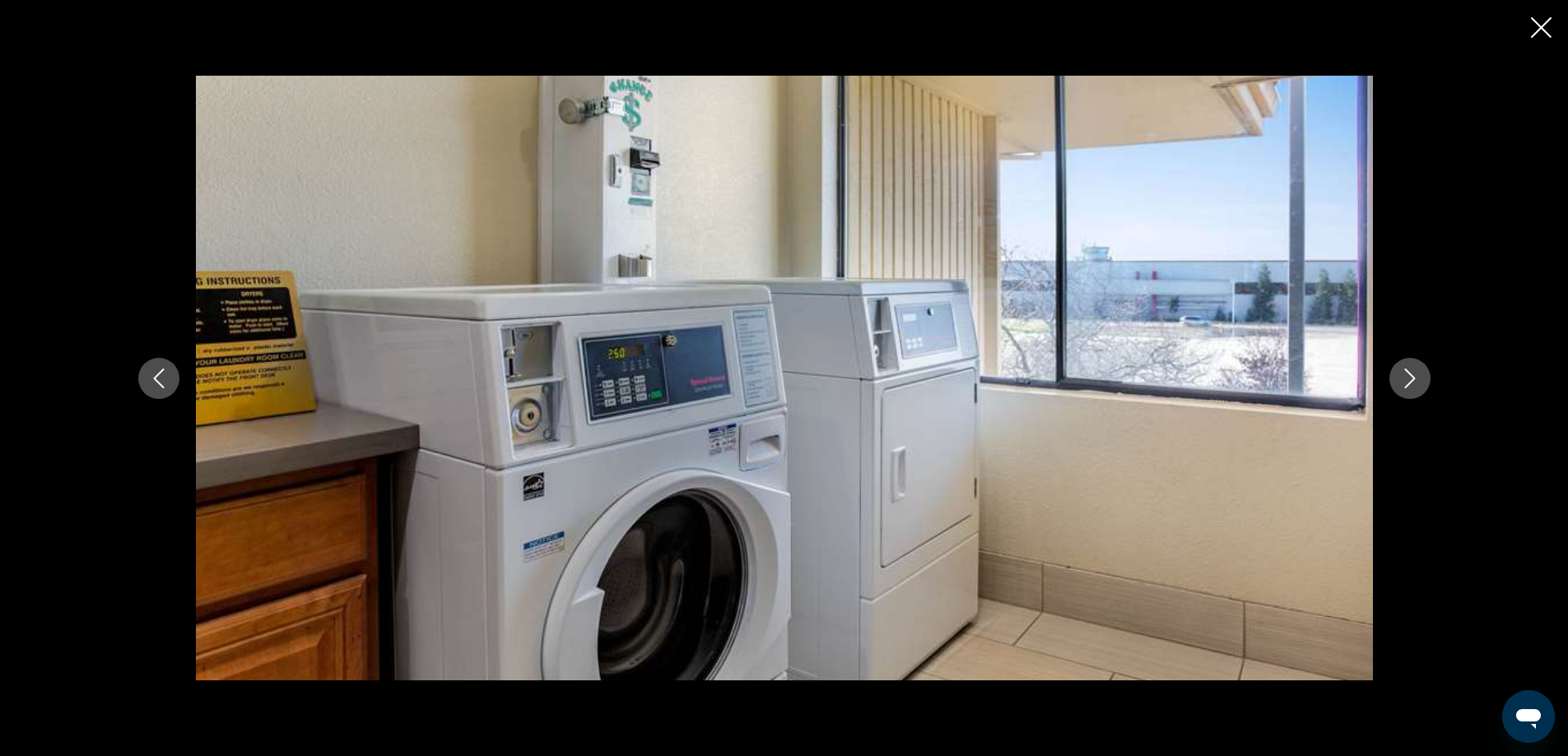
click at [1407, 370] on icon "Next image" at bounding box center [1409, 378] width 11 height 20
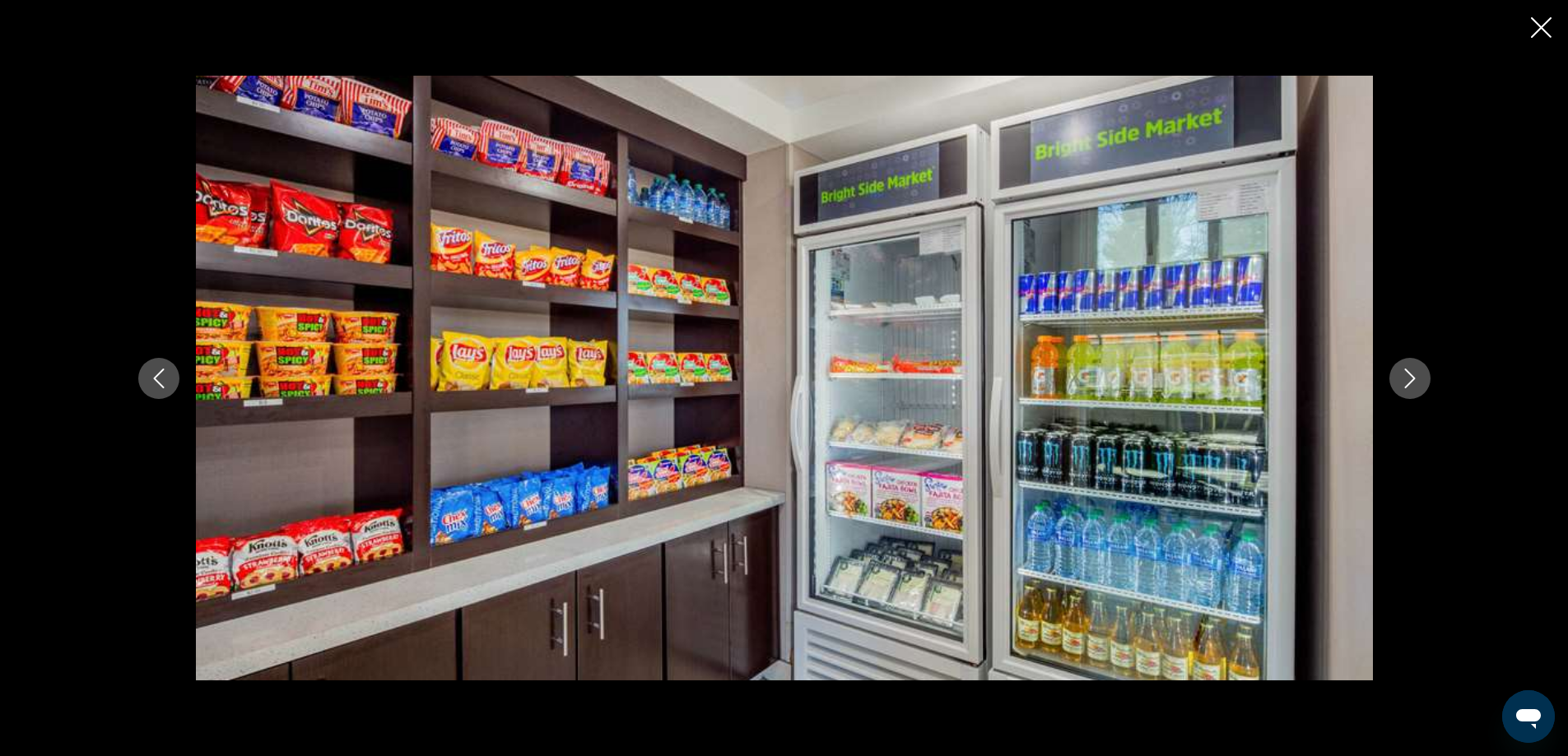
click at [1407, 370] on icon "Next image" at bounding box center [1409, 378] width 11 height 20
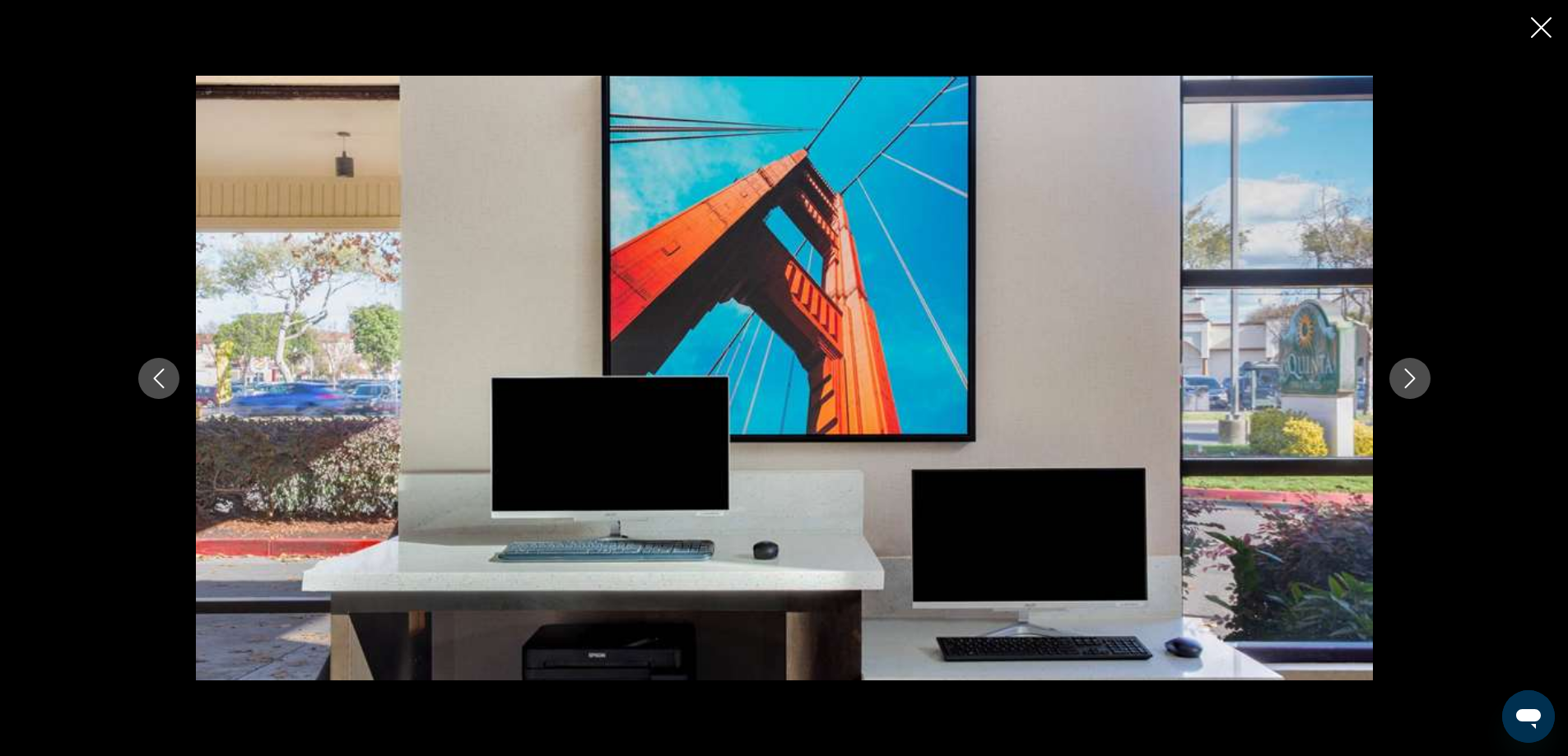
click at [1407, 370] on icon "Next image" at bounding box center [1409, 378] width 11 height 20
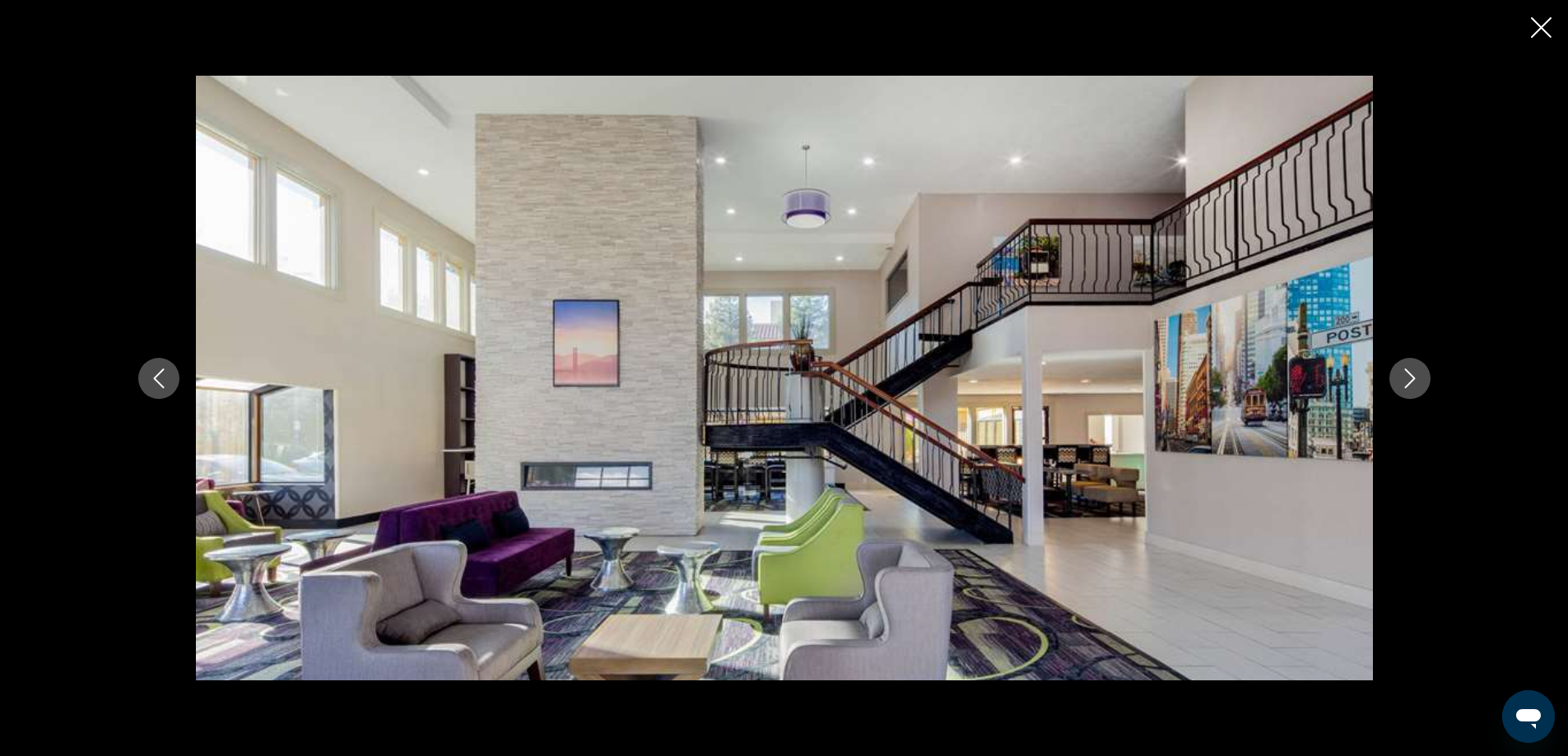
click at [1407, 370] on icon "Next image" at bounding box center [1409, 378] width 11 height 20
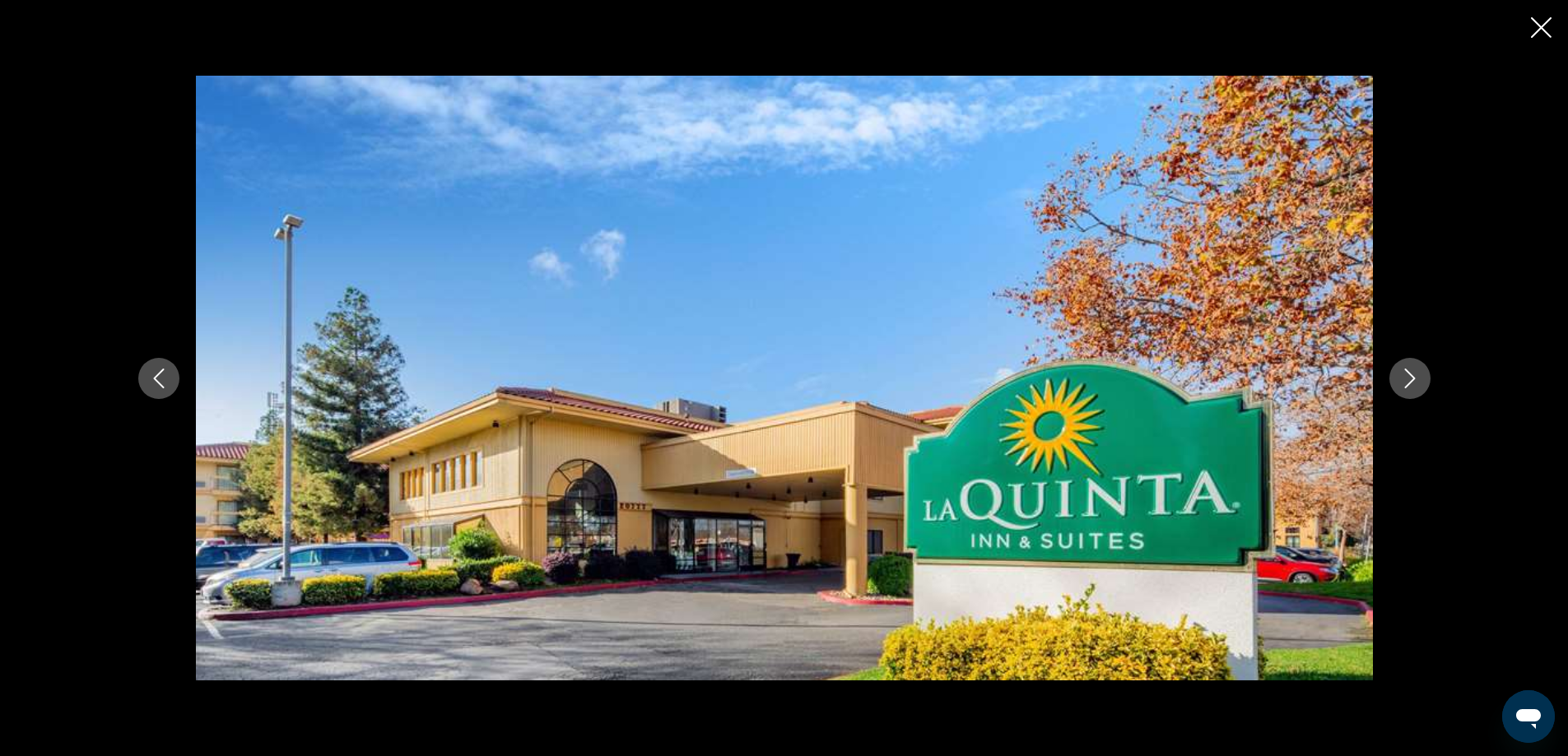
click at [1407, 370] on icon "Next image" at bounding box center [1409, 378] width 11 height 20
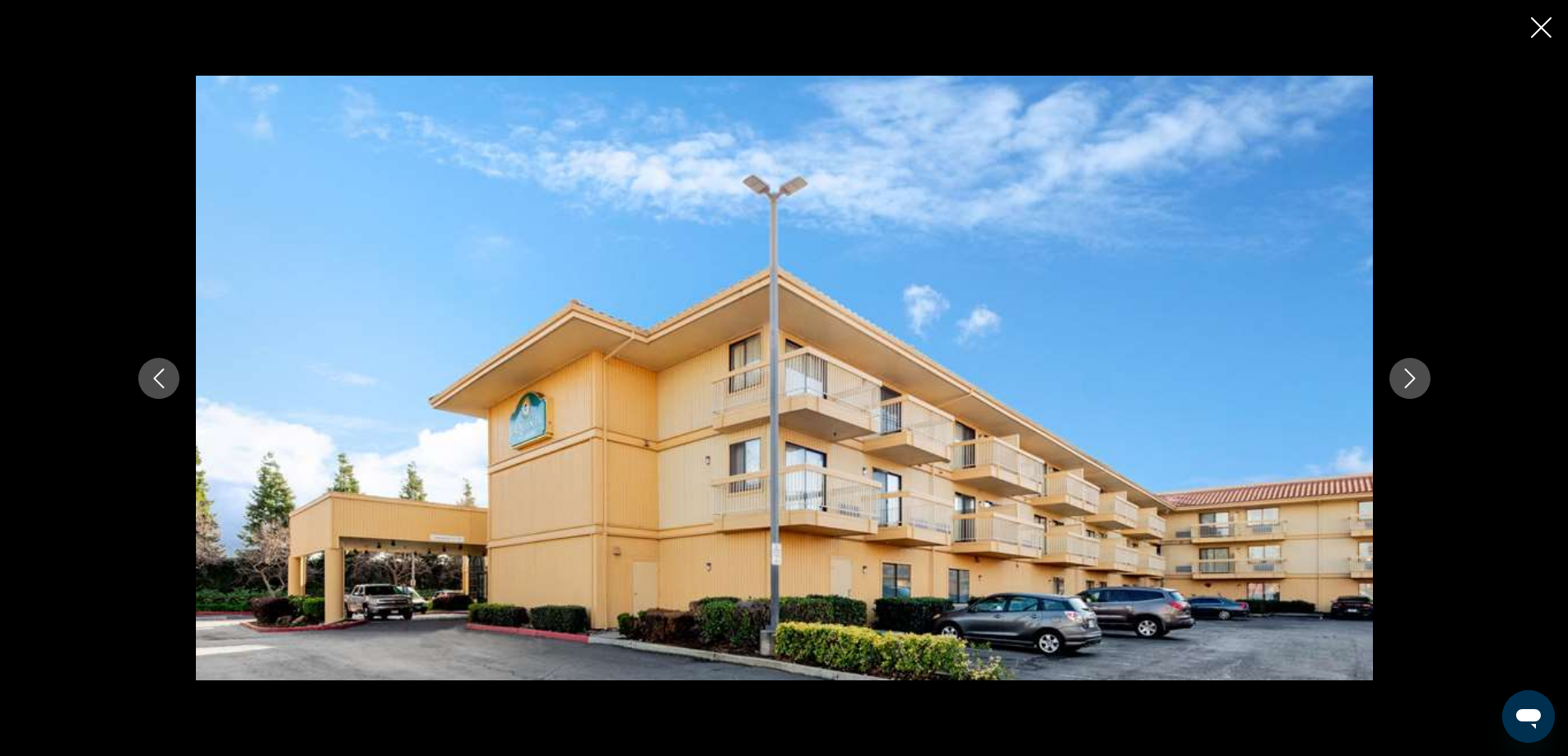
click at [1407, 370] on icon "Next image" at bounding box center [1409, 378] width 11 height 20
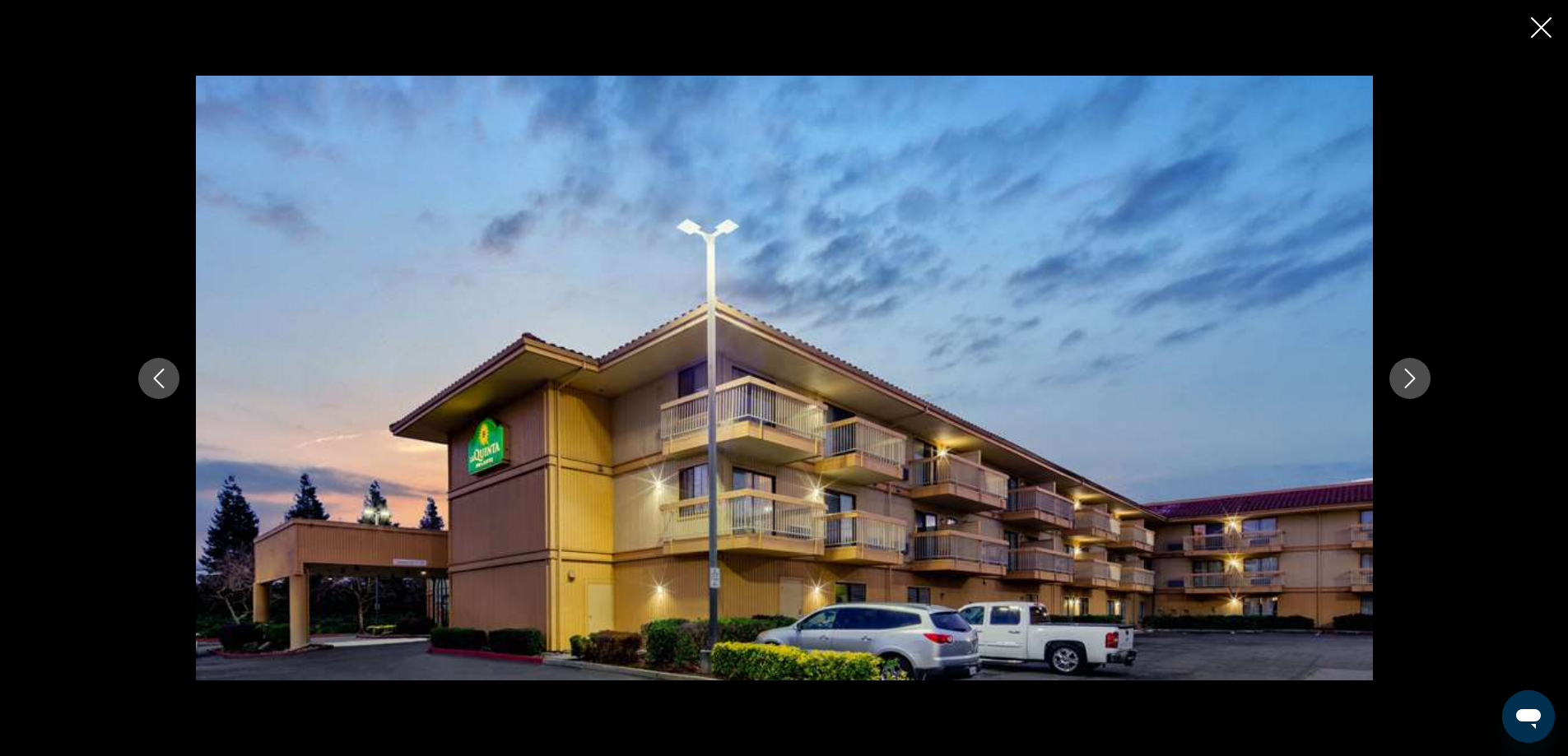
click at [1407, 370] on icon "Next image" at bounding box center [1409, 378] width 11 height 20
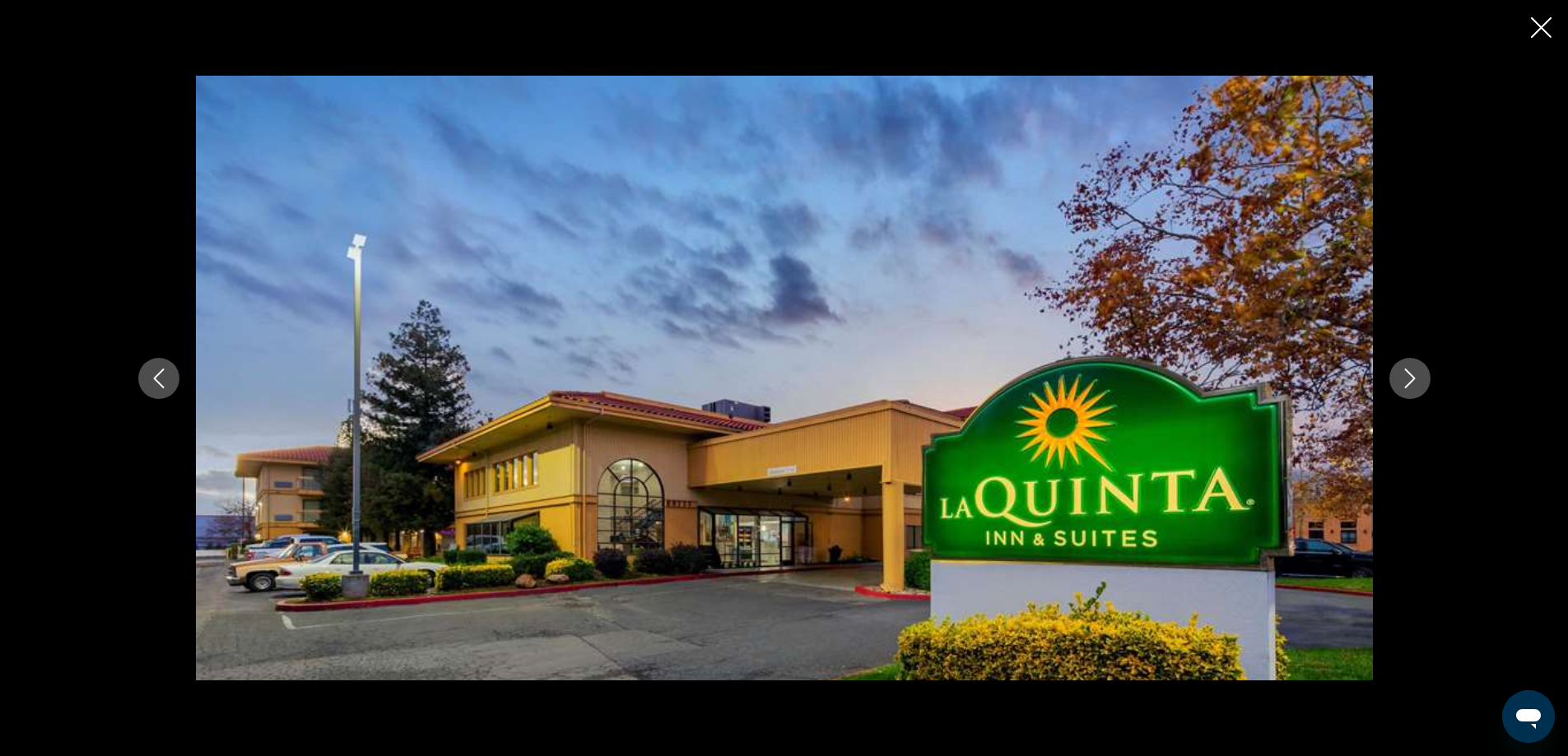
click at [1407, 370] on icon "Next image" at bounding box center [1409, 378] width 11 height 20
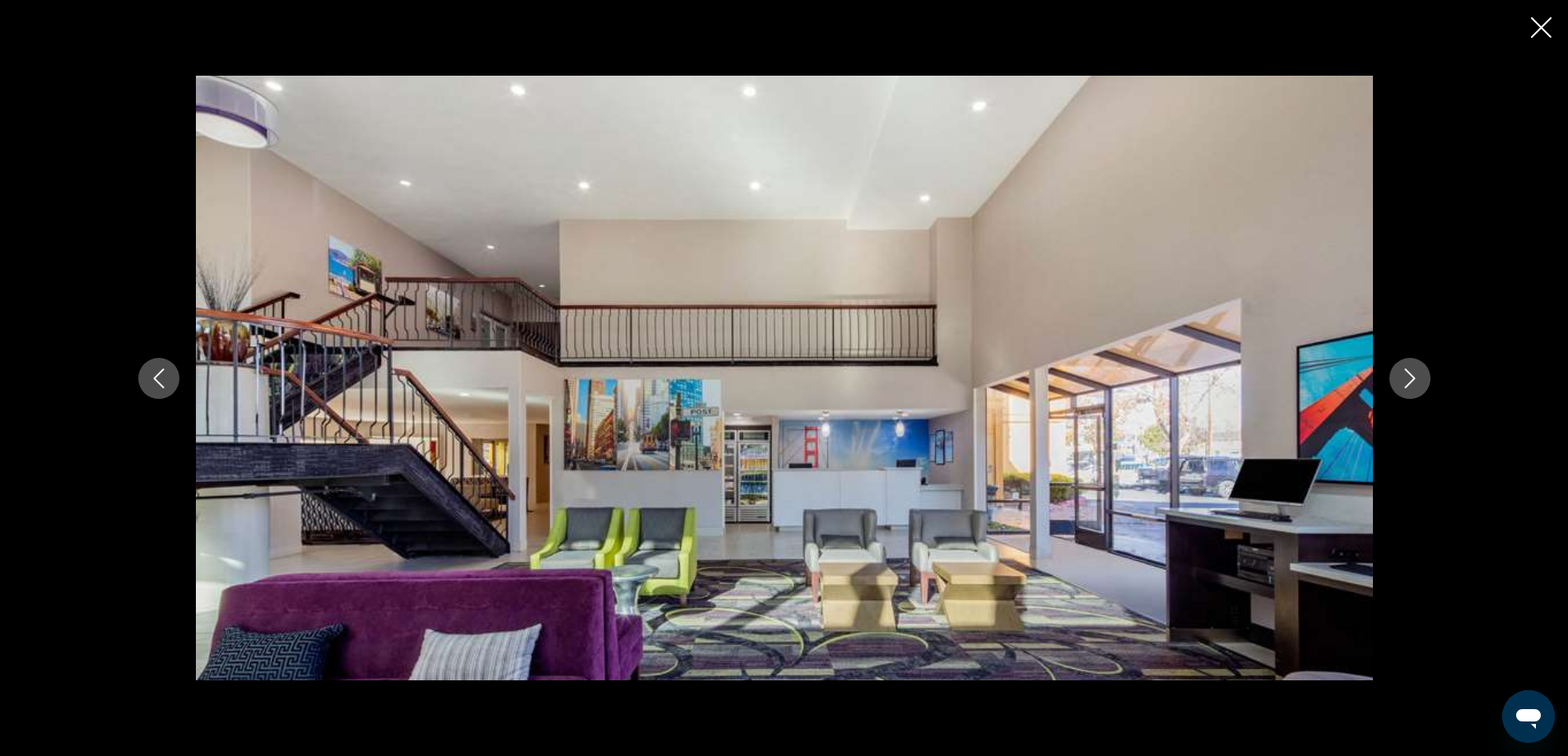
click at [1540, 28] on icon "Close slideshow" at bounding box center [1541, 27] width 21 height 21
